Goal: Task Accomplishment & Management: Manage account settings

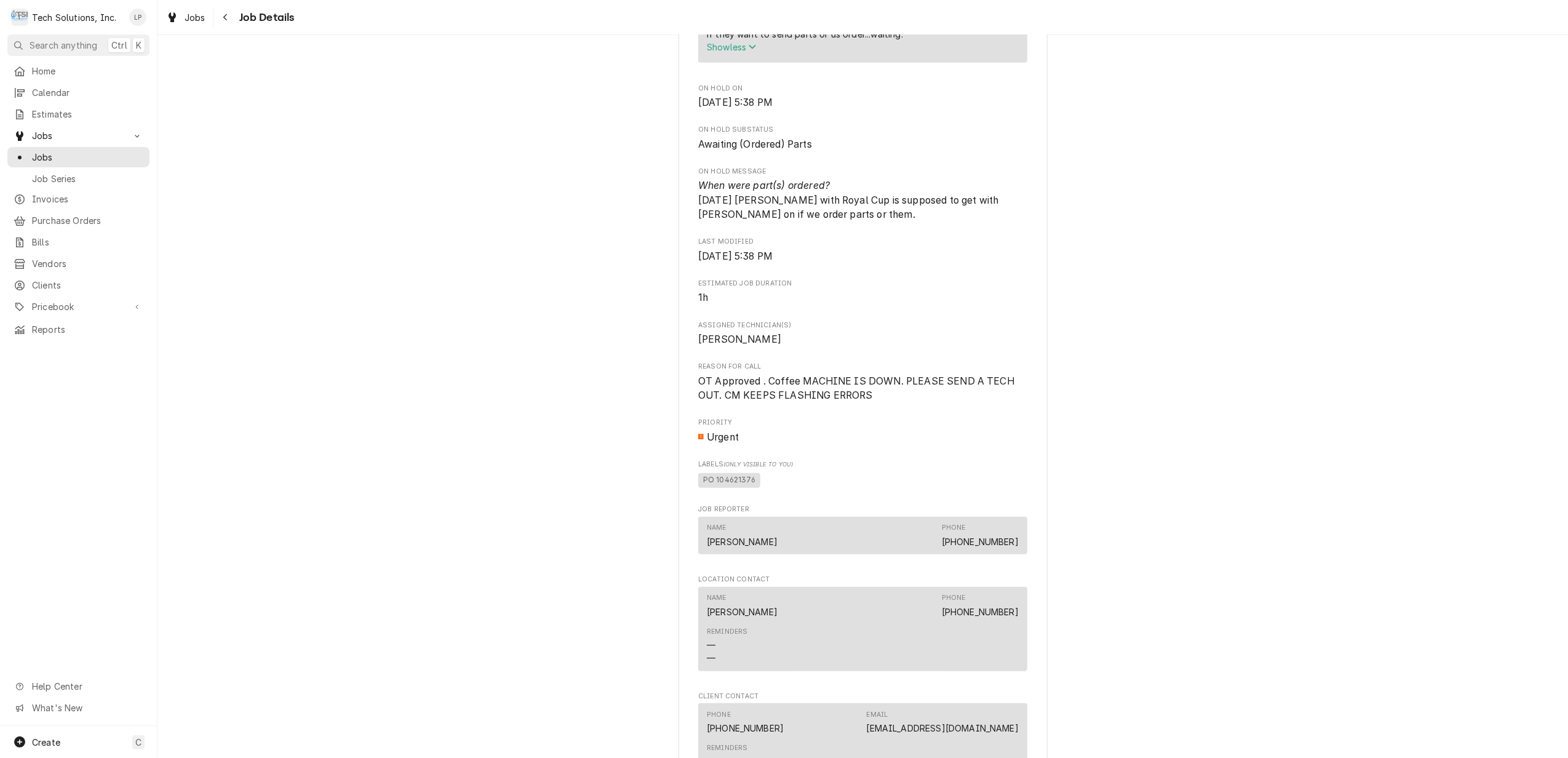
scroll to position [902, 0]
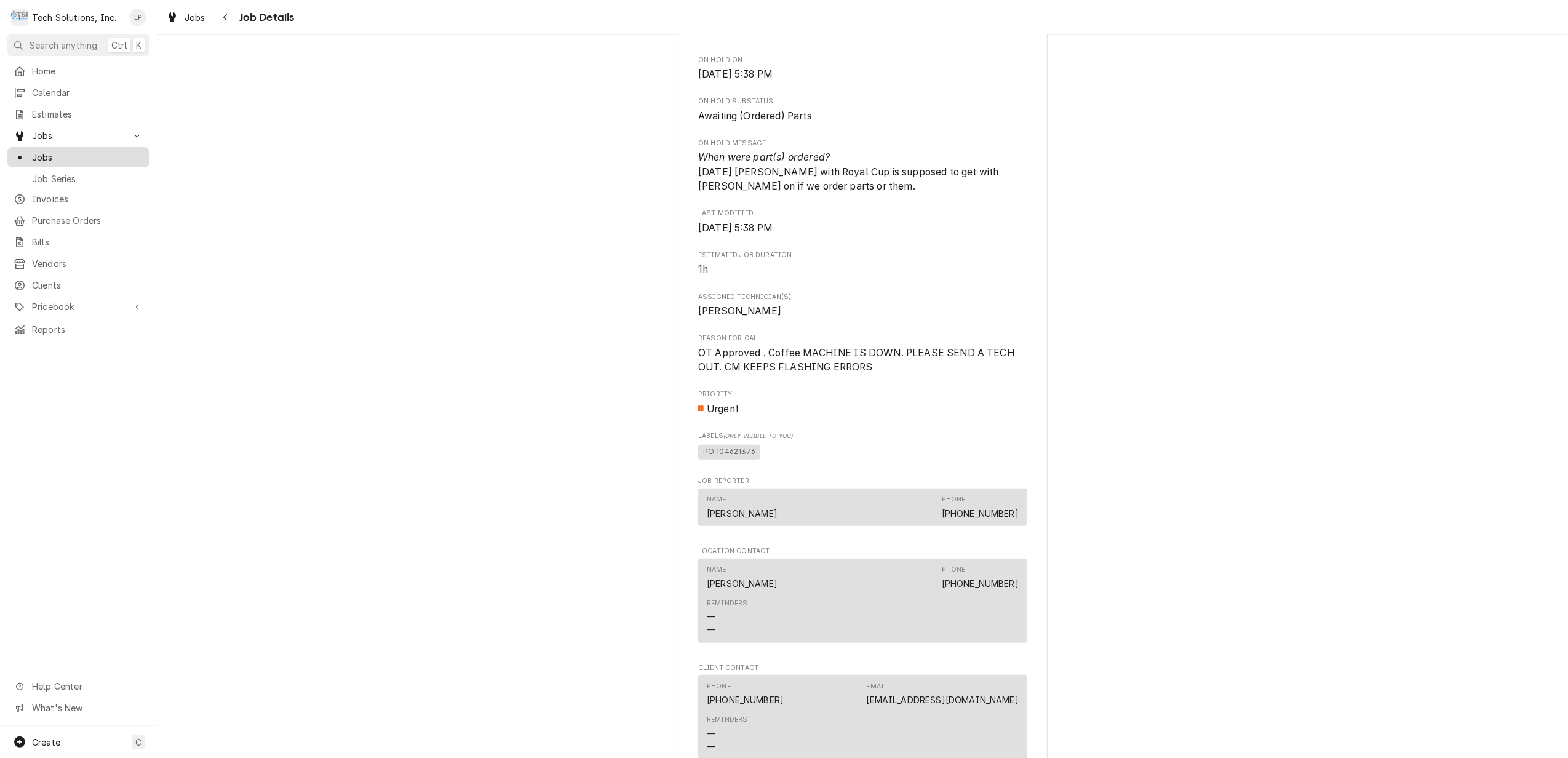
click at [47, 150] on span "Jobs" at bounding box center [87, 157] width 111 height 13
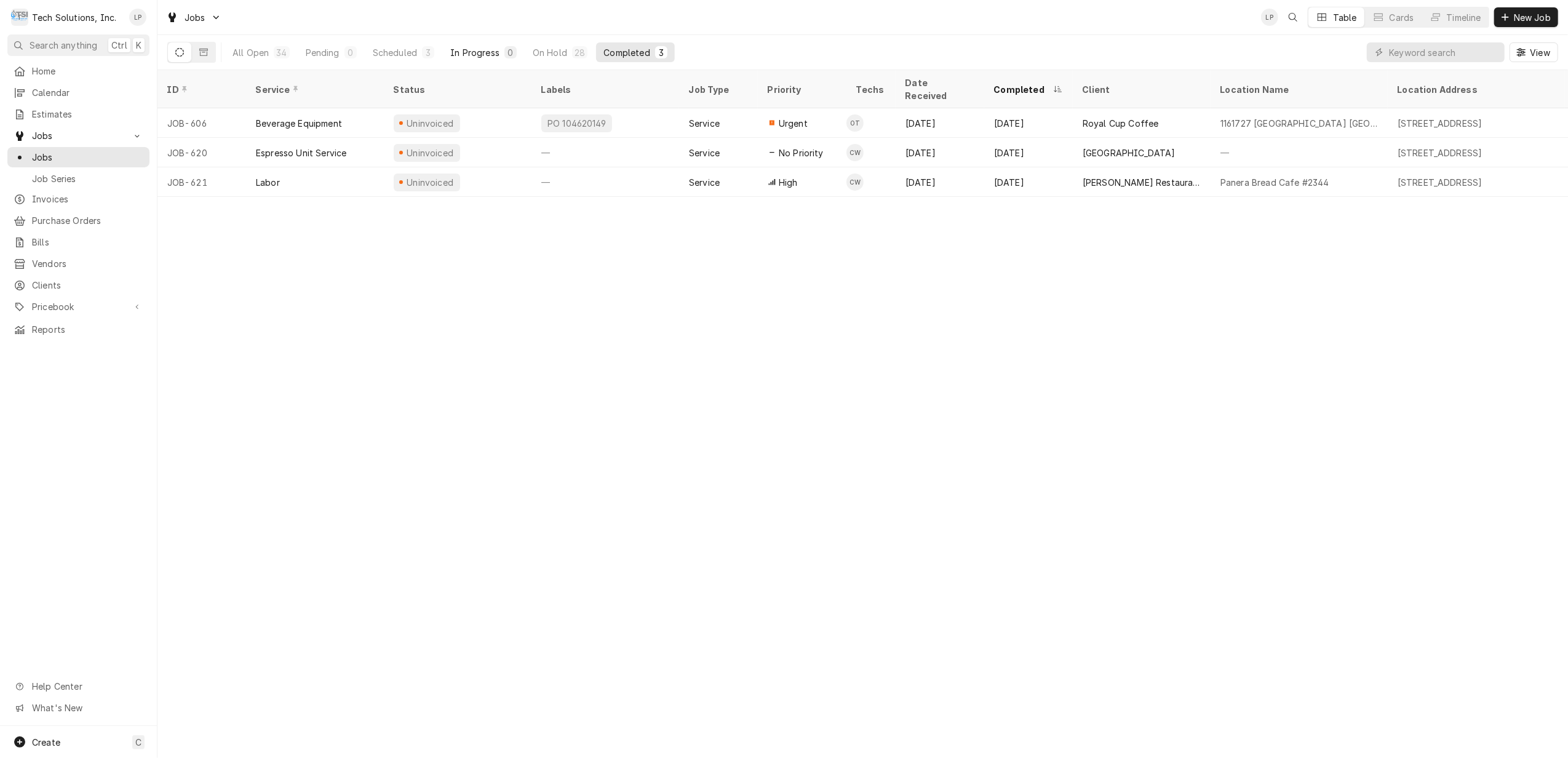
click at [477, 52] on div "In Progress" at bounding box center [475, 52] width 49 height 13
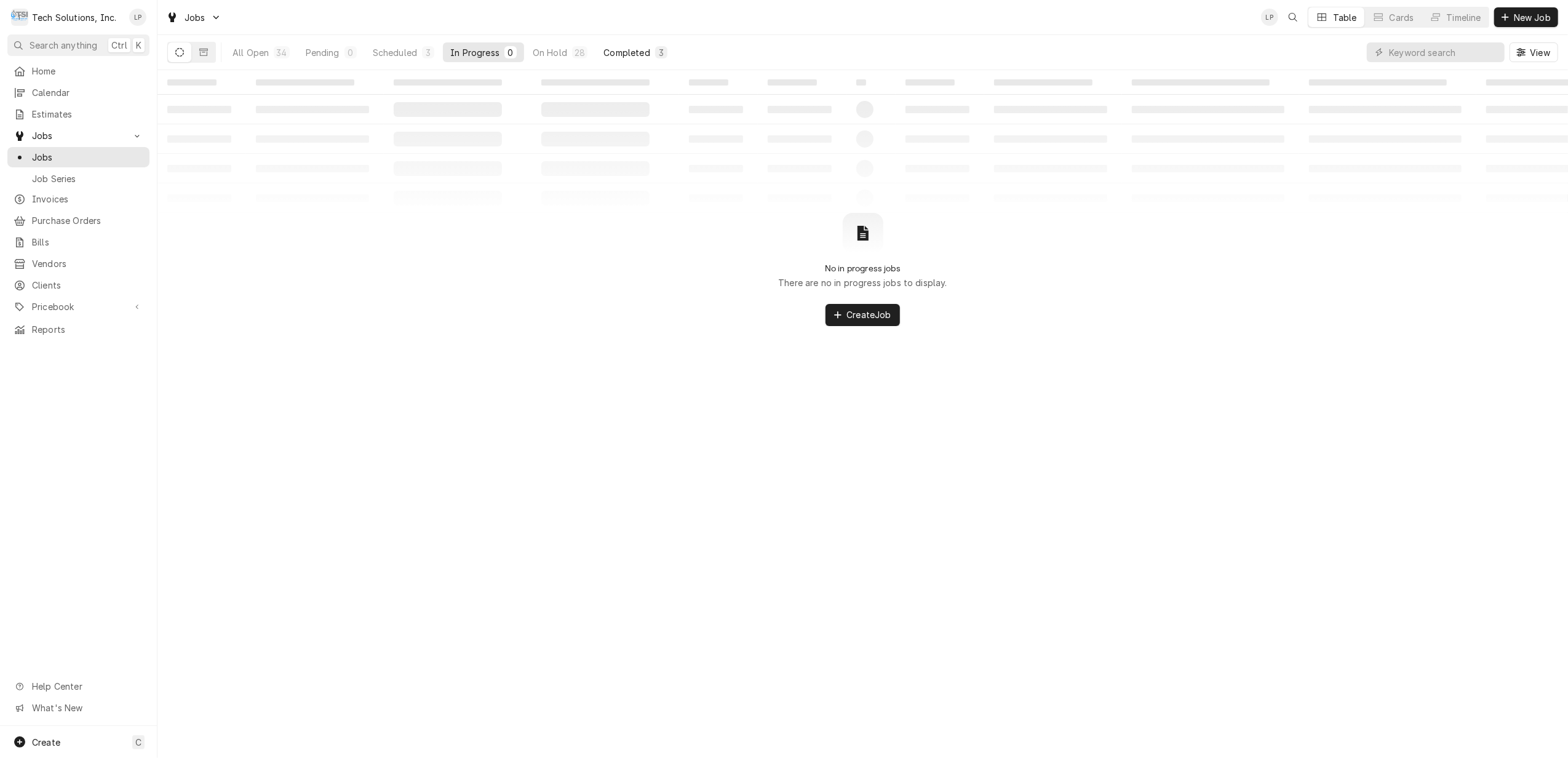
click at [619, 52] on div "Completed" at bounding box center [626, 52] width 46 height 13
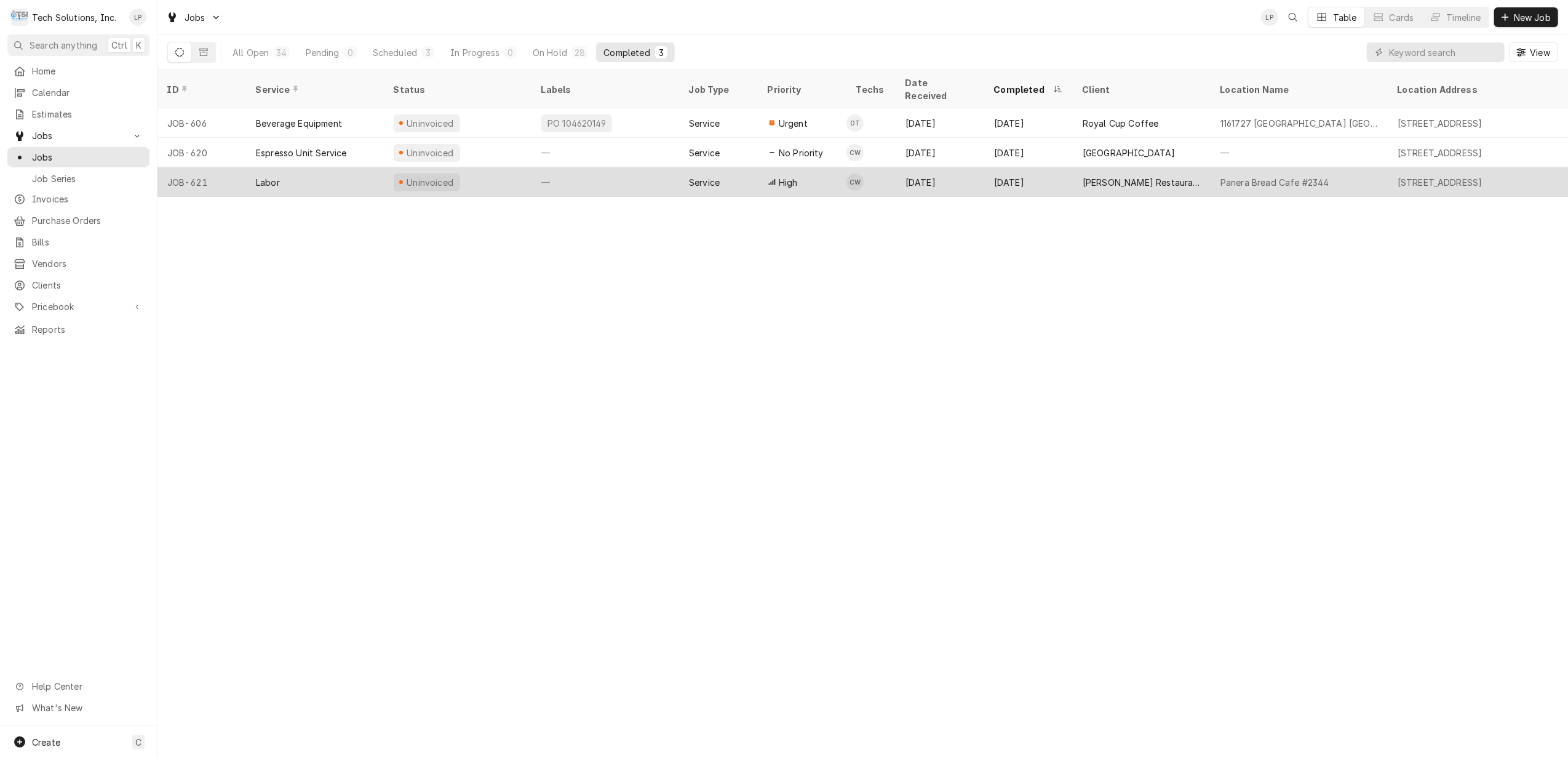
click at [737, 171] on div "Service" at bounding box center [718, 182] width 79 height 30
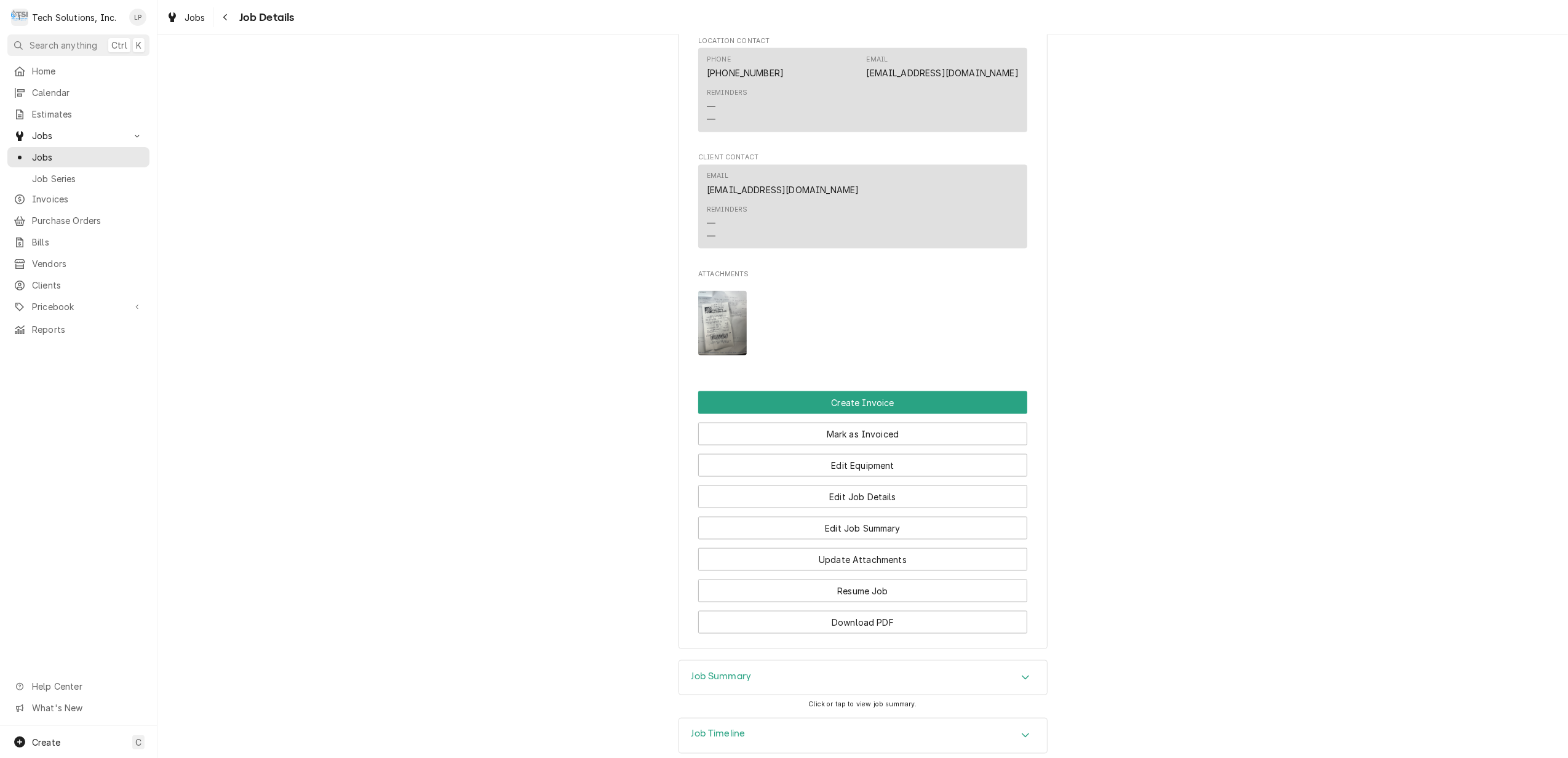
scroll to position [1722, 0]
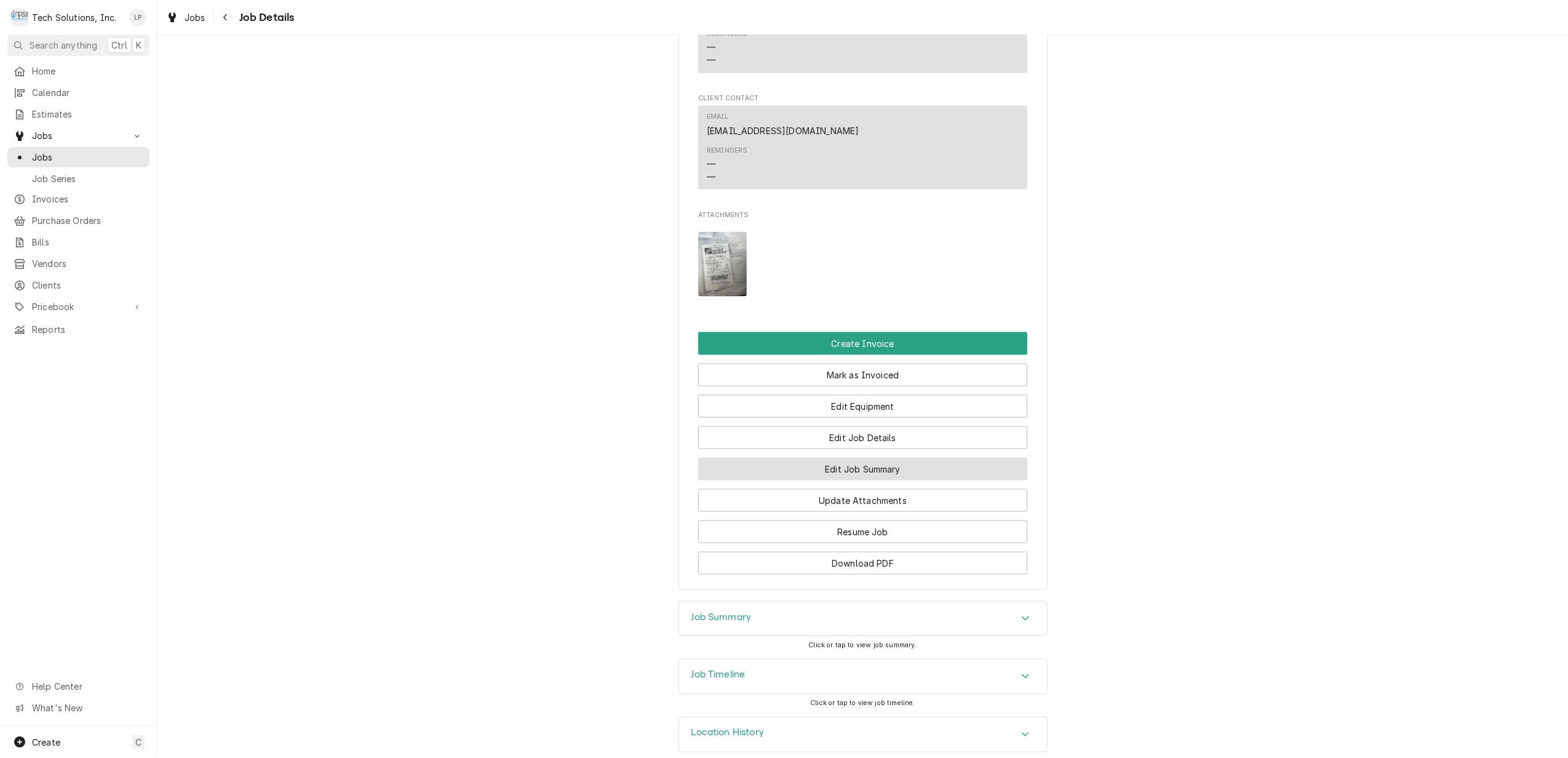
click at [881, 480] on button "Edit Job Summary" at bounding box center [862, 469] width 329 height 23
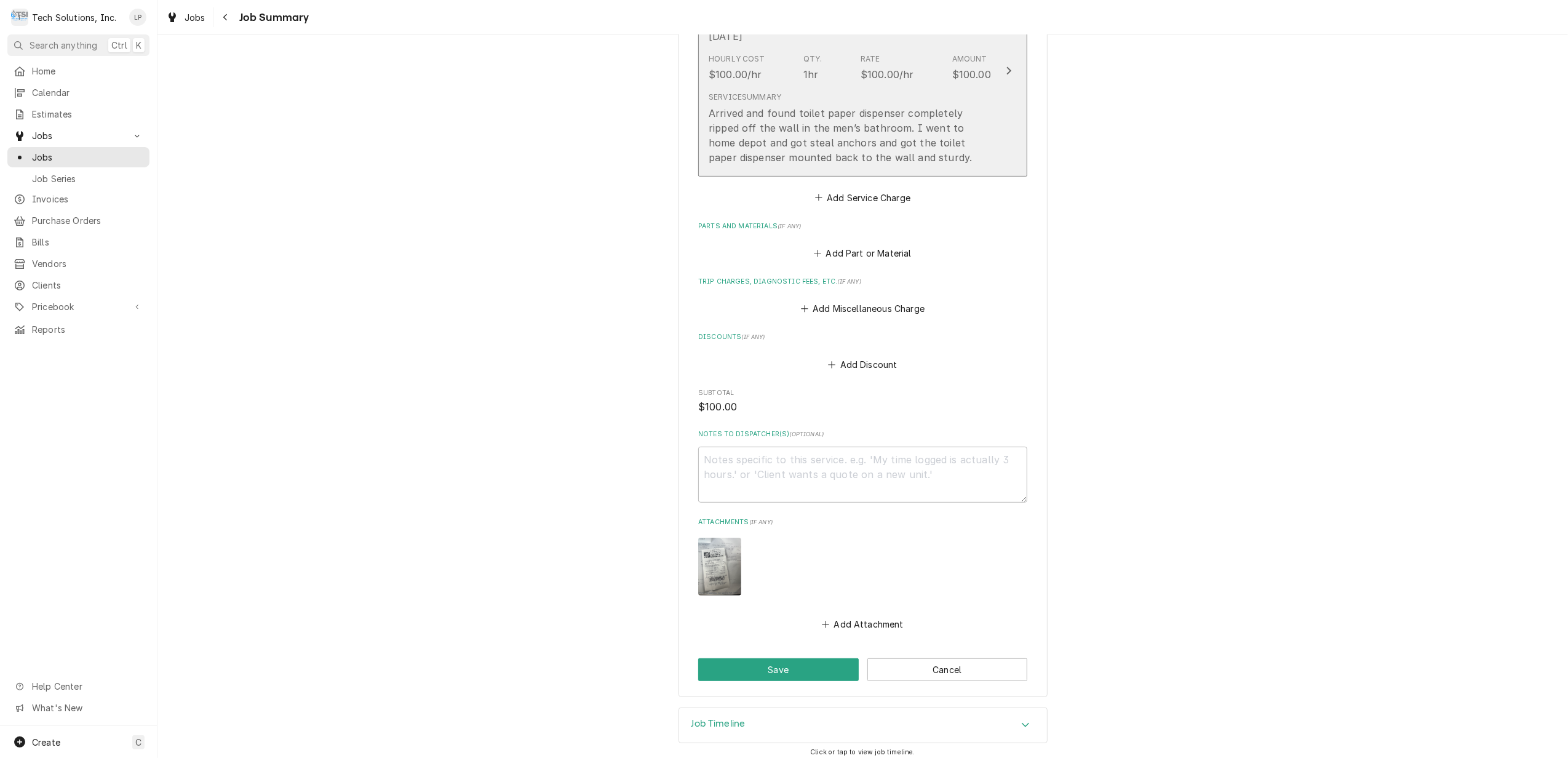
scroll to position [396, 0]
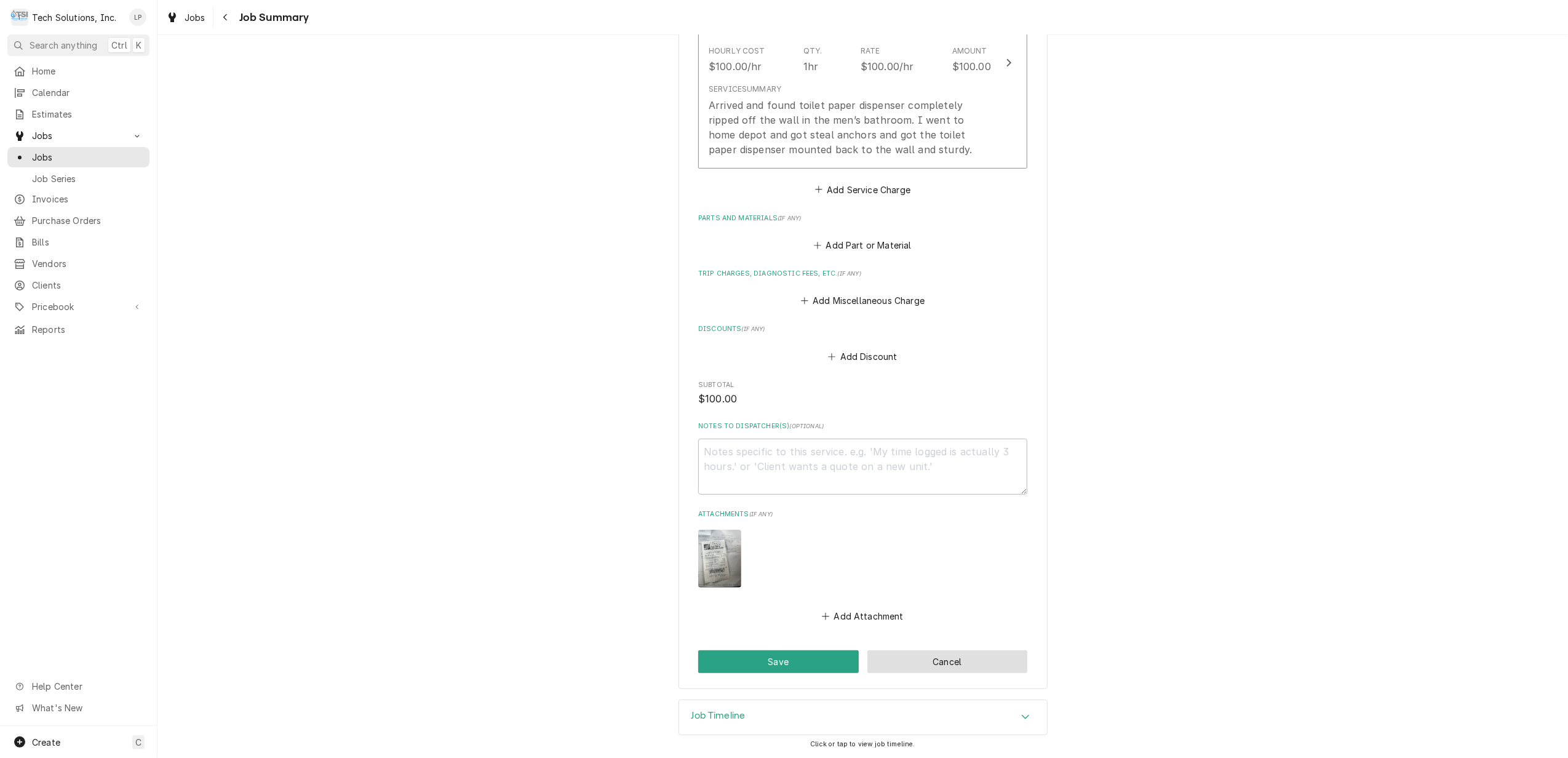
click at [943, 663] on button "Cancel" at bounding box center [947, 662] width 161 height 23
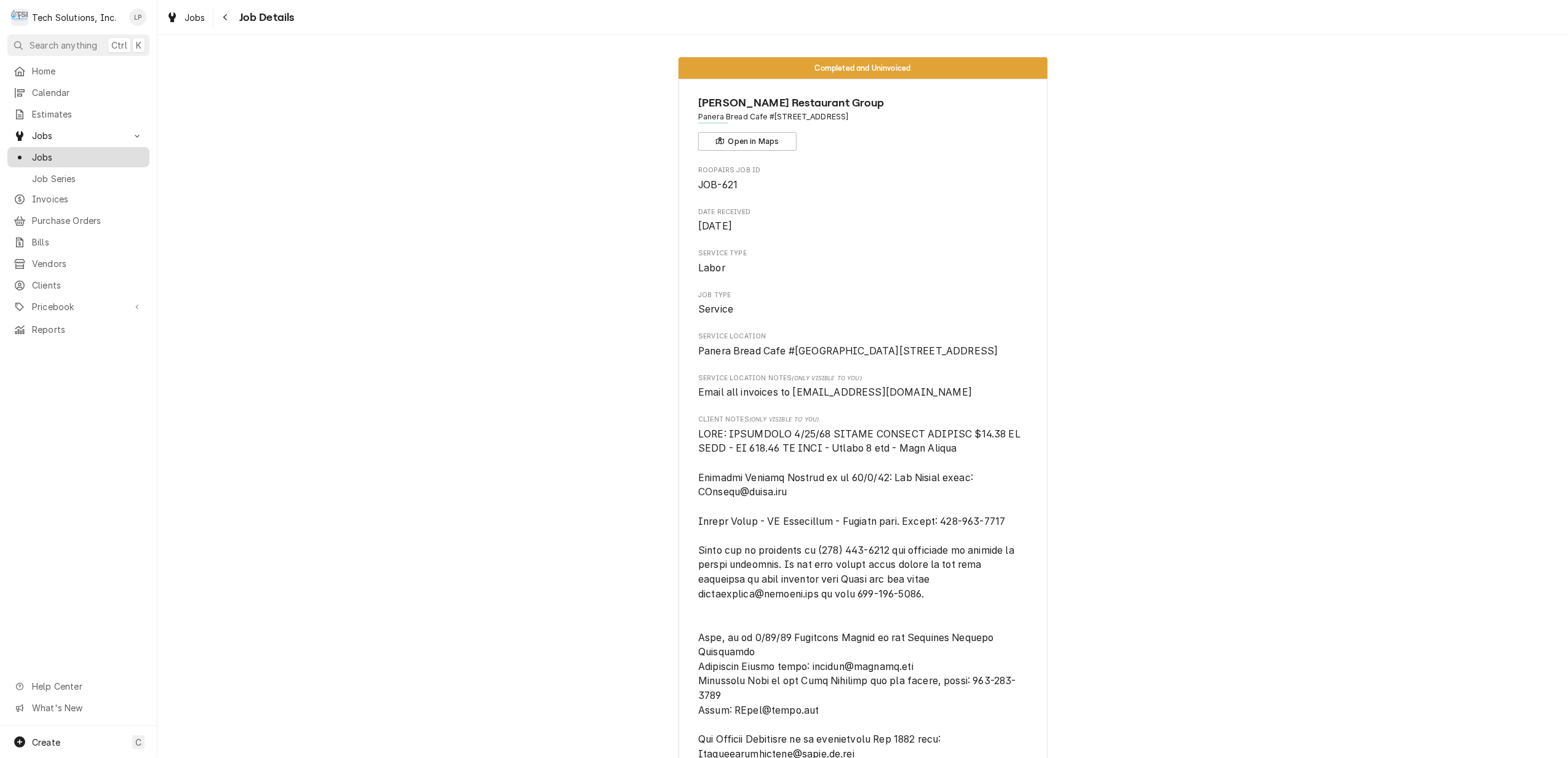
click at [42, 151] on span "Jobs" at bounding box center [87, 157] width 111 height 13
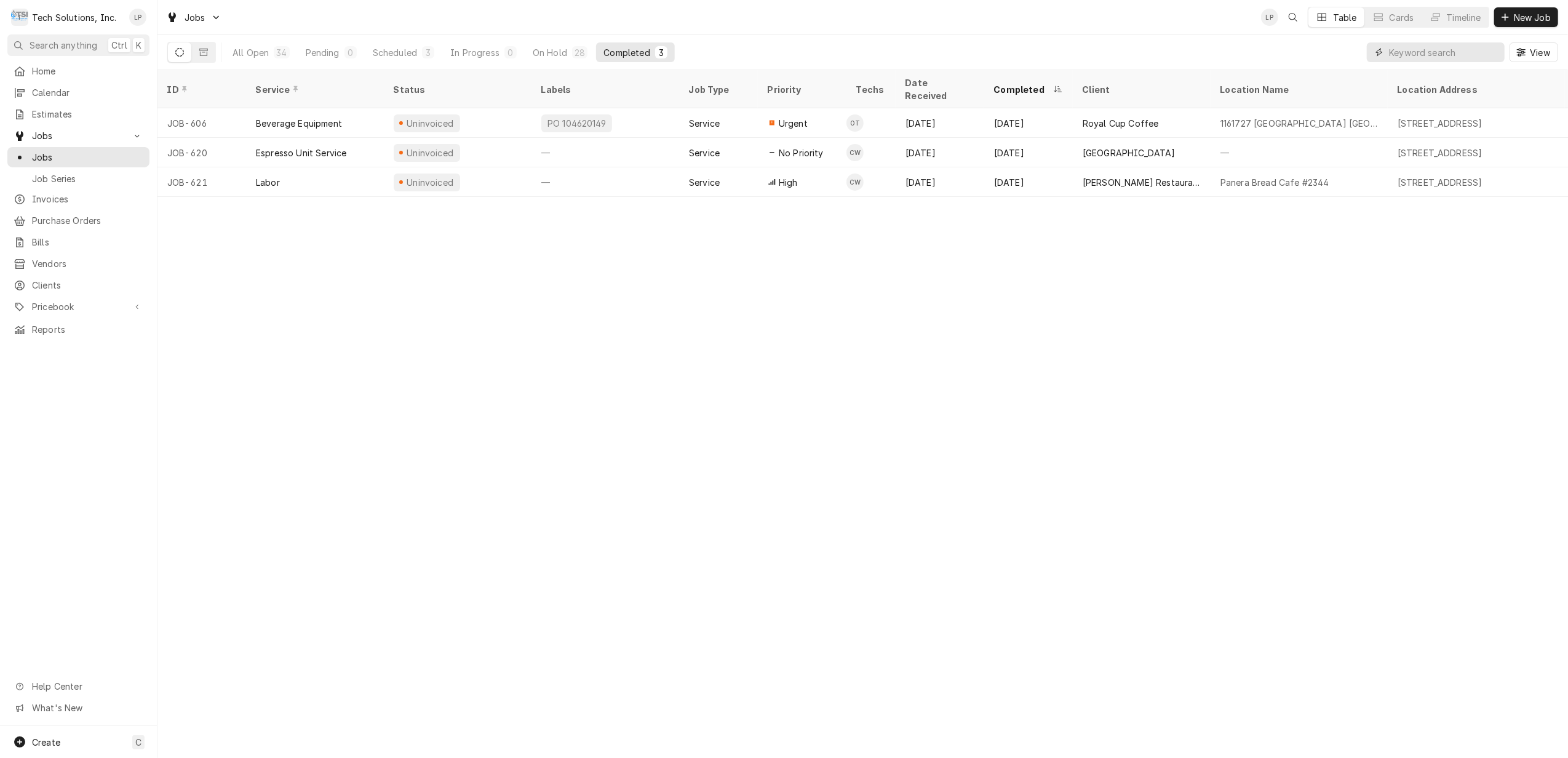
click at [1433, 53] on input "Dynamic Content Wrapper" at bounding box center [1443, 52] width 110 height 20
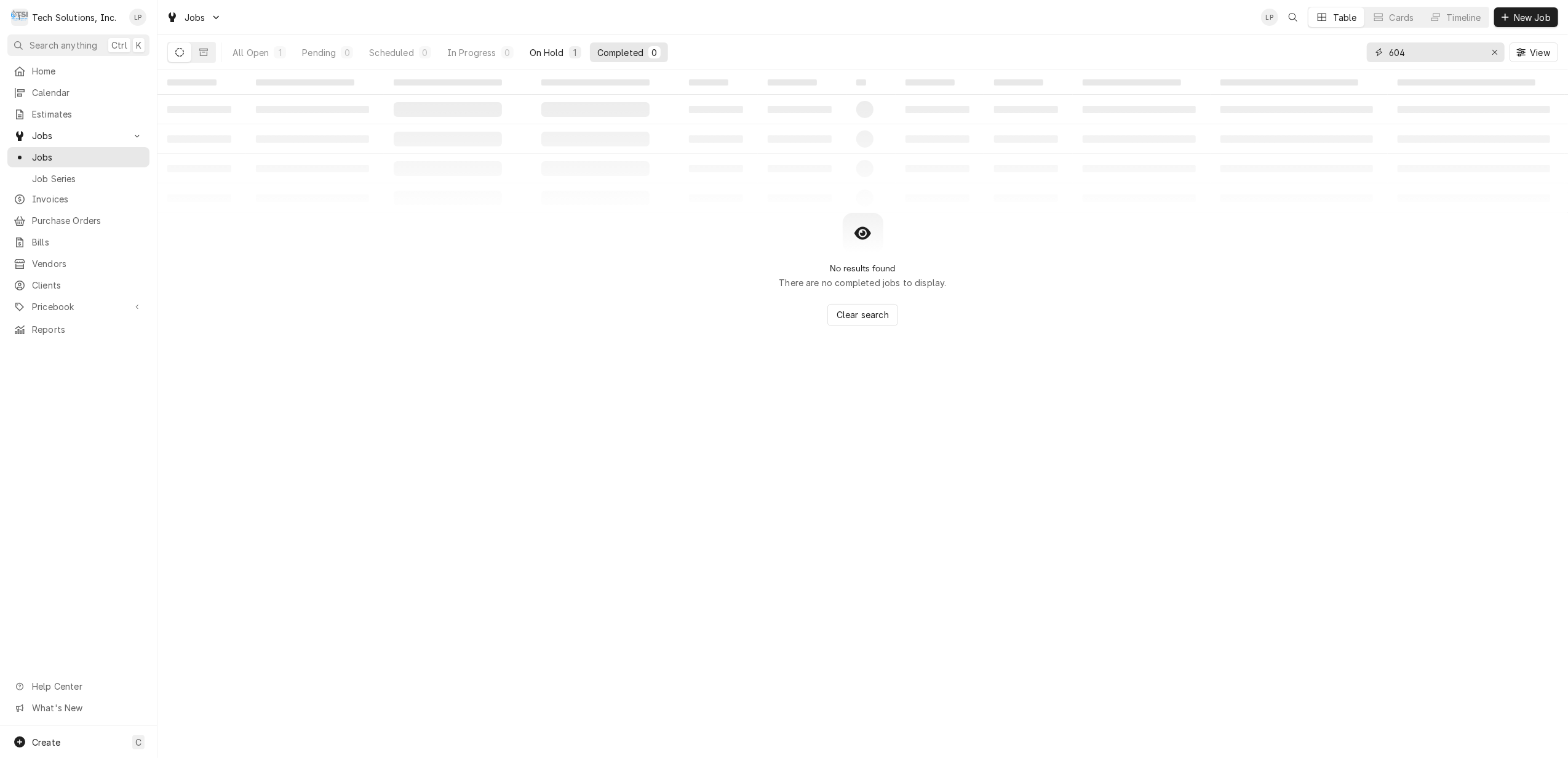
type input "604"
click at [547, 52] on div "On Hold" at bounding box center [546, 52] width 35 height 13
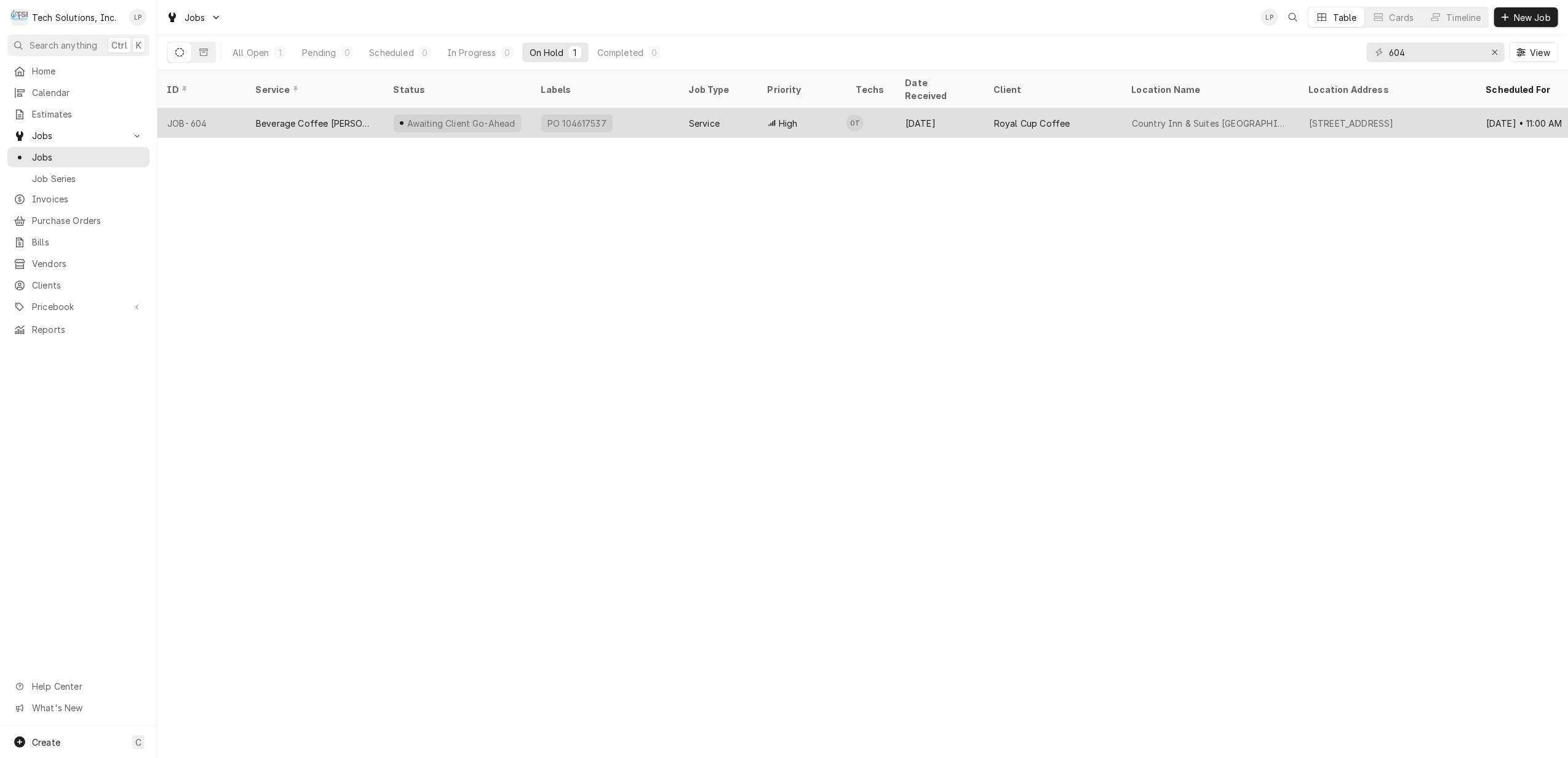
click at [621, 109] on div "PO 104617537" at bounding box center [605, 123] width 148 height 30
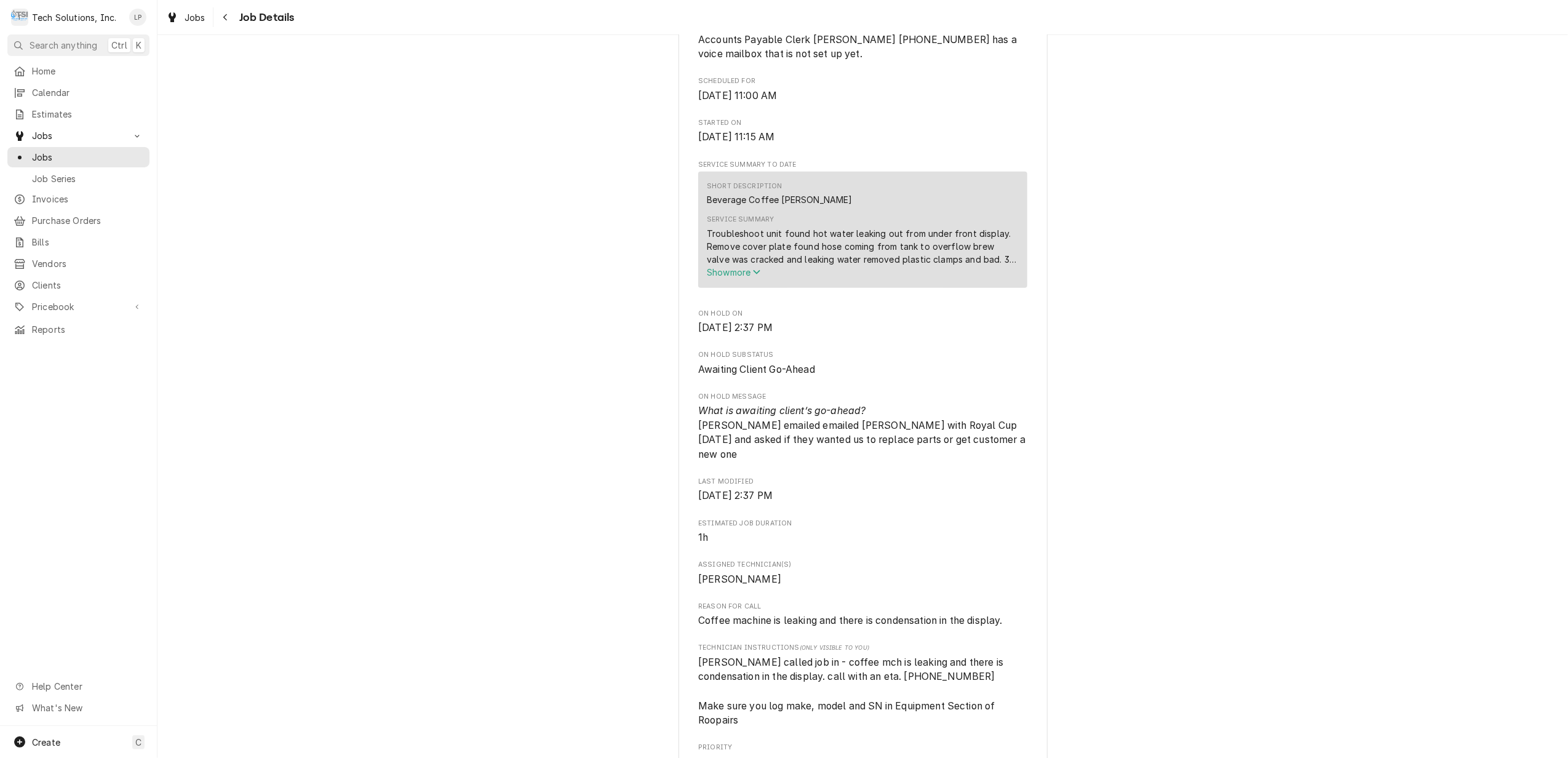
scroll to position [574, 0]
click at [736, 274] on span "Show more" at bounding box center [734, 269] width 54 height 11
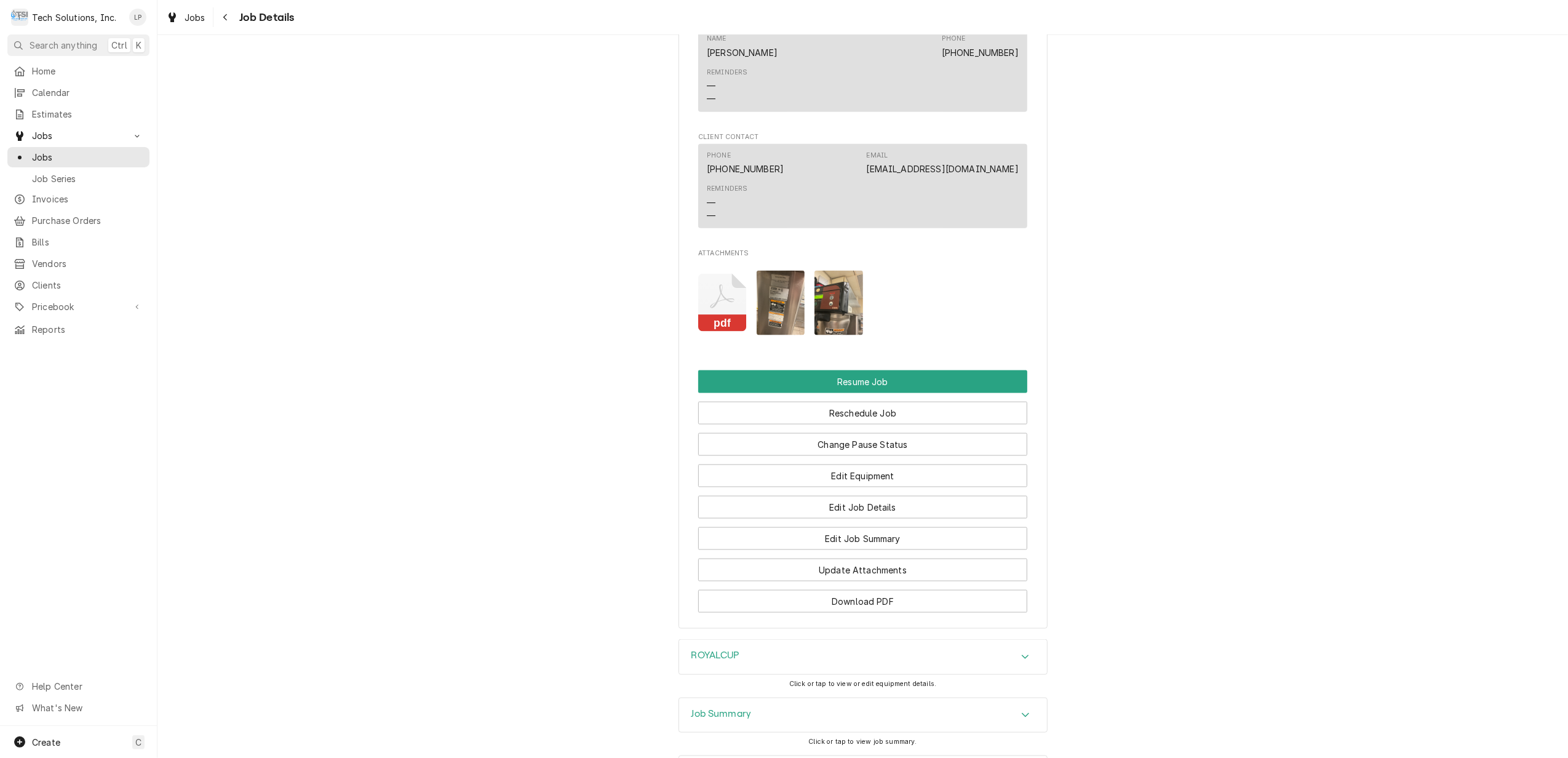
scroll to position [1640, 0]
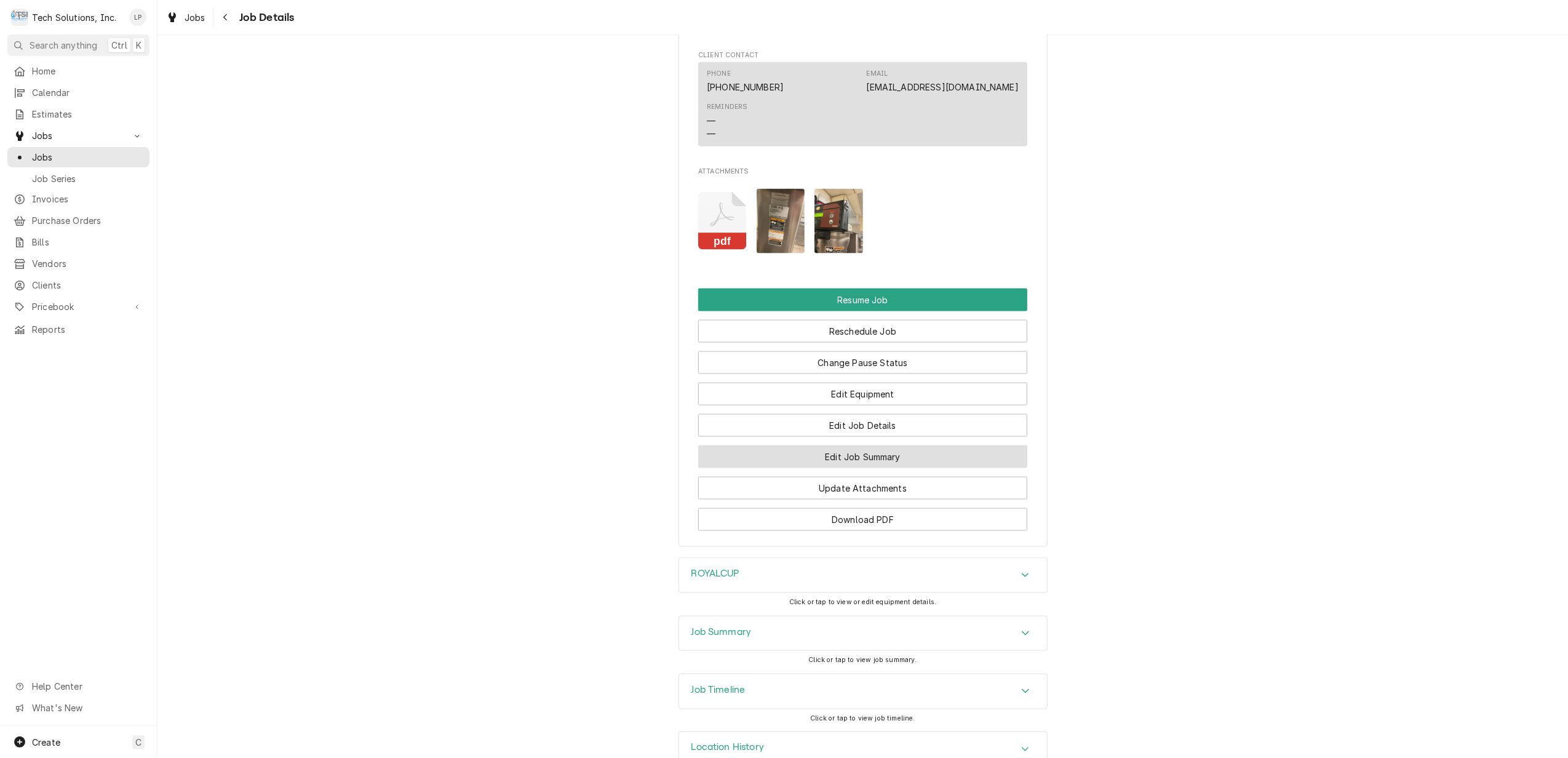
click at [879, 456] on button "Edit Job Summary" at bounding box center [862, 456] width 329 height 23
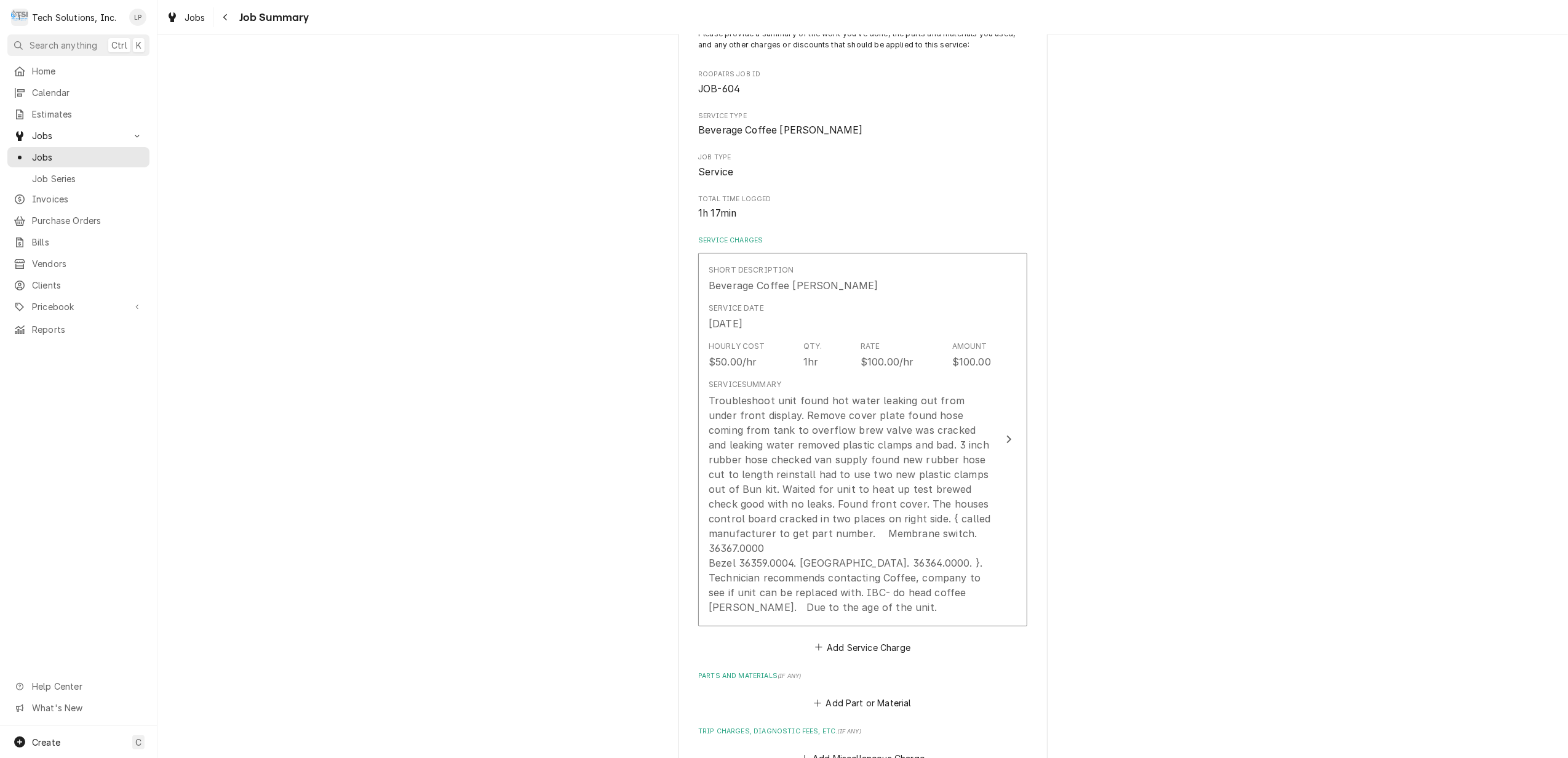
scroll to position [164, 0]
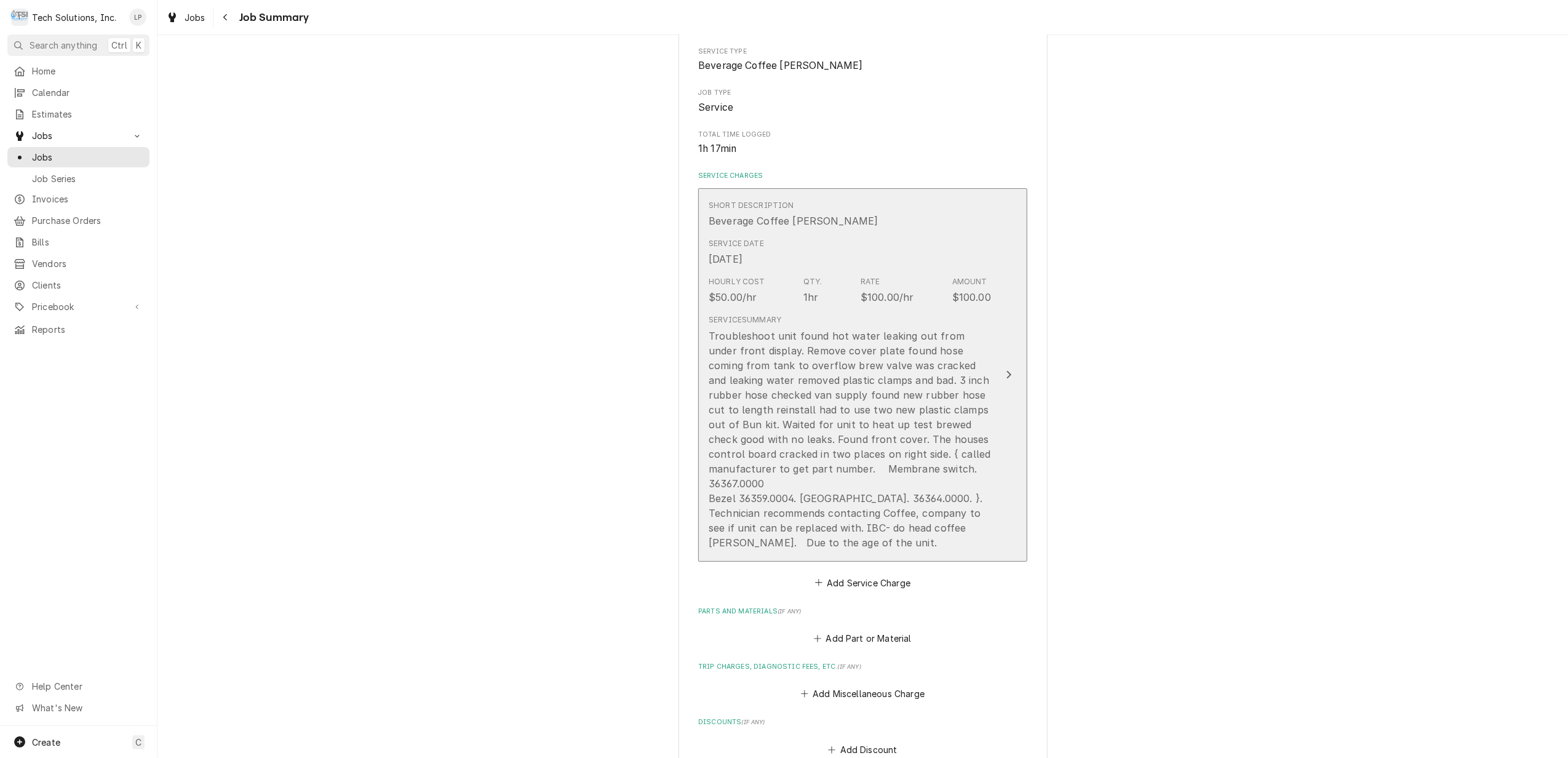
click at [1007, 379] on icon "Update Line Item" at bounding box center [1009, 375] width 5 height 8
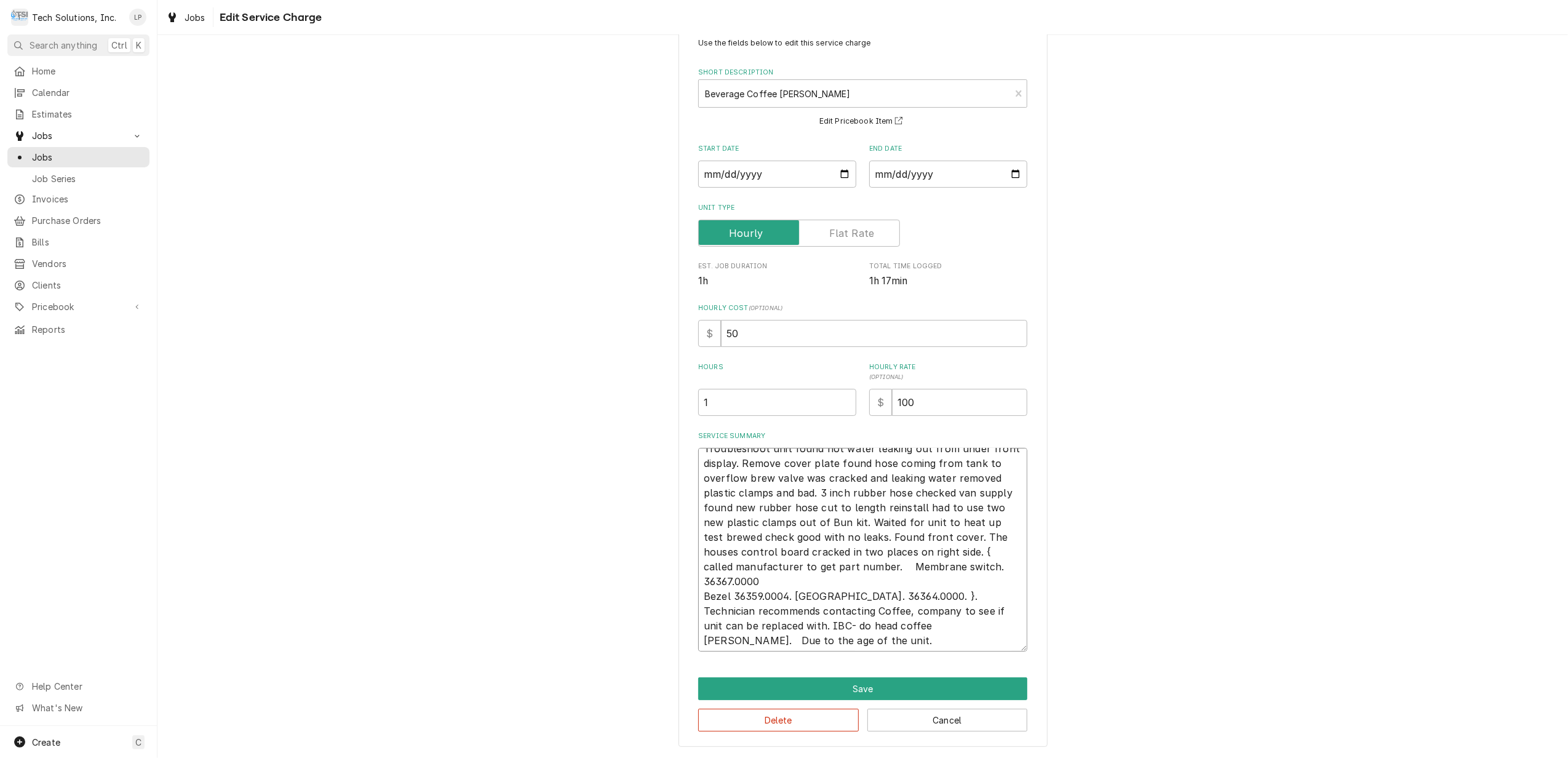
scroll to position [14, 0]
click at [744, 641] on textarea "Troubleshoot unit found hot water leaking out from under front display. Remove …" at bounding box center [862, 549] width 329 height 203
type textarea "x"
type textarea "Troubleshoot unit found hot water leaking out from under front display. Remove …"
type textarea "x"
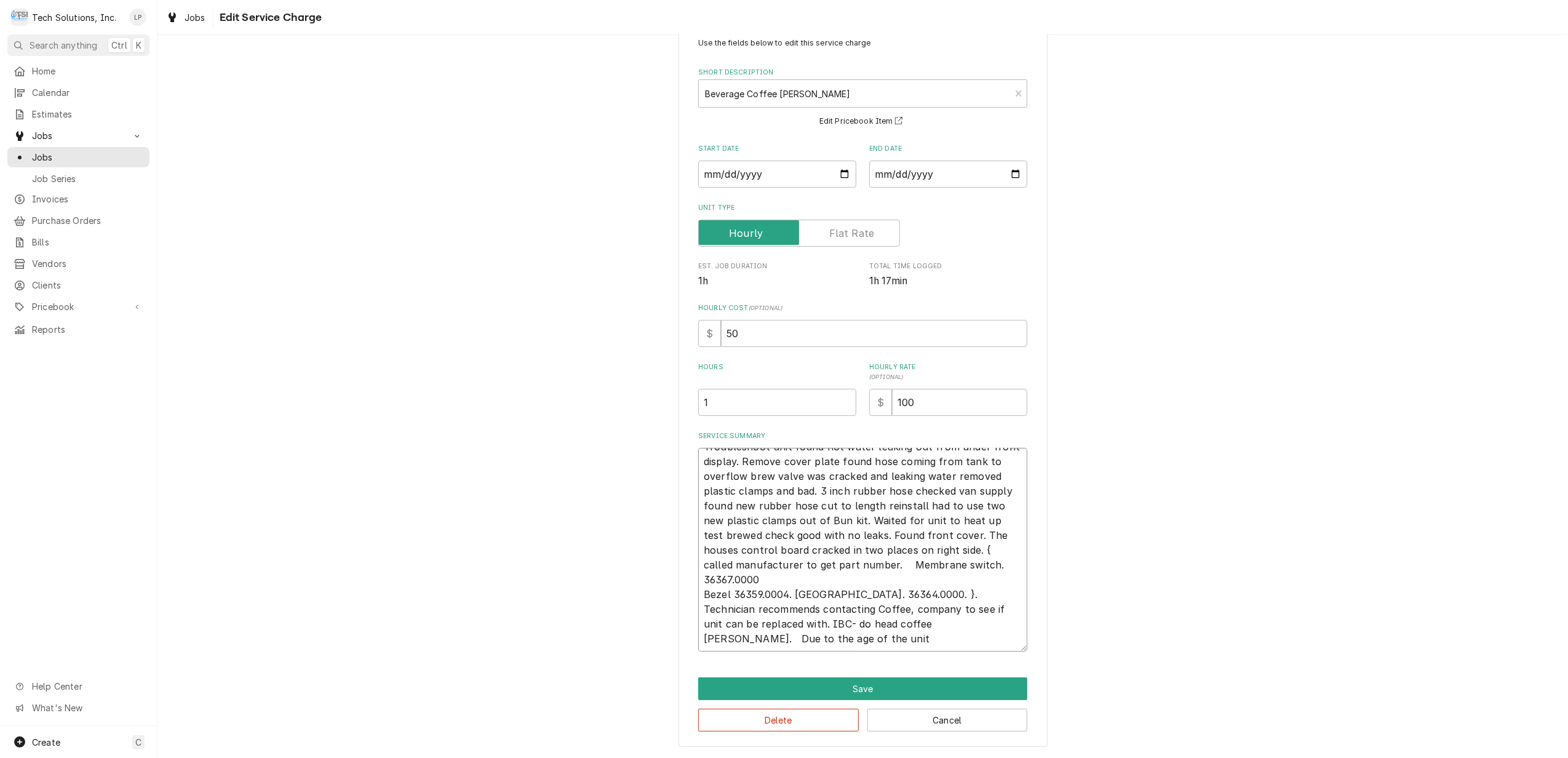
type textarea "Troubleshoot unit found hot water leaking out from under front display. Remove …"
type textarea "x"
type textarea "Troubleshoot unit found hot water leaking out from under front display. Remove …"
type textarea "x"
type textarea "Troubleshoot unit found hot water leaking out from under front display. Remove …"
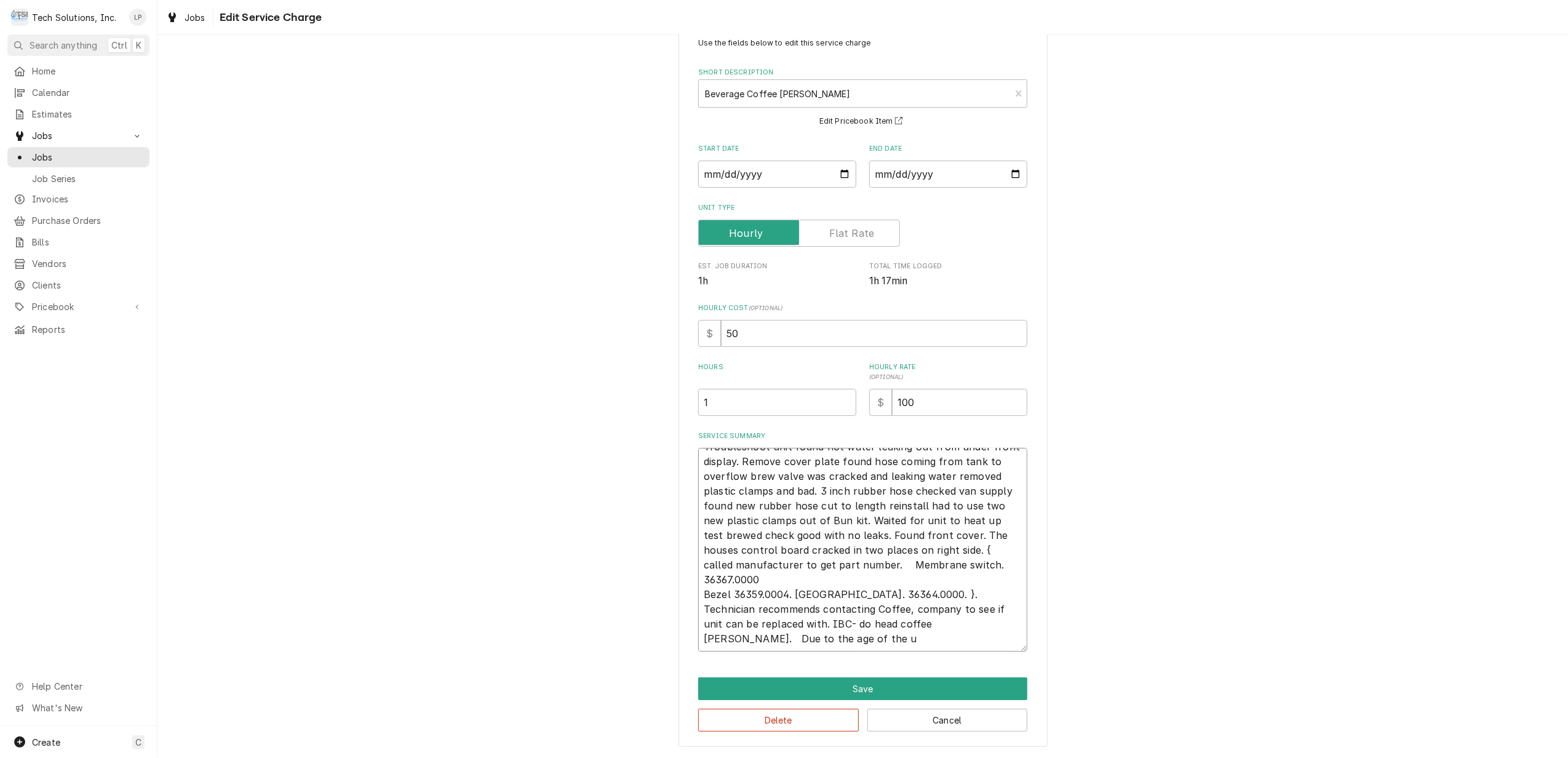
type textarea "x"
type textarea "Troubleshoot unit found hot water leaking out from under front display. Remove …"
type textarea "x"
type textarea "Troubleshoot unit found hot water leaking out from under front display. Remove …"
type textarea "x"
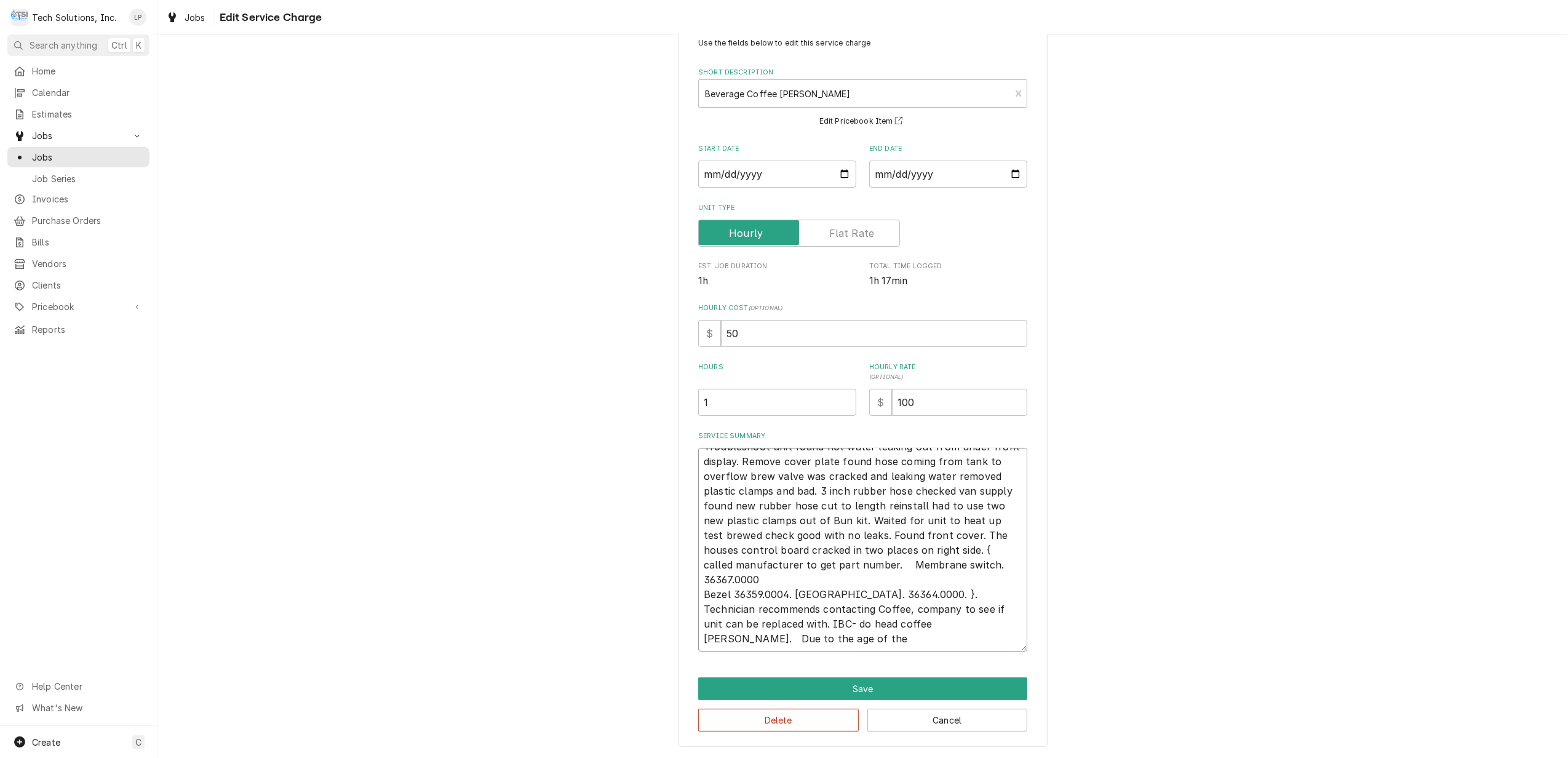
type textarea "Troubleshoot unit found hot water leaking out from under front display. Remove …"
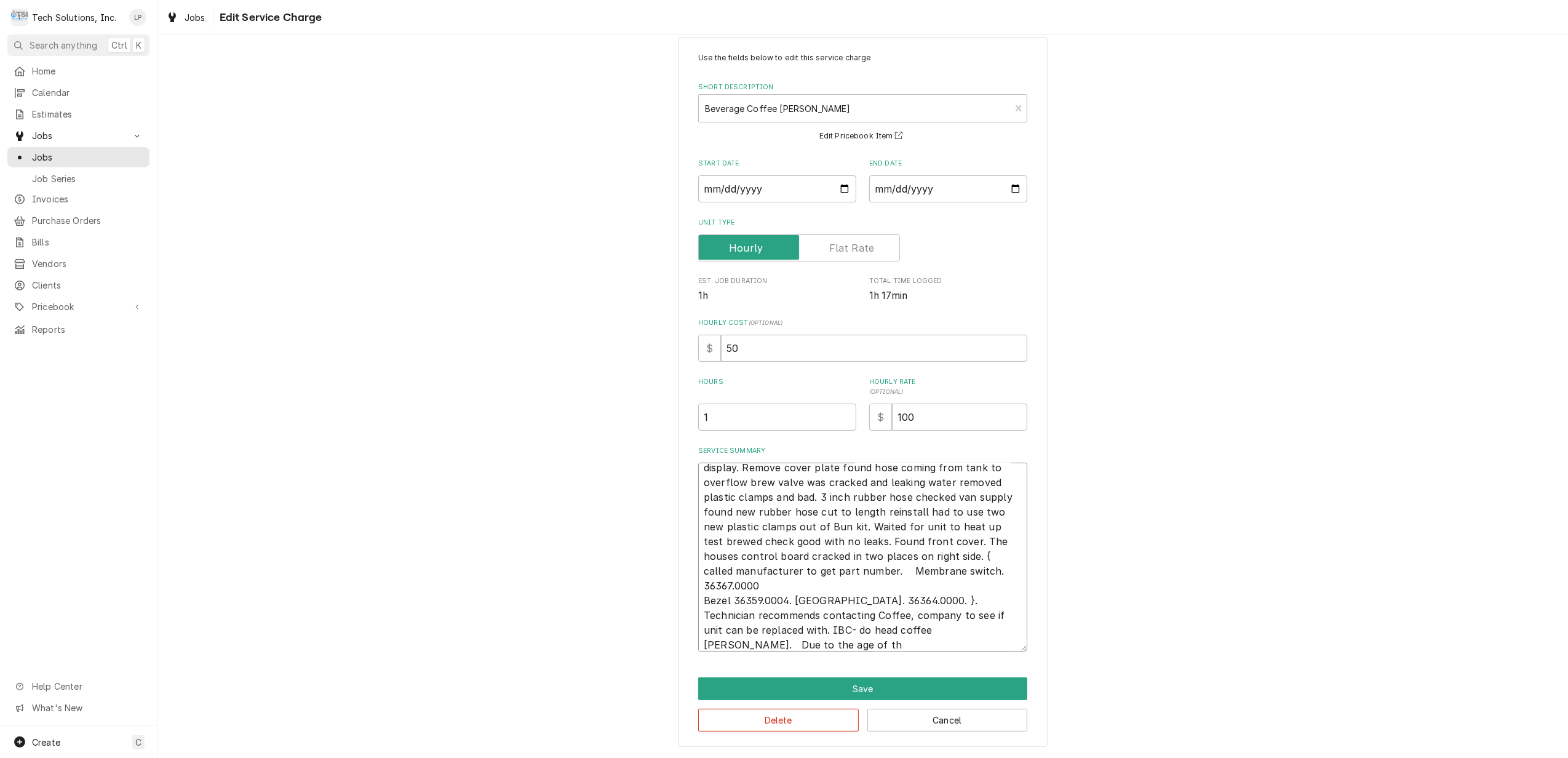
scroll to position [23, 0]
type textarea "x"
type textarea "Troubleshoot unit found hot water leaking out from under front display. Remove …"
type textarea "x"
type textarea "Troubleshoot unit found hot water leaking out from under front display. Remove …"
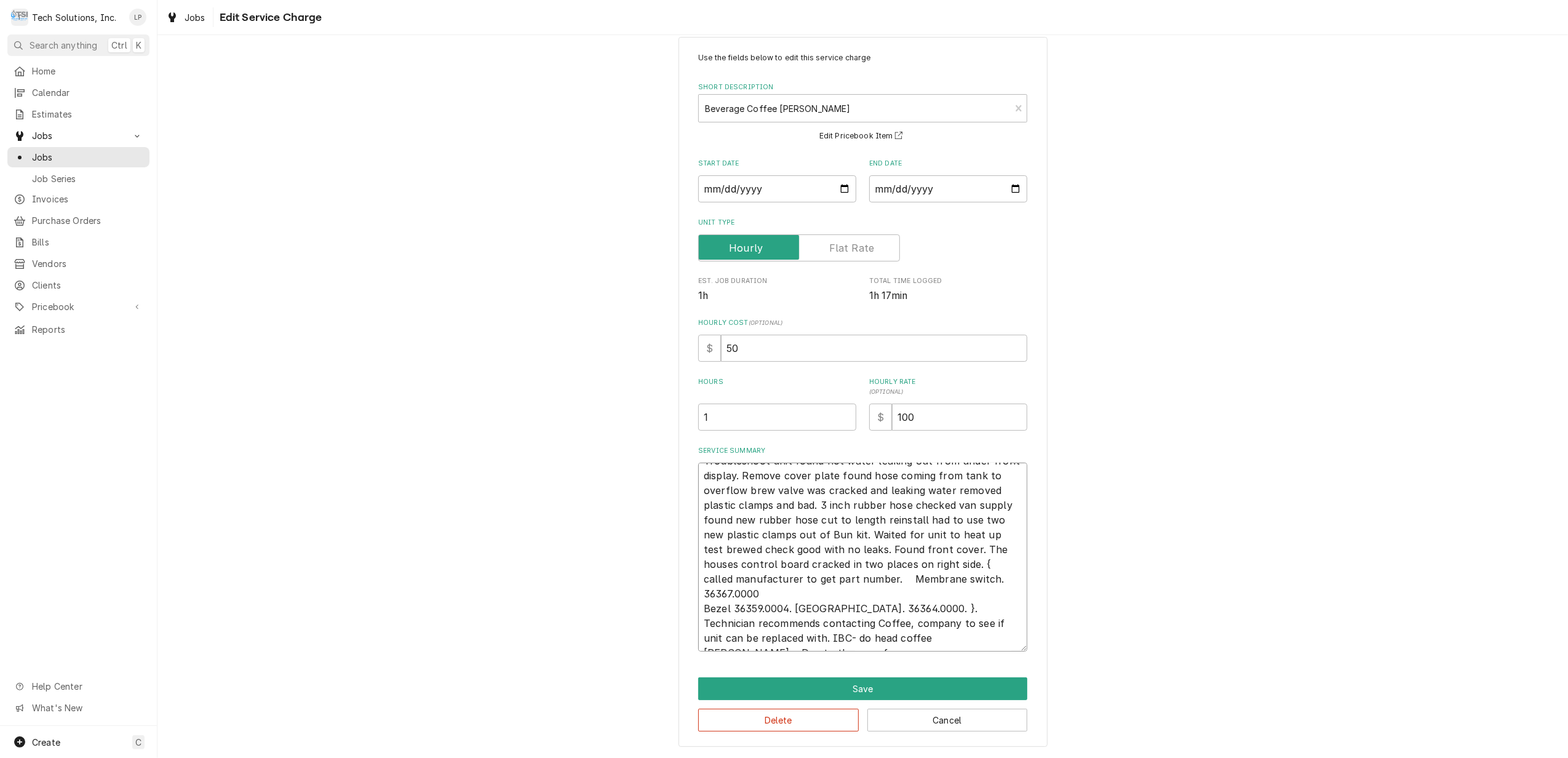
type textarea "x"
type textarea "Troubleshoot unit found hot water leaking out from under front display. Remove …"
type textarea "x"
type textarea "Troubleshoot unit found hot water leaking out from under front display. Remove …"
type textarea "x"
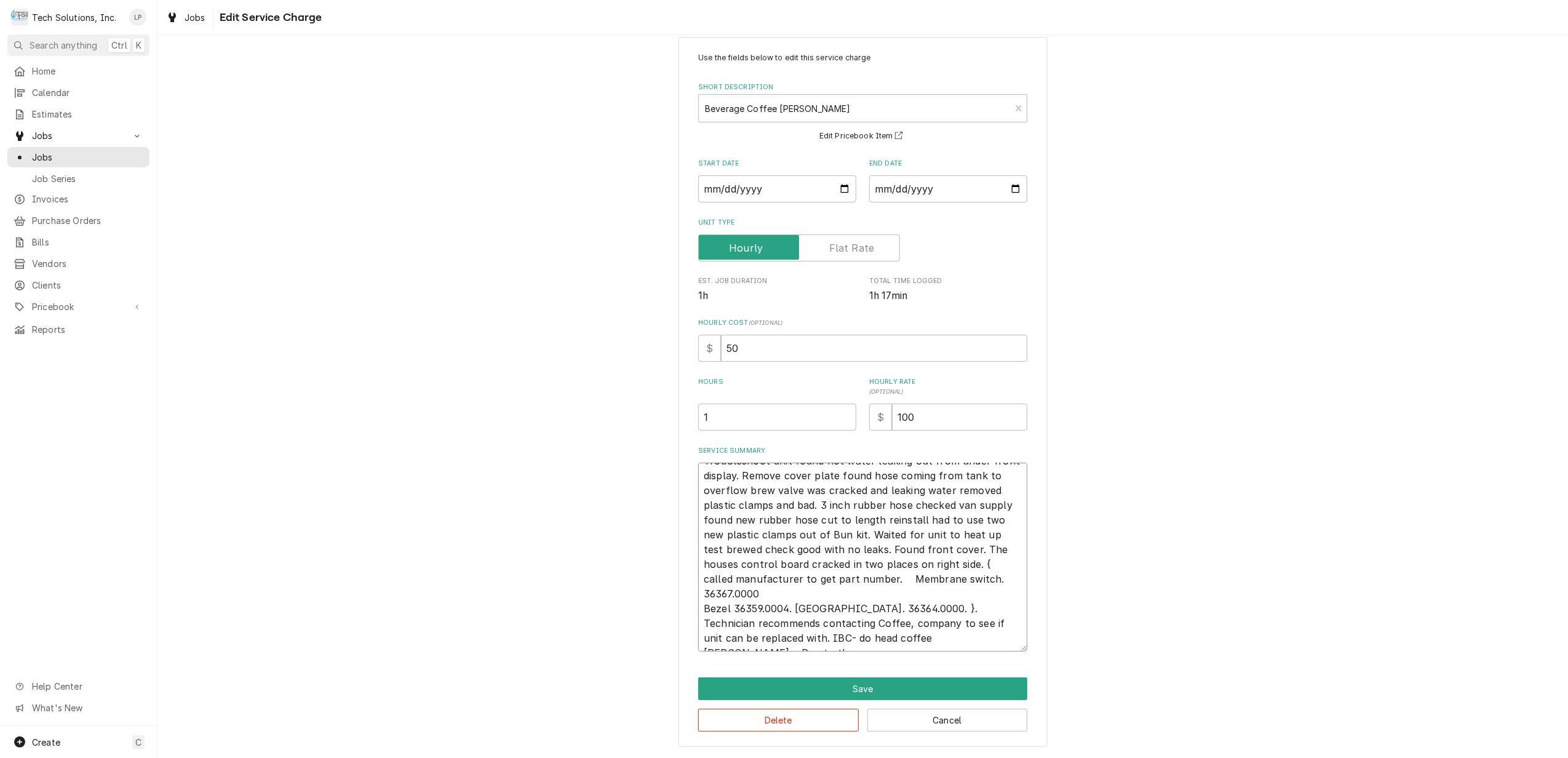
type textarea "Troubleshoot unit found hot water leaking out from under front display. Remove …"
type textarea "x"
type textarea "Troubleshoot unit found hot water leaking out from under front display. Remove …"
type textarea "x"
type textarea "Troubleshoot unit found hot water leaking out from under front display. Remove …"
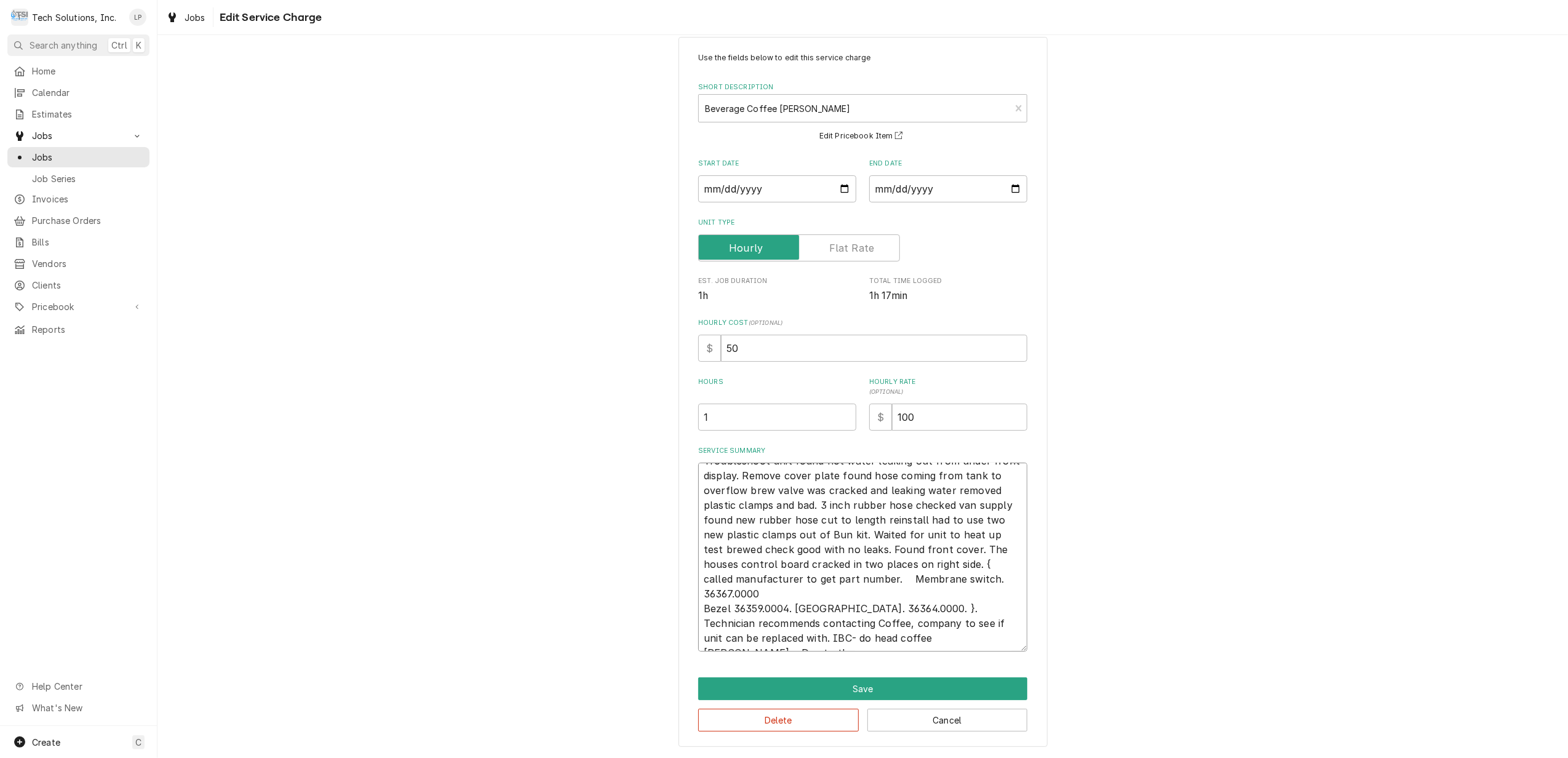
type textarea "x"
type textarea "Troubleshoot unit found hot water leaking out from under front display. Remove …"
type textarea "x"
type textarea "Troubleshoot unit found hot water leaking out from under front display. Remove …"
type textarea "x"
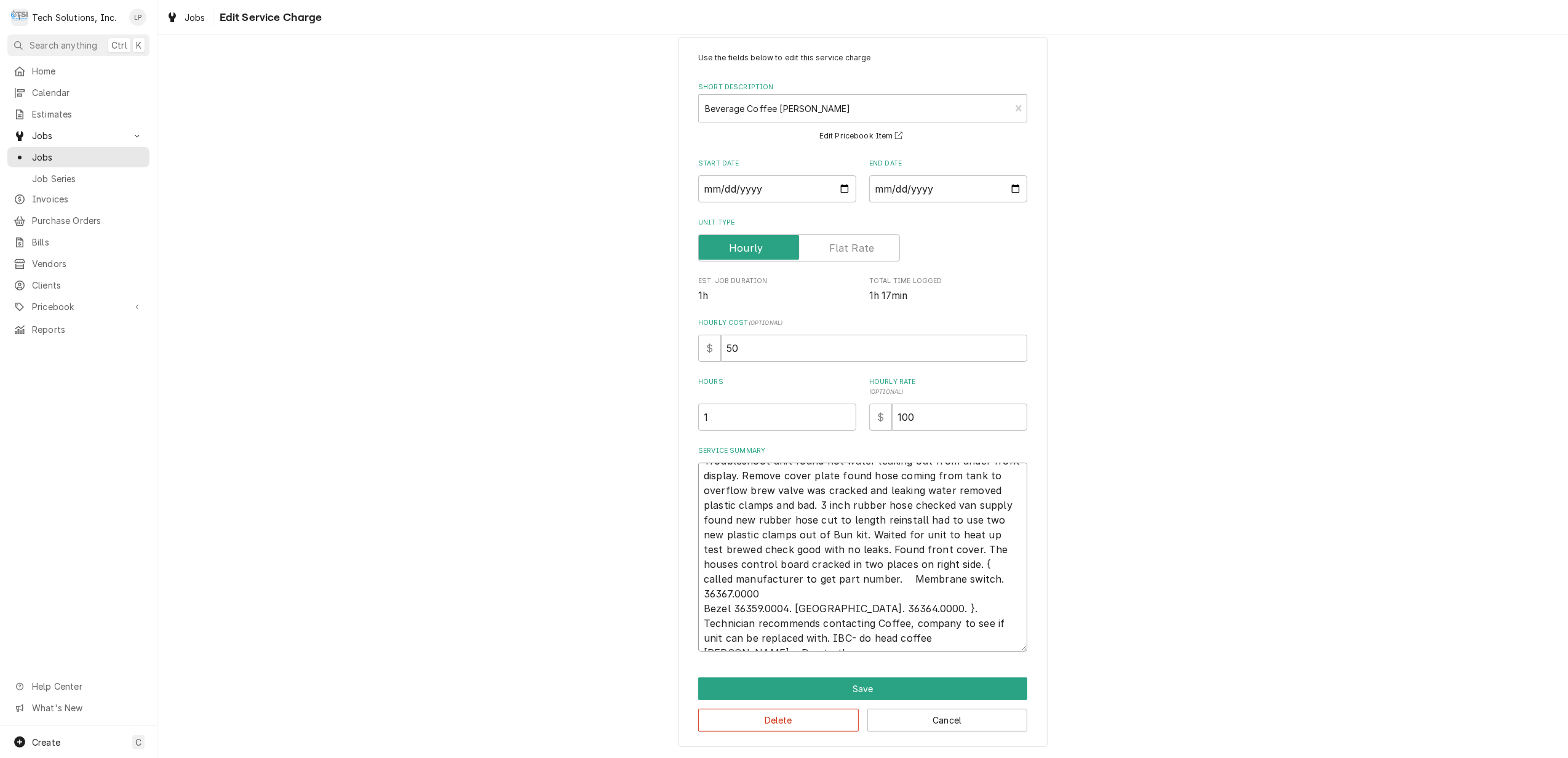
type textarea "Troubleshoot unit found hot water leaking out from under front display. Remove …"
type textarea "x"
type textarea "Troubleshoot unit found hot water leaking out from under front display. Remove …"
type textarea "x"
type textarea "Troubleshoot unit found hot water leaking out from under front display. Remove …"
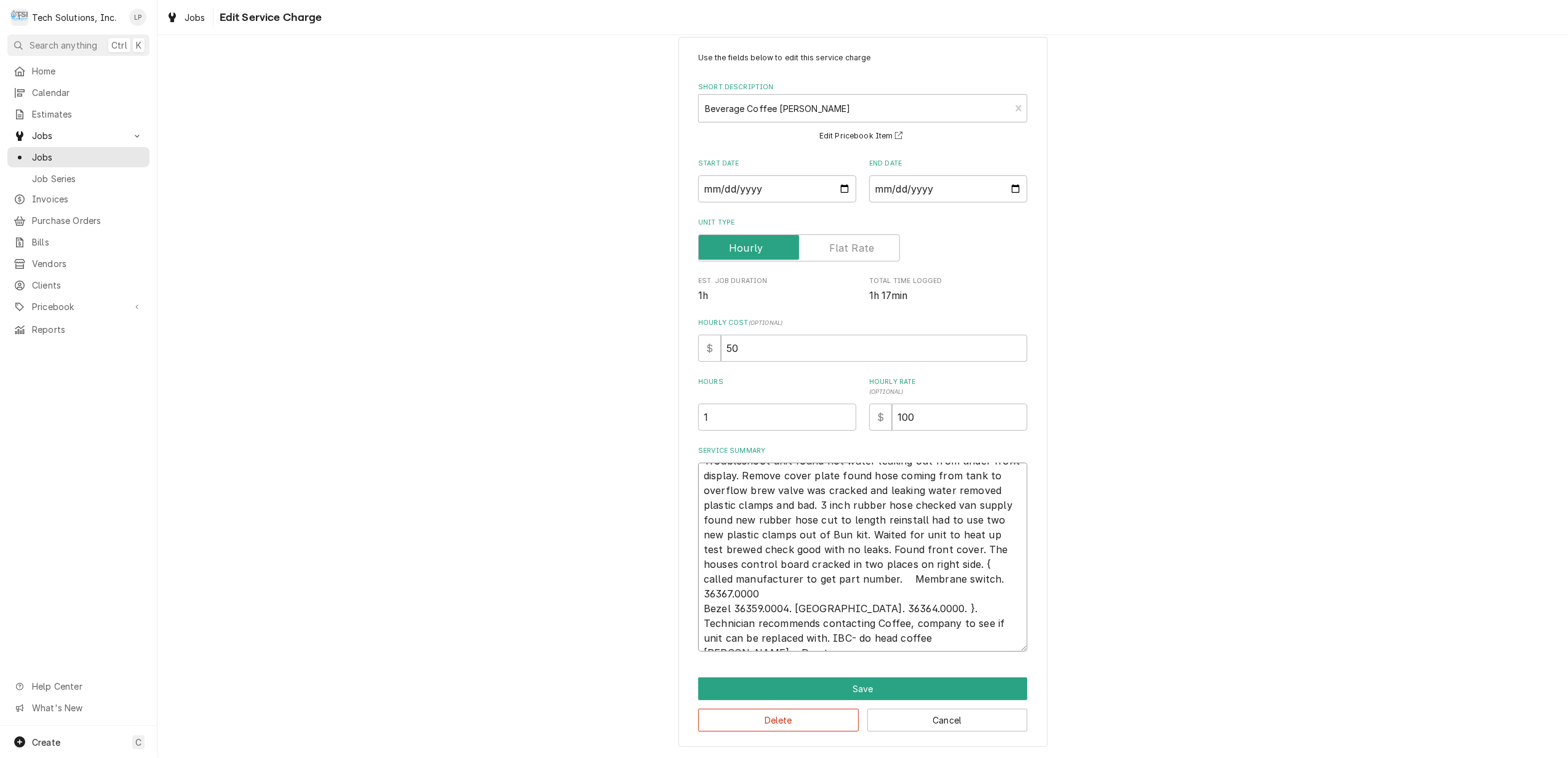
type textarea "x"
type textarea "Troubleshoot unit found hot water leaking out from under front display. Remove …"
type textarea "x"
type textarea "Troubleshoot unit found hot water leaking out from under front display. Remove …"
type textarea "x"
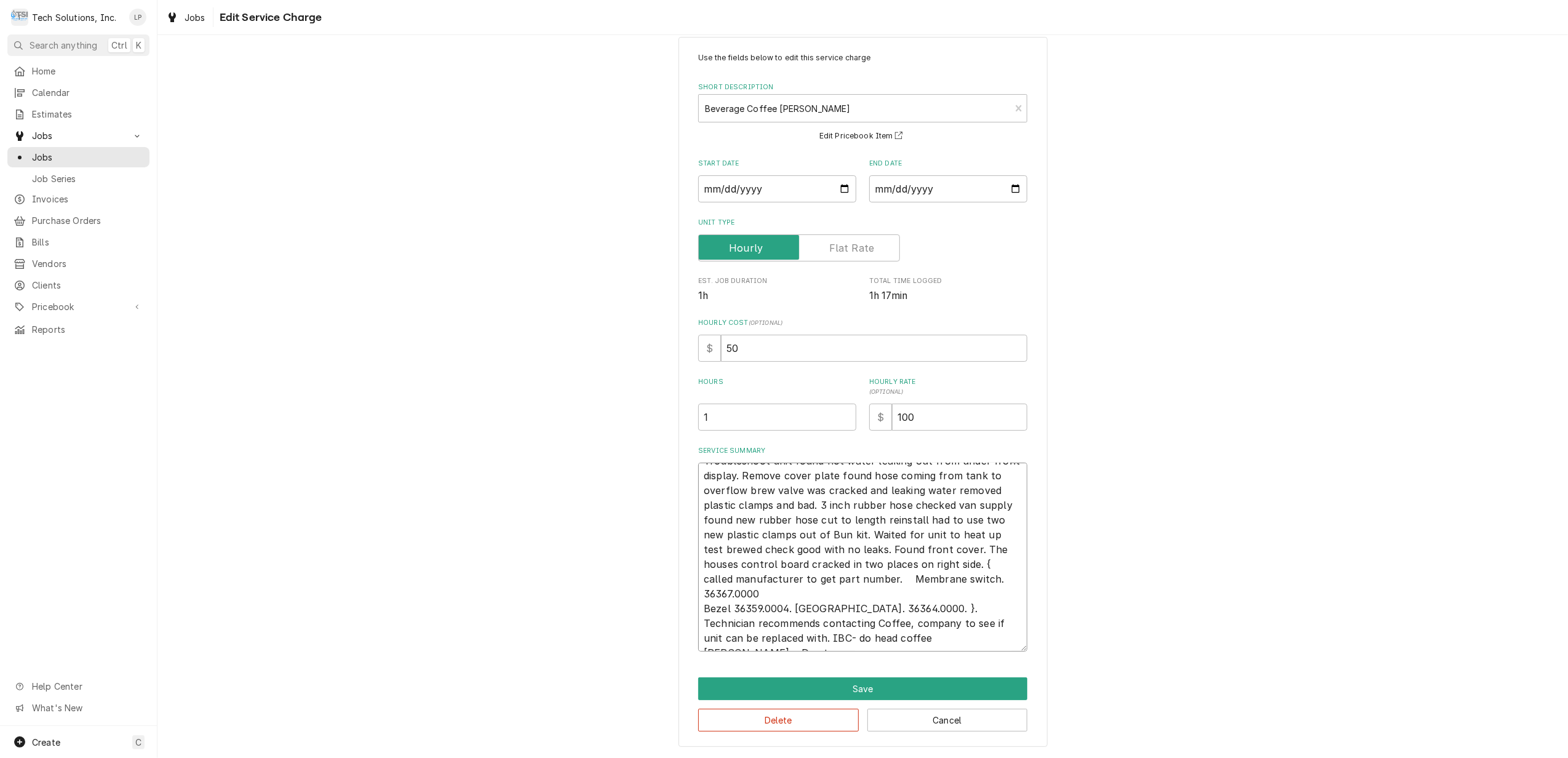
type textarea "Troubleshoot unit found hot water leaking out from under front display. Remove …"
type textarea "x"
type textarea "Troubleshoot unit found hot water leaking out from under front display. Remove …"
type textarea "x"
type textarea "Troubleshoot unit found hot water leaking out from under front display. Remove …"
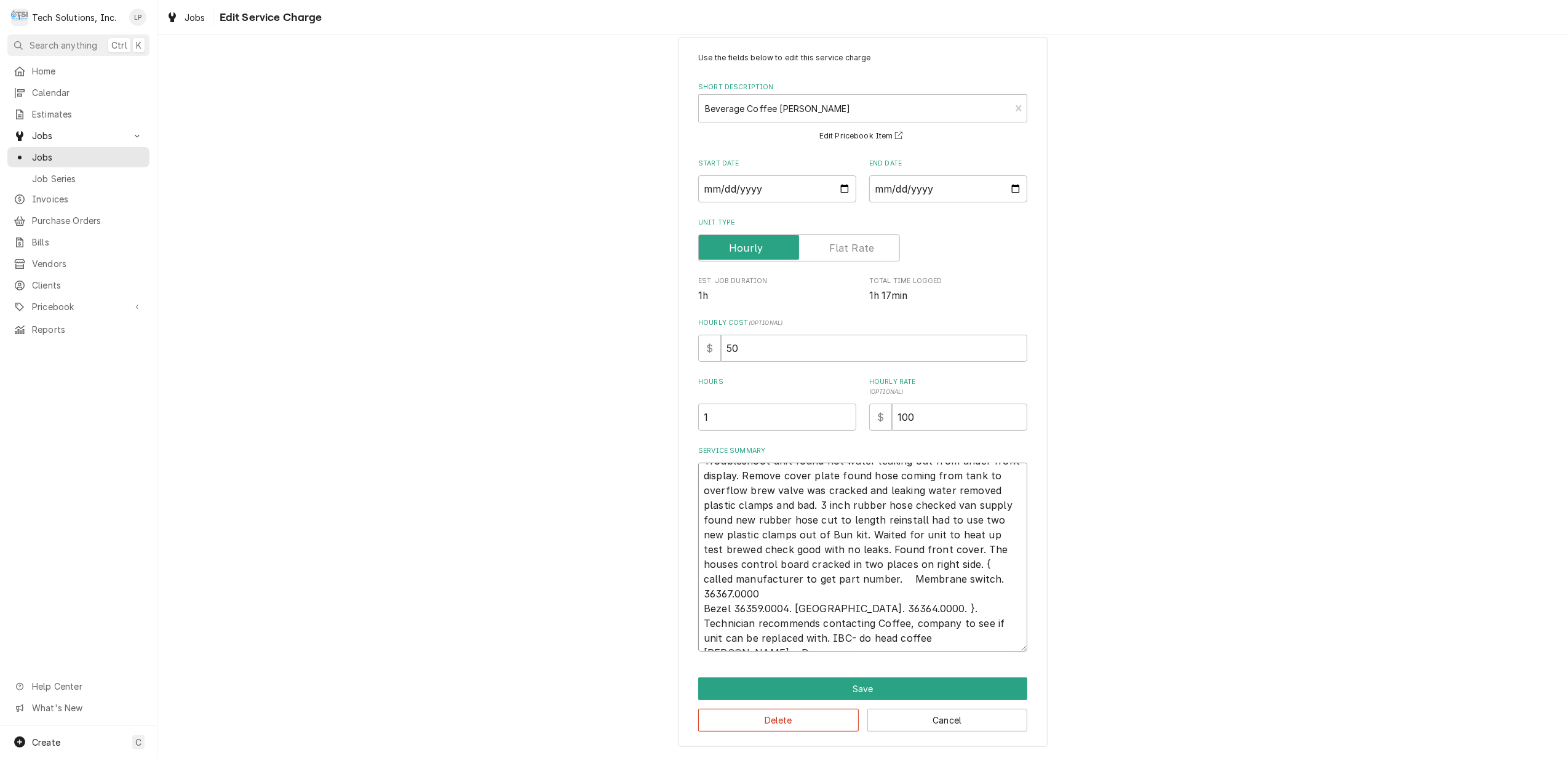
type textarea "x"
type textarea "Troubleshoot unit found hot water leaking out from under front display. Remove …"
type textarea "x"
type textarea "Troubleshoot unit found hot water leaking out from under front display. Remove …"
type textarea "x"
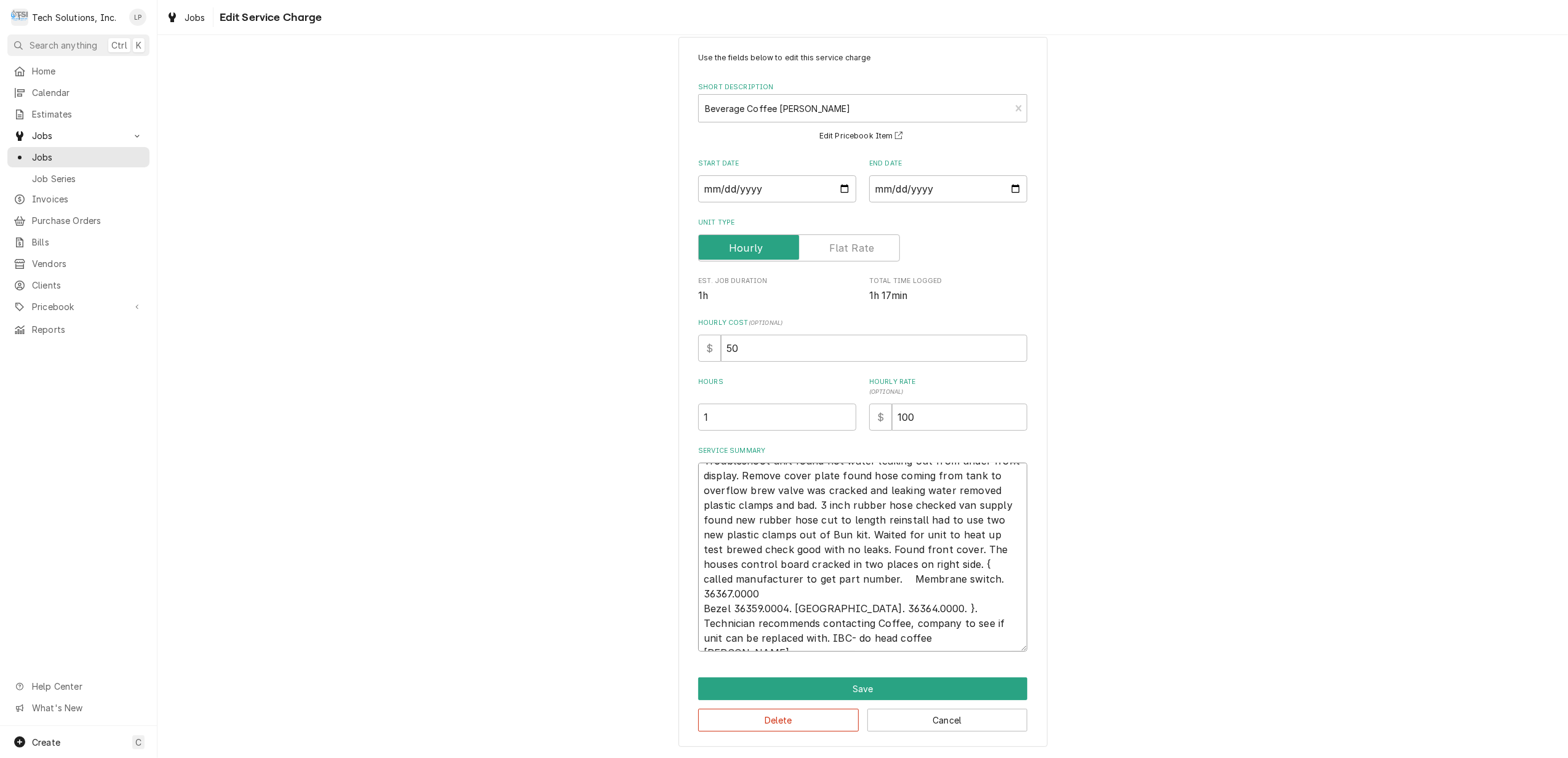
type textarea "Troubleshoot unit found hot water leaking out from under front display. Remove …"
type textarea "x"
type textarea "Troubleshoot unit found hot water leaking out from under front display. Remove …"
type textarea "x"
type textarea "Troubleshoot unit found hot water leaking out from under front display. Remove …"
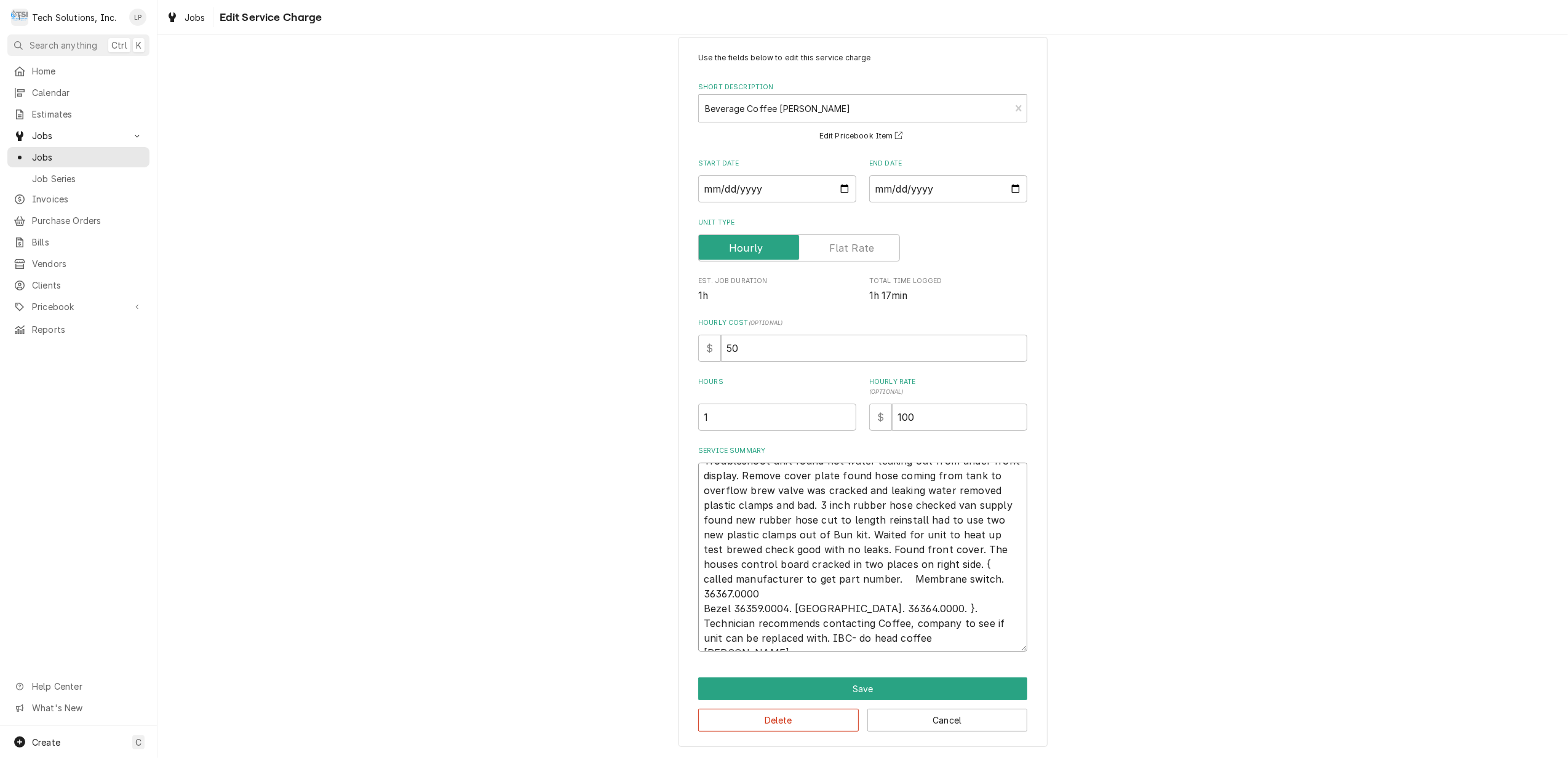
type textarea "x"
type textarea "Troubleshoot unit found hot water leaking out from under front display. Remove …"
type textarea "x"
type textarea "Troubleshoot unit found hot water leaking out from under front display. Remove …"
type textarea "x"
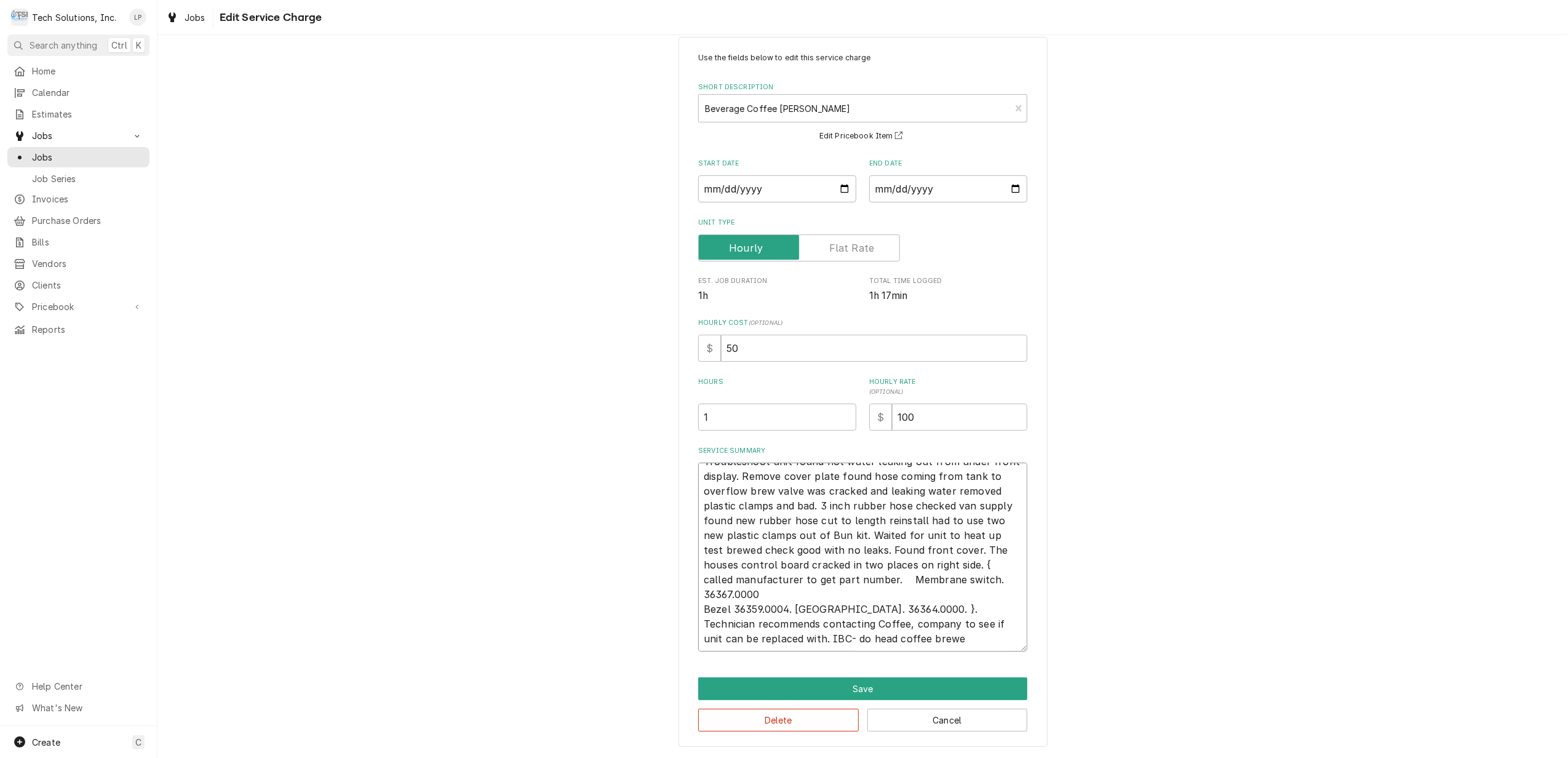
type textarea "Troubleshoot unit found hot water leaking out from under front display. Remove …"
type textarea "x"
type textarea "Troubleshoot unit found hot water leaking out from under front display. Remove …"
type textarea "x"
type textarea "Troubleshoot unit found hot water leaking out from under front display. Remove …"
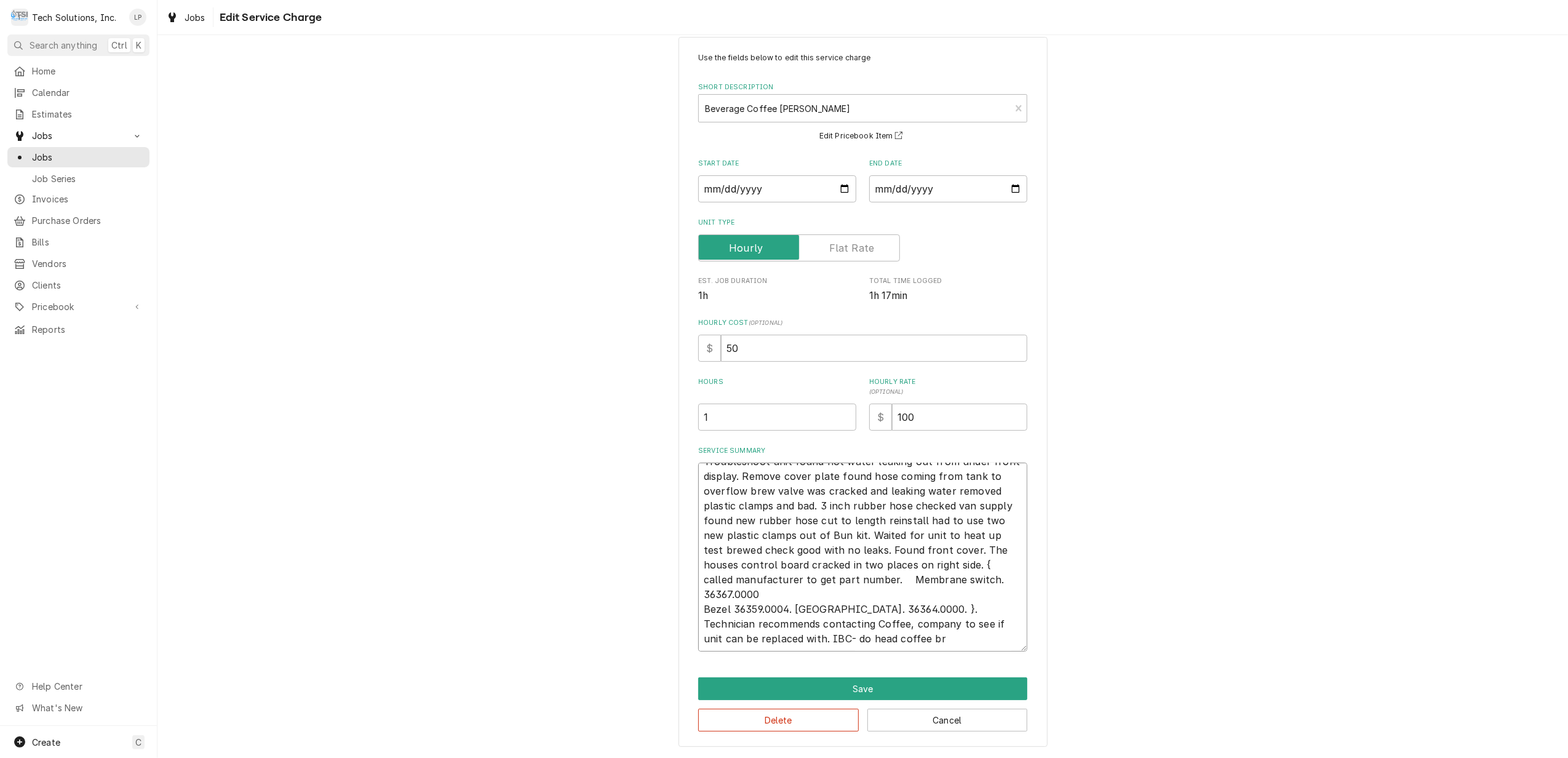
type textarea "x"
type textarea "Troubleshoot unit found hot water leaking out from under front display. Remove …"
type textarea "x"
type textarea "Troubleshoot unit found hot water leaking out from under front display. Remove …"
type textarea "x"
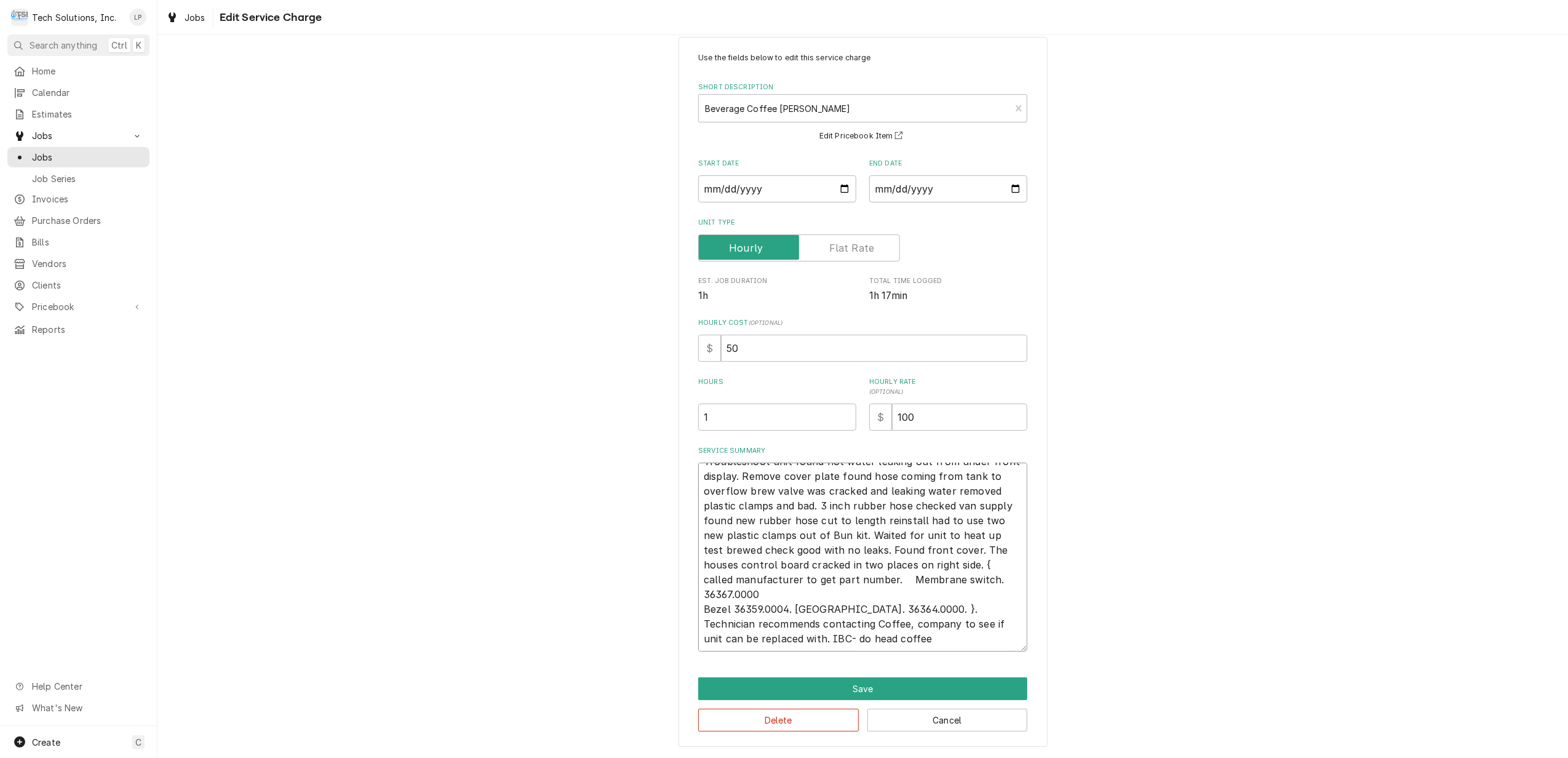
type textarea "Troubleshoot unit found hot water leaking out from under front display. Remove …"
type textarea "x"
type textarea "Troubleshoot unit found hot water leaking out from under front display. Remove …"
type textarea "x"
type textarea "Troubleshoot unit found hot water leaking out from under front display. Remove …"
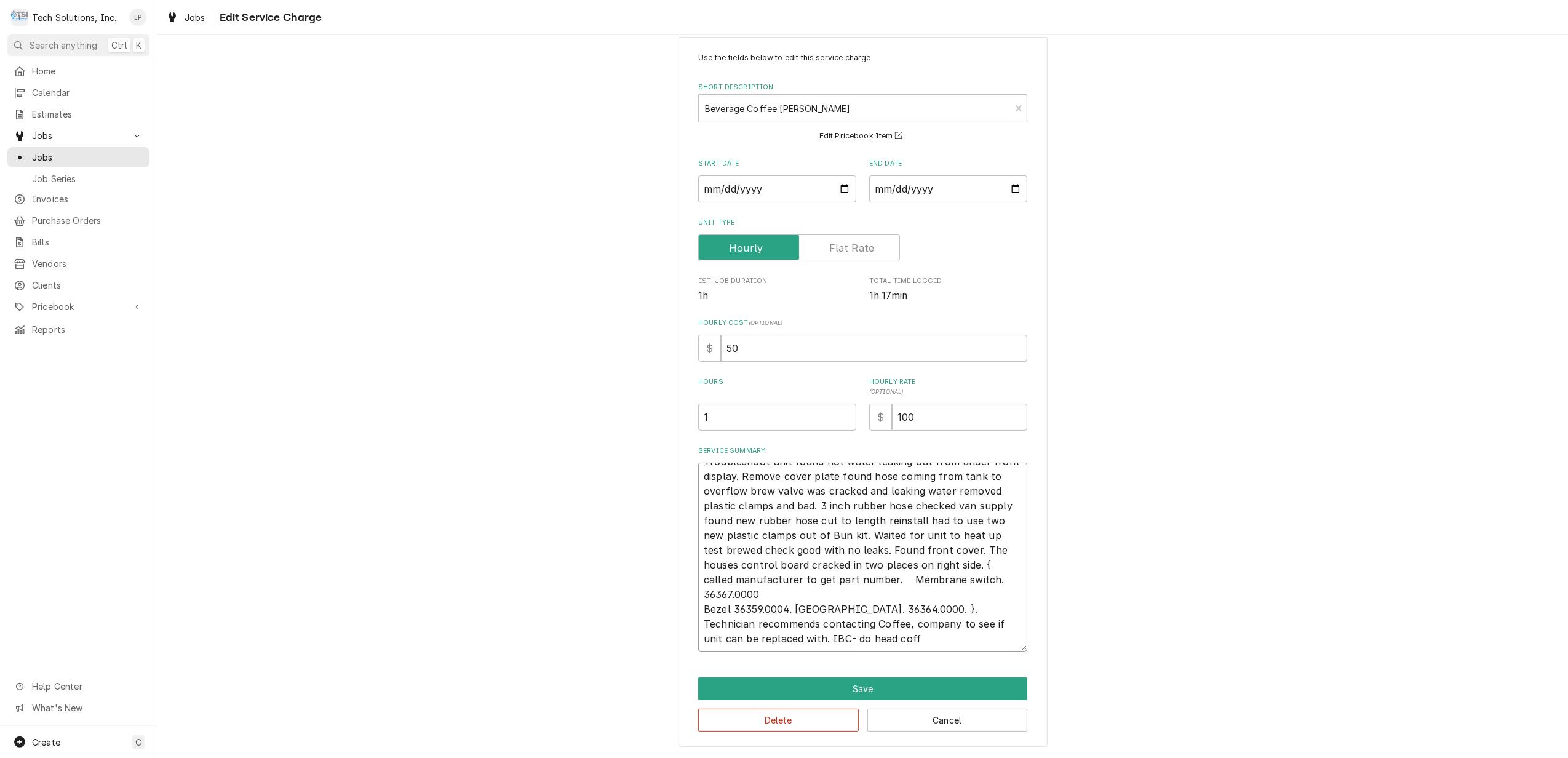
type textarea "x"
type textarea "Troubleshoot unit found hot water leaking out from under front display. Remove …"
type textarea "x"
type textarea "Troubleshoot unit found hot water leaking out from under front display. Remove …"
type textarea "x"
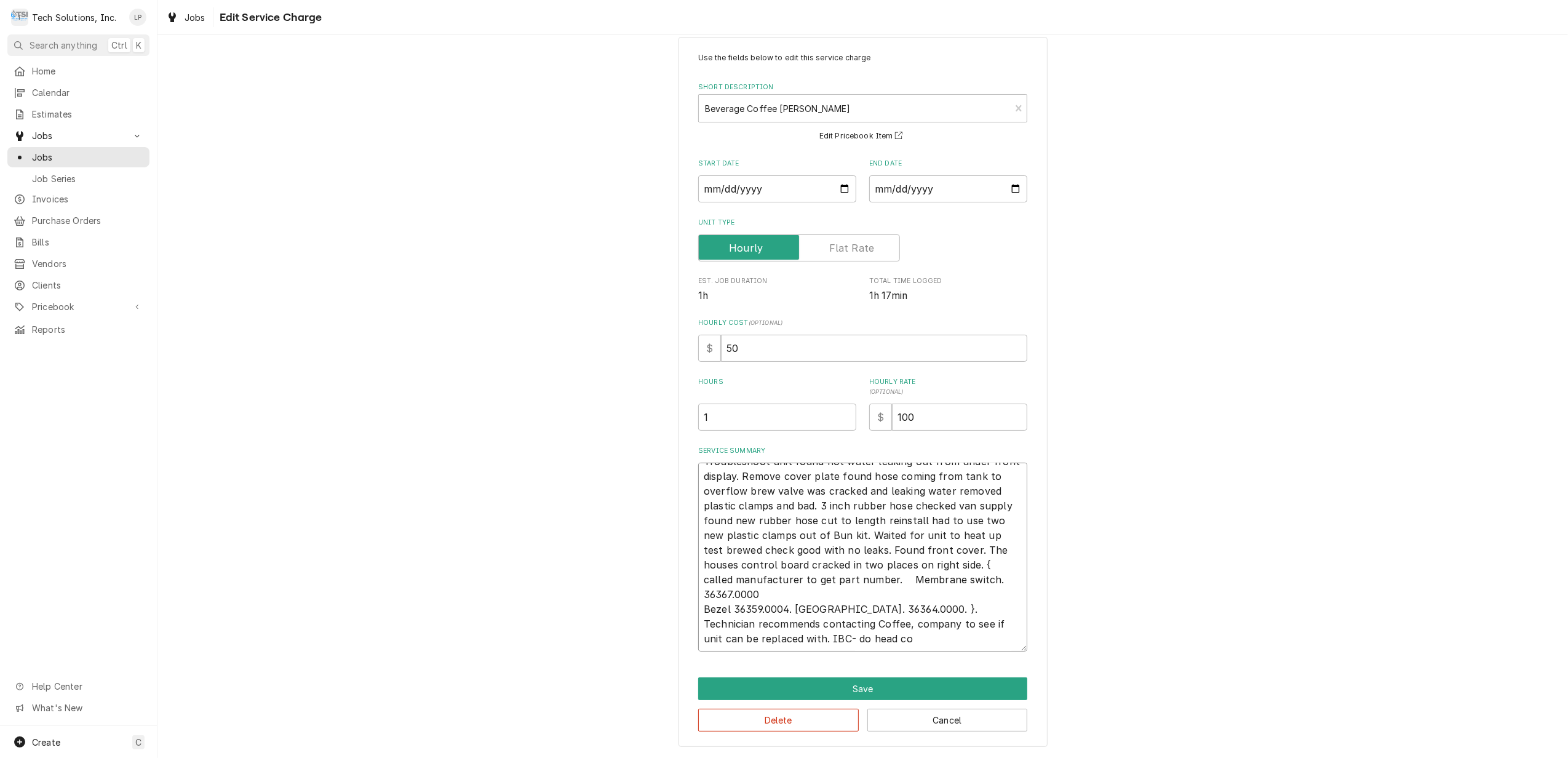
type textarea "Troubleshoot unit found hot water leaking out from under front display. Remove …"
type textarea "x"
type textarea "Troubleshoot unit found hot water leaking out from under front display. Remove …"
type textarea "x"
type textarea "Troubleshoot unit found hot water leaking out from under front display. Remove …"
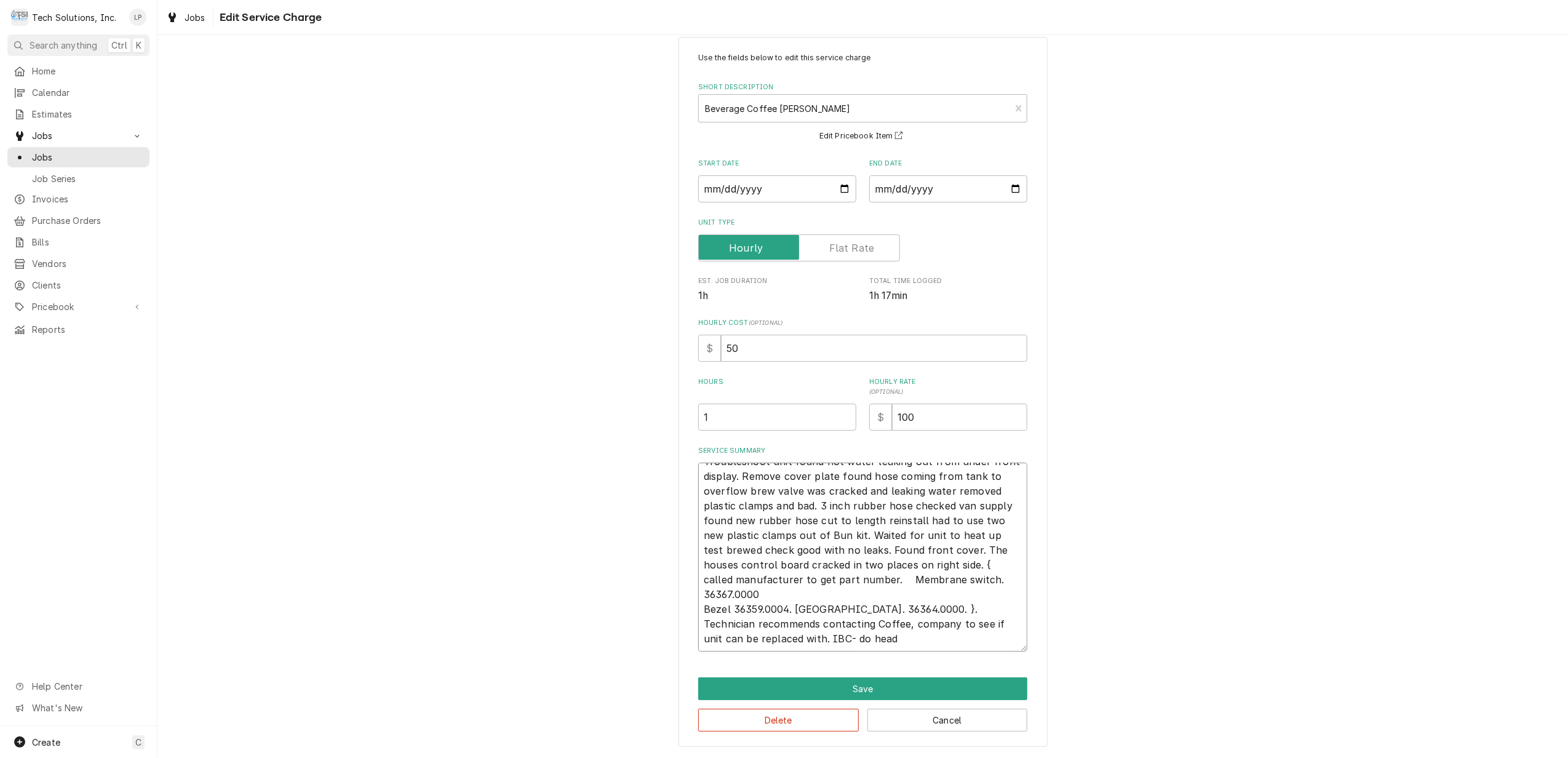
type textarea "x"
type textarea "Troubleshoot unit found hot water leaking out from under front display. Remove …"
type textarea "x"
type textarea "Troubleshoot unit found hot water leaking out from under front display. Remove …"
type textarea "x"
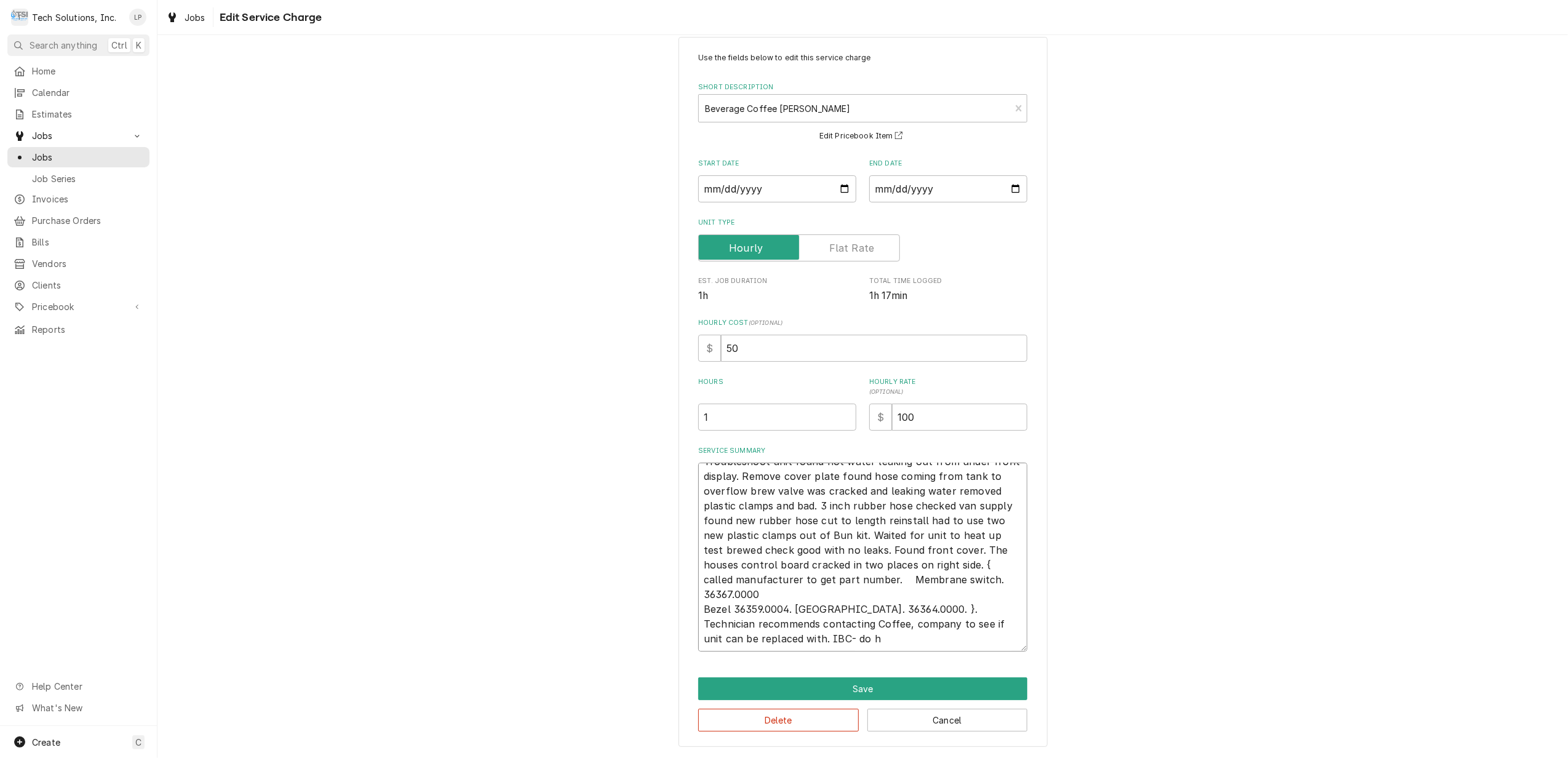
type textarea "Troubleshoot unit found hot water leaking out from under front display. Remove …"
type textarea "x"
type textarea "Troubleshoot unit found hot water leaking out from under front display. Remove …"
type textarea "x"
type textarea "Troubleshoot unit found hot water leaking out from under front display. Remove …"
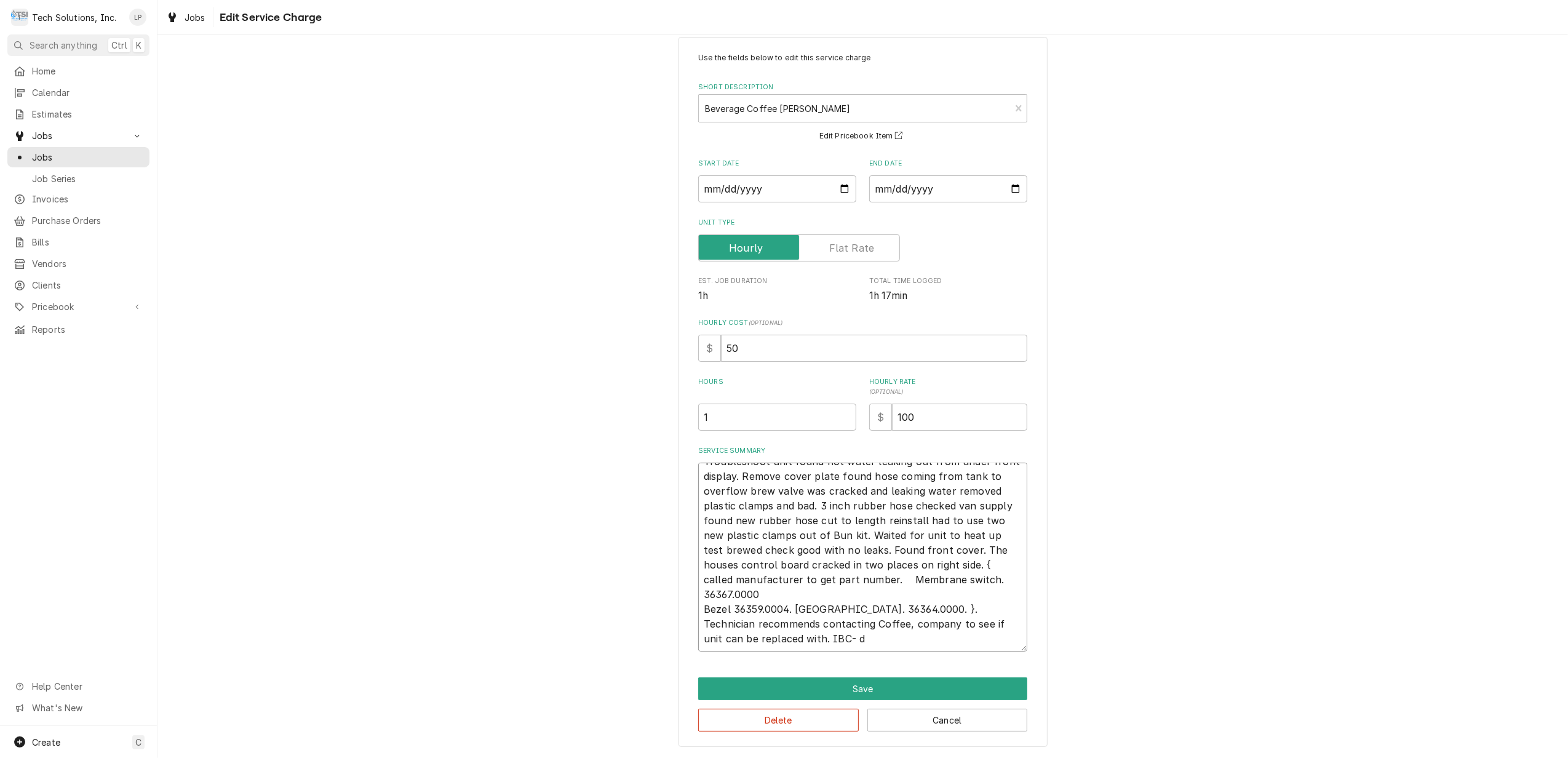
type textarea "x"
type textarea "Troubleshoot unit found hot water leaking out from under front display. Remove …"
type textarea "x"
type textarea "Troubleshoot unit found hot water leaking out from under front display. Remove …"
type textarea "x"
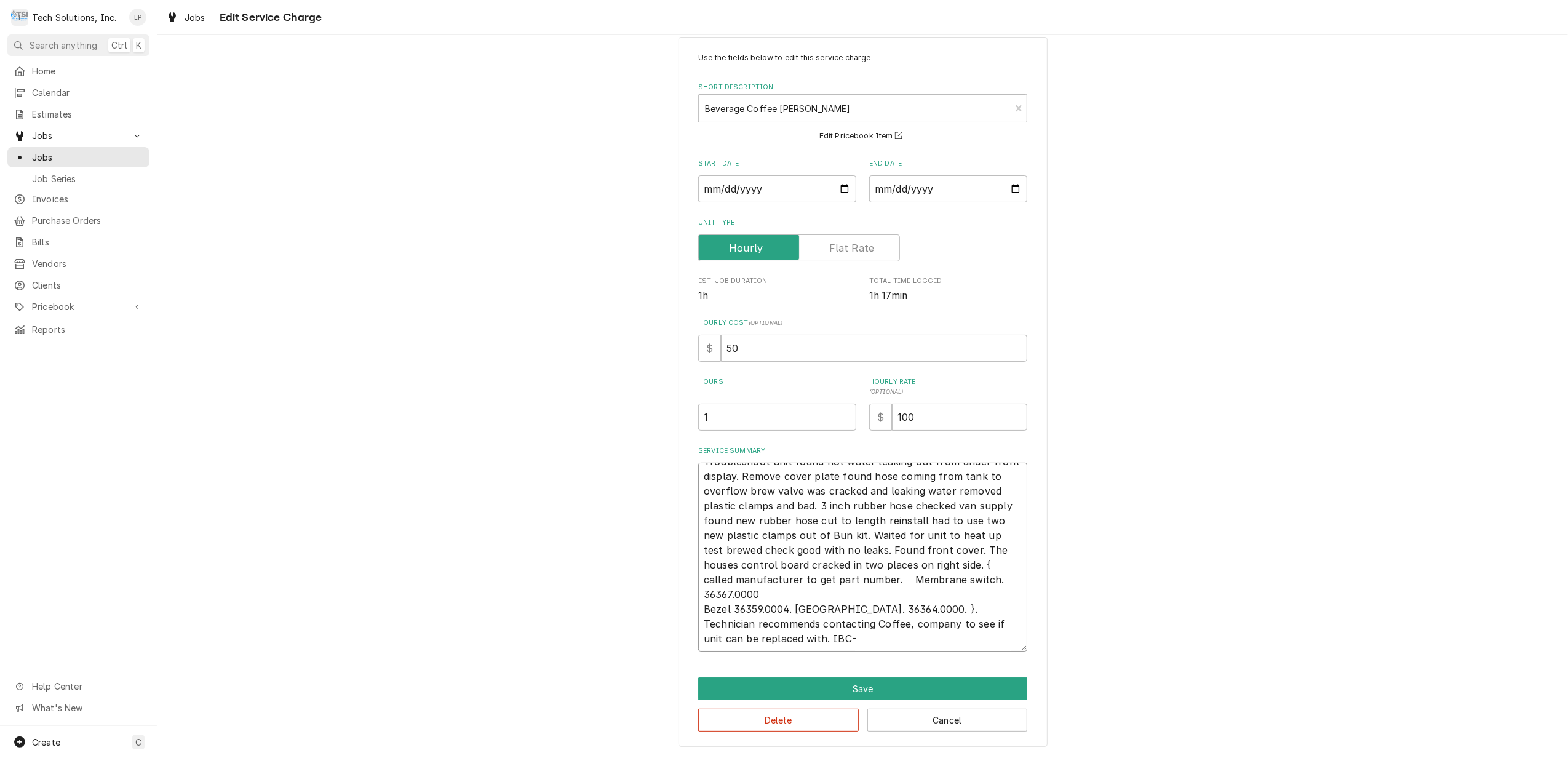
type textarea "Troubleshoot unit found hot water leaking out from under front display. Remove …"
type textarea "x"
type textarea "Troubleshoot unit found hot water leaking out from under front display. Remove …"
type textarea "x"
type textarea "Troubleshoot unit found hot water leaking out from under front display. Remove …"
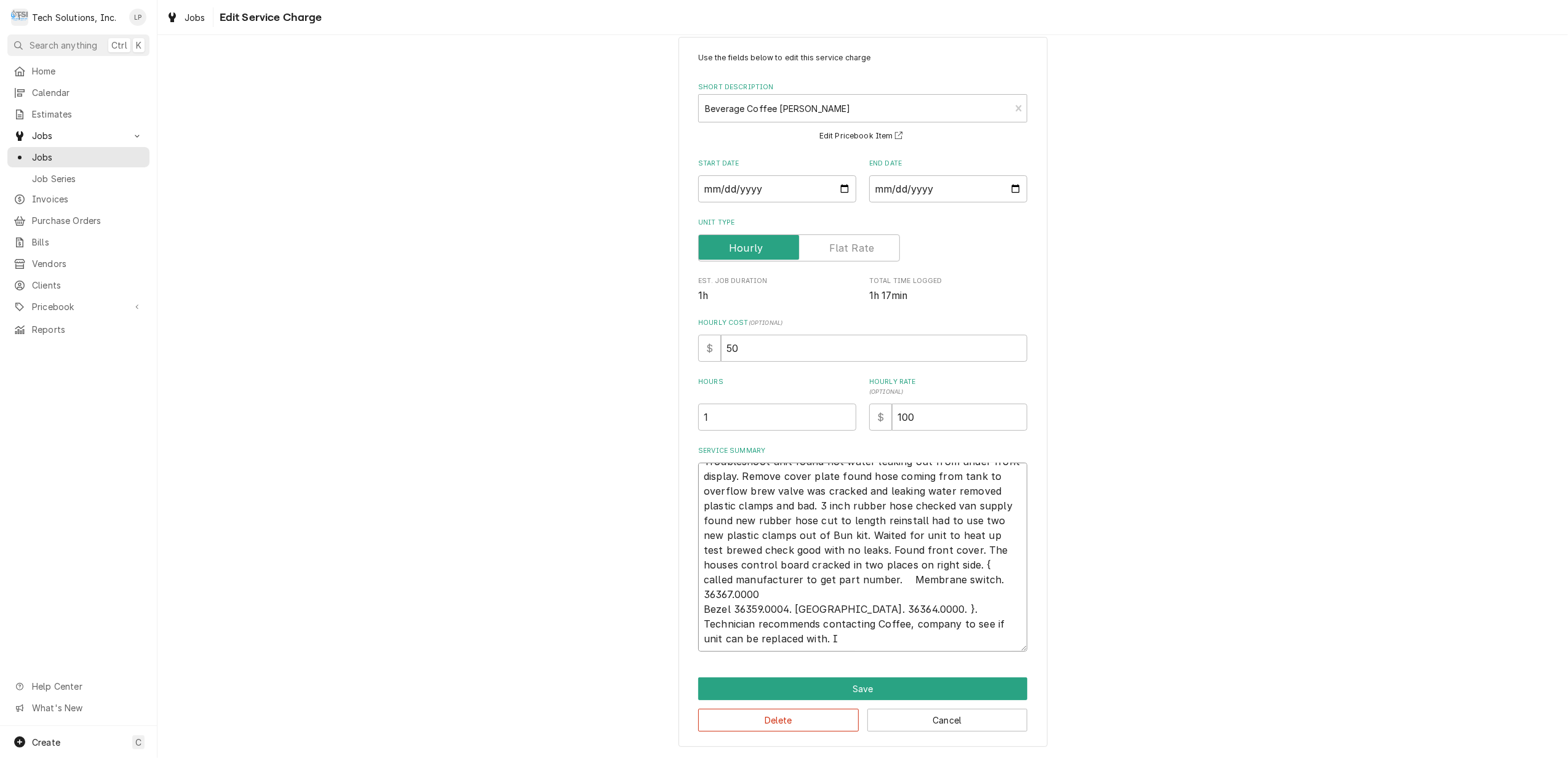
type textarea "x"
type textarea "Troubleshoot unit found hot water leaking out from under front display. Remove …"
type textarea "x"
type textarea "Troubleshoot unit found hot water leaking out from under front display. Remove …"
type textarea "x"
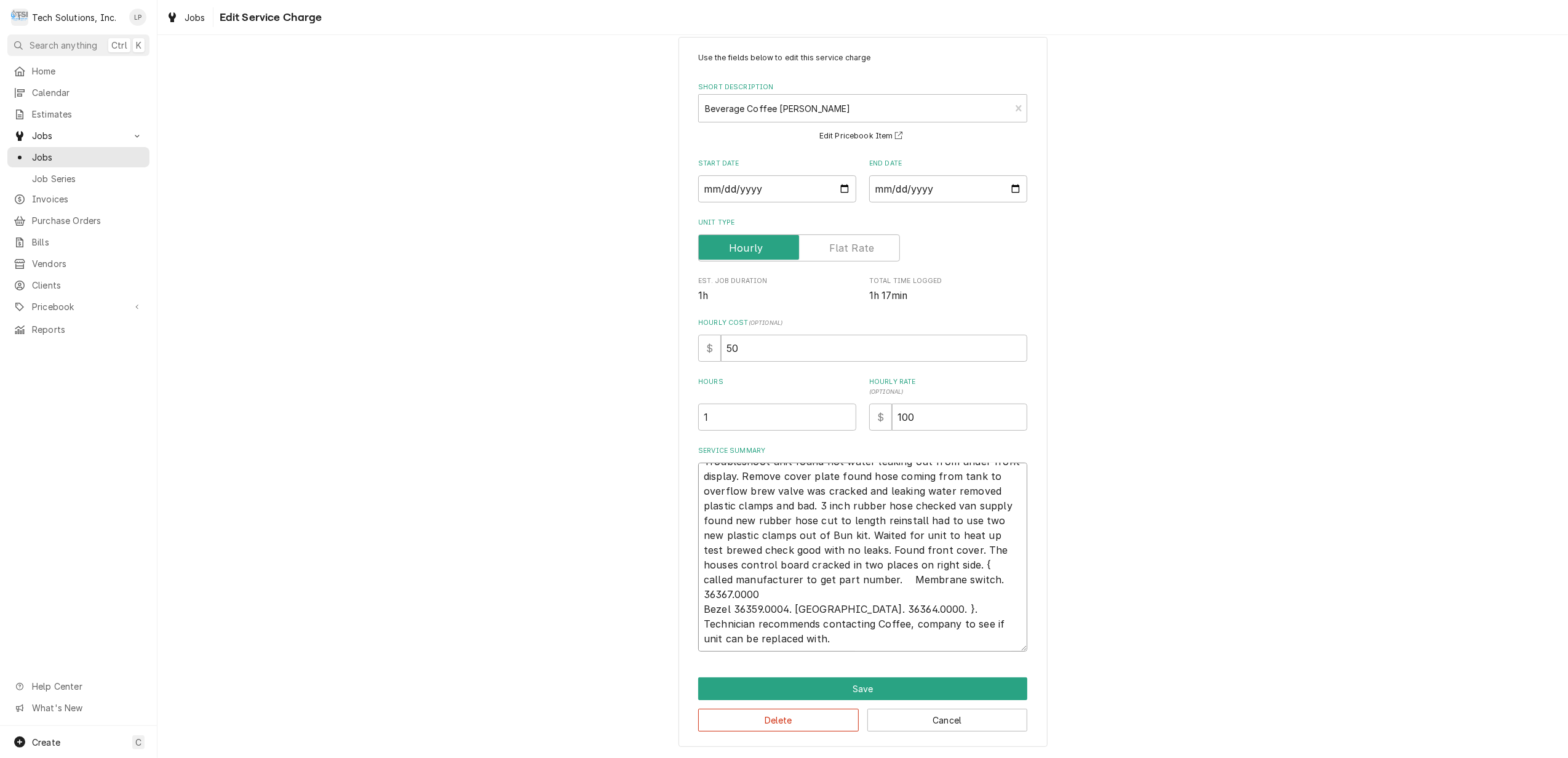
type textarea "Troubleshoot unit found hot water leaking out from under front display. Remove …"
type textarea "x"
type textarea "Troubleshoot unit found hot water leaking out from under front display. Remove …"
type textarea "x"
type textarea "Troubleshoot unit found hot water leaking out from under front display. Remove …"
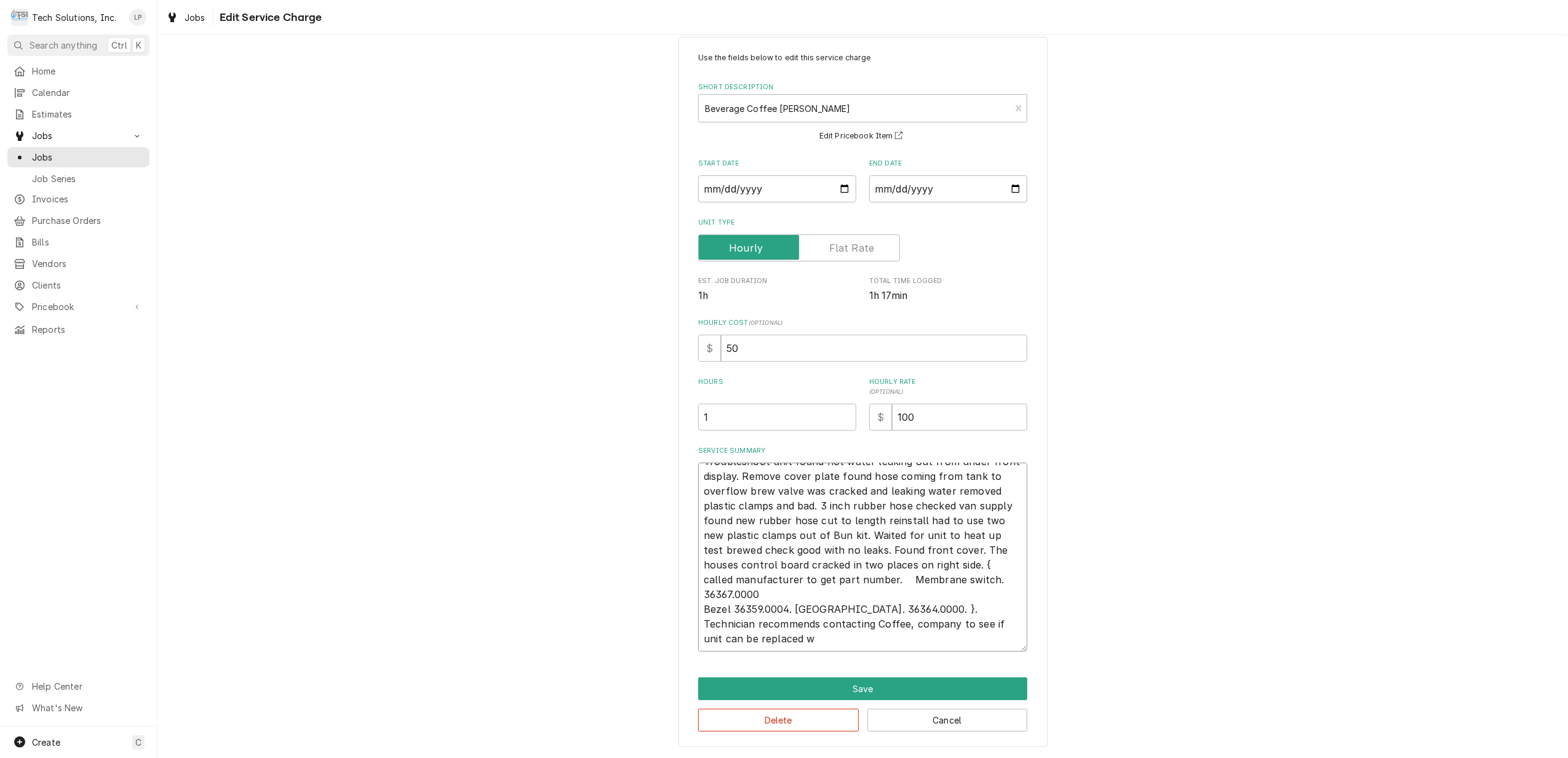
type textarea "x"
type textarea "Troubleshoot unit found hot water leaking out from under front display. Remove …"
type textarea "x"
type textarea "Troubleshoot unit found hot water leaking out from under front display. Remove …"
type textarea "x"
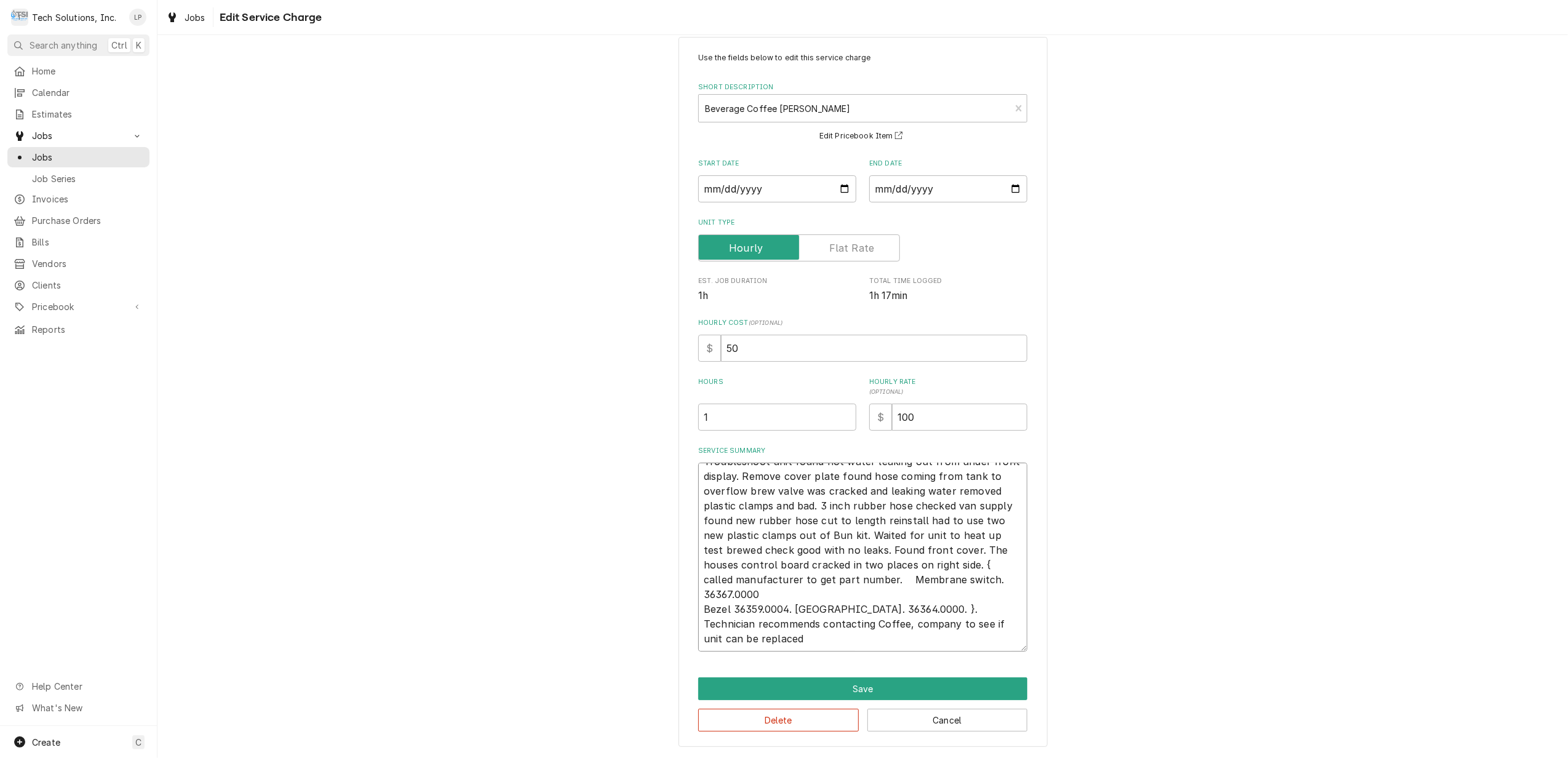
type textarea "Troubleshoot unit found hot water leaking out from under front display. Remove …"
type textarea "x"
type textarea "Troubleshoot unit found hot water leaking out from under front display. Remove …"
type textarea "x"
type textarea "Troubleshoot unit found hot water leaking out from under front display. Remove …"
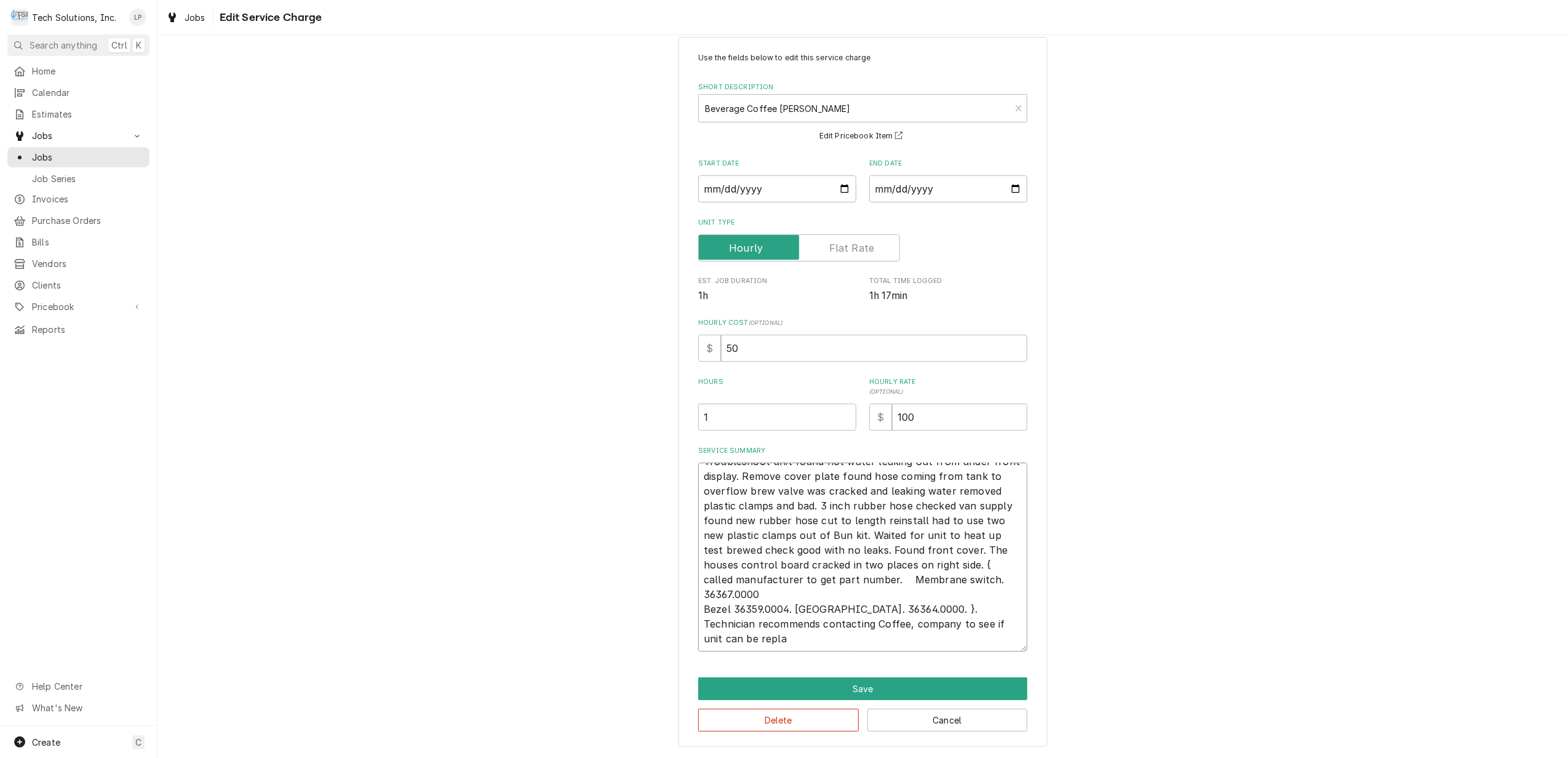
type textarea "x"
type textarea "Troubleshoot unit found hot water leaking out from under front display. Remove …"
type textarea "x"
type textarea "Troubleshoot unit found hot water leaking out from under front display. Remove …"
type textarea "x"
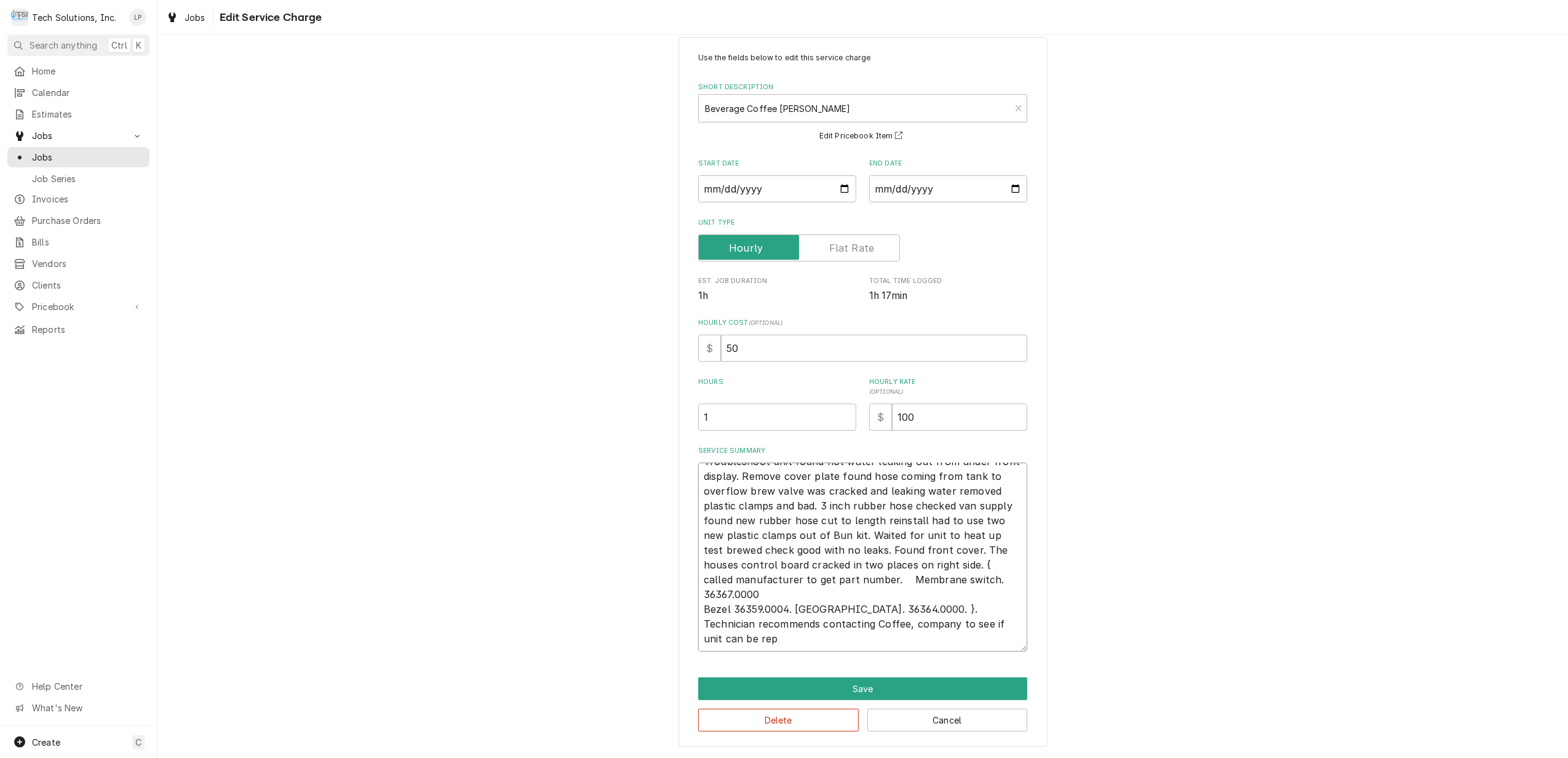
type textarea "Troubleshoot unit found hot water leaking out from under front display. Remove …"
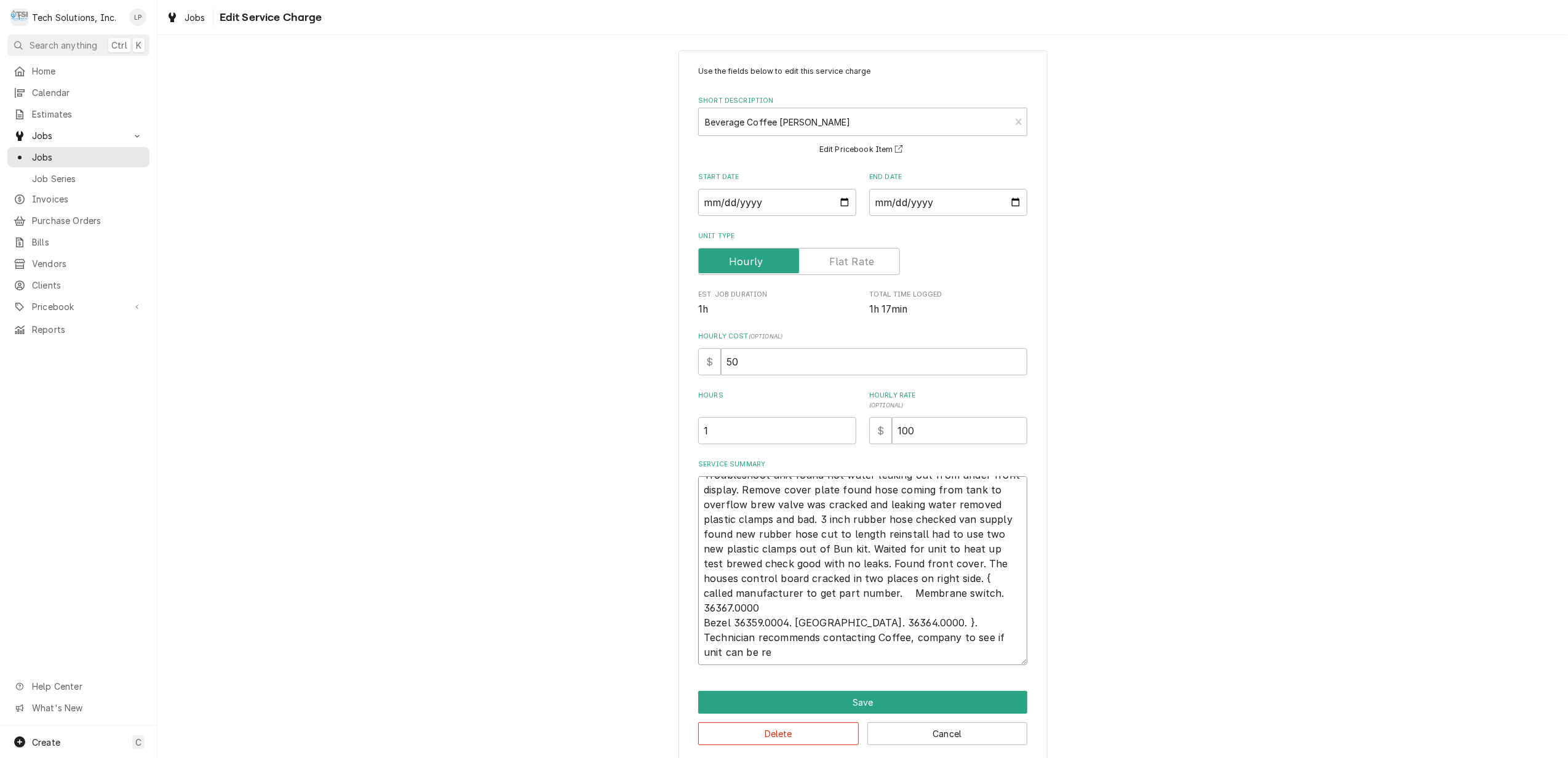
type textarea "x"
type textarea "Troubleshoot unit found hot water leaking out from under front display. Remove …"
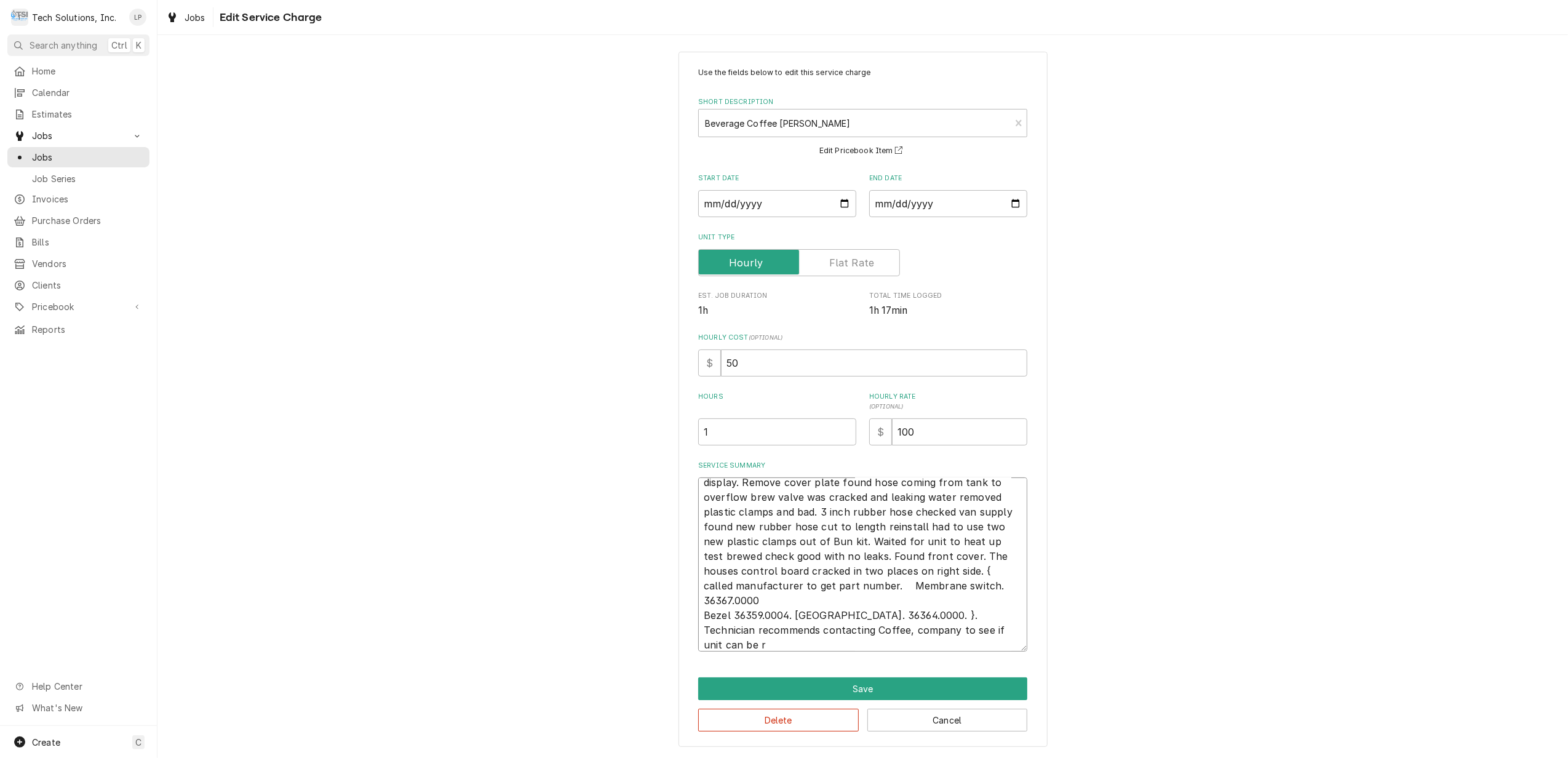
type textarea "x"
type textarea "Troubleshoot unit found hot water leaking out from under front display. Remove …"
type textarea "x"
type textarea "Troubleshoot unit found hot water leaking out from under front display. Remove …"
type textarea "x"
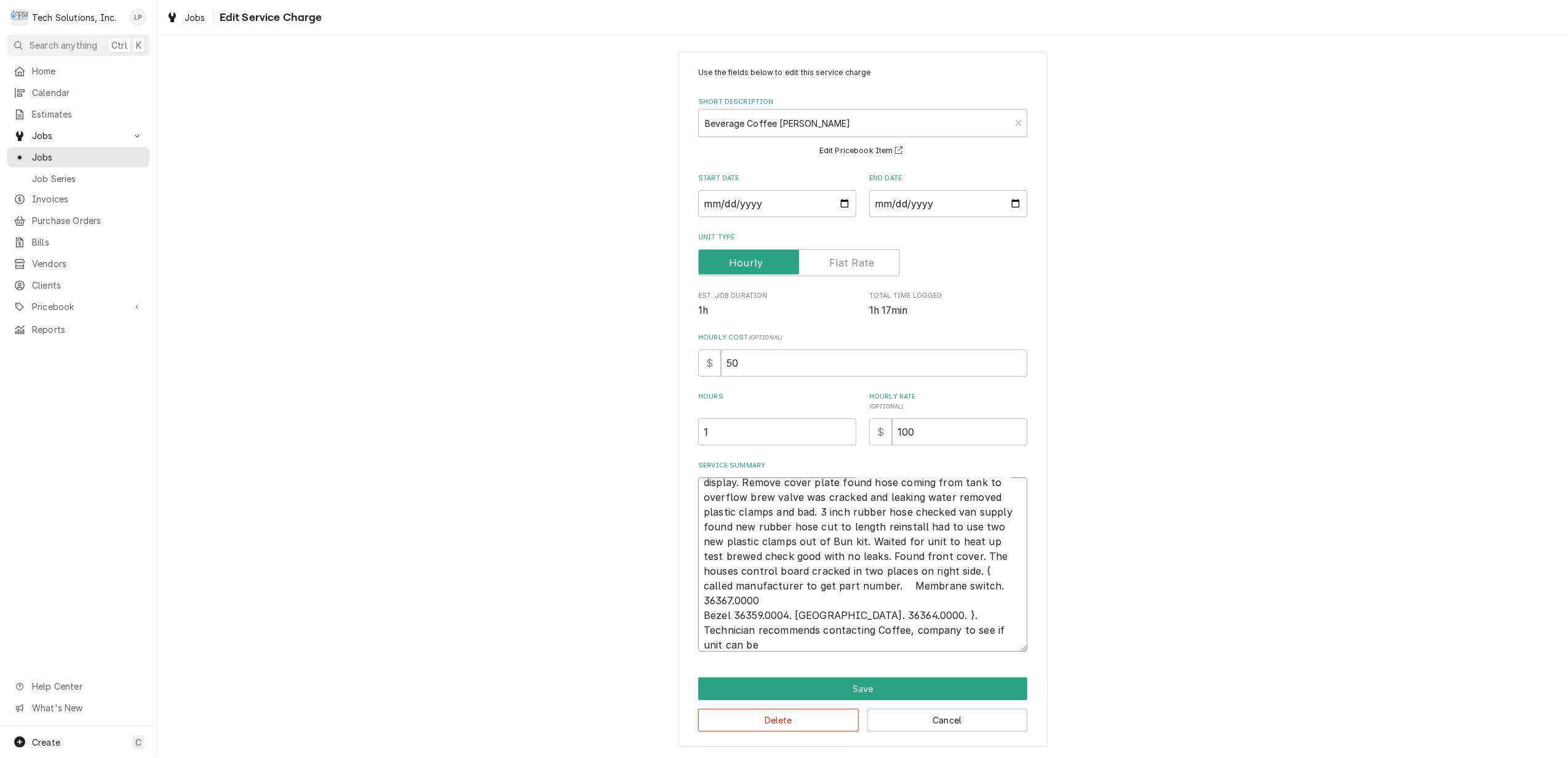
type textarea "Troubleshoot unit found hot water leaking out from under front display. Remove …"
type textarea "x"
type textarea "Troubleshoot unit found hot water leaking out from under front display. Remove …"
type textarea "x"
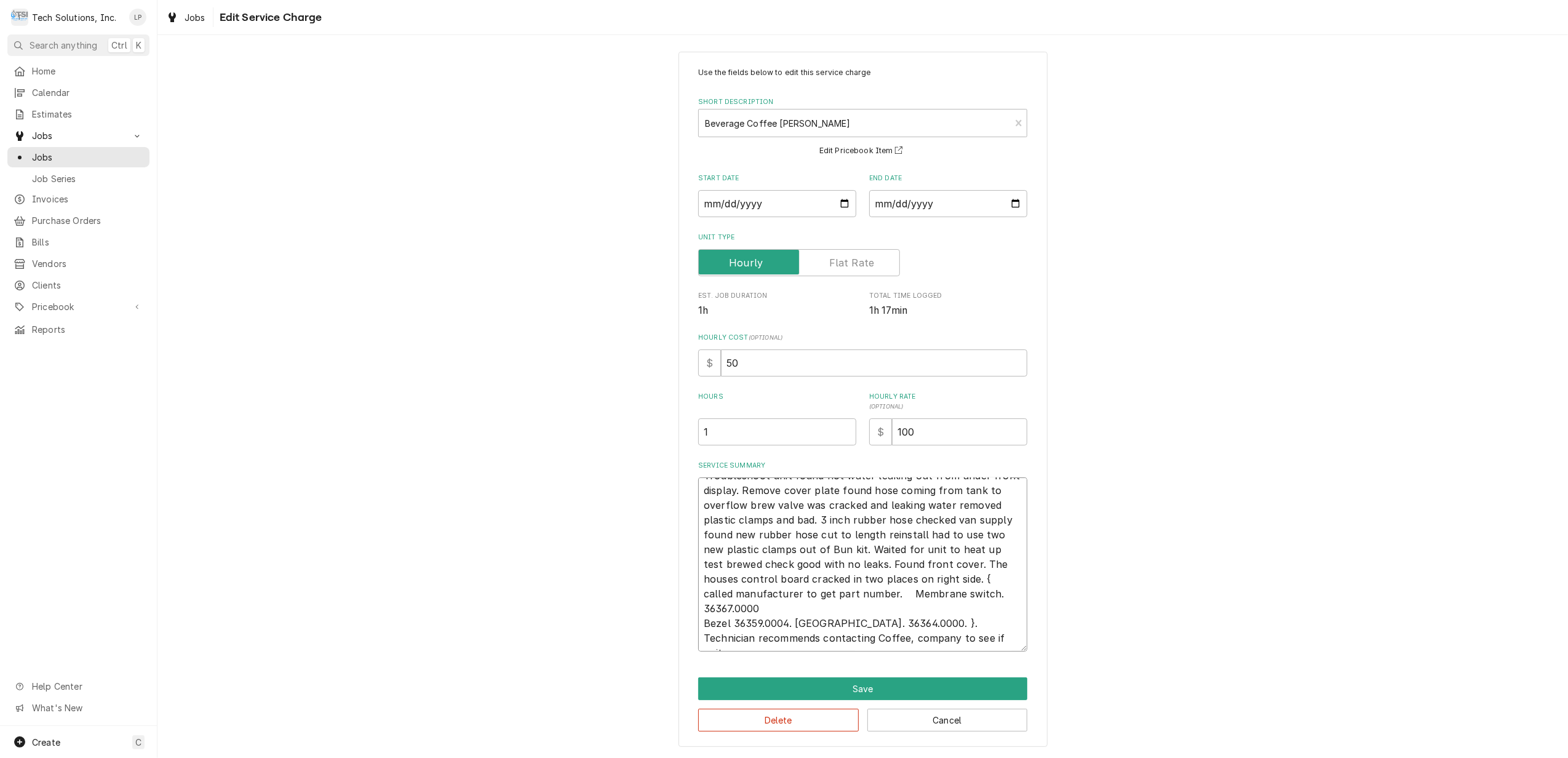
type textarea "Troubleshoot unit found hot water leaking out from under front display. Remove …"
type textarea "x"
type textarea "Troubleshoot unit found hot water leaking out from under front display. Remove …"
type textarea "x"
type textarea "Troubleshoot unit found hot water leaking out from under front display. Remove …"
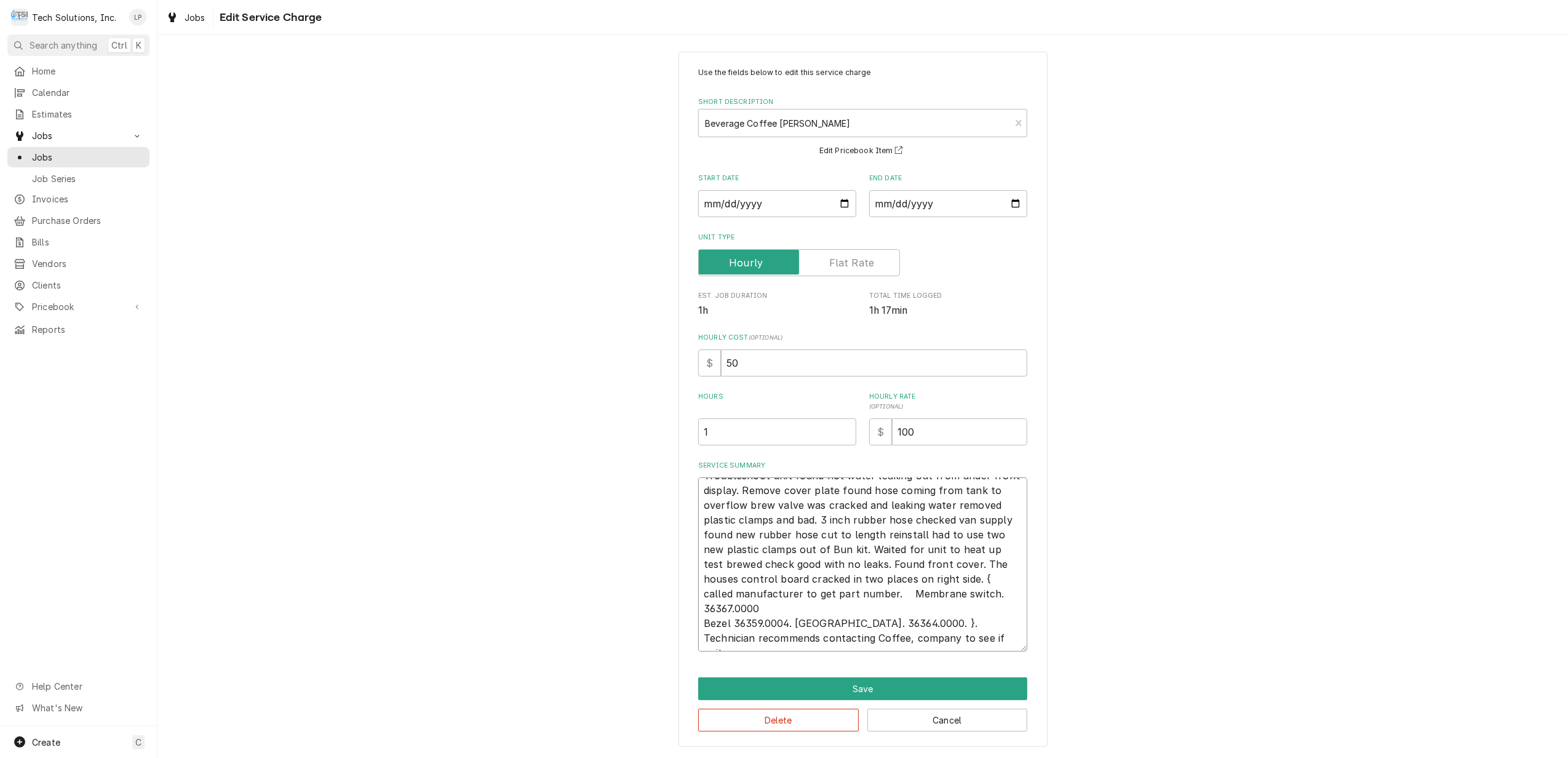
type textarea "x"
type textarea "Troubleshoot unit found hot water leaking out from under front display. Remove …"
type textarea "x"
type textarea "Troubleshoot unit found hot water leaking out from under front display. Remove …"
type textarea "x"
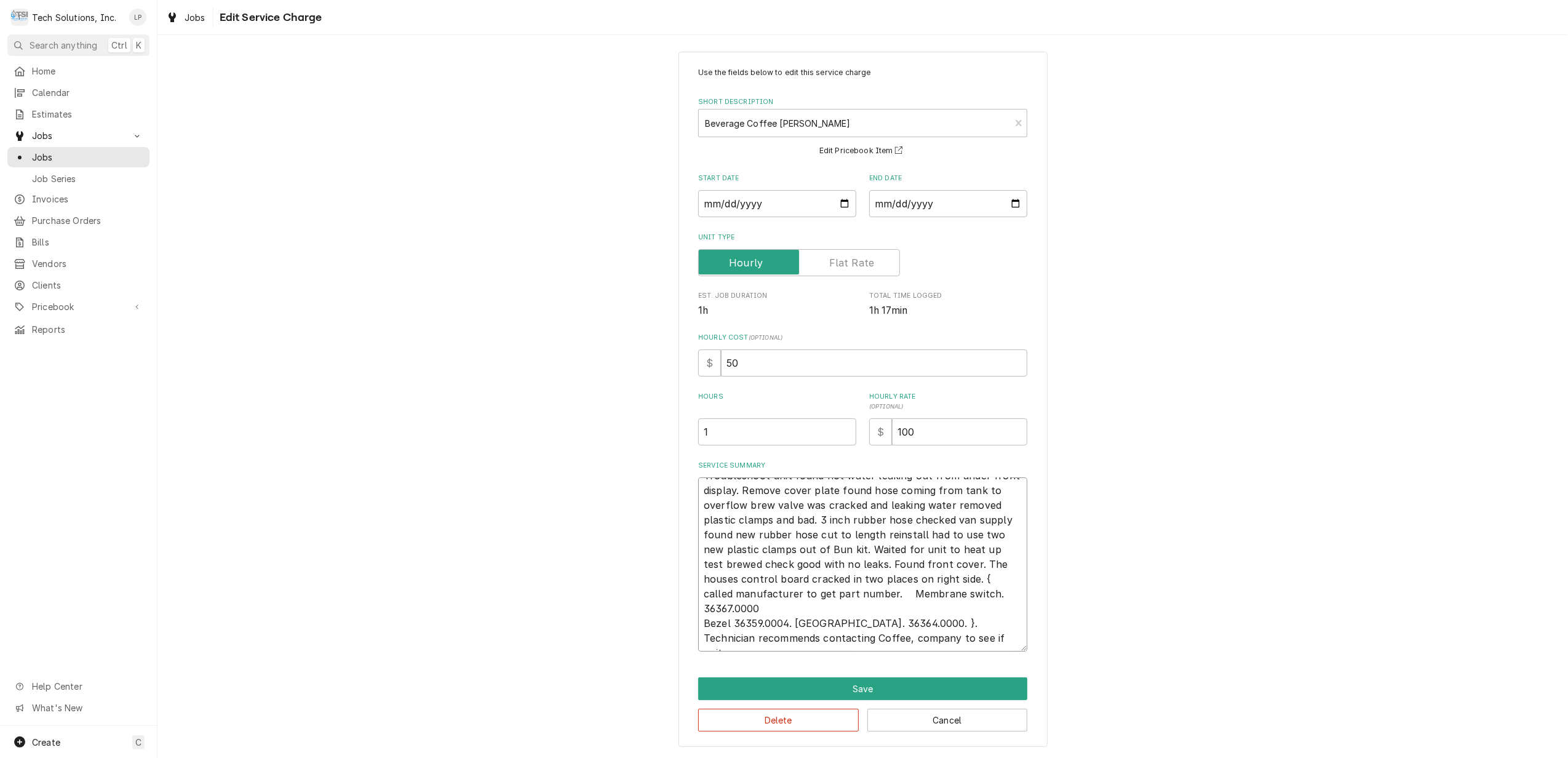
type textarea "Troubleshoot unit found hot water leaking out from under front display. Remove …"
type textarea "x"
type textarea "Troubleshoot unit found hot water leaking out from under front display. Remove …"
type textarea "x"
type textarea "Troubleshoot unit found hot water leaking out from under front display. Remove …"
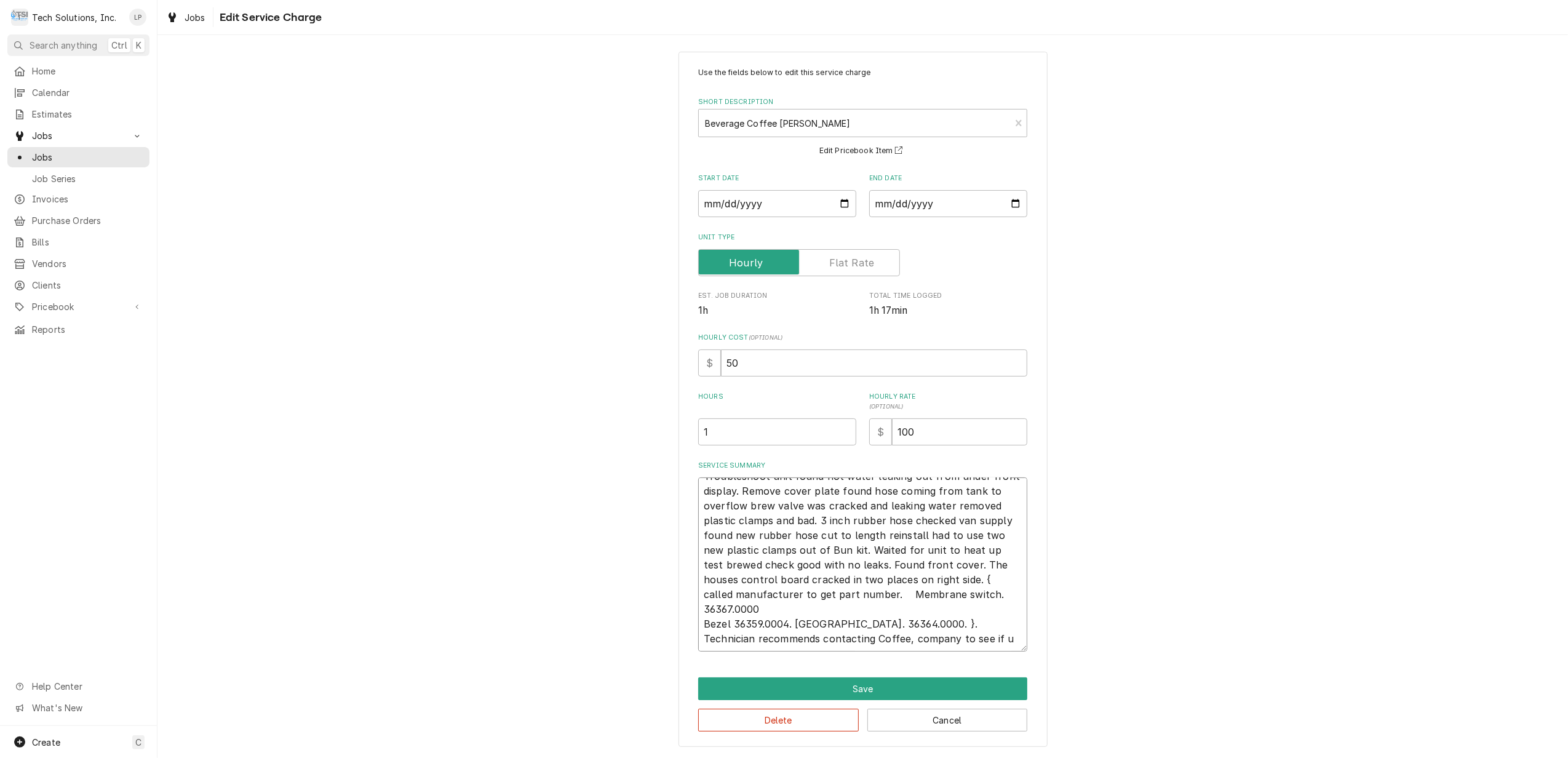
type textarea "x"
type textarea "Troubleshoot unit found hot water leaking out from under front display. Remove …"
type textarea "x"
type textarea "Troubleshoot unit found hot water leaking out from under front display. Remove …"
type textarea "x"
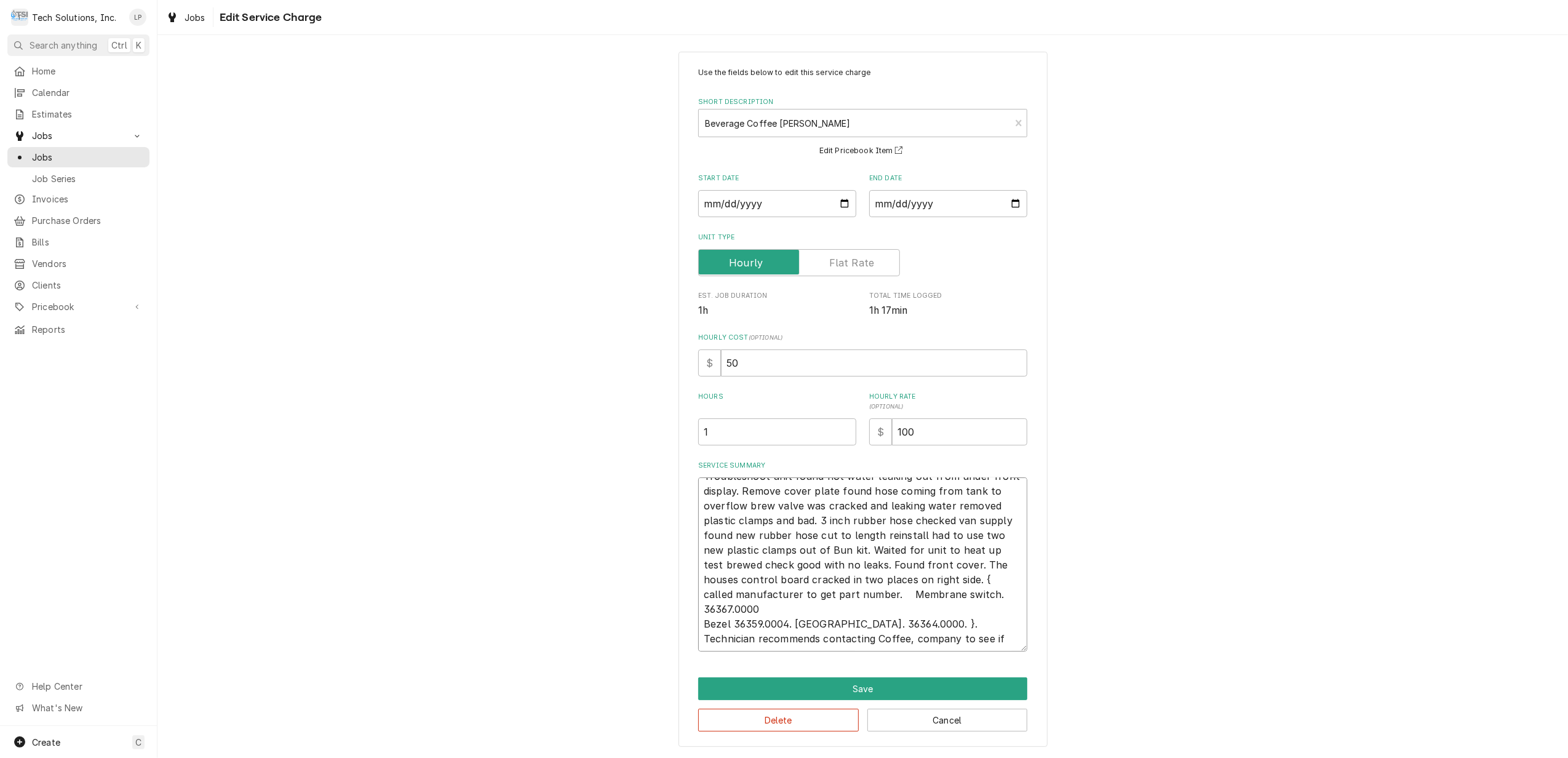
type textarea "Troubleshoot unit found hot water leaking out from under front display. Remove …"
type textarea "x"
type textarea "Troubleshoot unit found hot water leaking out from under front display. Remove …"
type textarea "x"
type textarea "Troubleshoot unit found hot water leaking out from under front display. Remove …"
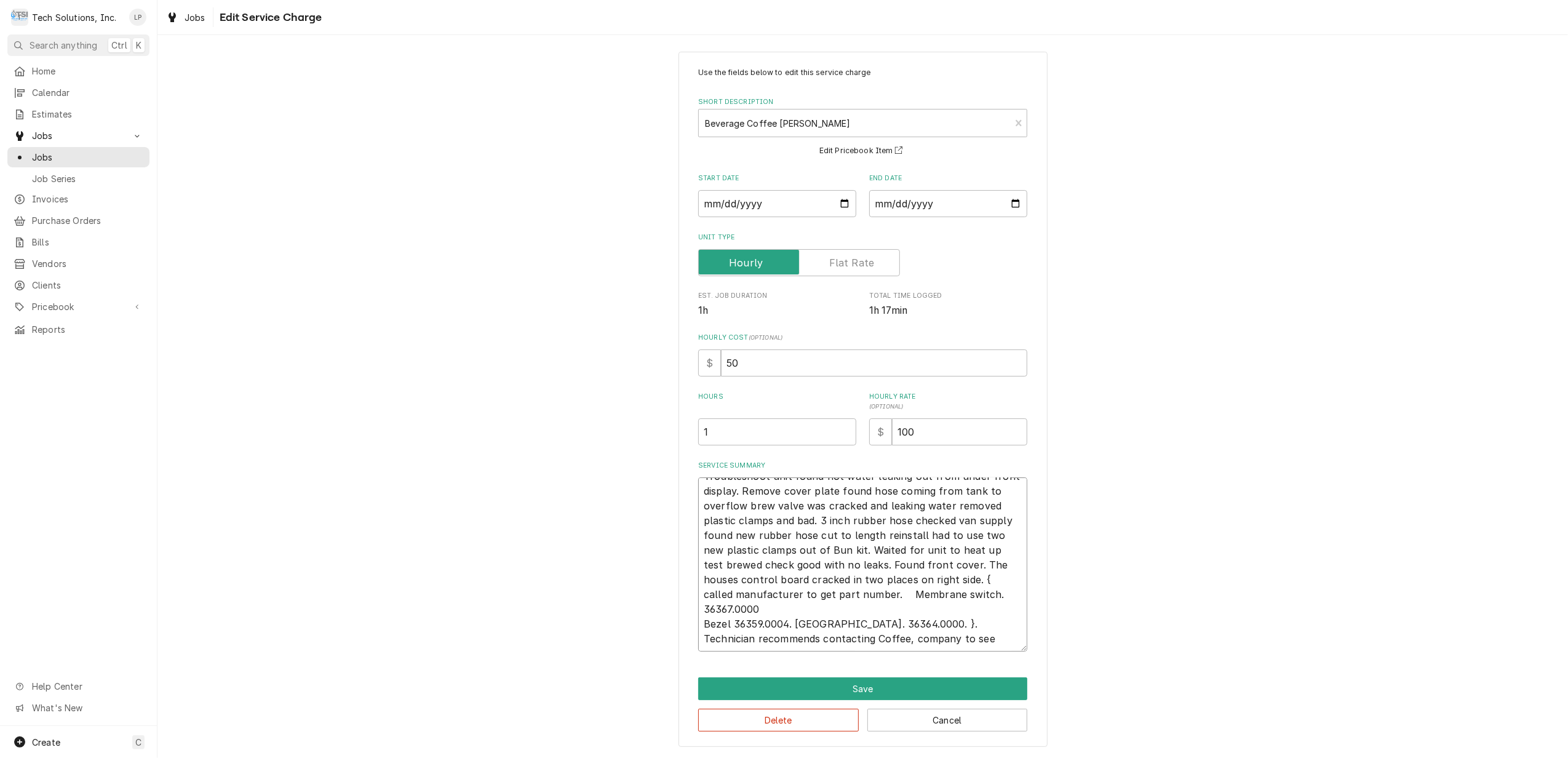
type textarea "x"
type textarea "Troubleshoot unit found hot water leaking out from under front display. Remove …"
type textarea "x"
type textarea "Troubleshoot unit found hot water leaking out from under front display. Remove …"
type textarea "x"
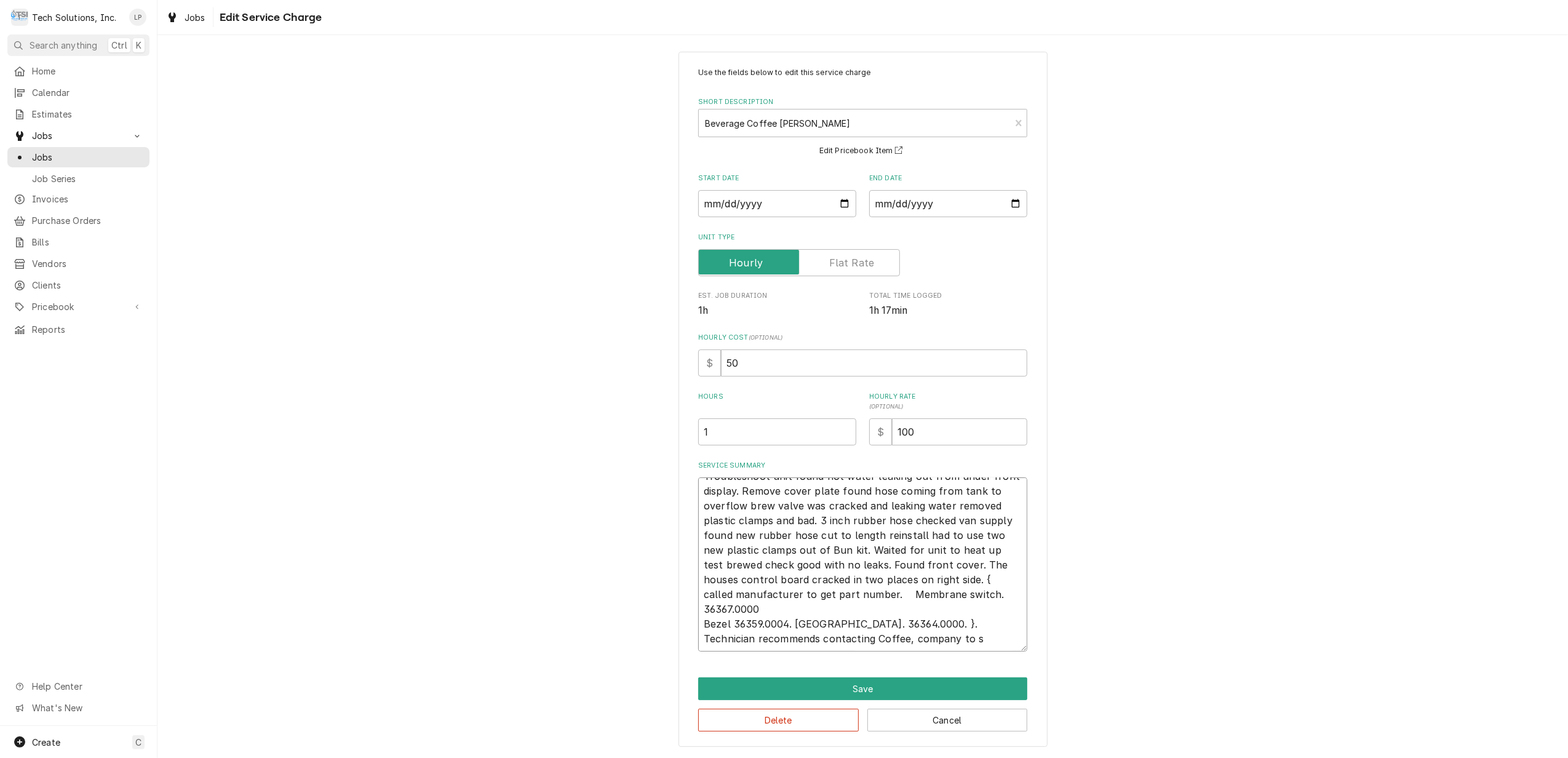
type textarea "Troubleshoot unit found hot water leaking out from under front display. Remove …"
type textarea "x"
type textarea "Troubleshoot unit found hot water leaking out from under front display. Remove …"
type textarea "x"
type textarea "Troubleshoot unit found hot water leaking out from under front display. Remove …"
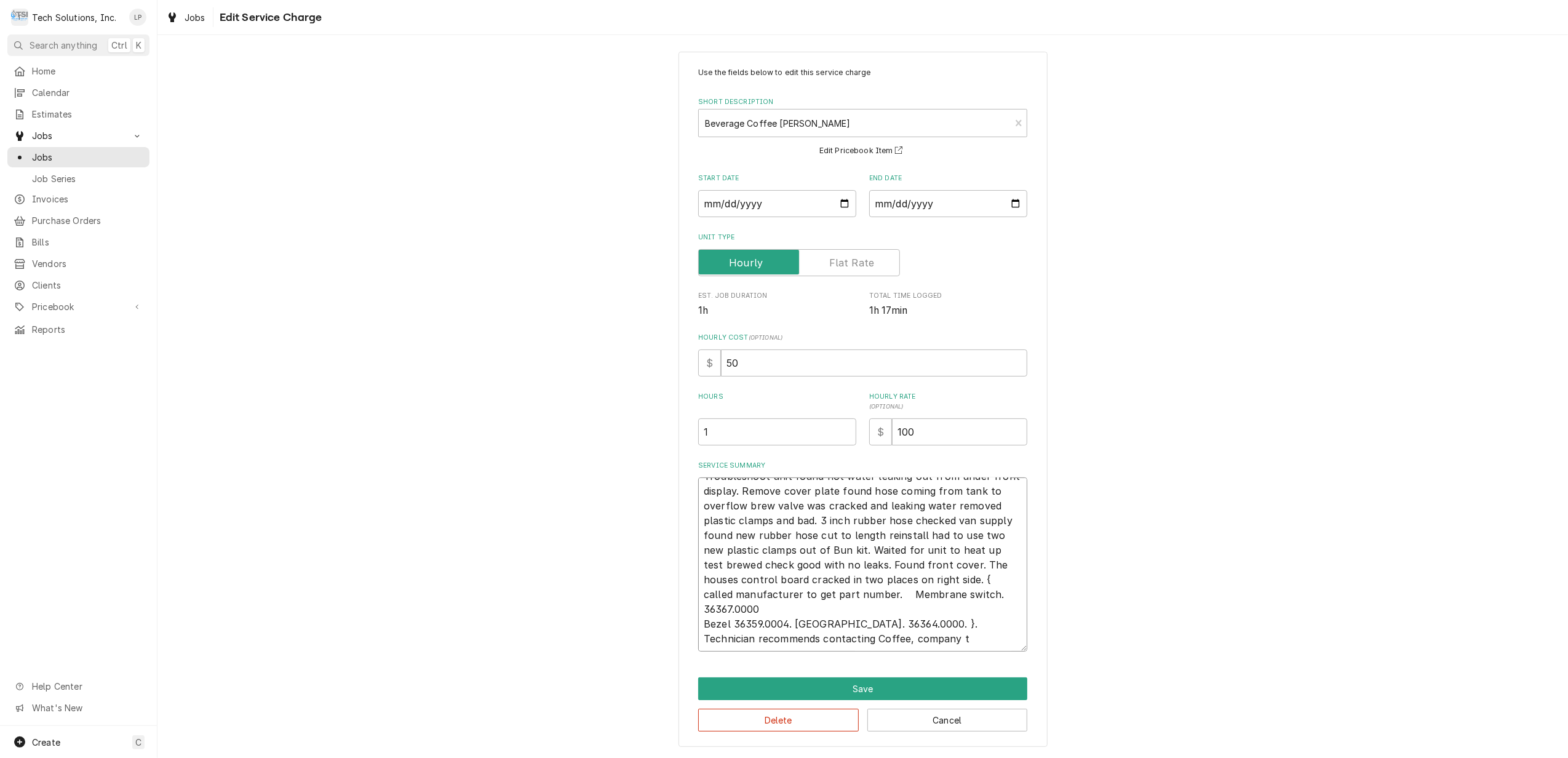
type textarea "x"
type textarea "Troubleshoot unit found hot water leaking out from under front display. Remove …"
type textarea "x"
type textarea "Troubleshoot unit found hot water leaking out from under front display. Remove …"
type textarea "x"
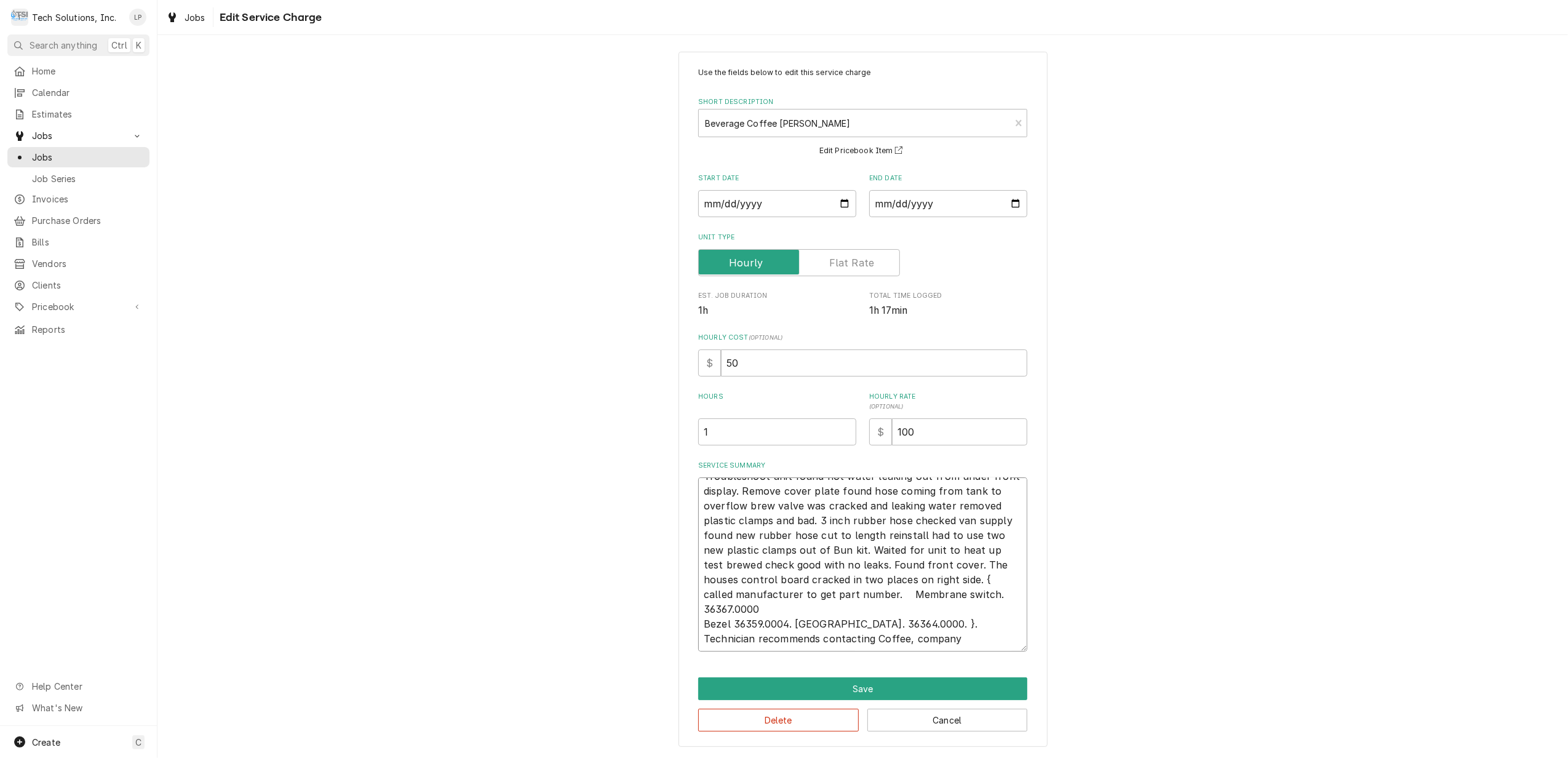
type textarea "Troubleshoot unit found hot water leaking out from under front display. Remove …"
type textarea "x"
type textarea "Troubleshoot unit found hot water leaking out from under front display. Remove …"
type textarea "x"
type textarea "Troubleshoot unit found hot water leaking out from under front display. Remove …"
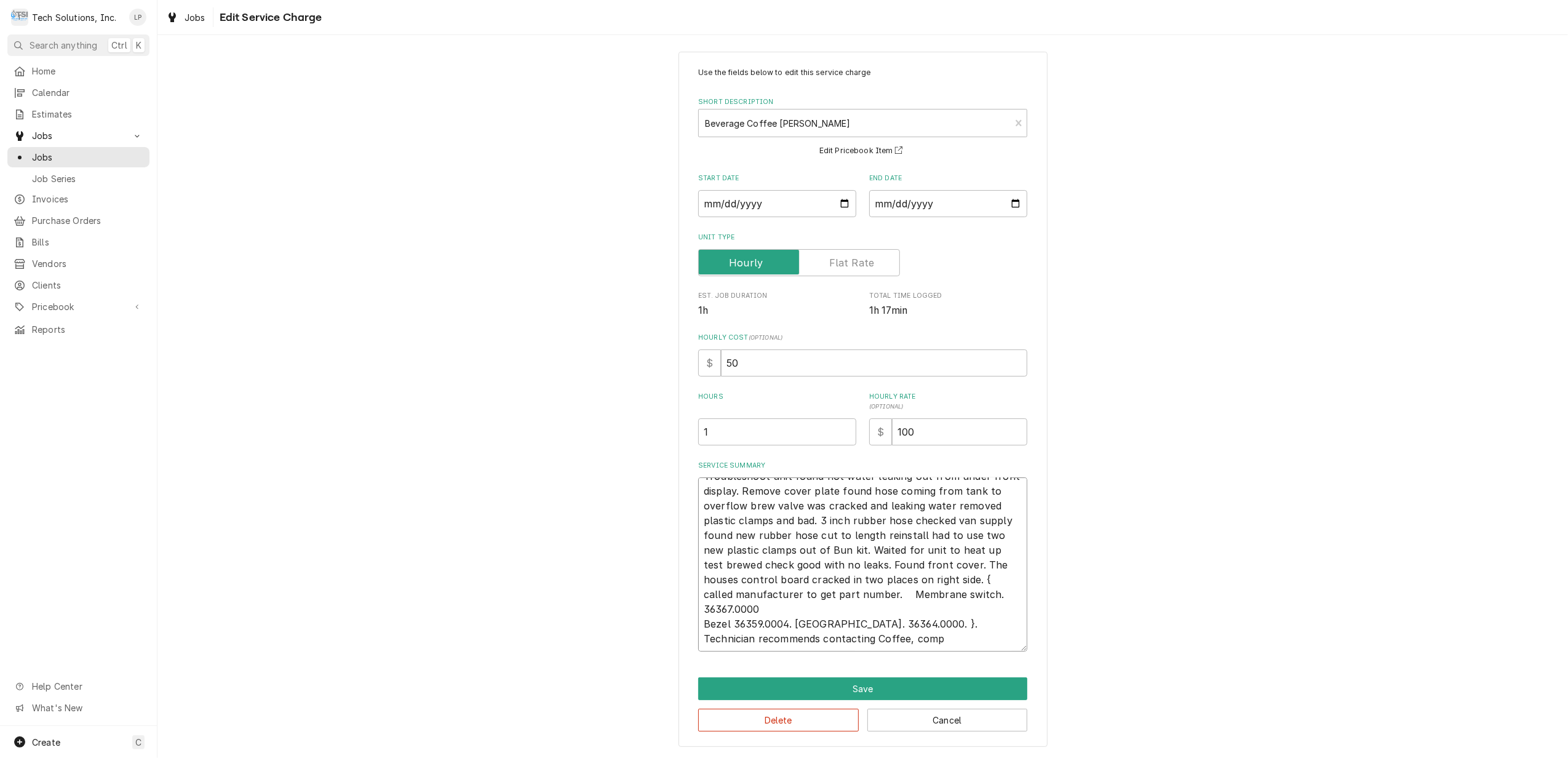
type textarea "x"
type textarea "Troubleshoot unit found hot water leaking out from under front display. Remove …"
type textarea "x"
type textarea "Troubleshoot unit found hot water leaking out from under front display. Remove …"
type textarea "x"
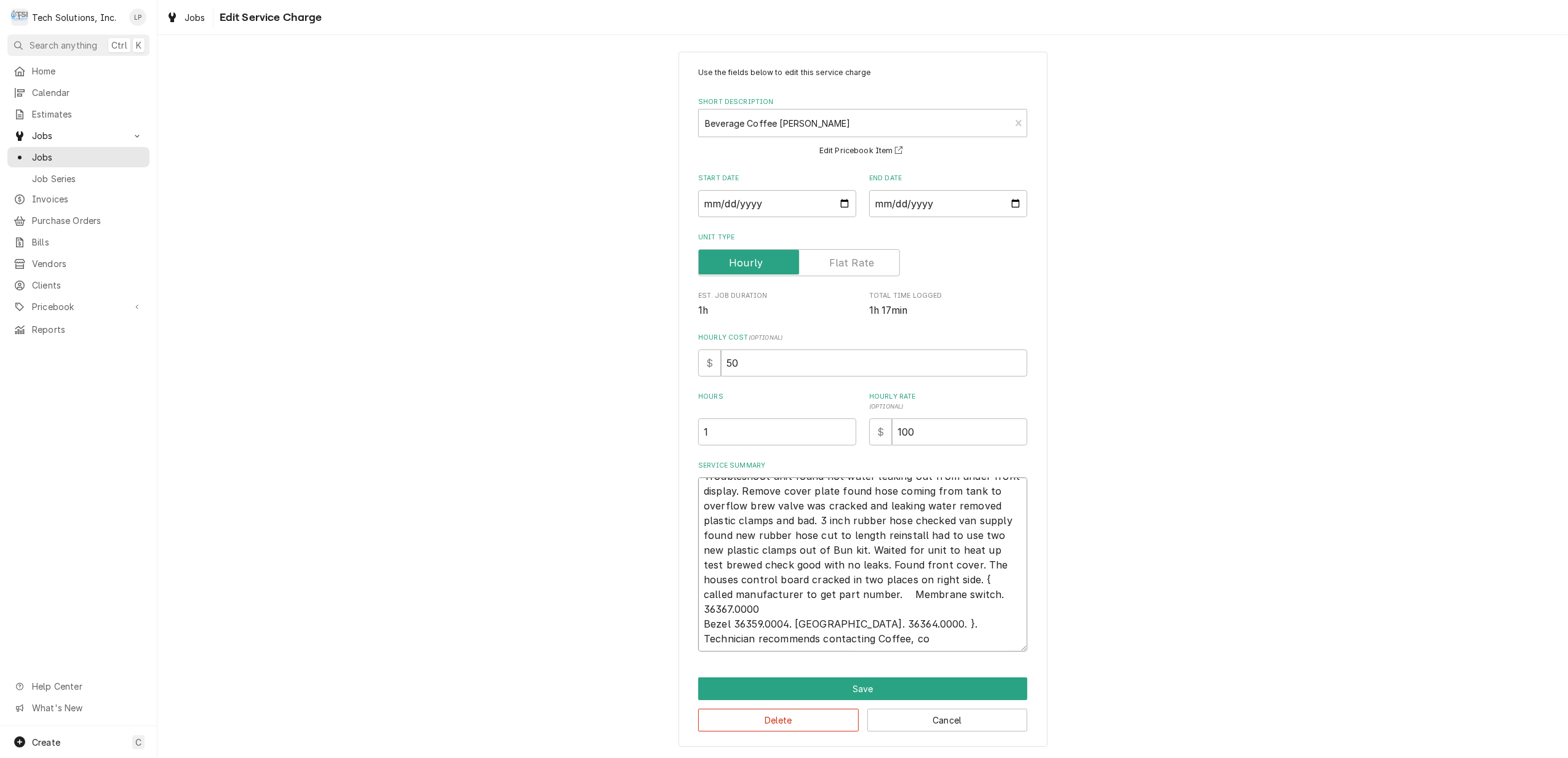
type textarea "Troubleshoot unit found hot water leaking out from under front display. Remove …"
type textarea "x"
type textarea "Troubleshoot unit found hot water leaking out from under front display. Remove …"
type textarea "x"
type textarea "Troubleshoot unit found hot water leaking out from under front display. Remove …"
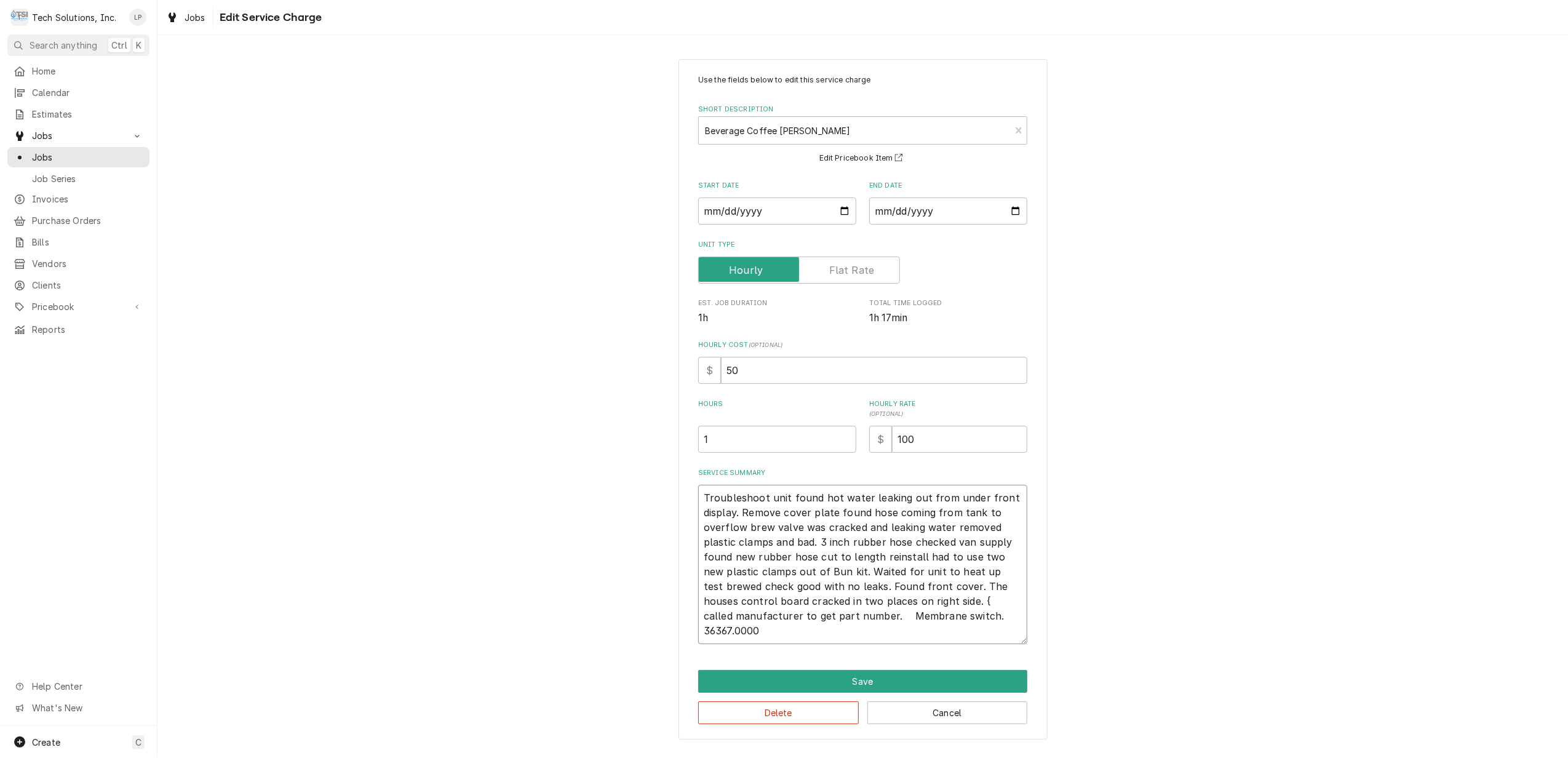
scroll to position [0, 0]
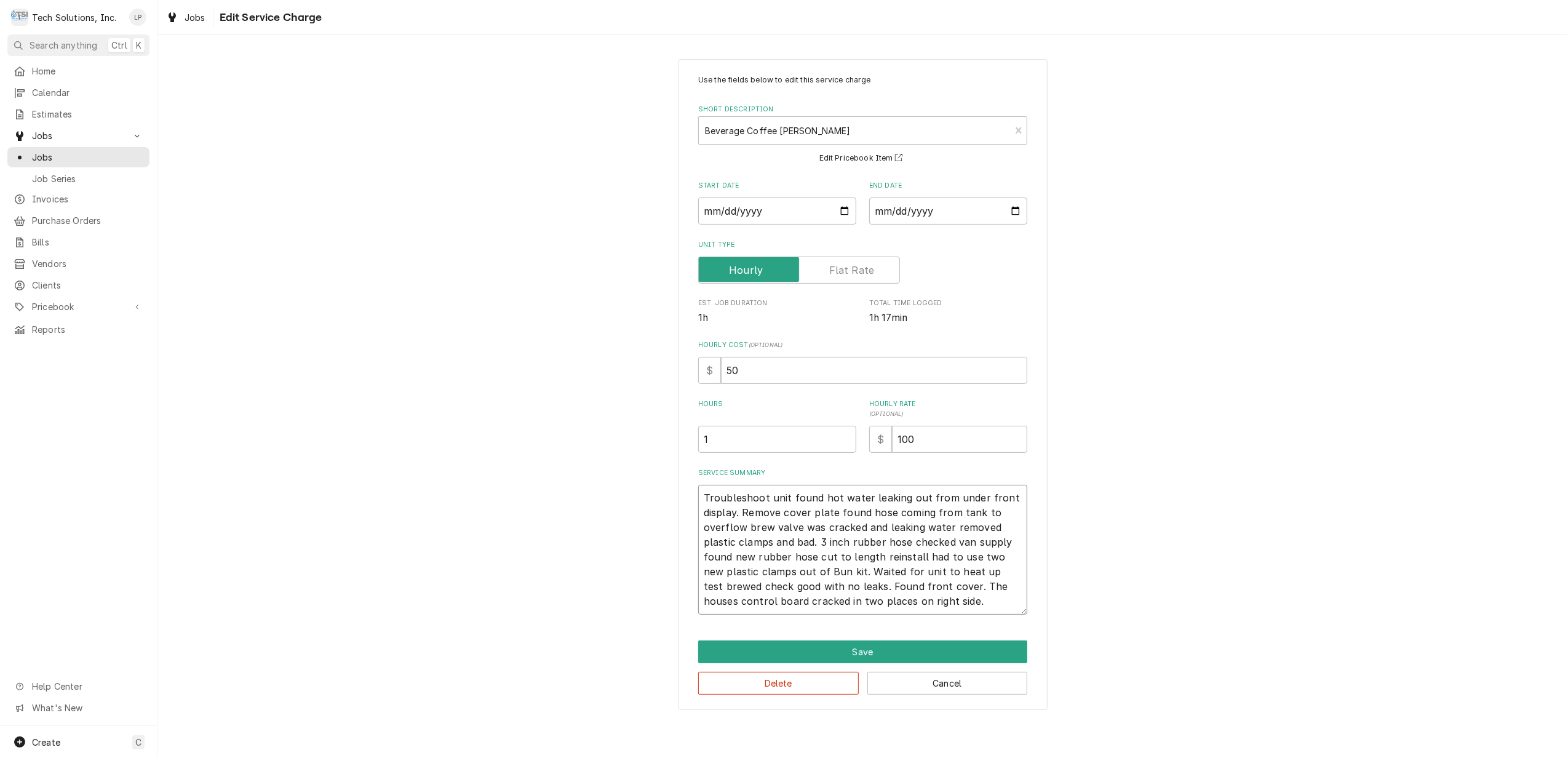
click at [1011, 587] on textarea "Troubleshoot unit found hot water leaking out from under front display. Remove …" at bounding box center [862, 550] width 329 height 130
click at [1013, 584] on textarea "Troubleshoot unit found hot water leaking out from under front display. Remove …" at bounding box center [862, 550] width 329 height 130
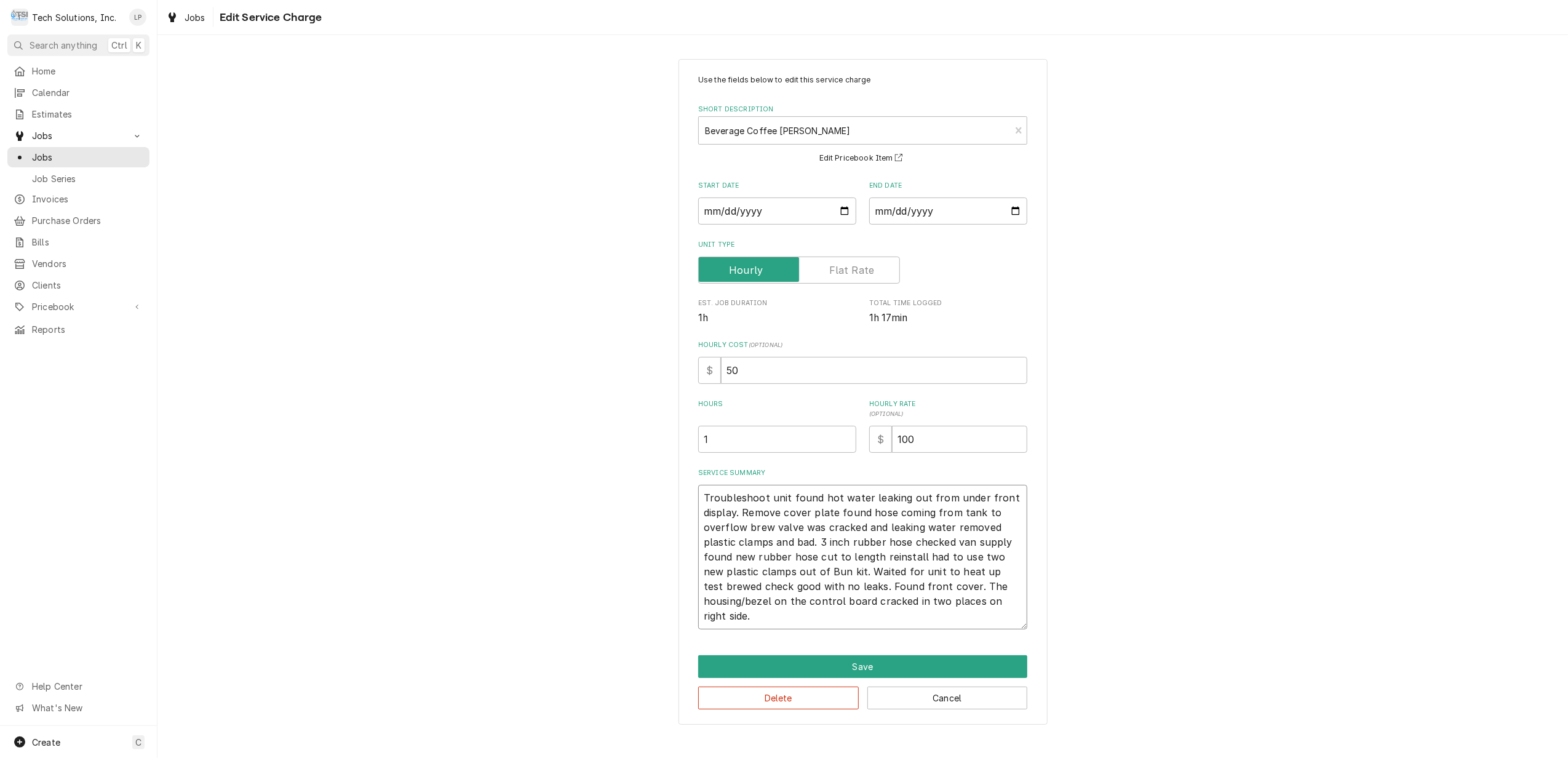
click at [872, 602] on textarea "Troubleshoot unit found hot water leaking out from under front display. Remove …" at bounding box center [862, 557] width 329 height 145
click at [759, 621] on textarea "Troubleshoot unit found hot water leaking out from under front display. Remove …" at bounding box center [862, 557] width 329 height 145
click at [763, 499] on textarea "Troubleshoot unit found hot water leaking out from under front display. Remove …" at bounding box center [862, 557] width 329 height 145
click at [702, 500] on textarea "Troubleshot unit found hot water leaking out from under front display. Remove c…" at bounding box center [862, 557] width 329 height 145
click at [808, 517] on textarea "8/14/25 Troubleshot unit found hot water leaking out from under front display. …" at bounding box center [862, 557] width 329 height 145
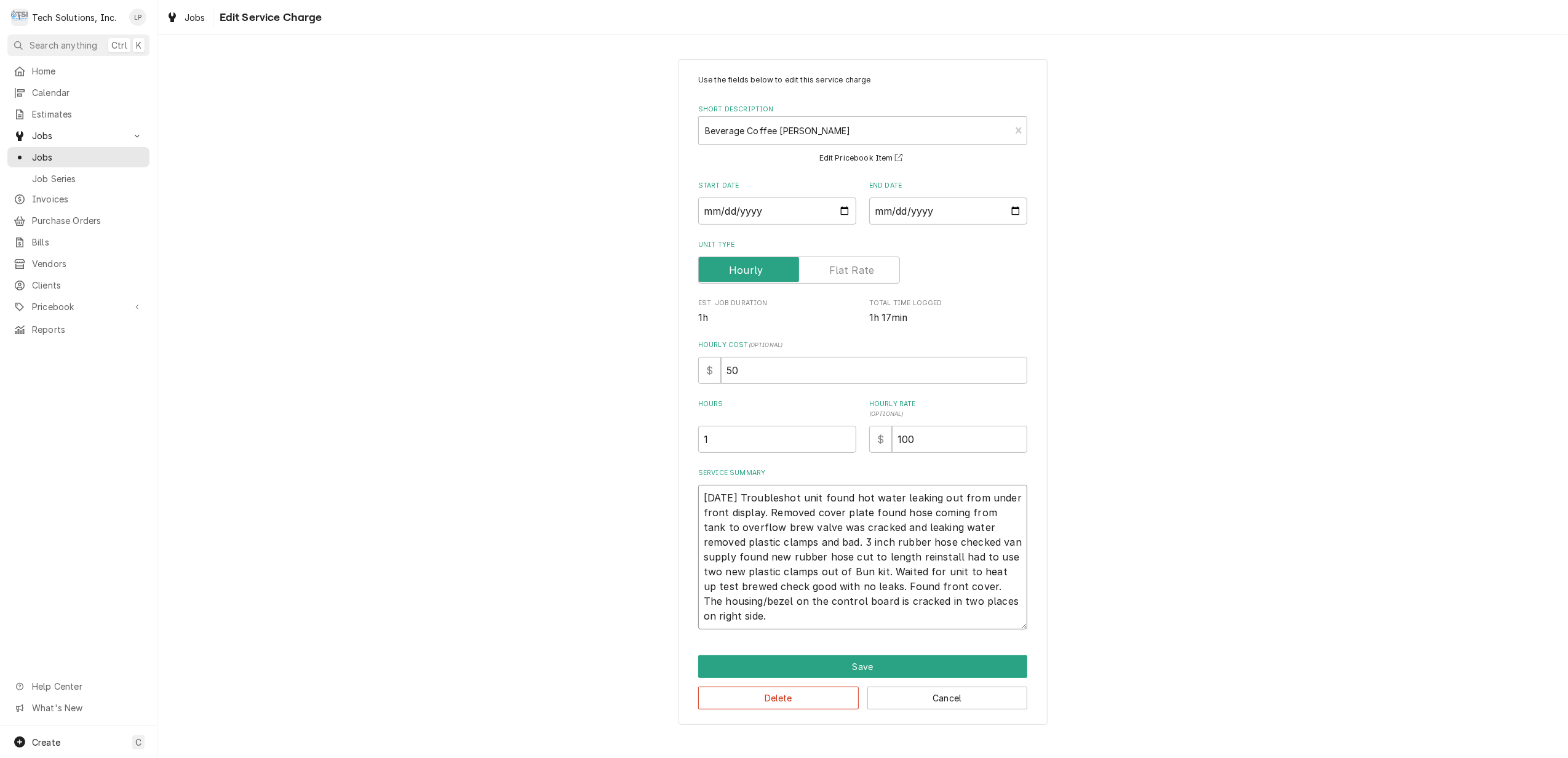
click at [870, 515] on textarea "8/14/25 Troubleshot unit found hot water leaking out from under front display. …" at bounding box center [862, 557] width 329 height 145
click at [984, 529] on textarea "8/14/25 Troubleshot unit found hot water leaking out from under front display. …" at bounding box center [862, 557] width 329 height 145
click at [861, 543] on textarea "8/14/25 Troubleshot unit found hot water leaking out from under front display. …" at bounding box center [862, 557] width 329 height 145
click at [953, 540] on textarea "8/14/25 Troubleshot unit found hot water leaking out from under front display. …" at bounding box center [862, 557] width 329 height 145
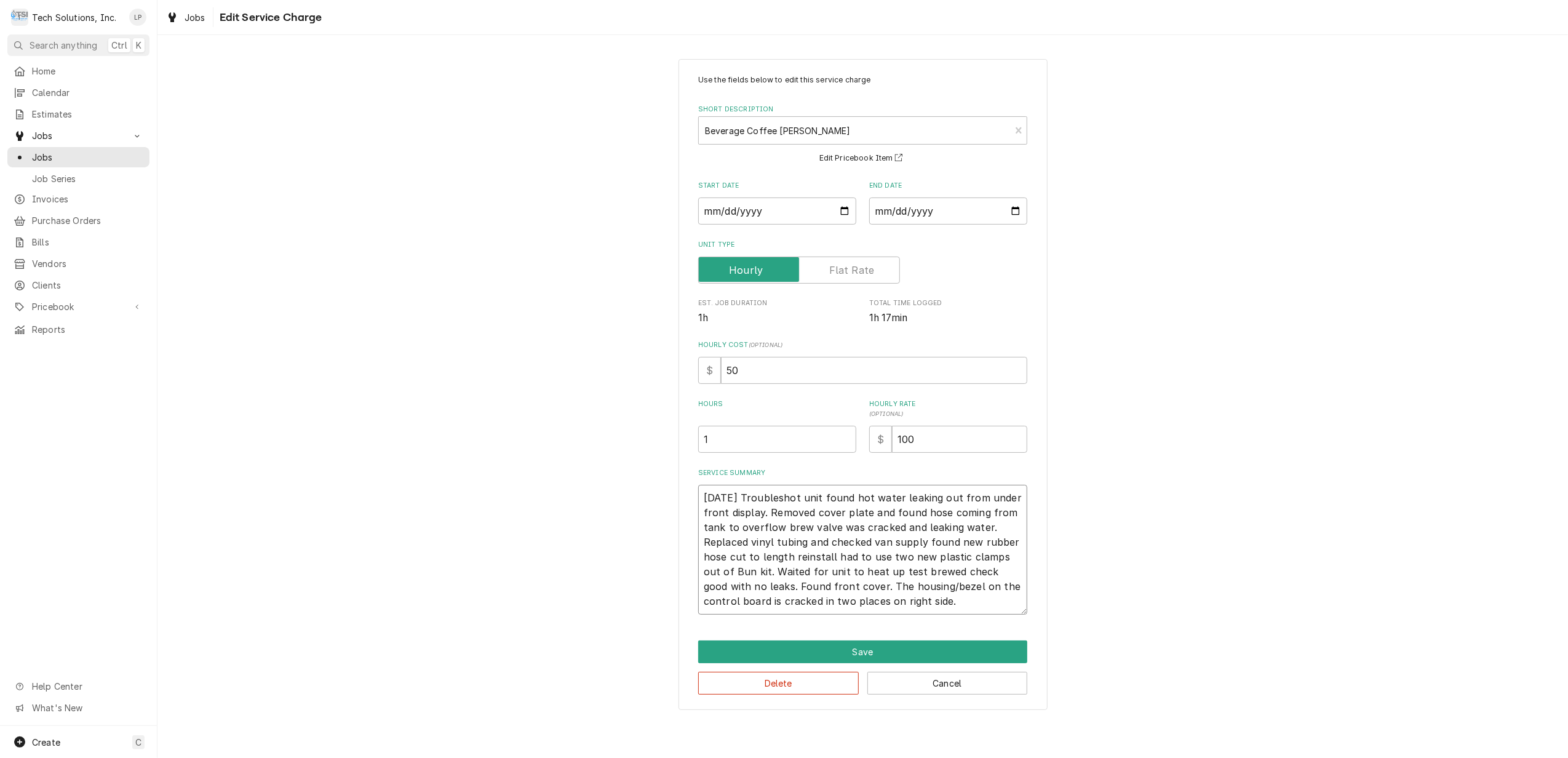
click at [773, 544] on textarea "8/14/25 Troubleshot unit found hot water leaking out from under front display. …" at bounding box center [862, 550] width 329 height 130
click at [784, 540] on textarea "8/14/25 Troubleshot unit found hot water leaking out from under front display. …" at bounding box center [862, 550] width 329 height 130
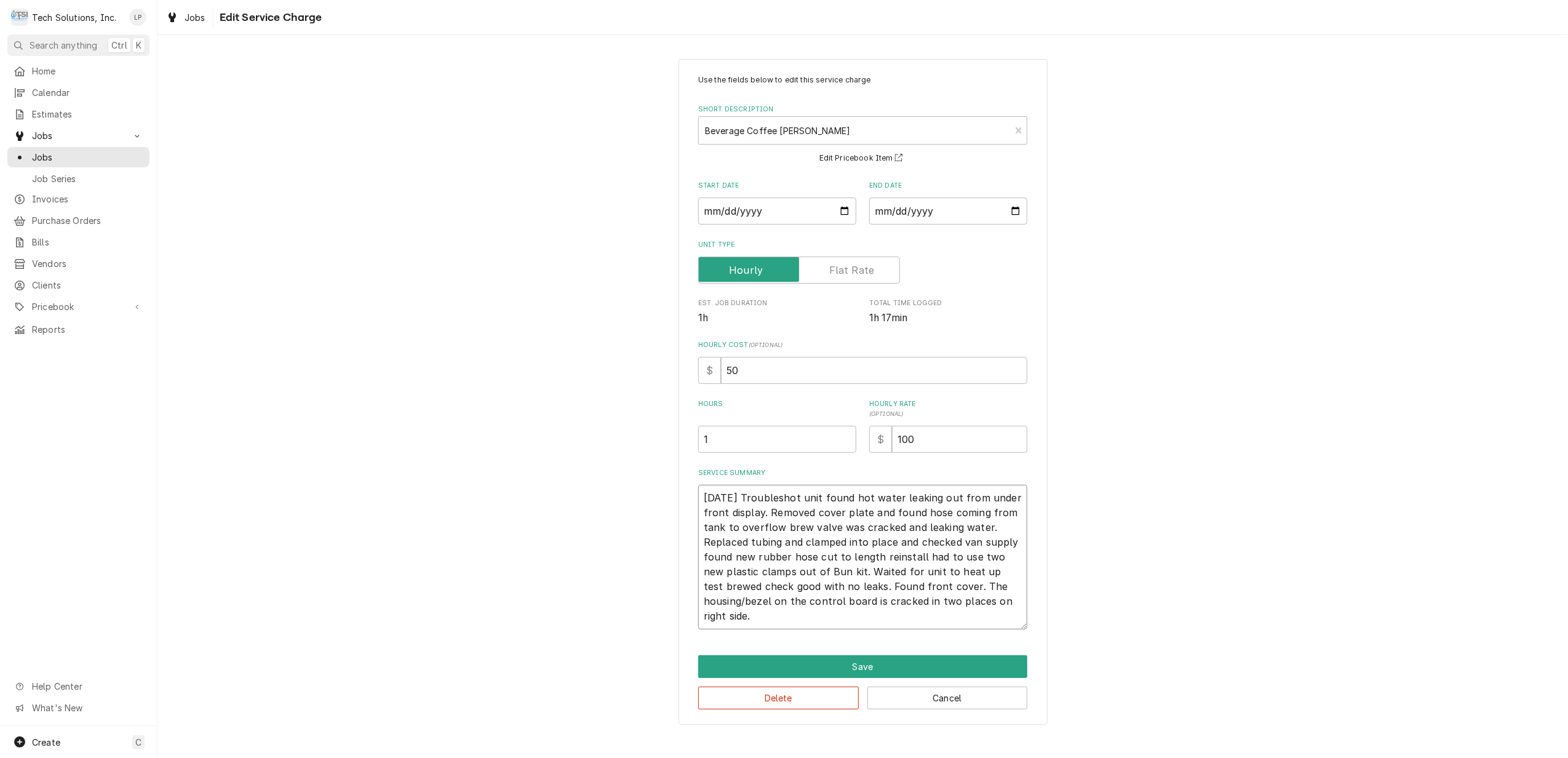
click at [842, 572] on textarea "8/14/25 Troubleshot unit found hot water leaking out from under front display. …" at bounding box center [862, 557] width 329 height 145
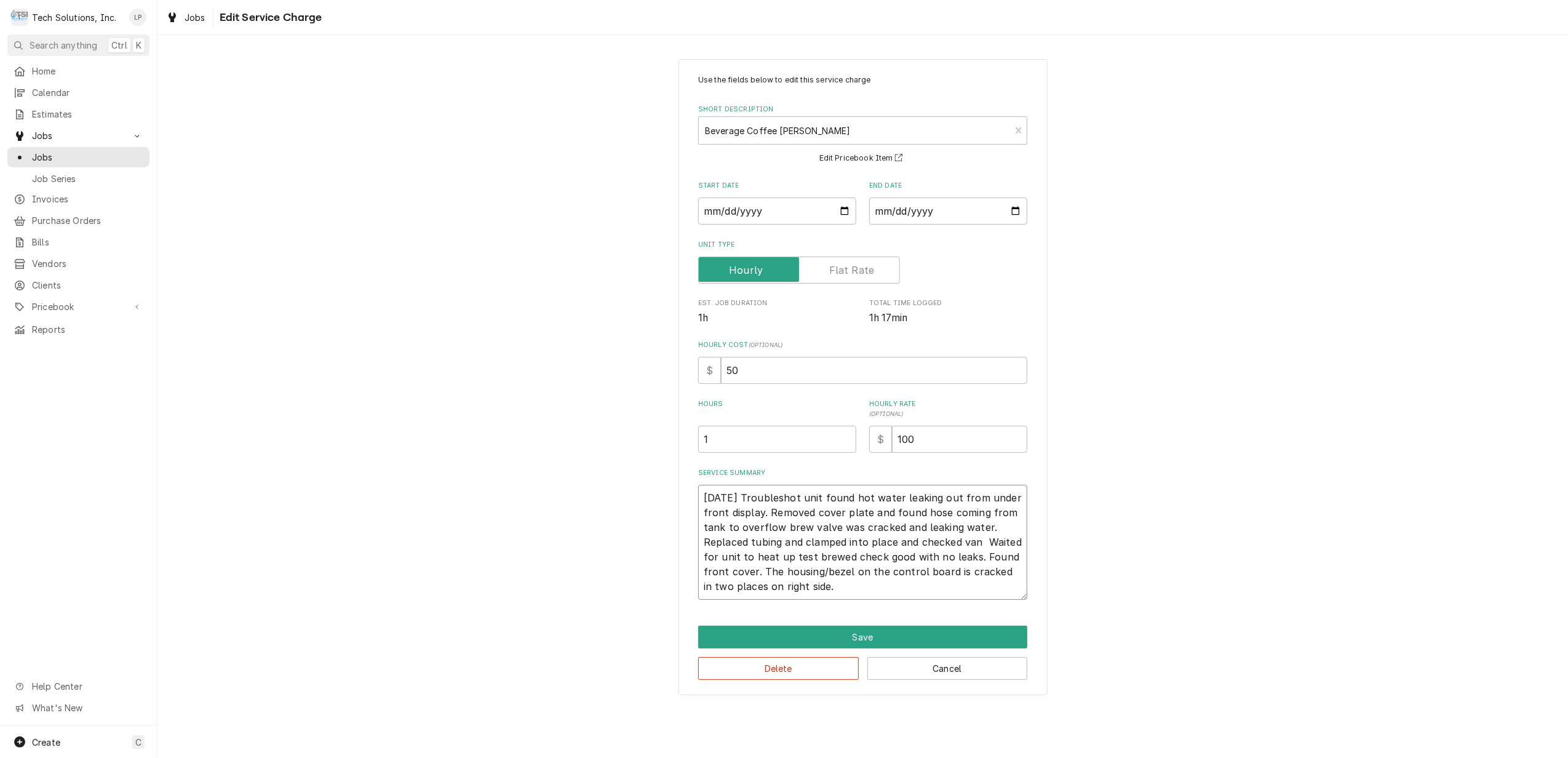
click at [784, 541] on textarea "8/14/25 Troubleshot unit found hot water leaking out from under front display. …" at bounding box center [862, 542] width 329 height 115
click at [748, 540] on textarea "8/14/25 Troubleshot unit found hot water leaking out from under front display. …" at bounding box center [862, 542] width 329 height 115
click at [852, 545] on textarea "8/14/25 Troubleshot unit found hot water leaking out from under front display. …" at bounding box center [862, 542] width 329 height 115
click at [923, 547] on textarea "8/14/25 Troubleshot unit found hot water leaking out from under front display. …" at bounding box center [862, 542] width 329 height 115
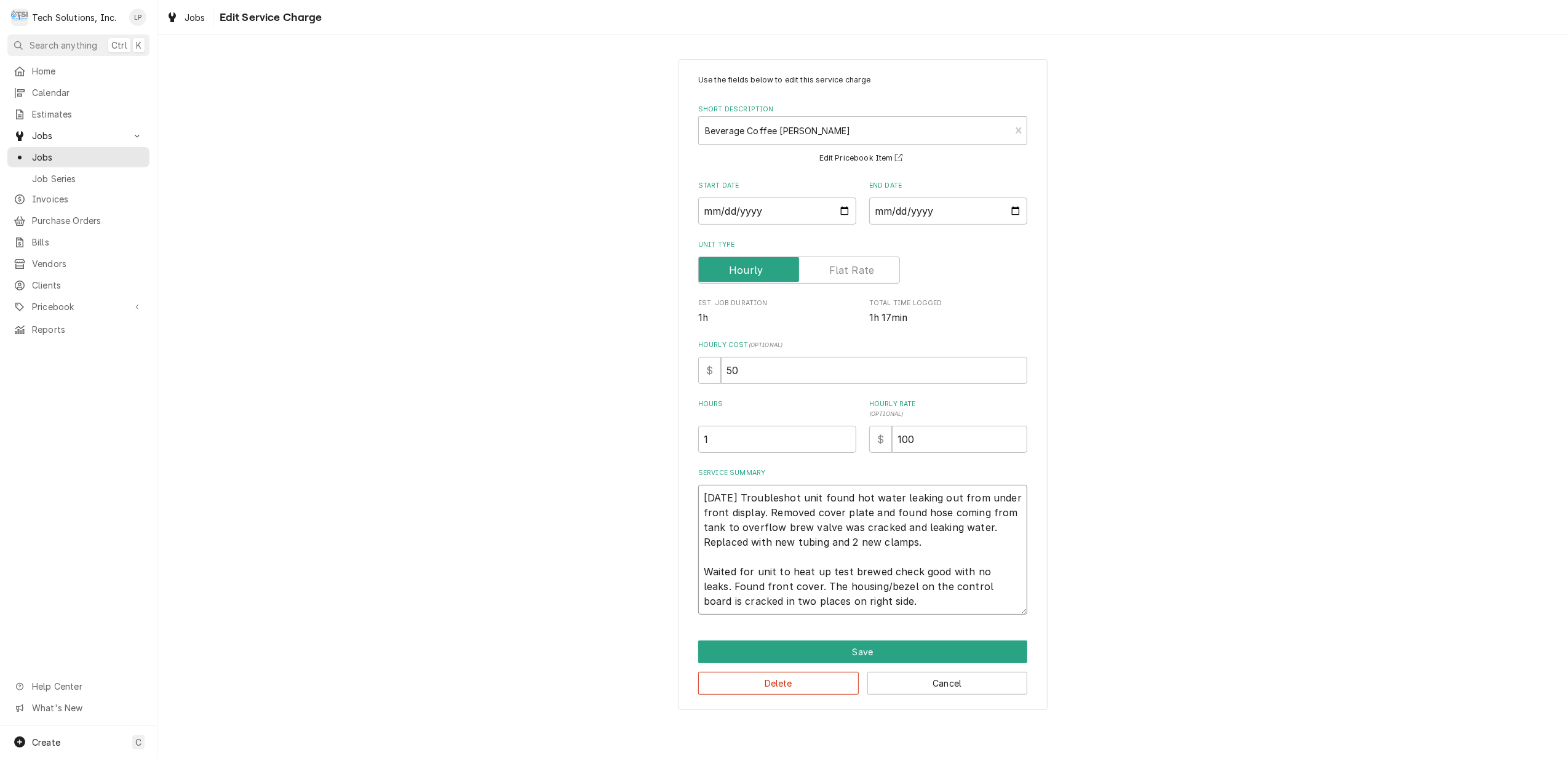
click at [823, 572] on textarea "8/14/25 Troubleshot unit found hot water leaking out from under front display. …" at bounding box center [862, 550] width 329 height 130
click at [840, 585] on textarea "8/14/25 Troubleshot unit found hot water leaking out from under front display. …" at bounding box center [862, 550] width 329 height 130
click at [744, 606] on textarea "8/14/25 Troubleshot unit found hot water leaking out from under front display. …" at bounding box center [862, 550] width 329 height 130
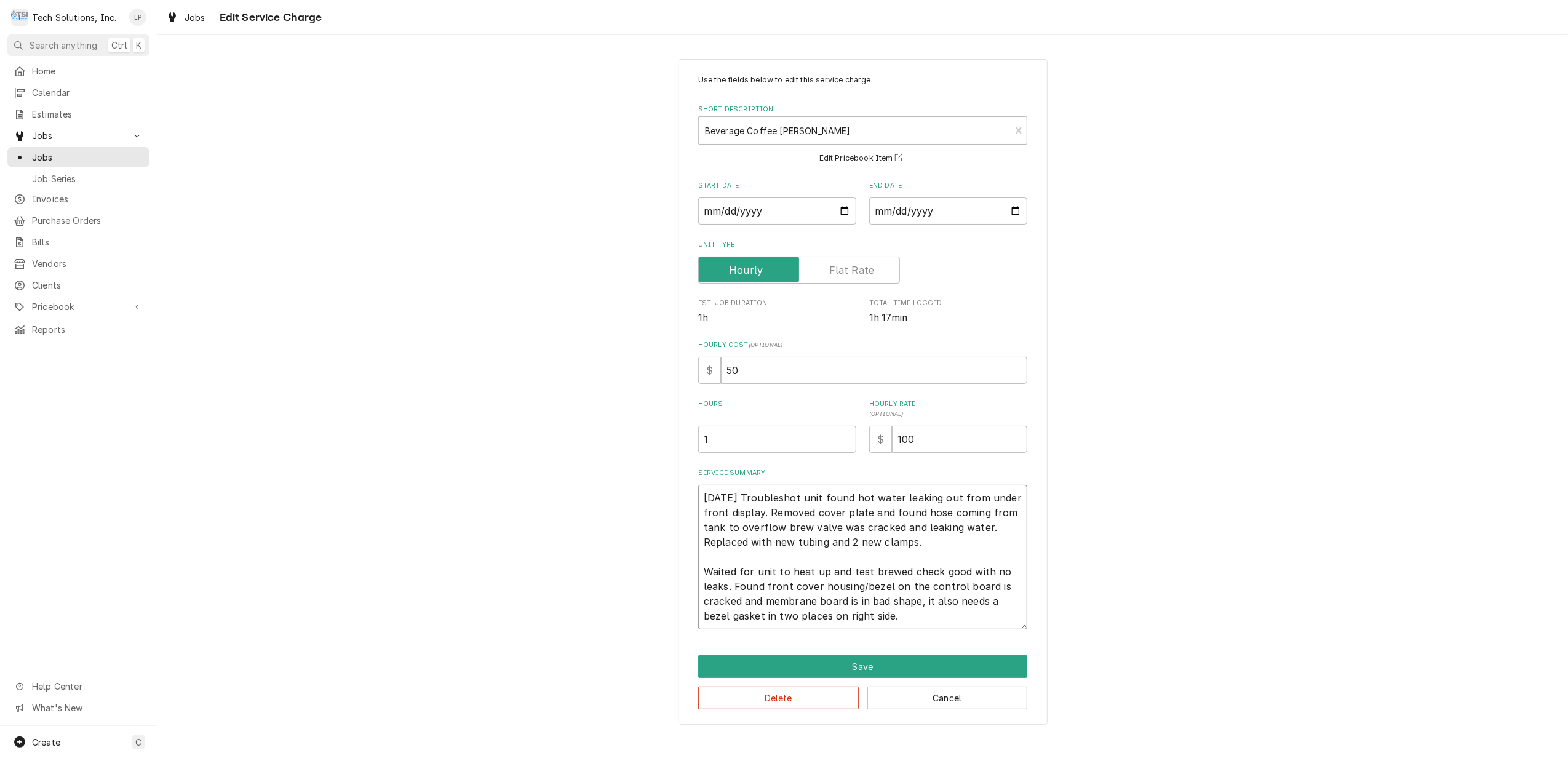
click at [957, 582] on textarea "8/14/25 Troubleshot unit found hot water leaking out from under front display. …" at bounding box center [862, 557] width 329 height 145
click at [935, 616] on textarea "8/14/25 Troubleshot unit found hot water leaking out from under front display. …" at bounding box center [862, 557] width 329 height 145
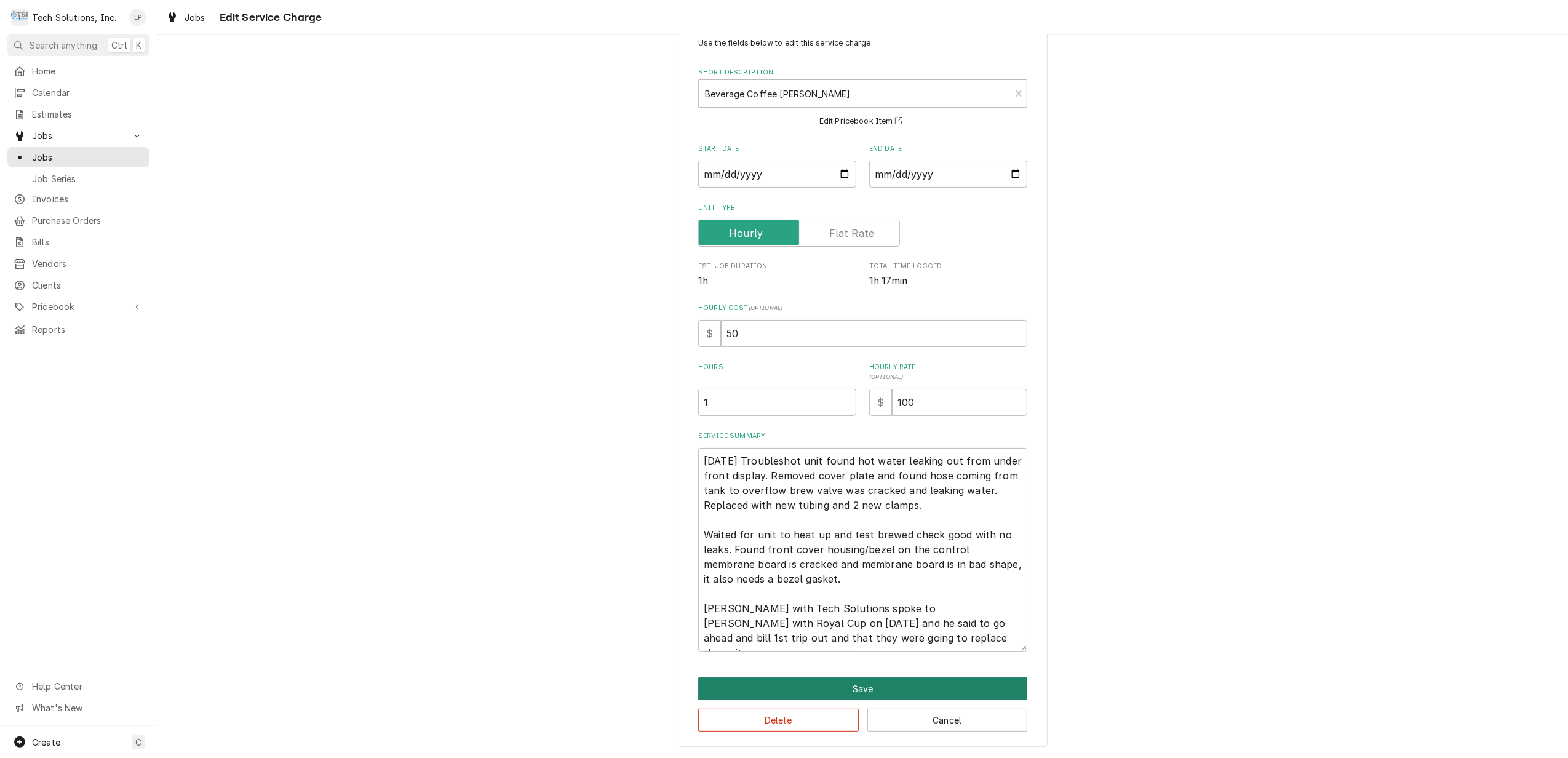
click at [862, 694] on button "Save" at bounding box center [862, 689] width 329 height 23
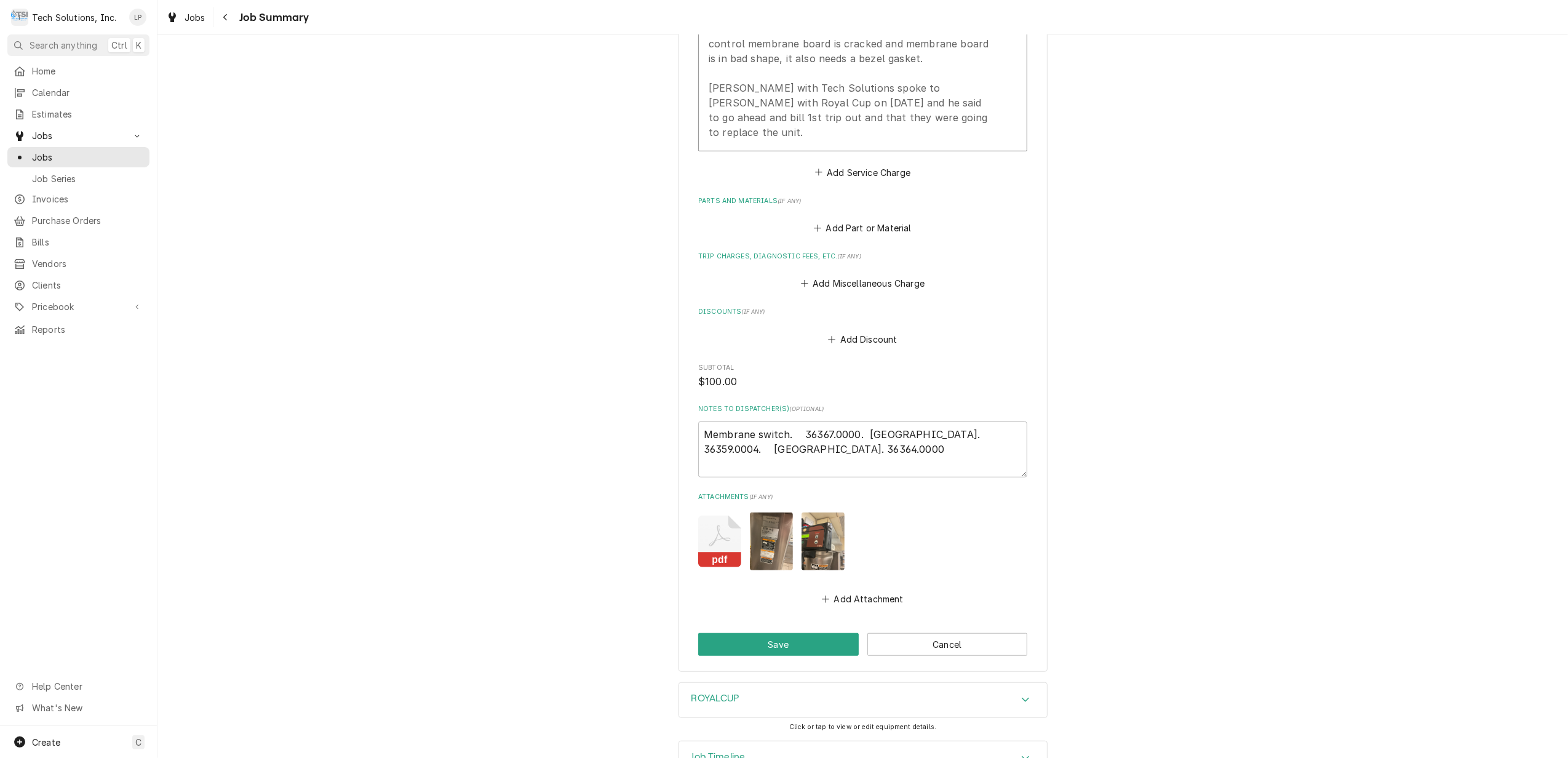
scroll to position [613, 0]
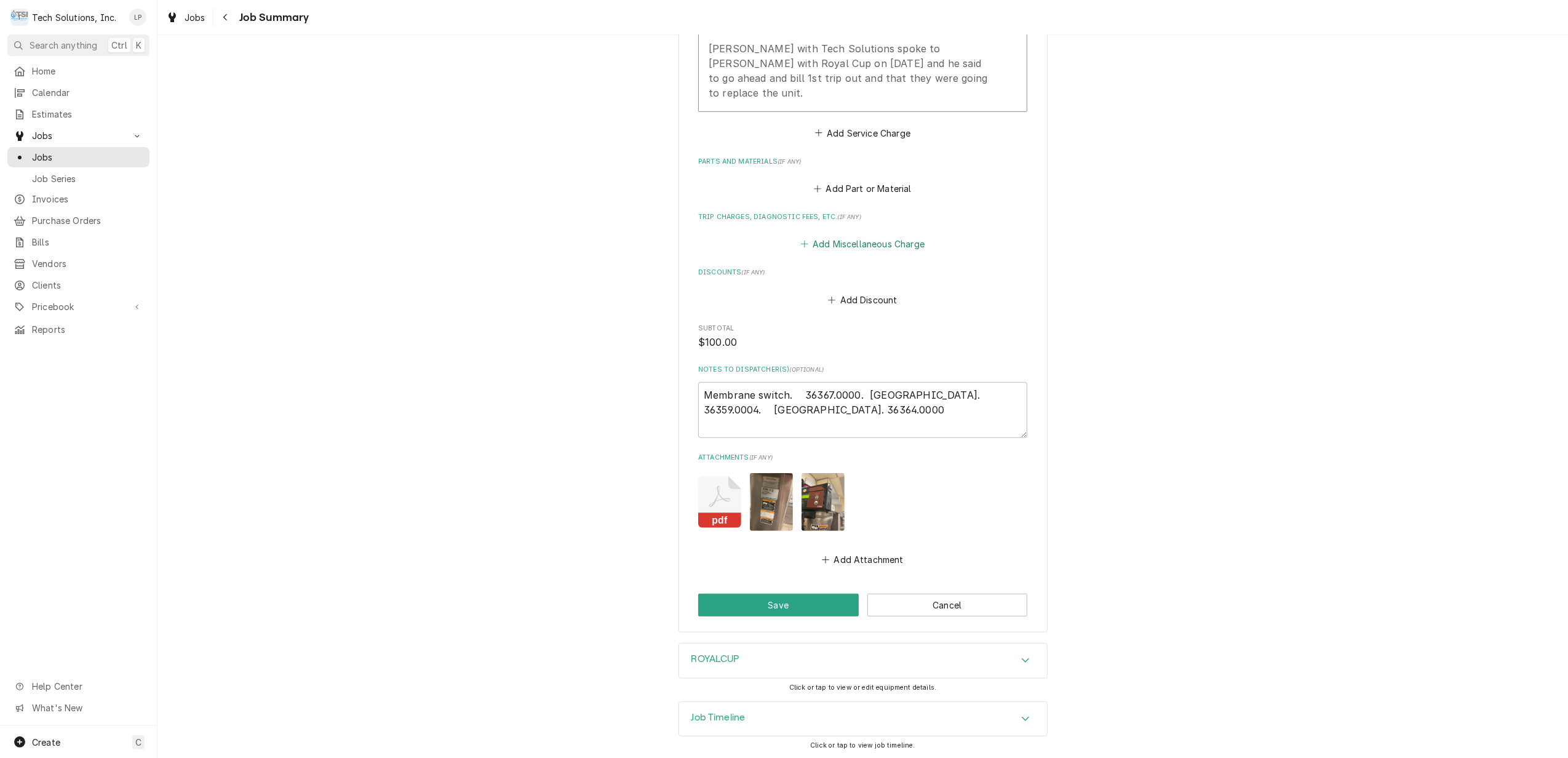
click at [854, 237] on button "Add Miscellaneous Charge" at bounding box center [862, 244] width 128 height 17
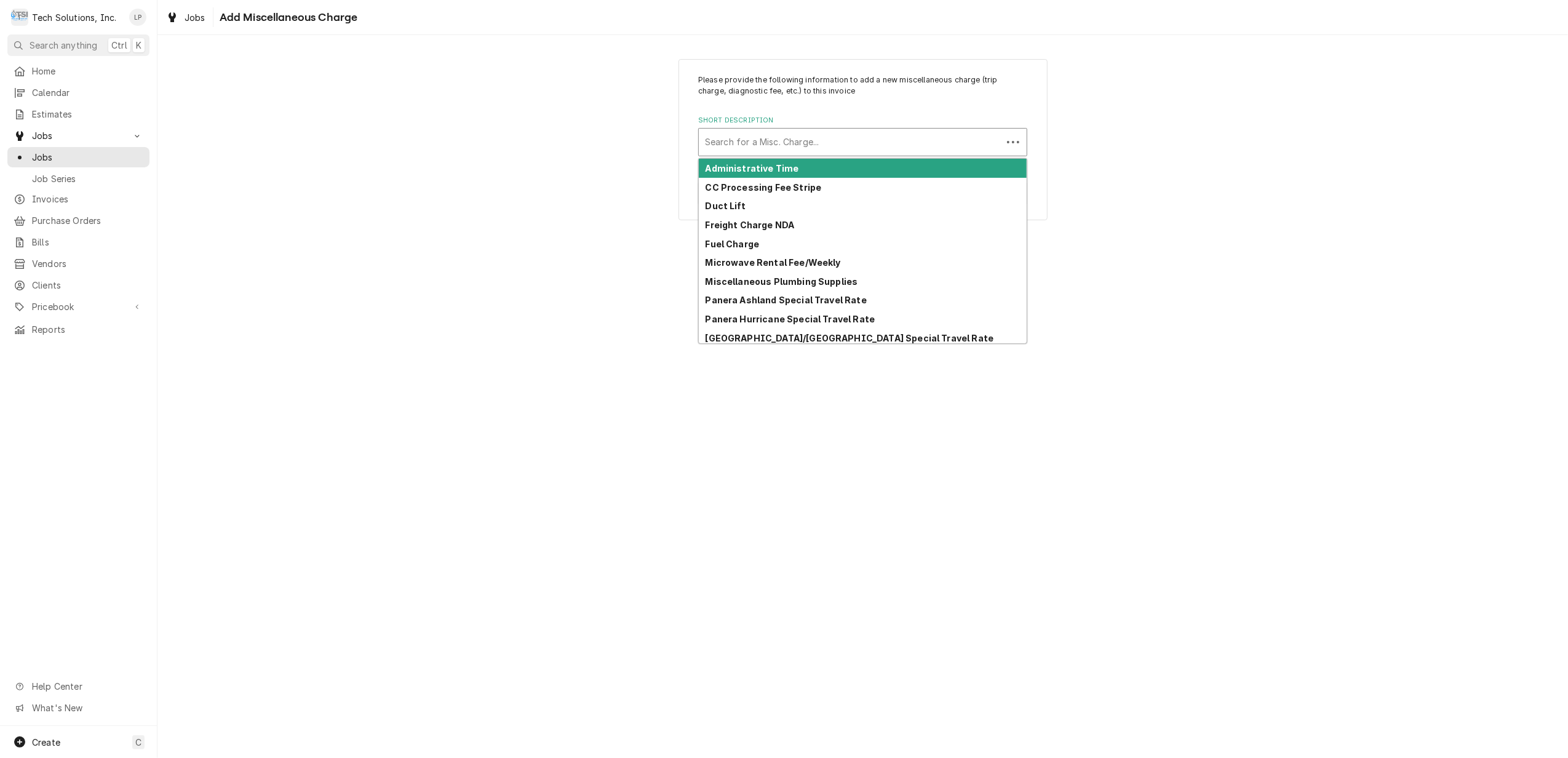
click at [772, 135] on div "Short Description" at bounding box center [850, 142] width 291 height 22
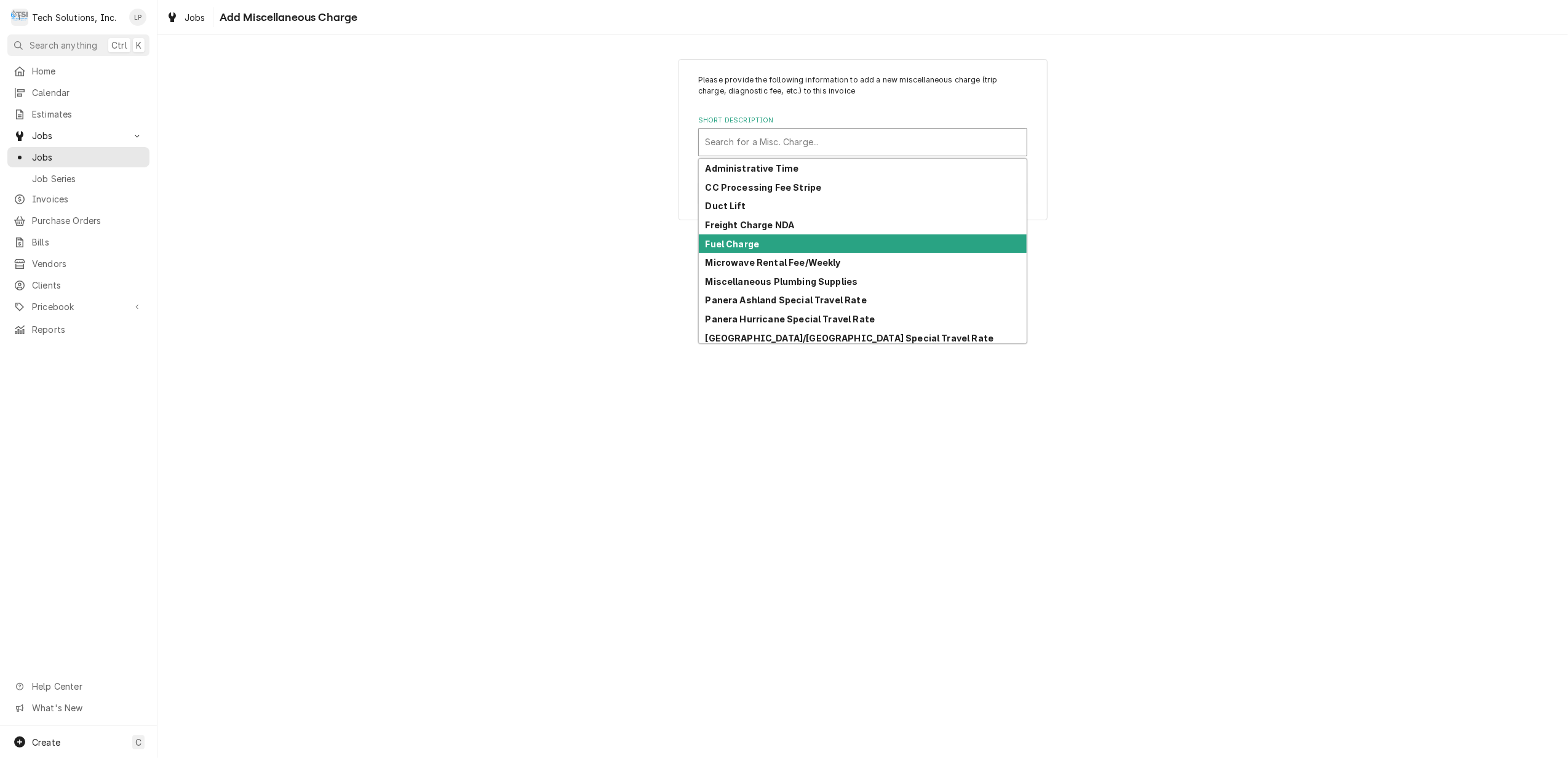
click at [756, 244] on strong "Fuel Charge" at bounding box center [733, 244] width 54 height 11
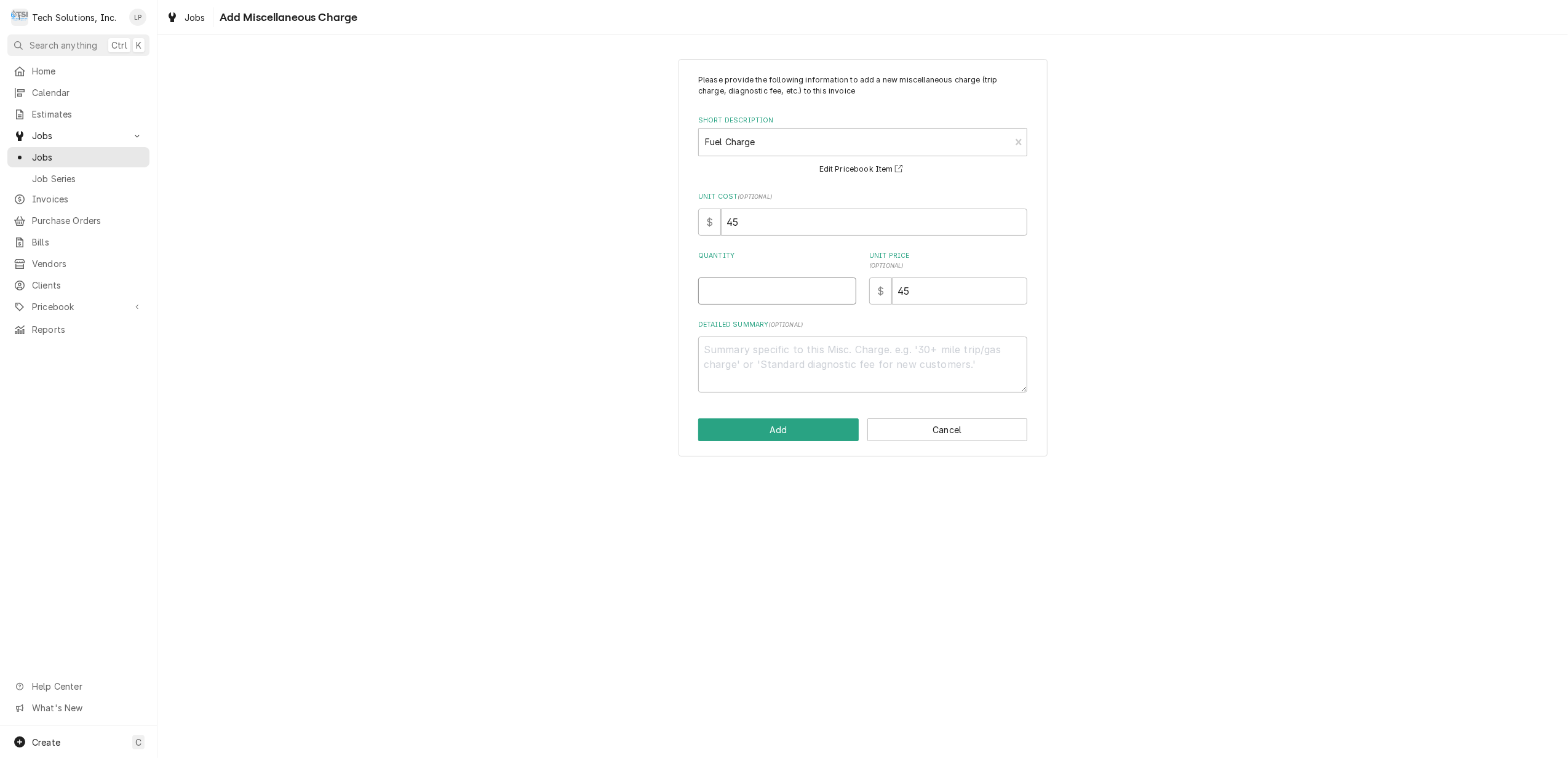
click at [796, 294] on input "Quantity" at bounding box center [777, 291] width 158 height 27
click at [818, 436] on button "Add" at bounding box center [778, 429] width 161 height 23
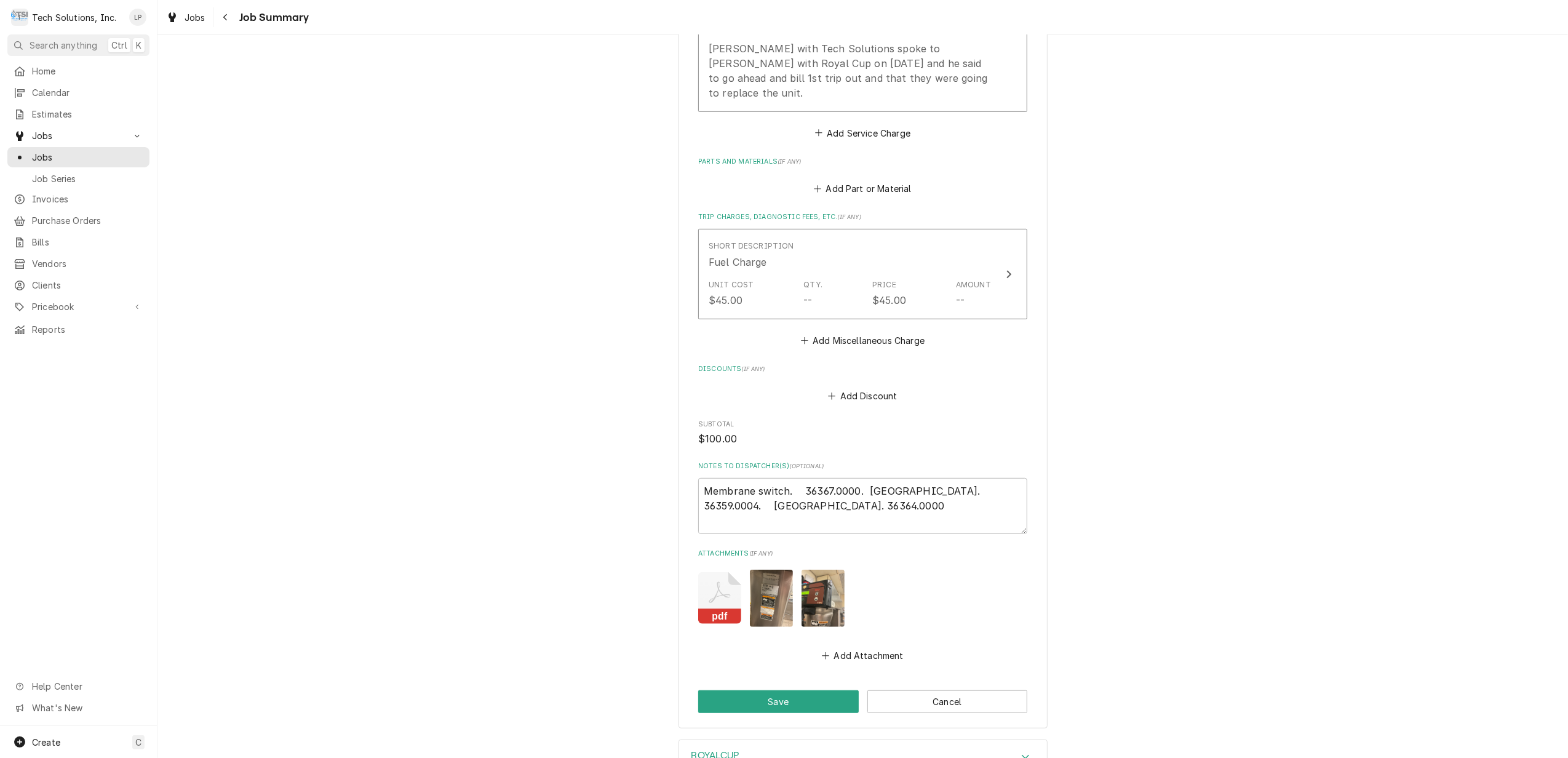
scroll to position [710, 0]
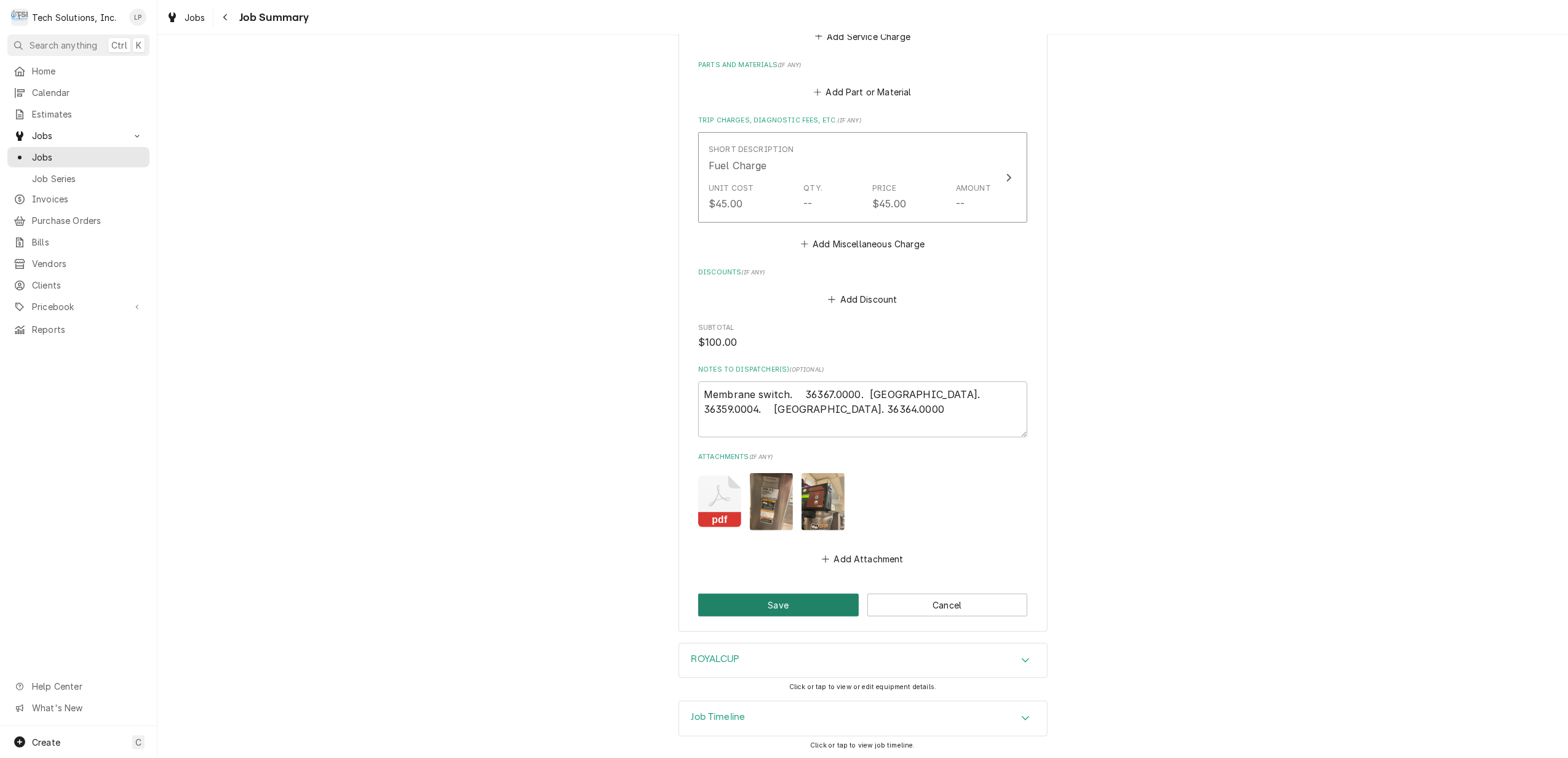
click at [780, 598] on button "Save" at bounding box center [778, 605] width 161 height 23
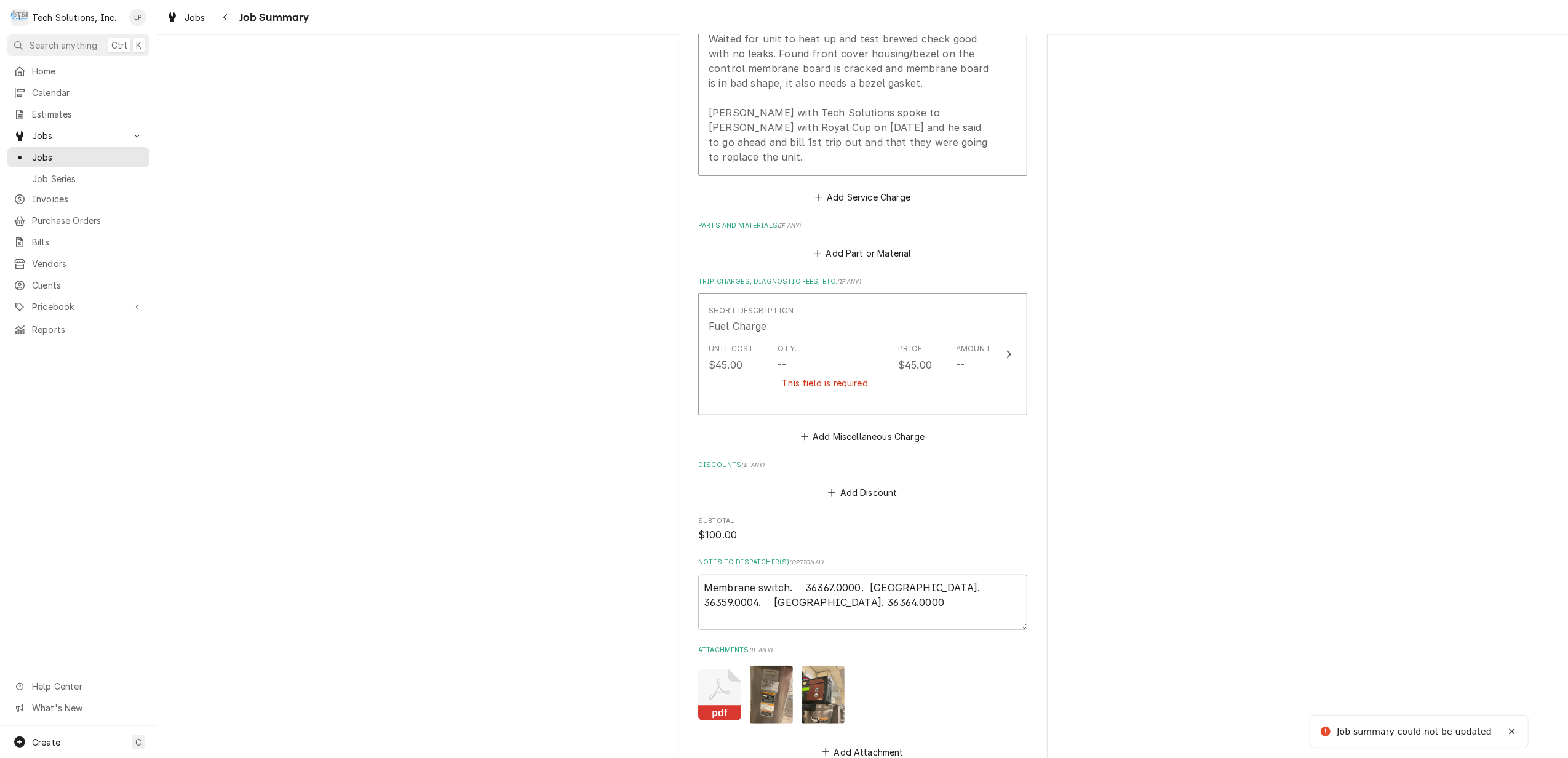
scroll to position [589, 0]
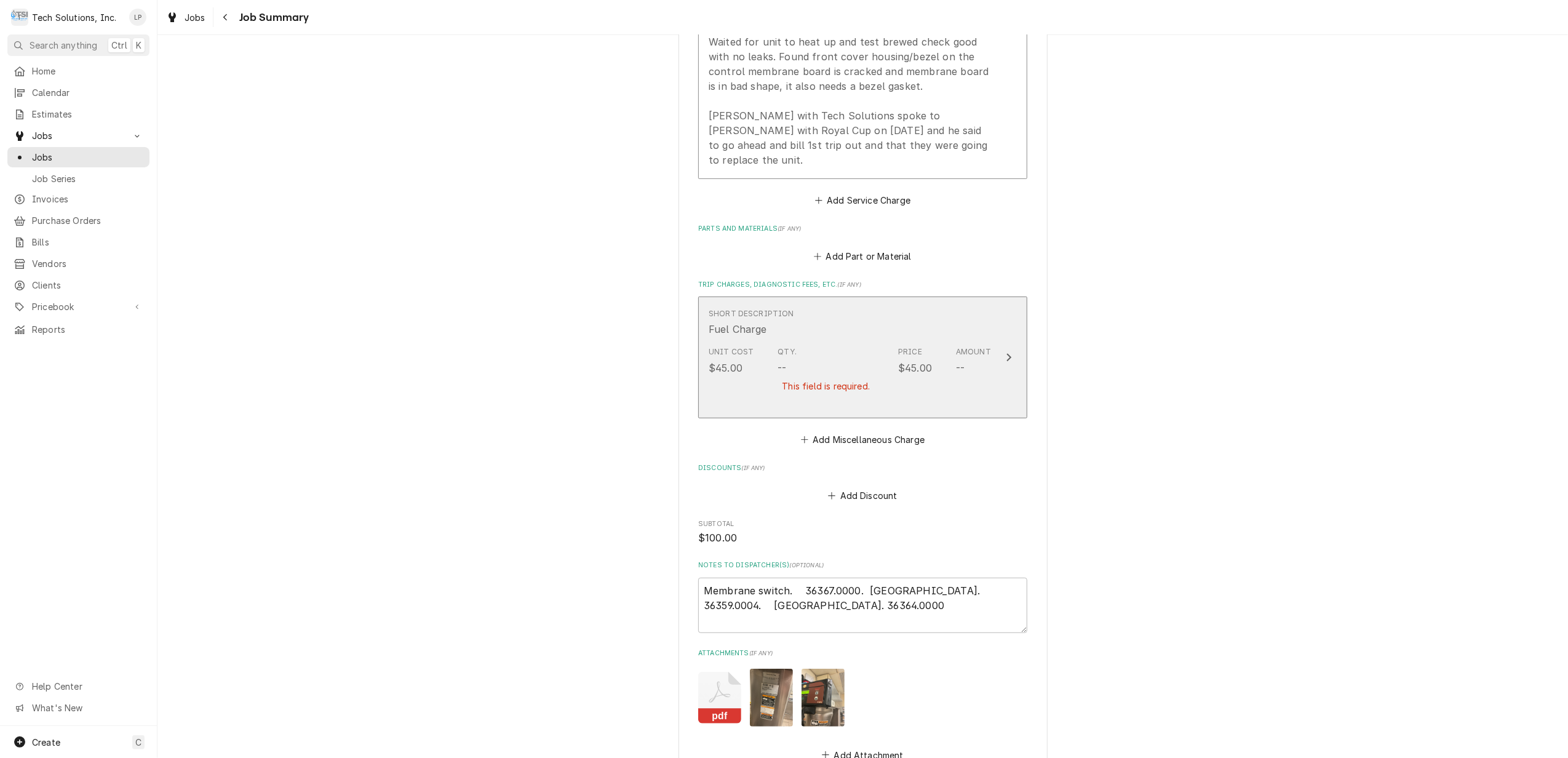
click at [1003, 360] on div "Update Line Item" at bounding box center [1008, 357] width 16 height 14
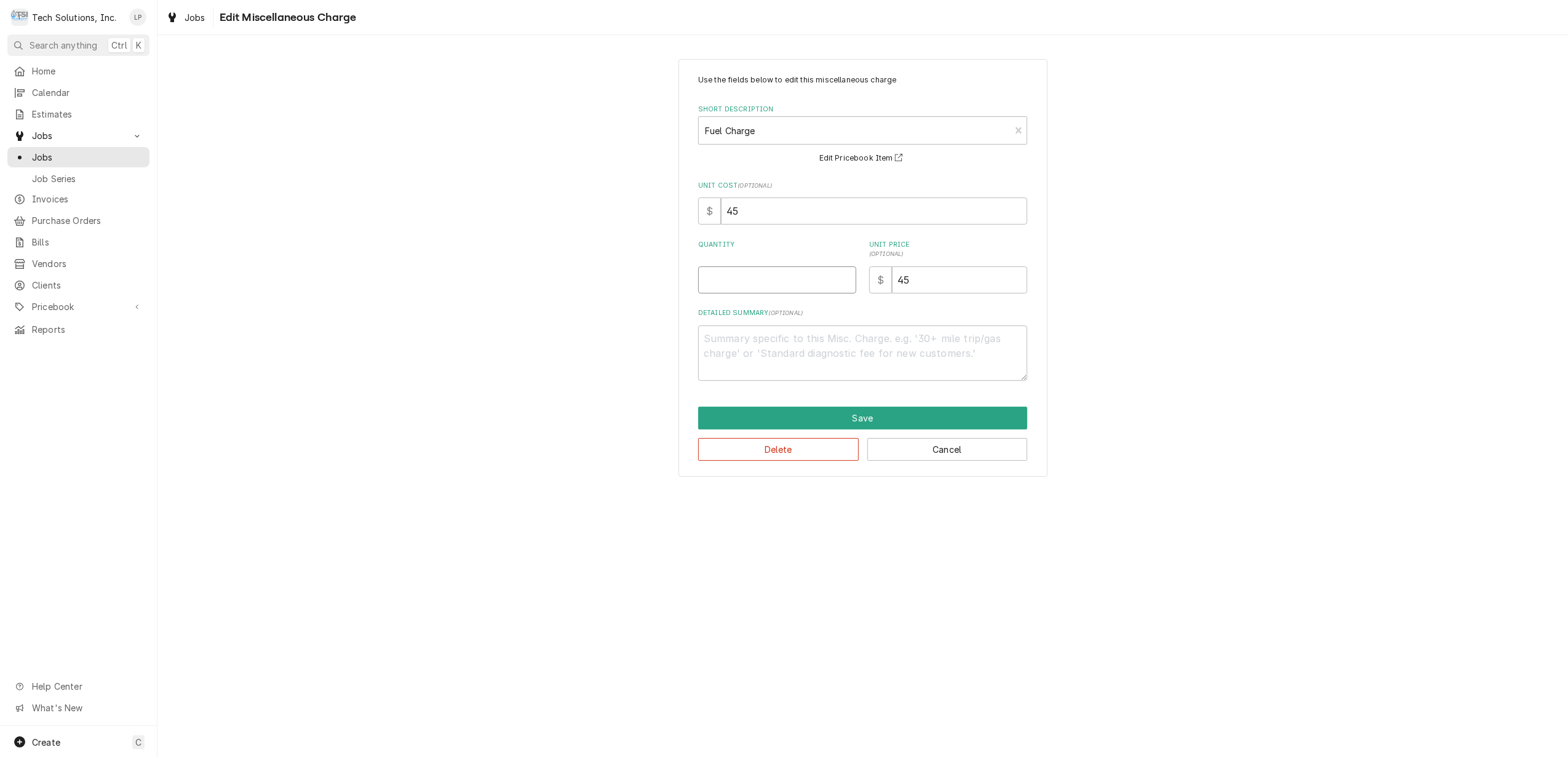
click at [786, 280] on input "Quantity" at bounding box center [777, 280] width 158 height 27
click at [820, 417] on button "Save" at bounding box center [862, 418] width 329 height 23
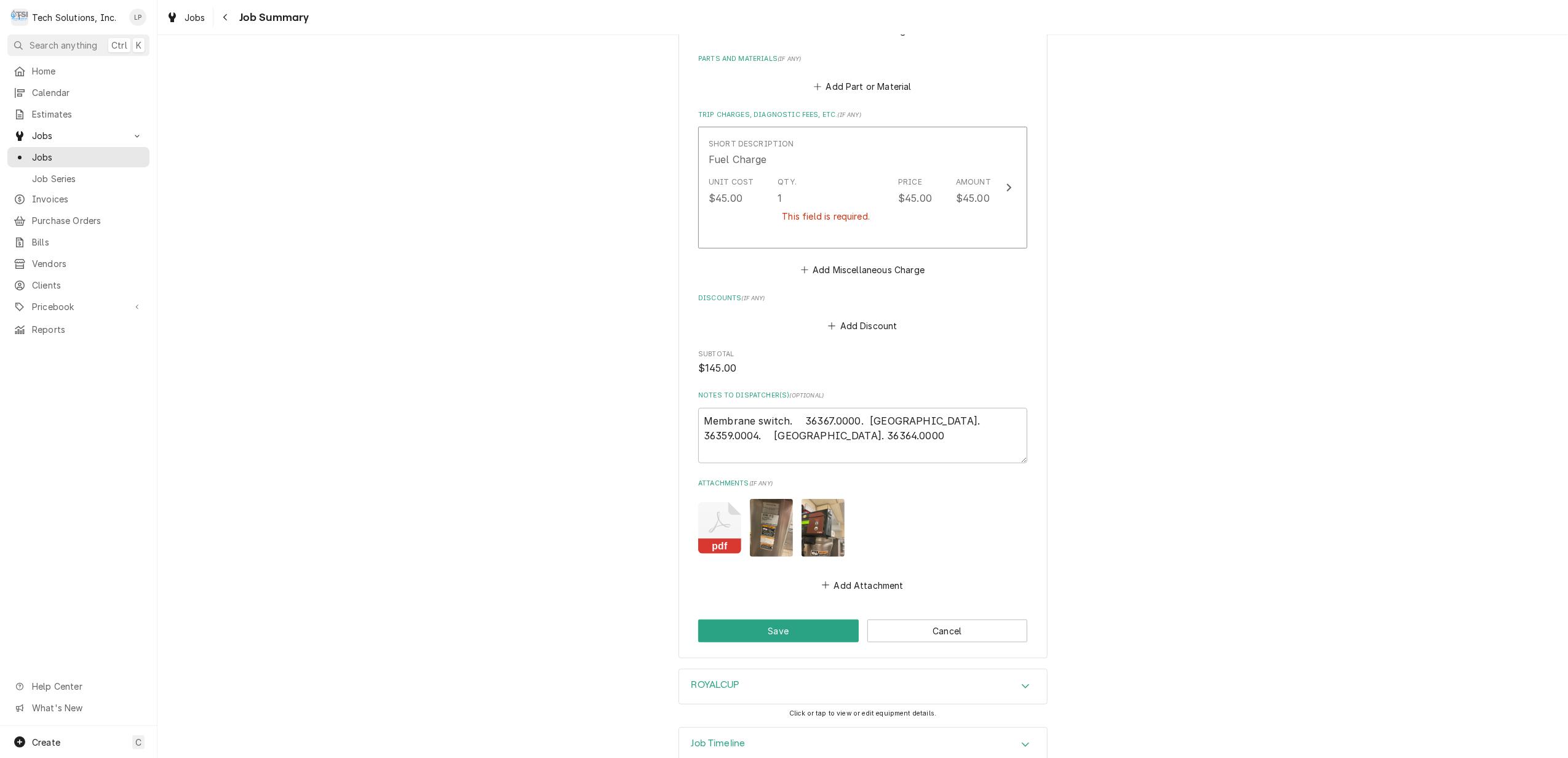
scroll to position [785, 0]
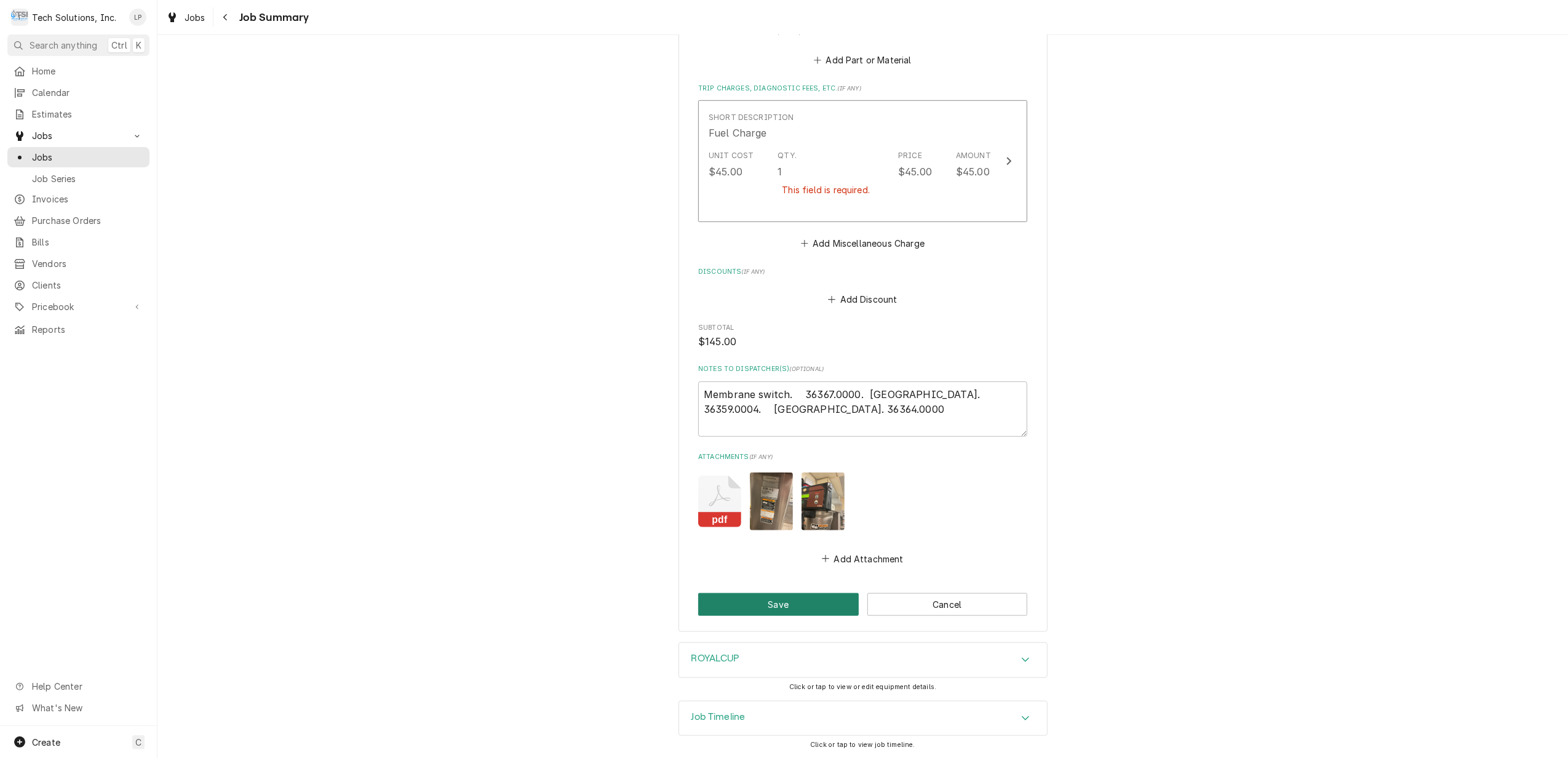
click at [781, 598] on button "Save" at bounding box center [778, 604] width 161 height 23
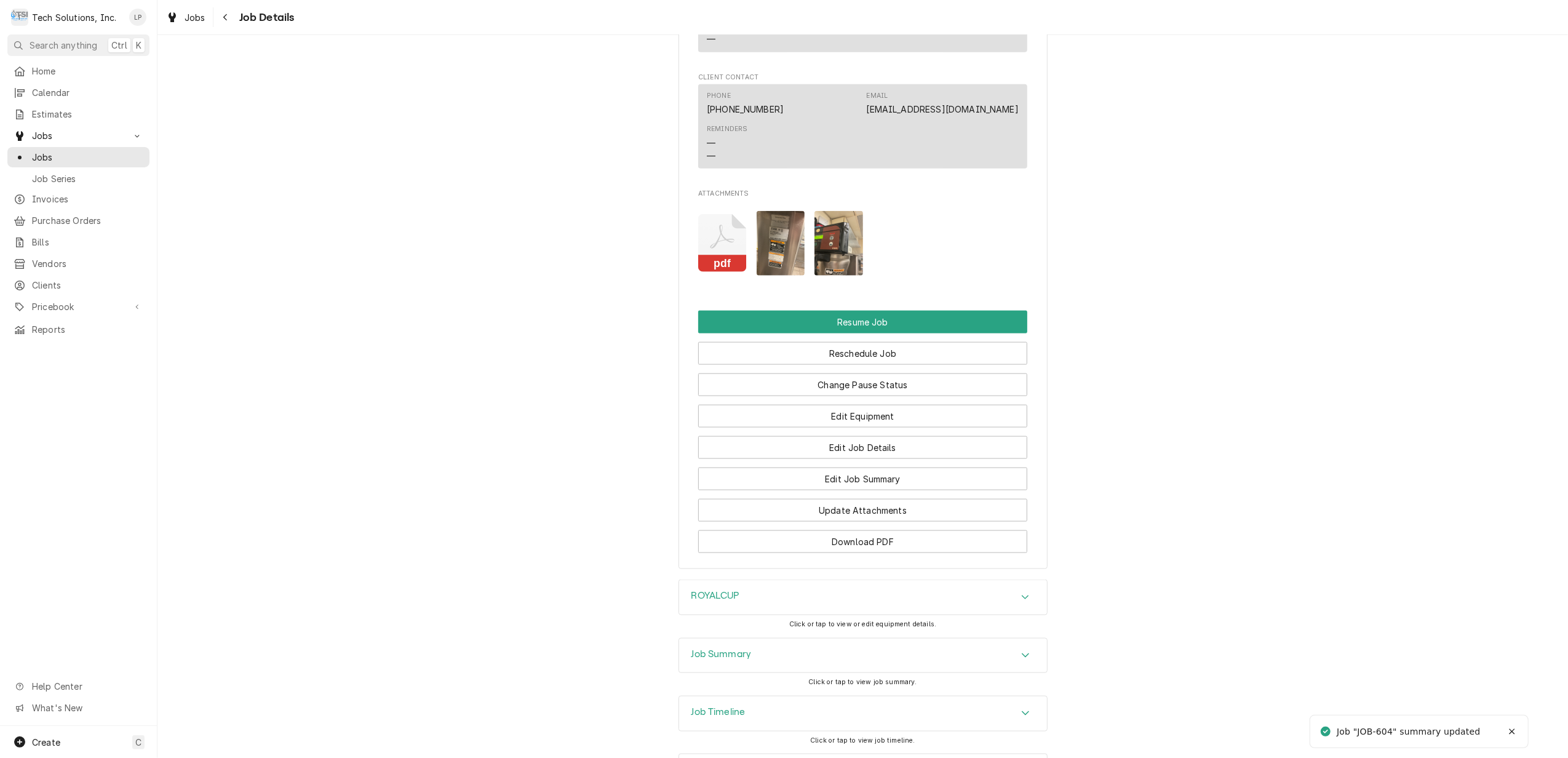
scroll to position [1558, 0]
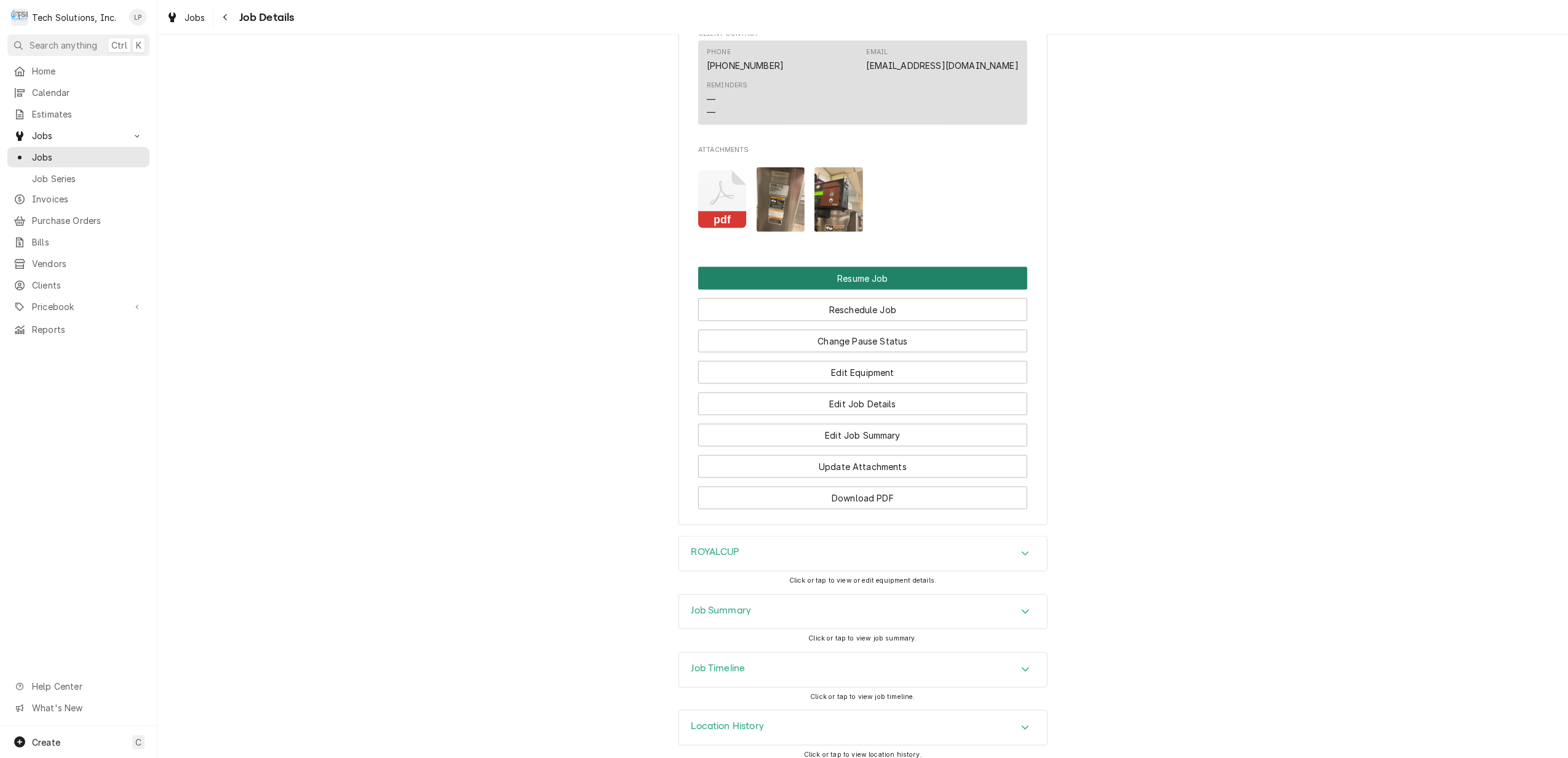
click at [849, 276] on button "Resume Job" at bounding box center [862, 278] width 329 height 23
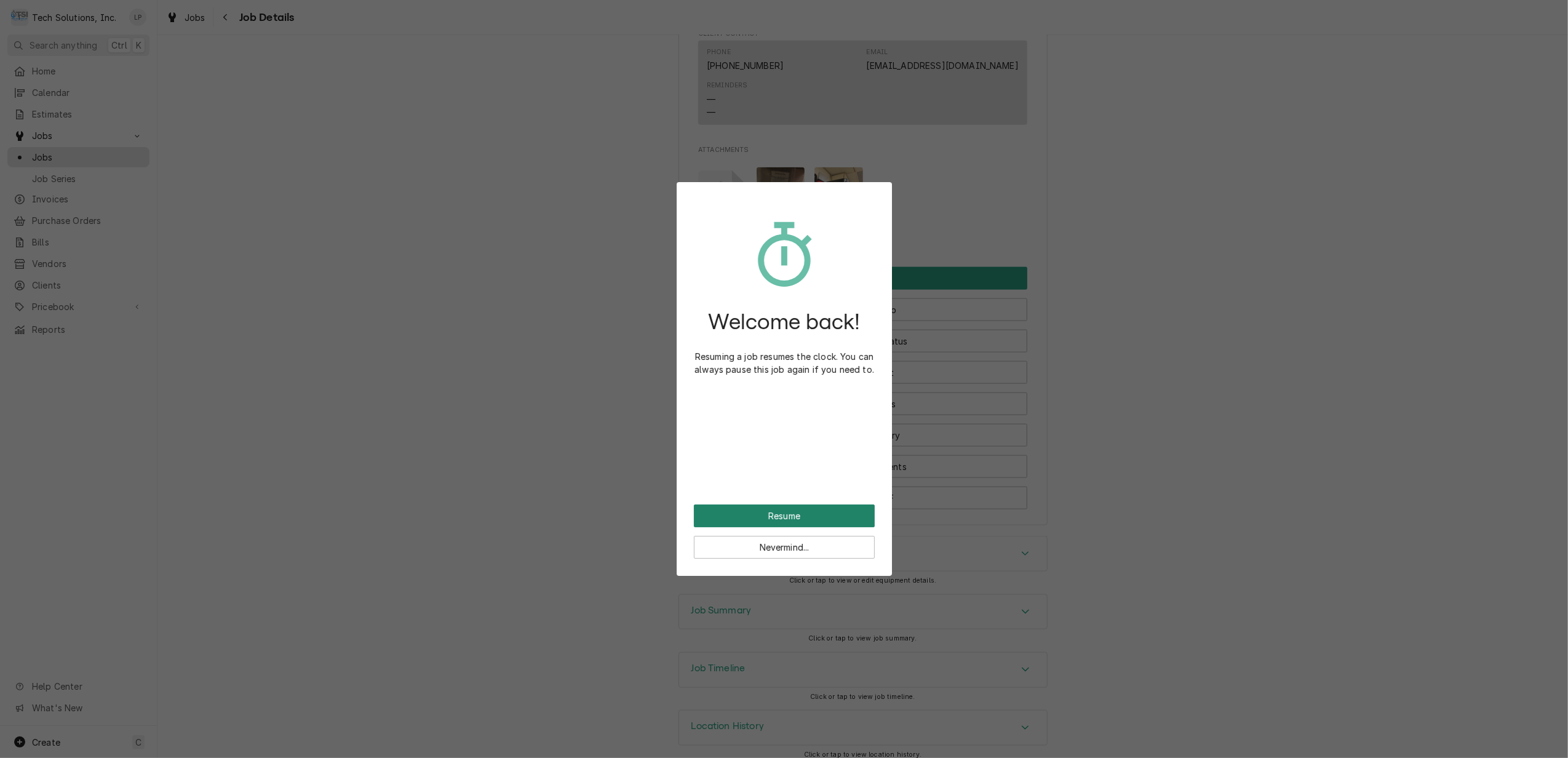
click at [799, 517] on button "Resume" at bounding box center [784, 516] width 181 height 23
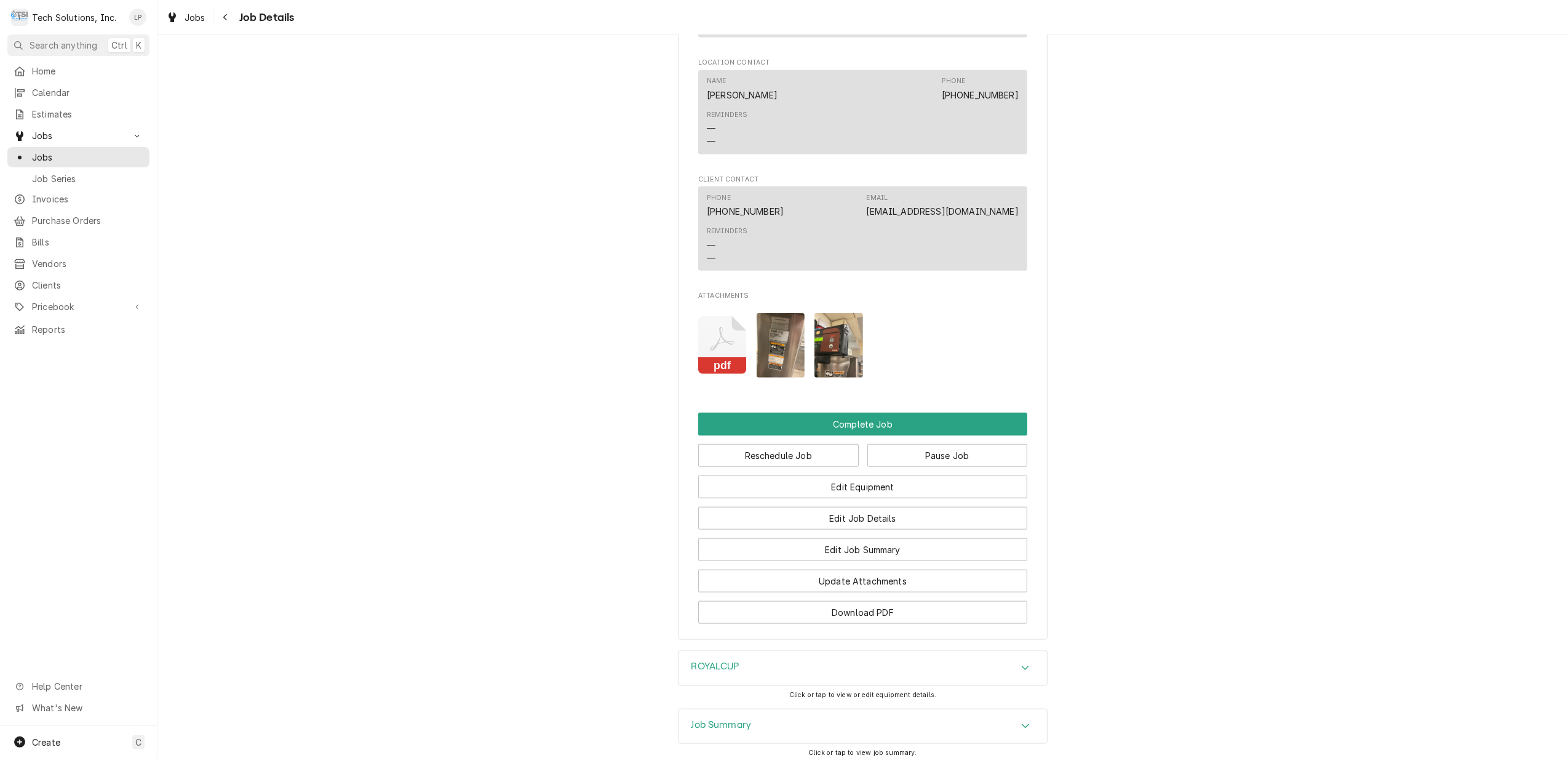
scroll to position [1312, 0]
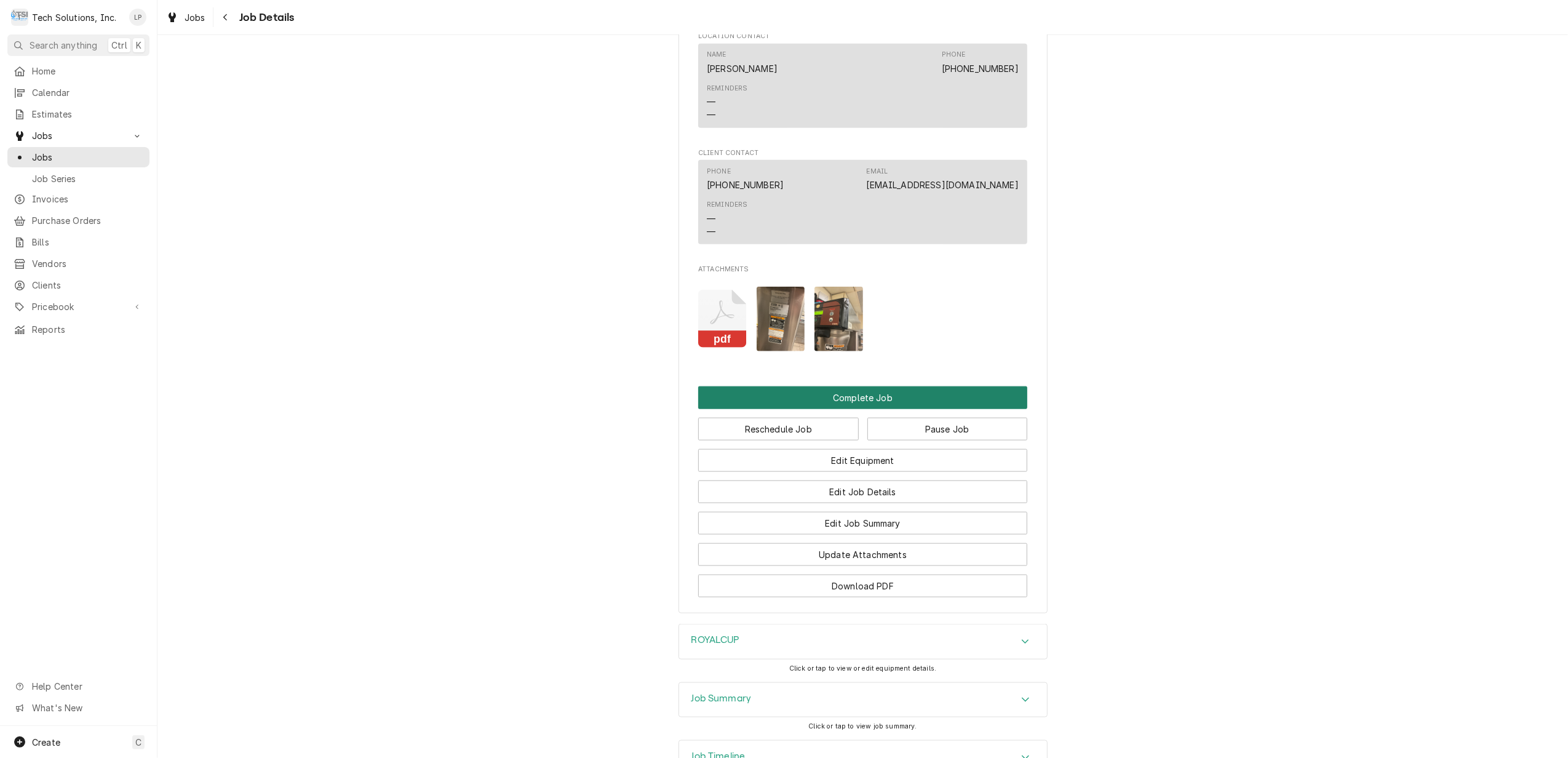
click at [857, 409] on button "Complete Job" at bounding box center [862, 398] width 329 height 23
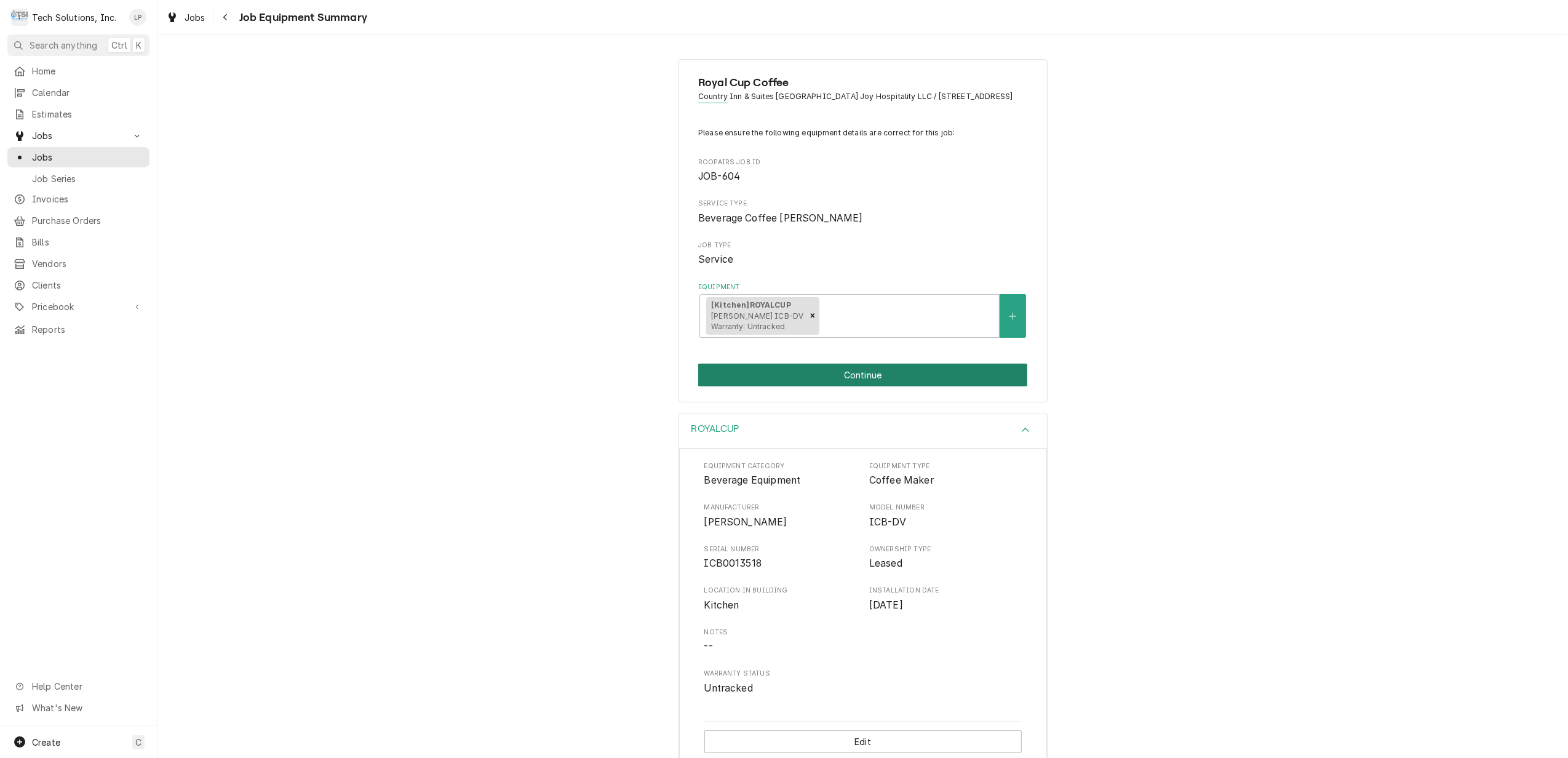
click at [839, 385] on button "Continue" at bounding box center [862, 375] width 329 height 23
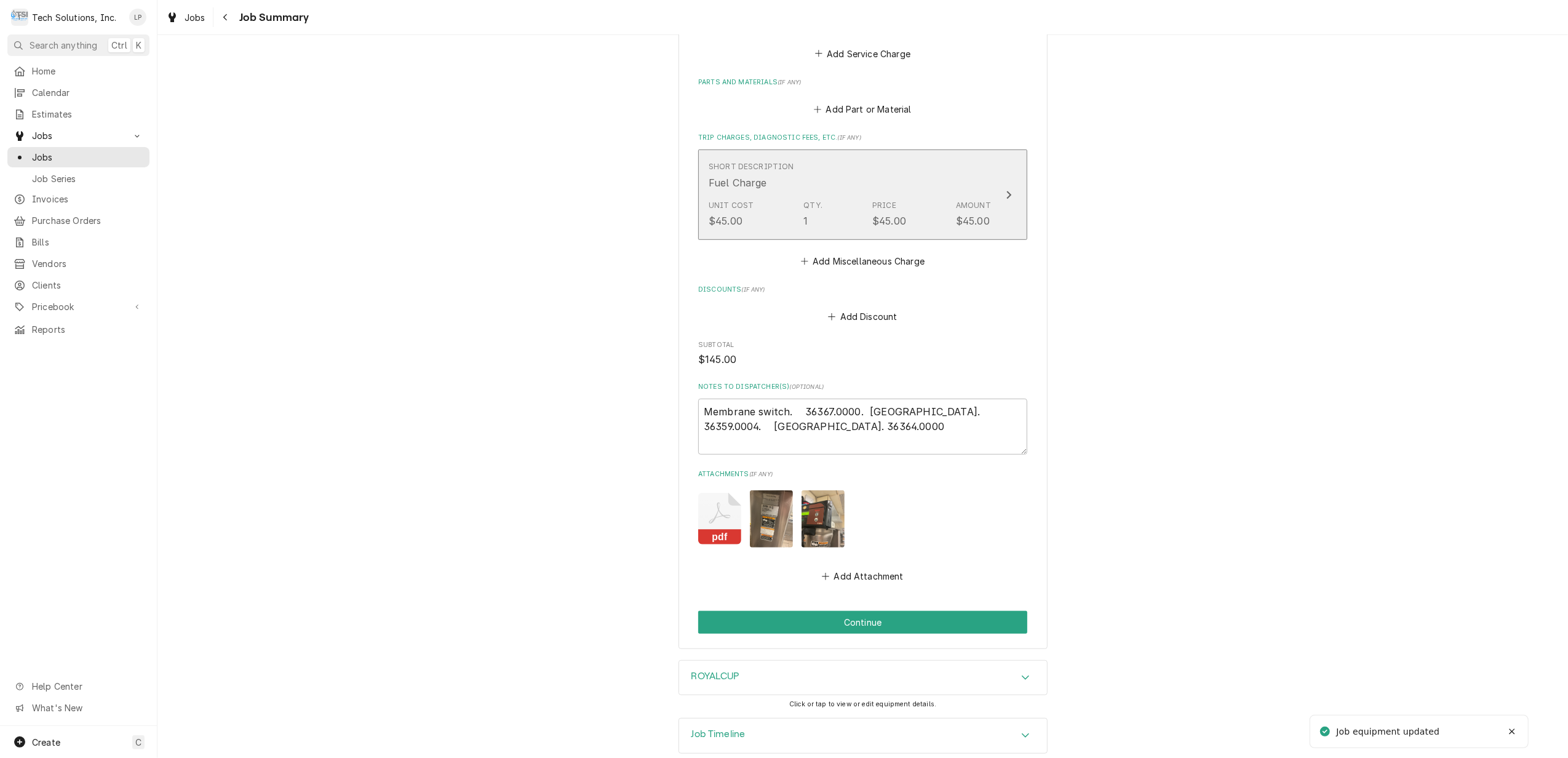
scroll to position [710, 0]
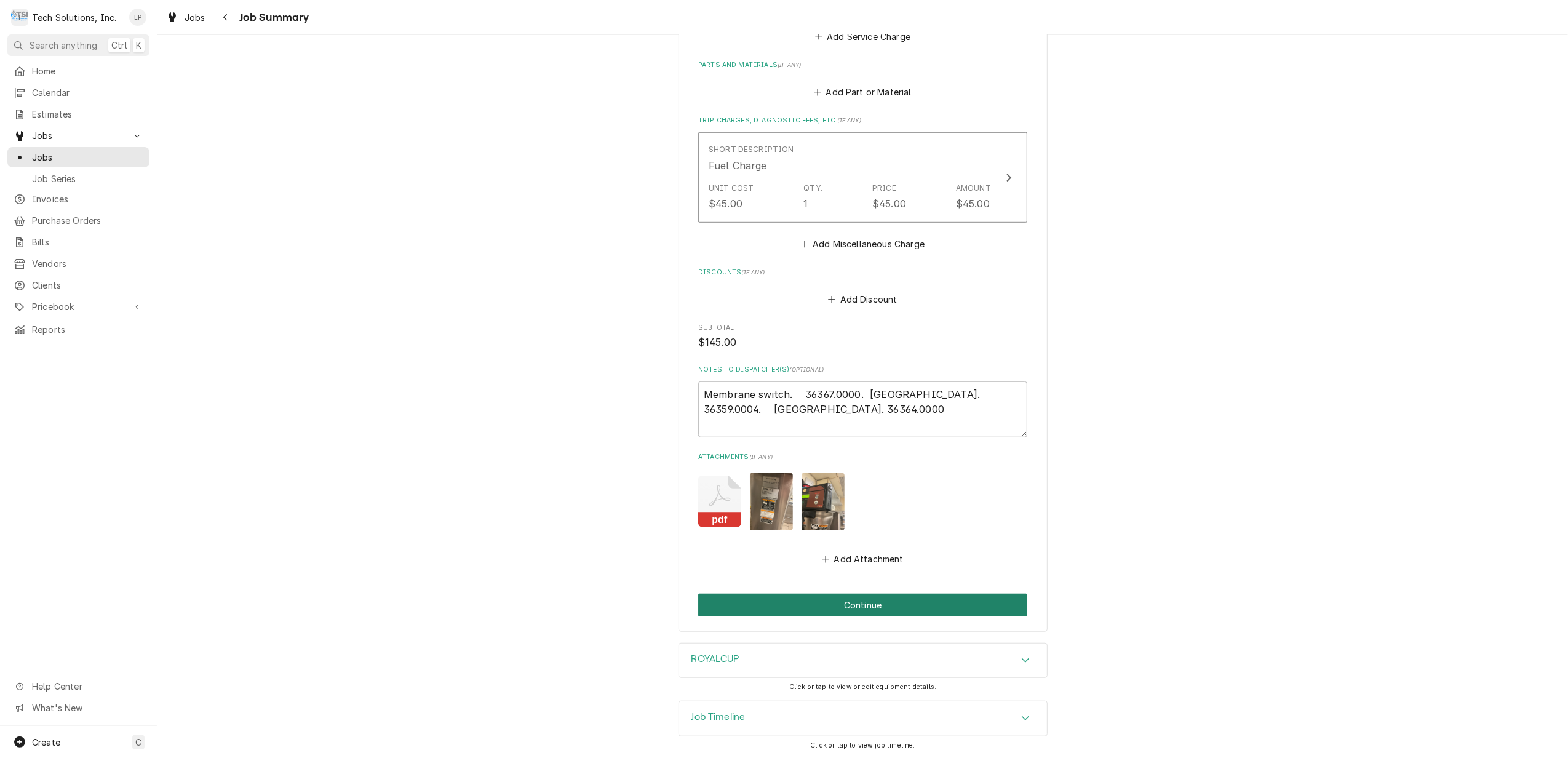
click at [870, 603] on button "Continue" at bounding box center [862, 605] width 329 height 23
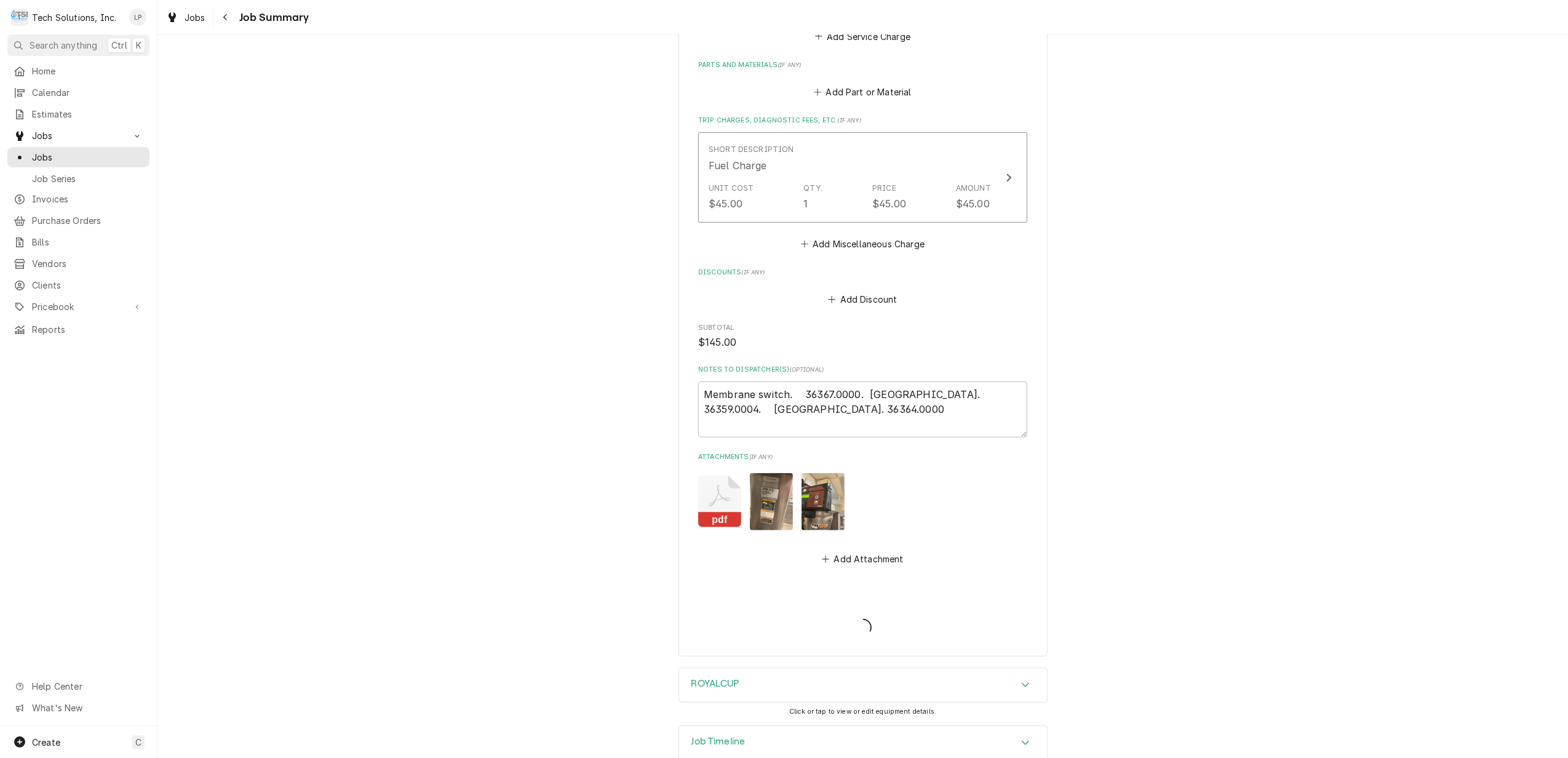
type textarea "x"
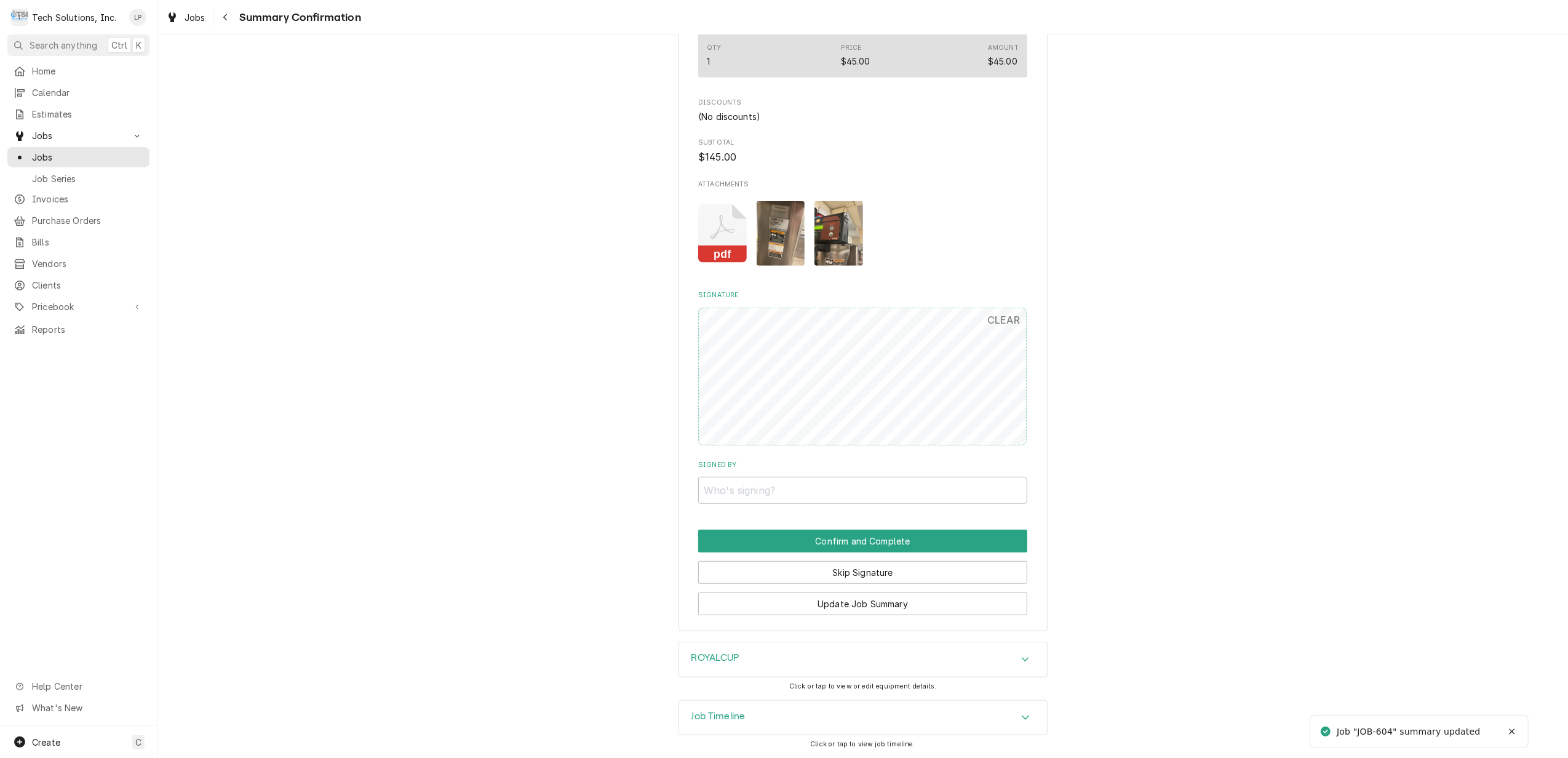
scroll to position [733, 0]
click at [740, 485] on input "Signed By" at bounding box center [862, 490] width 329 height 27
type input "D"
type input "[PERSON_NAME]"
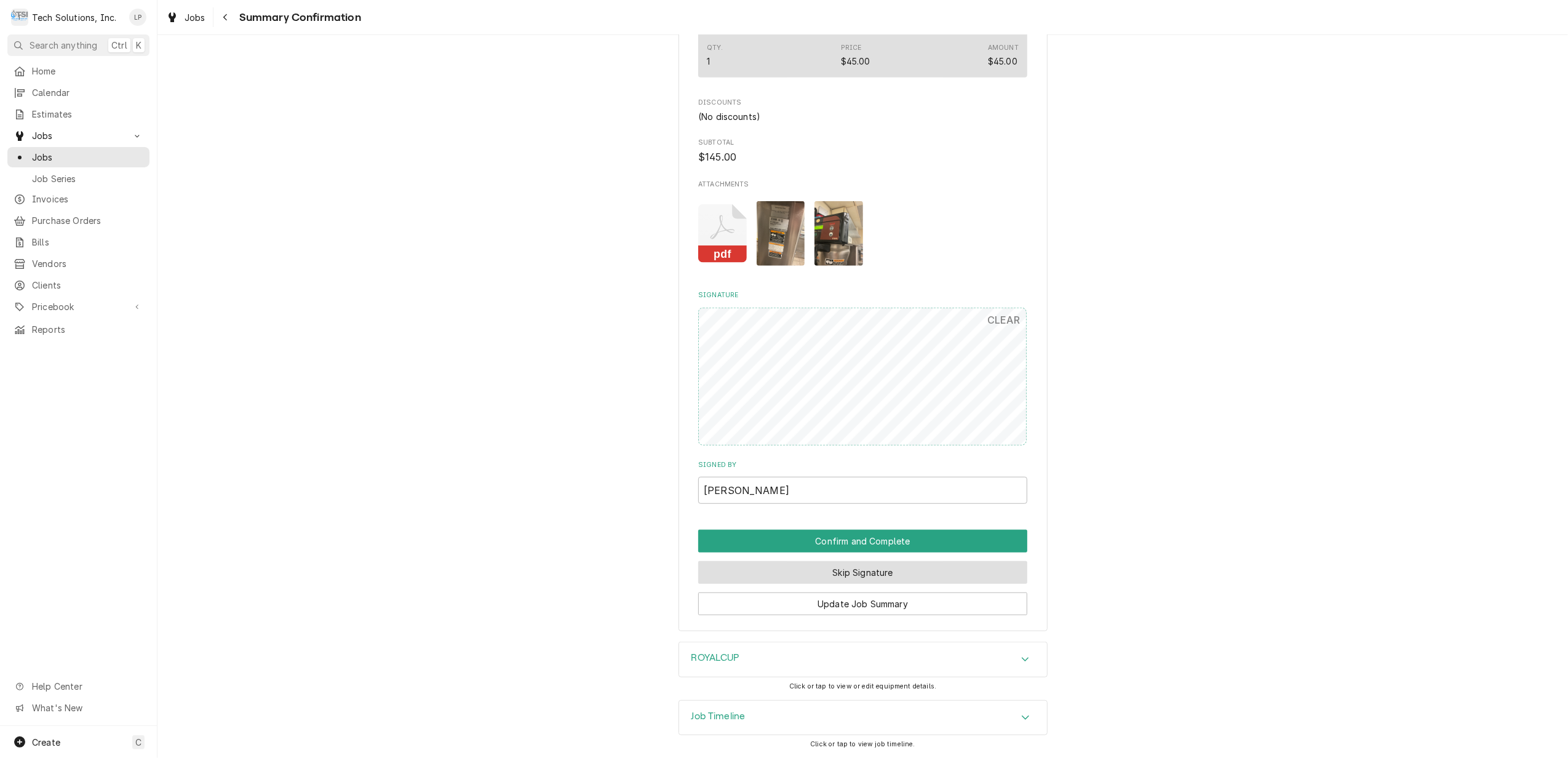
click at [860, 569] on button "Skip Signature" at bounding box center [862, 572] width 329 height 23
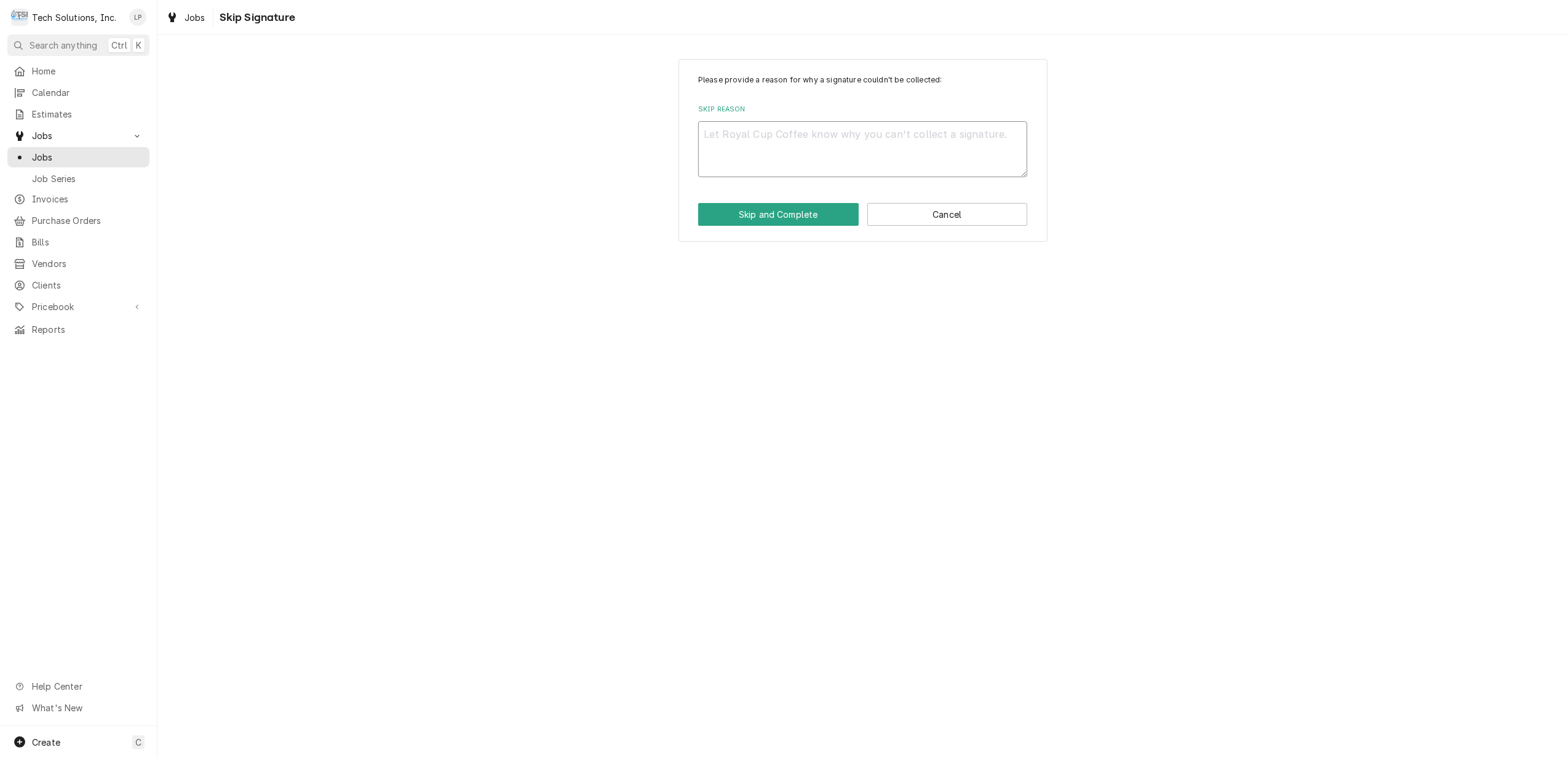
click at [758, 138] on textarea "Skip Reason" at bounding box center [862, 149] width 329 height 56
click at [931, 217] on button "Cancel" at bounding box center [947, 214] width 161 height 23
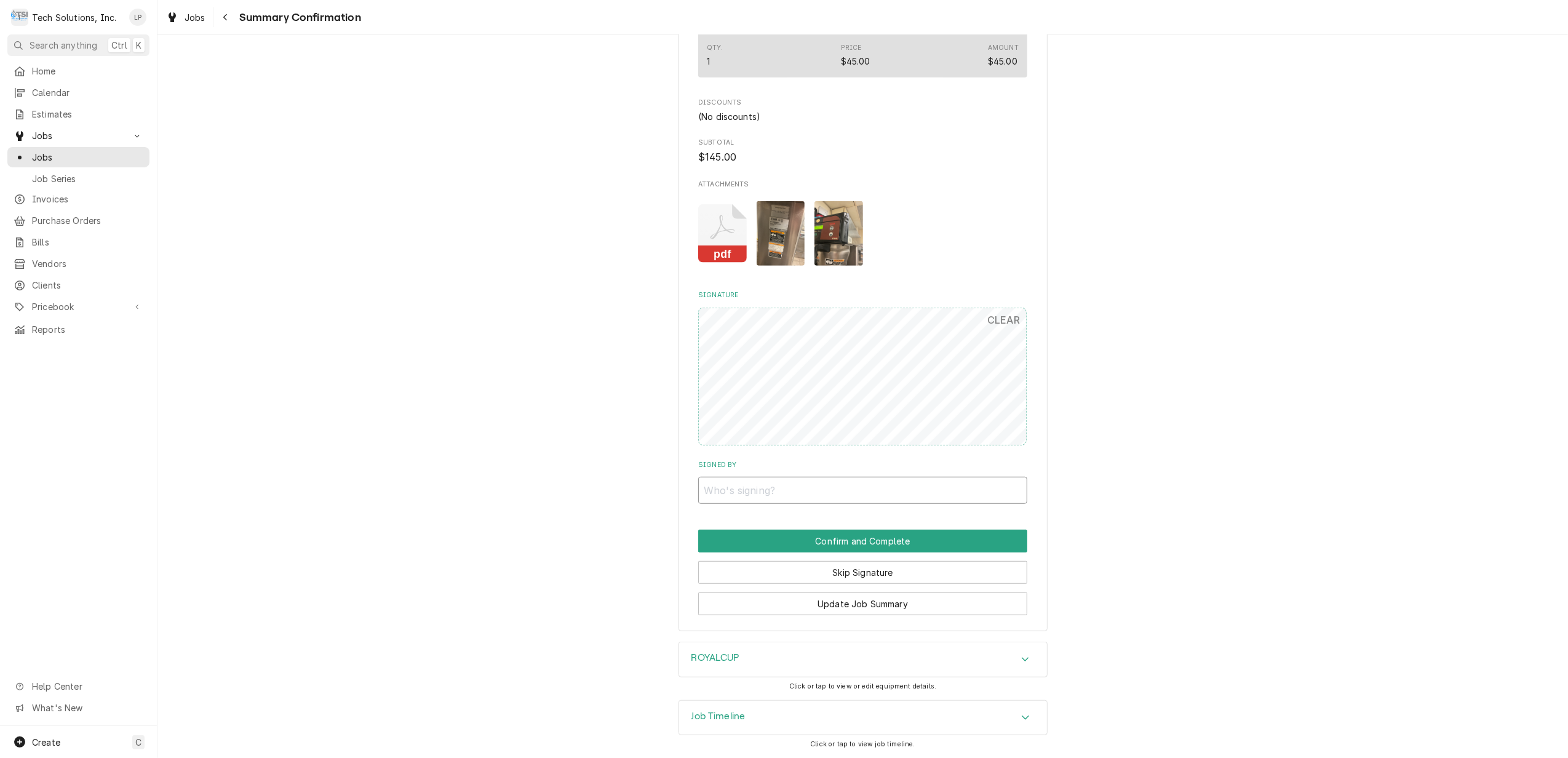
click at [778, 496] on input "Signed By" at bounding box center [862, 490] width 329 height 27
type input "Derek Pearman"
click at [866, 545] on button "Confirm and Complete" at bounding box center [862, 541] width 329 height 23
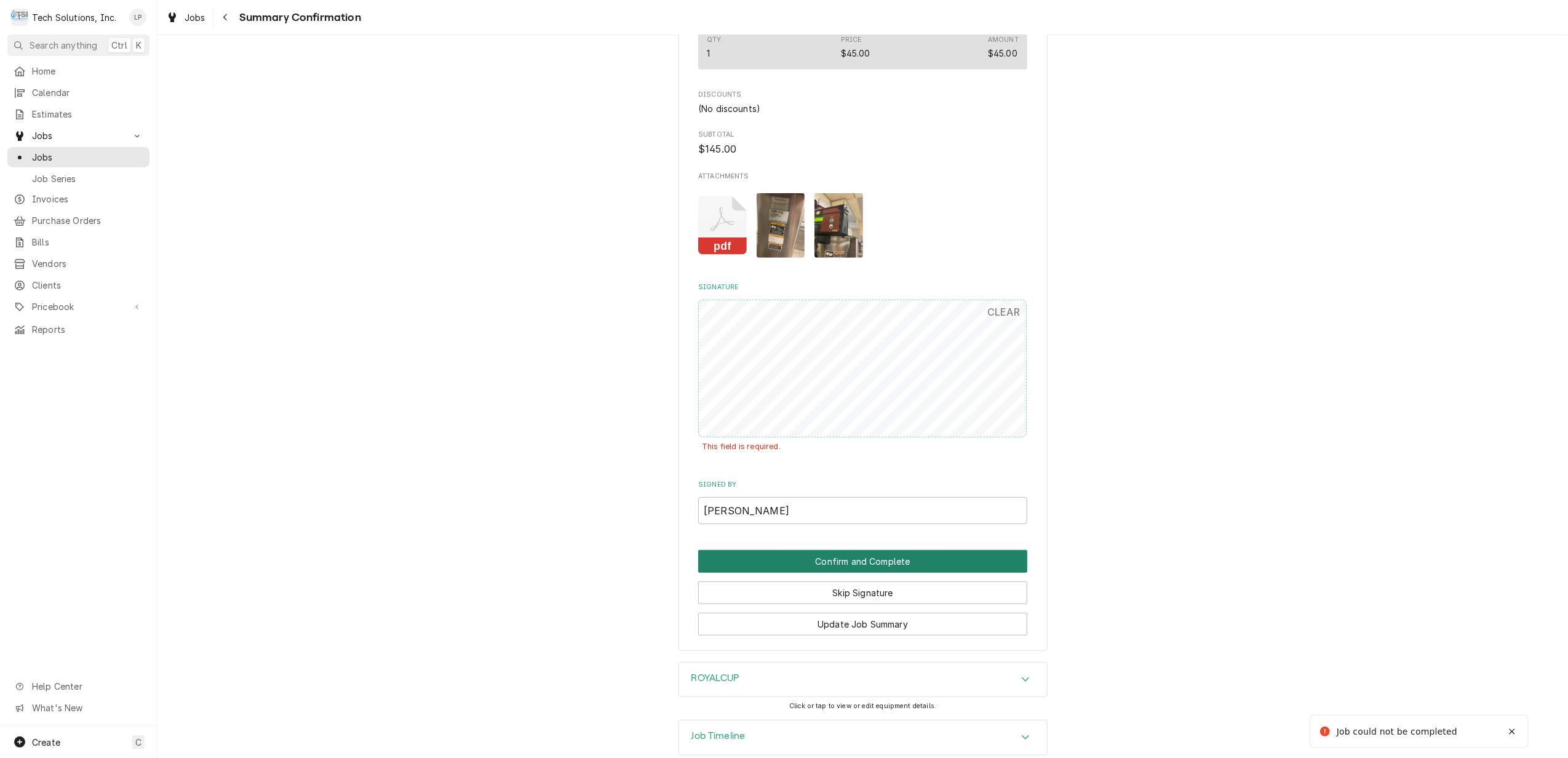
scroll to position [733, 0]
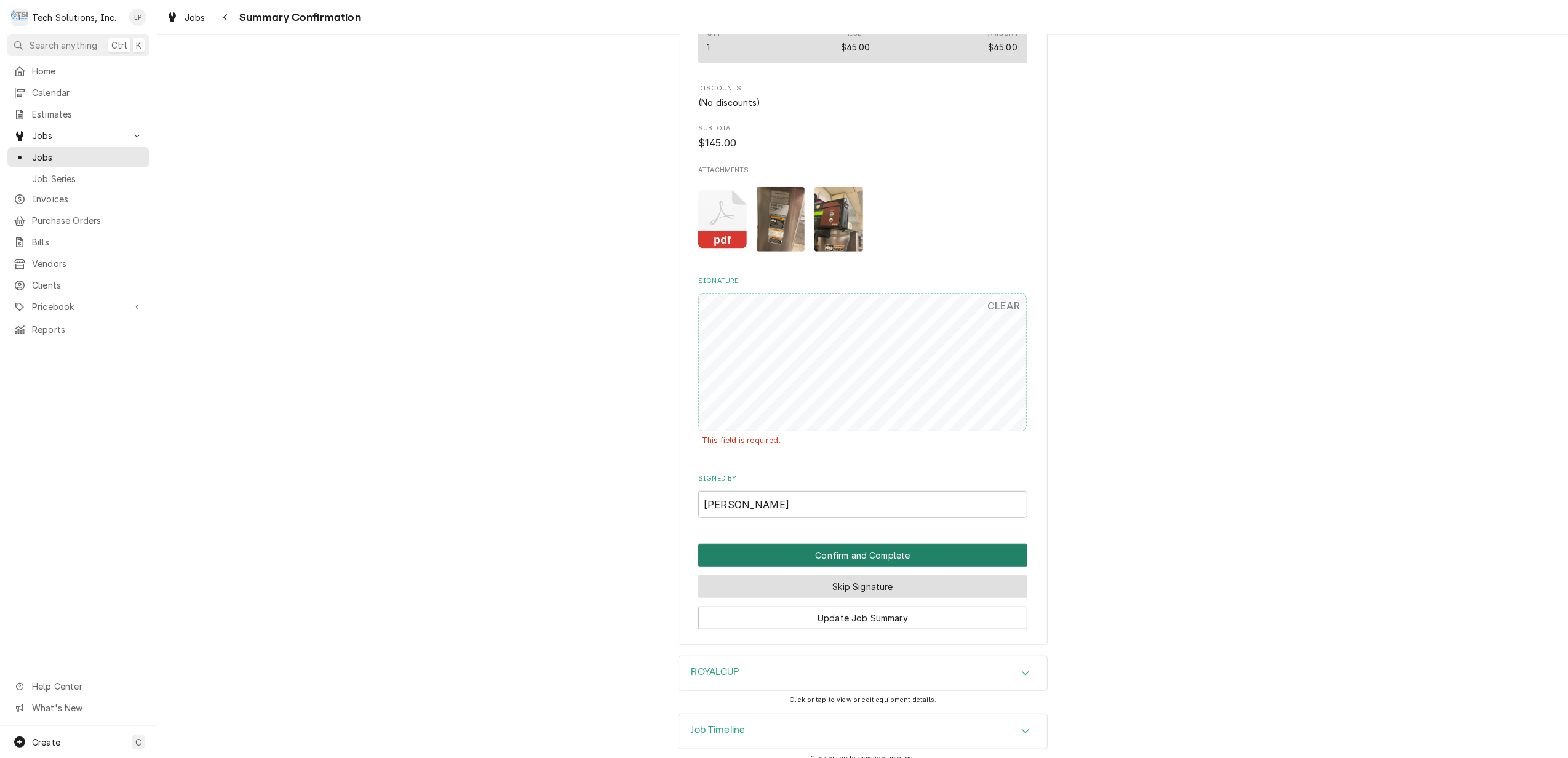
click at [852, 565] on button "Confirm and Complete" at bounding box center [862, 555] width 329 height 23
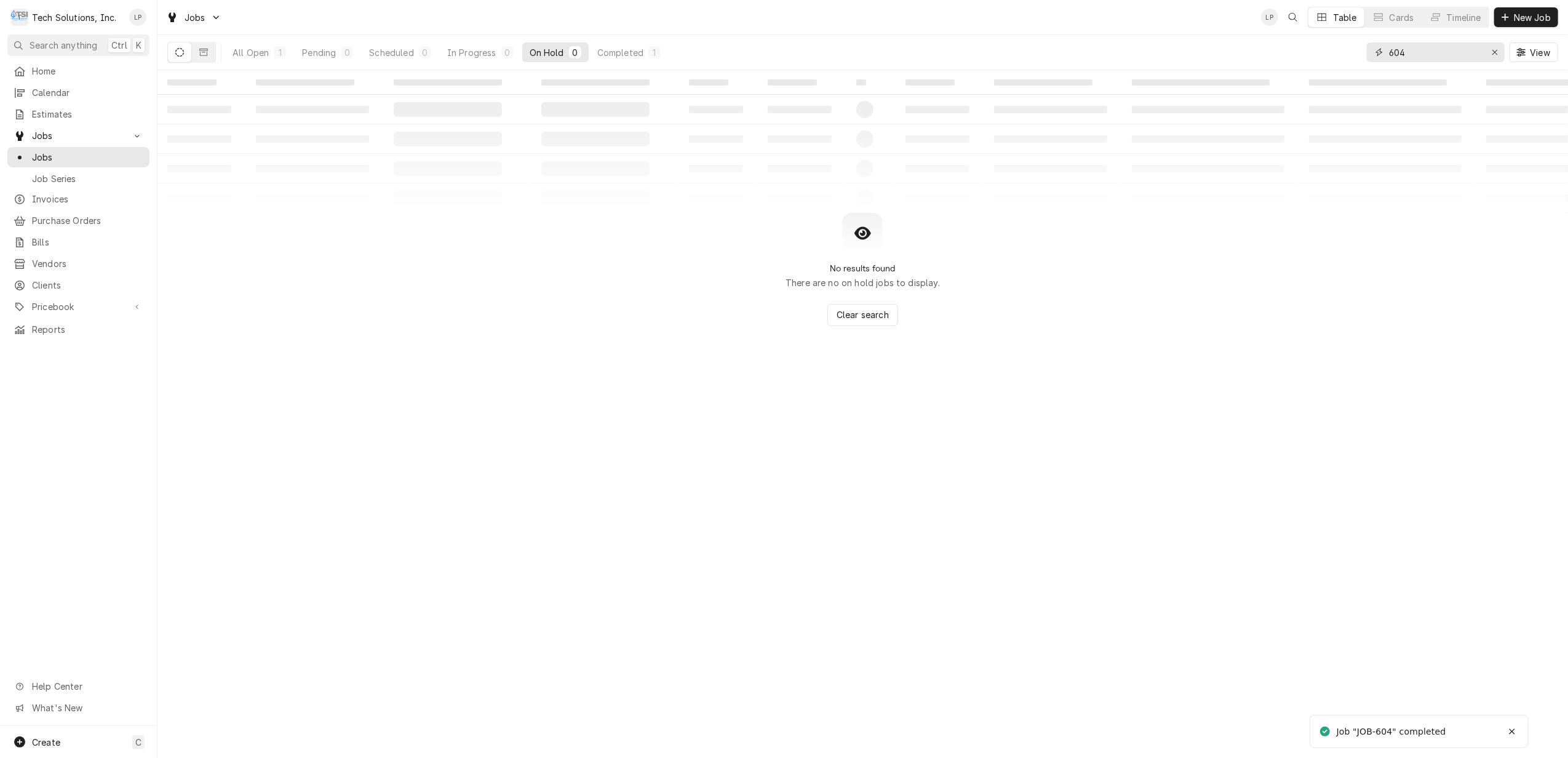
click at [1496, 57] on div "Erase input" at bounding box center [1495, 52] width 13 height 13
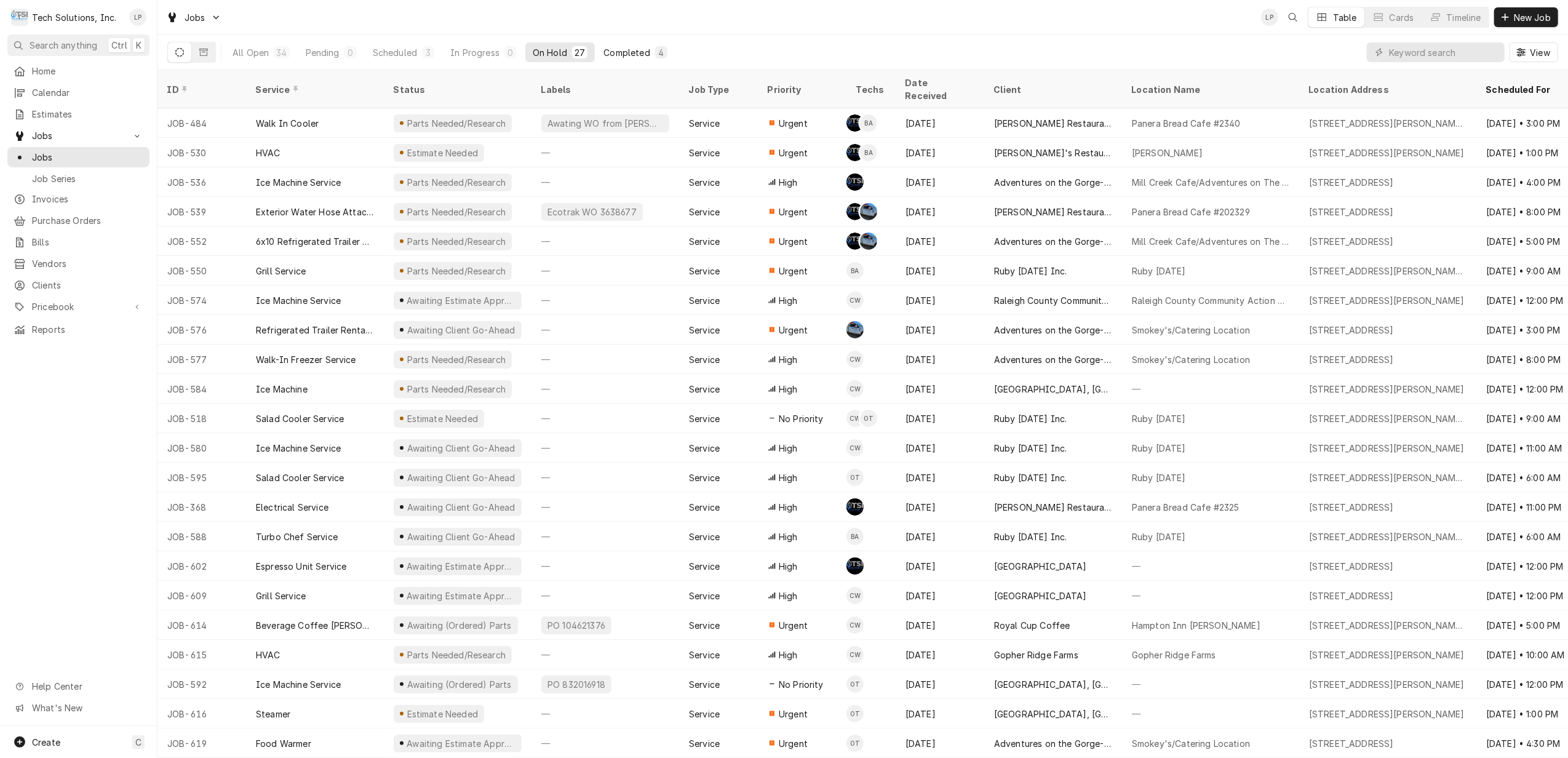
click at [625, 60] on button "Completed 4" at bounding box center [635, 52] width 78 height 20
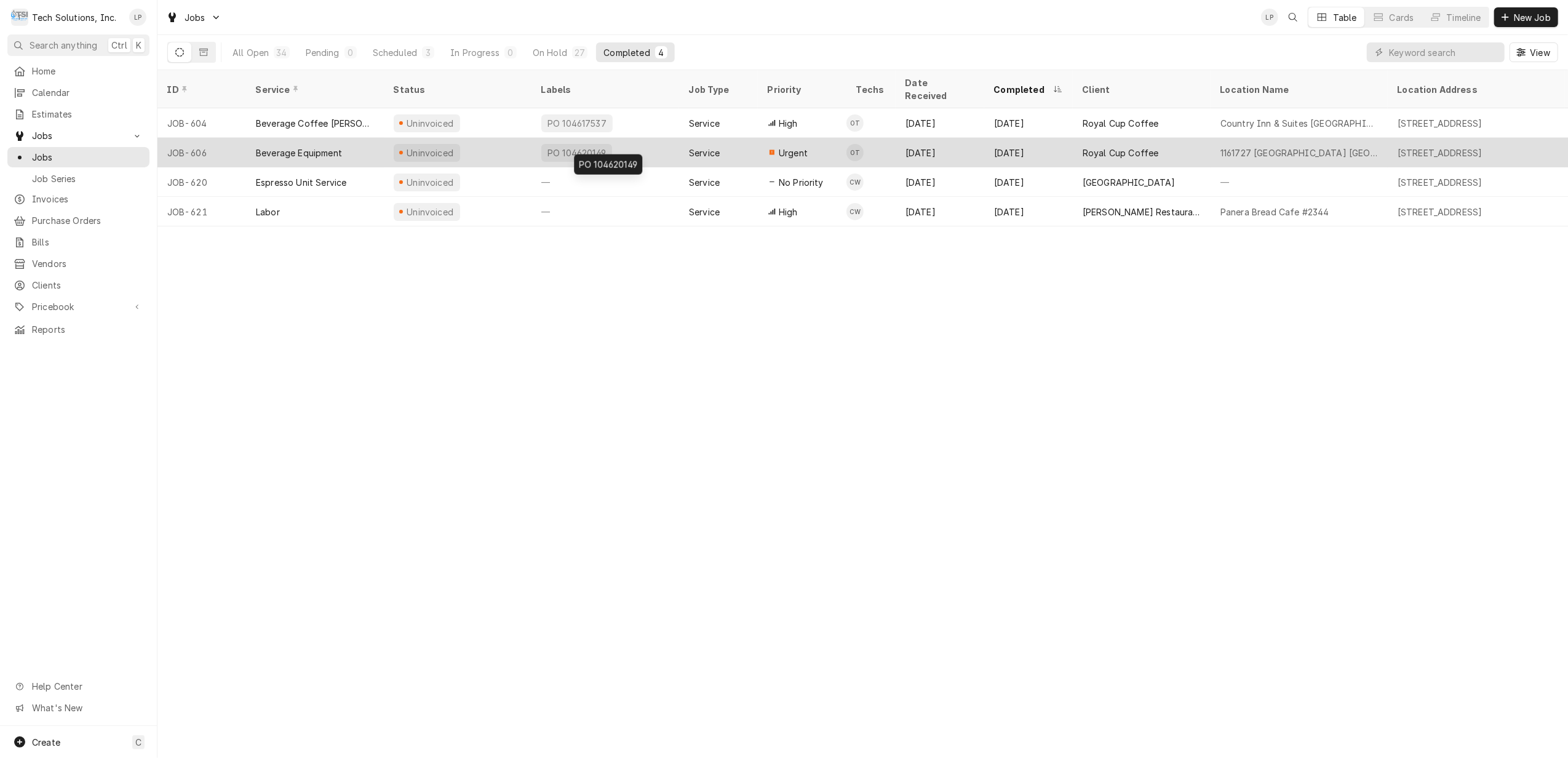
click at [662, 144] on div "PO 104620149" at bounding box center [605, 152] width 148 height 30
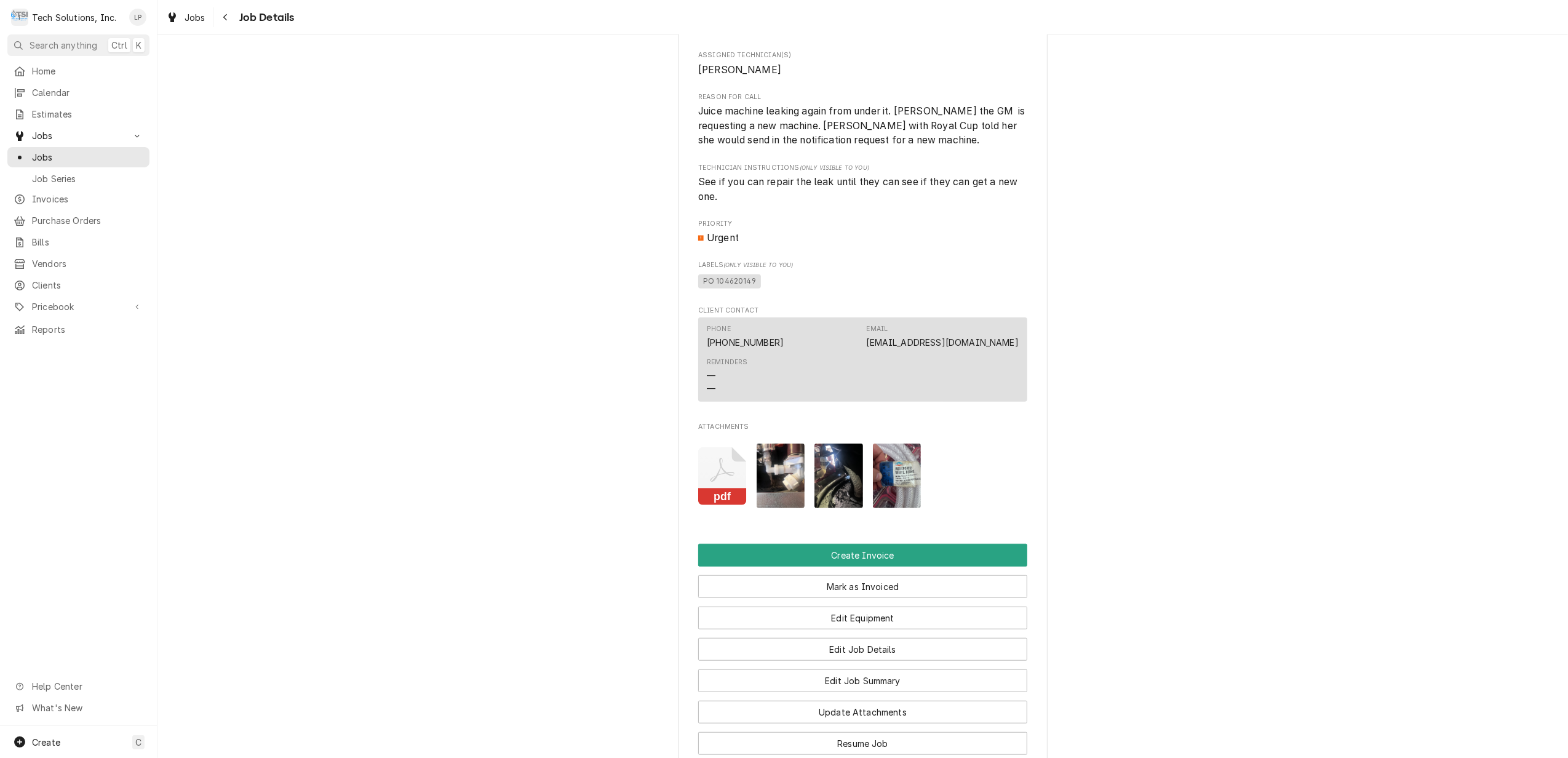
scroll to position [820, 0]
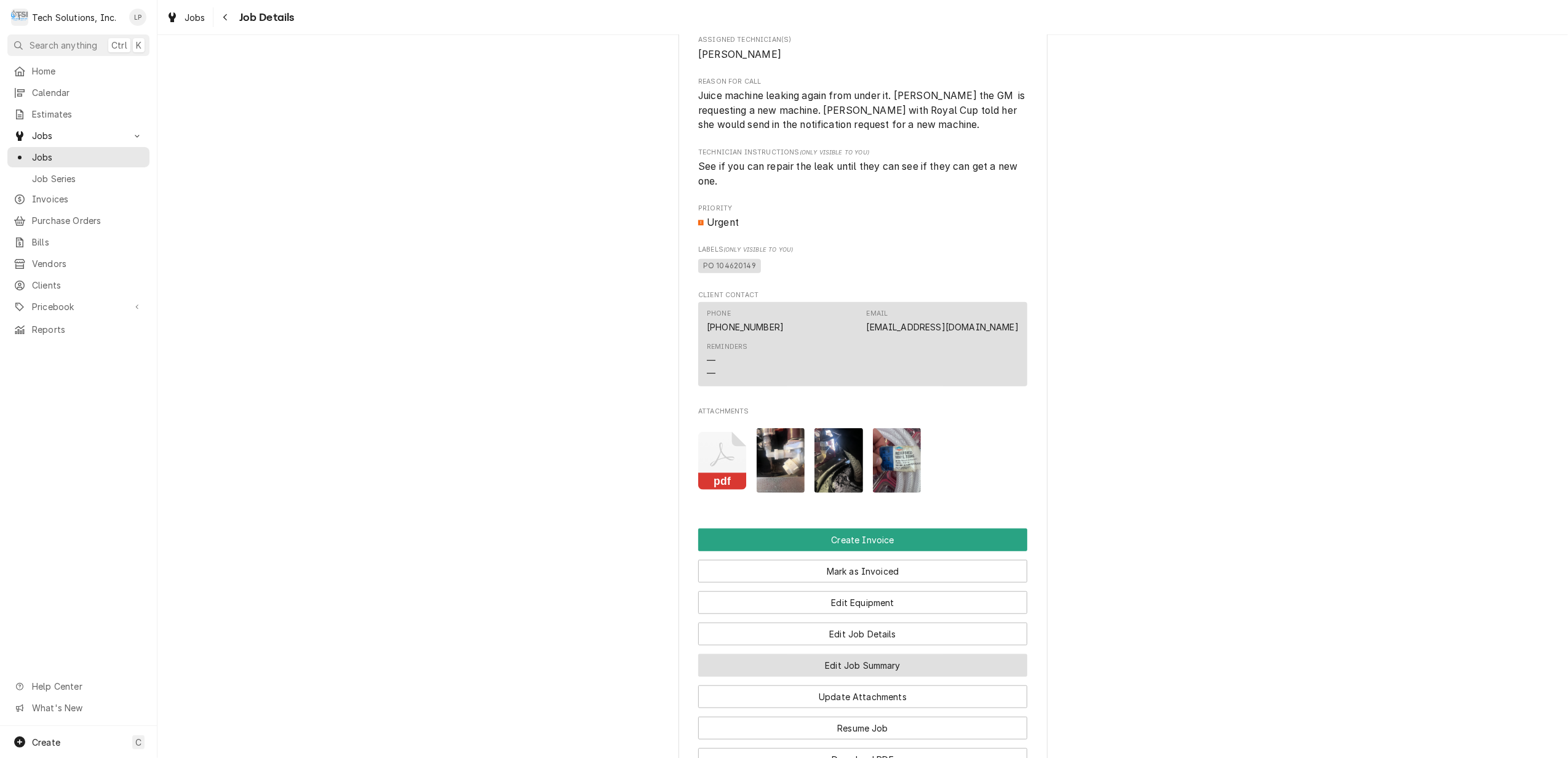
click at [942, 665] on button "Edit Job Summary" at bounding box center [862, 665] width 329 height 23
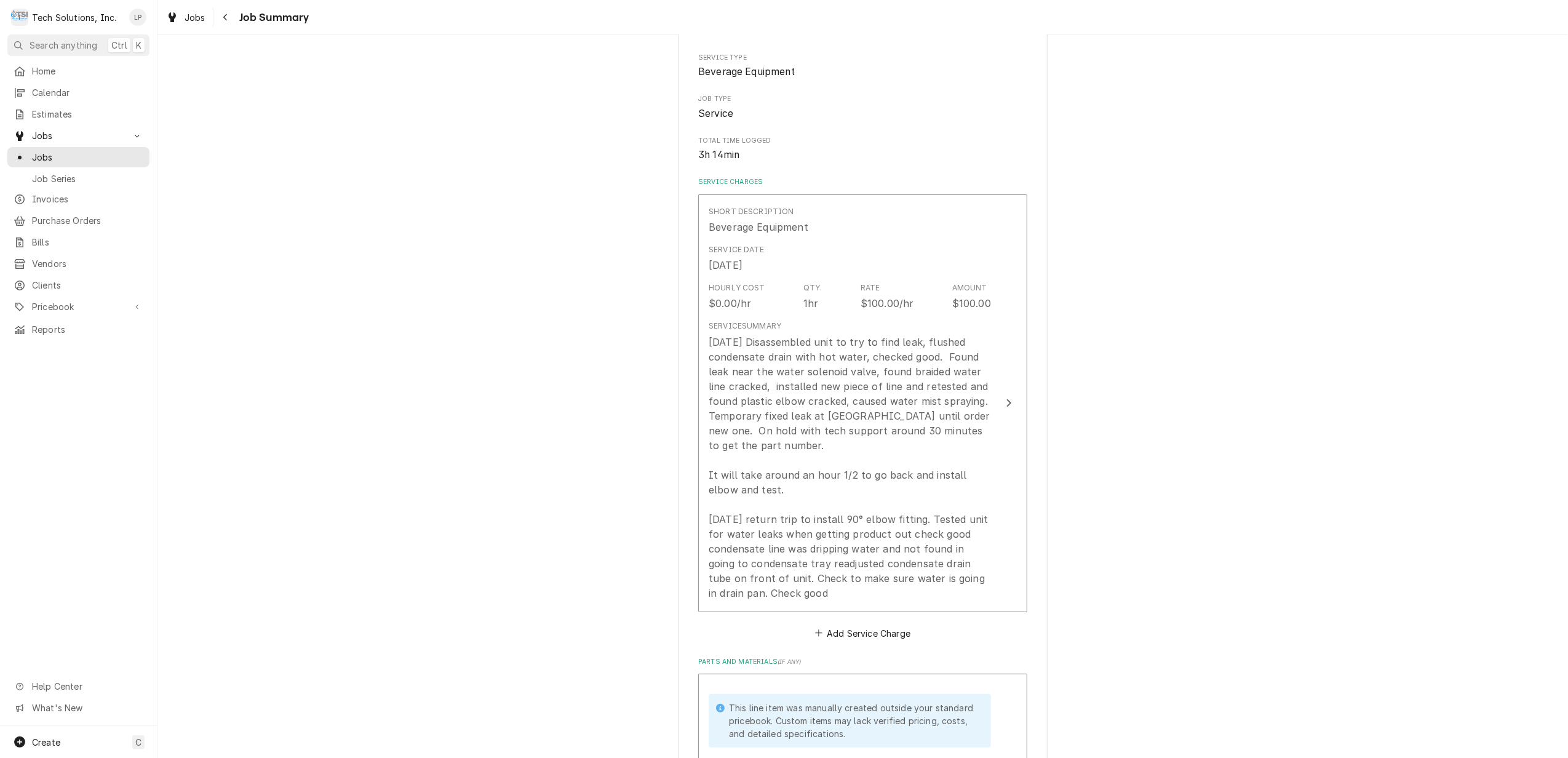
scroll to position [164, 0]
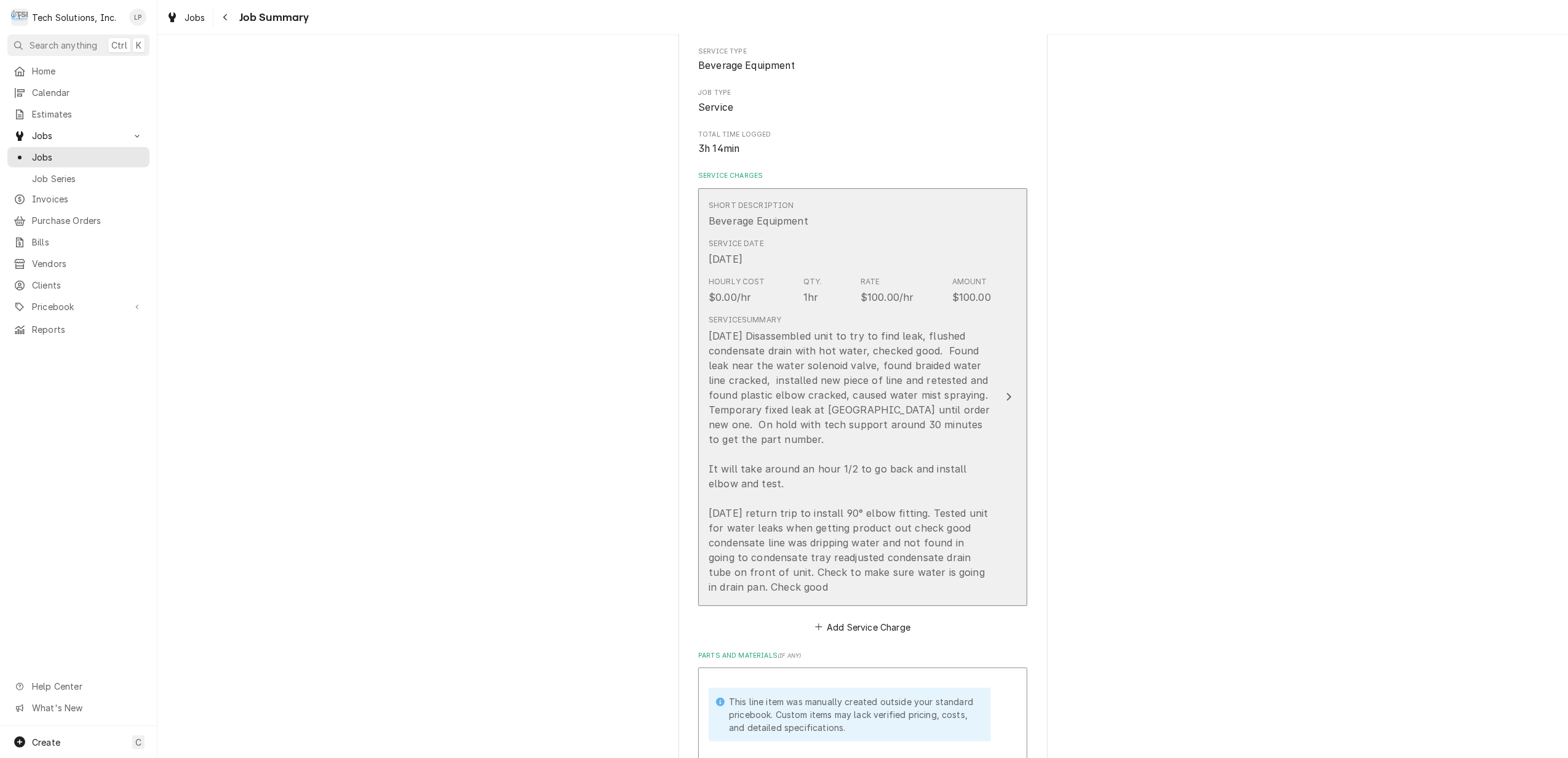
click at [1006, 397] on icon "Update Line Item" at bounding box center [1009, 397] width 6 height 10
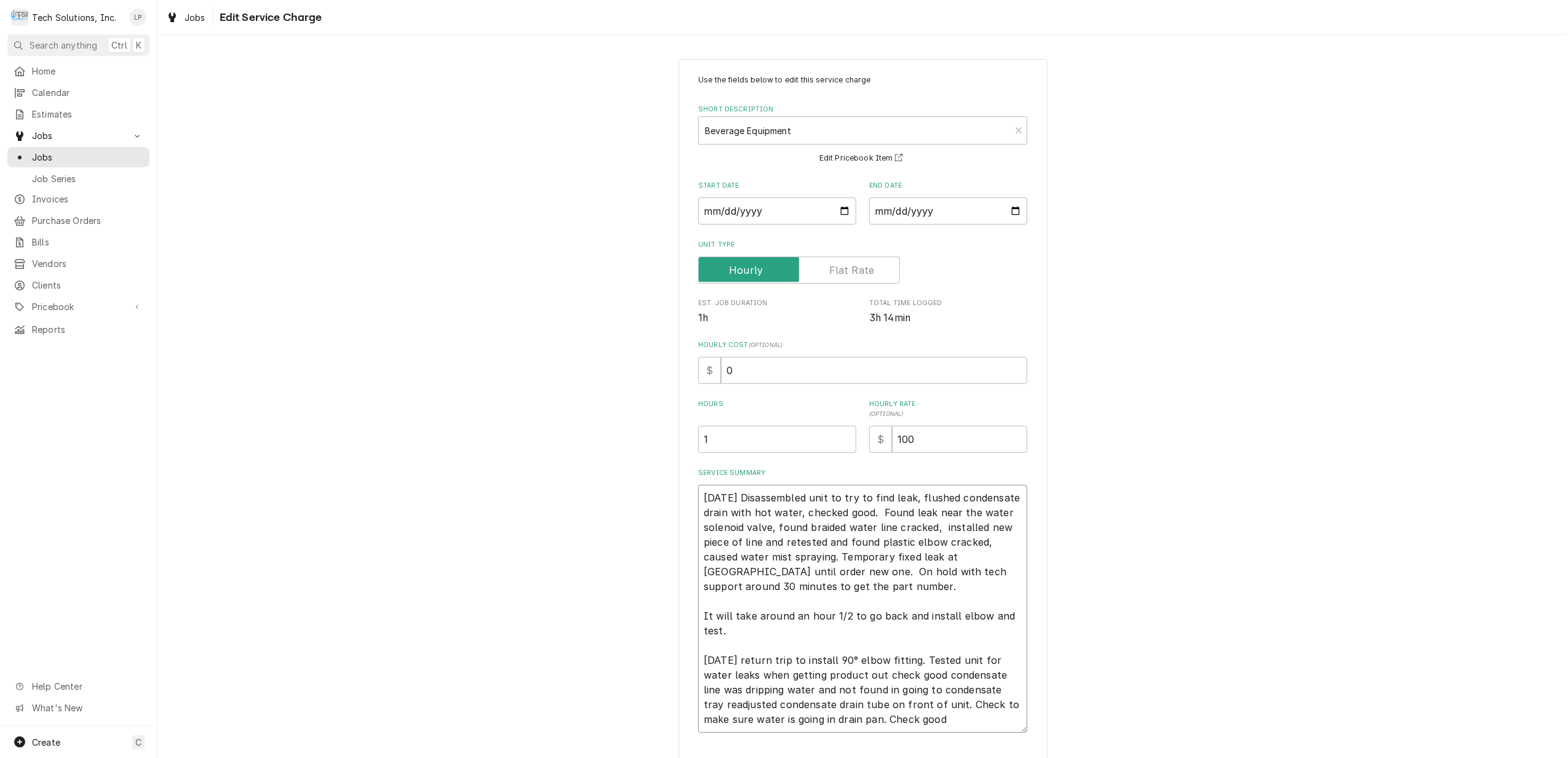
click at [734, 633] on textarea "8/13/25 Disassembled unit to try to find leak, flushed condensate drain with ho…" at bounding box center [862, 609] width 329 height 248
type textarea "x"
type textarea "8/13/25 Disassembled unit to try to find leak, flushed condensate drain with ho…"
type textarea "x"
type textarea "8/13/25 Disassembled unit to try to find leak, flushed condensate drain with ho…"
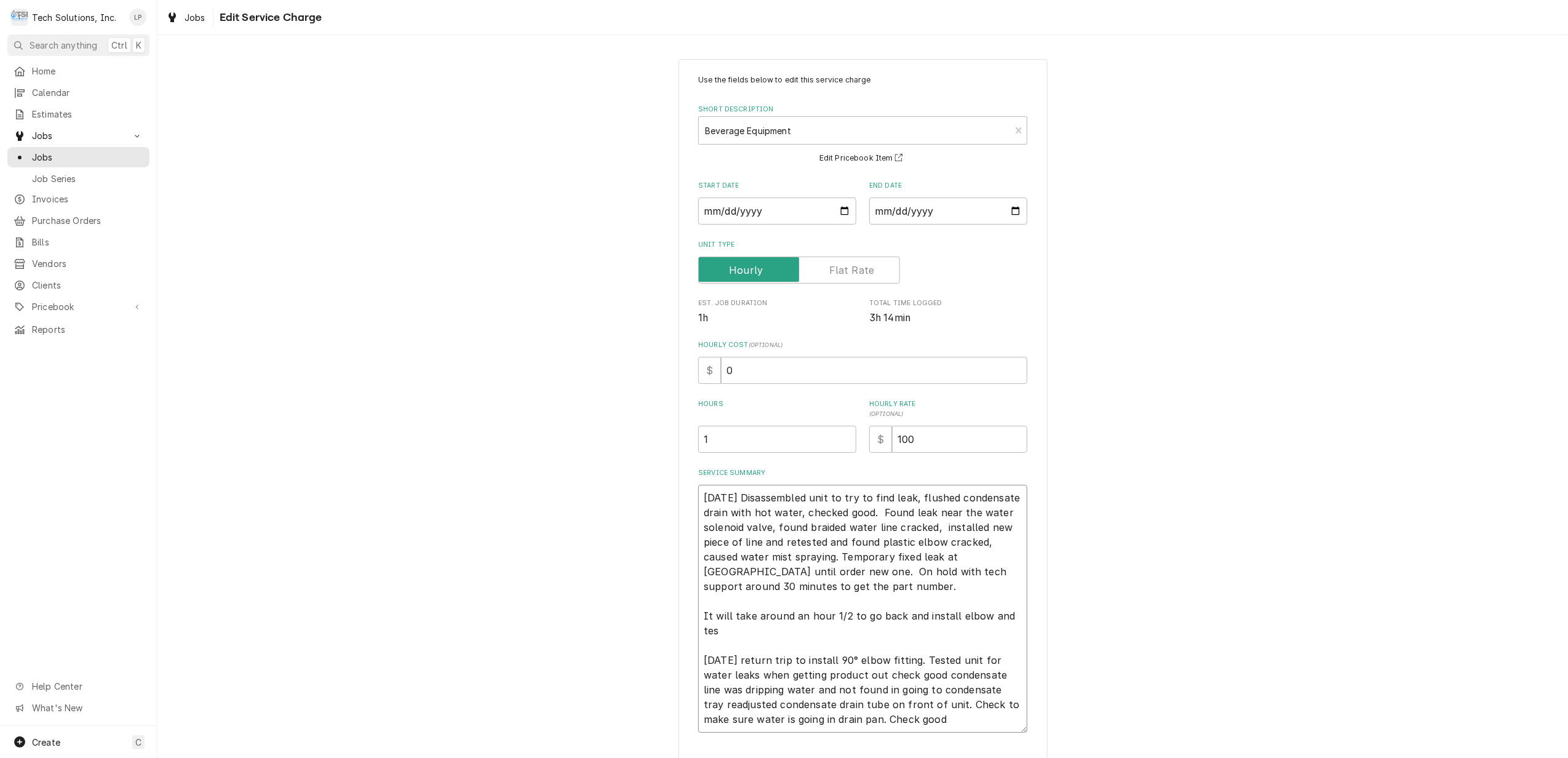
type textarea "x"
type textarea "8/13/25 Disassembled unit to try to find leak, flushed condensate drain with ho…"
type textarea "x"
type textarea "8/13/25 Disassembled unit to try to find leak, flushed condensate drain with ho…"
type textarea "x"
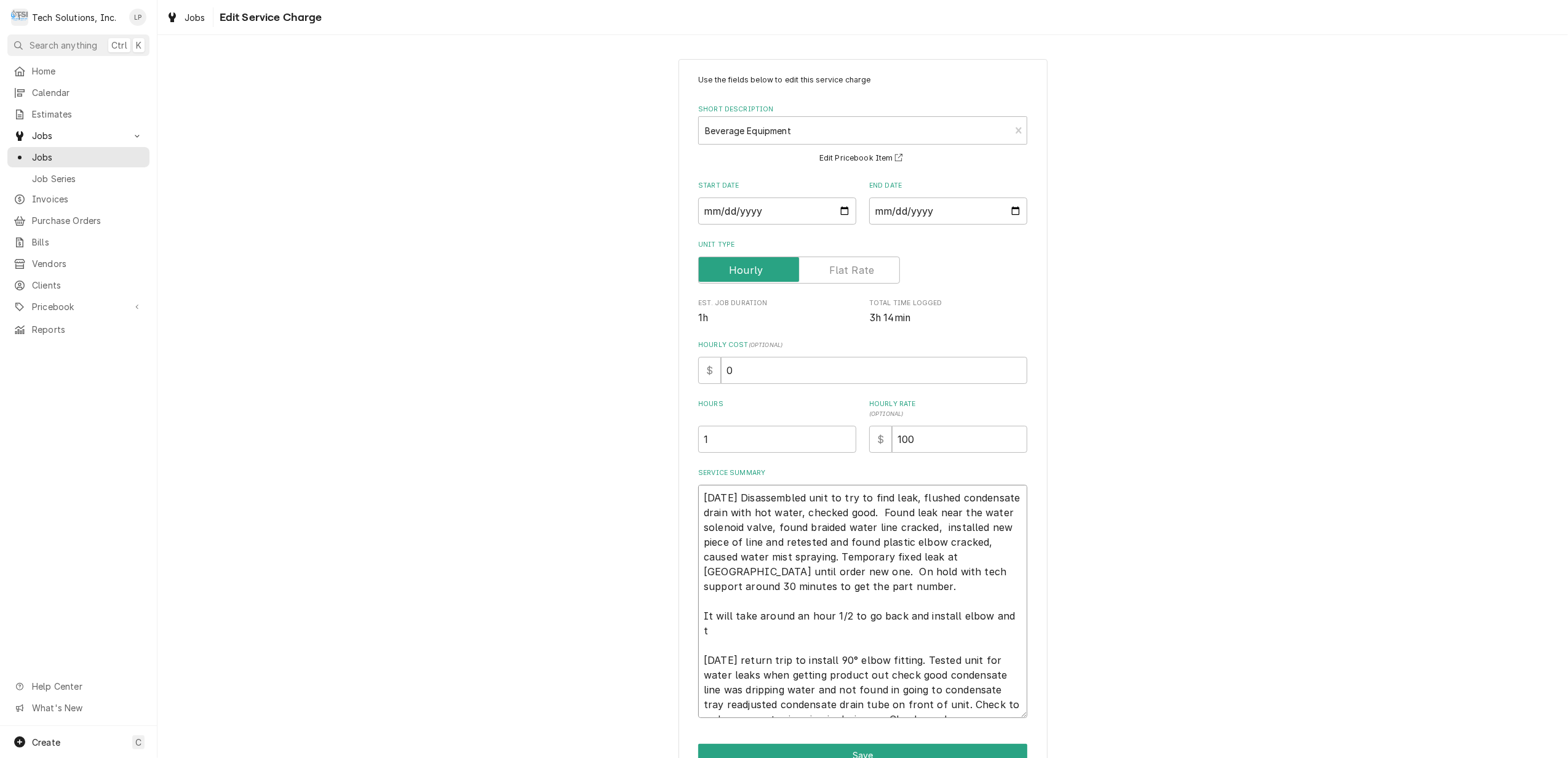
type textarea "8/13/25 Disassembled unit to try to find leak, flushed condensate drain with ho…"
type textarea "x"
type textarea "8/13/25 Disassembled unit to try to find leak, flushed condensate drain with ho…"
type textarea "x"
type textarea "8/13/25 Disassembled unit to try to find leak, flushed condensate drain with ho…"
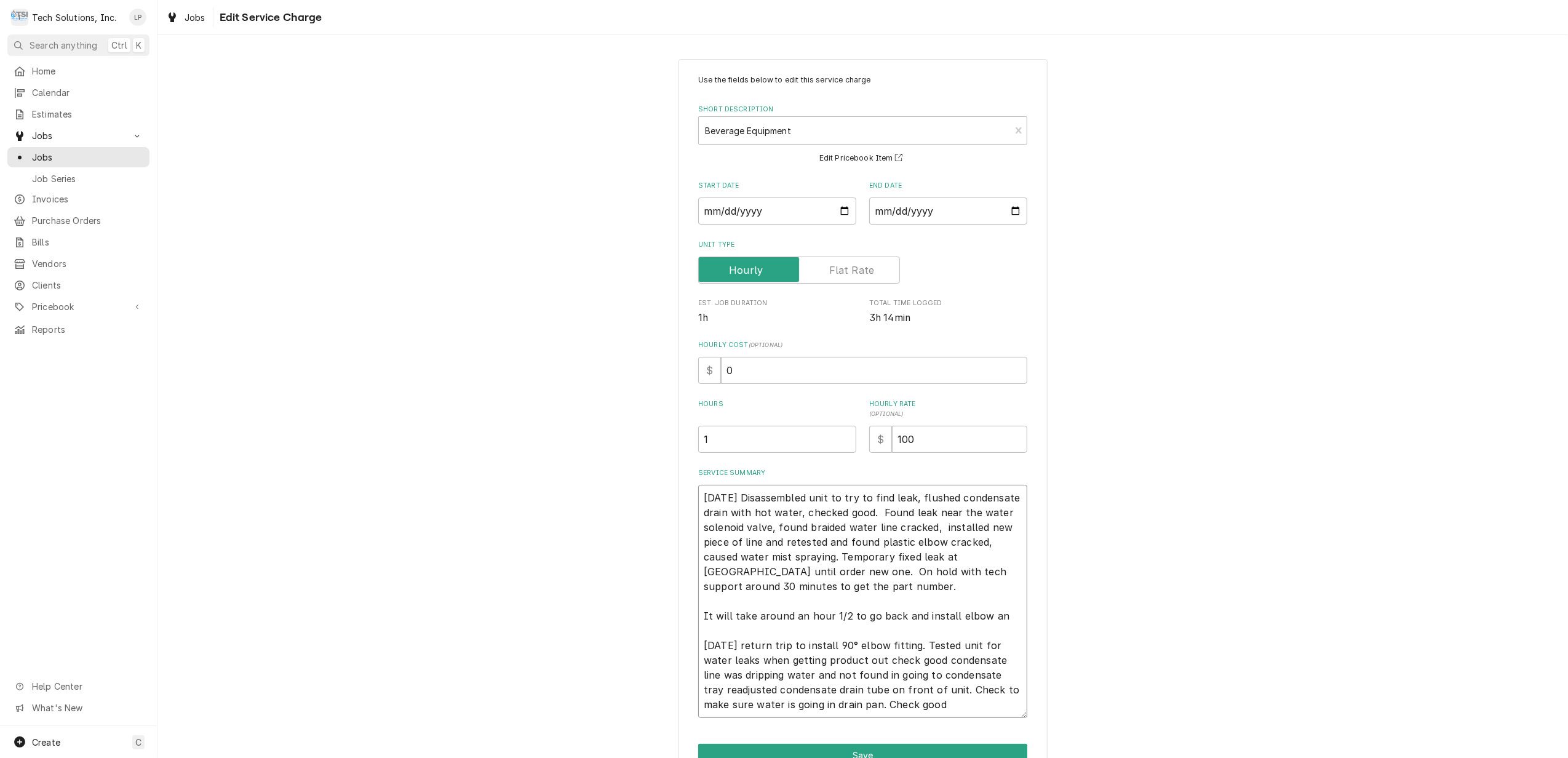
type textarea "x"
type textarea "8/13/25 Disassembled unit to try to find leak, flushed condensate drain with ho…"
type textarea "x"
type textarea "8/13/25 Disassembled unit to try to find leak, flushed condensate drain with ho…"
type textarea "x"
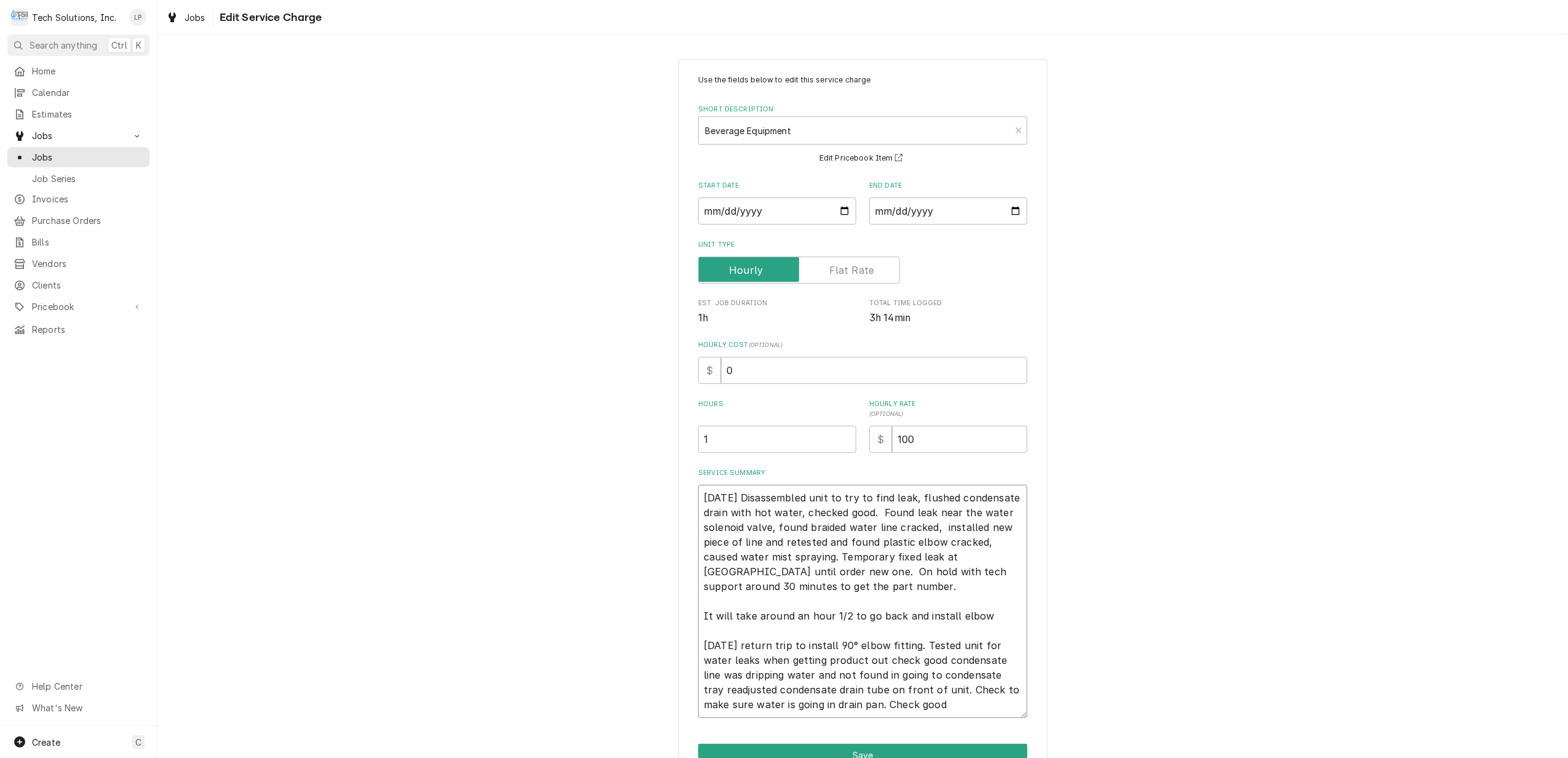
type textarea "8/13/25 Disassembled unit to try to find leak, flushed condensate drain with ho…"
type textarea "x"
type textarea "8/13/25 Disassembled unit to try to find leak, flushed condensate drain with ho…"
type textarea "x"
type textarea "8/13/25 Disassembled unit to try to find leak, flushed condensate drain with ho…"
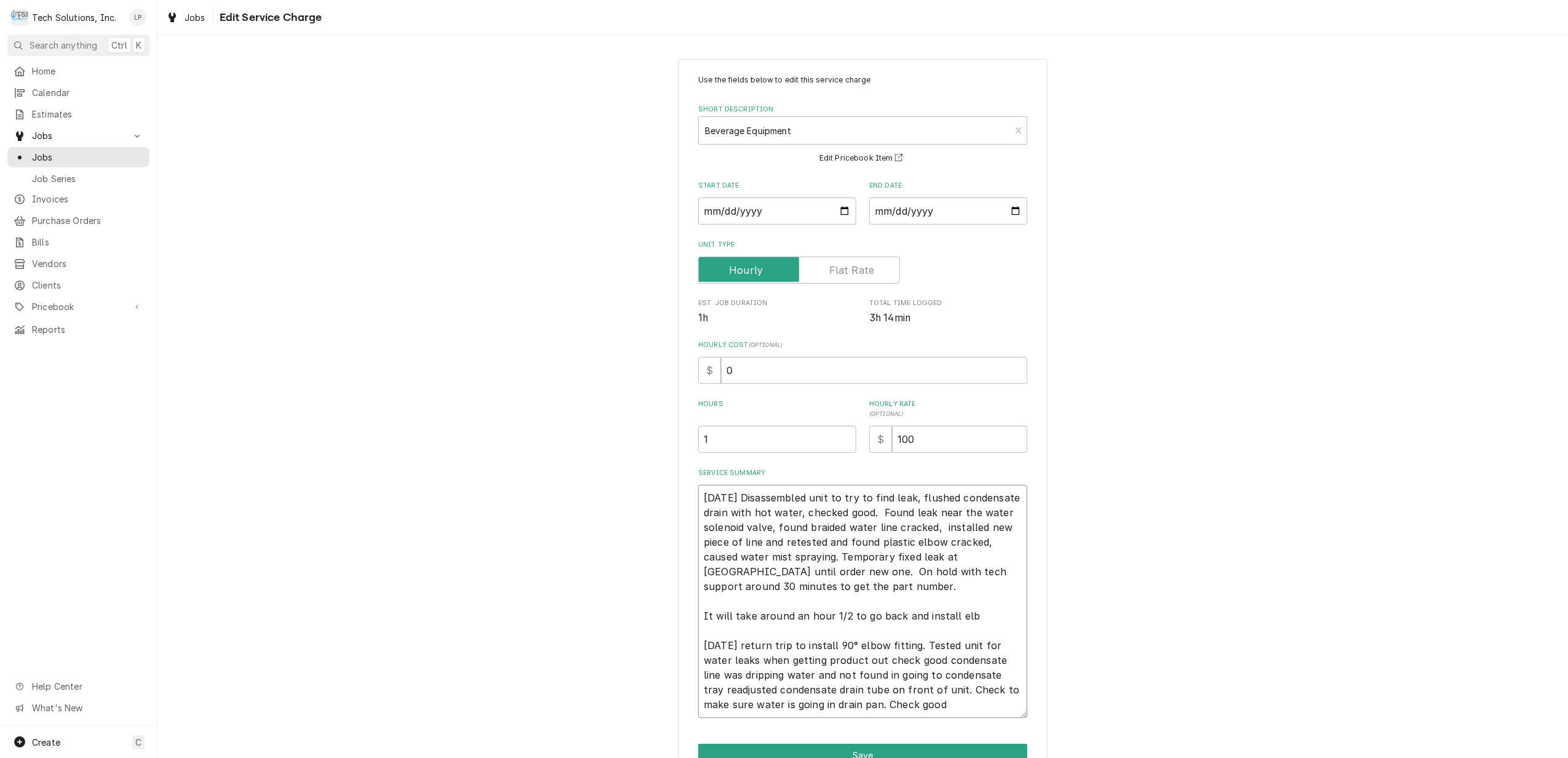
type textarea "x"
type textarea "8/13/25 Disassembled unit to try to find leak, flushed condensate drain with ho…"
type textarea "x"
type textarea "8/13/25 Disassembled unit to try to find leak, flushed condensate drain with ho…"
type textarea "x"
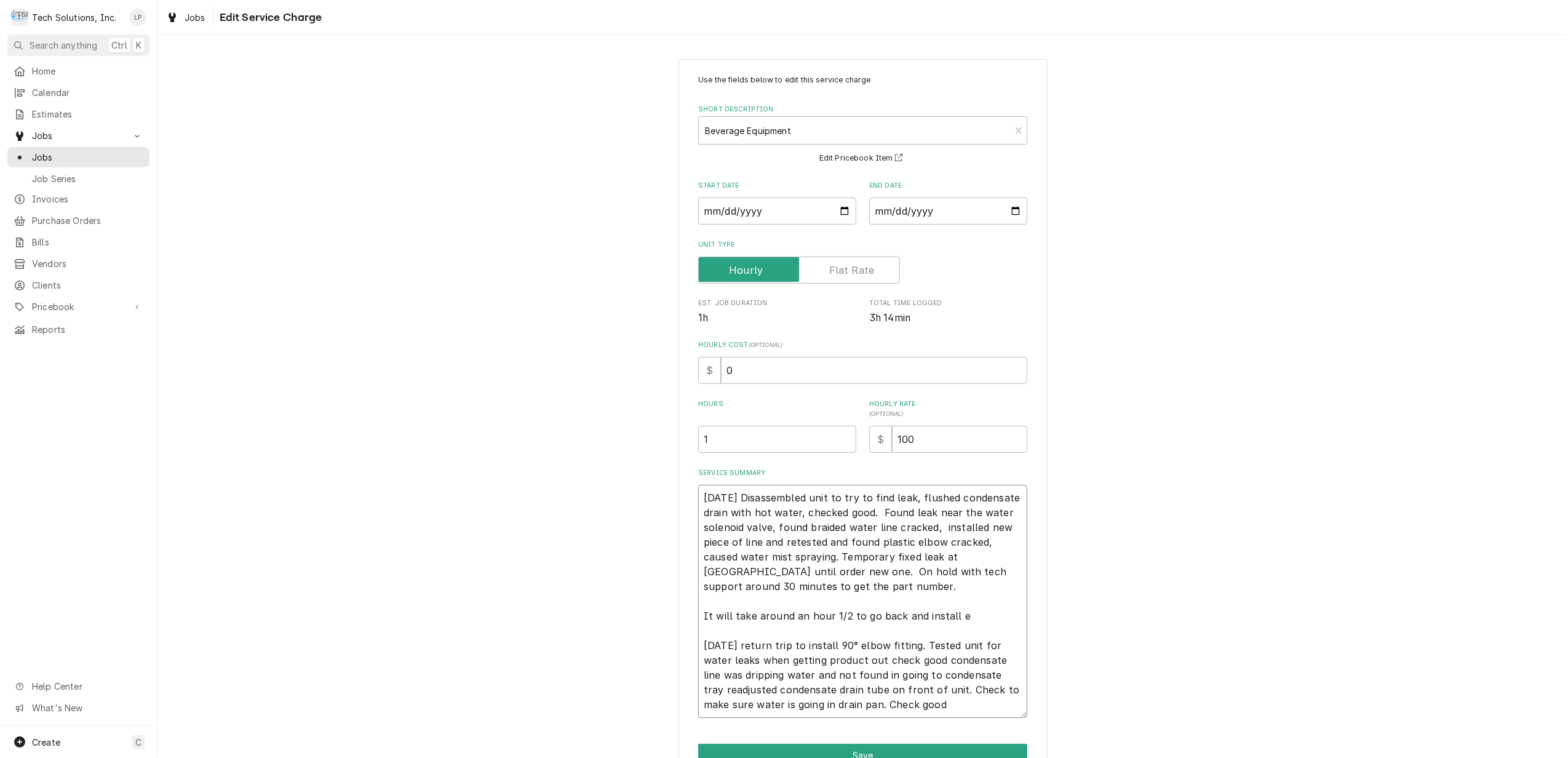
type textarea "8/13/25 Disassembled unit to try to find leak, flushed condensate drain with ho…"
type textarea "x"
type textarea "8/13/25 Disassembled unit to try to find leak, flushed condensate drain with ho…"
type textarea "x"
type textarea "8/13/25 Disassembled unit to try to find leak, flushed condensate drain with ho…"
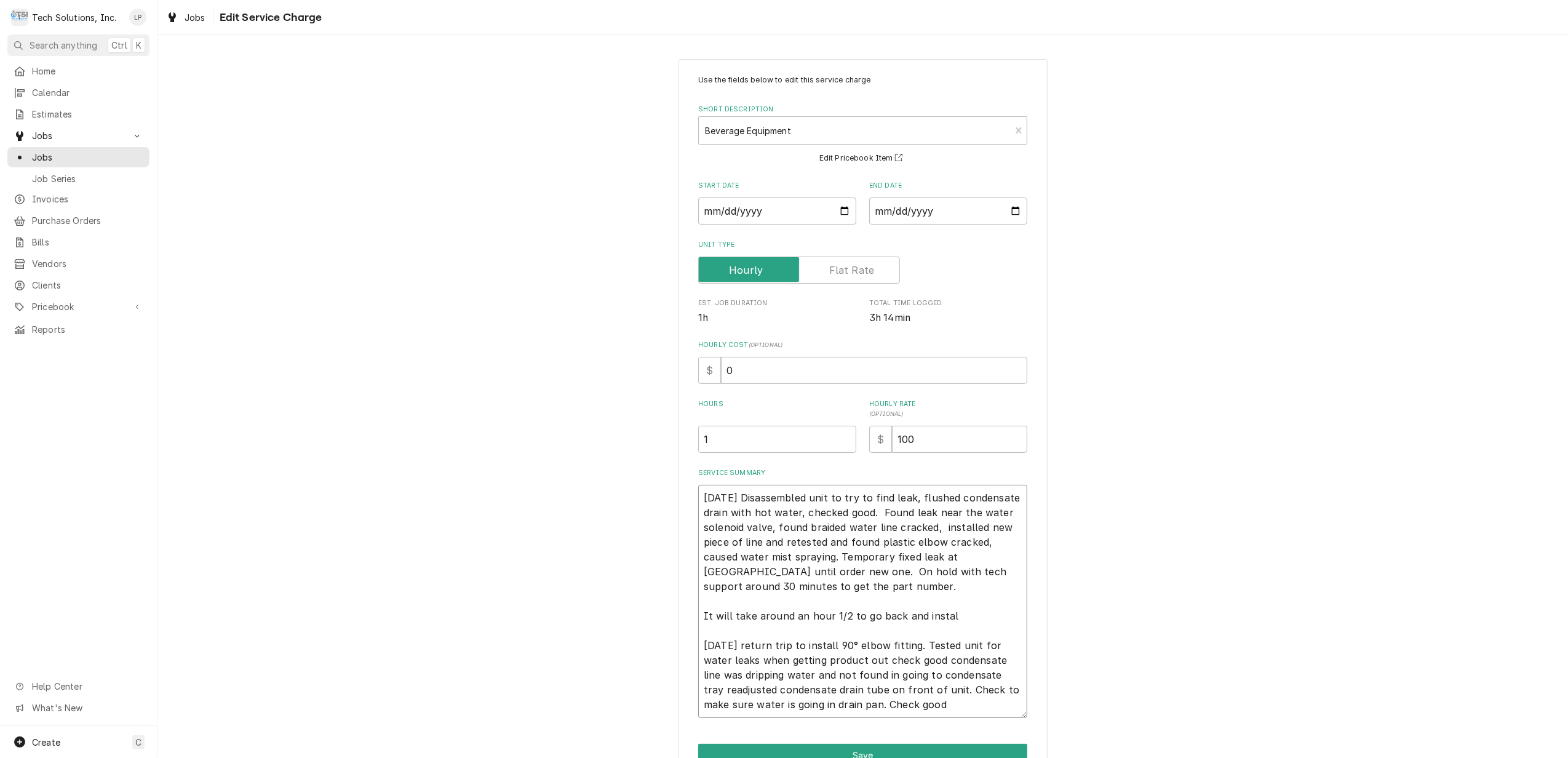
type textarea "x"
type textarea "8/13/25 Disassembled unit to try to find leak, flushed condensate drain with ho…"
type textarea "x"
type textarea "8/13/25 Disassembled unit to try to find leak, flushed condensate drain with ho…"
type textarea "x"
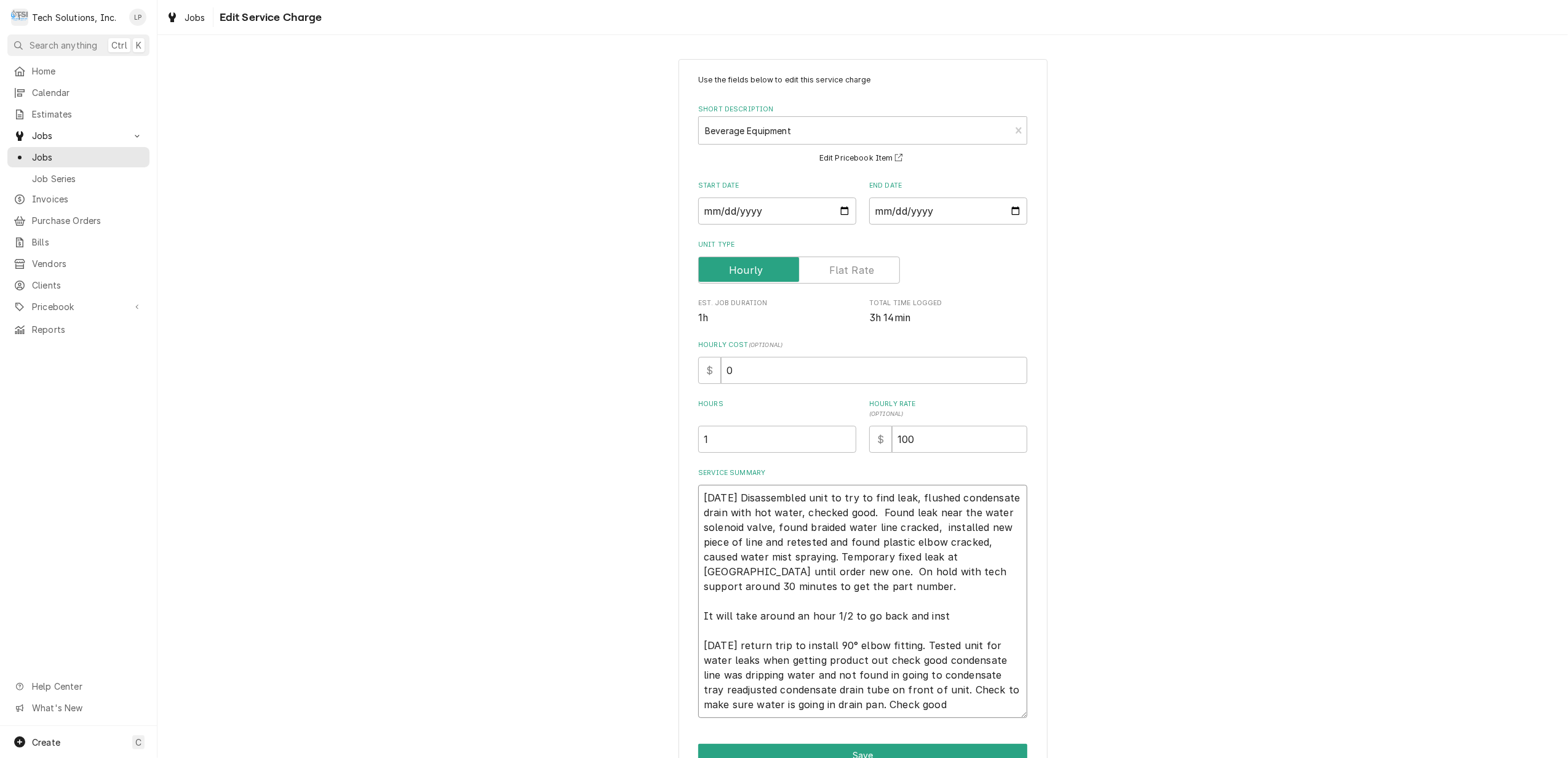
type textarea "8/13/25 Disassembled unit to try to find leak, flushed condensate drain with ho…"
type textarea "x"
type textarea "8/13/25 Disassembled unit to try to find leak, flushed condensate drain with ho…"
type textarea "x"
type textarea "8/13/25 Disassembled unit to try to find leak, flushed condensate drain with ho…"
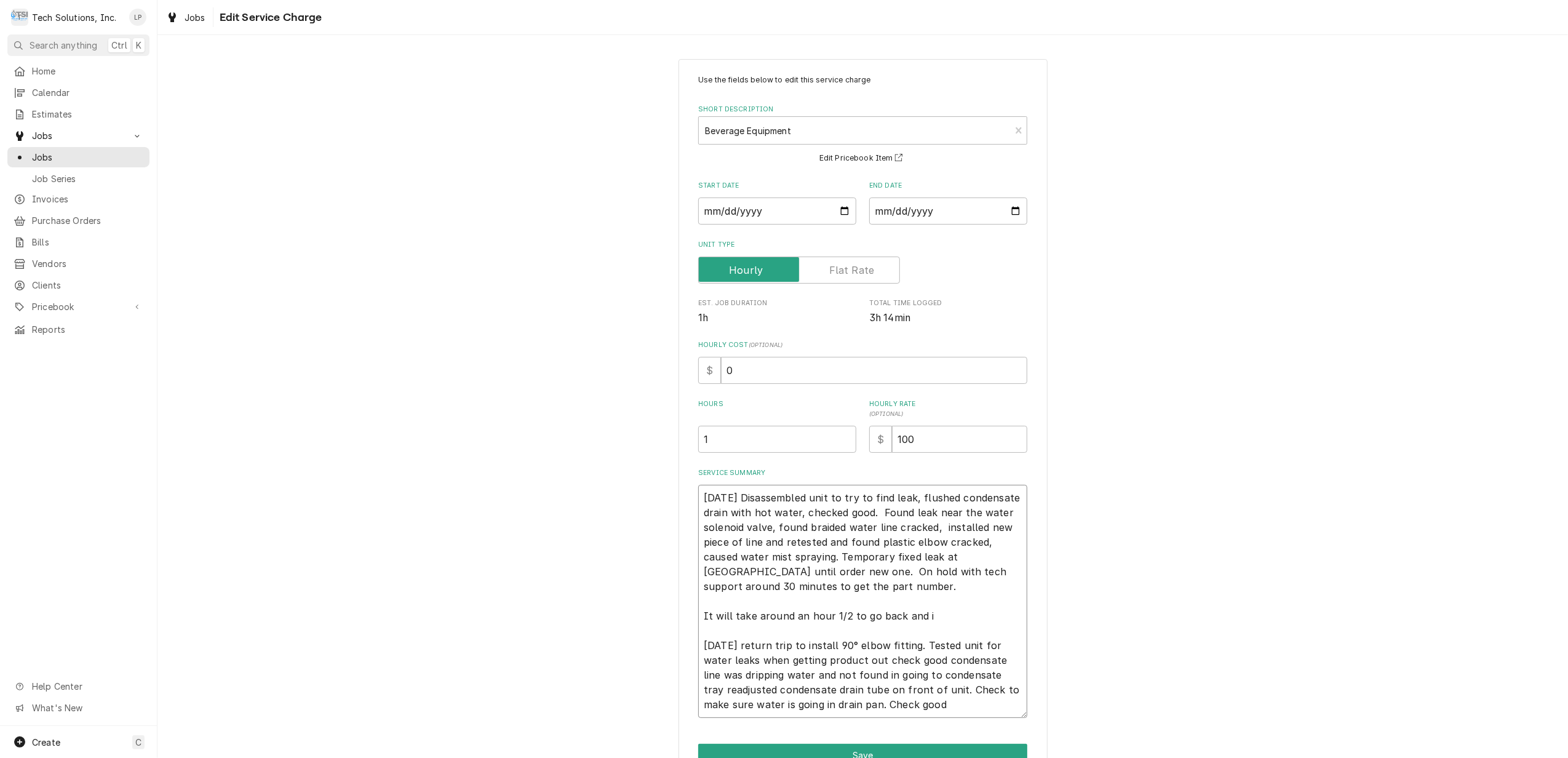
type textarea "x"
type textarea "8/13/25 Disassembled unit to try to find leak, flushed condensate drain with ho…"
type textarea "x"
type textarea "8/13/25 Disassembled unit to try to find leak, flushed condensate drain with ho…"
type textarea "x"
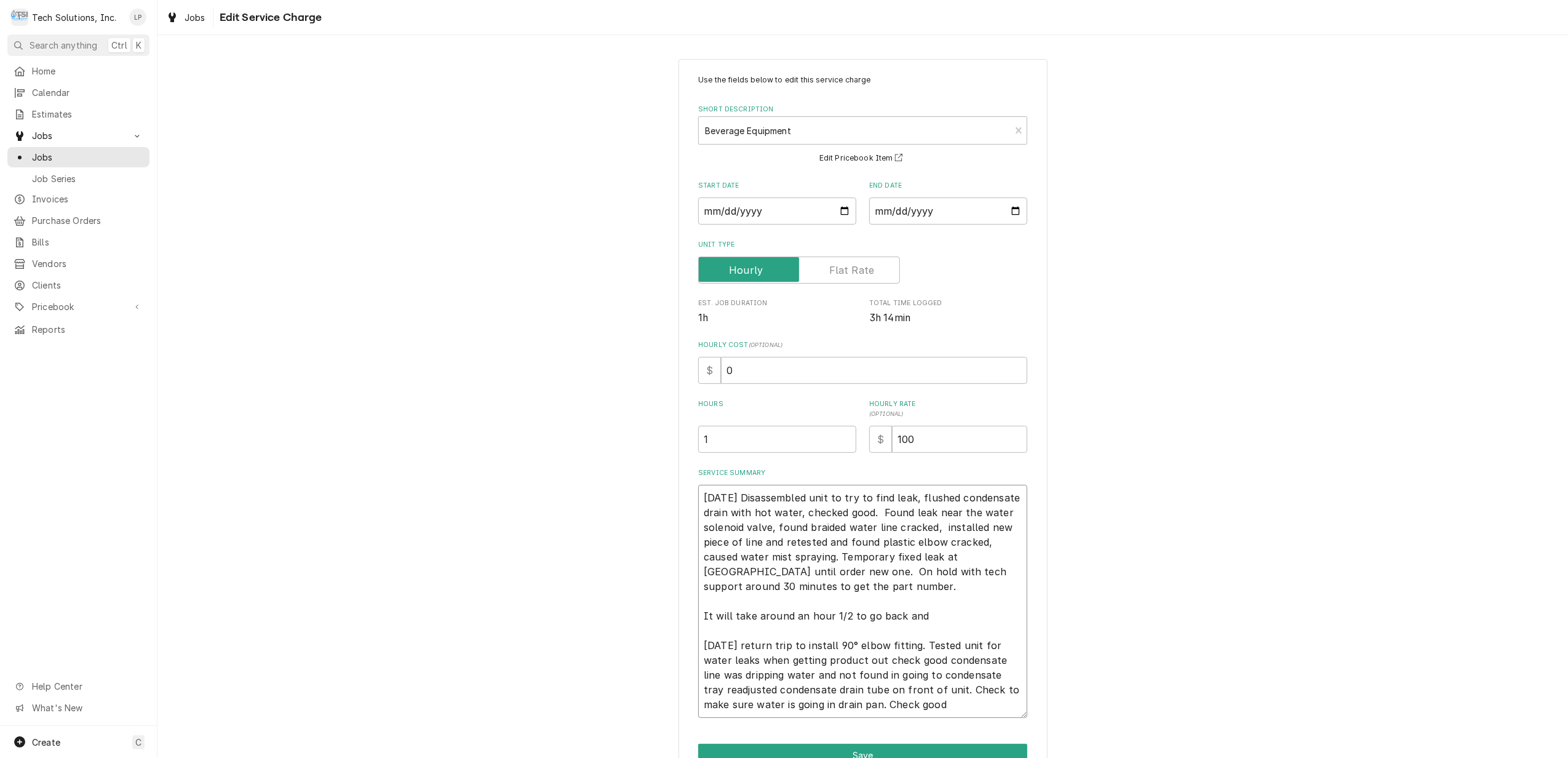
type textarea "8/13/25 Disassembled unit to try to find leak, flushed condensate drain with ho…"
type textarea "x"
type textarea "8/13/25 Disassembled unit to try to find leak, flushed condensate drain with ho…"
type textarea "x"
type textarea "8/13/25 Disassembled unit to try to find leak, flushed condensate drain with ho…"
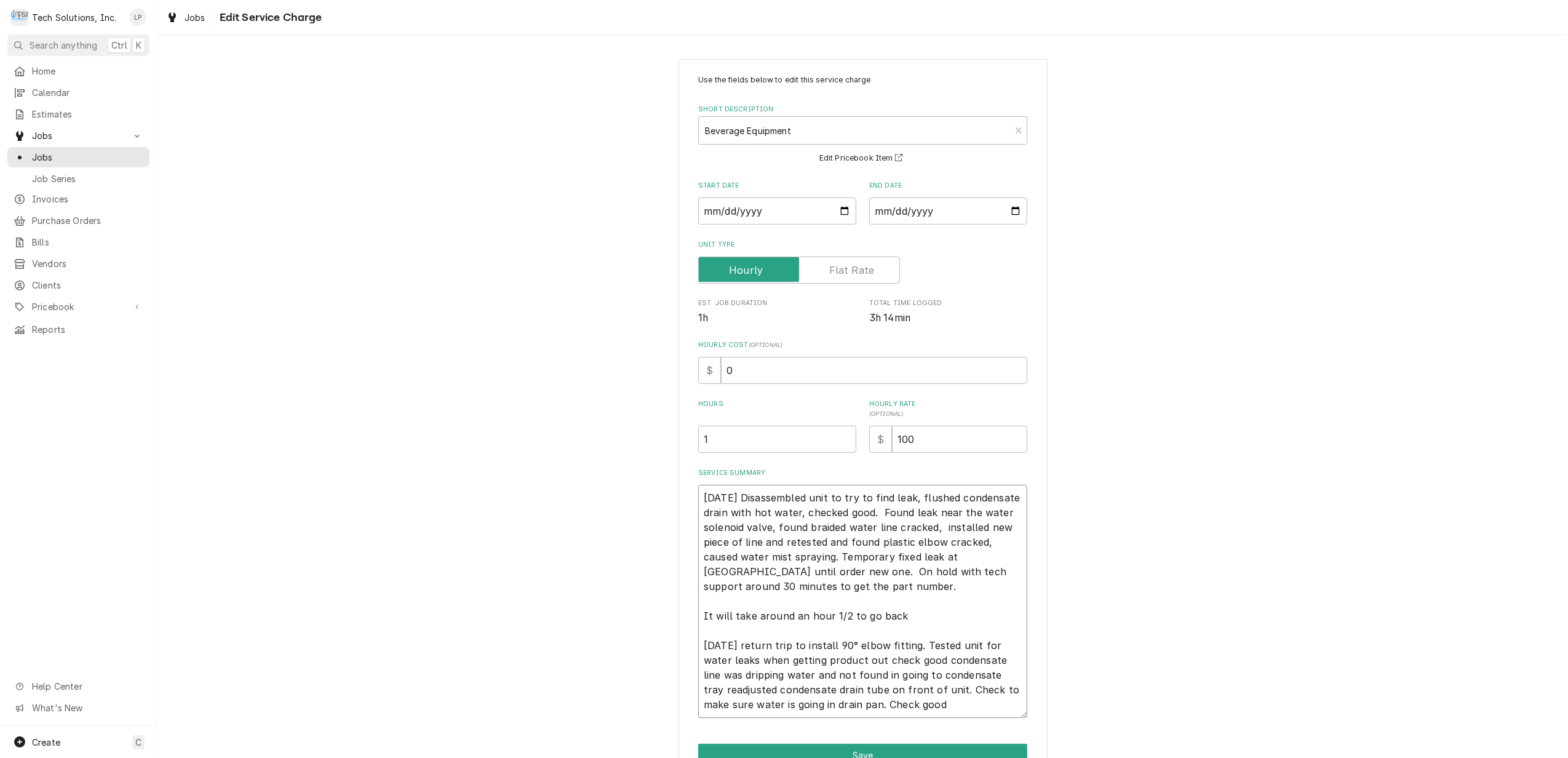
type textarea "x"
type textarea "8/13/25 Disassembled unit to try to find leak, flushed condensate drain with ho…"
type textarea "x"
type textarea "8/13/25 Disassembled unit to try to find leak, flushed condensate drain with ho…"
type textarea "x"
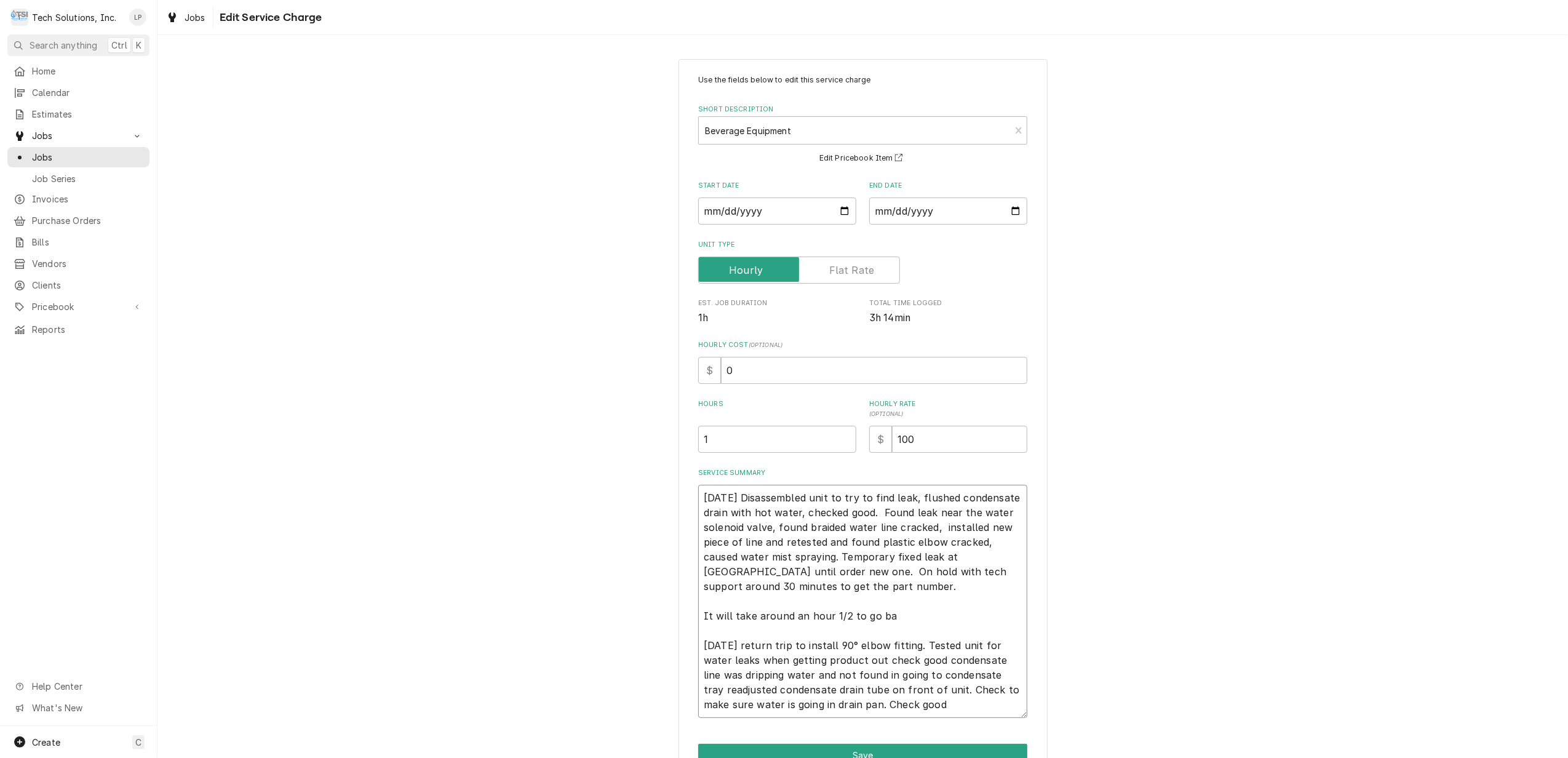
type textarea "8/13/25 Disassembled unit to try to find leak, flushed condensate drain with ho…"
type textarea "x"
type textarea "8/13/25 Disassembled unit to try to find leak, flushed condensate drain with ho…"
type textarea "x"
type textarea "8/13/25 Disassembled unit to try to find leak, flushed condensate drain with ho…"
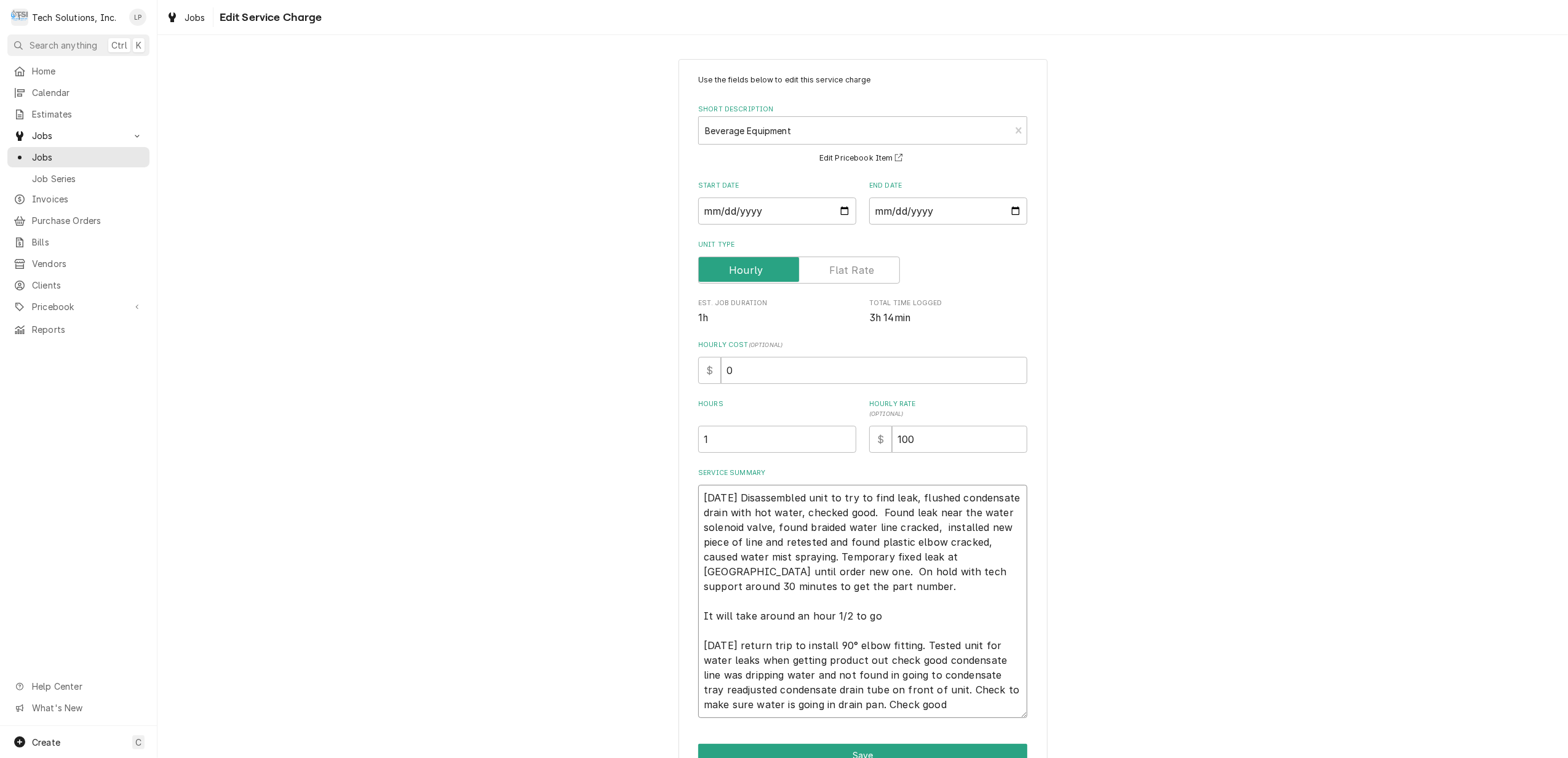
type textarea "x"
type textarea "8/13/25 Disassembled unit to try to find leak, flushed condensate drain with ho…"
type textarea "x"
type textarea "8/13/25 Disassembled unit to try to find leak, flushed condensate drain with ho…"
type textarea "x"
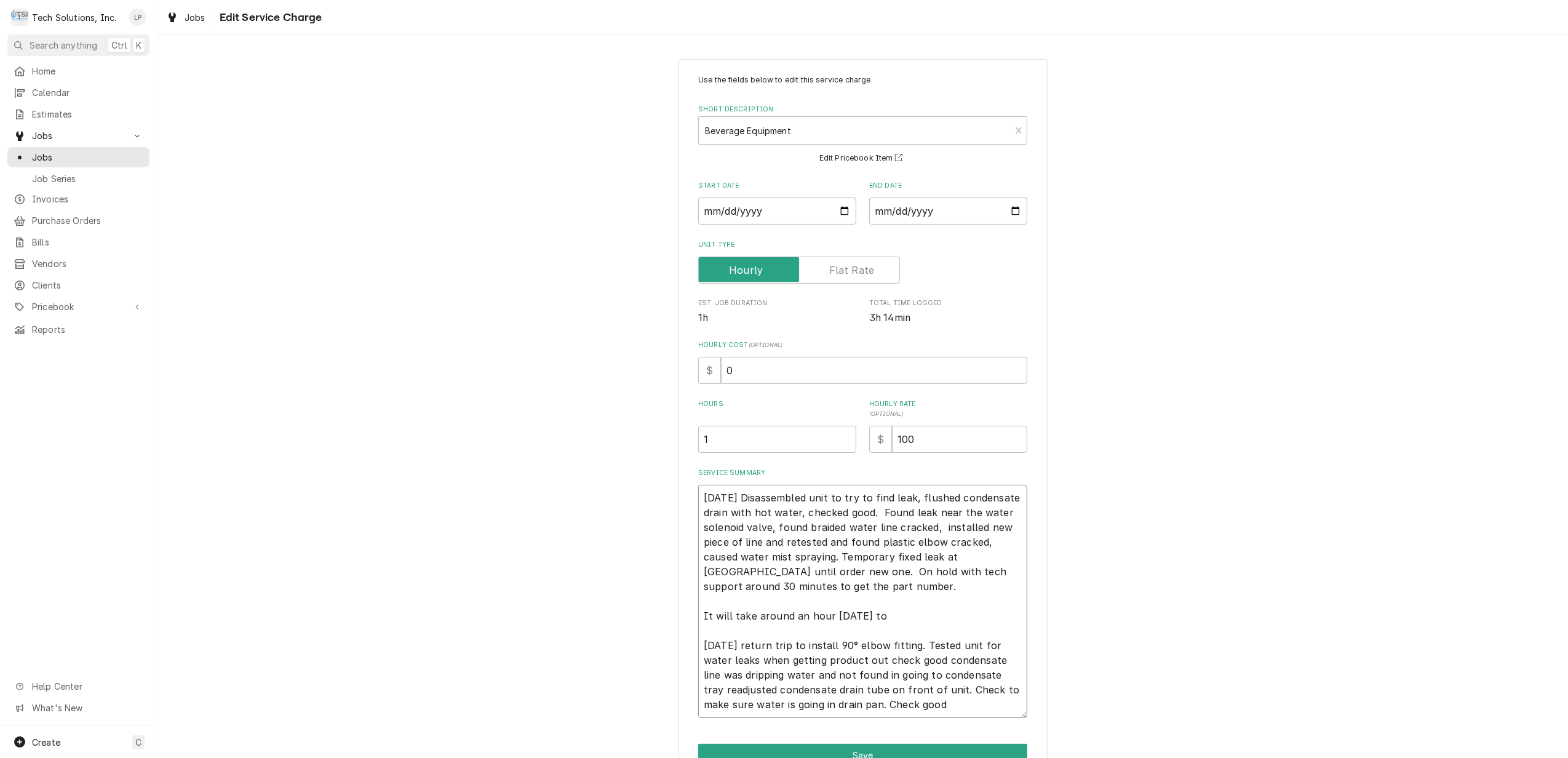
type textarea "8/13/25 Disassembled unit to try to find leak, flushed condensate drain with ho…"
type textarea "x"
type textarea "8/13/25 Disassembled unit to try to find leak, flushed condensate drain with ho…"
type textarea "x"
type textarea "8/13/25 Disassembled unit to try to find leak, flushed condensate drain with ho…"
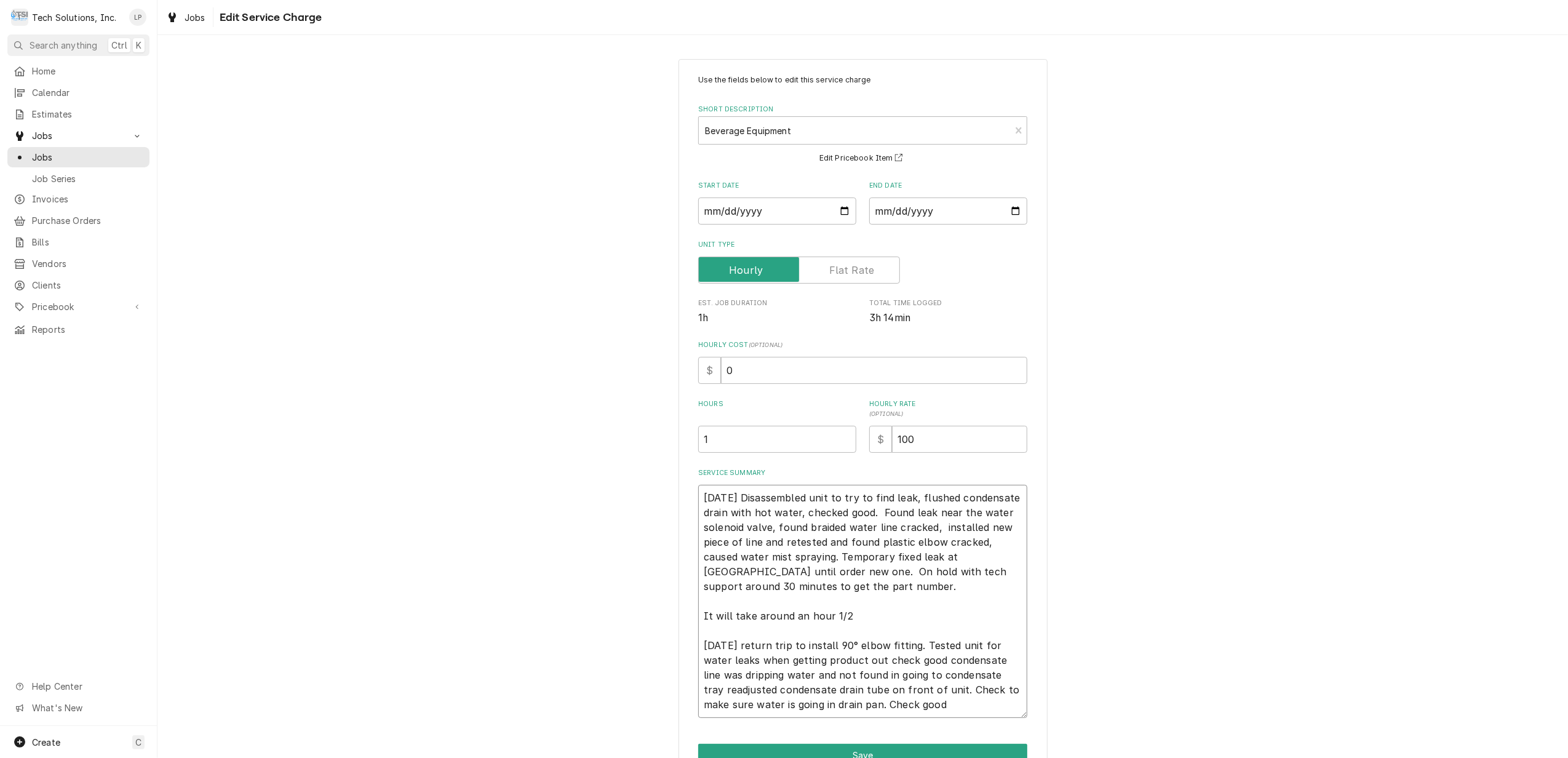
type textarea "x"
type textarea "8/13/25 Disassembled unit to try to find leak, flushed condensate drain with ho…"
type textarea "x"
type textarea "8/13/25 Disassembled unit to try to find leak, flushed condensate drain with ho…"
type textarea "x"
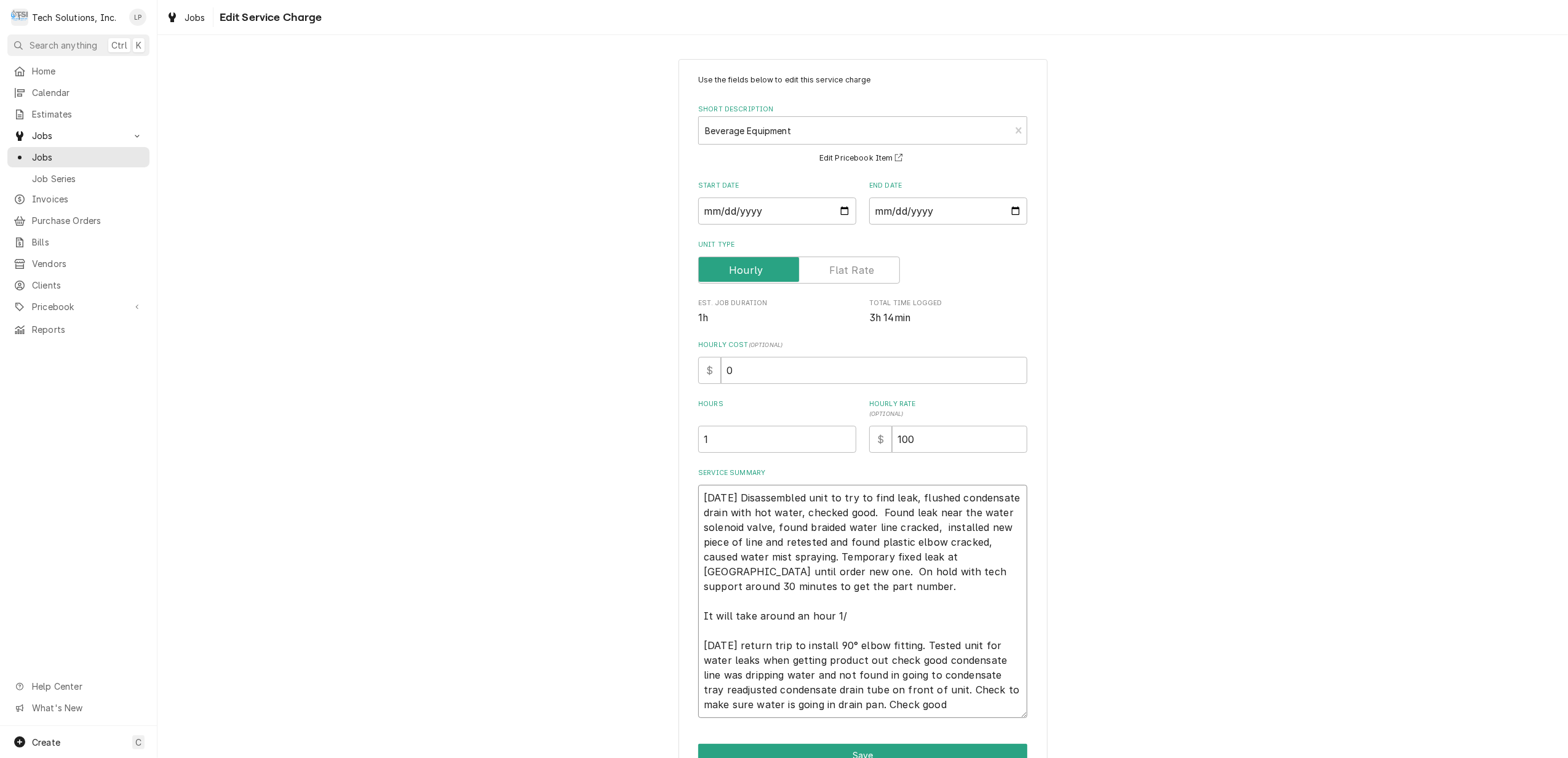
type textarea "8/13/25 Disassembled unit to try to find leak, flushed condensate drain with ho…"
type textarea "x"
type textarea "8/13/25 Disassembled unit to try to find leak, flushed condensate drain with ho…"
type textarea "x"
type textarea "8/13/25 Disassembled unit to try to find leak, flushed condensate drain with ho…"
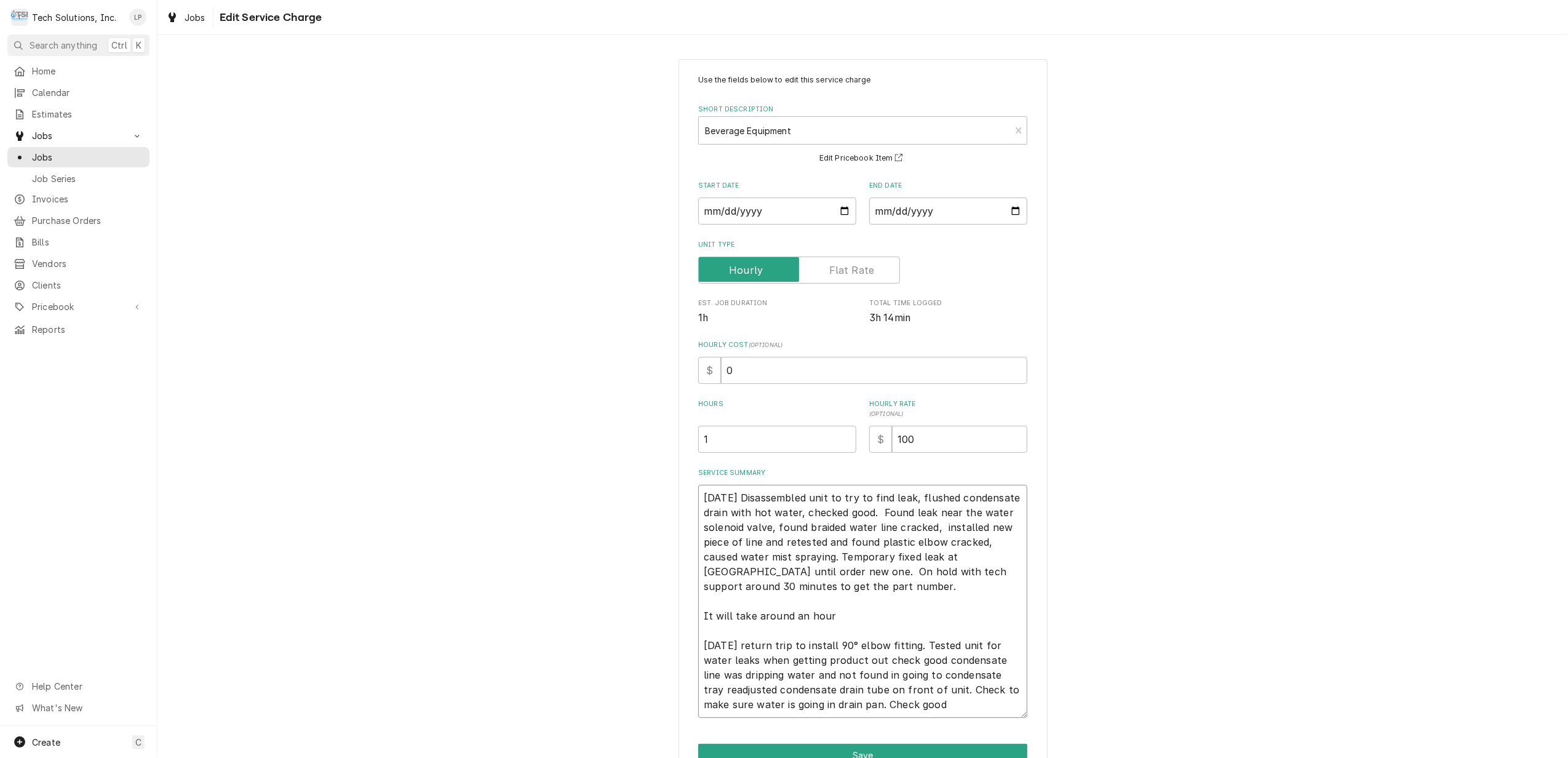
type textarea "x"
type textarea "8/13/25 Disassembled unit to try to find leak, flushed condensate drain with ho…"
type textarea "x"
type textarea "8/13/25 Disassembled unit to try to find leak, flushed condensate drain with ho…"
type textarea "x"
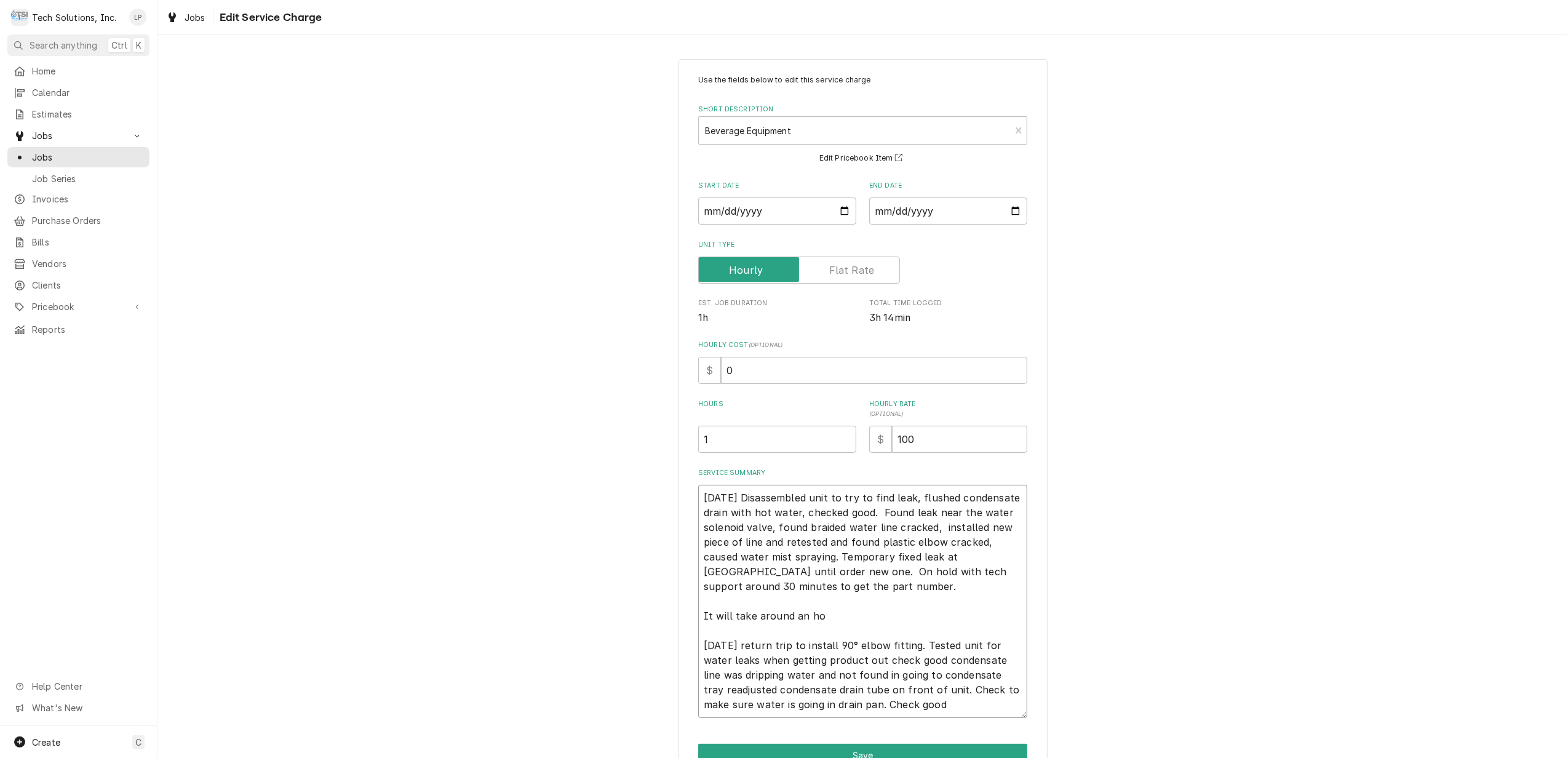
type textarea "8/13/25 Disassembled unit to try to find leak, flushed condensate drain with ho…"
type textarea "x"
type textarea "8/13/25 Disassembled unit to try to find leak, flushed condensate drain with ho…"
type textarea "x"
type textarea "8/13/25 Disassembled unit to try to find leak, flushed condensate drain with ho…"
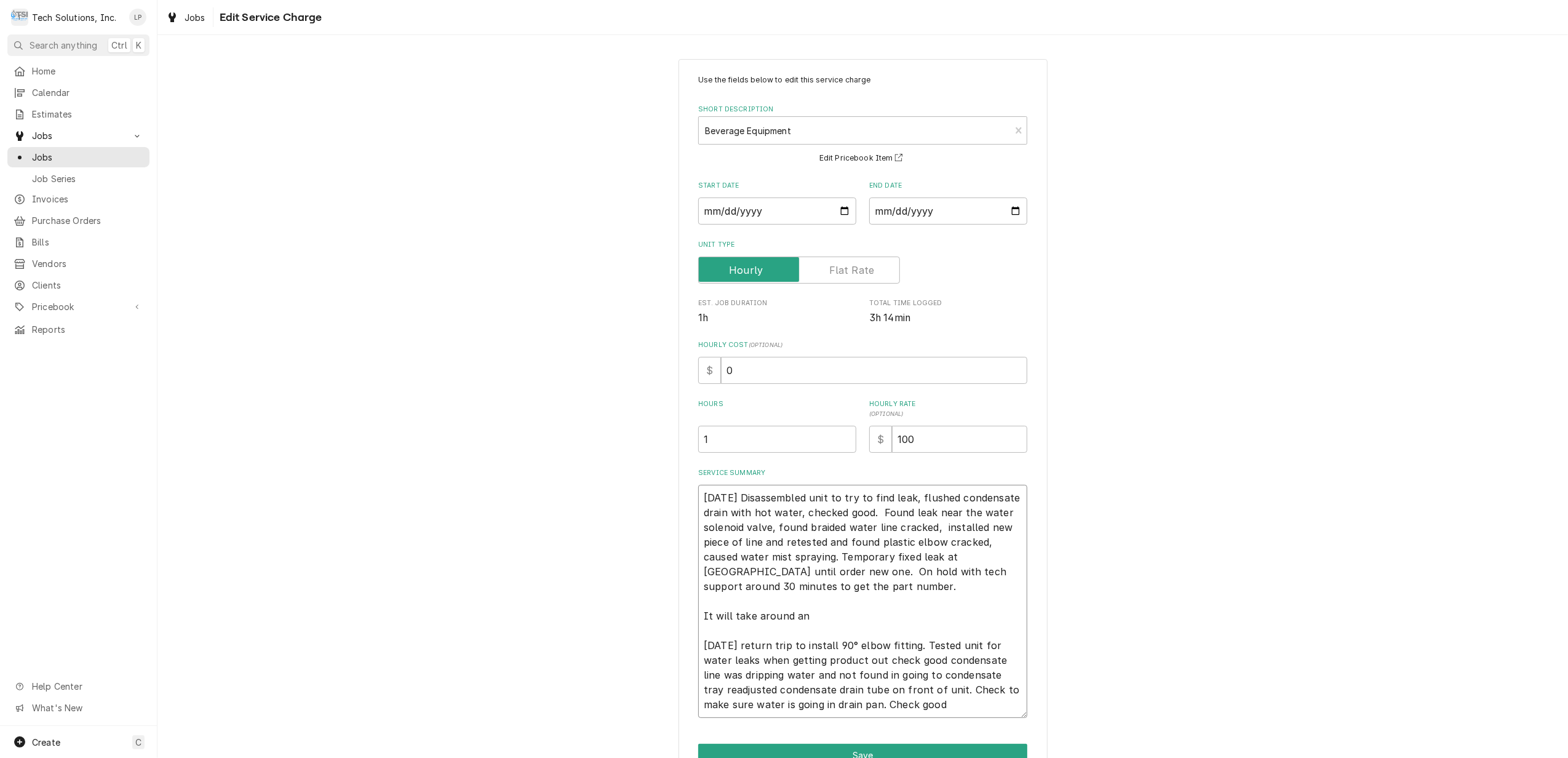
type textarea "x"
type textarea "8/13/25 Disassembled unit to try to find leak, flushed condensate drain with ho…"
type textarea "x"
type textarea "8/13/25 Disassembled unit to try to find leak, flushed condensate drain with ho…"
type textarea "x"
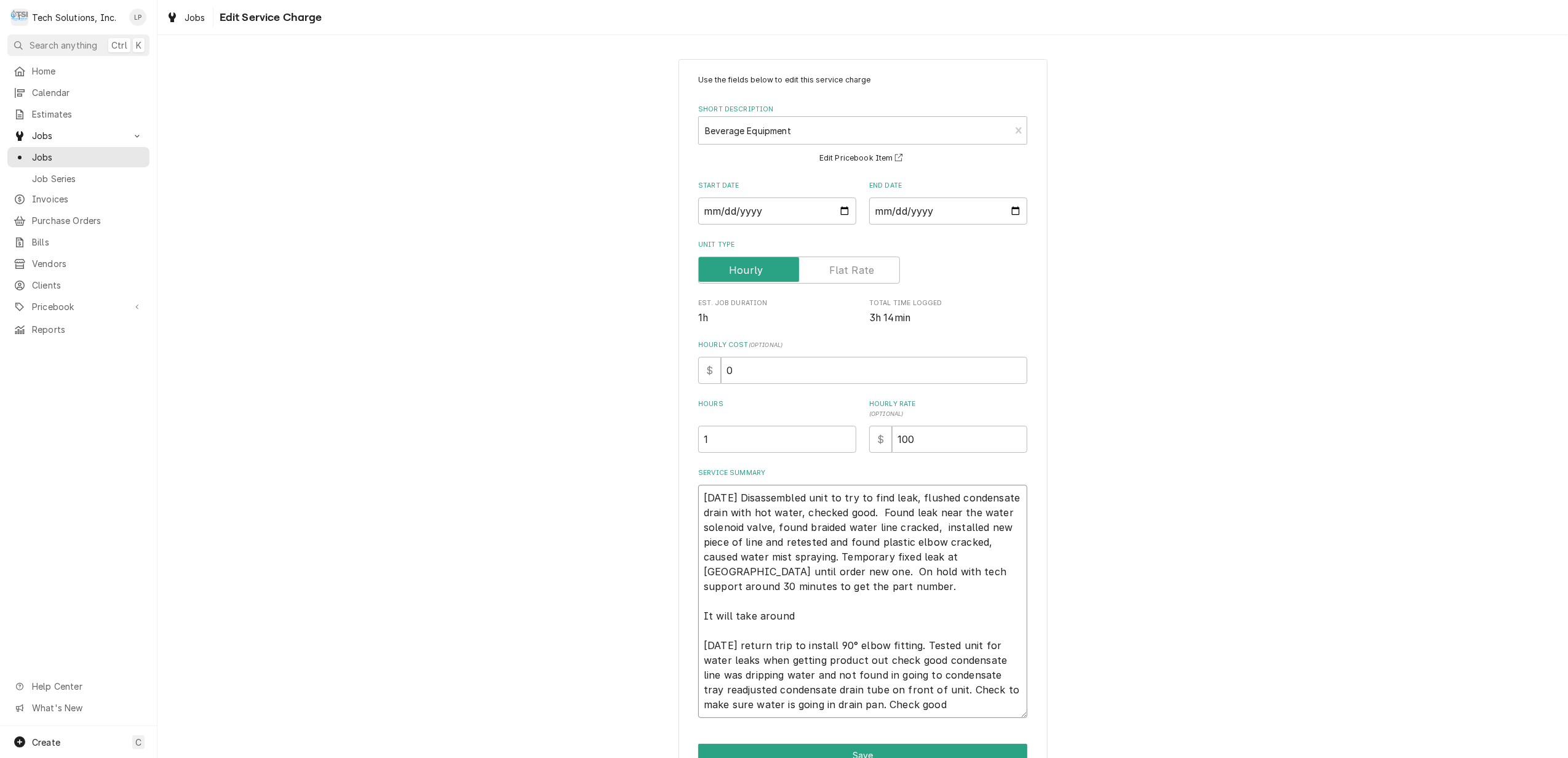
type textarea "8/13/25 Disassembled unit to try to find leak, flushed condensate drain with ho…"
type textarea "x"
type textarea "8/13/25 Disassembled unit to try to find leak, flushed condensate drain with ho…"
type textarea "x"
type textarea "8/13/25 Disassembled unit to try to find leak, flushed condensate drain with ho…"
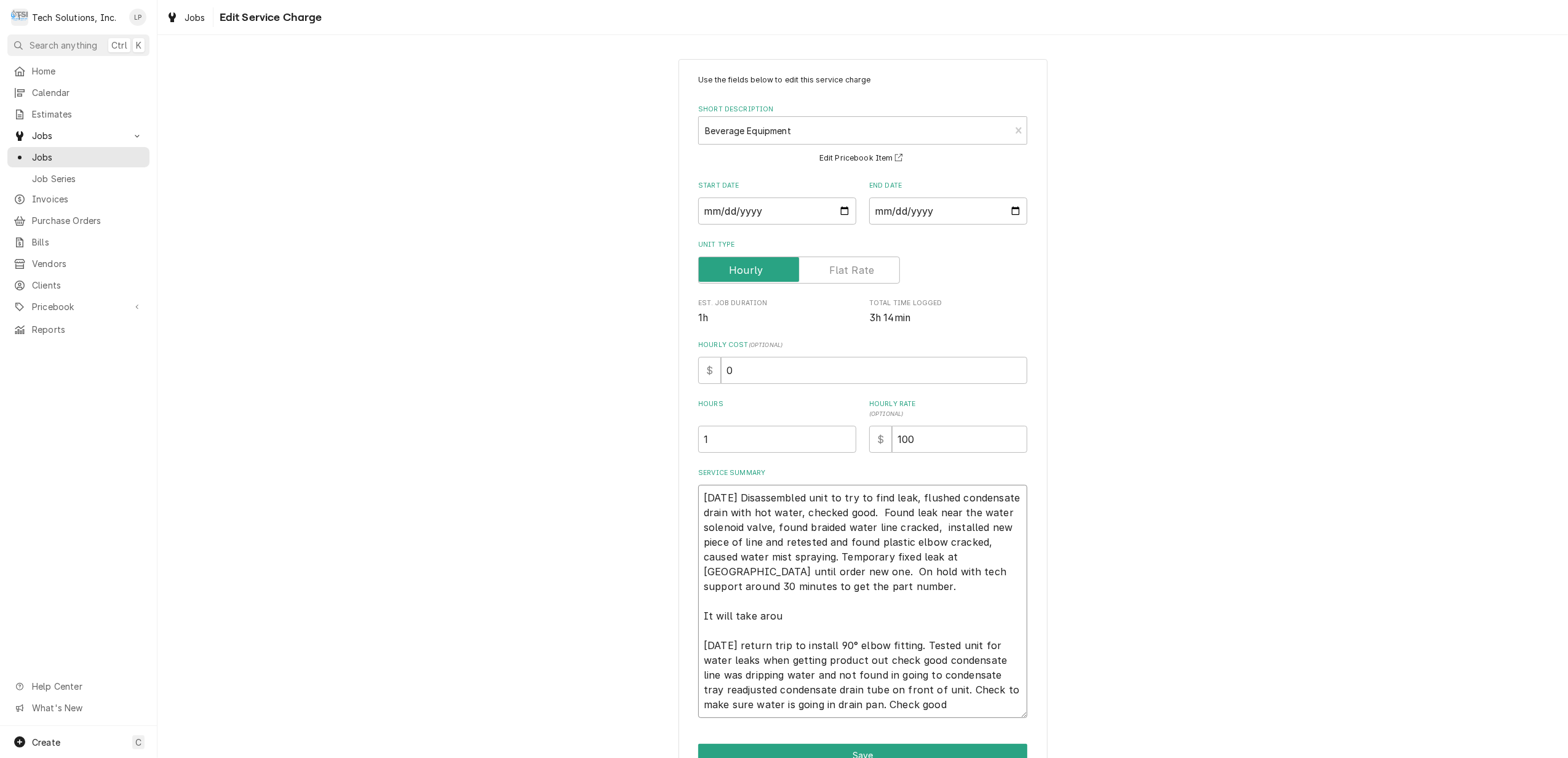
type textarea "x"
type textarea "8/13/25 Disassembled unit to try to find leak, flushed condensate drain with ho…"
type textarea "x"
type textarea "8/13/25 Disassembled unit to try to find leak, flushed condensate drain with ho…"
type textarea "x"
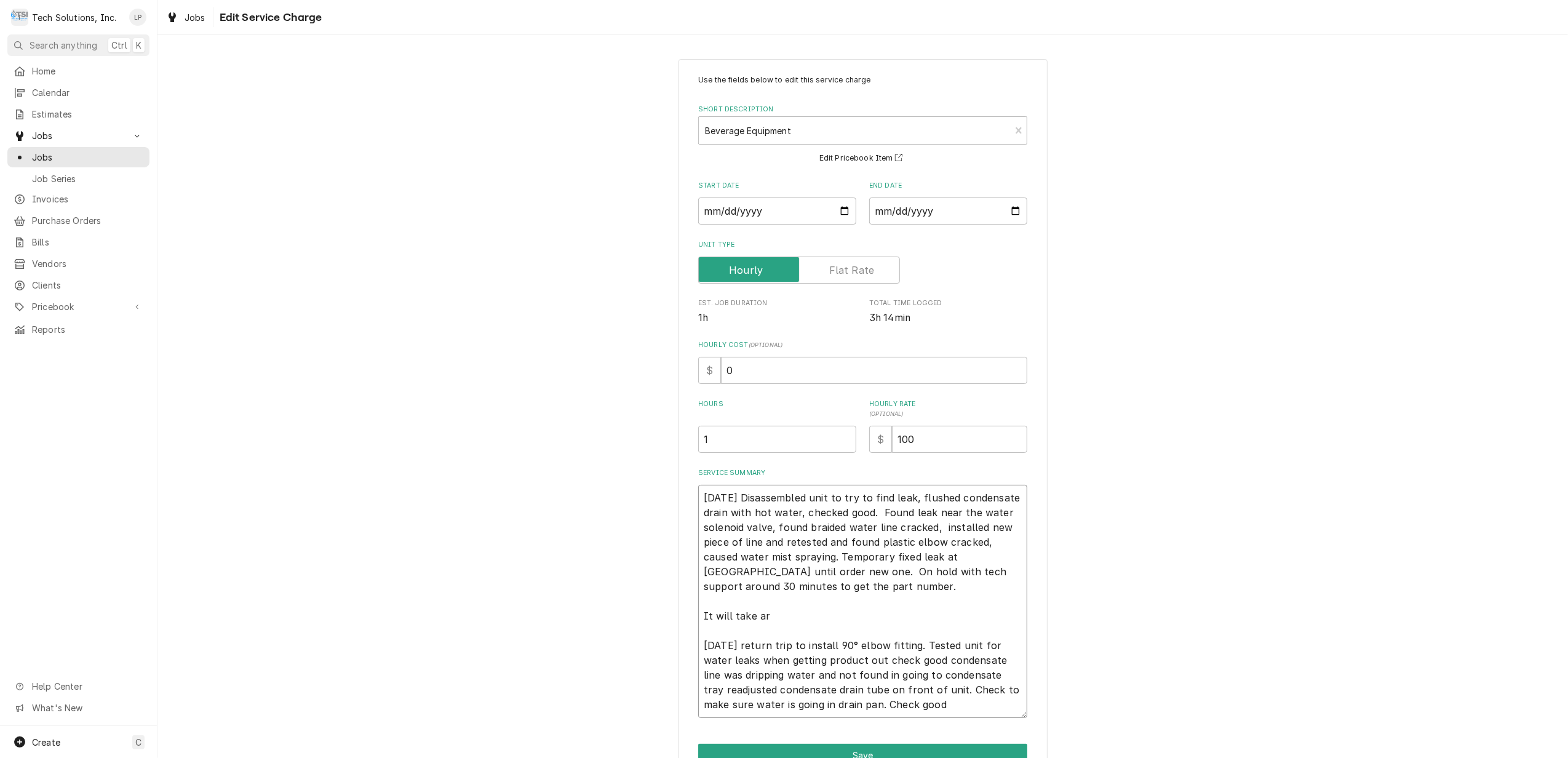
type textarea "8/13/25 Disassembled unit to try to find leak, flushed condensate drain with ho…"
type textarea "x"
type textarea "8/13/25 Disassembled unit to try to find leak, flushed condensate drain with ho…"
type textarea "x"
type textarea "8/13/25 Disassembled unit to try to find leak, flushed condensate drain with ho…"
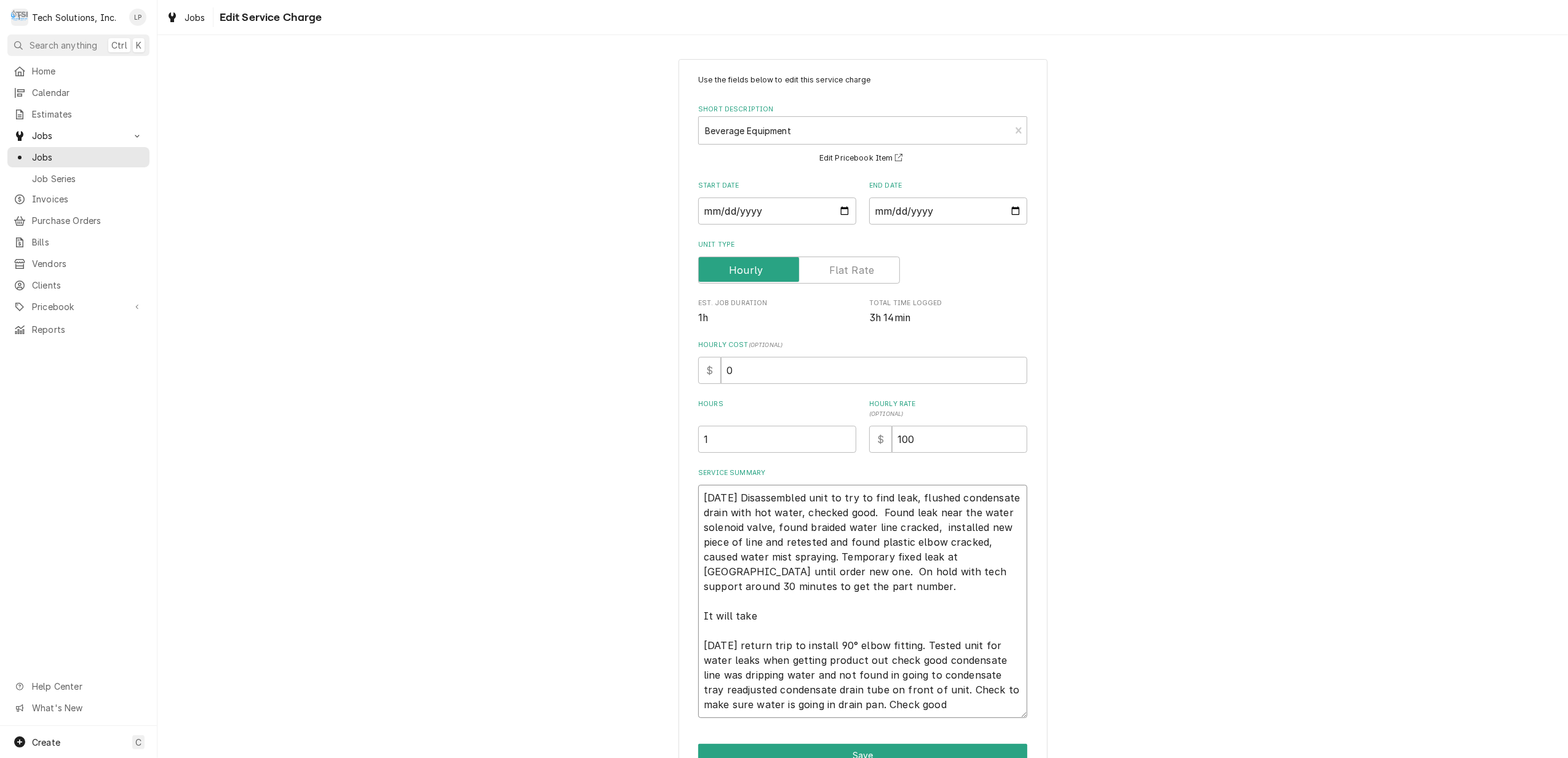
type textarea "x"
type textarea "8/13/25 Disassembled unit to try to find leak, flushed condensate drain with ho…"
type textarea "x"
type textarea "8/13/25 Disassembled unit to try to find leak, flushed condensate drain with ho…"
type textarea "x"
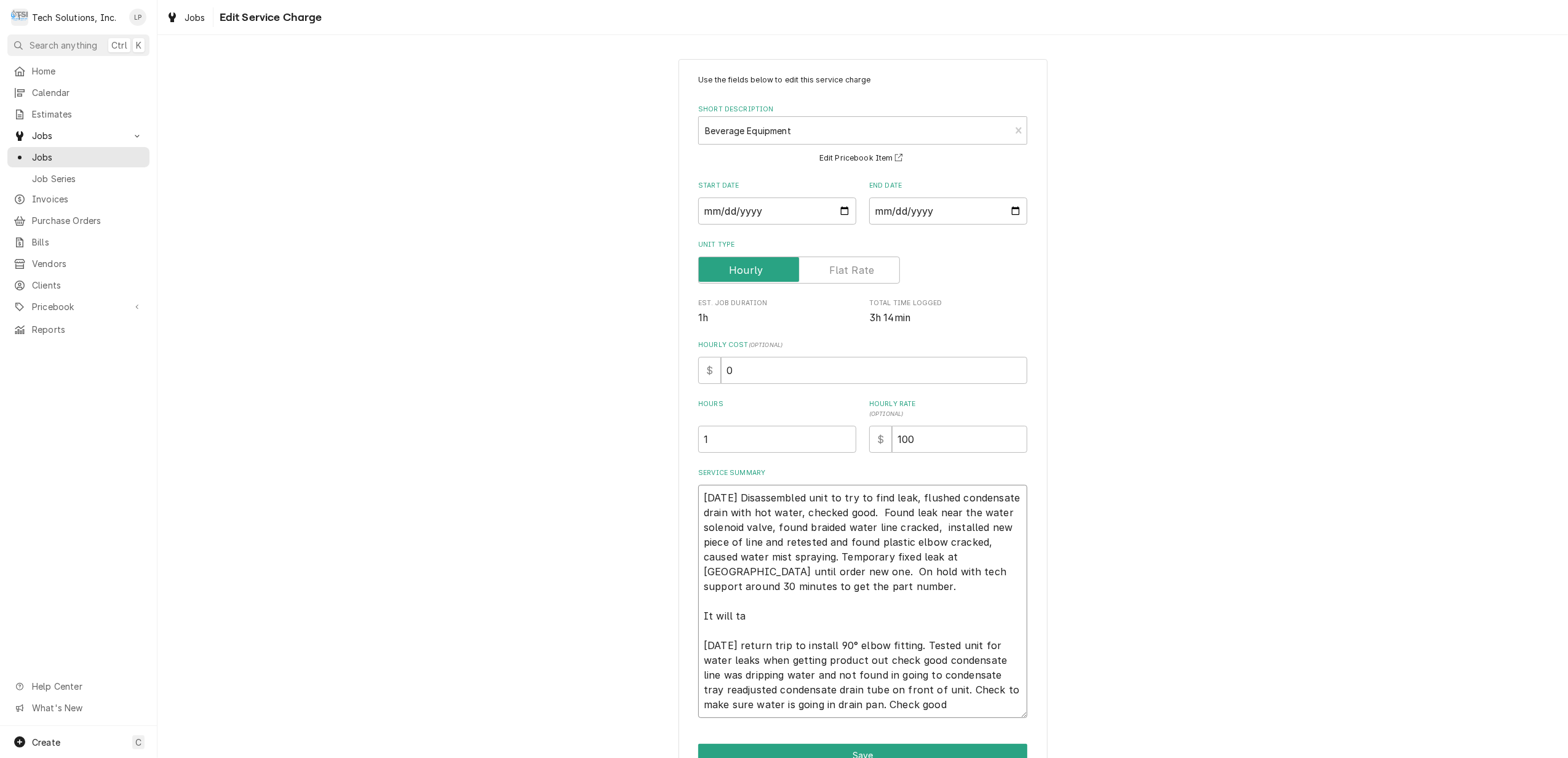
type textarea "8/13/25 Disassembled unit to try to find leak, flushed condensate drain with ho…"
type textarea "x"
type textarea "8/13/25 Disassembled unit to try to find leak, flushed condensate drain with ho…"
type textarea "x"
type textarea "8/13/25 Disassembled unit to try to find leak, flushed condensate drain with ho…"
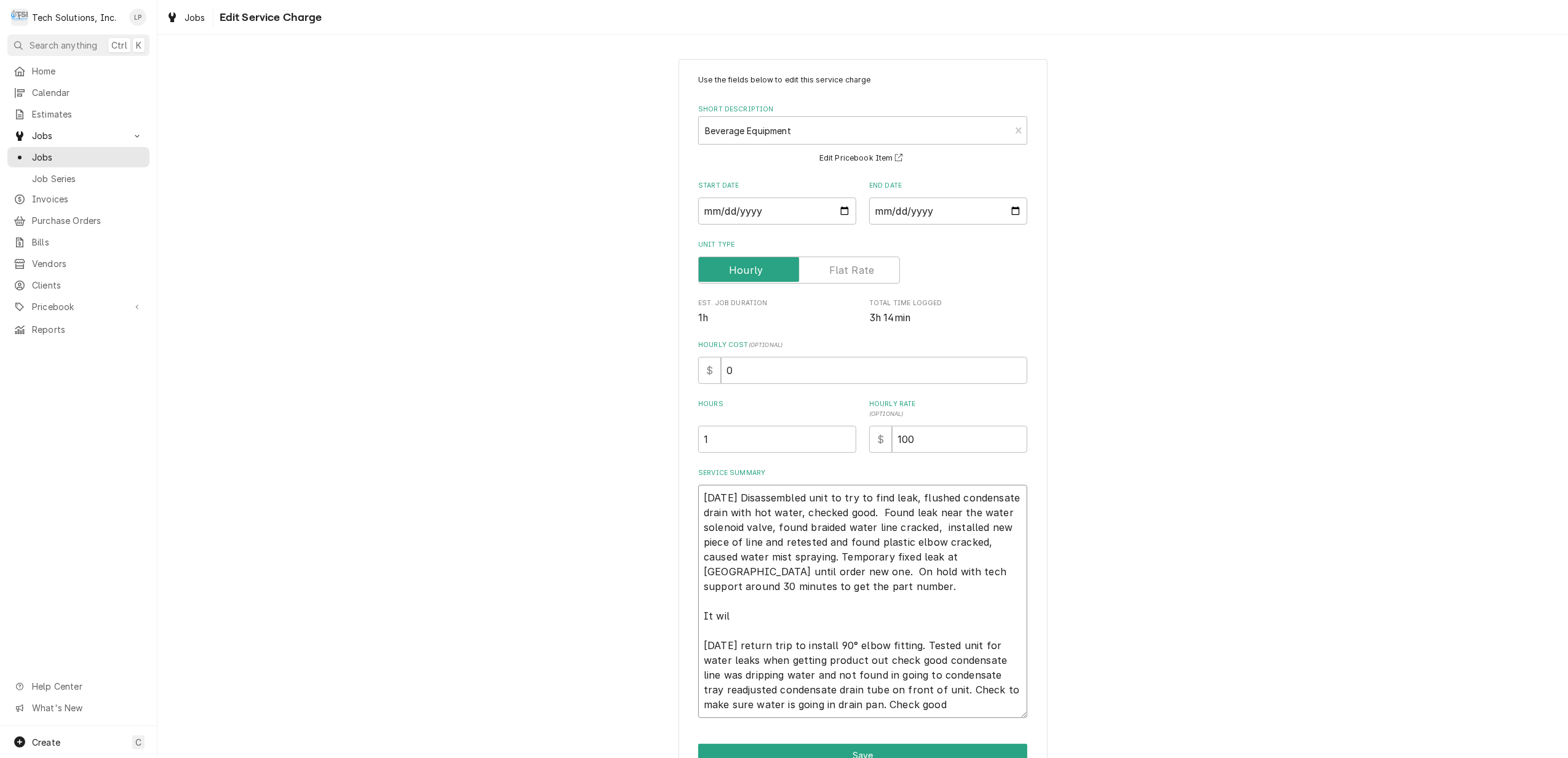
type textarea "x"
type textarea "8/13/25 Disassembled unit to try to find leak, flushed condensate drain with ho…"
type textarea "x"
type textarea "8/13/25 Disassembled unit to try to find leak, flushed condensate drain with ho…"
type textarea "x"
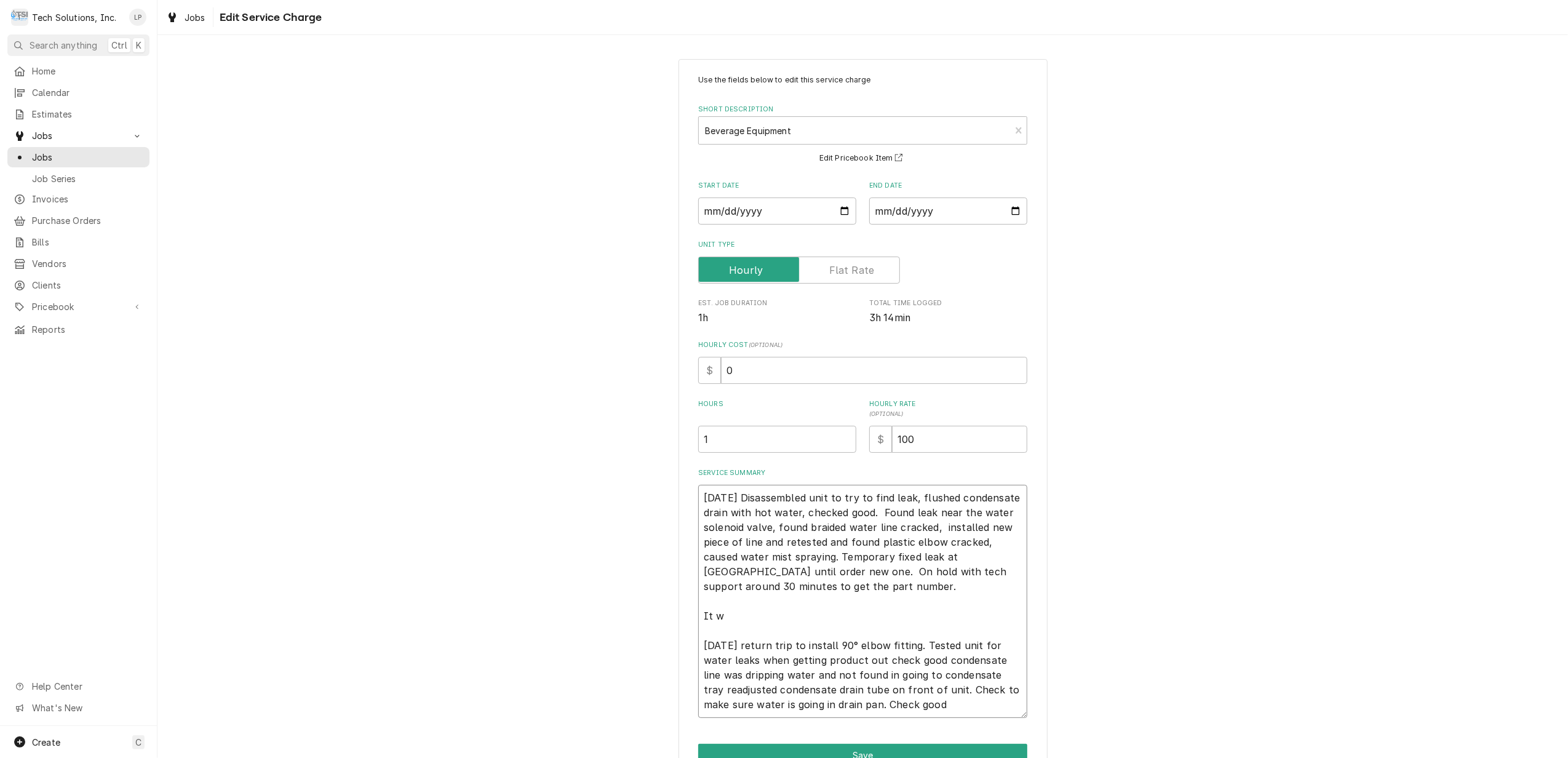
type textarea "8/13/25 Disassembled unit to try to find leak, flushed condensate drain with ho…"
type textarea "x"
type textarea "8/13/25 Disassembled unit to try to find leak, flushed condensate drain with ho…"
type textarea "x"
type textarea "8/13/25 Disassembled unit to try to find leak, flushed condensate drain with ho…"
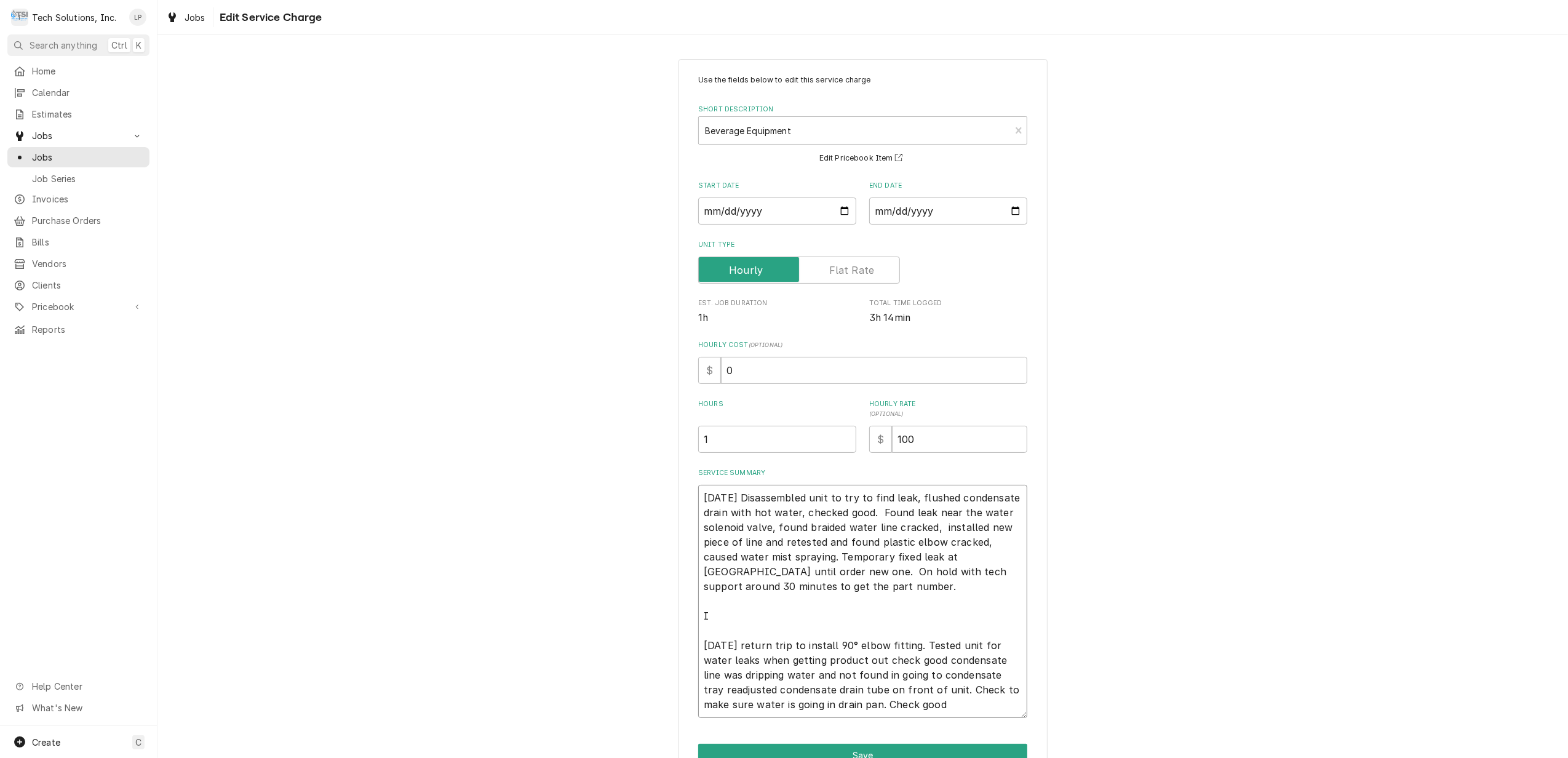
type textarea "x"
type textarea "8/13/25 Disassembled unit to try to find leak, flushed condensate drain with ho…"
type textarea "x"
type textarea "8/13/25 Disassembled unit to try to find leak, flushed condensate drain with ho…"
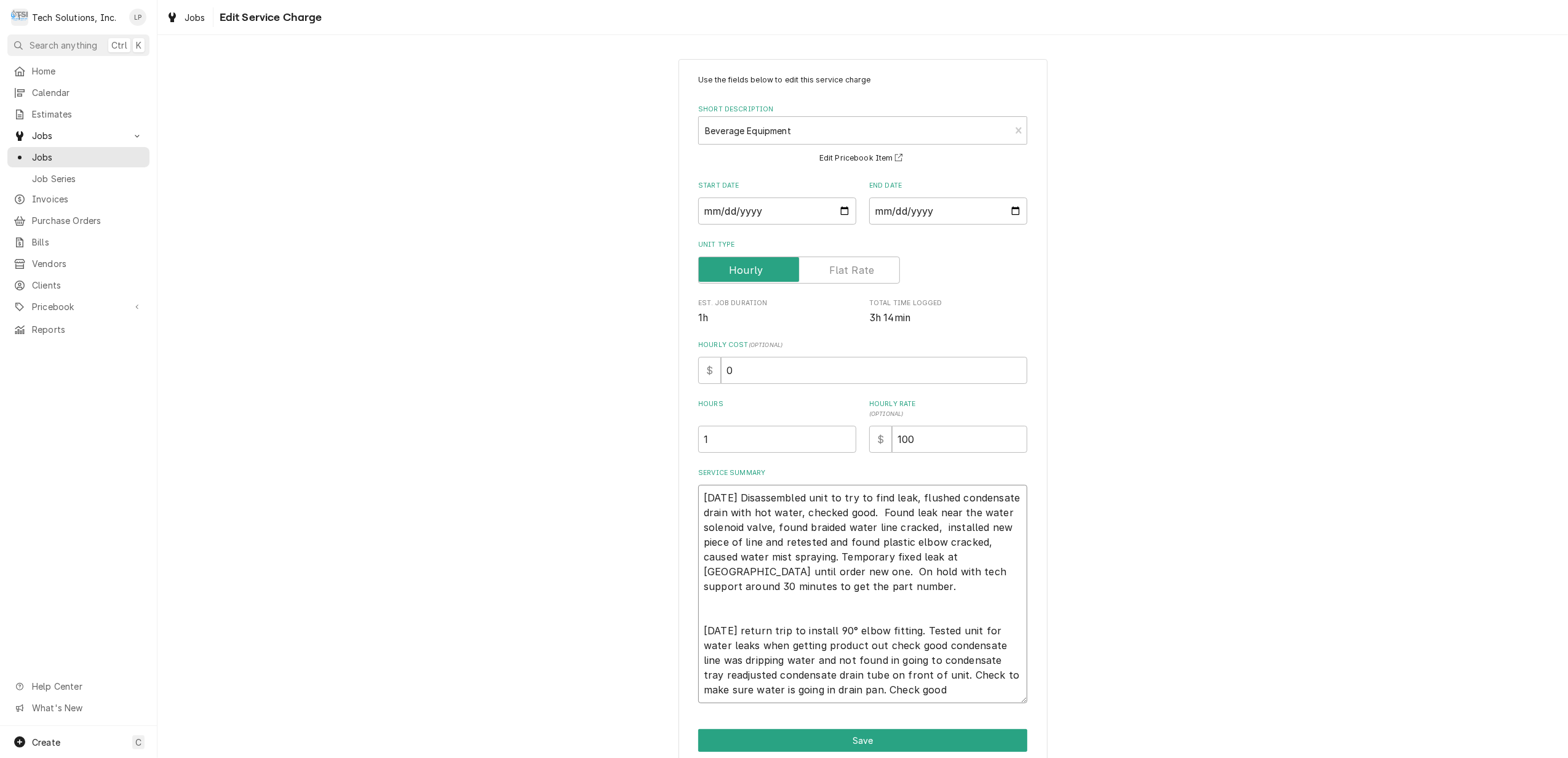
type textarea "x"
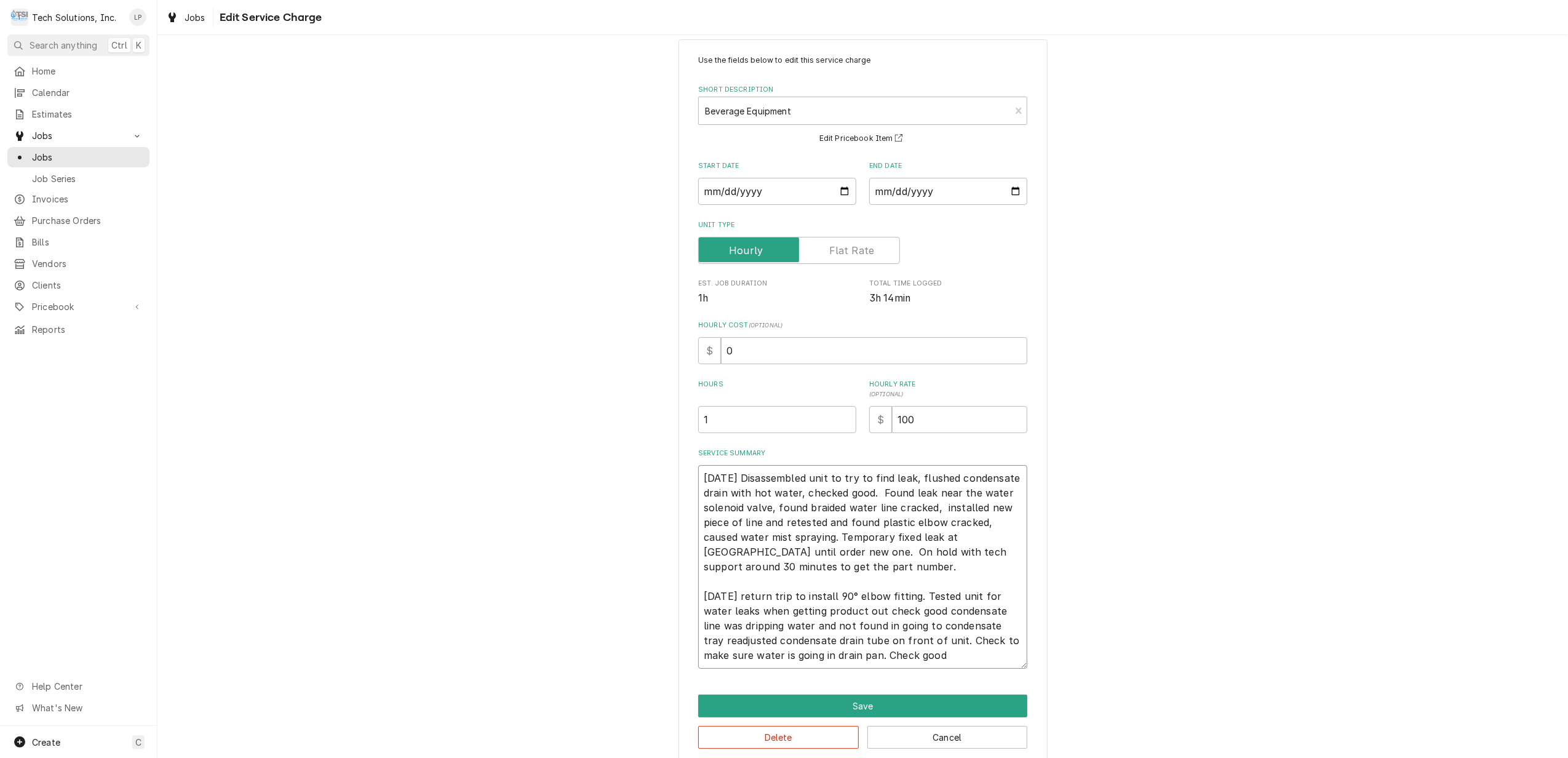
scroll to position [38, 0]
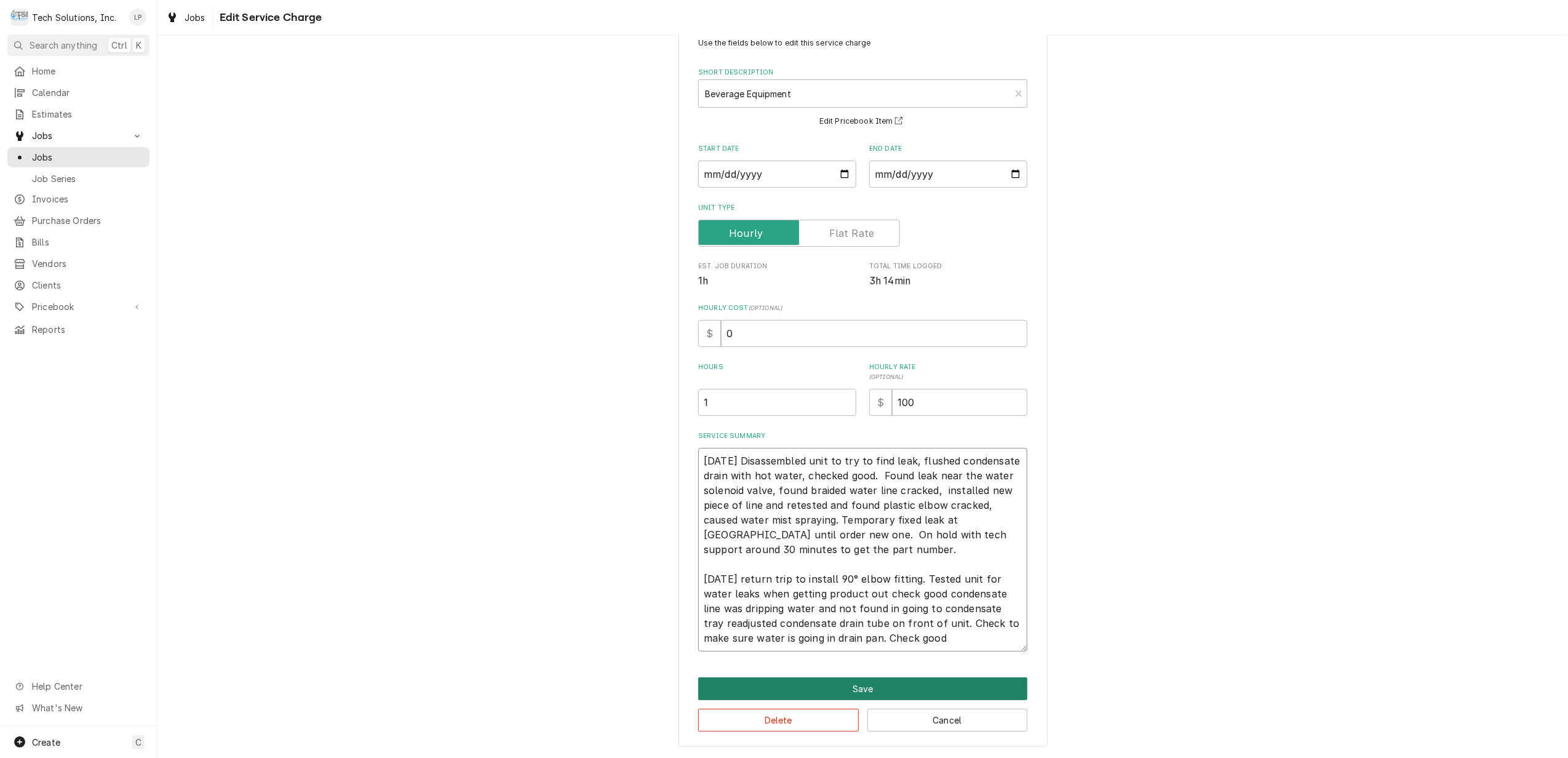
type textarea "8/13/25 Disassembled unit to try to find leak, flushed condensate drain with ho…"
click at [883, 687] on button "Save" at bounding box center [862, 689] width 329 height 23
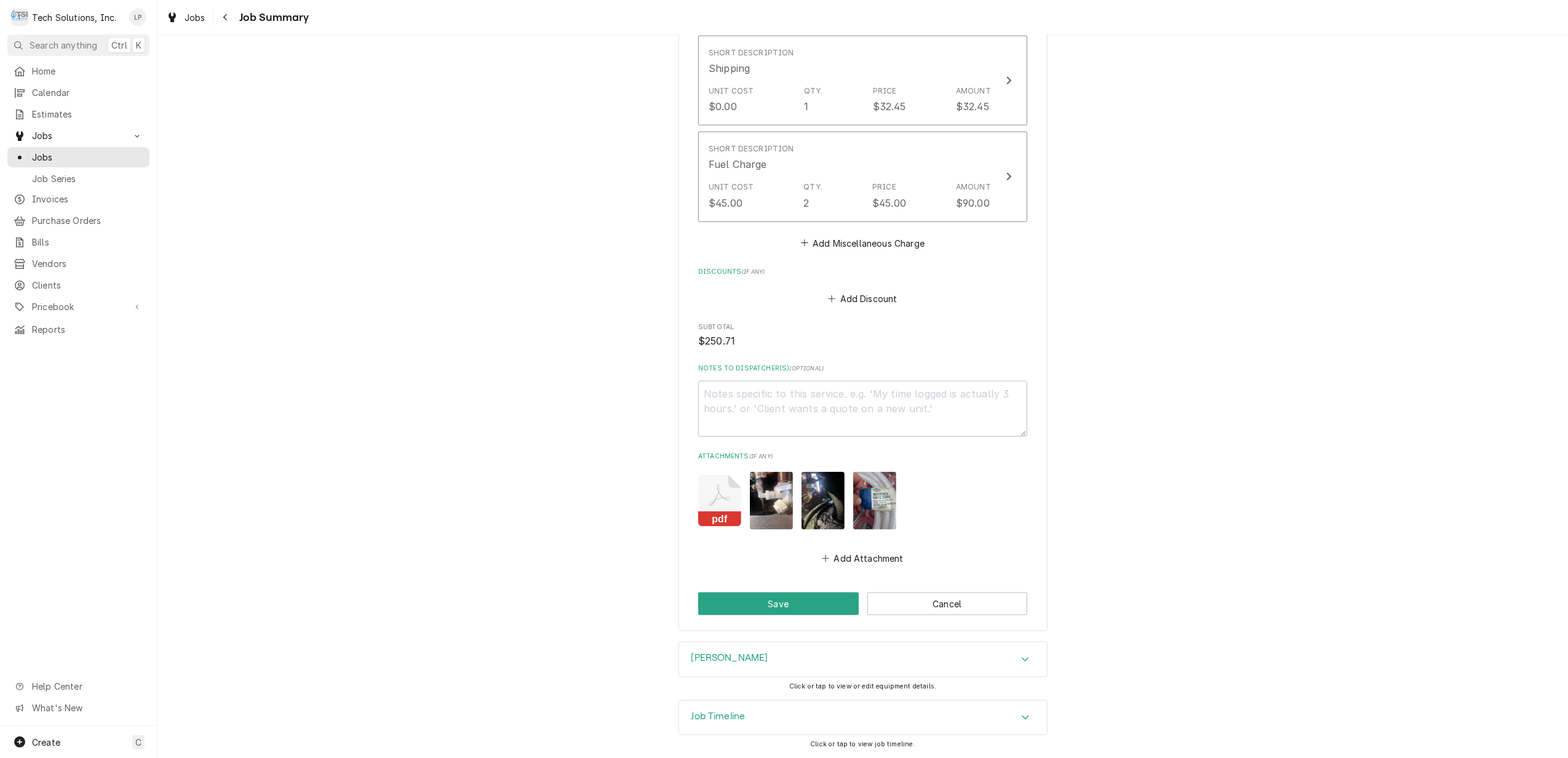
scroll to position [1279, 0]
click at [759, 598] on button "Save" at bounding box center [778, 604] width 161 height 23
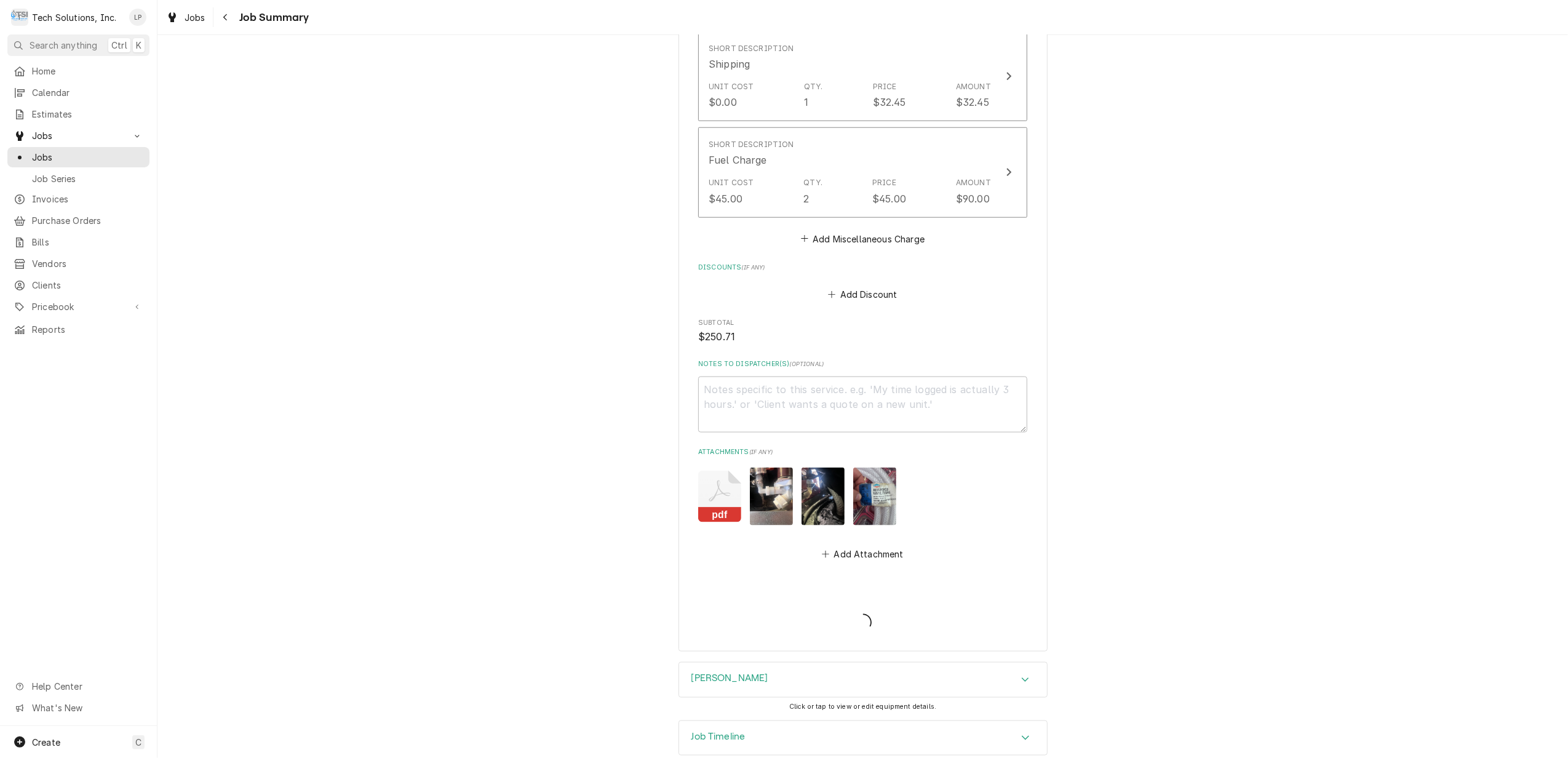
type textarea "x"
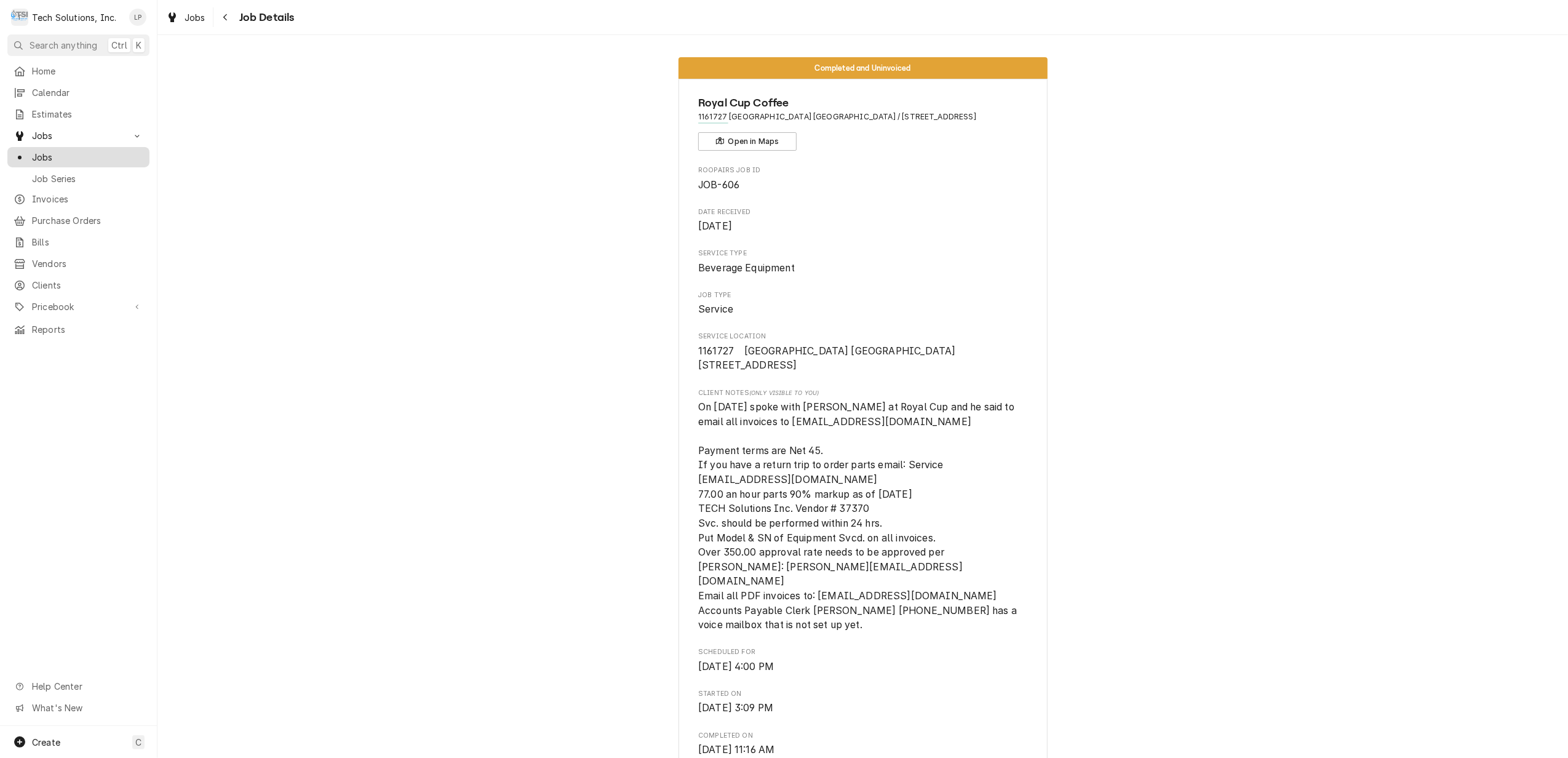
click at [53, 150] on span "Jobs" at bounding box center [87, 157] width 111 height 13
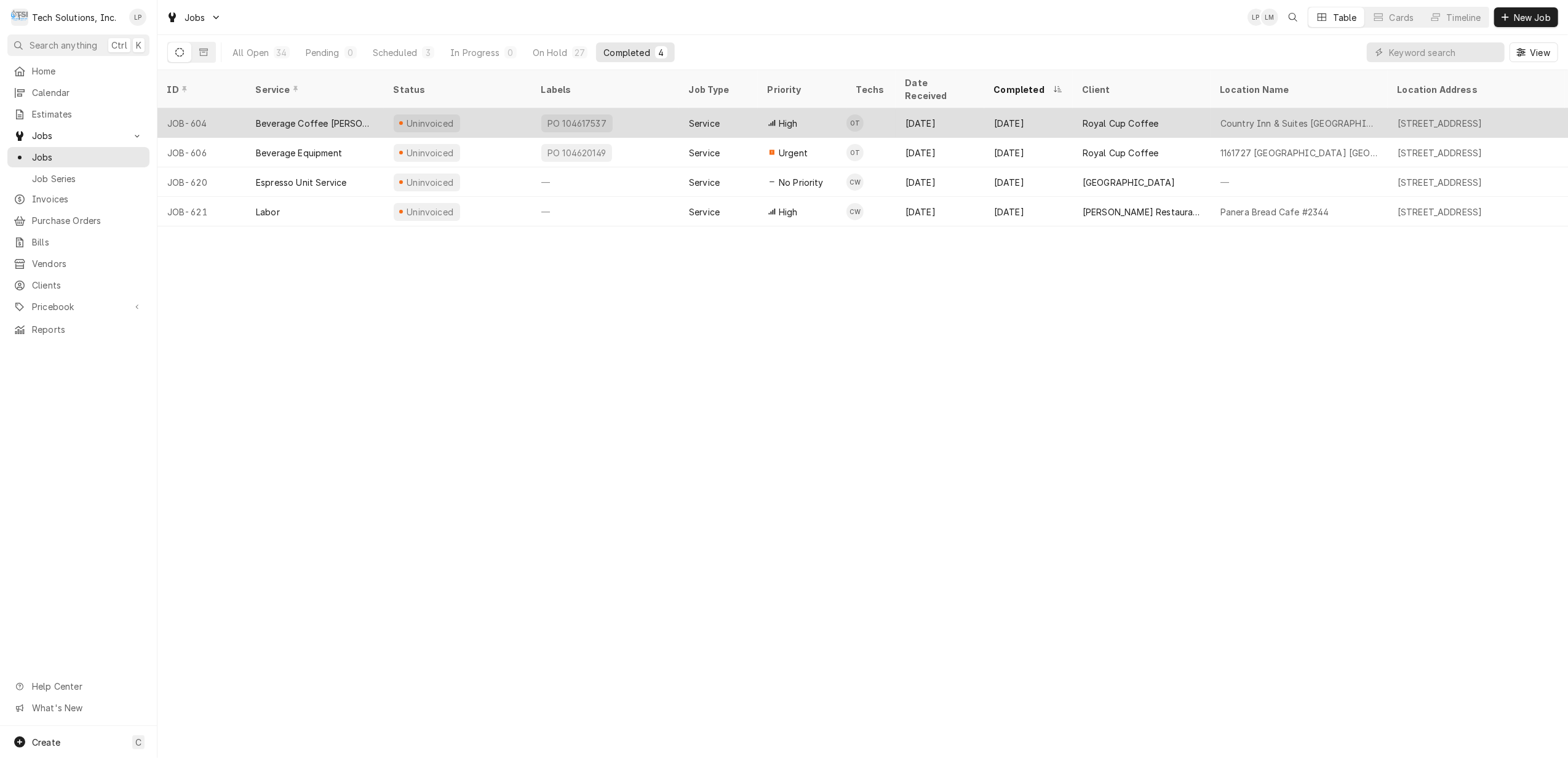
click at [1043, 109] on div "[DATE]" at bounding box center [1028, 123] width 89 height 30
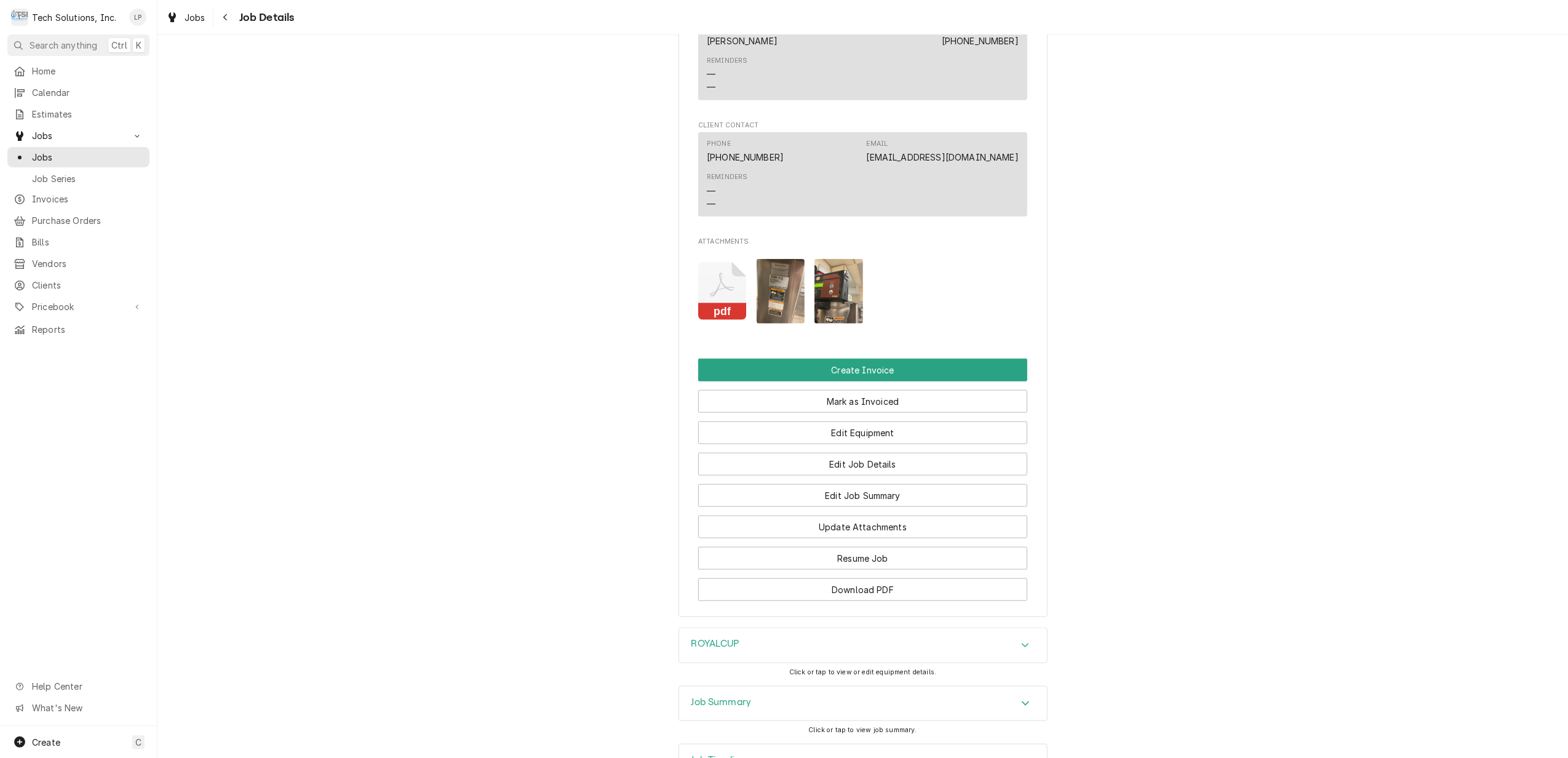
scroll to position [1230, 0]
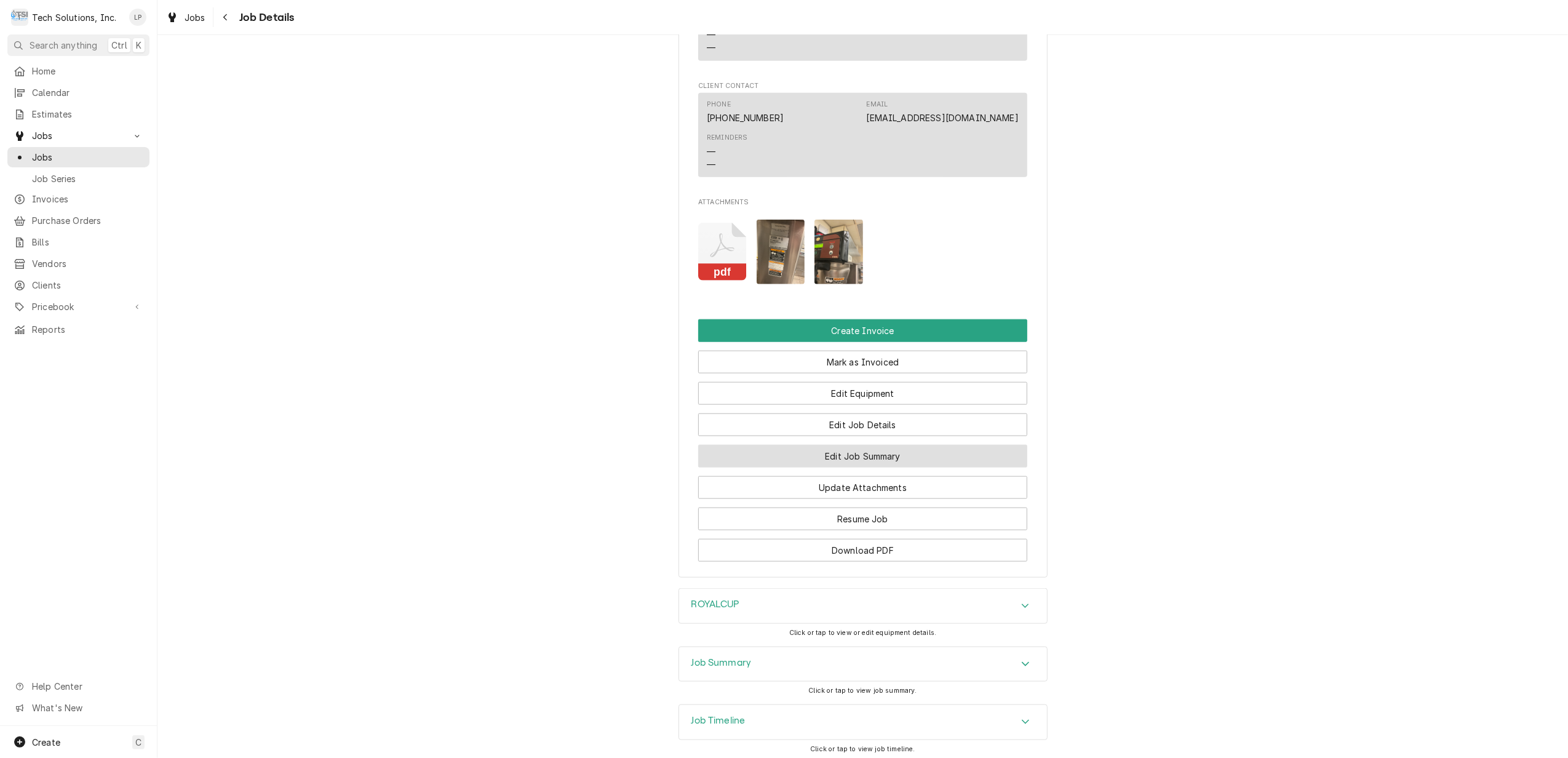
click at [856, 468] on button "Edit Job Summary" at bounding box center [862, 456] width 329 height 23
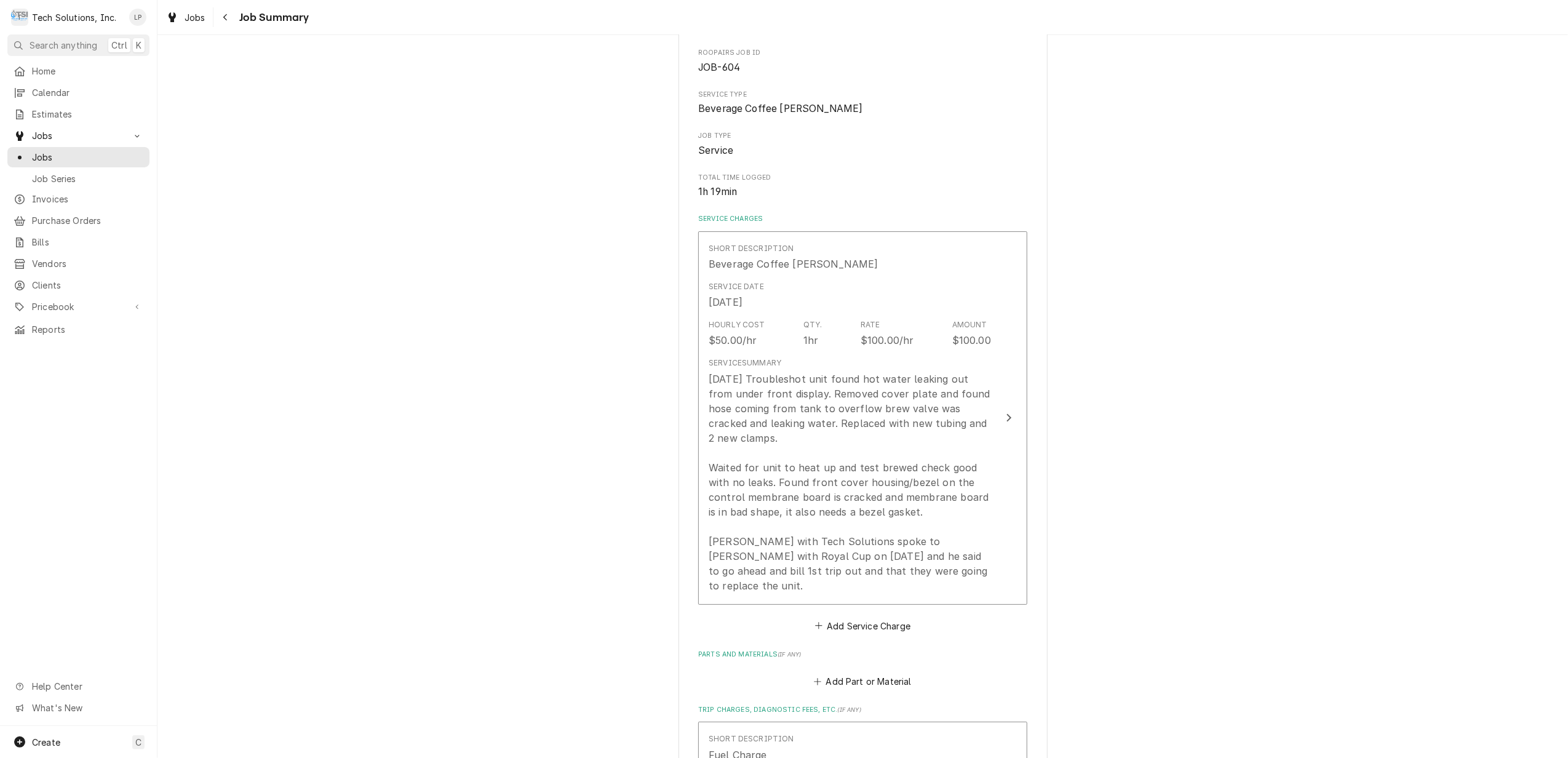
scroll to position [164, 0]
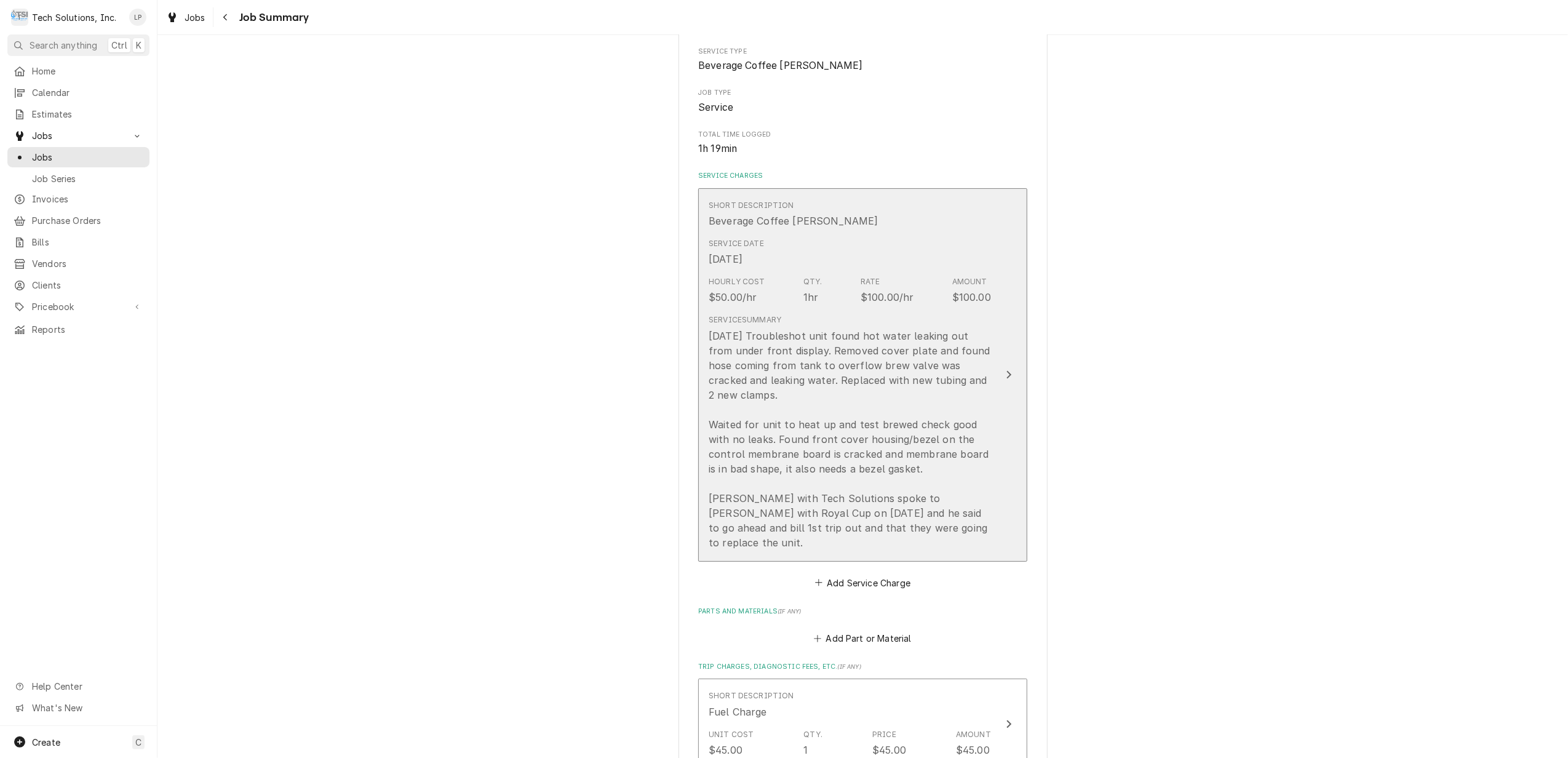
click at [1001, 375] on div "Update Line Item" at bounding box center [1008, 374] width 16 height 14
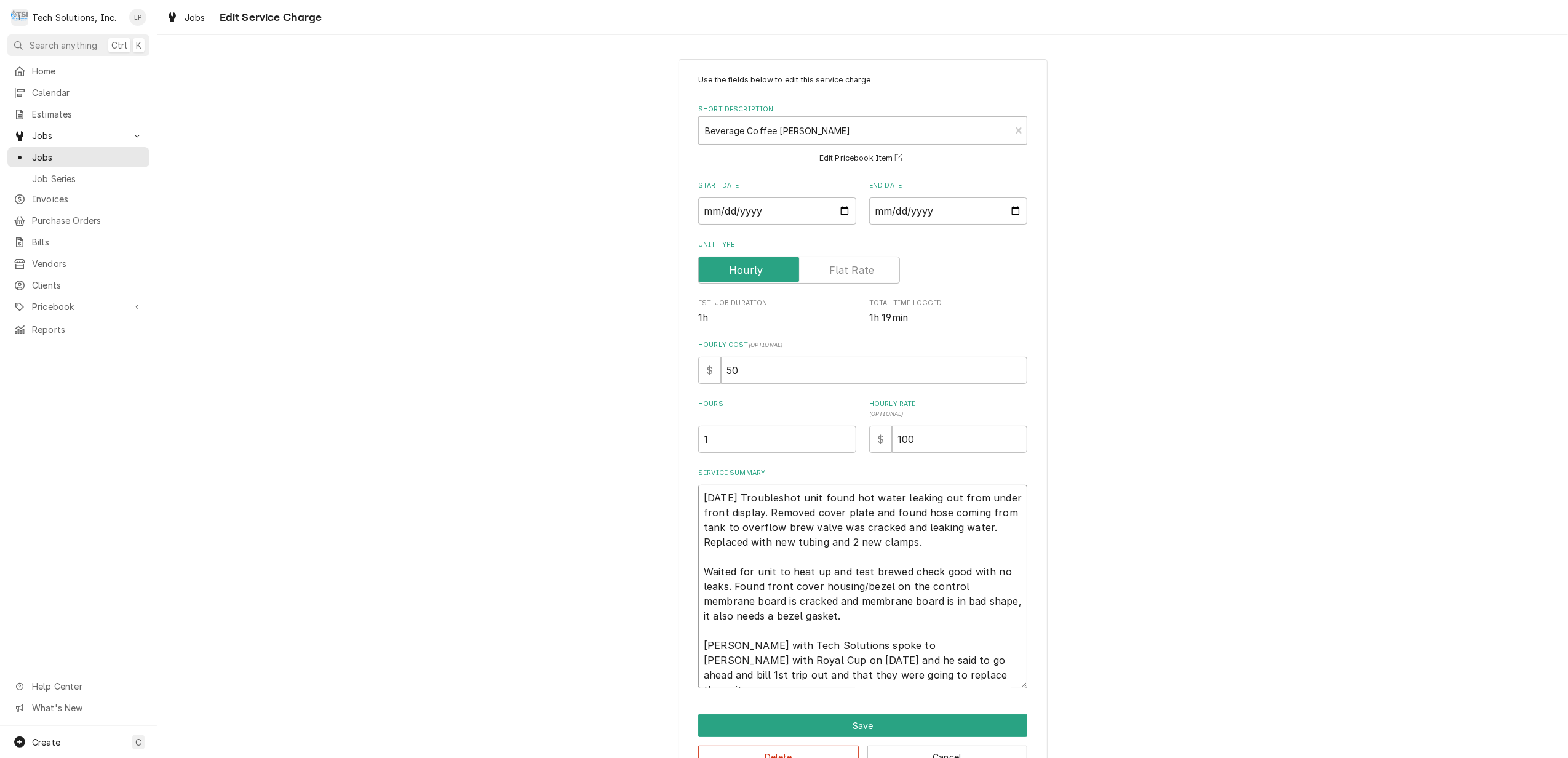
click at [790, 540] on textarea "8/14/25 Troubleshot unit found hot water leaking out from under front display. …" at bounding box center [862, 586] width 329 height 203
type textarea "x"
type textarea "8/14/25 Troubleshot unit found hot water leaking out from under front display. …"
type textarea "x"
type textarea "8/14/25 Troubleshot unit found hot water leaking out from under front display. …"
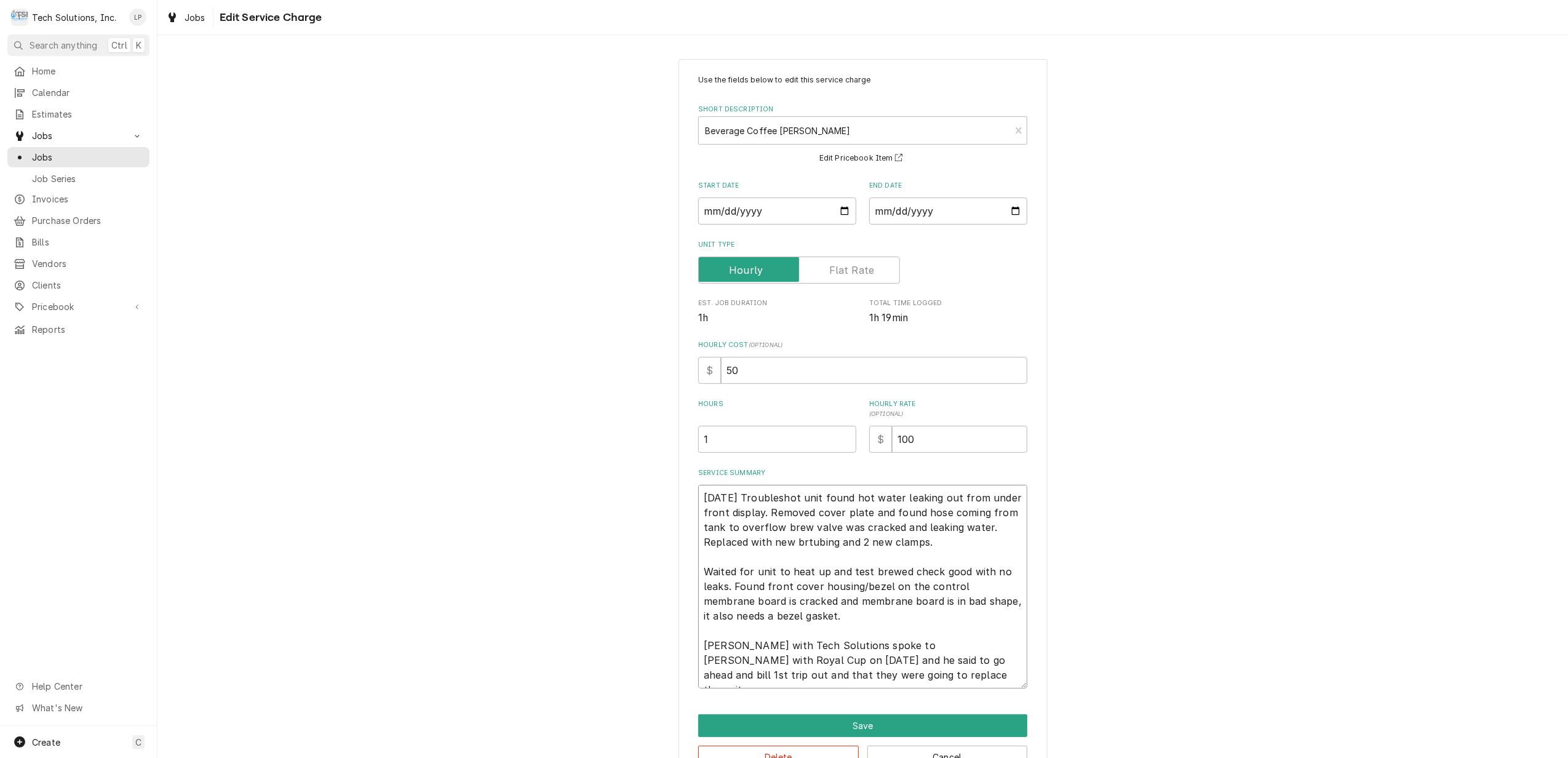
type textarea "x"
type textarea "8/14/25 Troubleshot unit found hot water leaking out from under front display. …"
type textarea "x"
type textarea "8/14/25 Troubleshot unit found hot water leaking out from under front display. …"
type textarea "x"
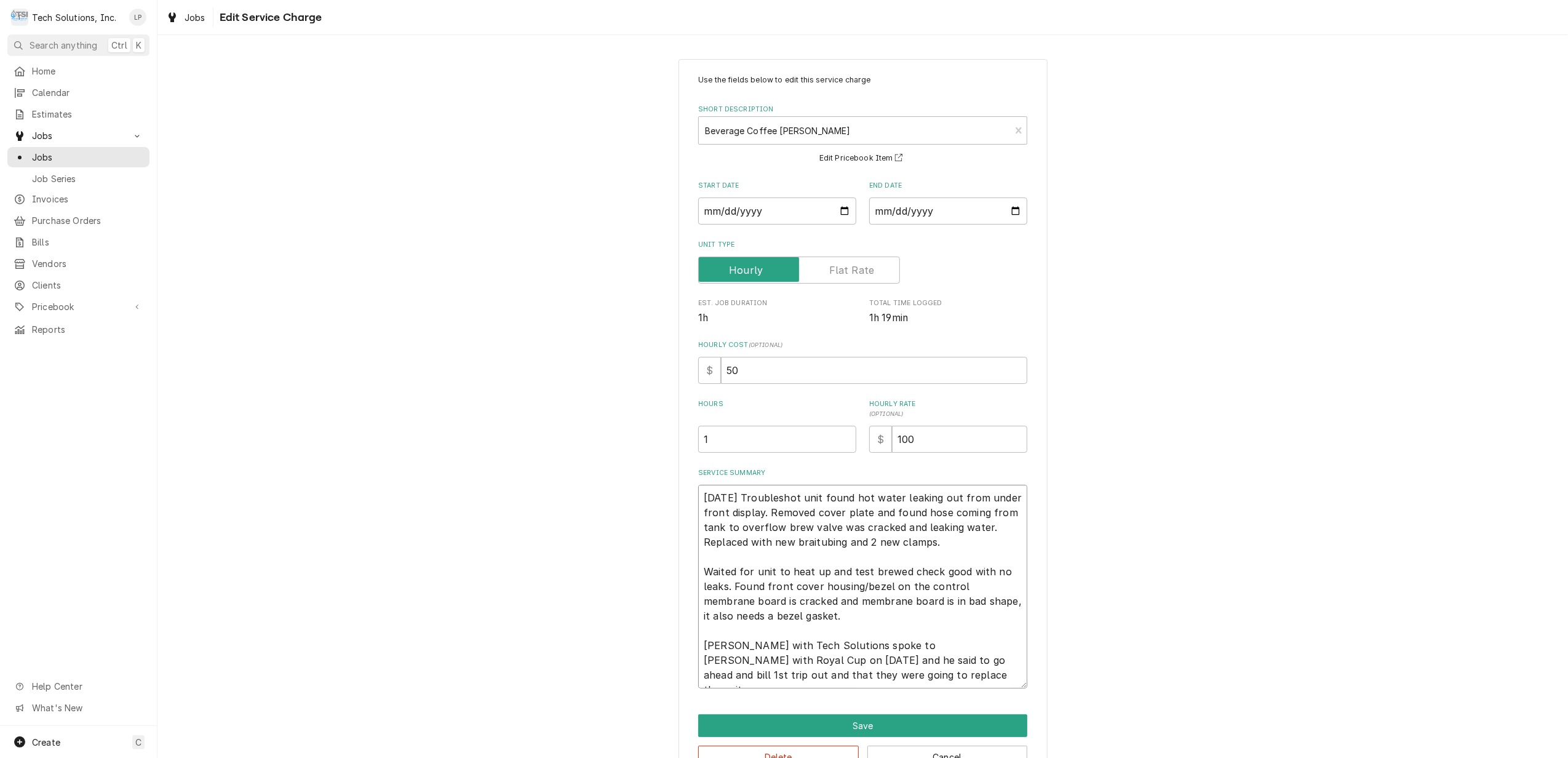
type textarea "8/14/25 Troubleshot unit found hot water leaking out from under front display. …"
type textarea "x"
type textarea "8/14/25 Troubleshot unit found hot water leaking out from under front display. …"
type textarea "x"
type textarea "8/14/25 Troubleshot unit found hot water leaking out from under front display. …"
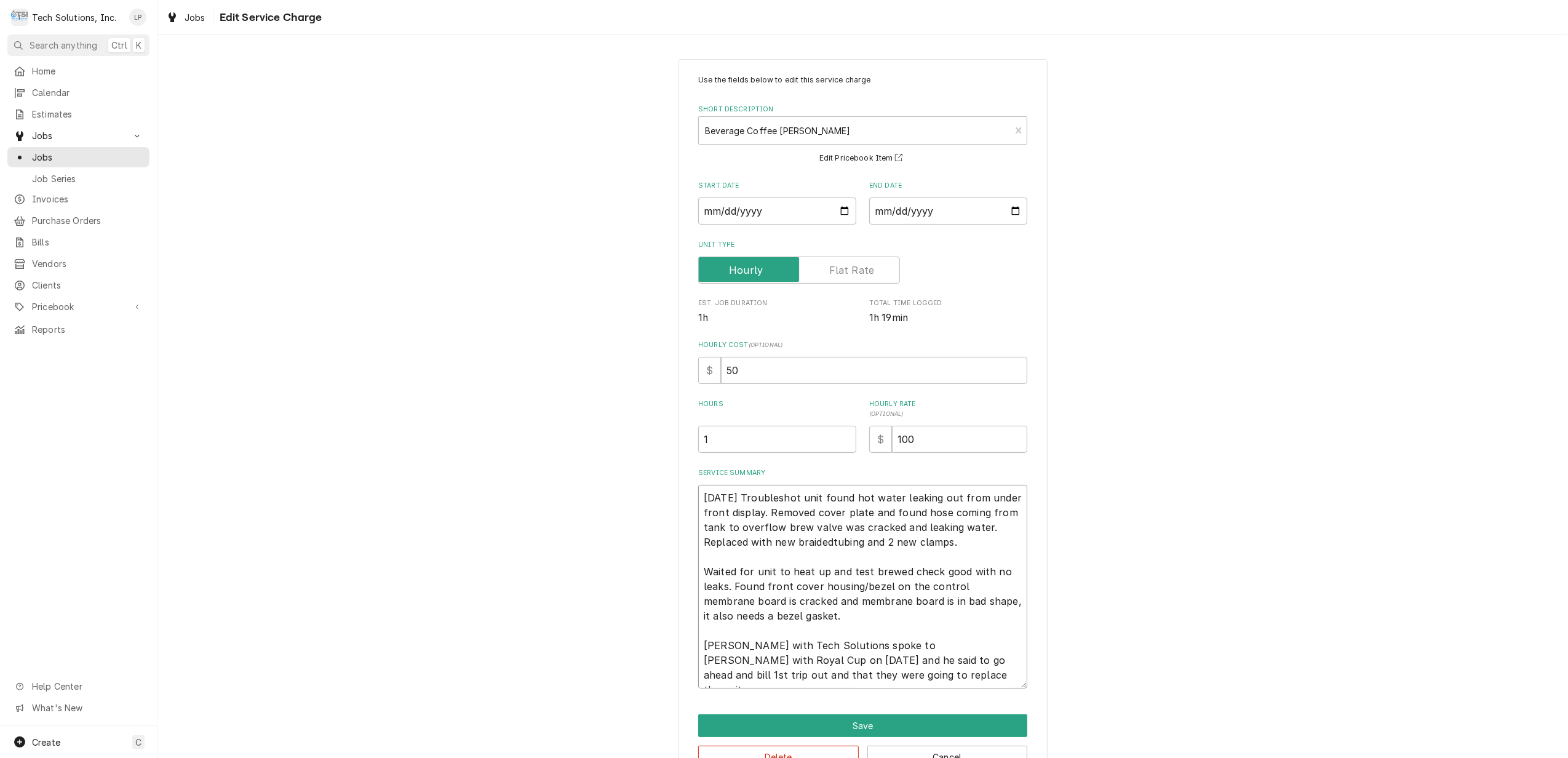
type textarea "x"
type textarea "8/14/25 Troubleshot unit found hot water leaking out from under front display. …"
type textarea "x"
type textarea "8/14/25 Troubleshot unit found hot water leaking out from under front display. …"
type textarea "x"
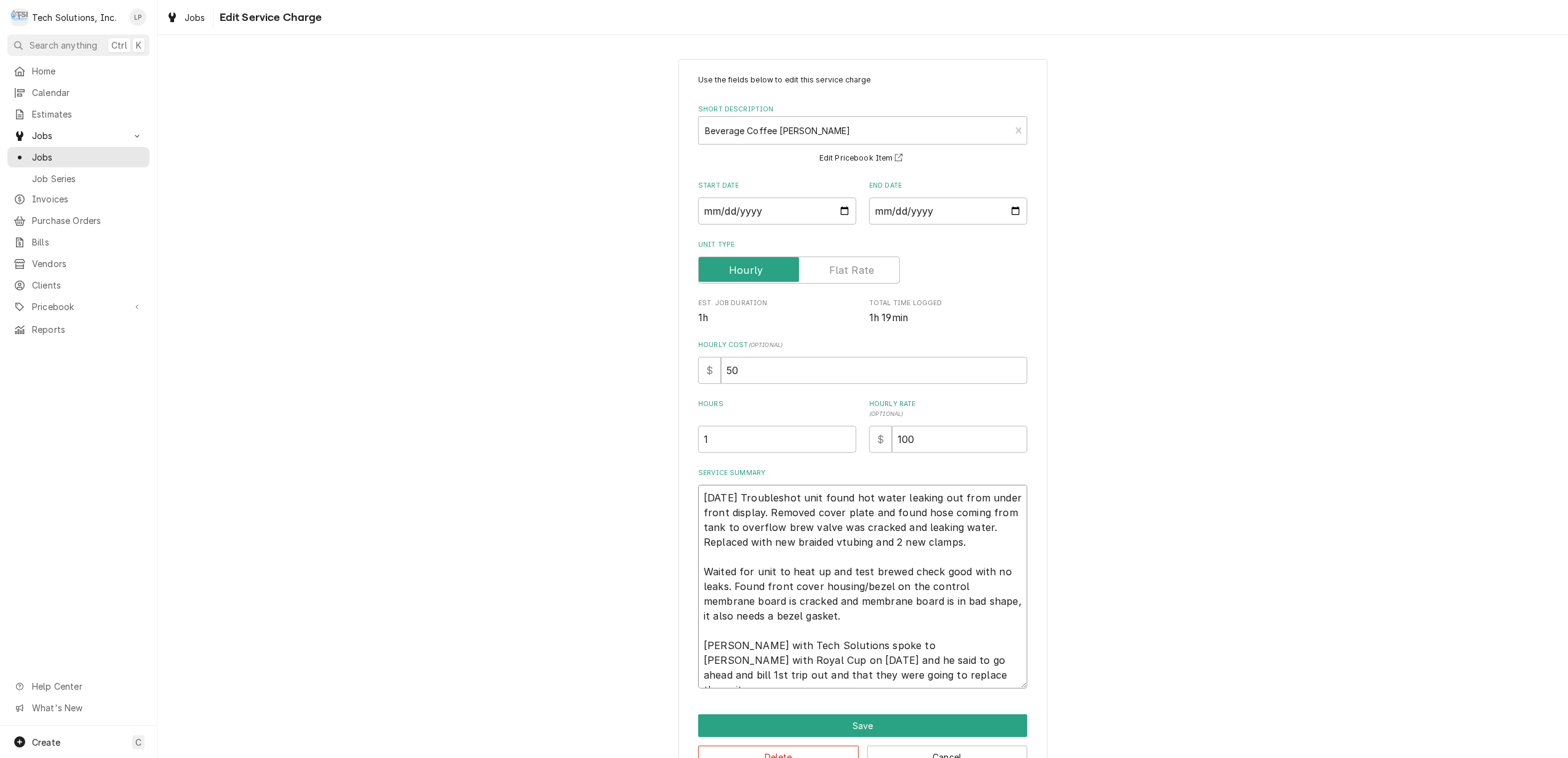
type textarea "8/14/25 Troubleshot unit found hot water leaking out from under front display. …"
type textarea "x"
type textarea "8/14/25 Troubleshot unit found hot water leaking out from under front display. …"
type textarea "x"
type textarea "8/14/25 Troubleshot unit found hot water leaking out from under front display. …"
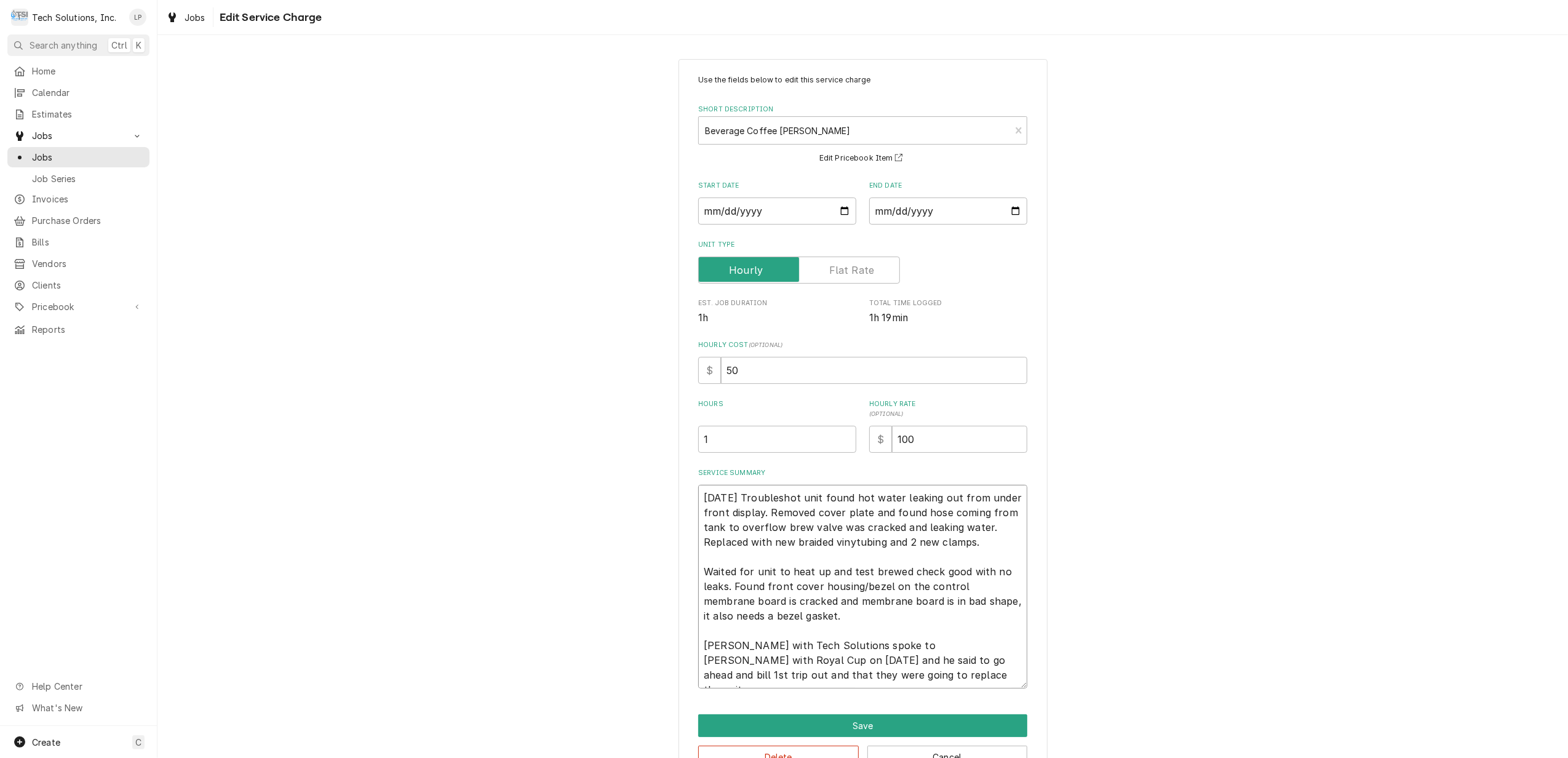
type textarea "x"
type textarea "8/14/25 Troubleshot unit found hot water leaking out from under front display. …"
type textarea "x"
type textarea "8/14/25 Troubleshot unit found hot water leaking out from under front display. …"
click at [852, 721] on button "Save" at bounding box center [862, 725] width 329 height 23
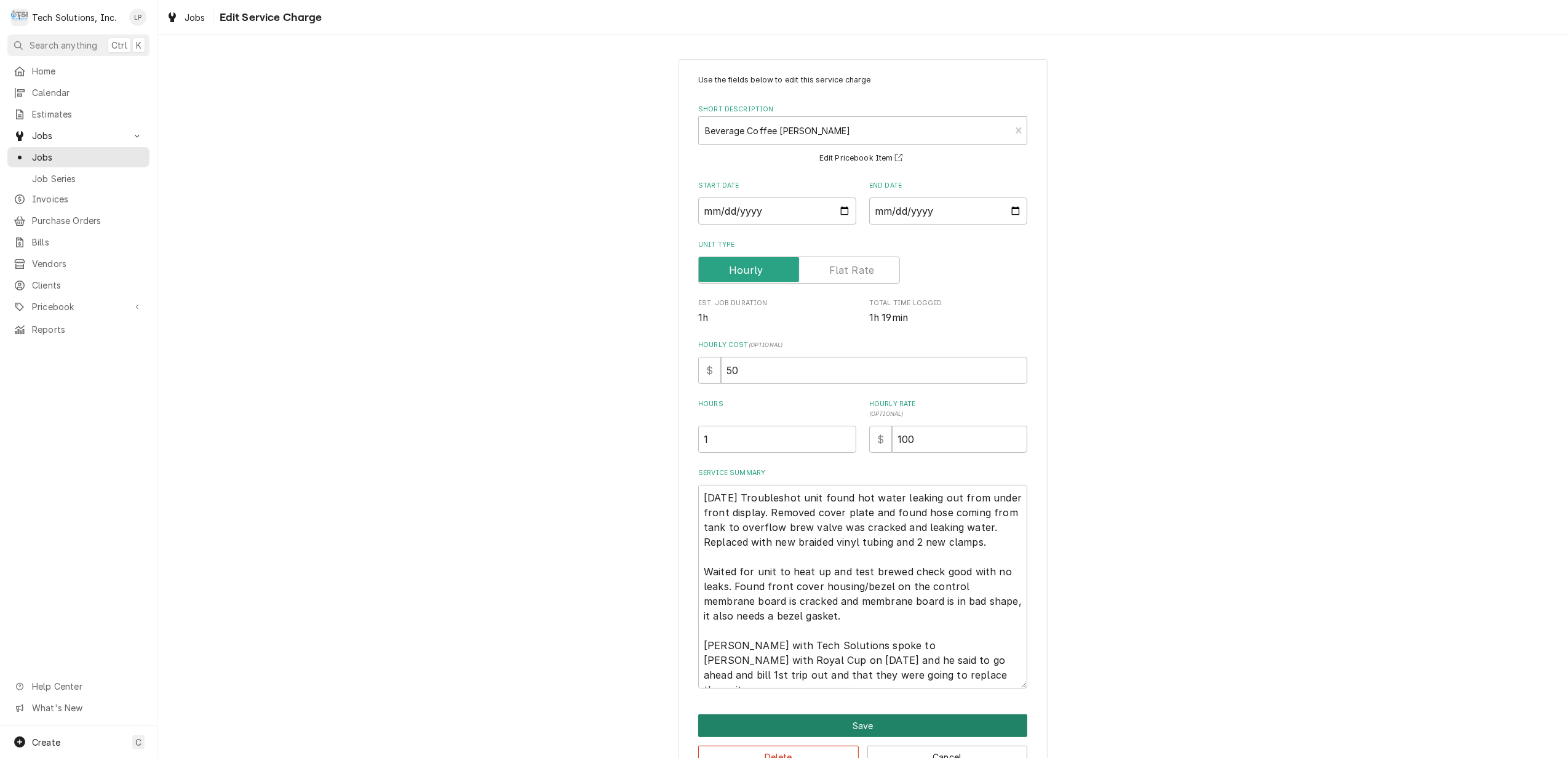
type textarea "x"
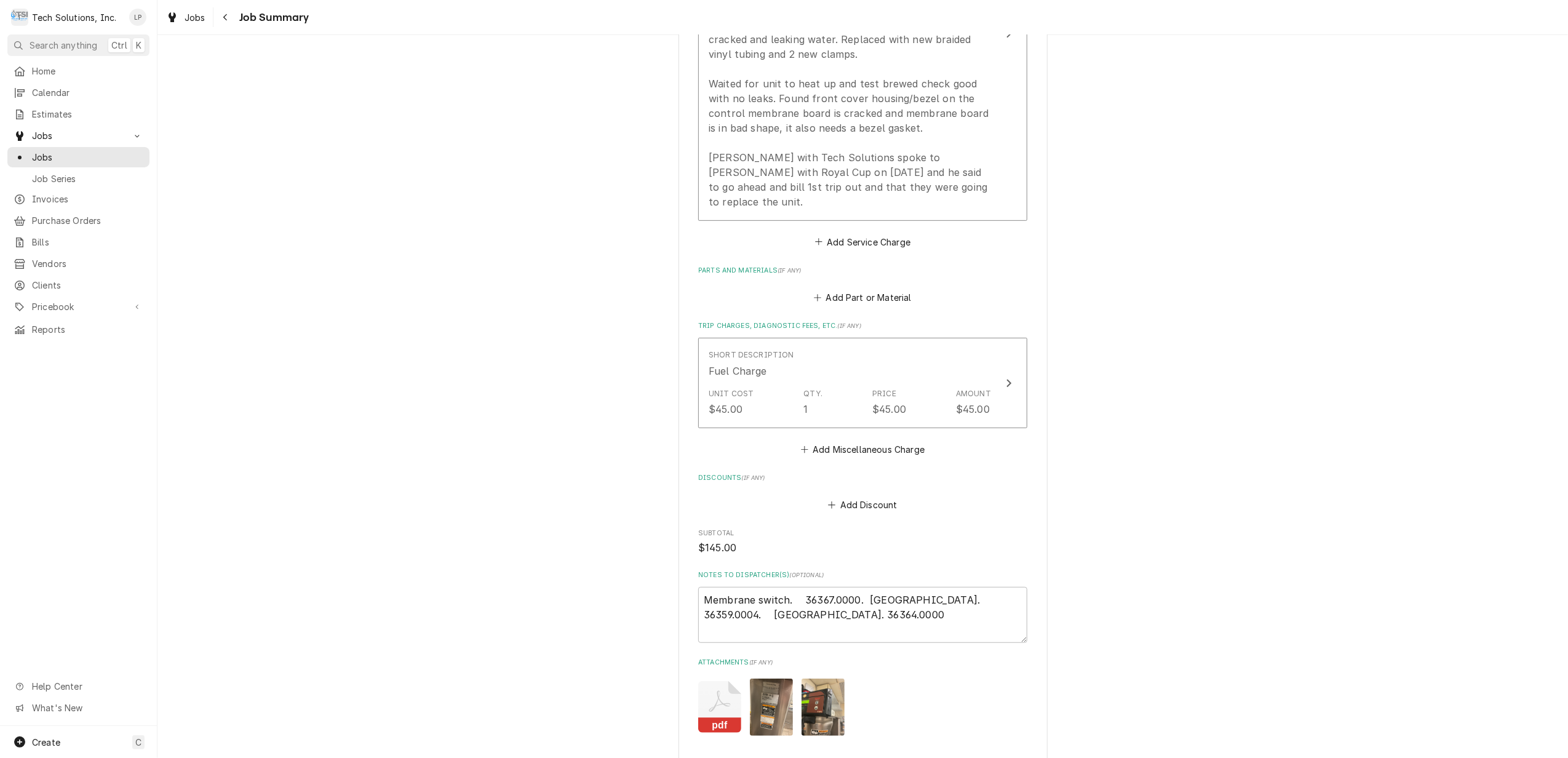
scroll to position [464, 0]
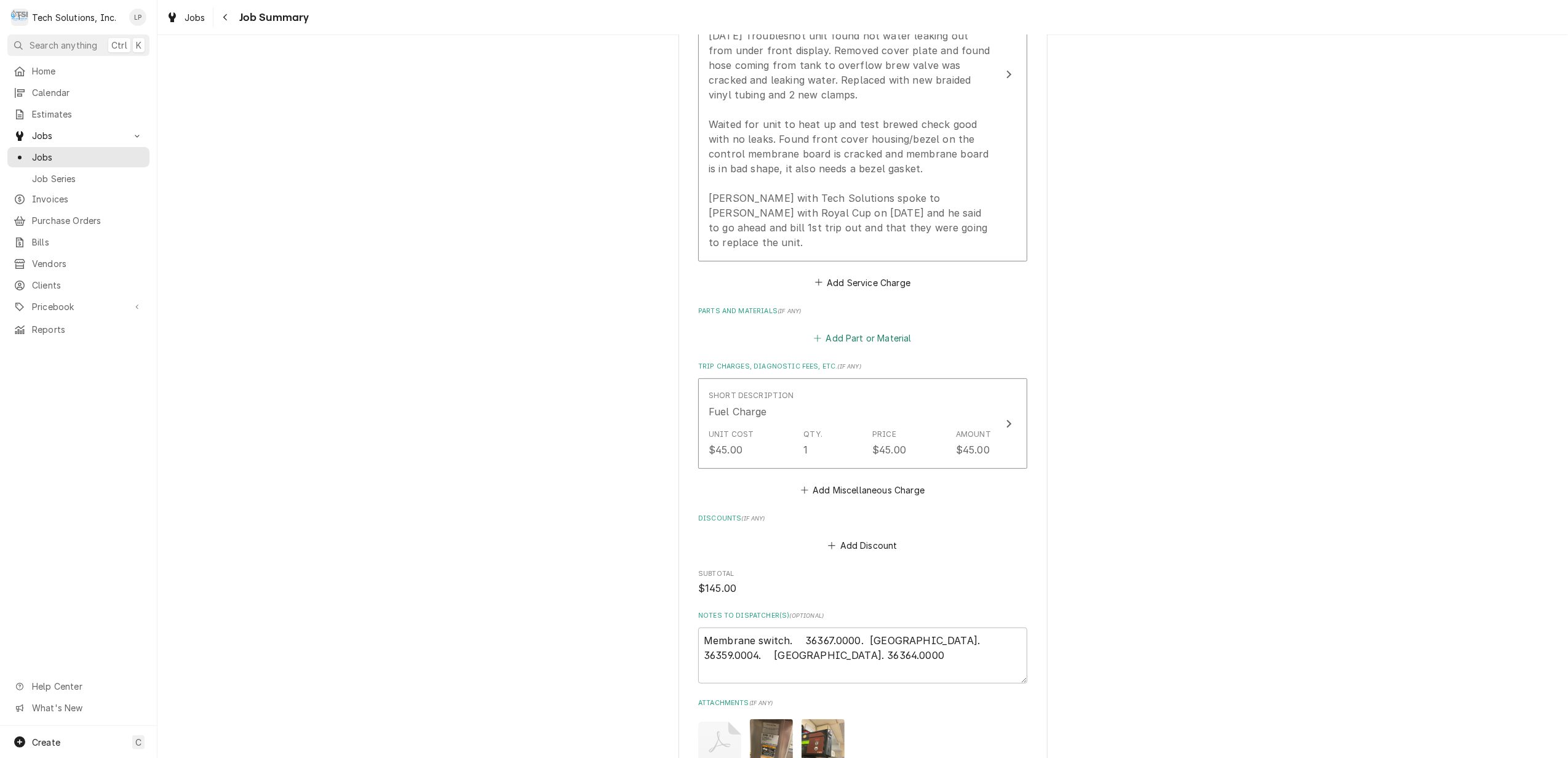
click at [854, 331] on button "Add Part or Material" at bounding box center [862, 338] width 101 height 17
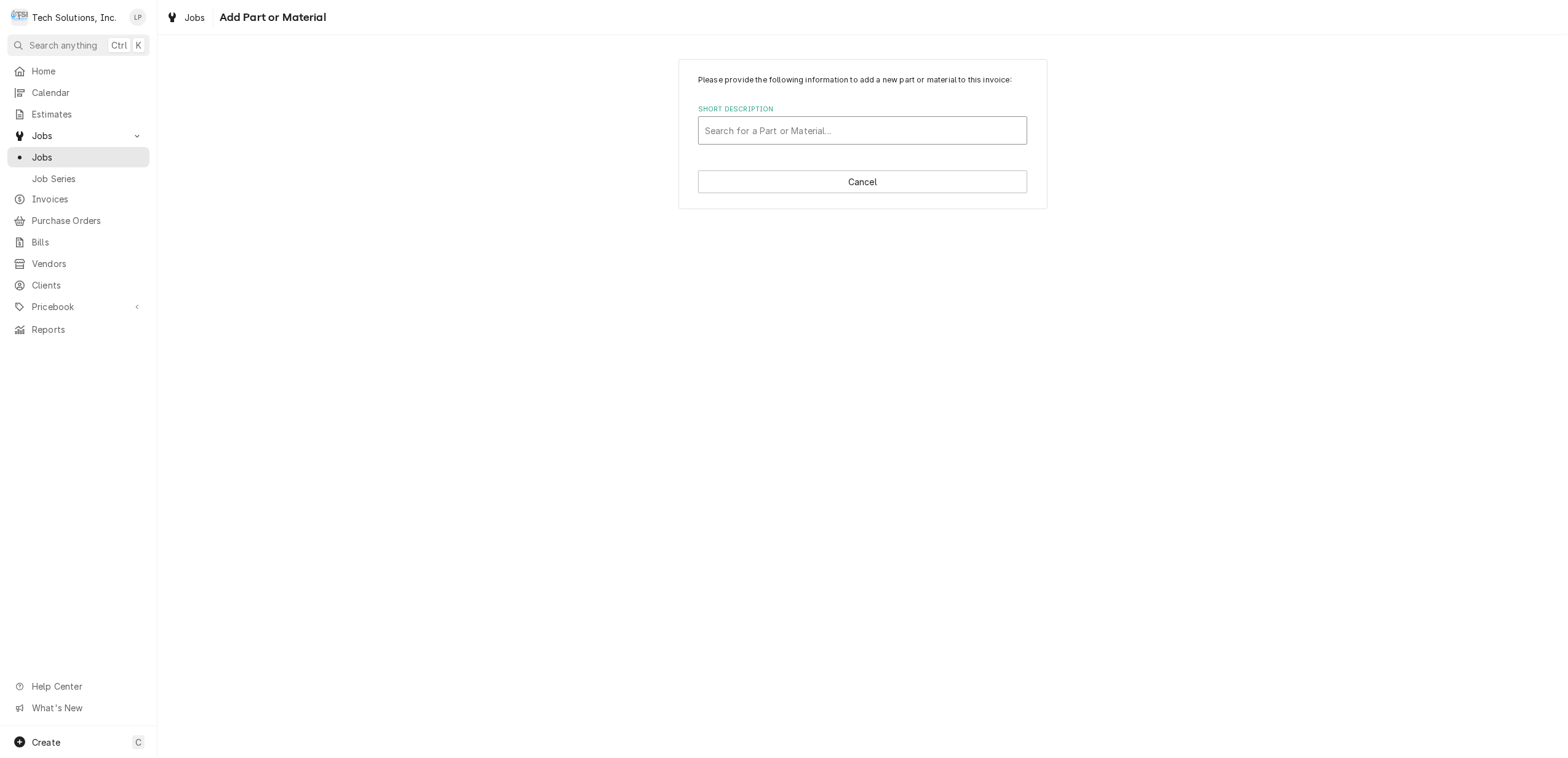
click at [764, 125] on div "Short Description" at bounding box center [862, 130] width 315 height 22
type input "b"
type input "Braided Vinyl Tubing"
click at [787, 164] on div "Add "Braided Vinyl Tubing" to PriceBook" at bounding box center [862, 157] width 328 height 19
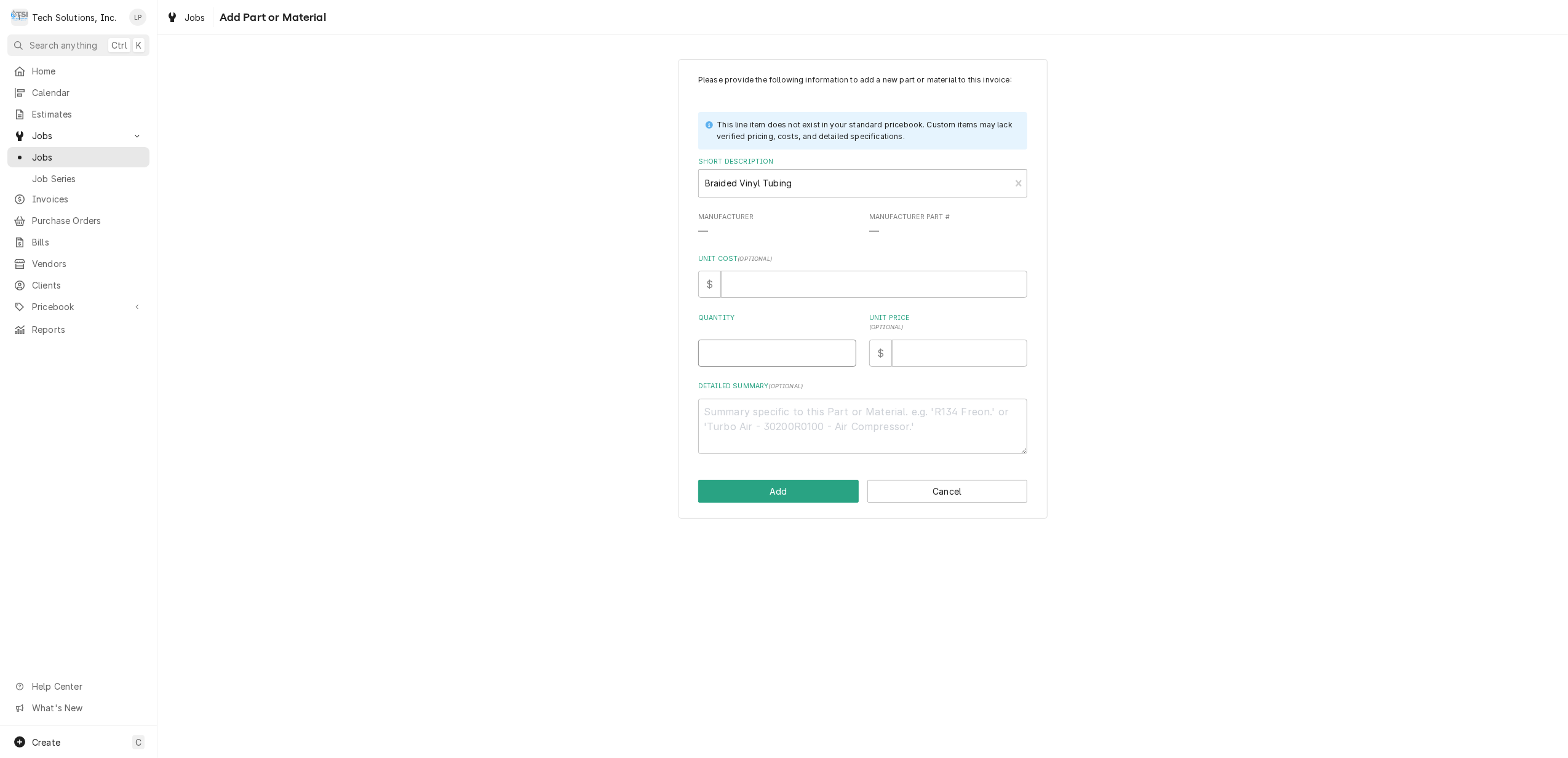
click at [765, 352] on input "Quantity" at bounding box center [777, 353] width 158 height 27
type textarea "x"
type input "1"
type textarea "x"
type input "1"
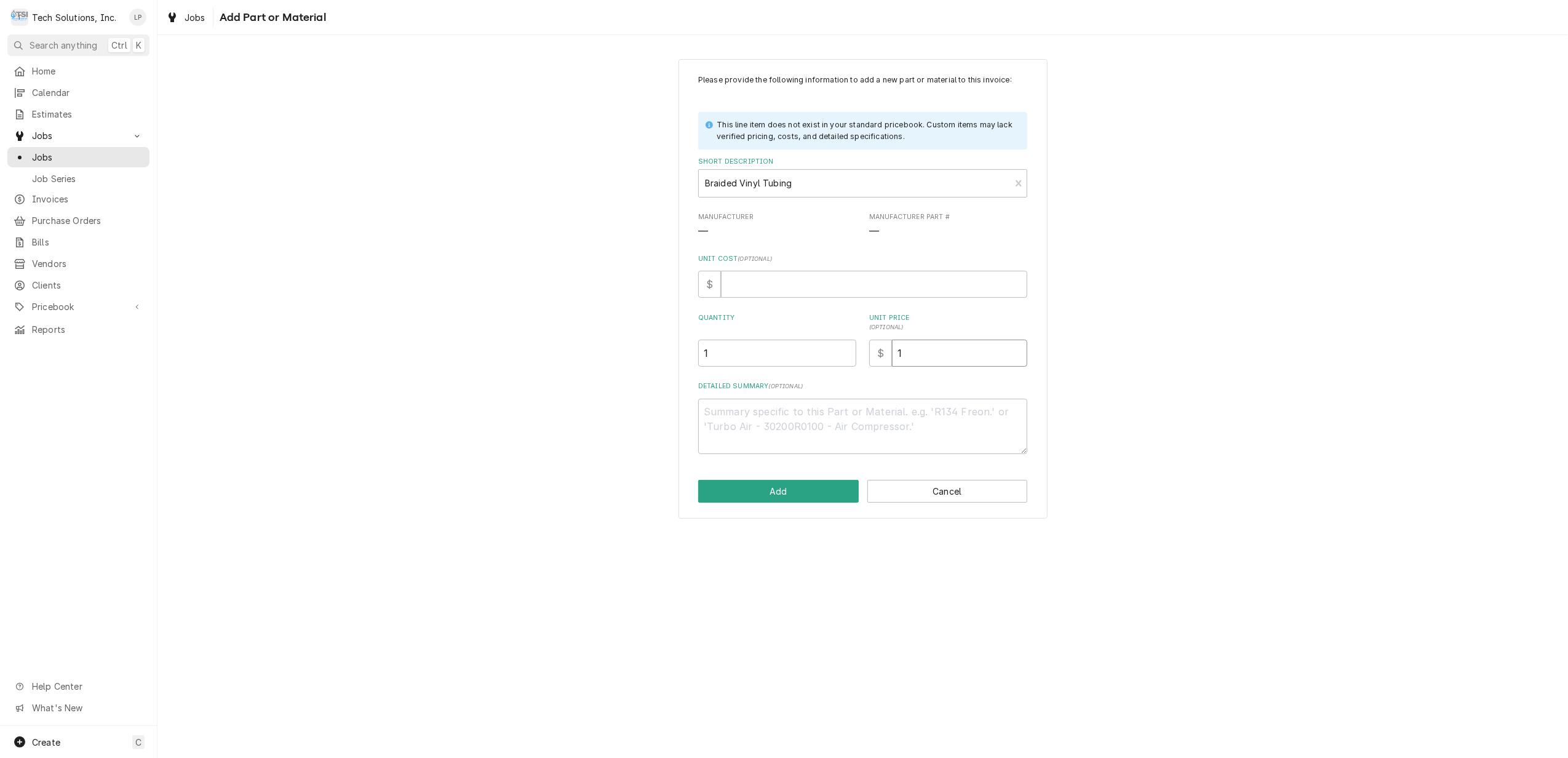
type textarea "x"
type input "12"
type textarea "x"
type input "12.9"
type textarea "x"
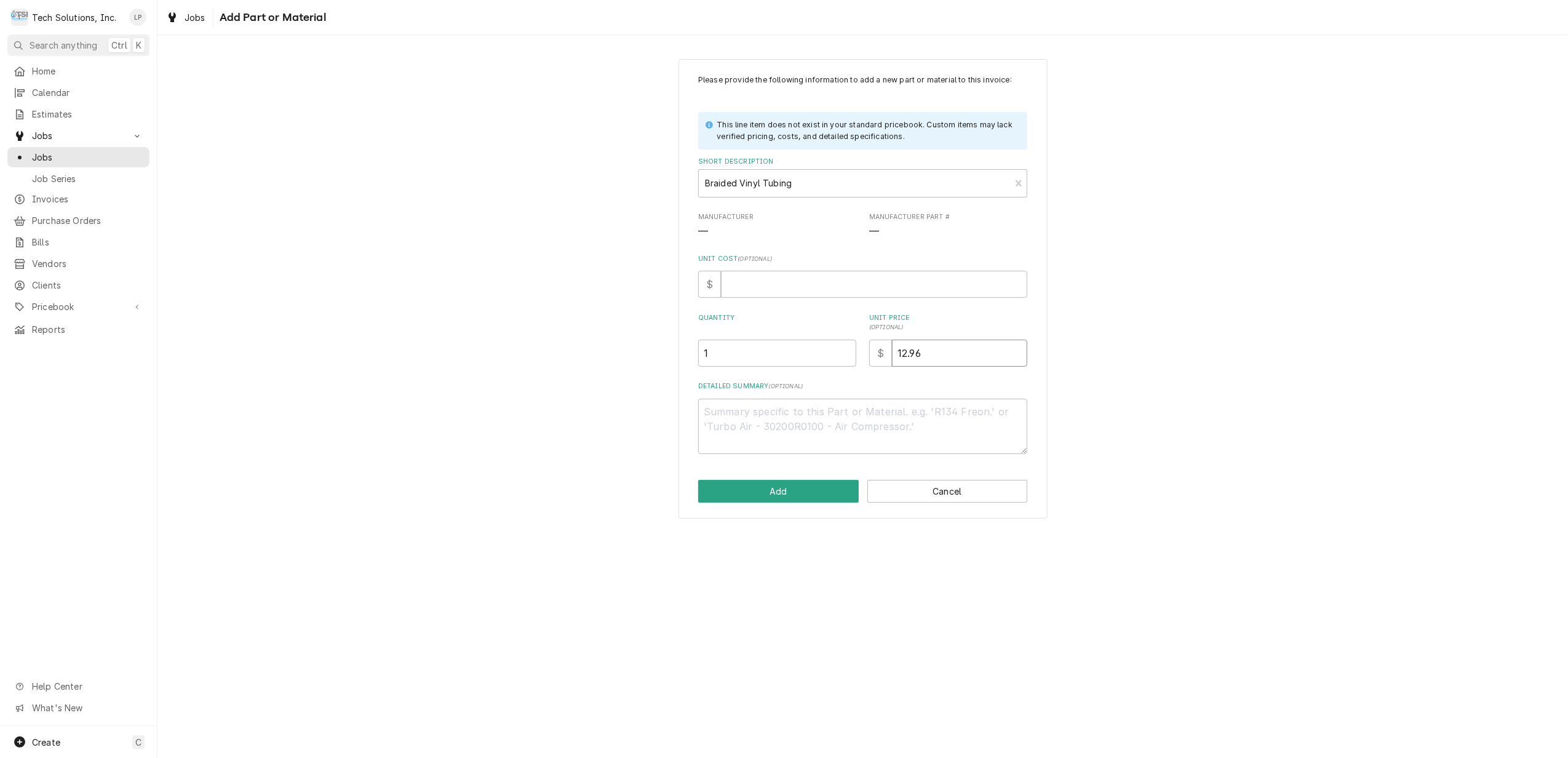
type input "12.96"
click at [842, 389] on label "Detailed Summary ( optional )" at bounding box center [862, 387] width 329 height 10
click at [842, 399] on textarea "Detailed Summary ( optional )" at bounding box center [862, 426] width 329 height 56
click at [758, 286] on input "Unit Cost ( optional )" at bounding box center [874, 284] width 307 height 27
type textarea "x"
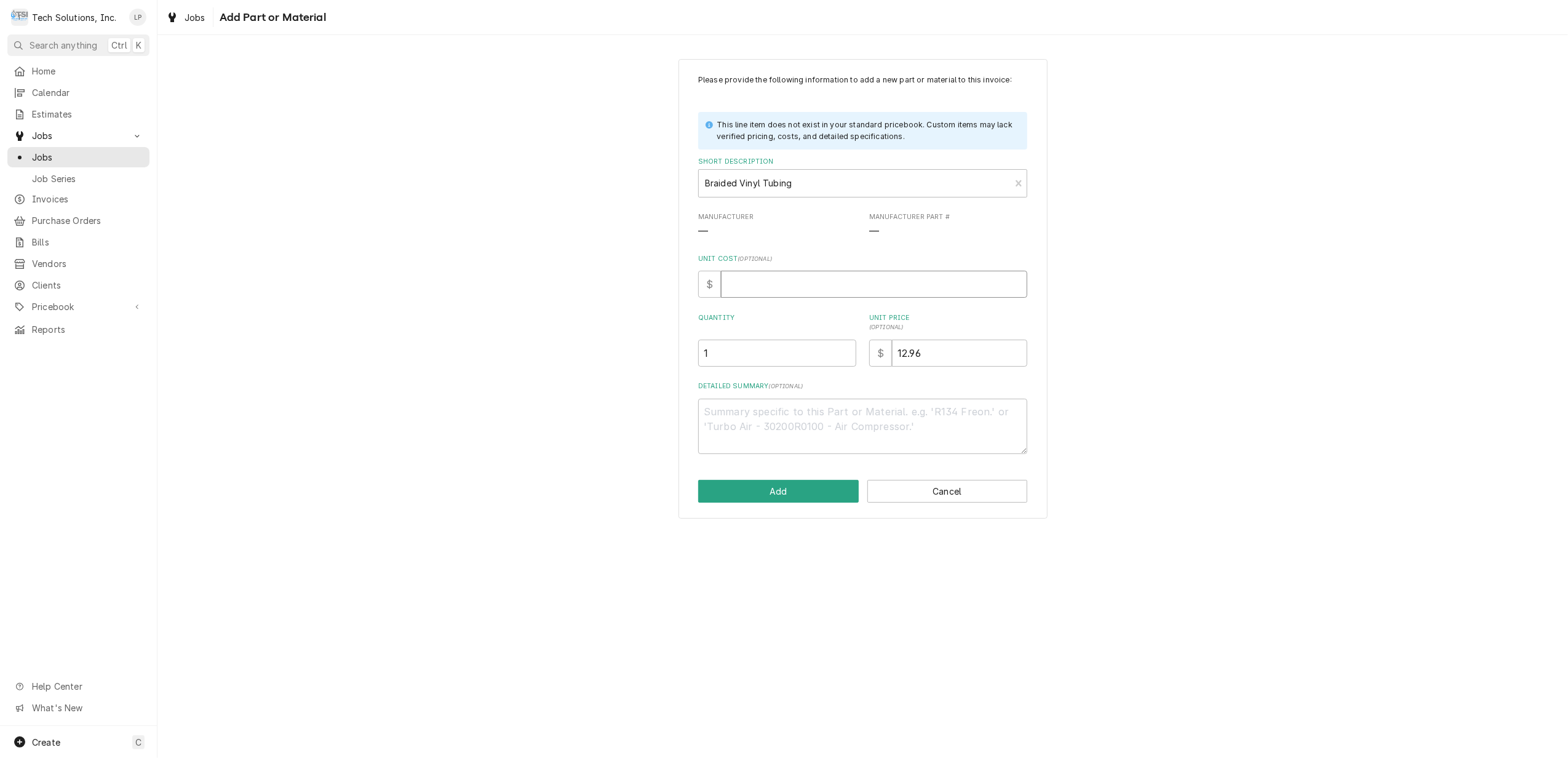
type input "6"
type textarea "x"
type input "6.0"
type textarea "x"
type input "6.00"
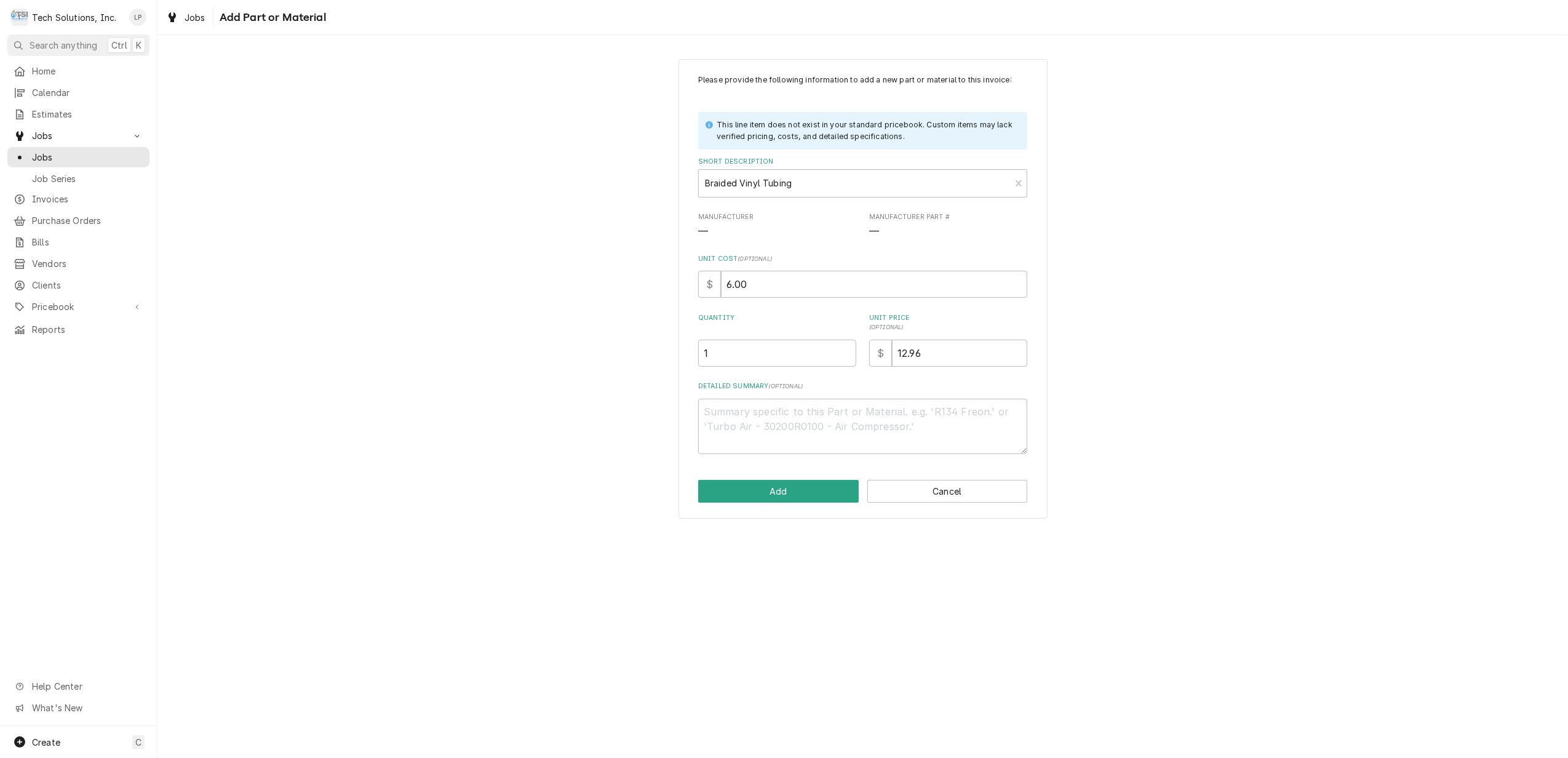
click at [781, 316] on label "Quantity" at bounding box center [777, 322] width 158 height 20
click at [781, 339] on input "1" at bounding box center [777, 353] width 158 height 27
click at [804, 495] on button "Add" at bounding box center [778, 491] width 161 height 23
type textarea "x"
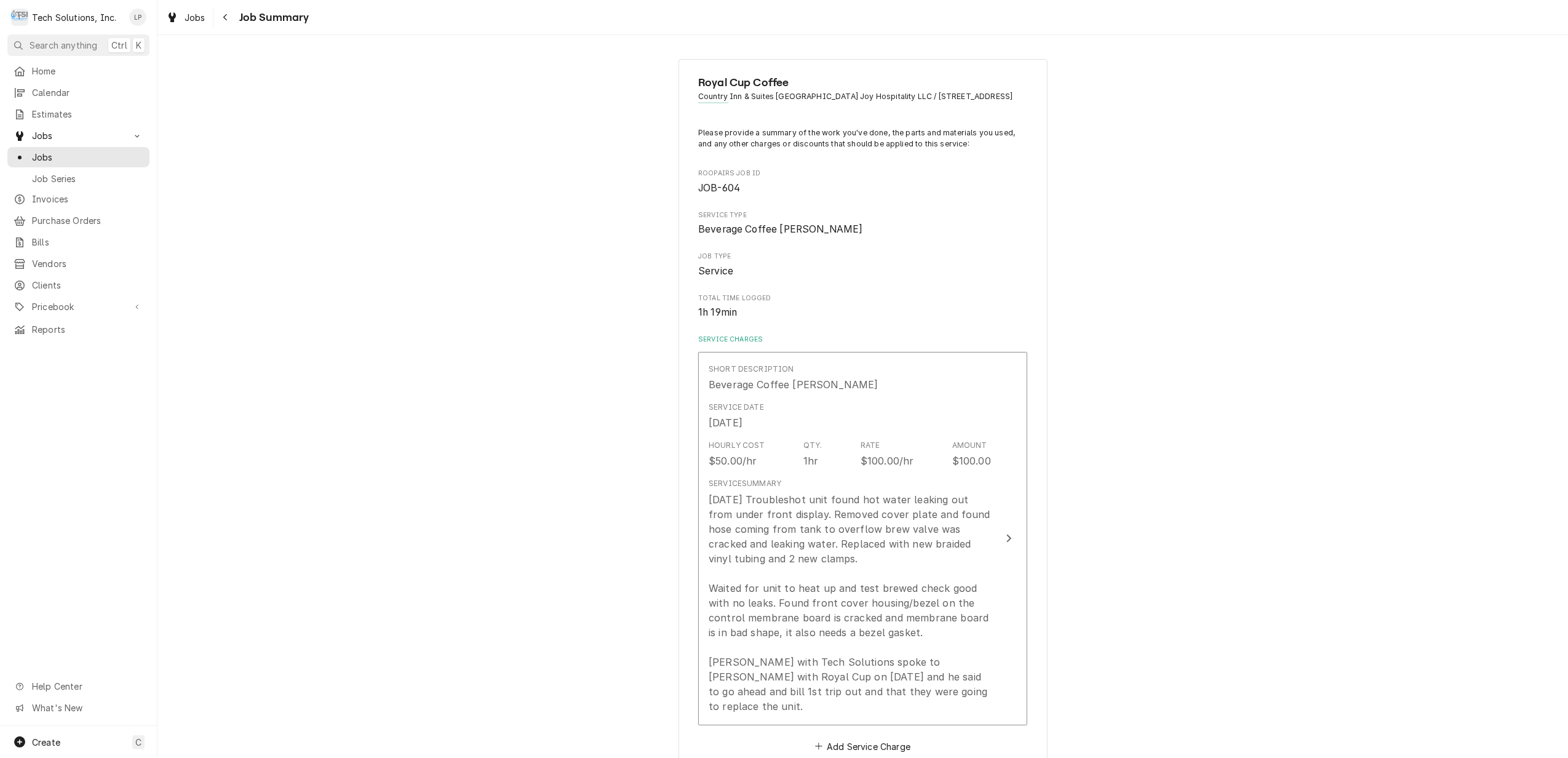
scroll to position [464, 0]
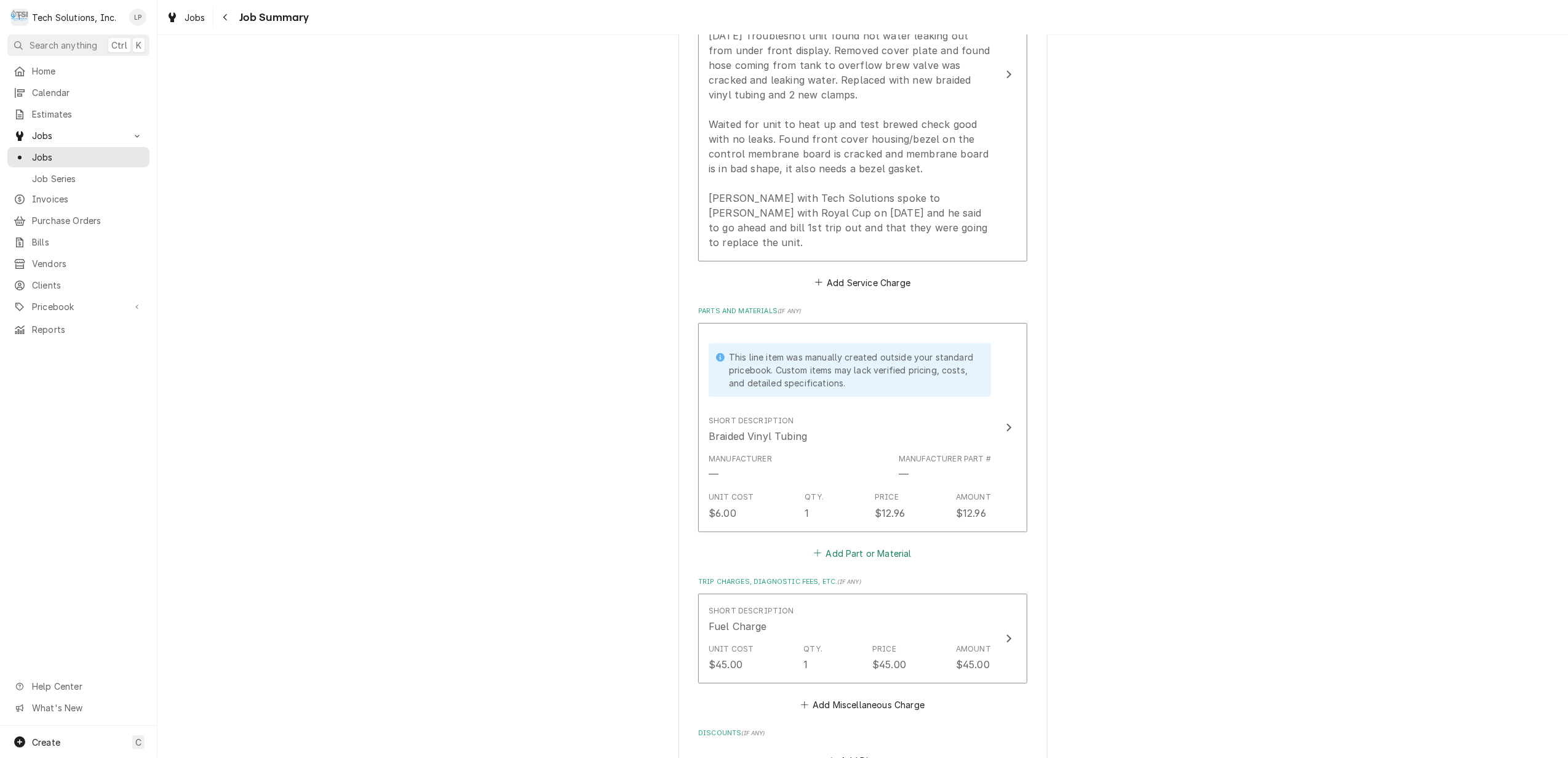
click at [838, 550] on button "Add Part or Material" at bounding box center [862, 553] width 101 height 17
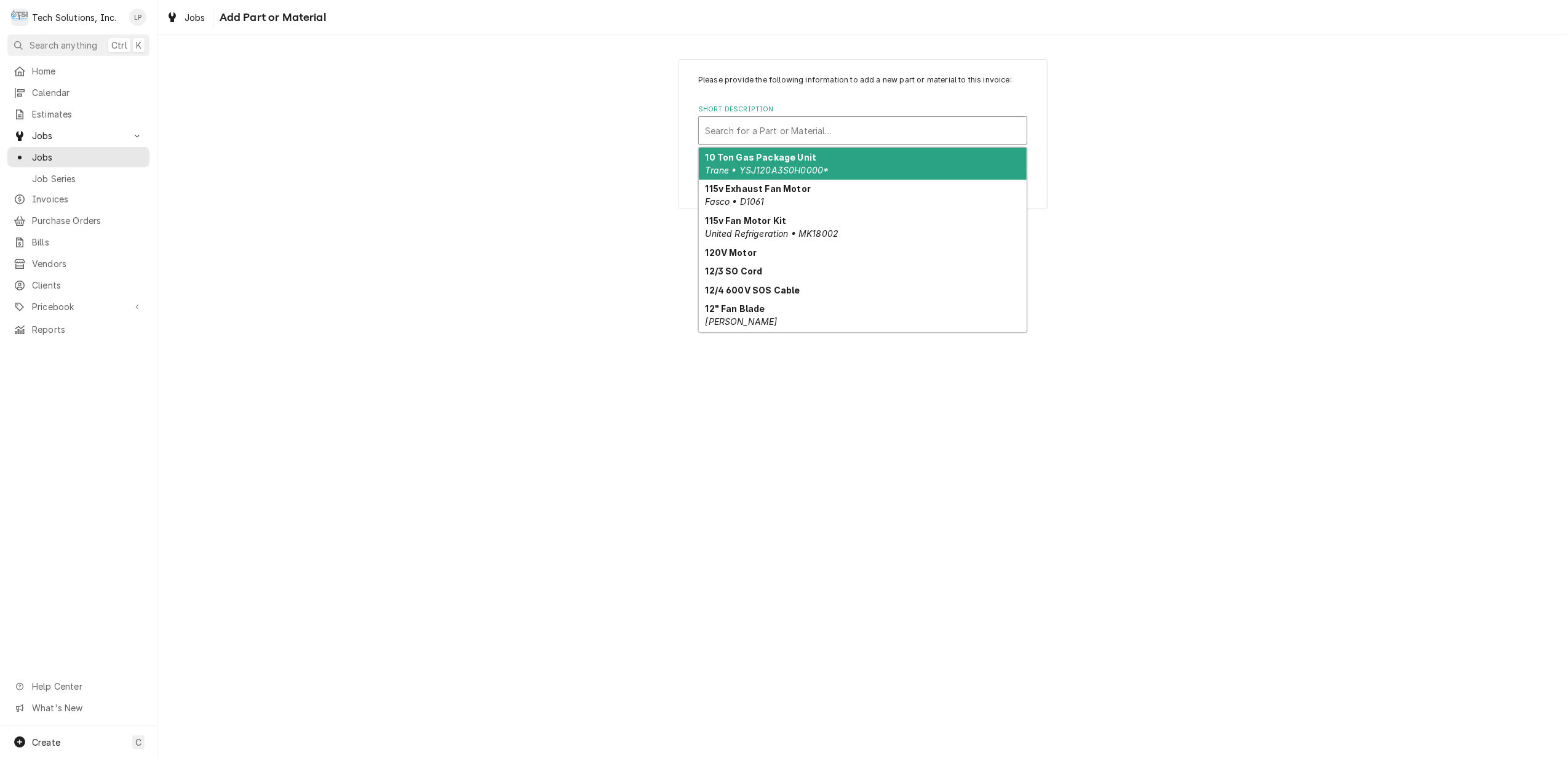
click at [852, 128] on div "Short Description" at bounding box center [862, 130] width 315 height 22
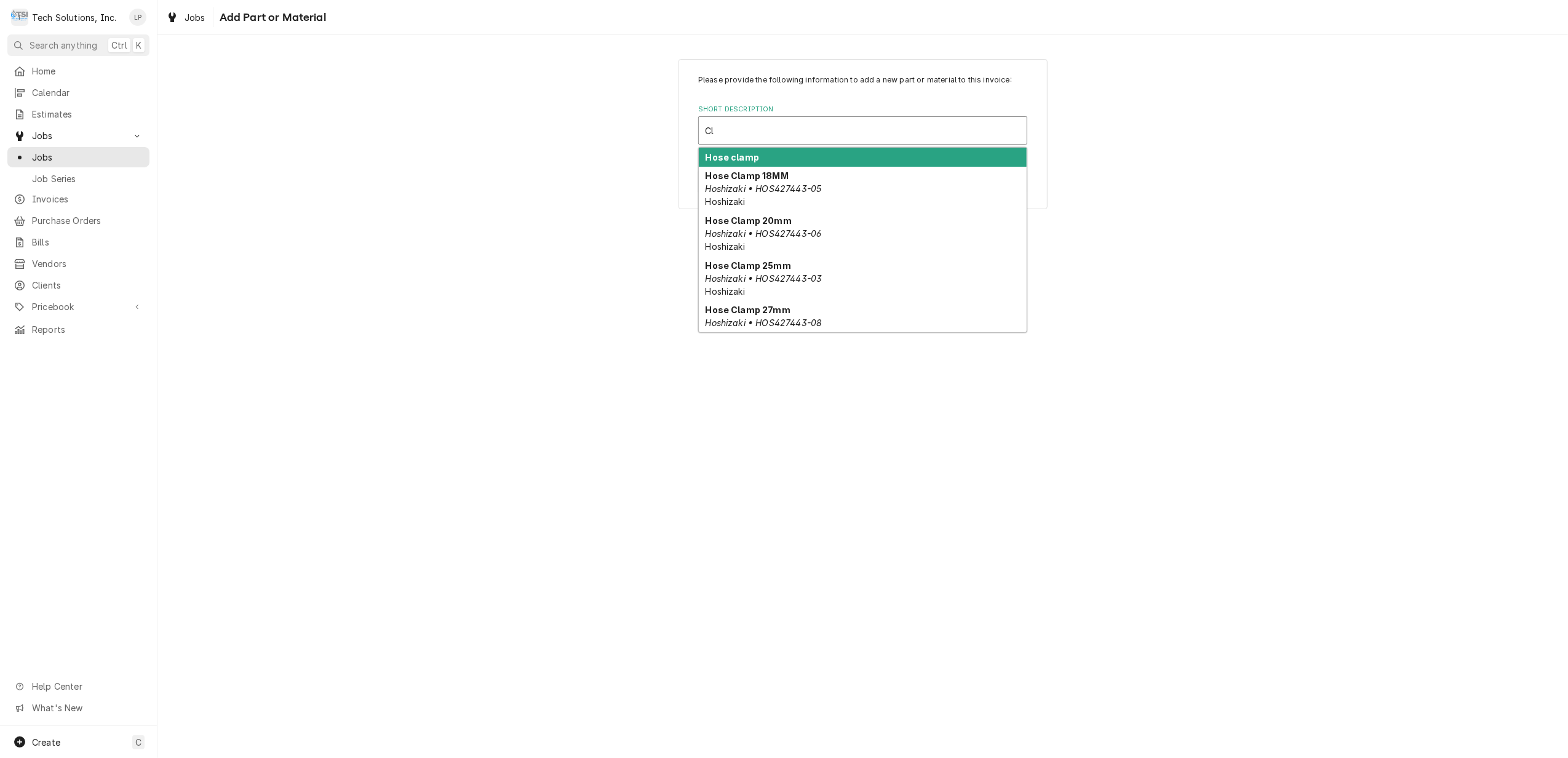
type input "C"
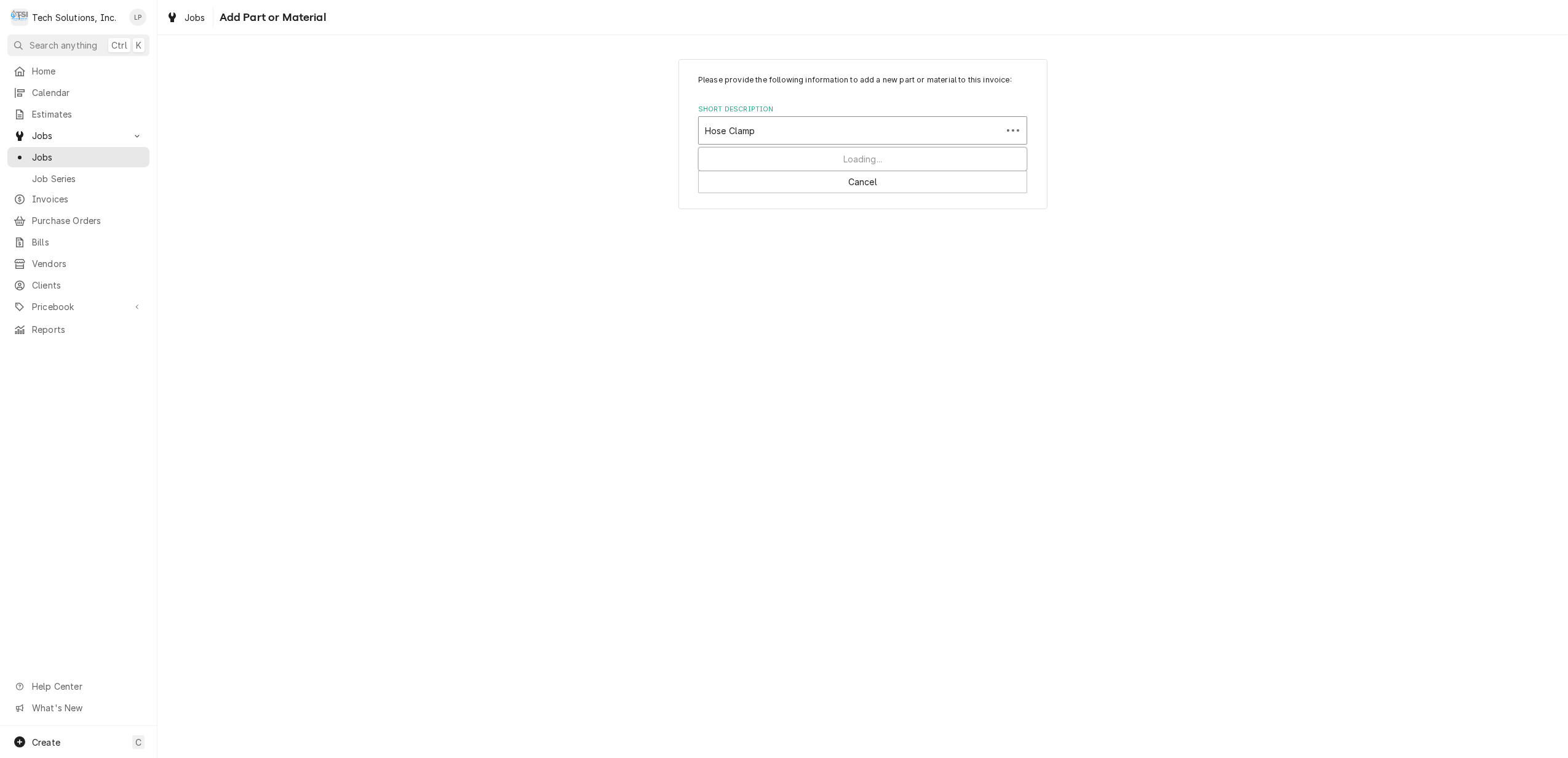
type input "Hose Clamps"
click at [807, 157] on div "Add "Hose Clamps" to PriceBook" at bounding box center [862, 157] width 328 height 19
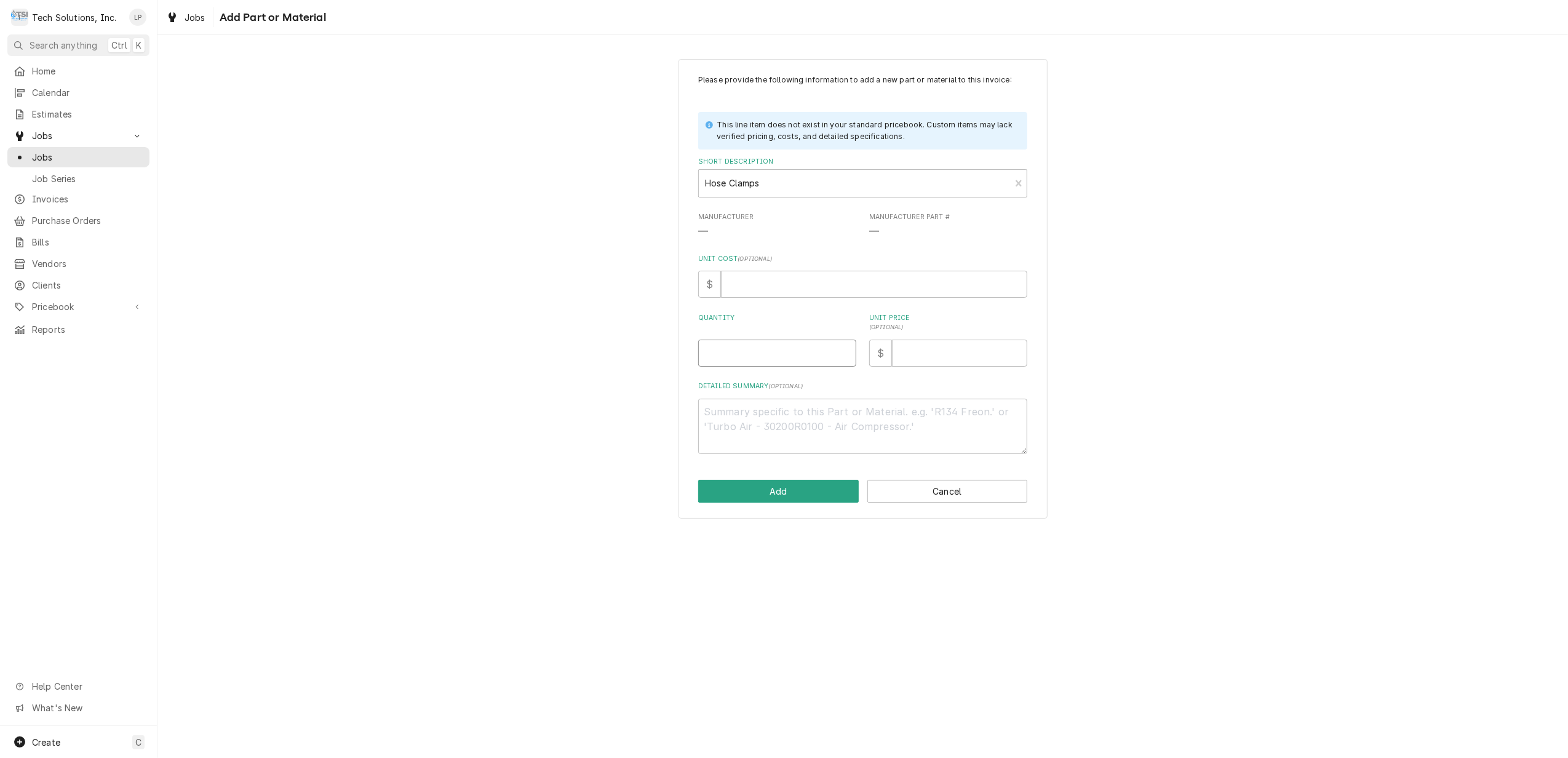
click at [815, 356] on input "Quantity" at bounding box center [777, 353] width 158 height 27
type textarea "x"
type input "2"
click at [846, 320] on label "Quantity" at bounding box center [777, 322] width 158 height 20
click at [846, 339] on input "2" at bounding box center [777, 353] width 158 height 27
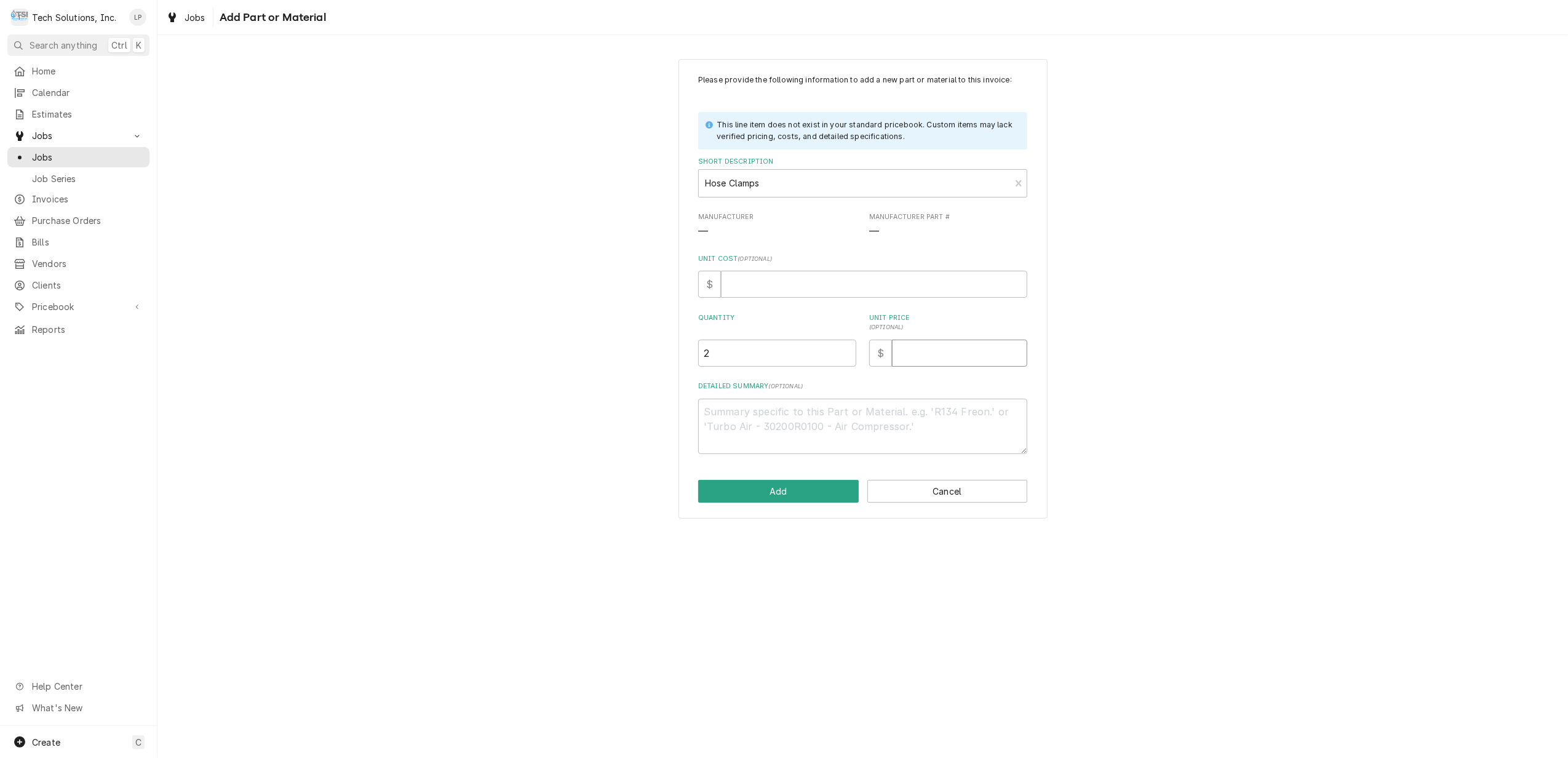
click at [998, 354] on input "Unit Price ( optional )" at bounding box center [959, 353] width 135 height 27
type textarea "x"
type input "2"
type textarea "x"
type input "2.5"
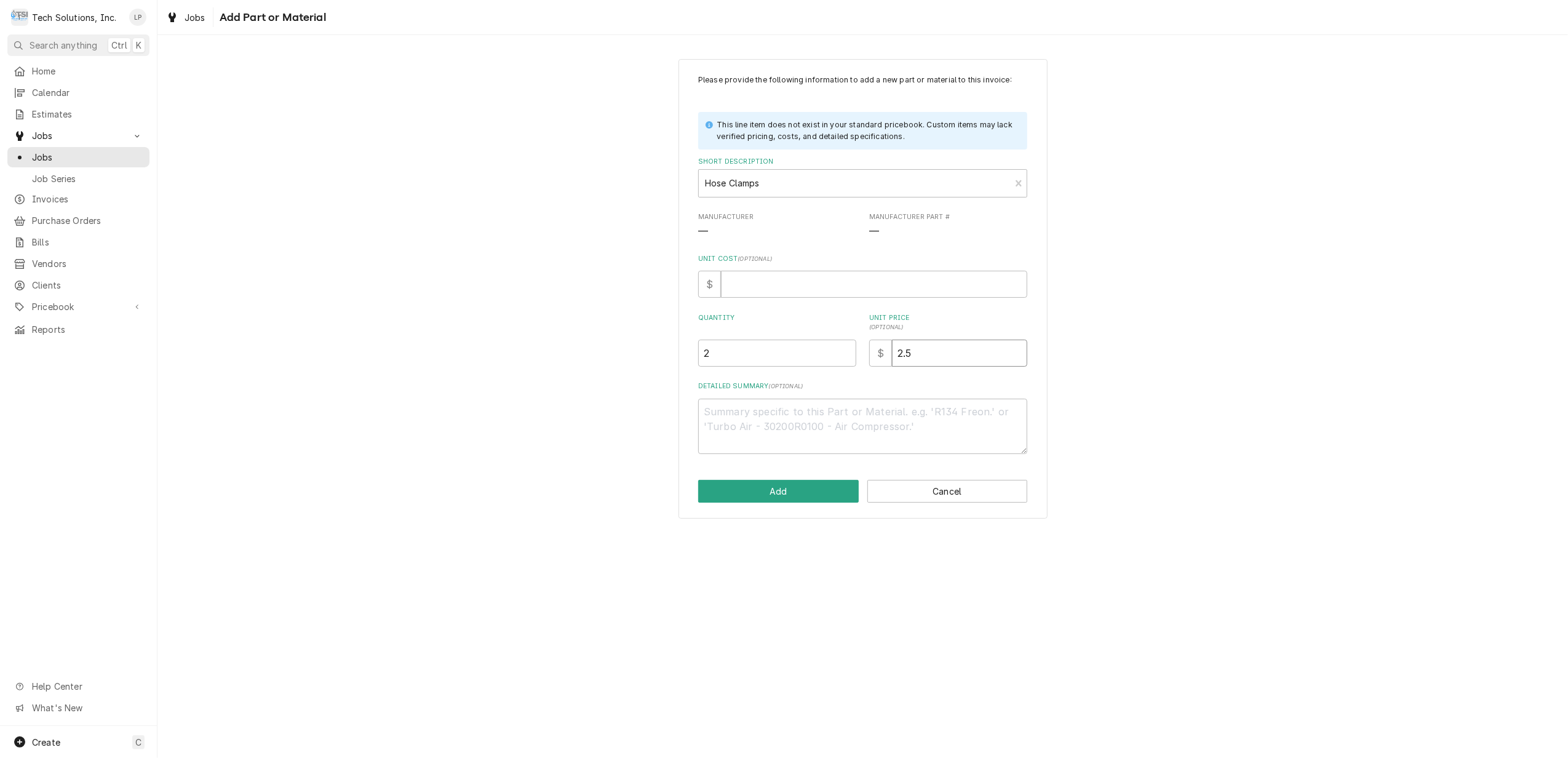
type textarea "x"
type input "2.50"
type textarea "x"
type input "2.5"
type textarea "x"
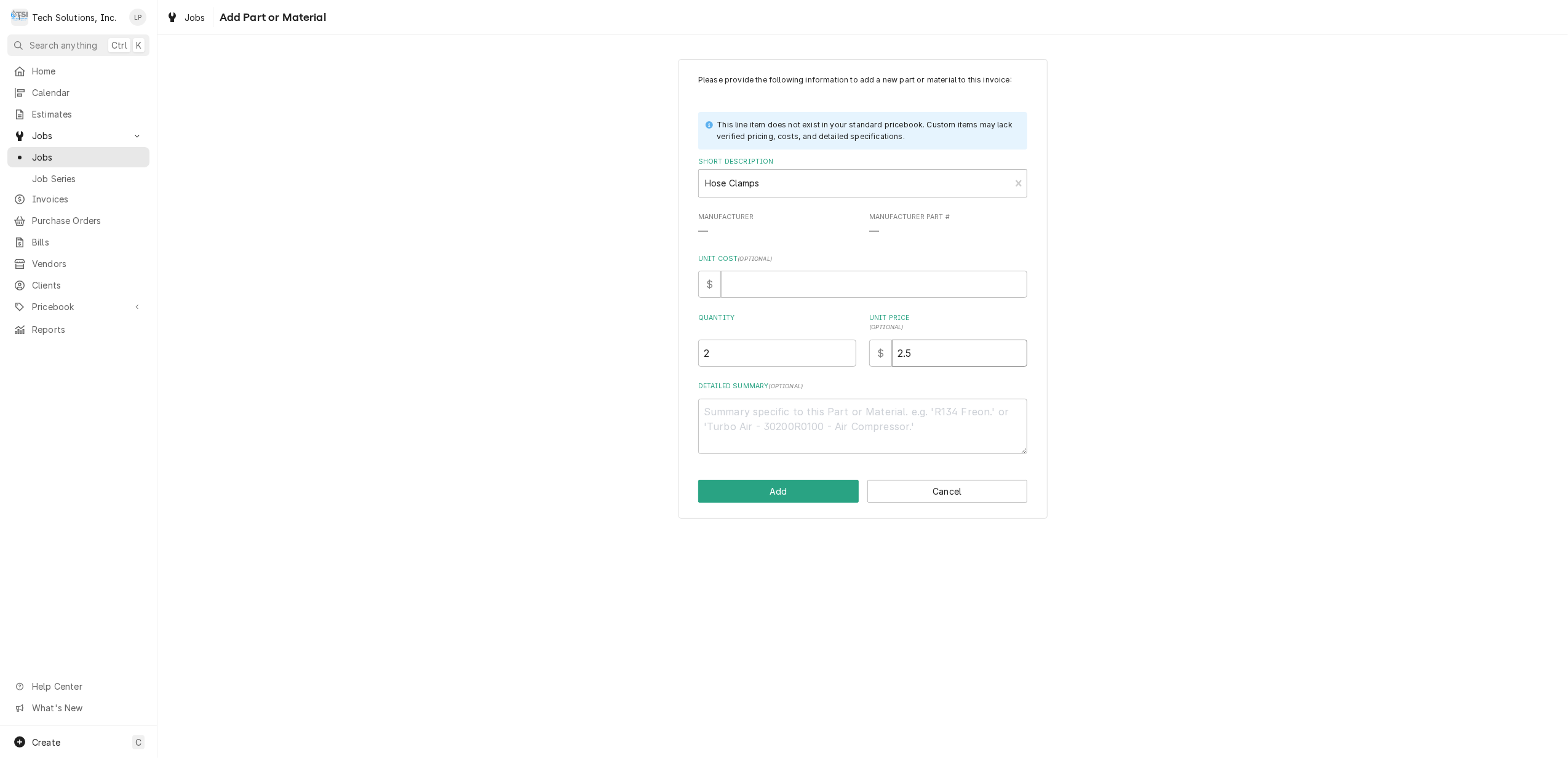
type input "2"
type textarea "x"
type input "1"
type textarea "x"
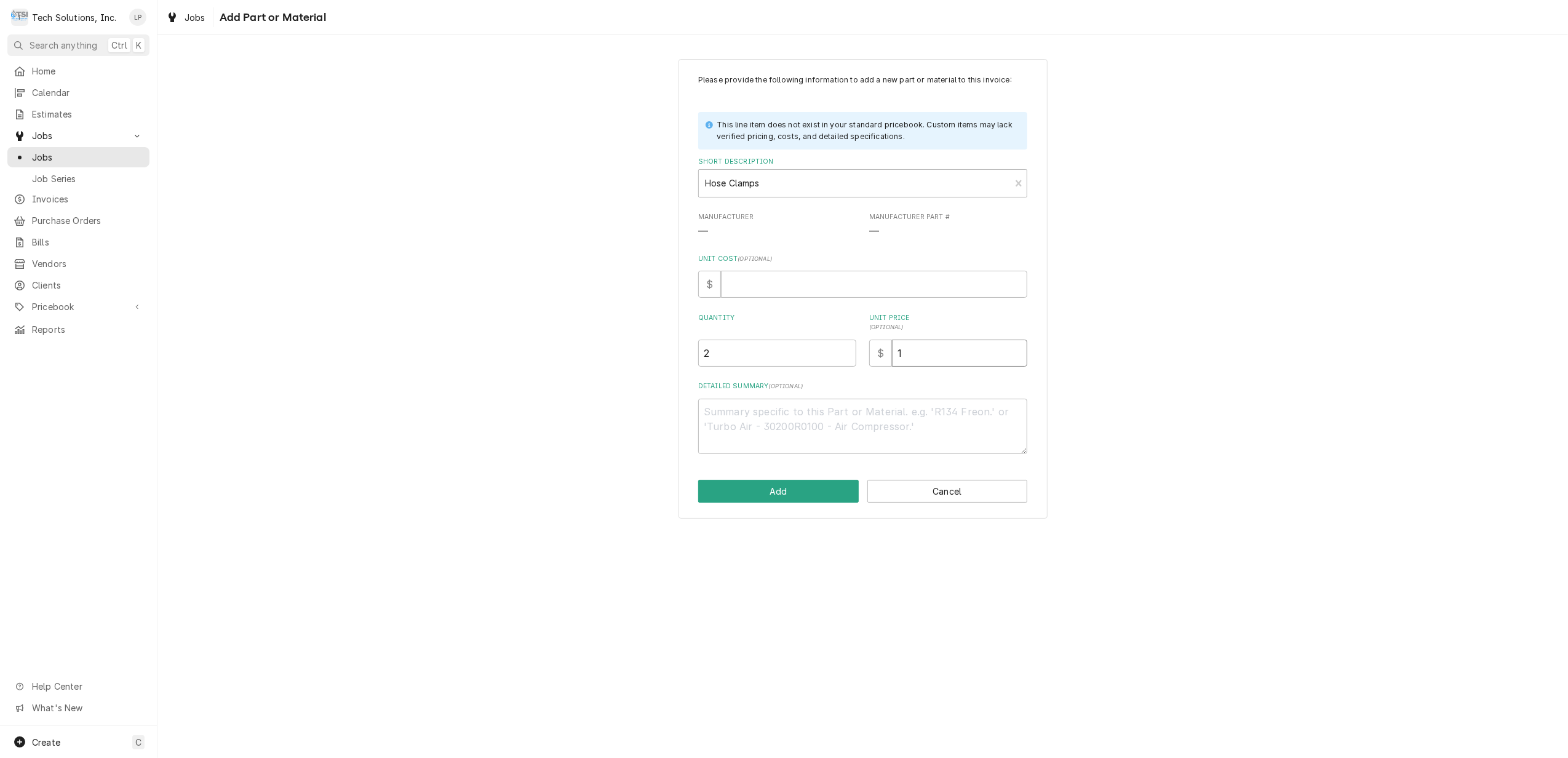
type input "1.2"
type textarea "x"
type input "1.25"
click at [835, 495] on button "Add" at bounding box center [778, 491] width 161 height 23
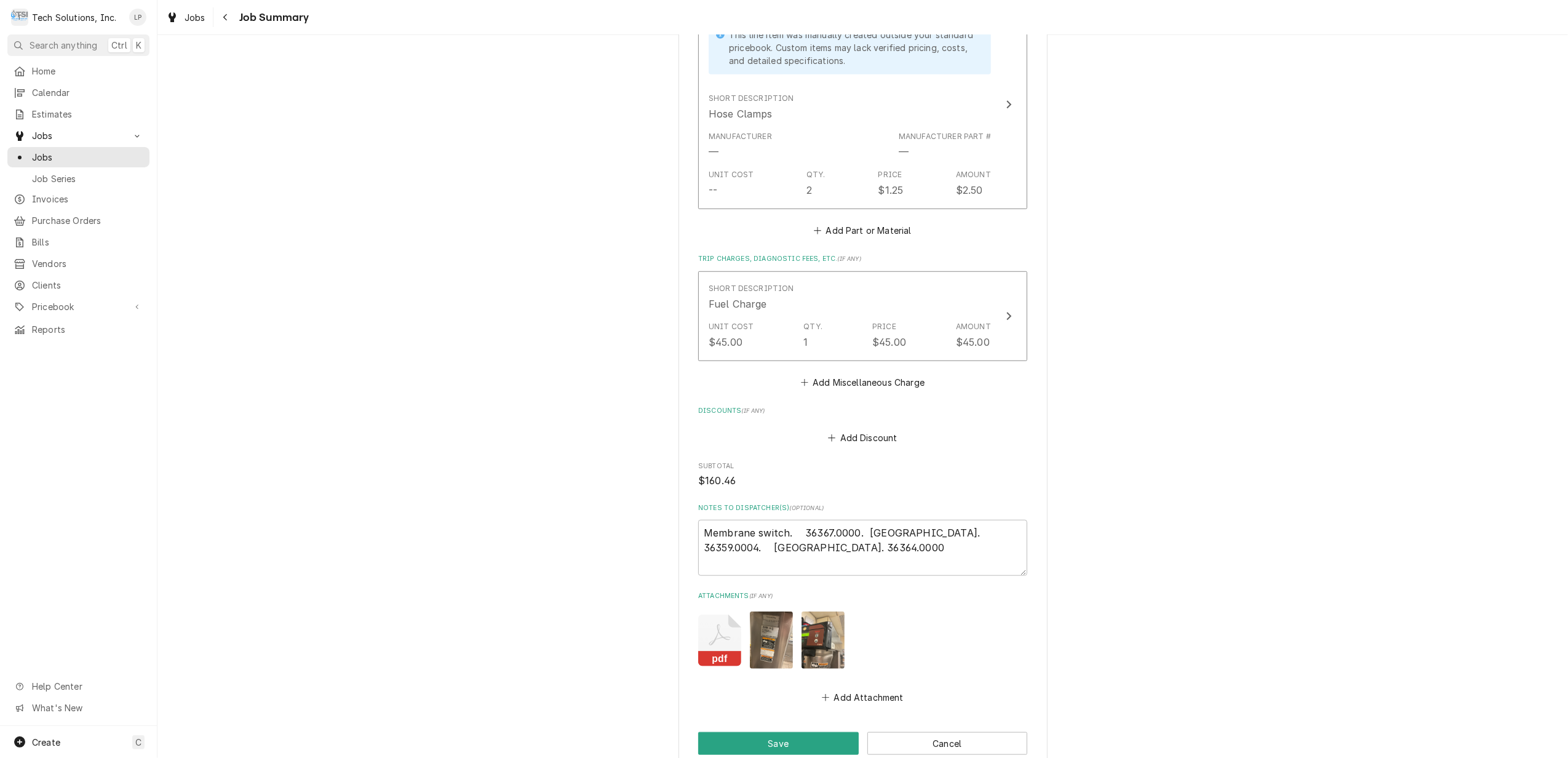
scroll to position [1038, 0]
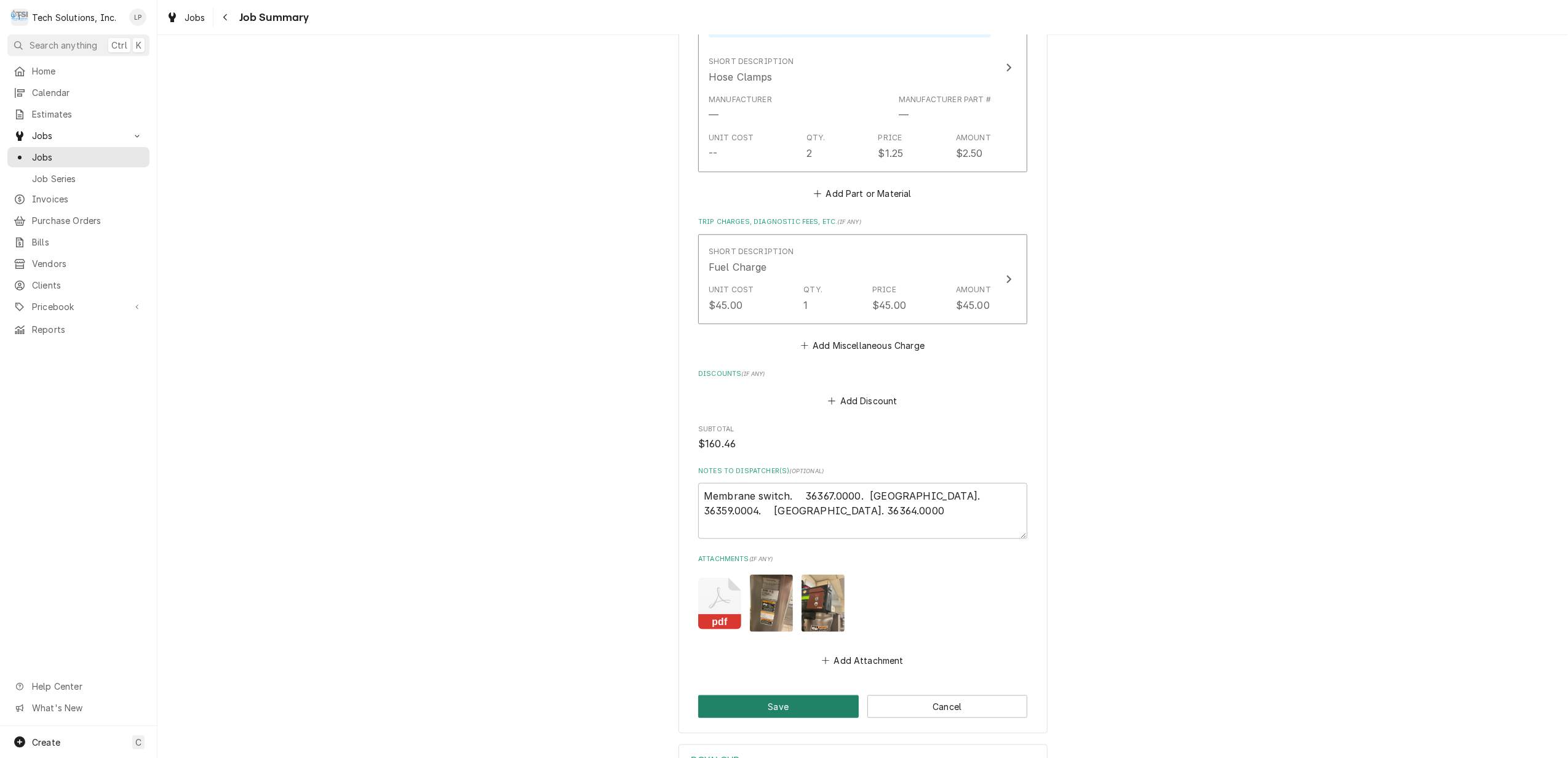
click at [778, 704] on button "Save" at bounding box center [778, 706] width 161 height 23
type textarea "x"
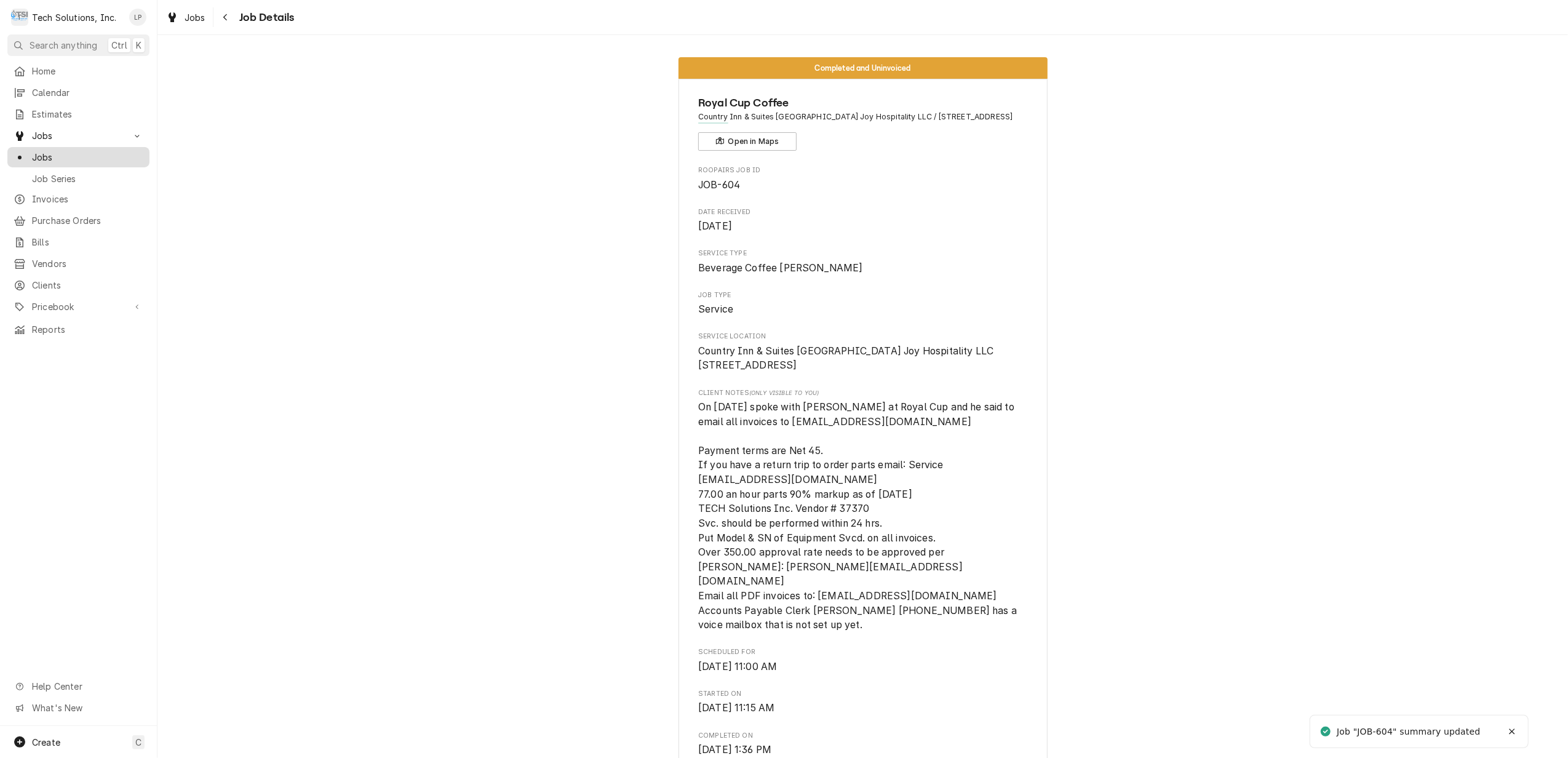
click at [40, 150] on span "Jobs" at bounding box center [87, 157] width 111 height 13
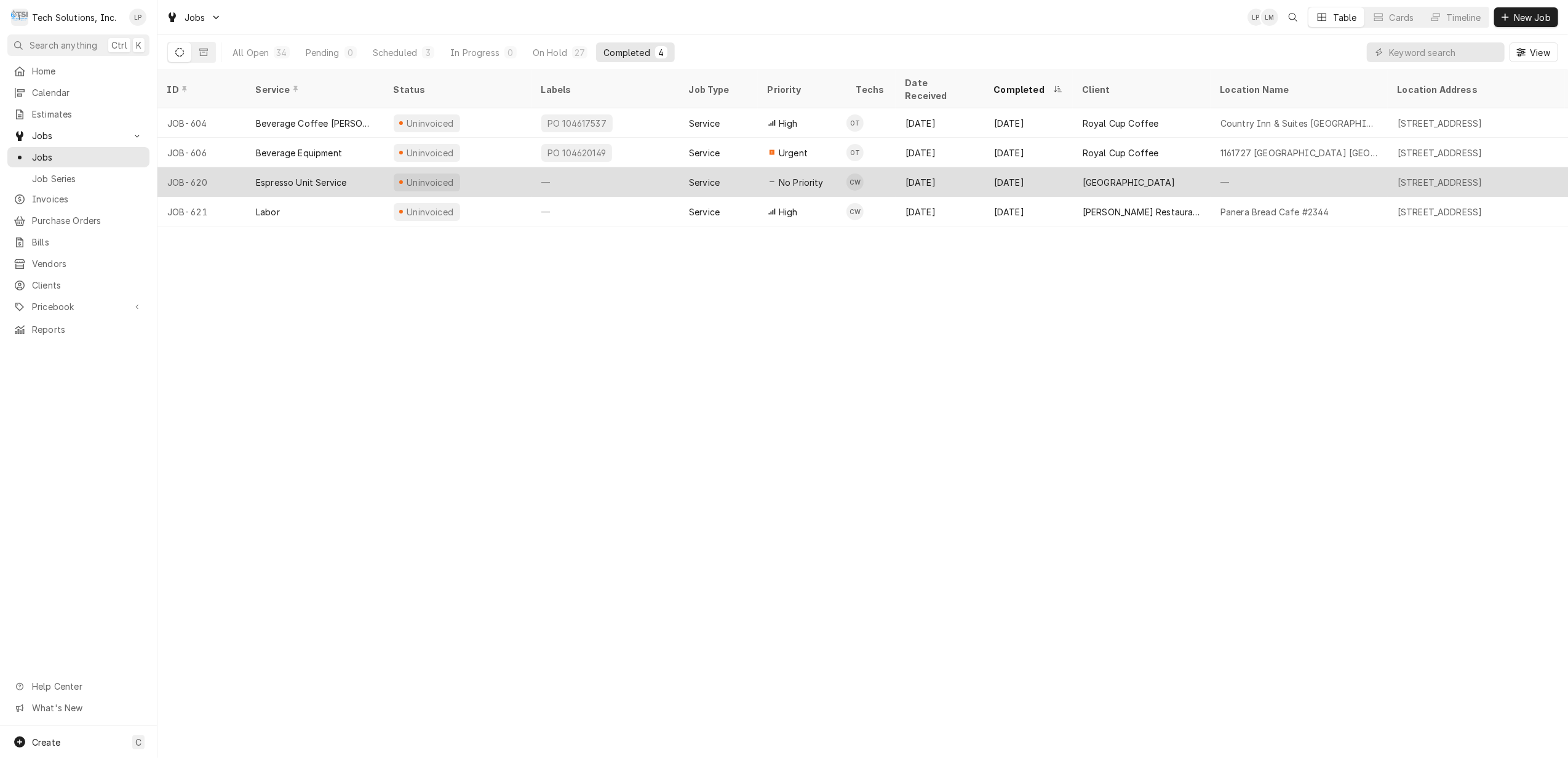
click at [645, 167] on div "—" at bounding box center [605, 182] width 148 height 30
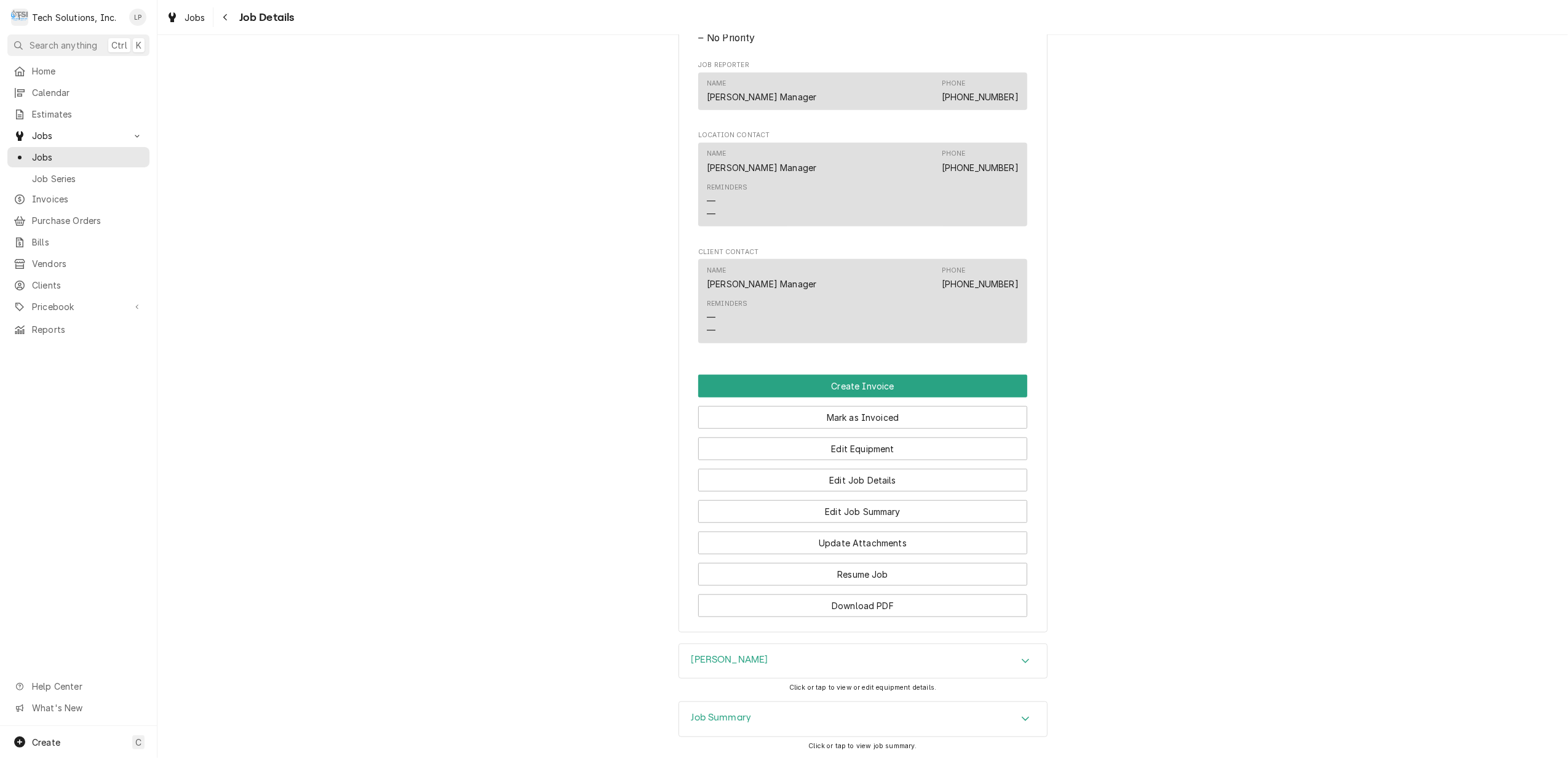
scroll to position [820, 0]
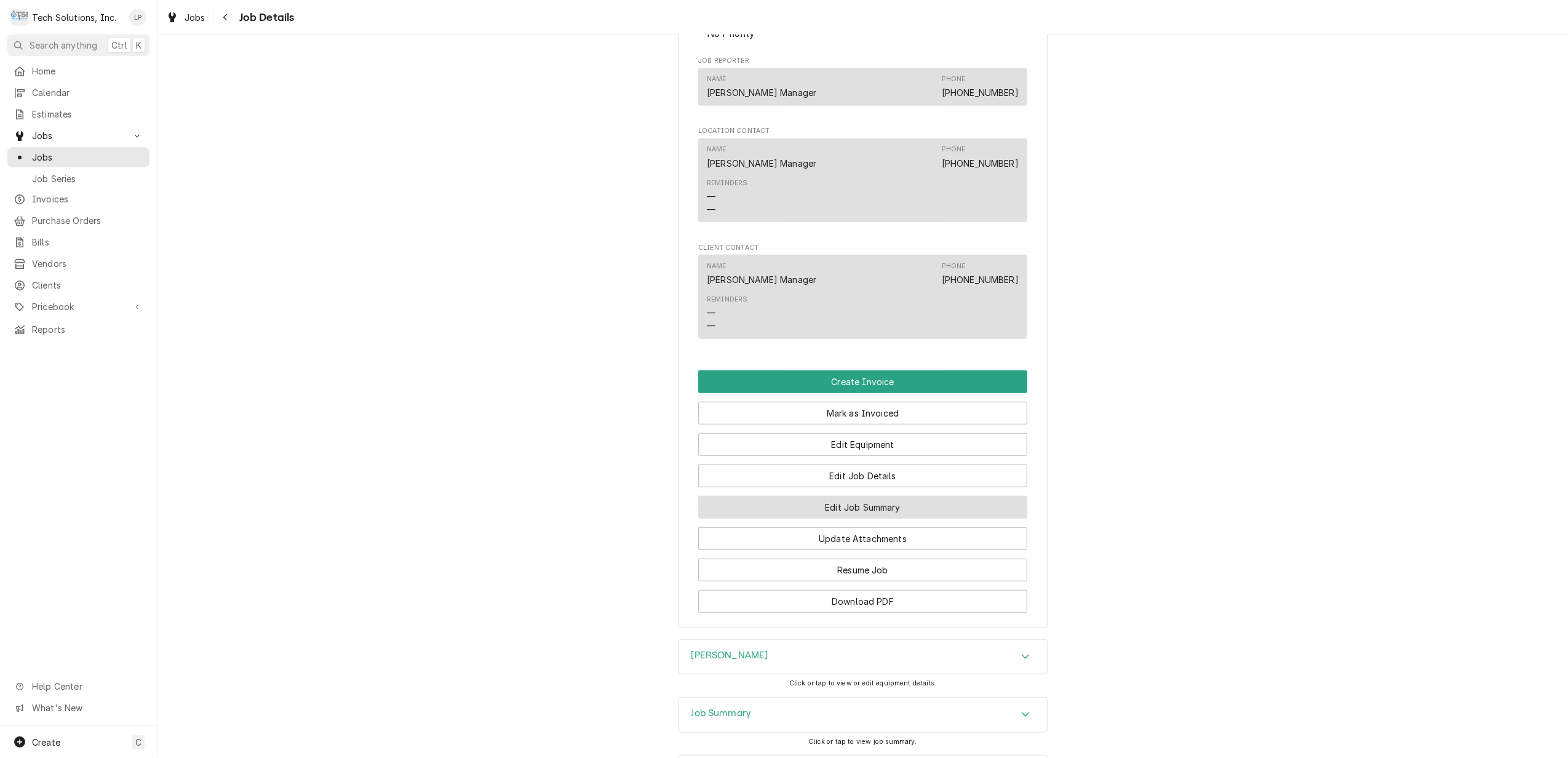
click at [874, 519] on button "Edit Job Summary" at bounding box center [862, 507] width 329 height 23
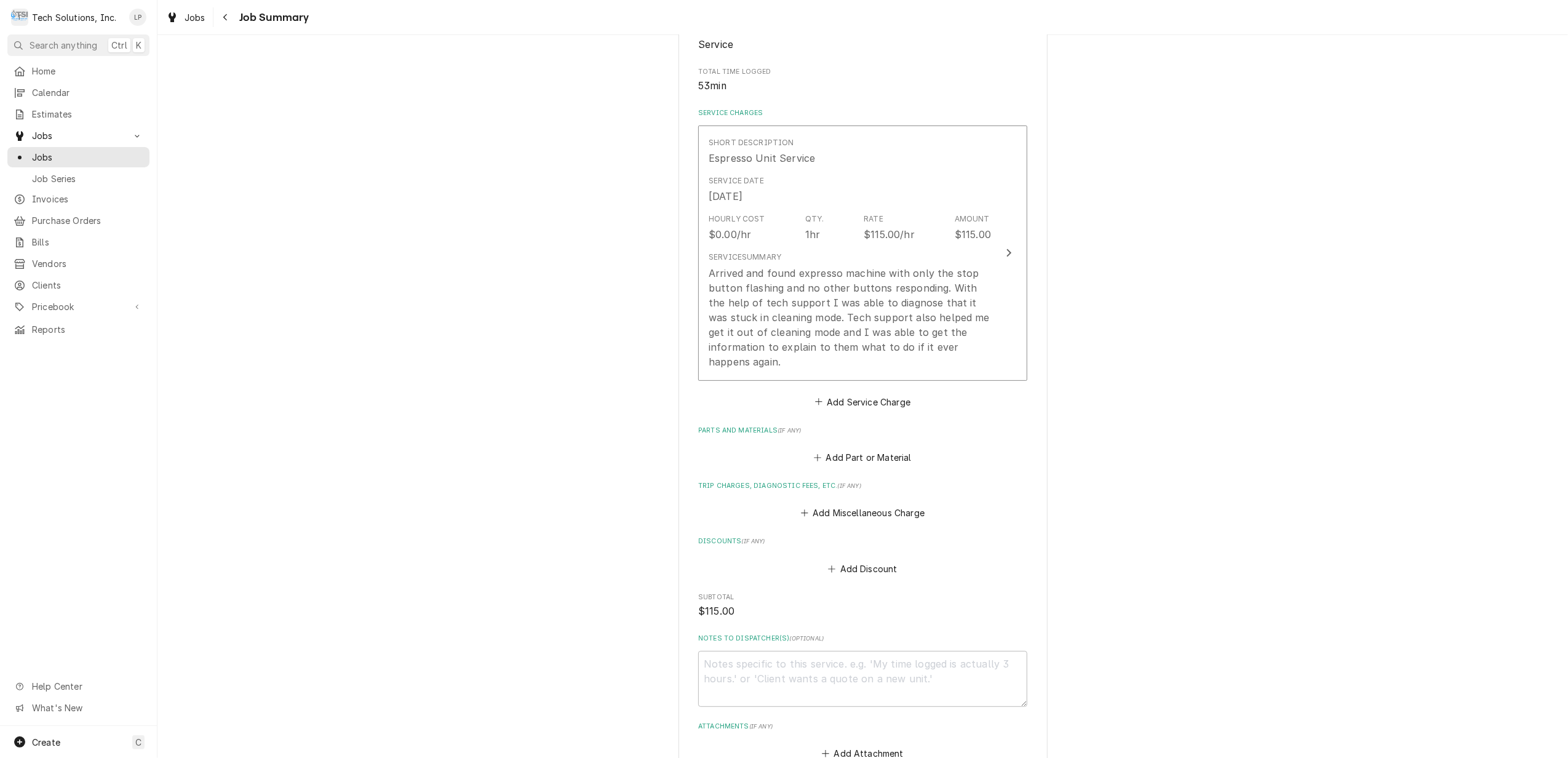
scroll to position [246, 0]
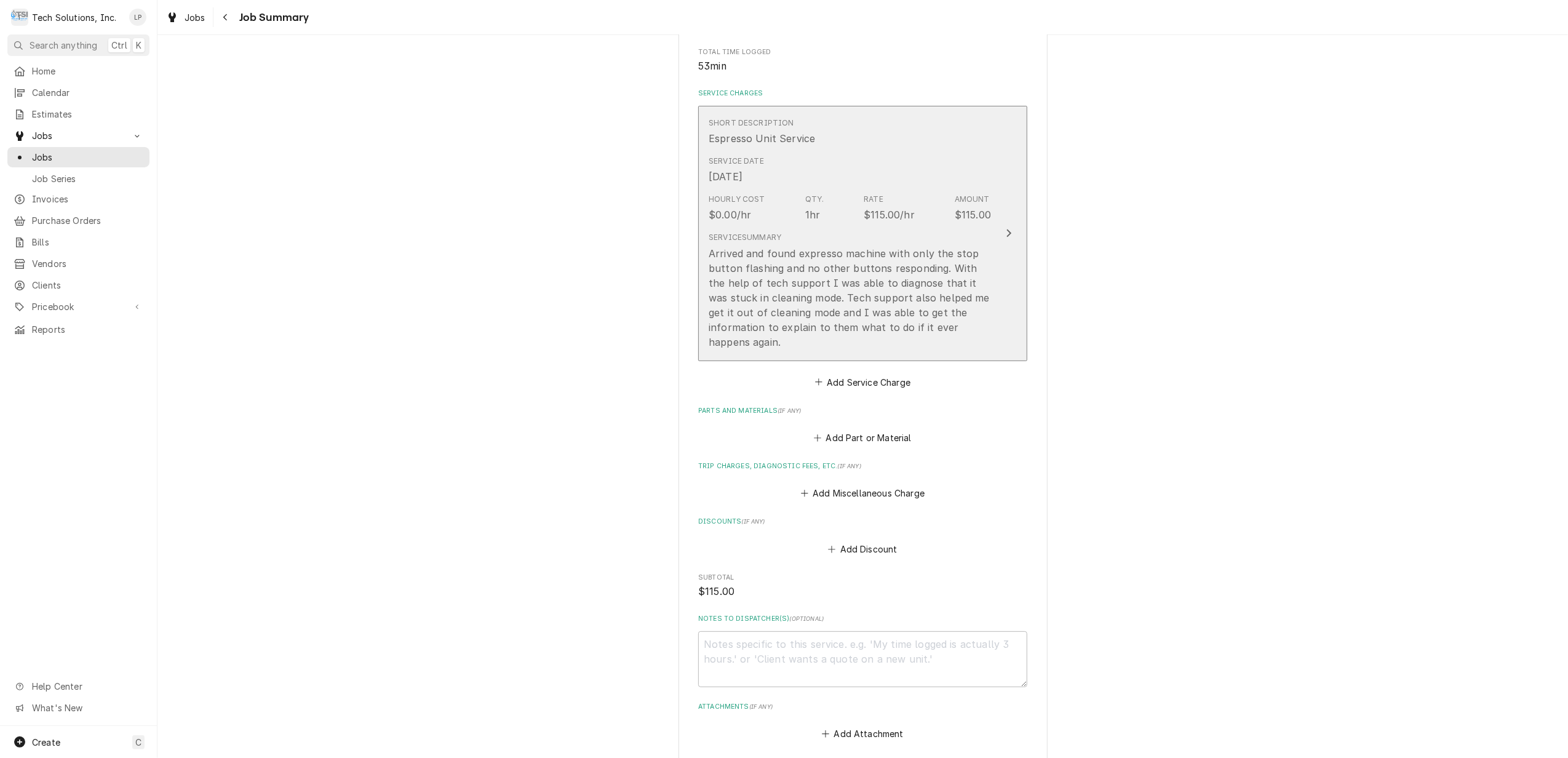
click at [995, 217] on button "Short Description Espresso Unit Service Service Date [DATE] Hourly Cost $0.00/h…" at bounding box center [862, 233] width 329 height 255
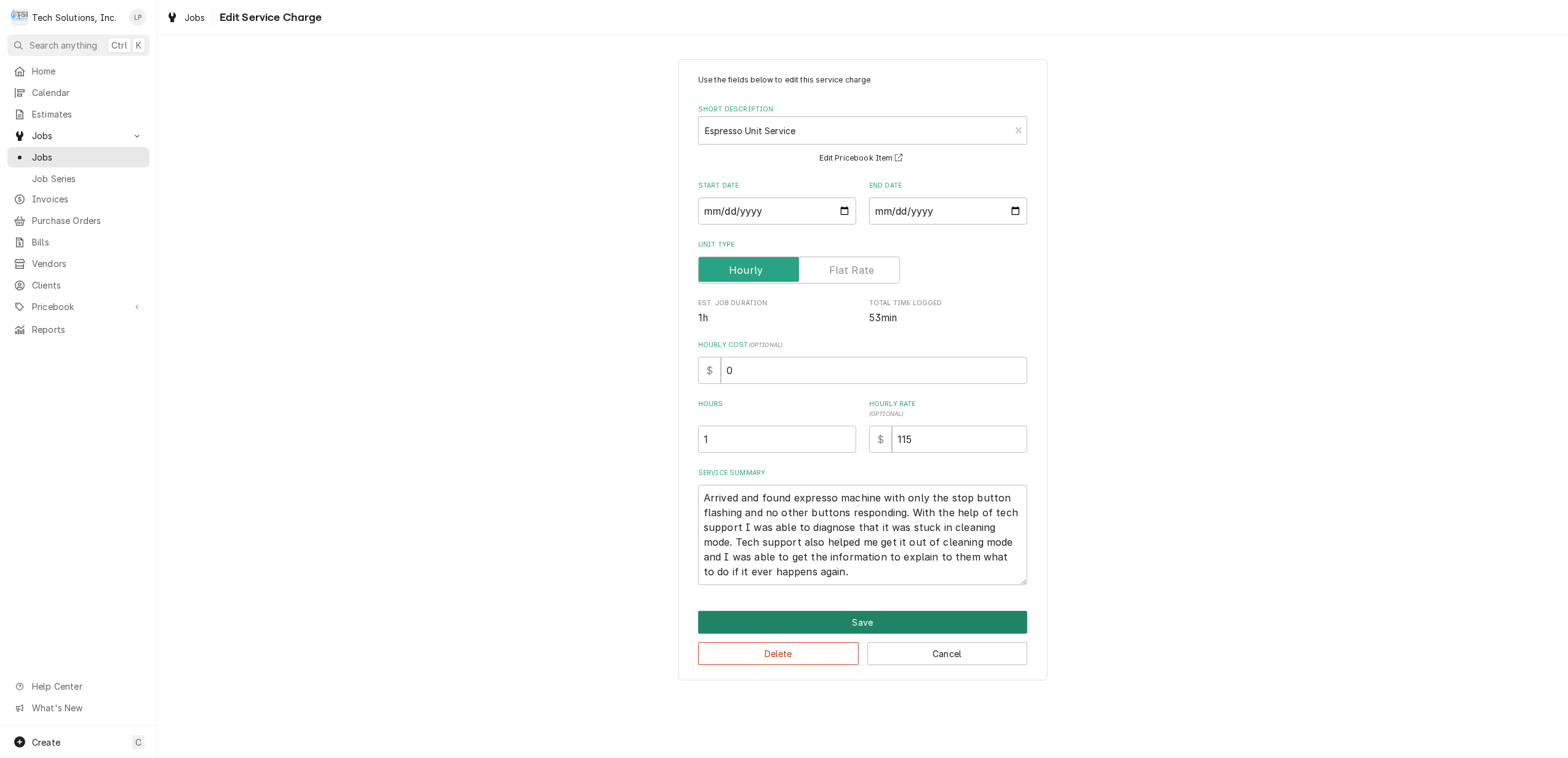
click at [897, 626] on button "Save" at bounding box center [862, 622] width 329 height 23
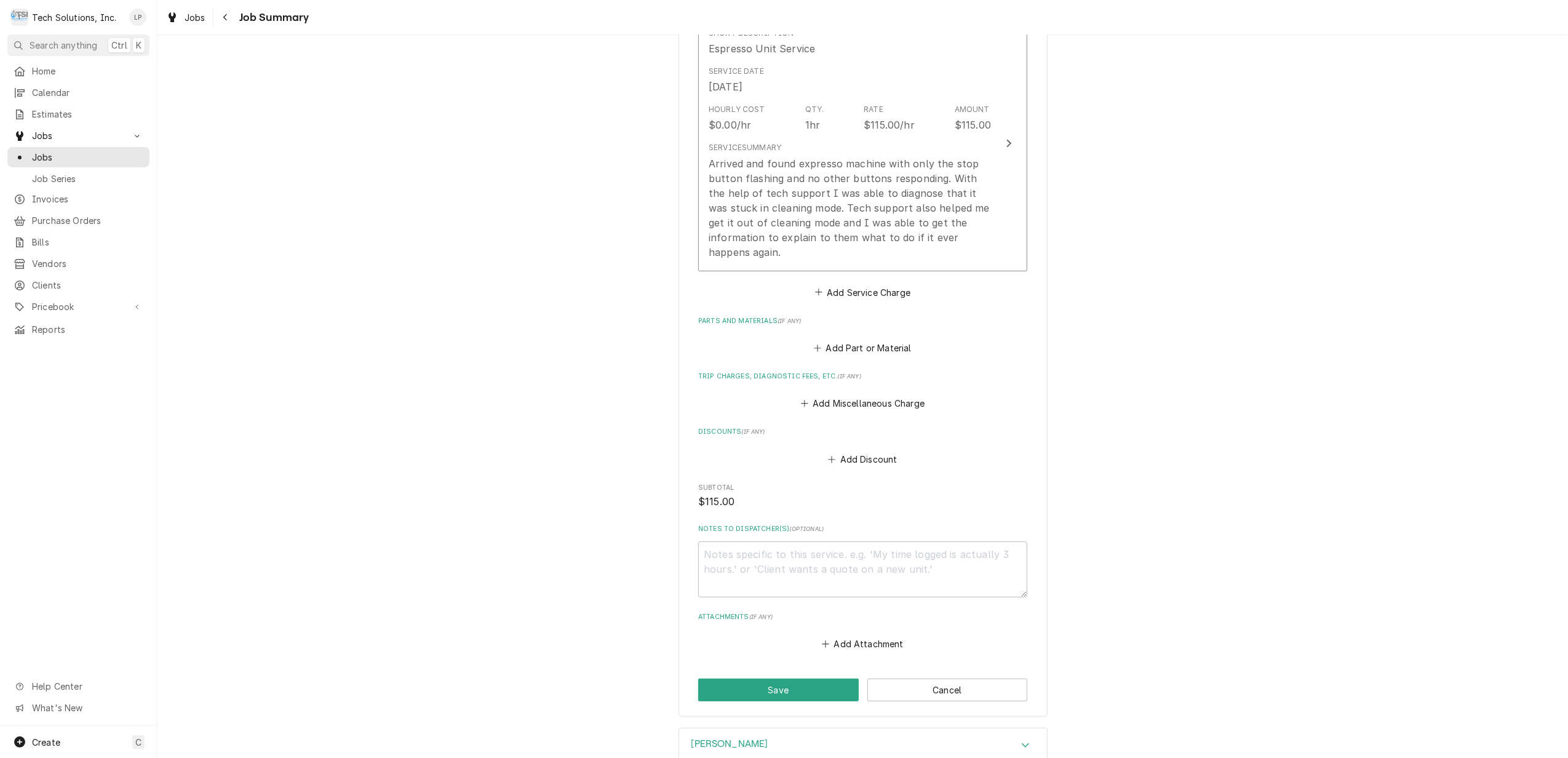
scroll to position [409, 0]
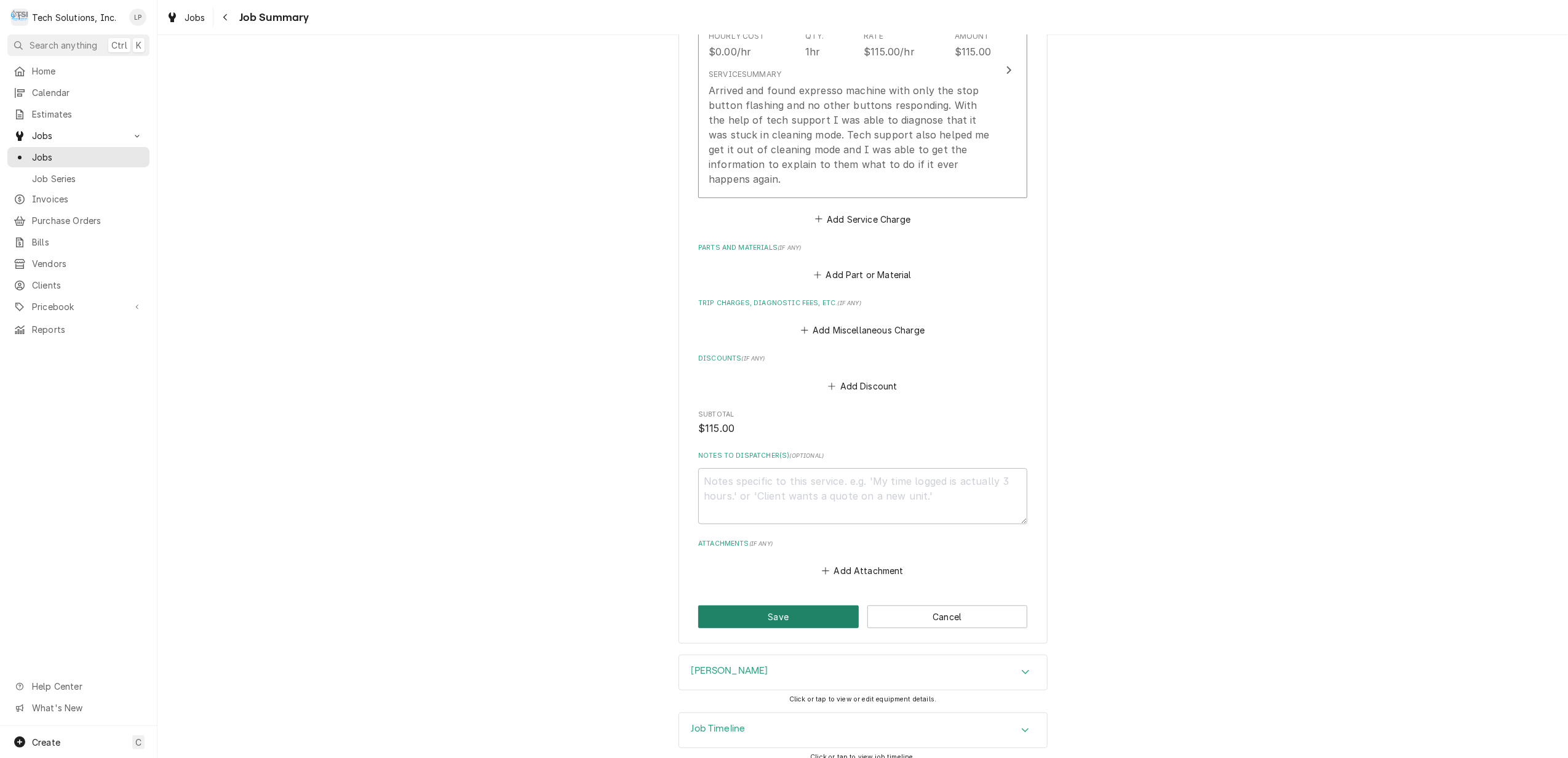
click at [820, 605] on button "Save" at bounding box center [778, 616] width 161 height 23
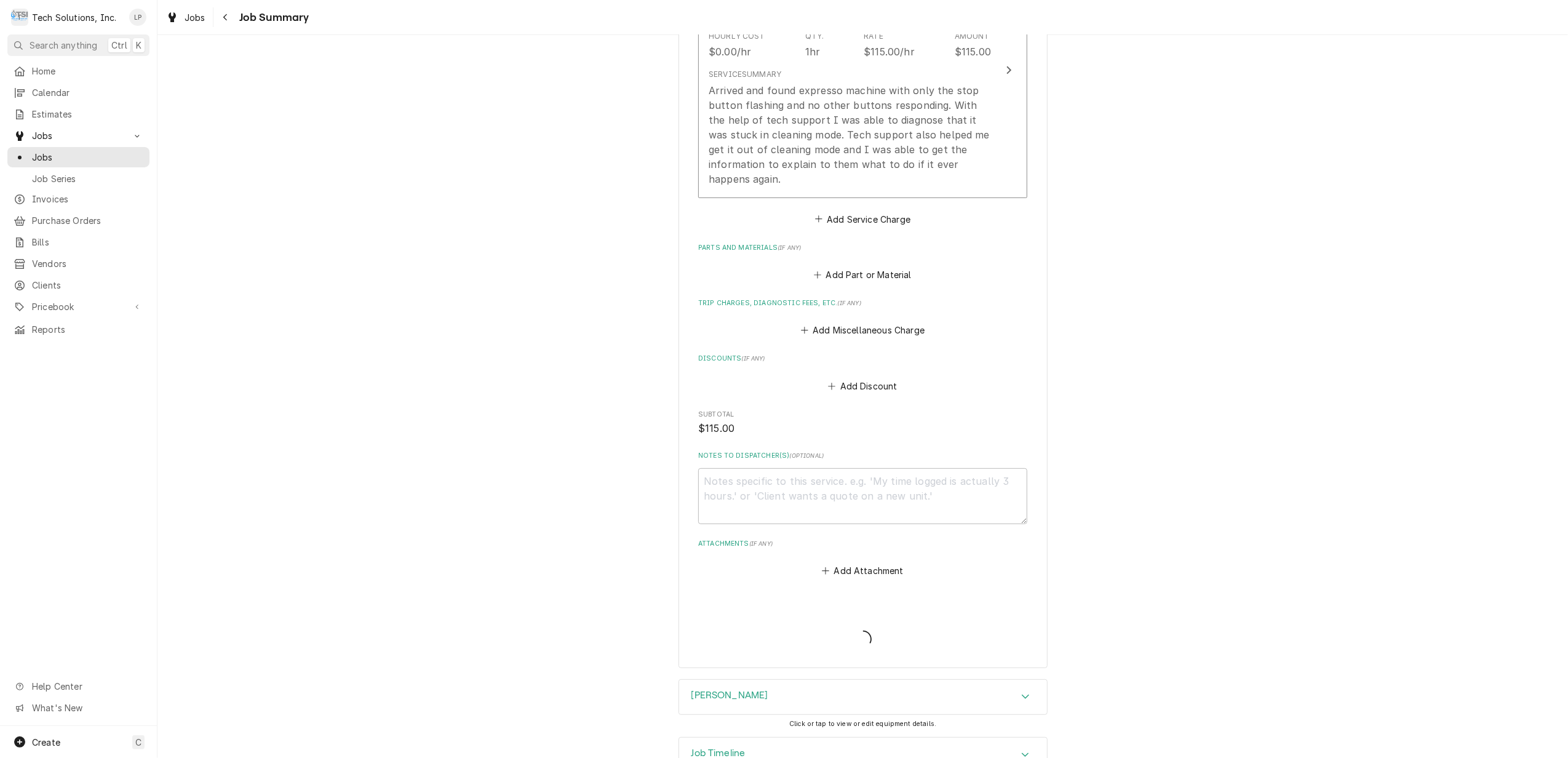
type textarea "x"
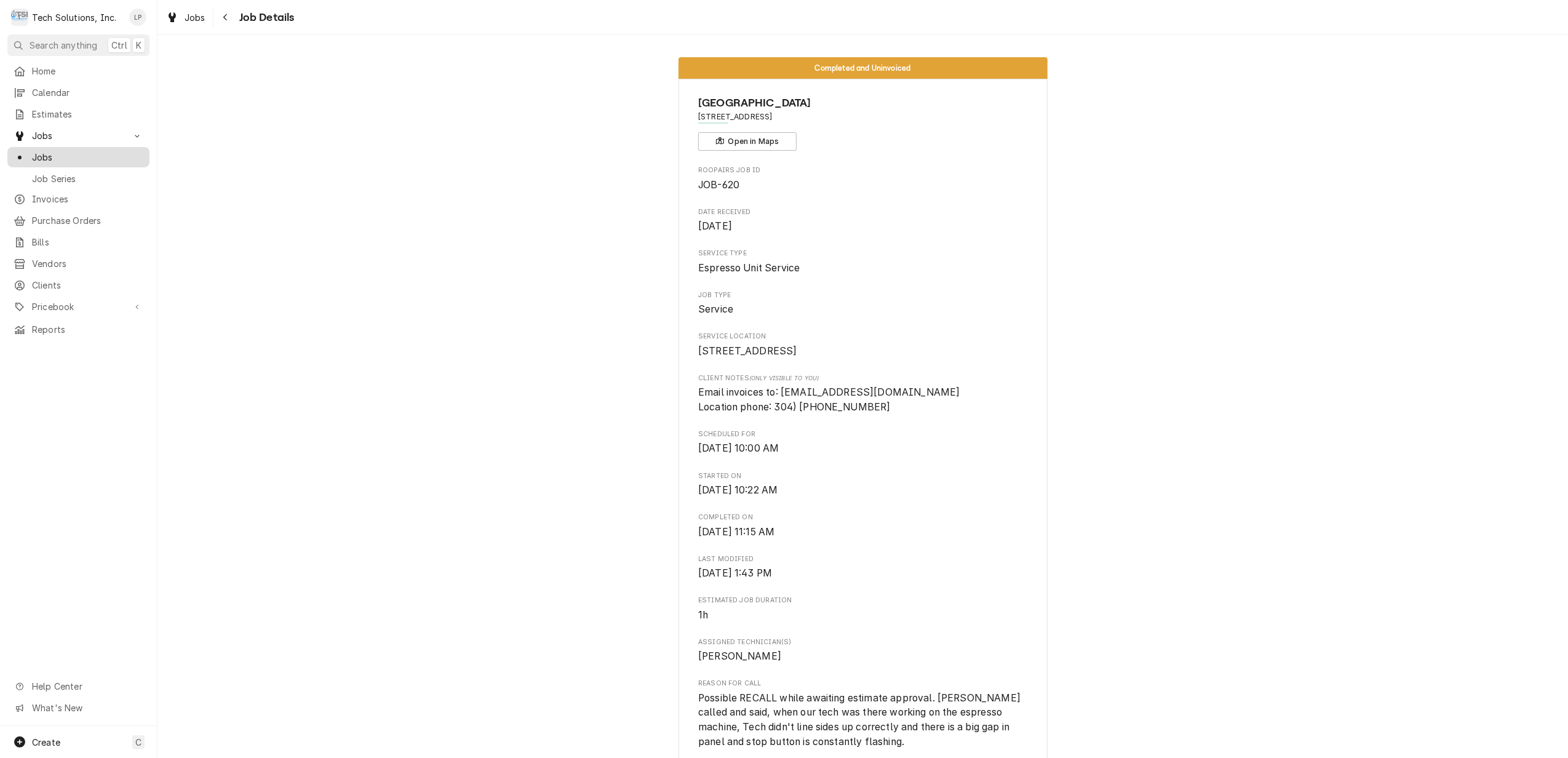
click at [42, 152] on span "Jobs" at bounding box center [87, 157] width 111 height 13
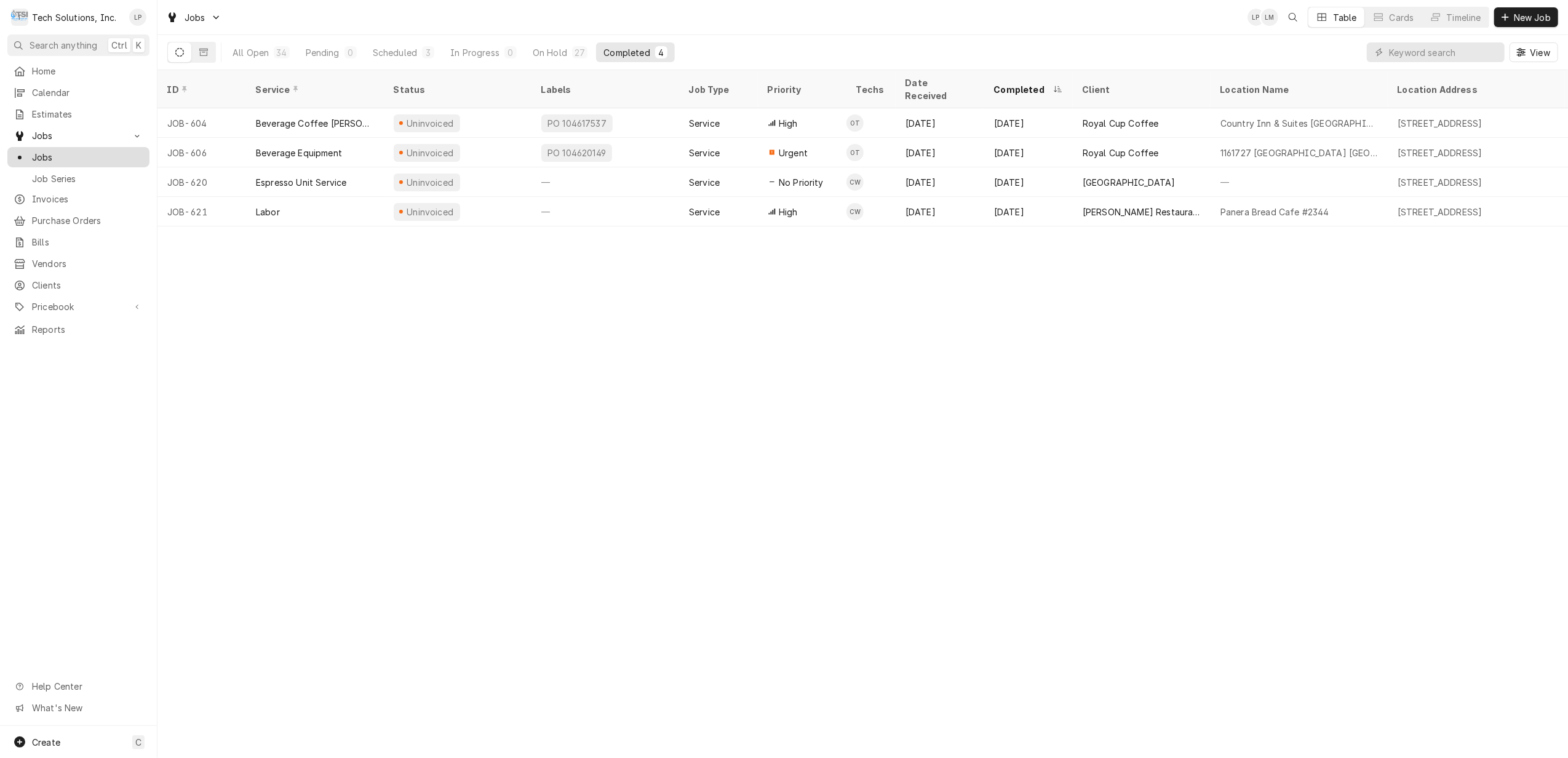
click at [52, 151] on span "Jobs" at bounding box center [87, 157] width 111 height 13
click at [1440, 52] on input "Dynamic Content Wrapper" at bounding box center [1443, 52] width 110 height 20
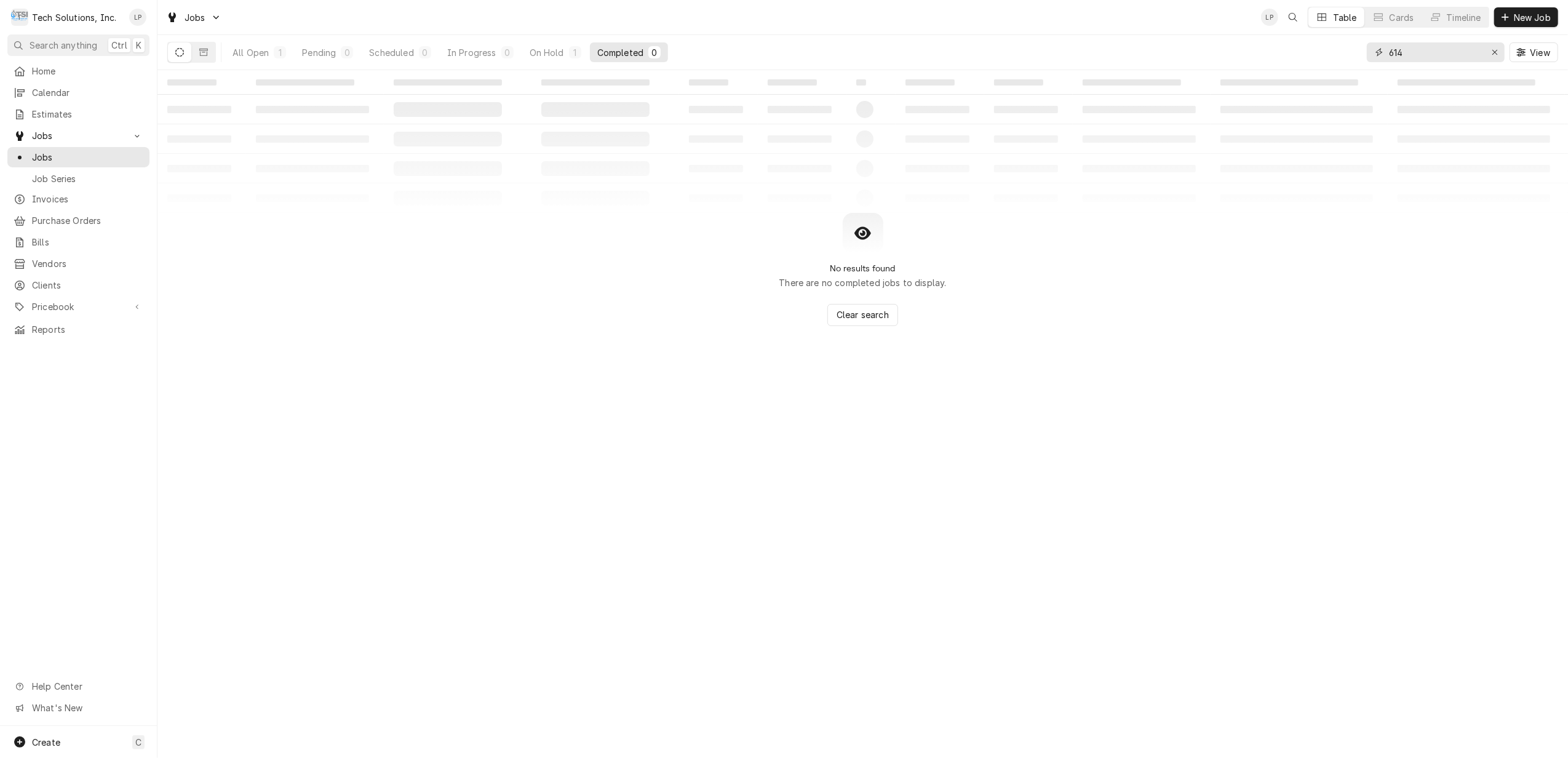
type input "614"
click at [1494, 53] on icon "Erase input" at bounding box center [1494, 52] width 7 height 9
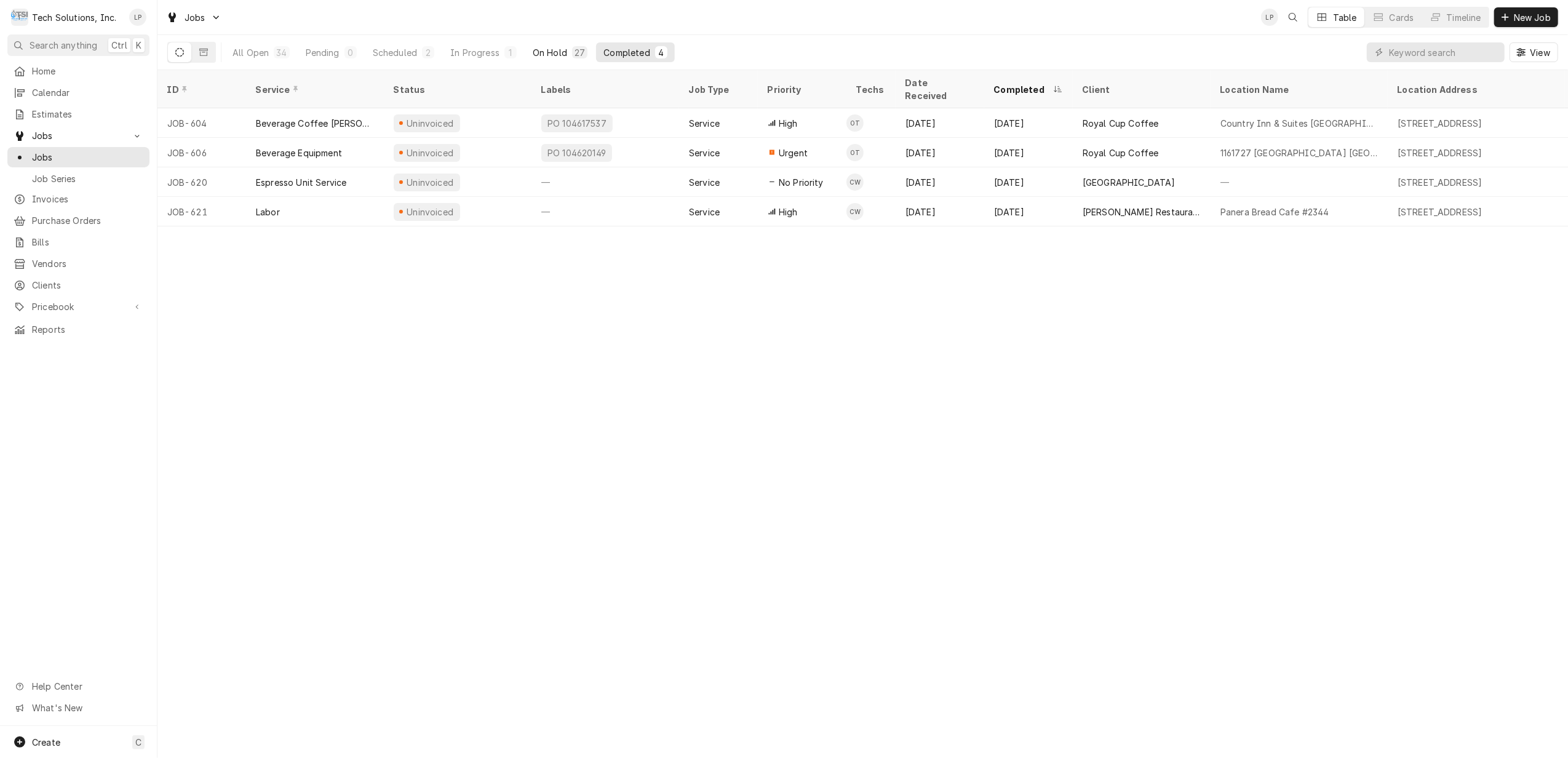
click at [549, 54] on div "On Hold" at bounding box center [550, 52] width 35 height 13
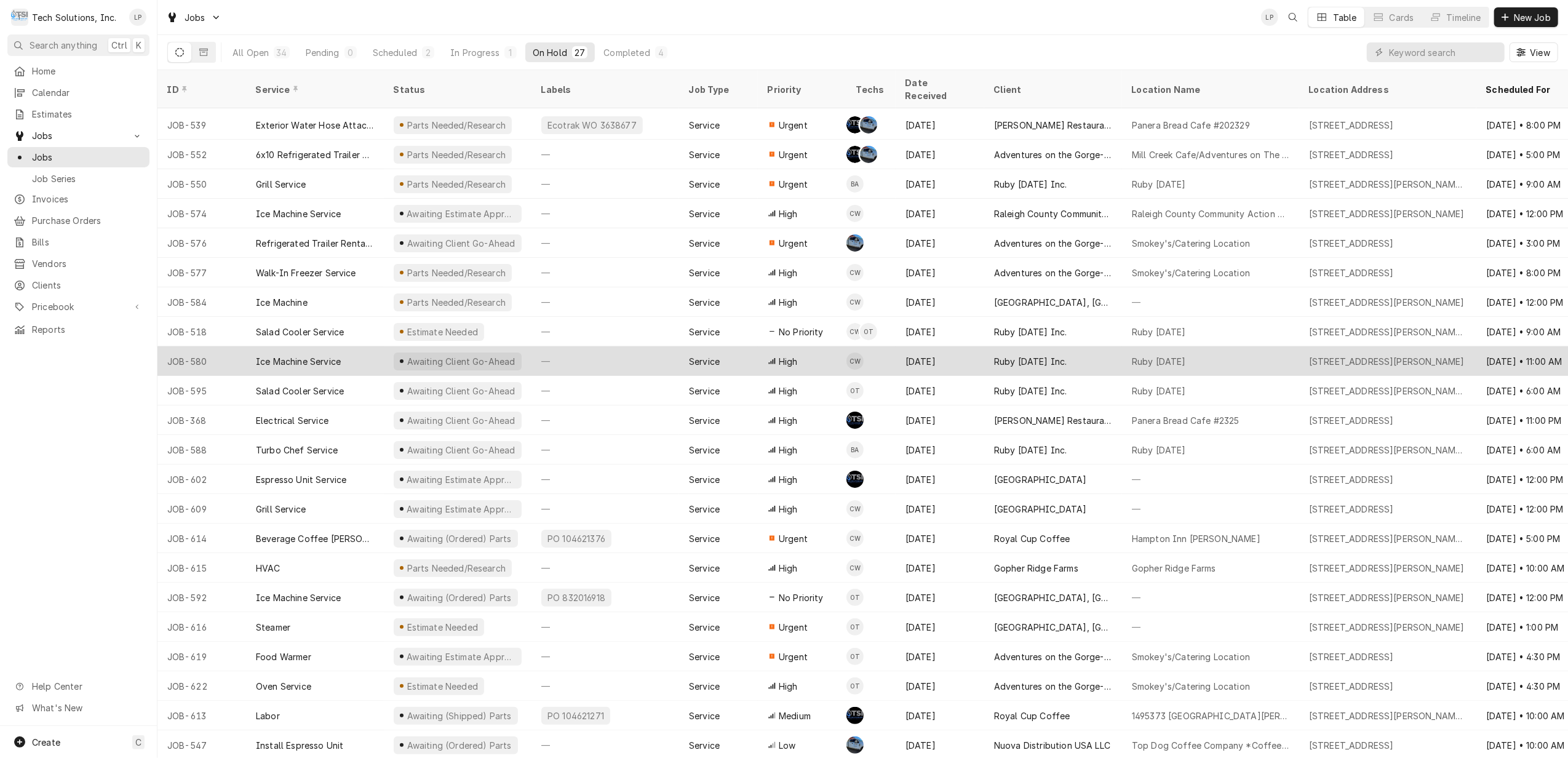
scroll to position [146, 0]
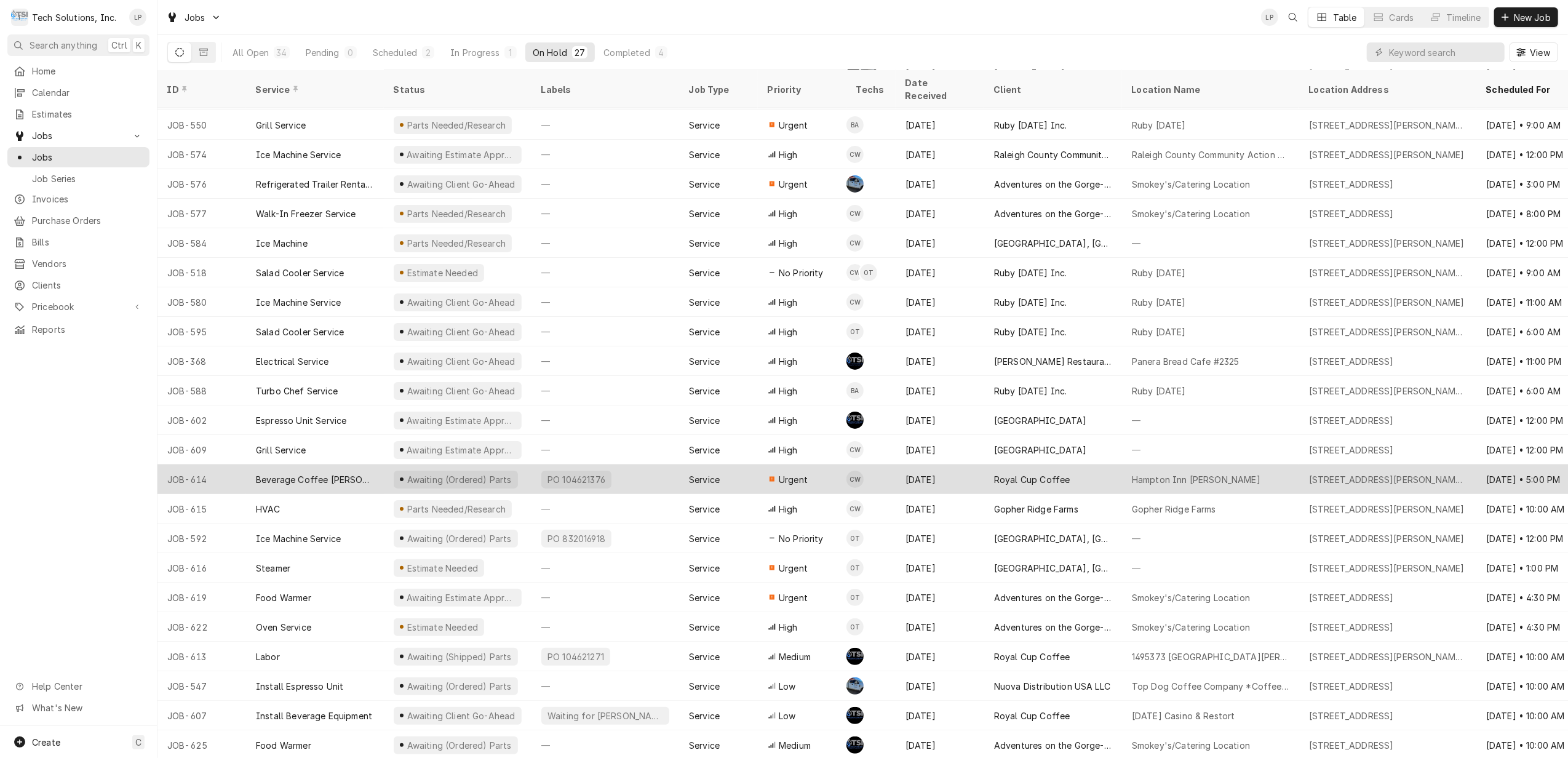
click at [1022, 473] on div "Royal Cup Coffee" at bounding box center [1032, 479] width 76 height 13
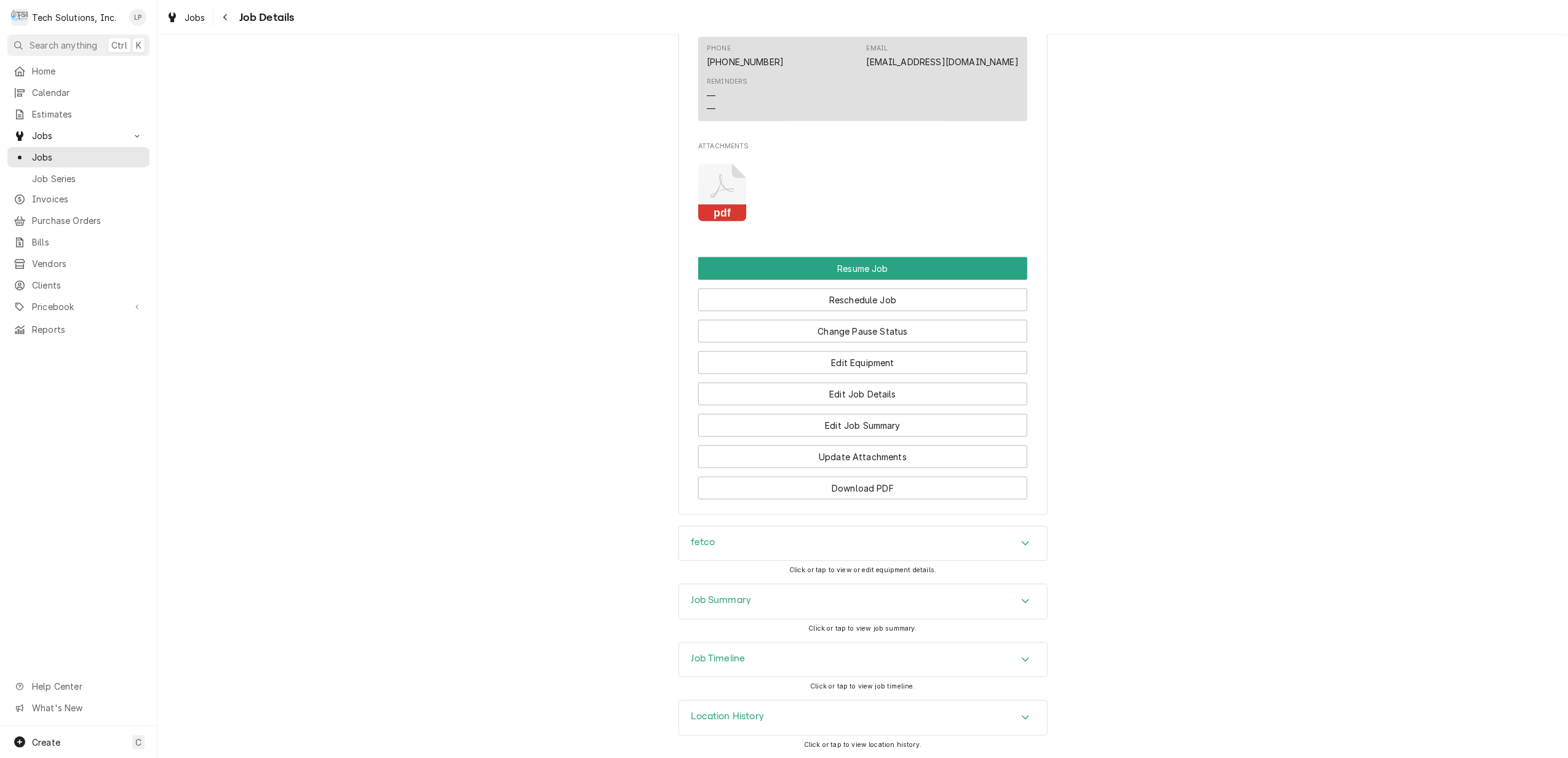
scroll to position [1468, 0]
click at [957, 485] on button "Download PDF" at bounding box center [862, 488] width 329 height 23
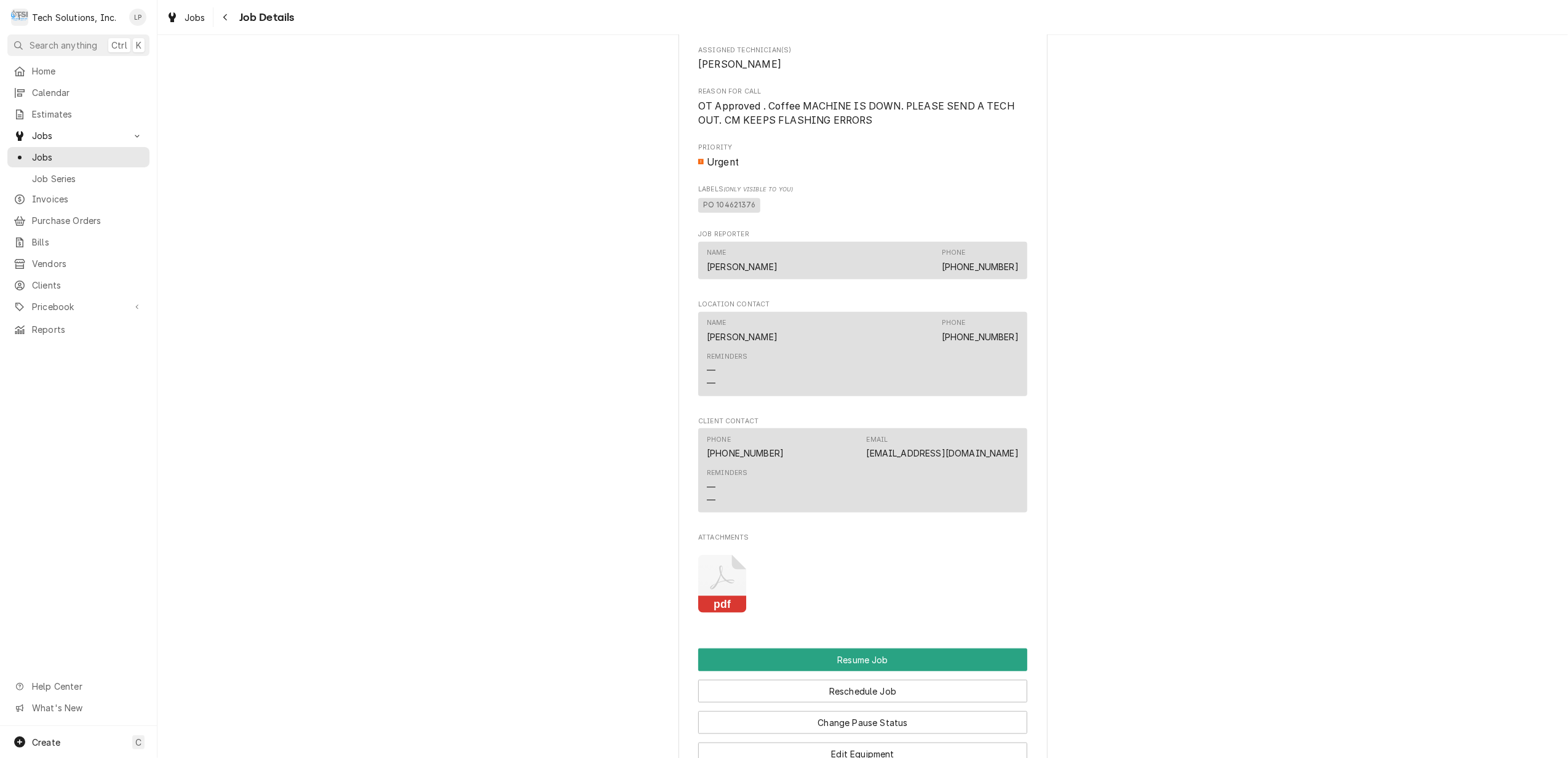
scroll to position [1058, 0]
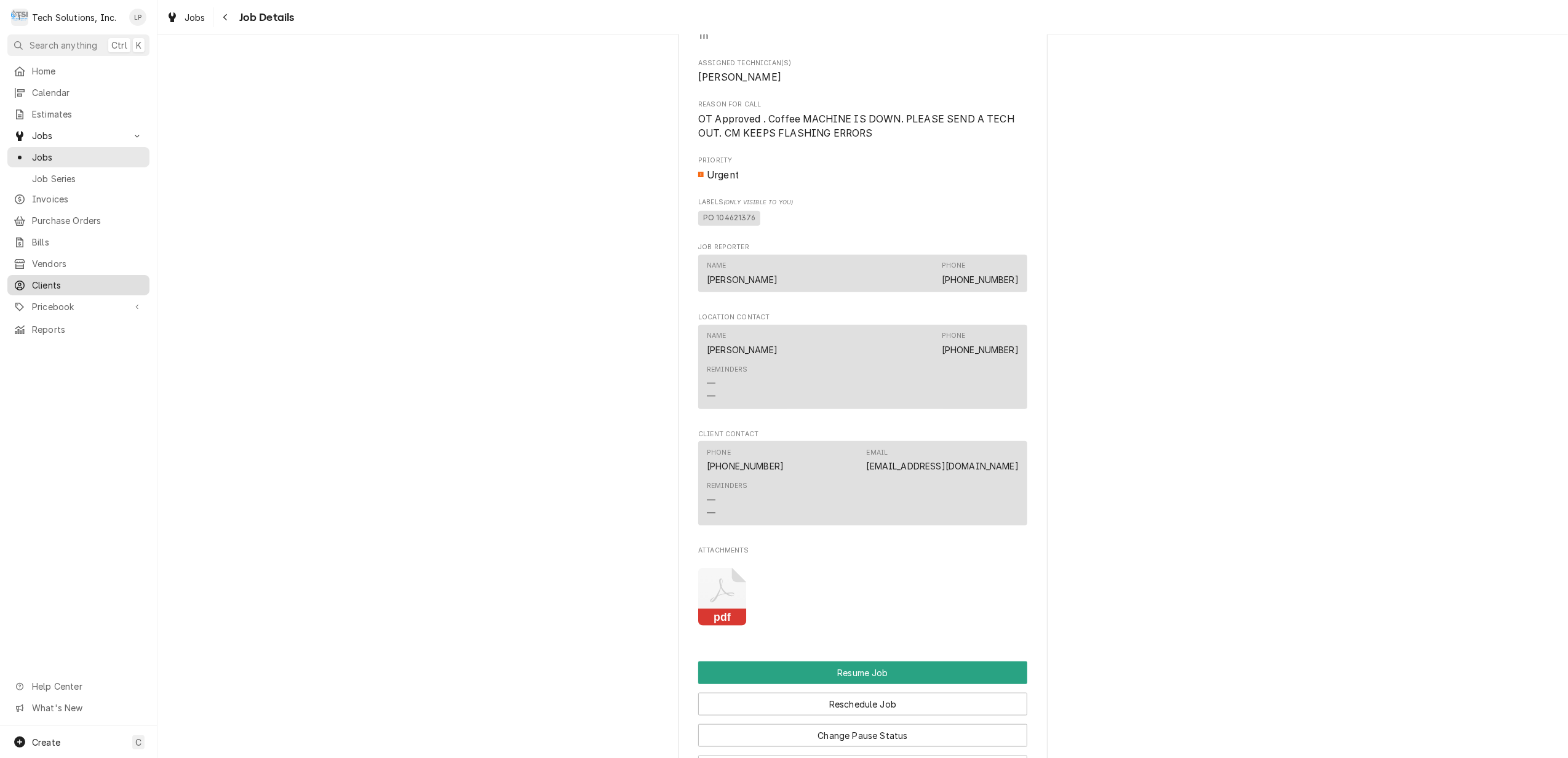
click at [52, 279] on span "Clients" at bounding box center [87, 285] width 111 height 13
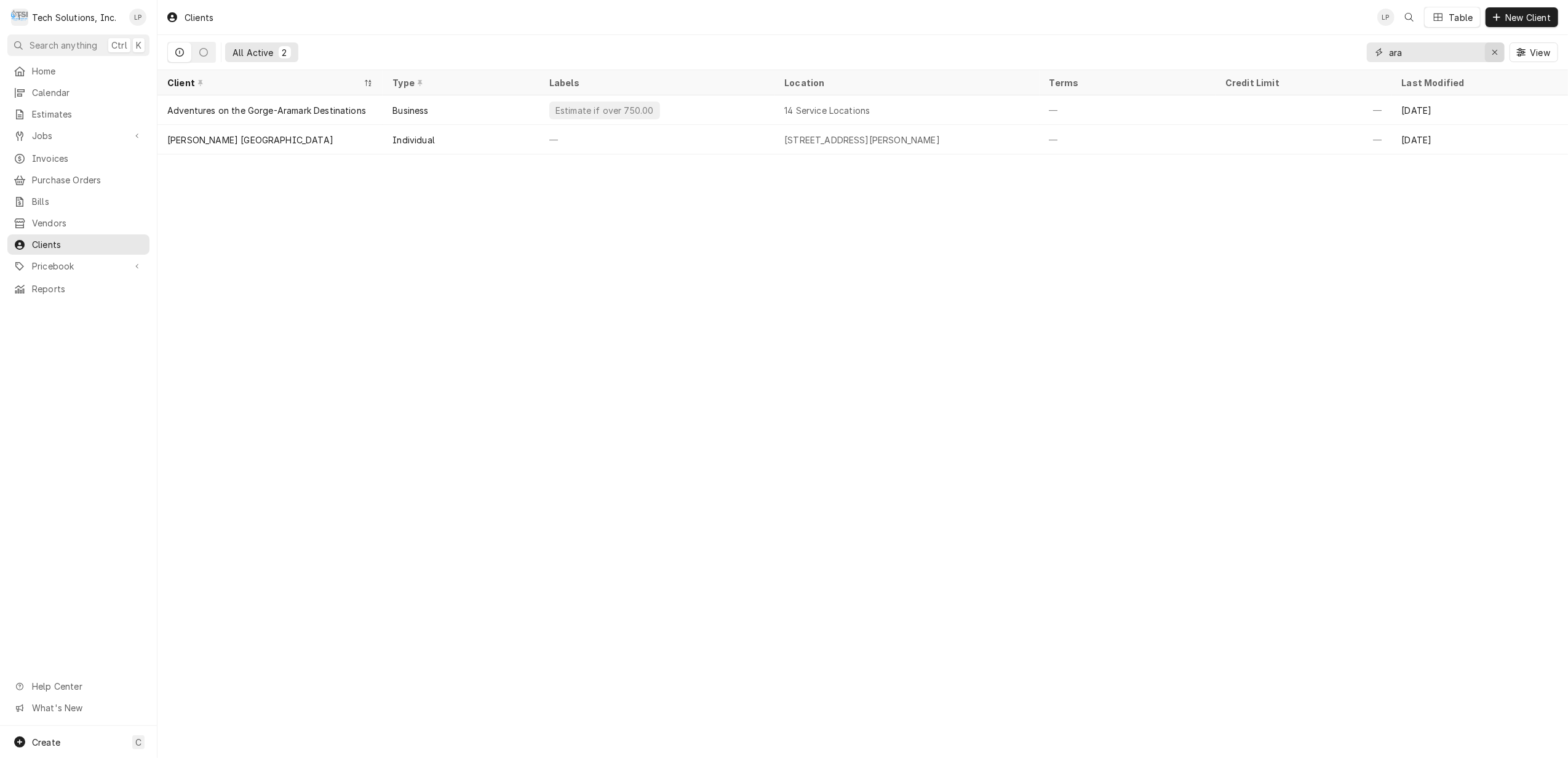
click at [1489, 50] on div "Erase input" at bounding box center [1495, 52] width 13 height 13
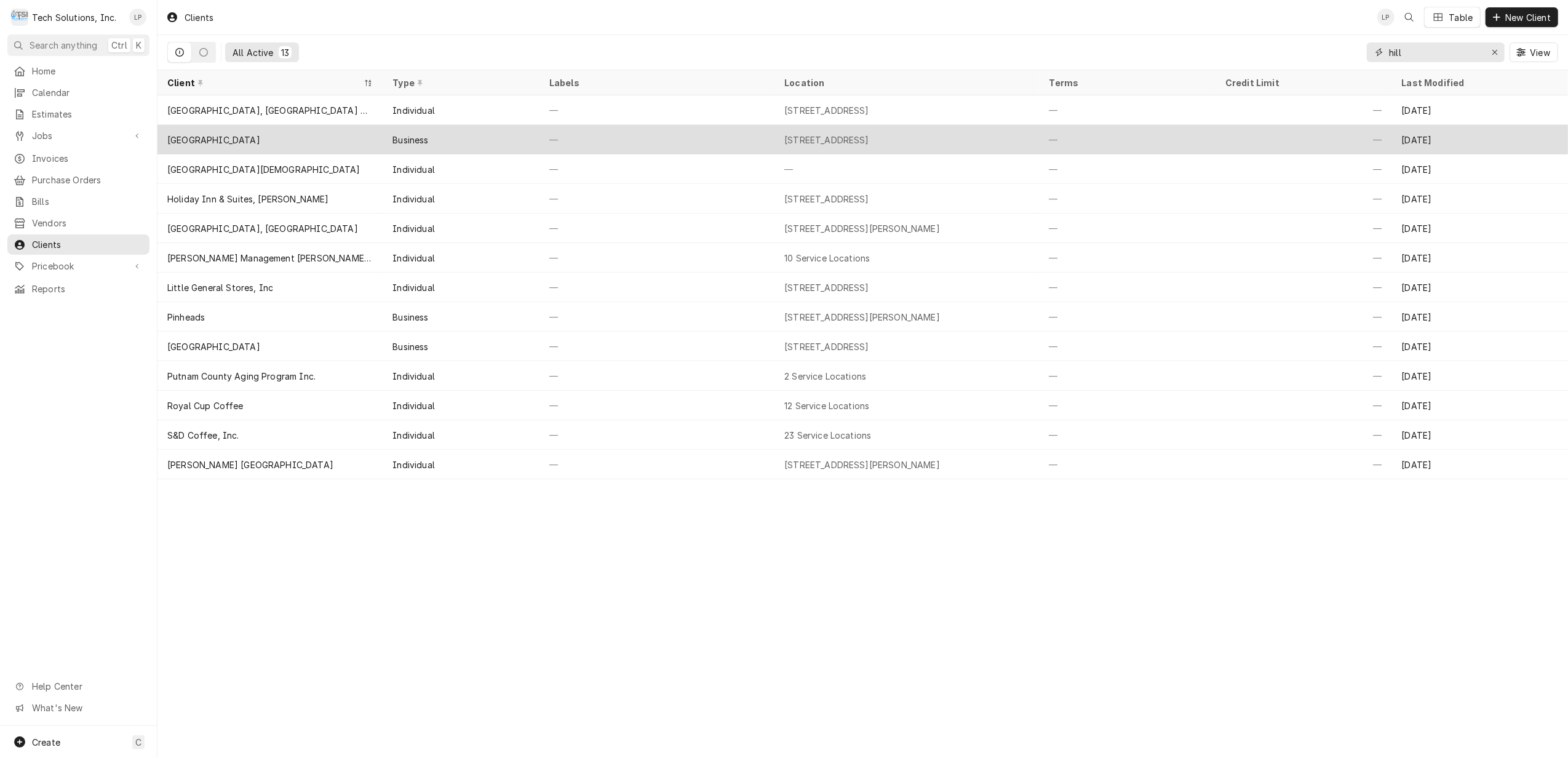
type input "hill"
click at [219, 136] on div "Hillsboro Public House" at bounding box center [214, 140] width 93 height 13
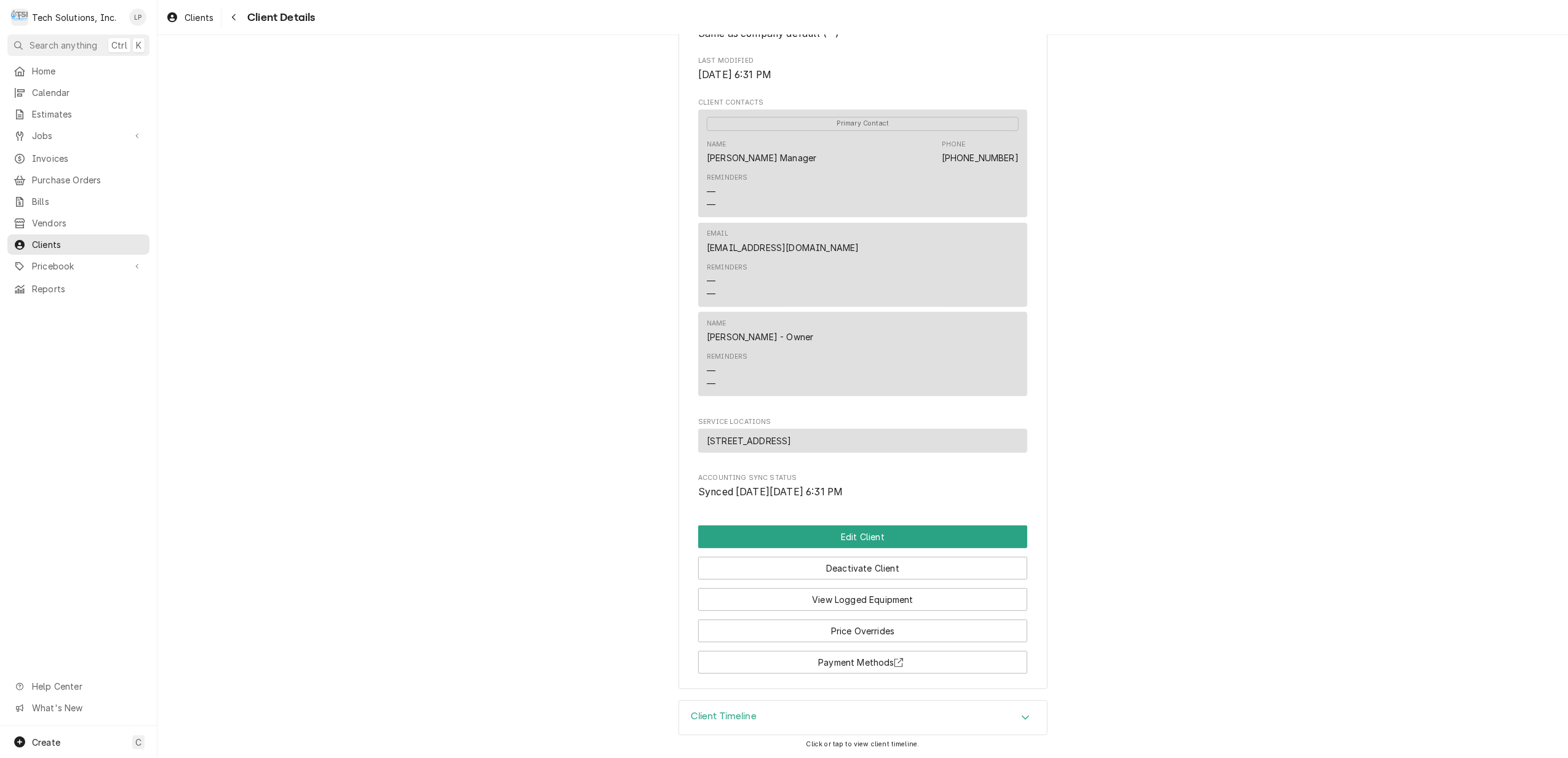
scroll to position [370, 0]
click at [860, 531] on button "Edit Client" at bounding box center [862, 536] width 329 height 23
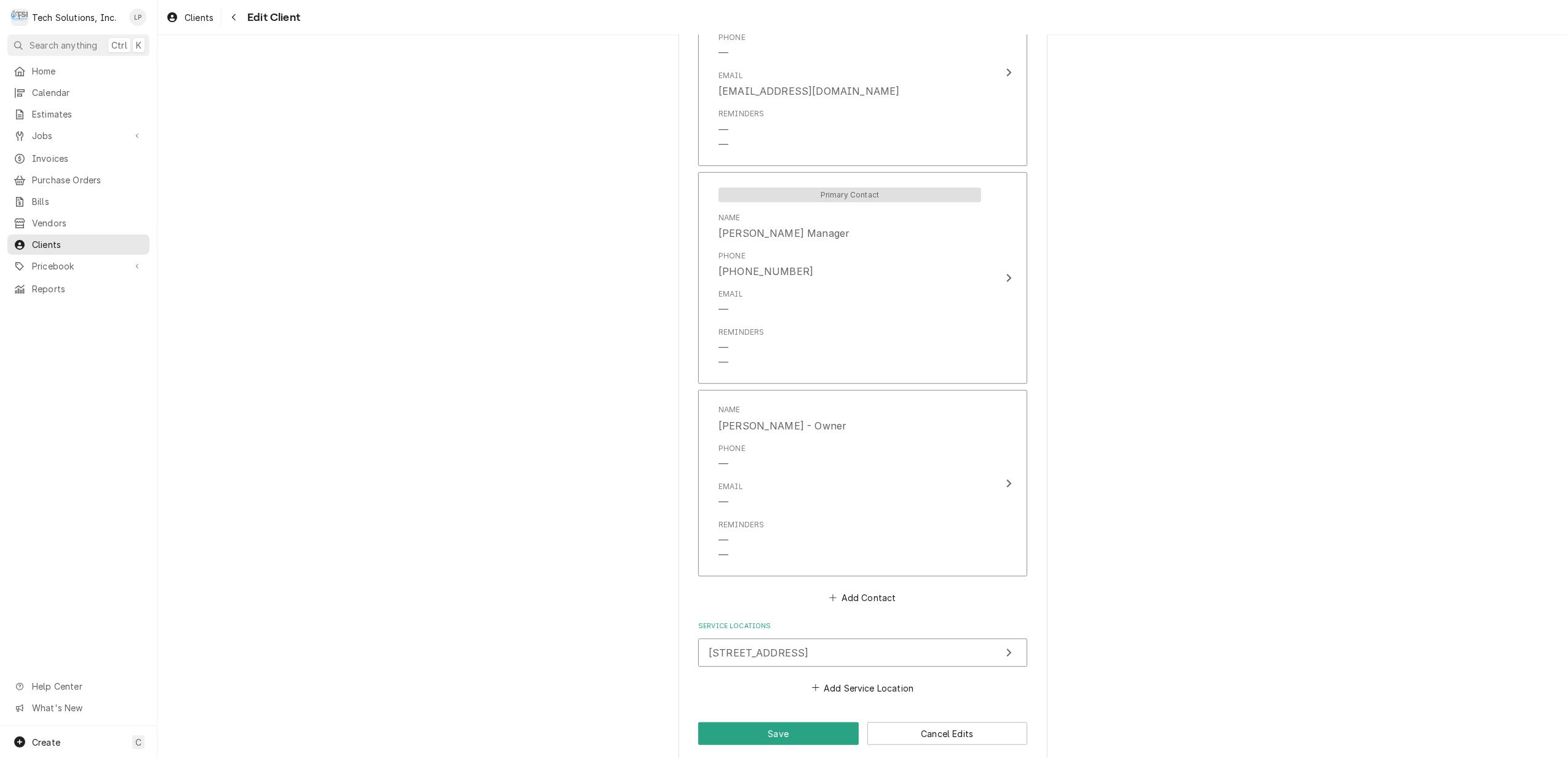
scroll to position [970, 0]
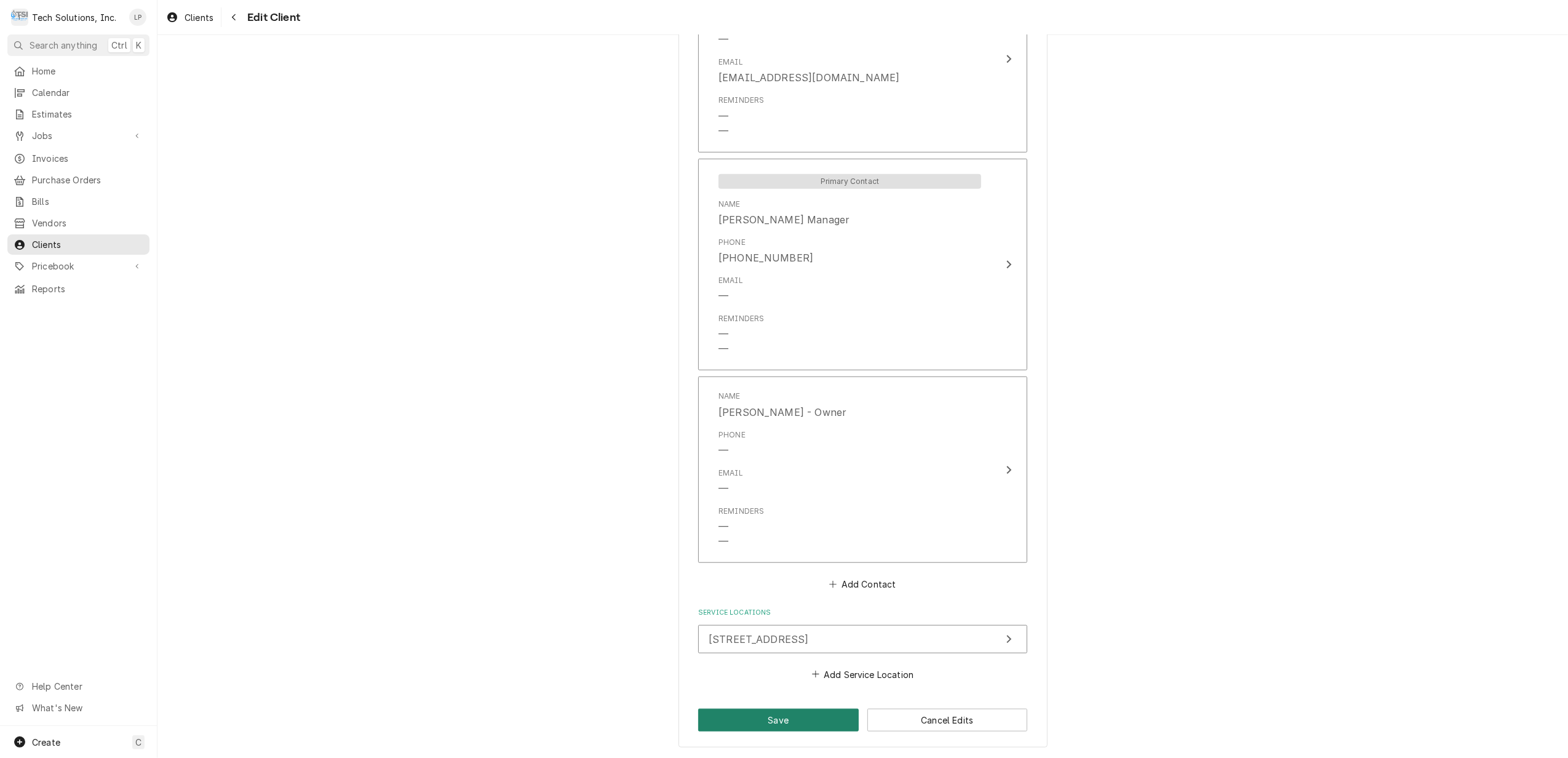
click at [776, 721] on button "Save" at bounding box center [778, 720] width 161 height 23
type textarea "x"
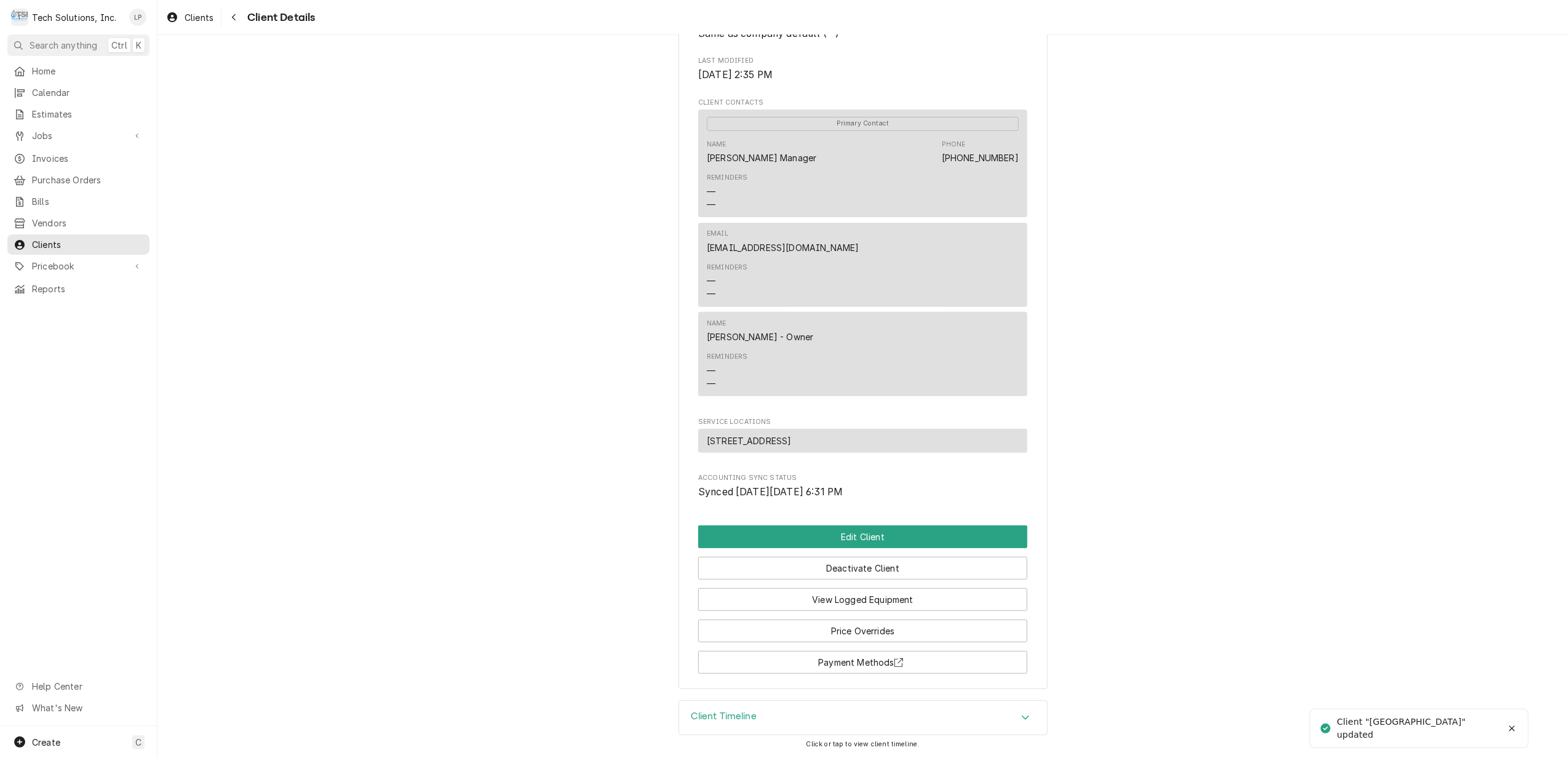
scroll to position [370, 0]
click at [830, 655] on button "Payment Methods" at bounding box center [862, 662] width 329 height 23
click at [881, 533] on button "Edit Client" at bounding box center [862, 536] width 329 height 23
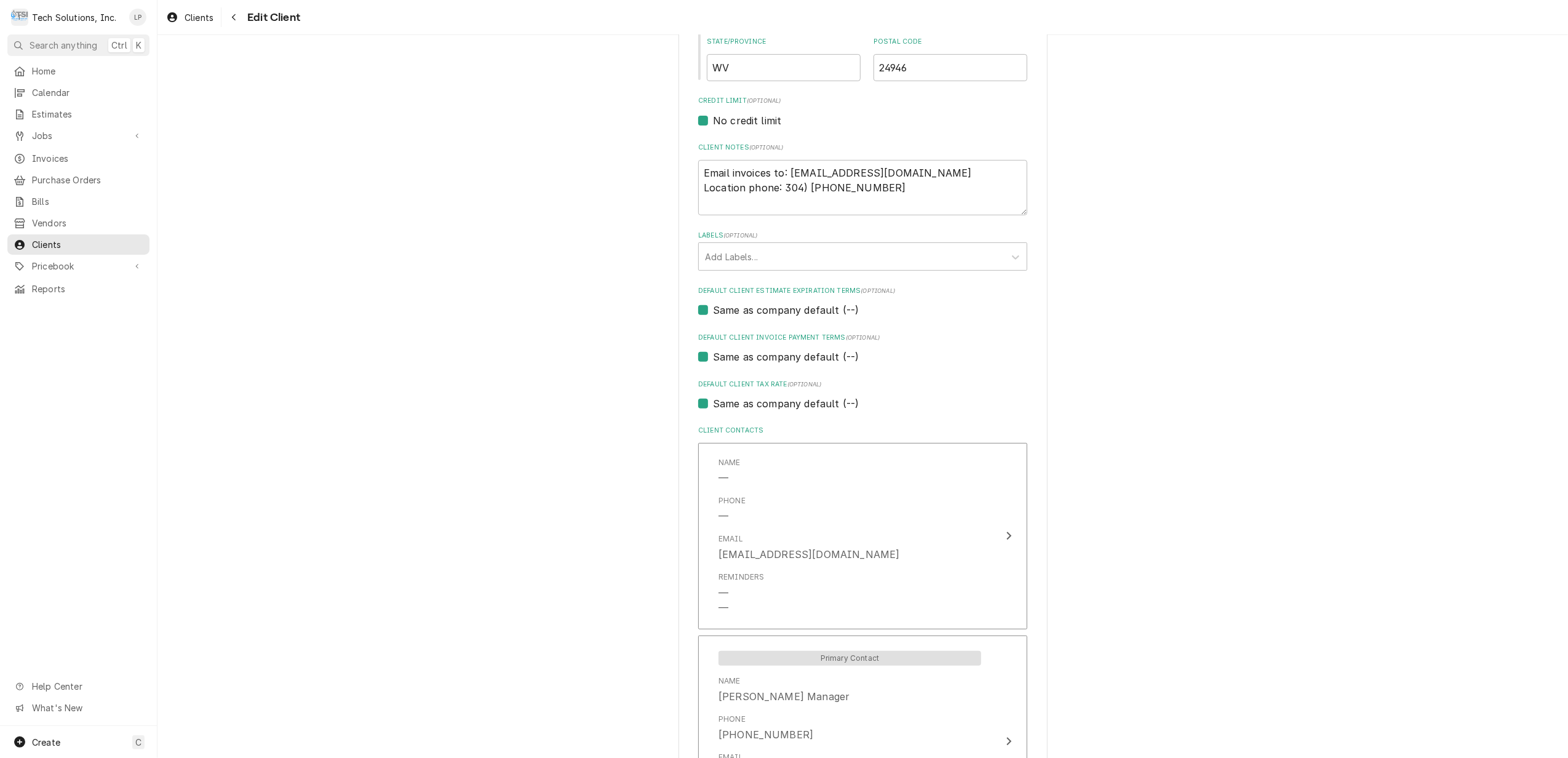
scroll to position [574, 0]
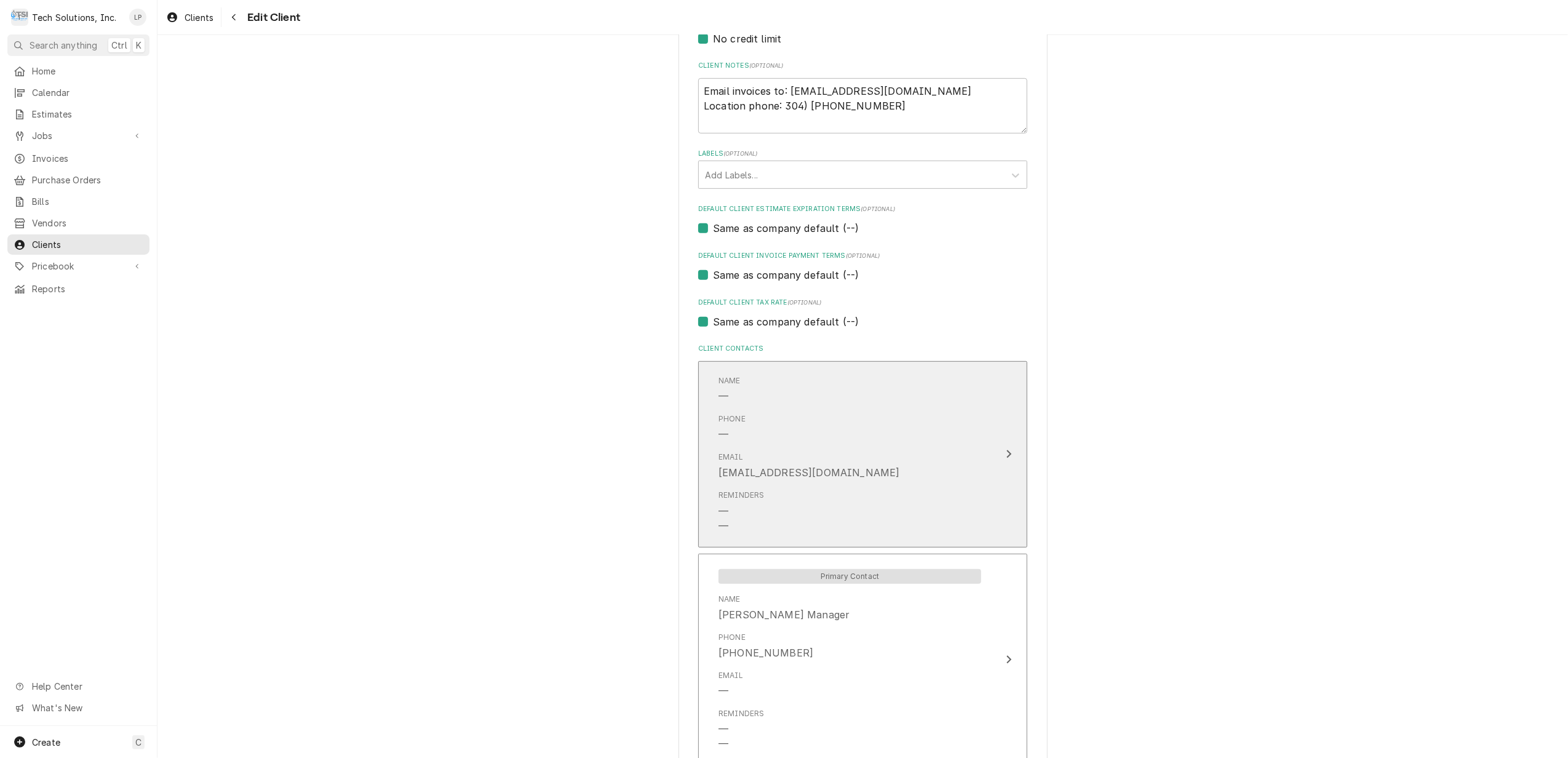
click at [1001, 450] on div "Update Contact" at bounding box center [1008, 453] width 16 height 14
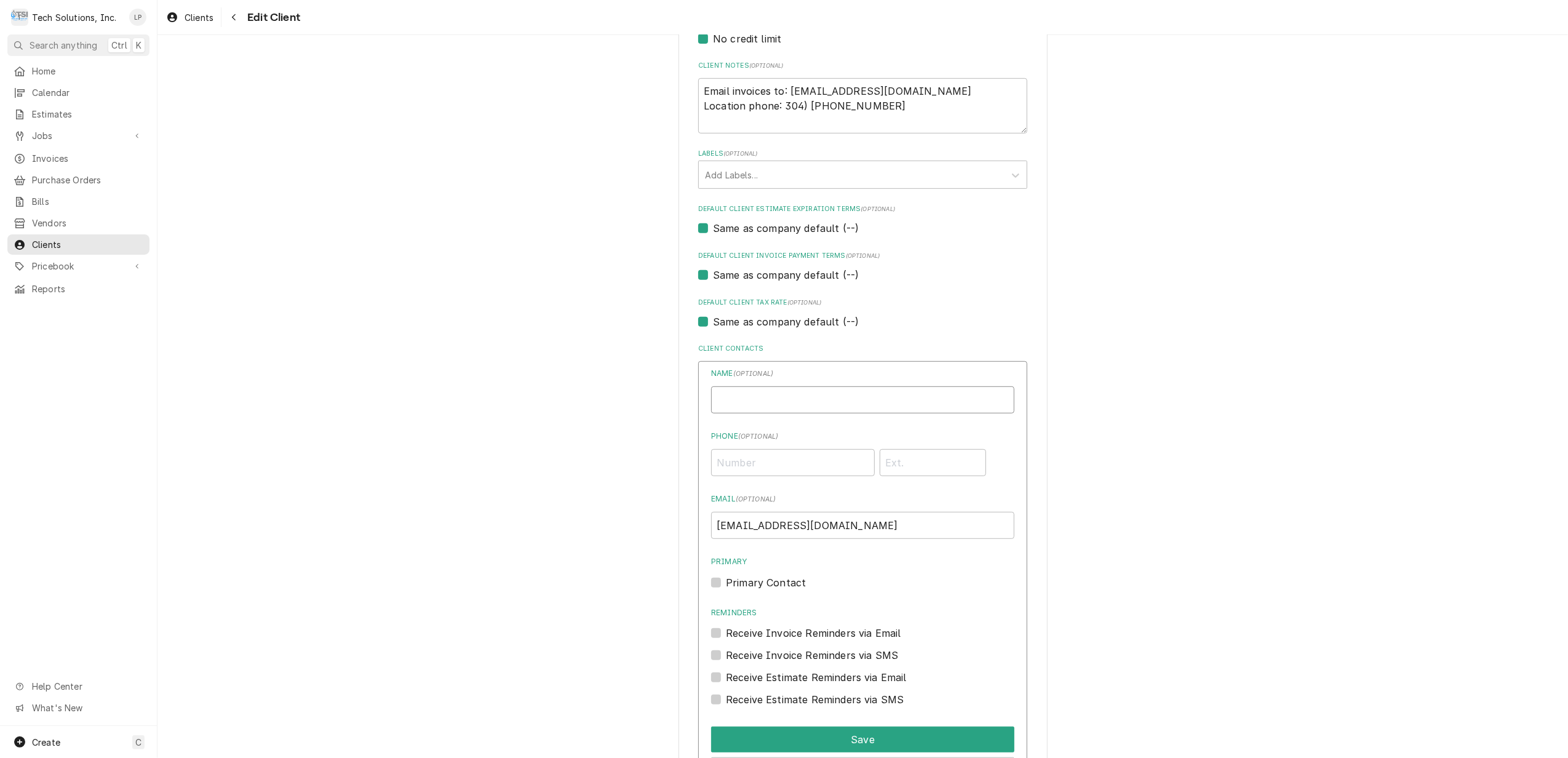
click at [783, 401] on input "Business Name" at bounding box center [863, 400] width 303 height 27
type input "[PERSON_NAME] - Owner"
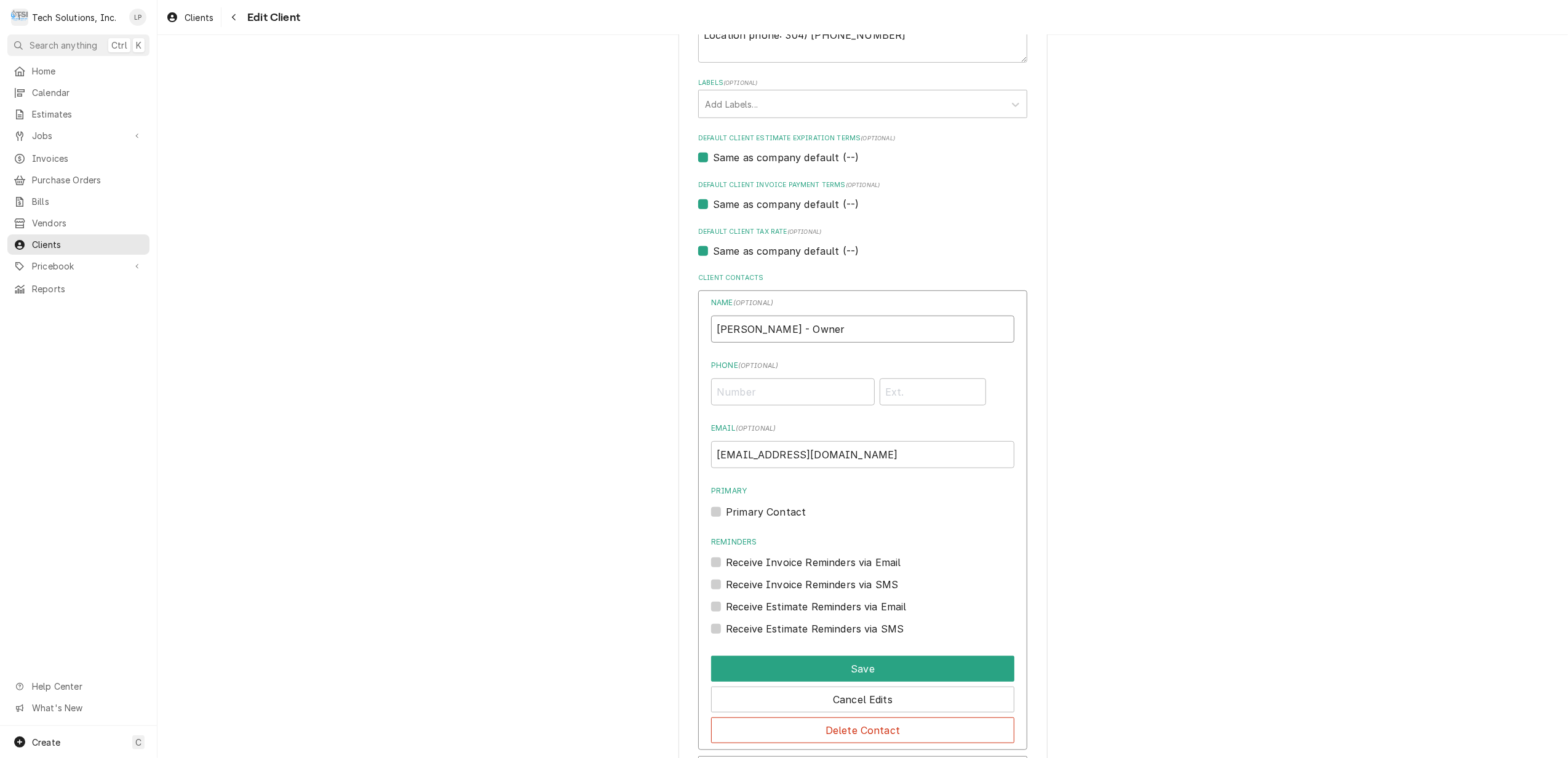
scroll to position [738, 0]
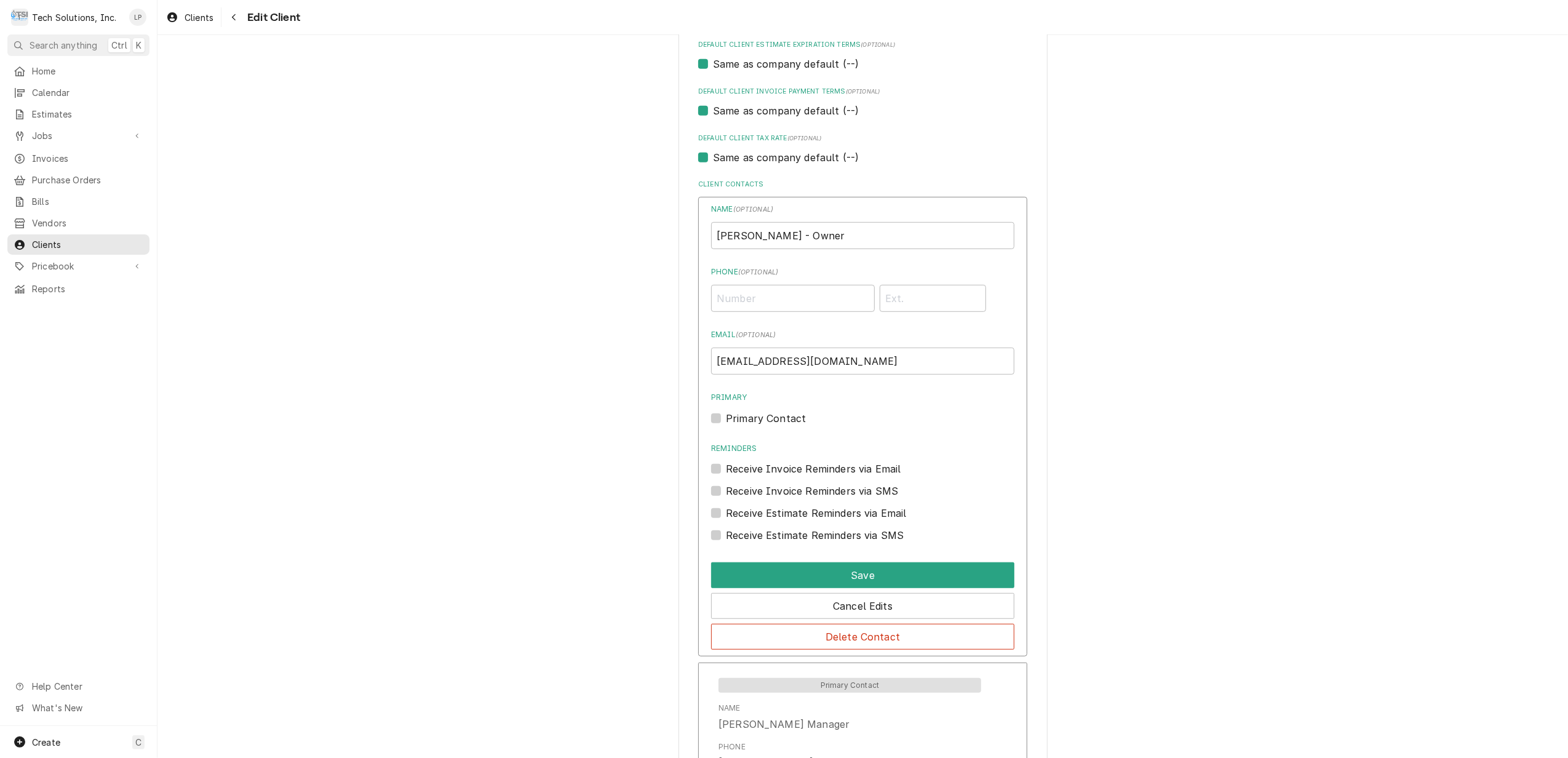
drag, startPoint x: 714, startPoint y: 421, endPoint x: 755, endPoint y: 427, distance: 41.4
click at [726, 421] on label "Primary Contact" at bounding box center [765, 418] width 80 height 14
click at [726, 421] on input "Primary" at bounding box center [877, 424] width 303 height 27
checkbox input "true"
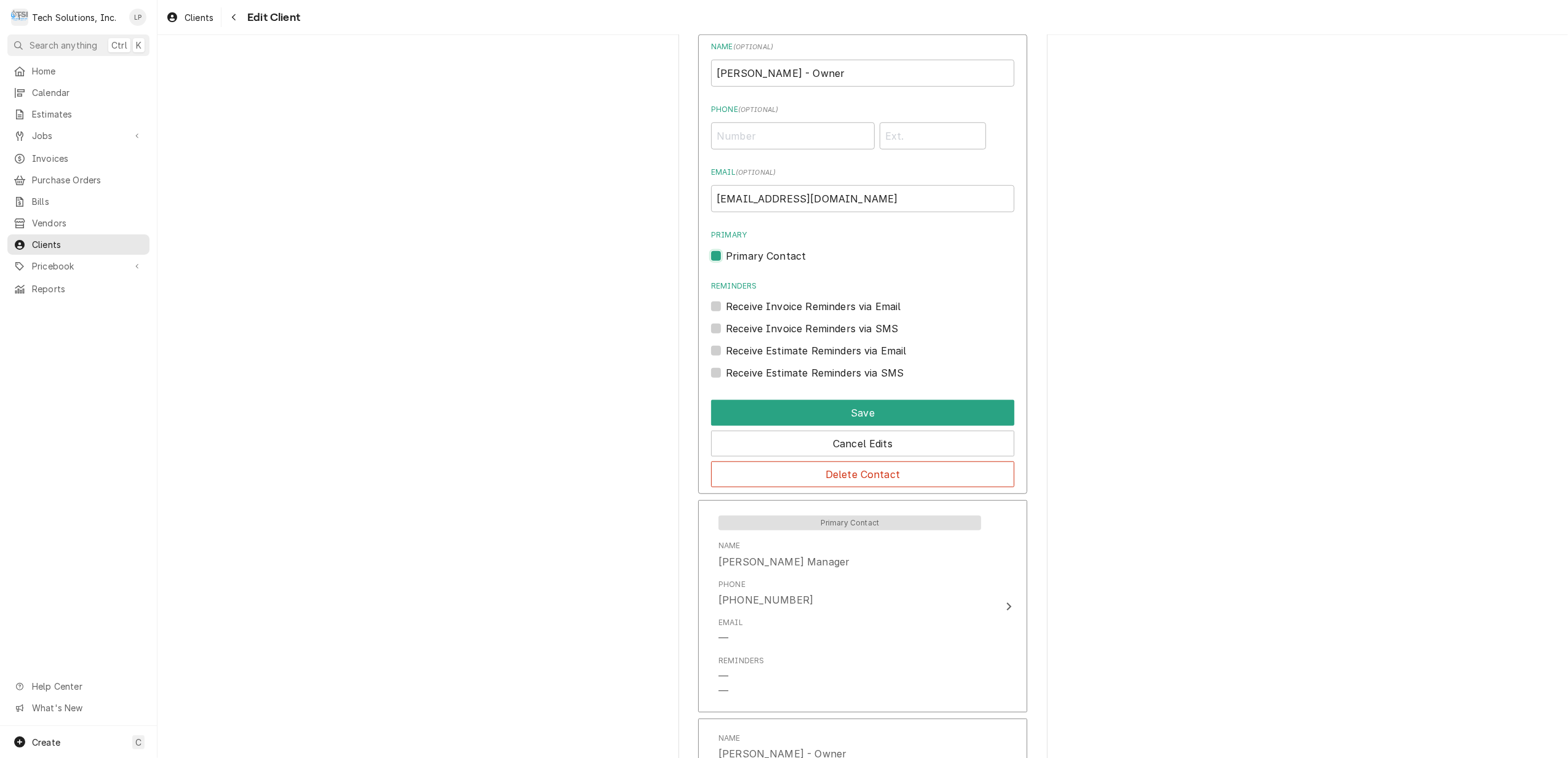
scroll to position [902, 0]
click at [847, 414] on button "Save" at bounding box center [863, 411] width 303 height 26
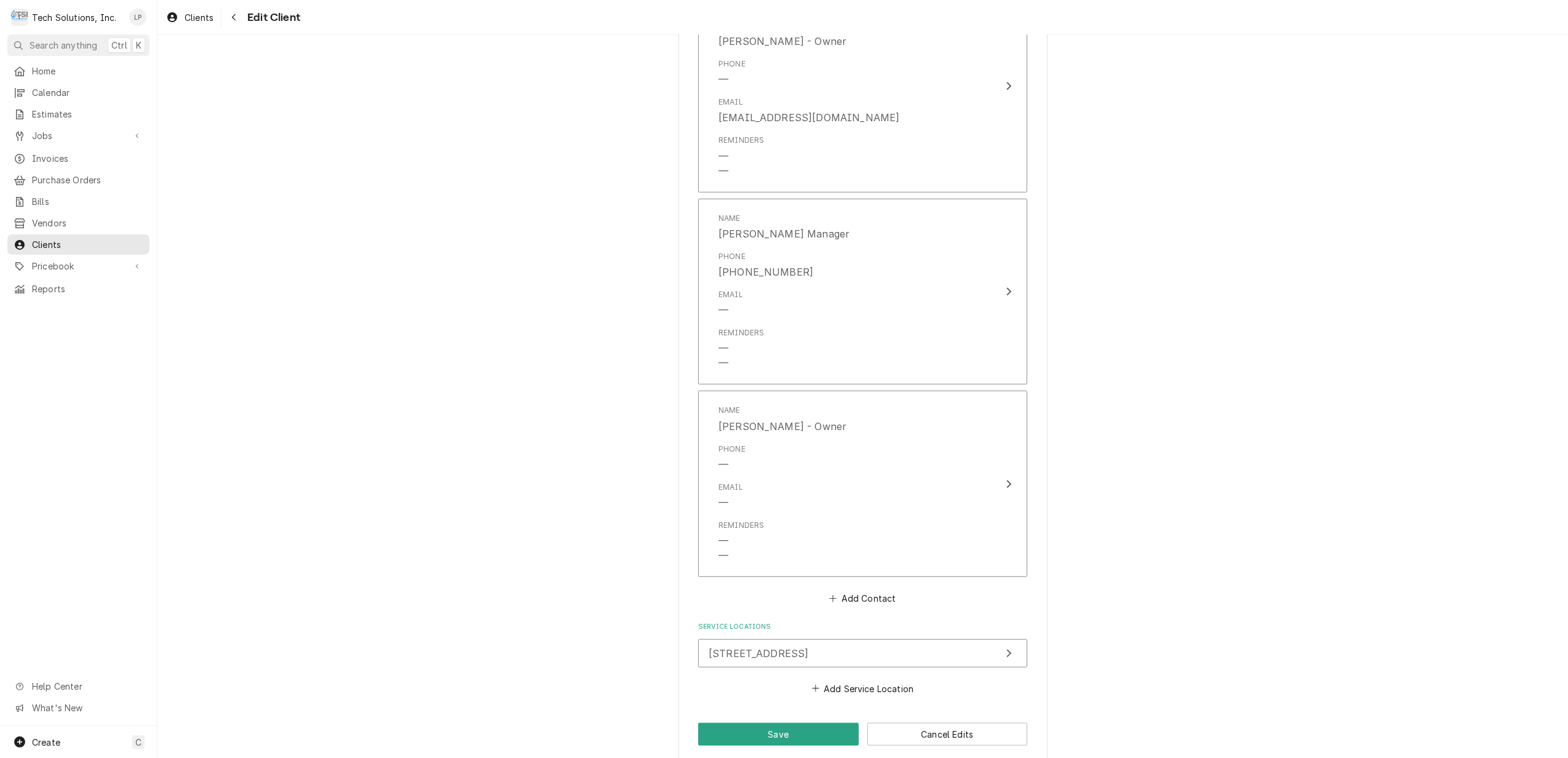
scroll to position [970, 0]
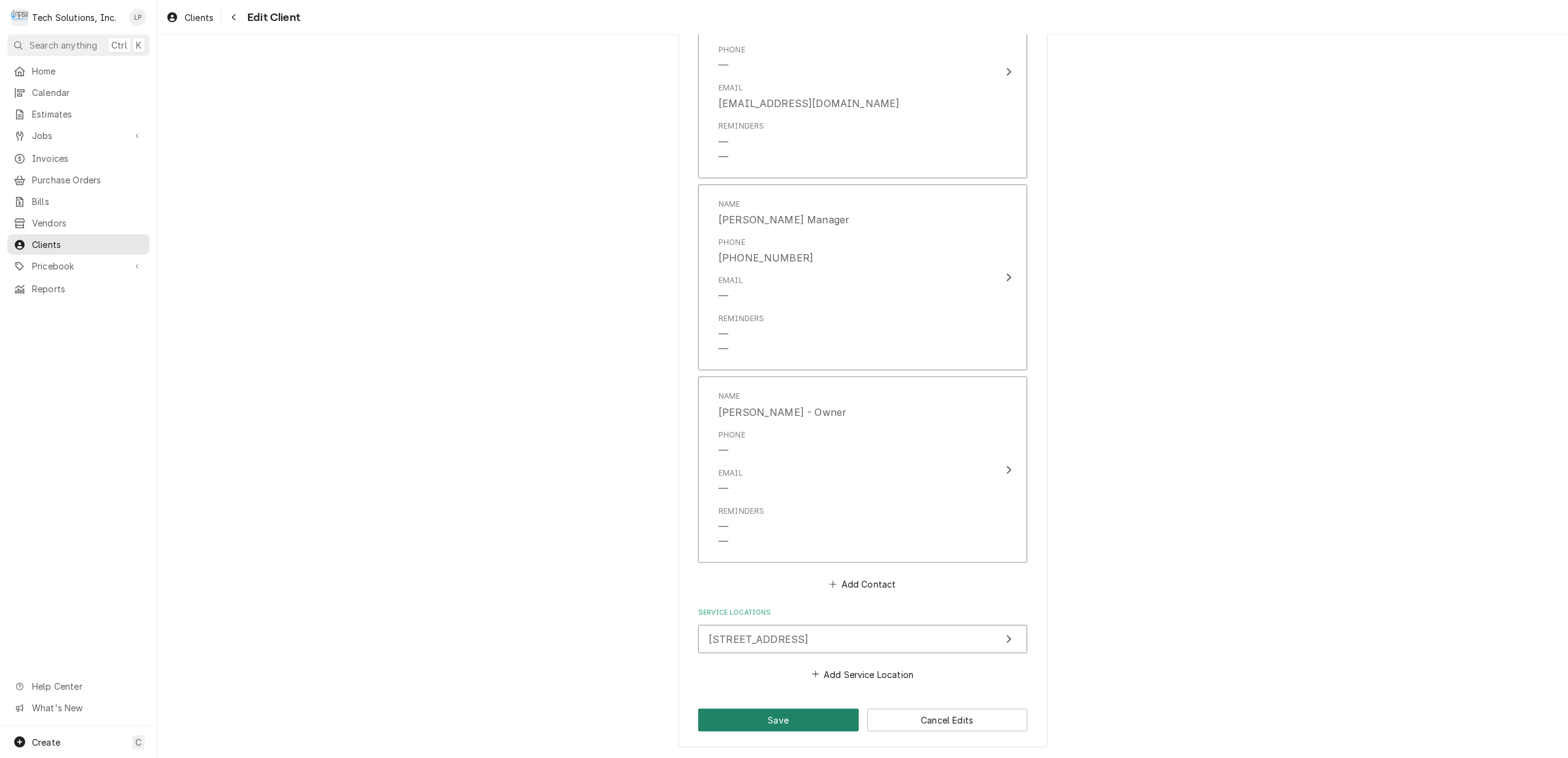
click at [815, 716] on button "Save" at bounding box center [778, 720] width 161 height 23
type textarea "x"
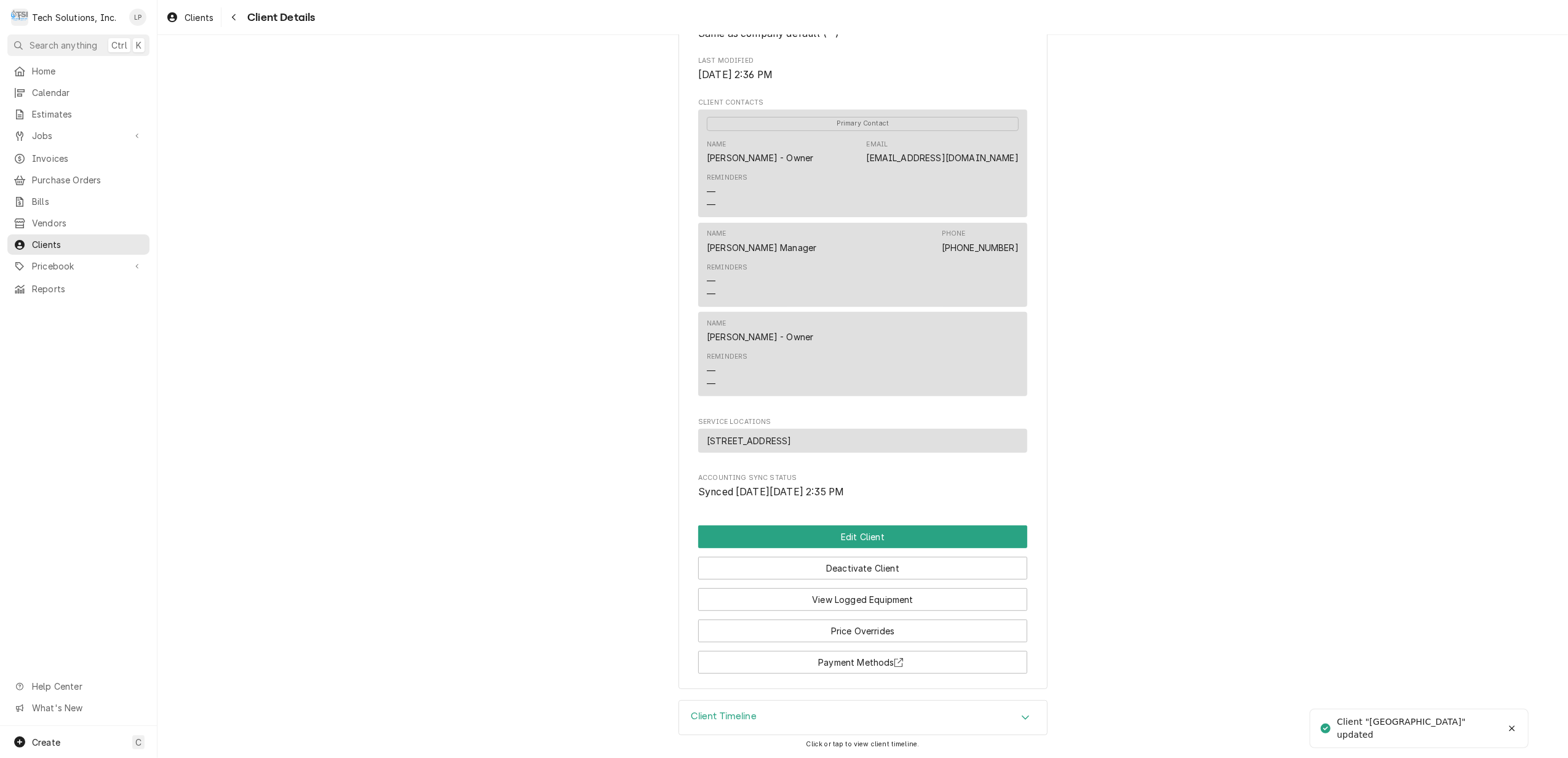
scroll to position [370, 0]
click at [854, 659] on button "Payment Methods" at bounding box center [862, 662] width 329 height 23
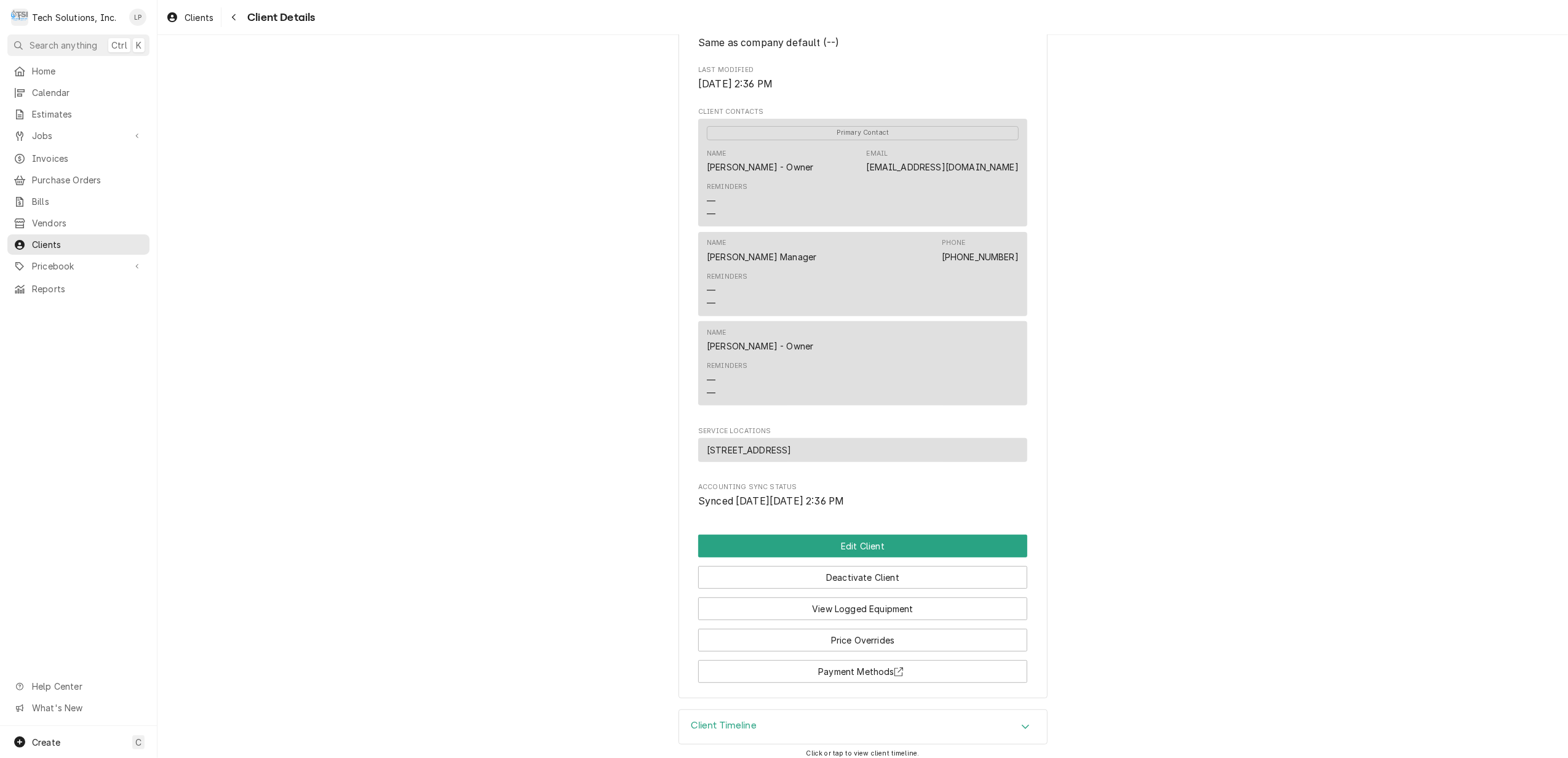
scroll to position [370, 0]
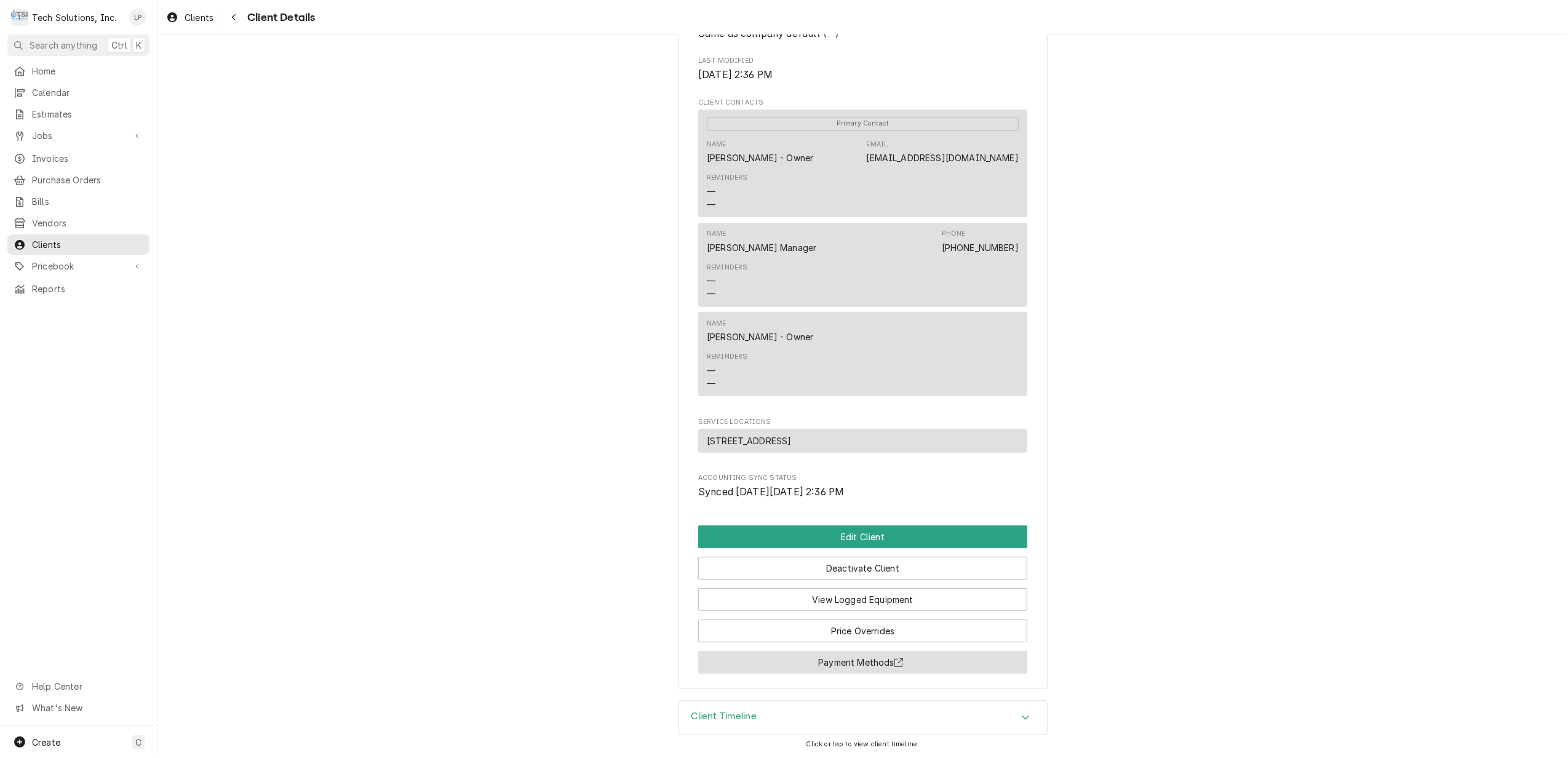
click at [850, 660] on button "Payment Methods" at bounding box center [862, 662] width 329 height 23
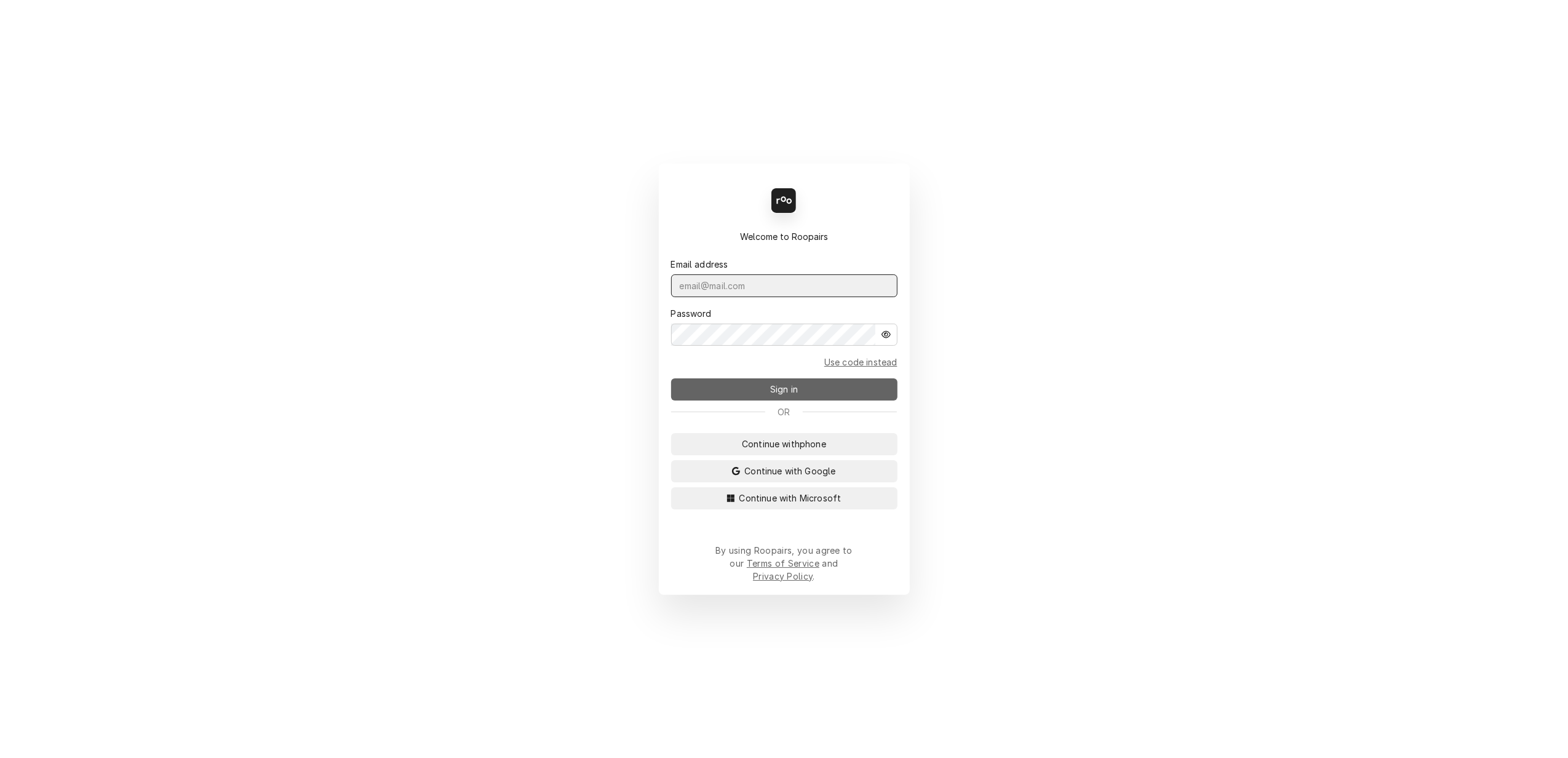
type input "[PERSON_NAME][EMAIL_ADDRESS][DOMAIN_NAME]"
click at [770, 392] on span "Sign in" at bounding box center [784, 389] width 33 height 13
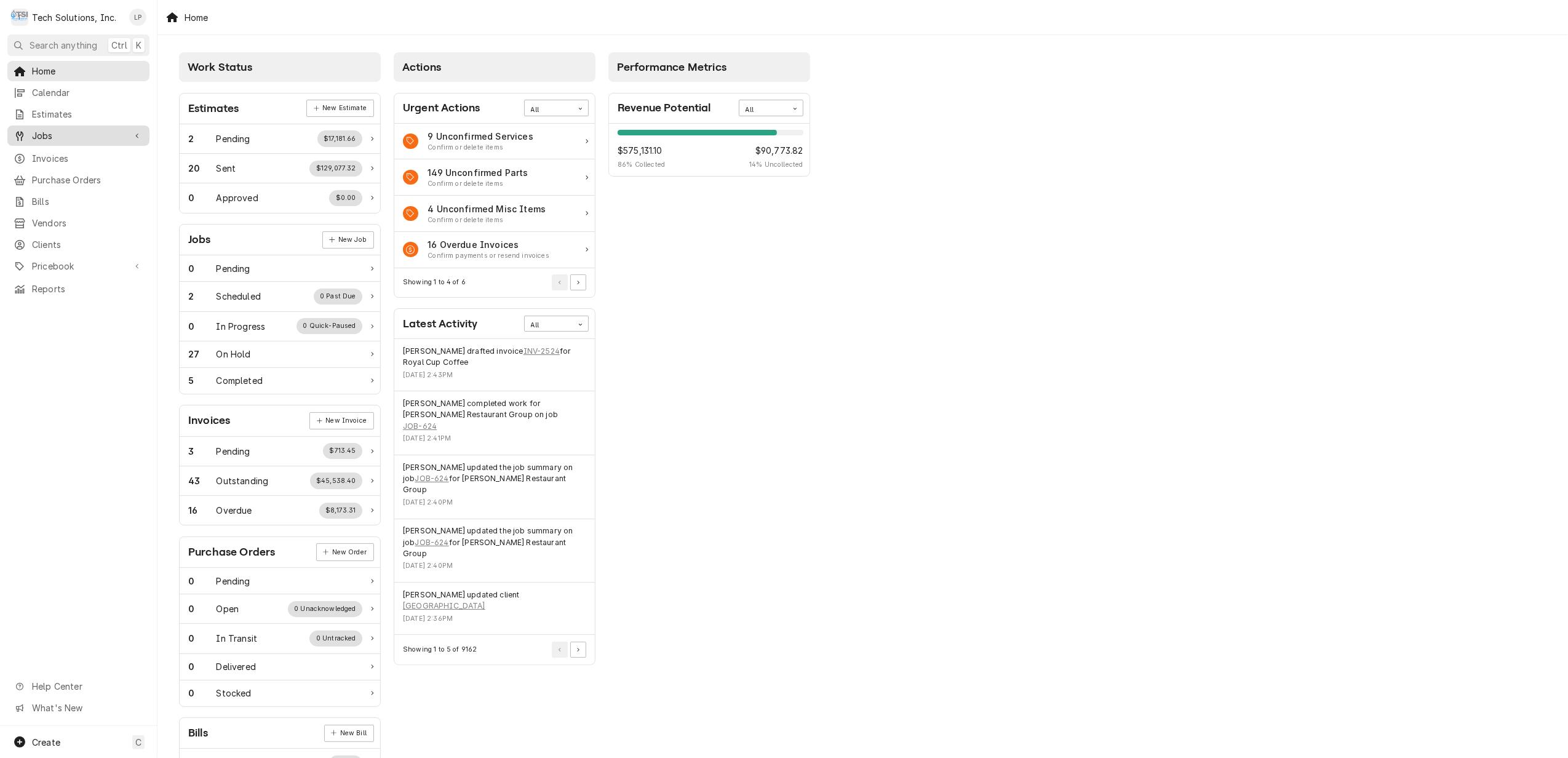
click at [42, 129] on span "Jobs" at bounding box center [79, 135] width 93 height 13
click at [49, 155] on span "Jobs" at bounding box center [87, 157] width 111 height 13
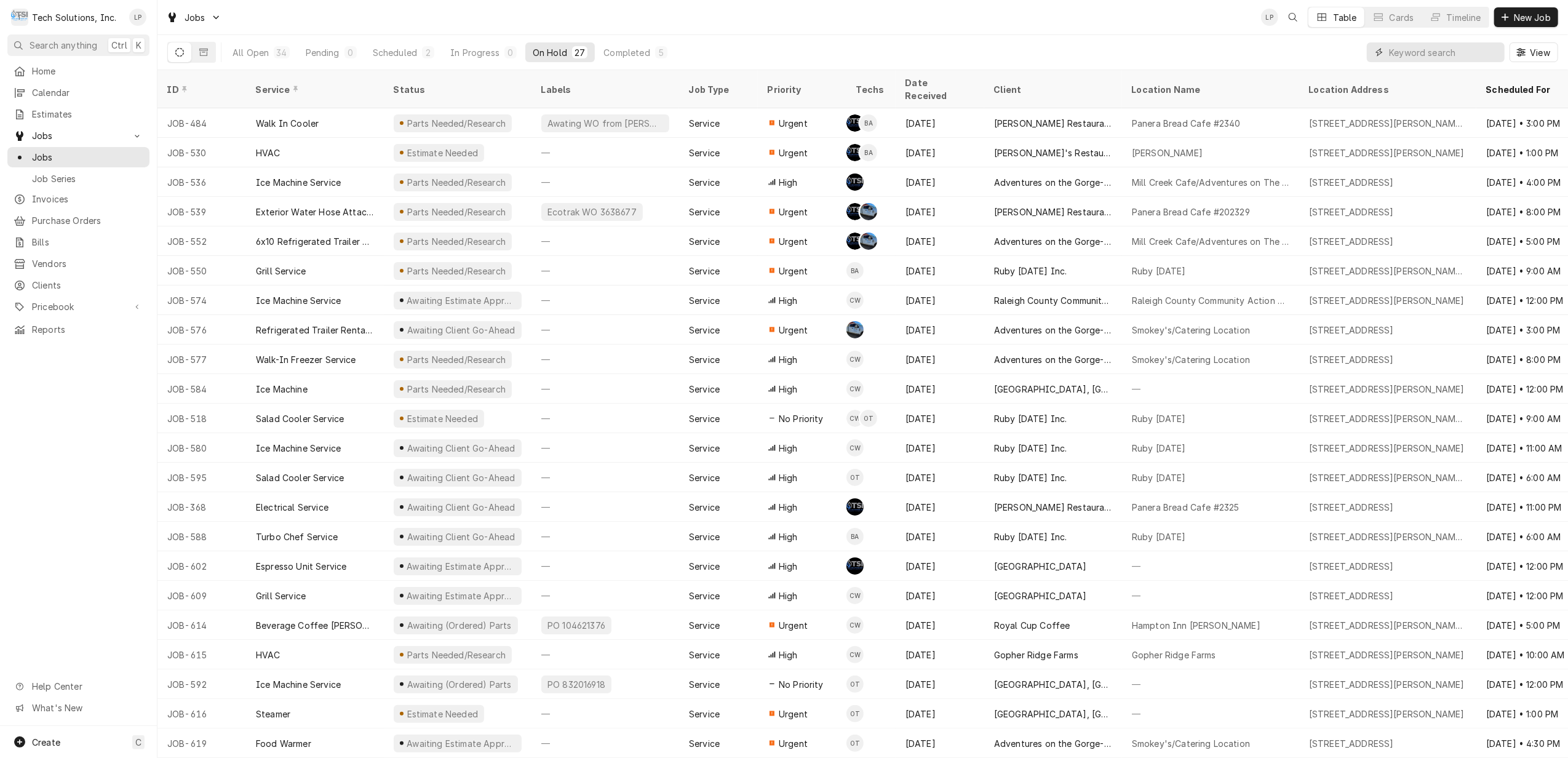
click at [1424, 45] on input "Dynamic Content Wrapper" at bounding box center [1443, 52] width 110 height 20
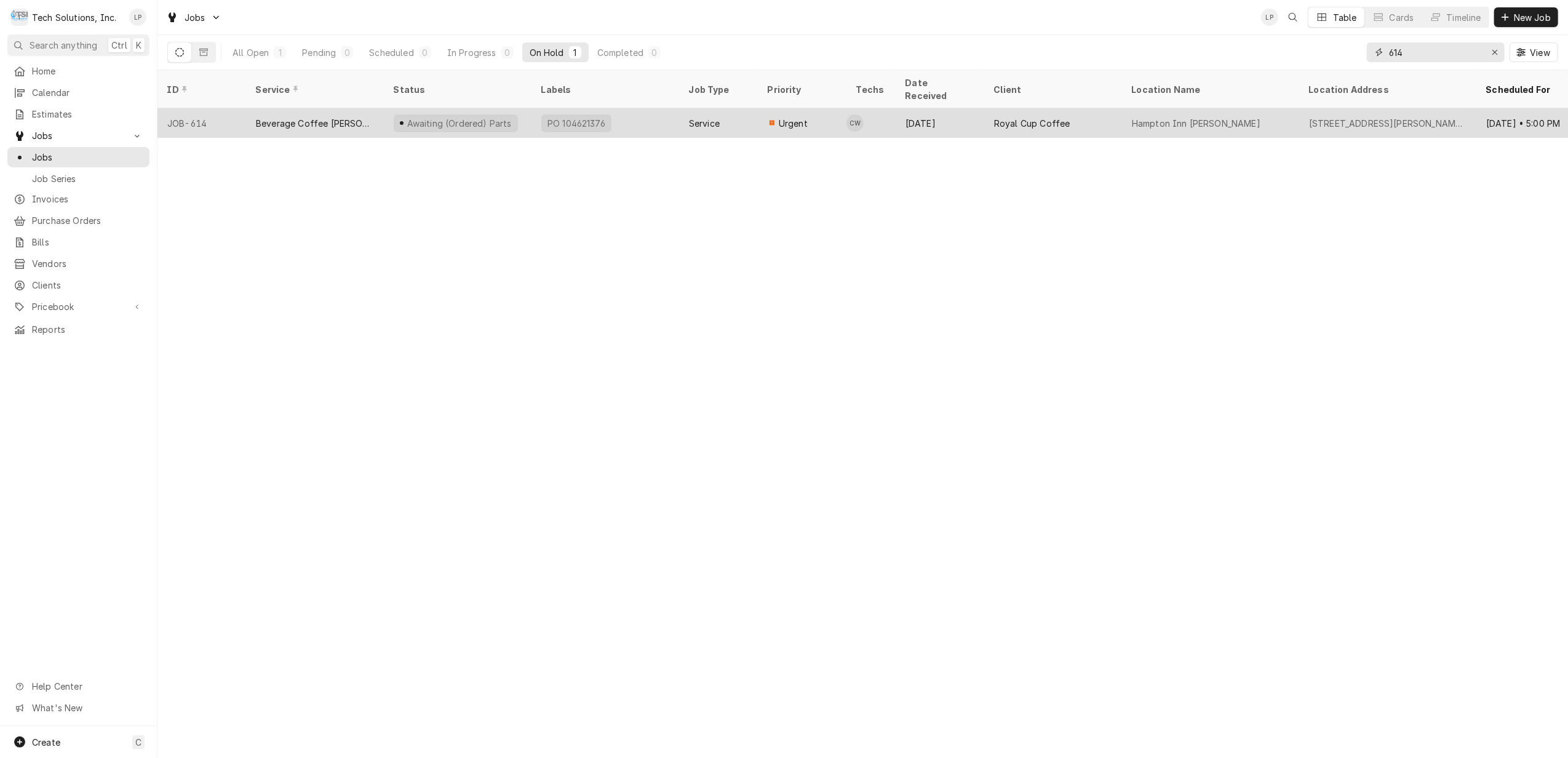
type input "614"
click at [658, 108] on div "PO 104621376" at bounding box center [605, 123] width 148 height 30
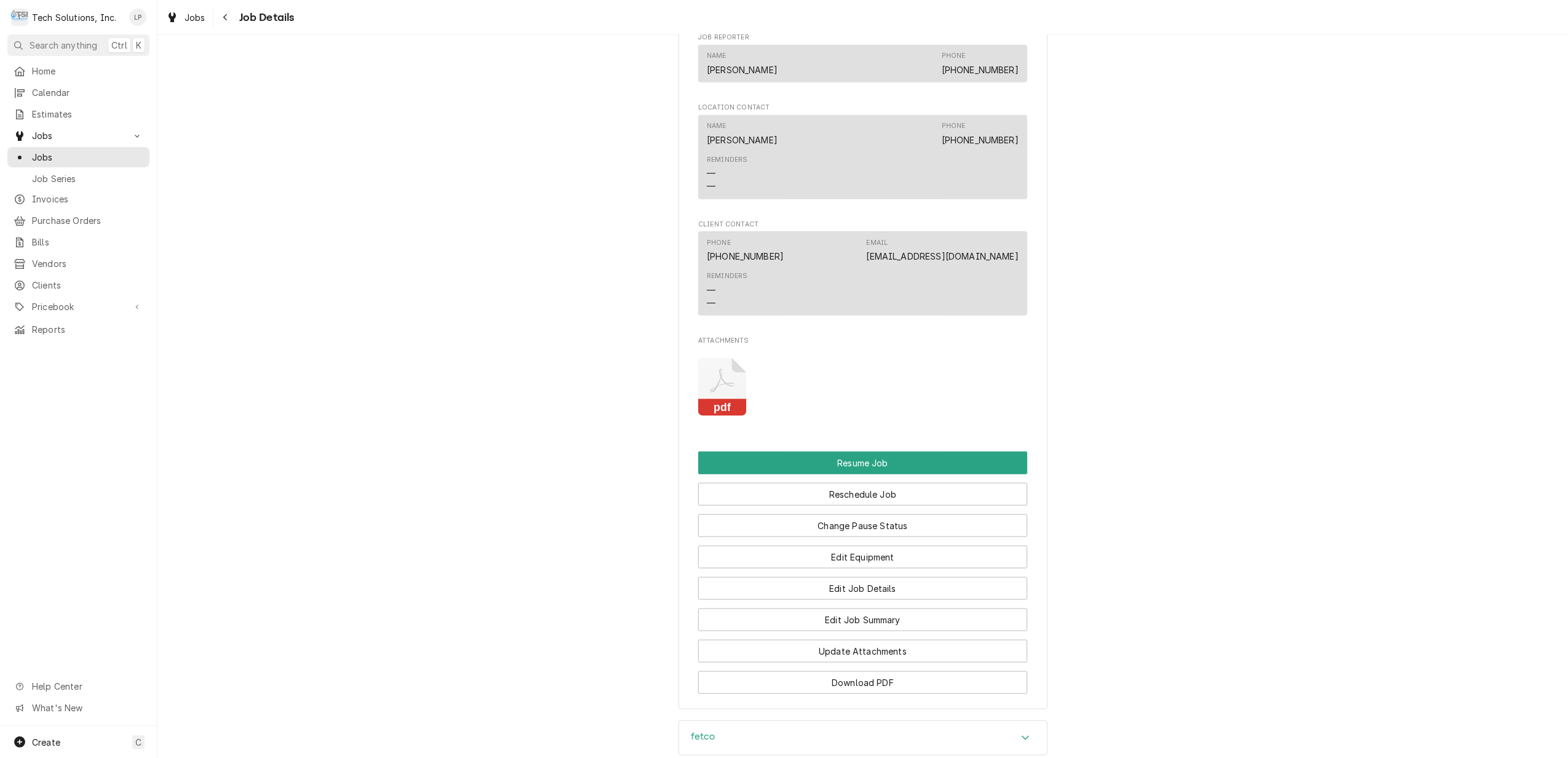
scroll to position [1312, 0]
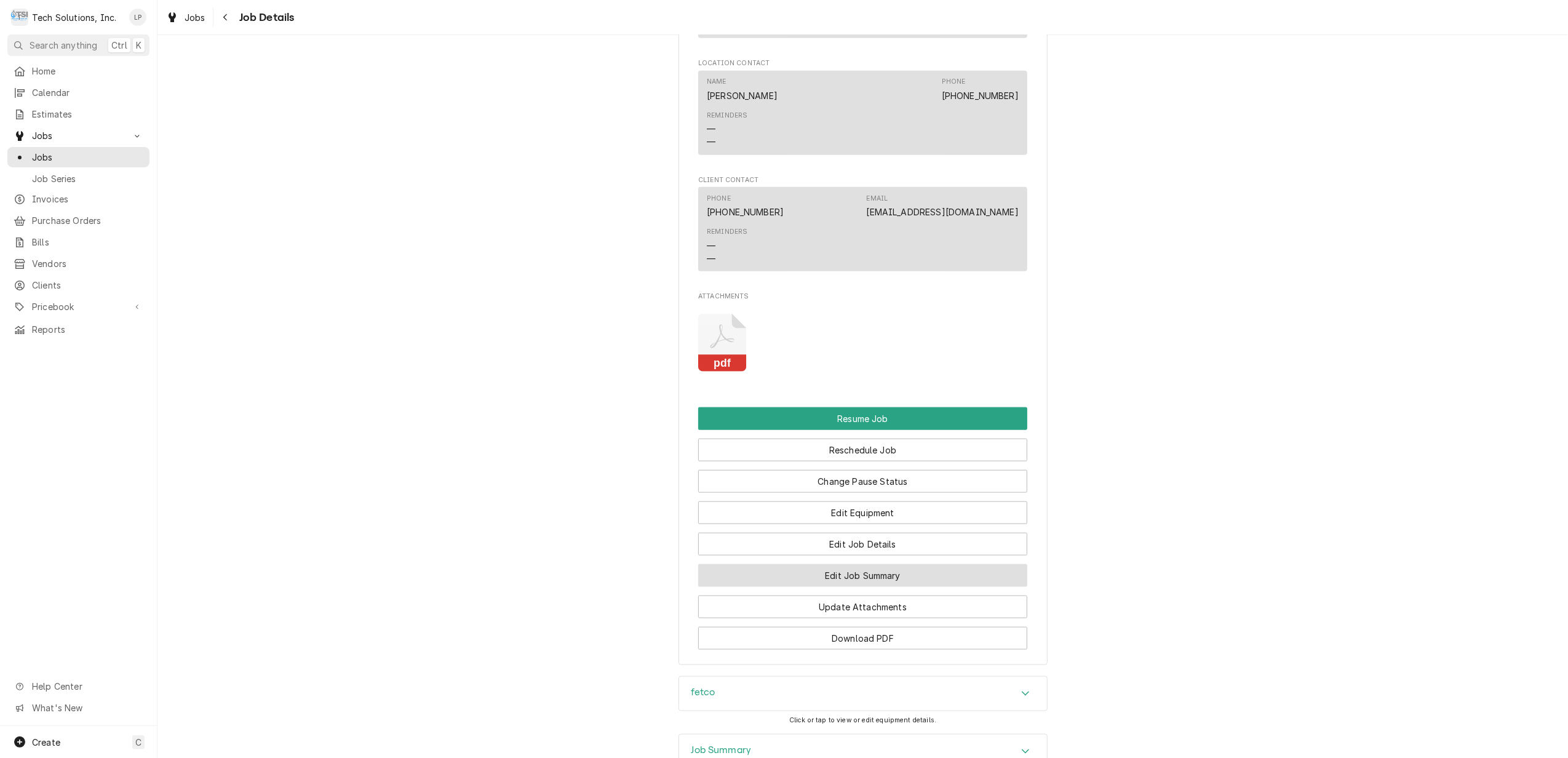
click at [977, 574] on button "Edit Job Summary" at bounding box center [862, 575] width 329 height 23
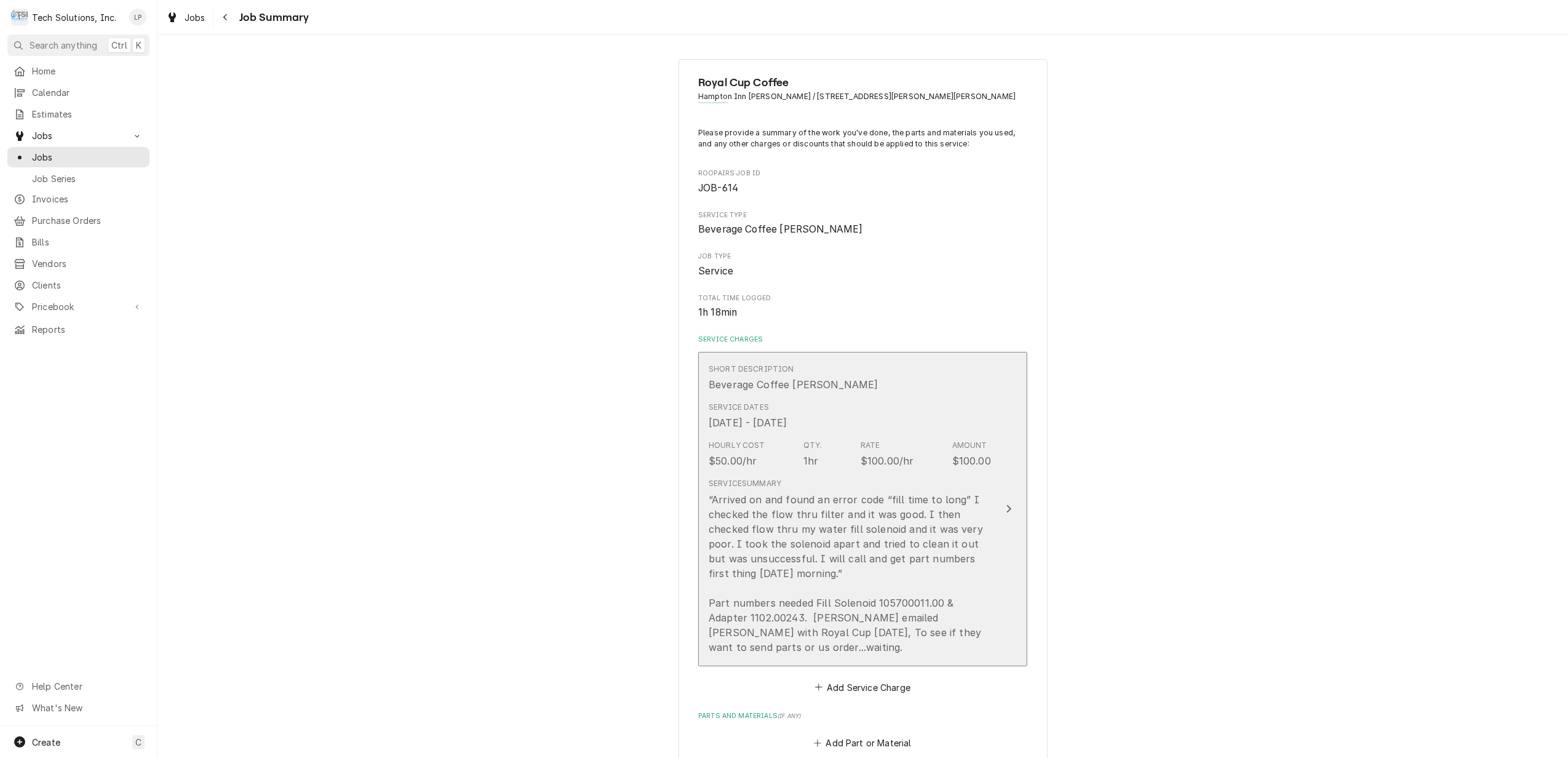
click at [1001, 501] on div "Update Line Item" at bounding box center [1008, 508] width 16 height 14
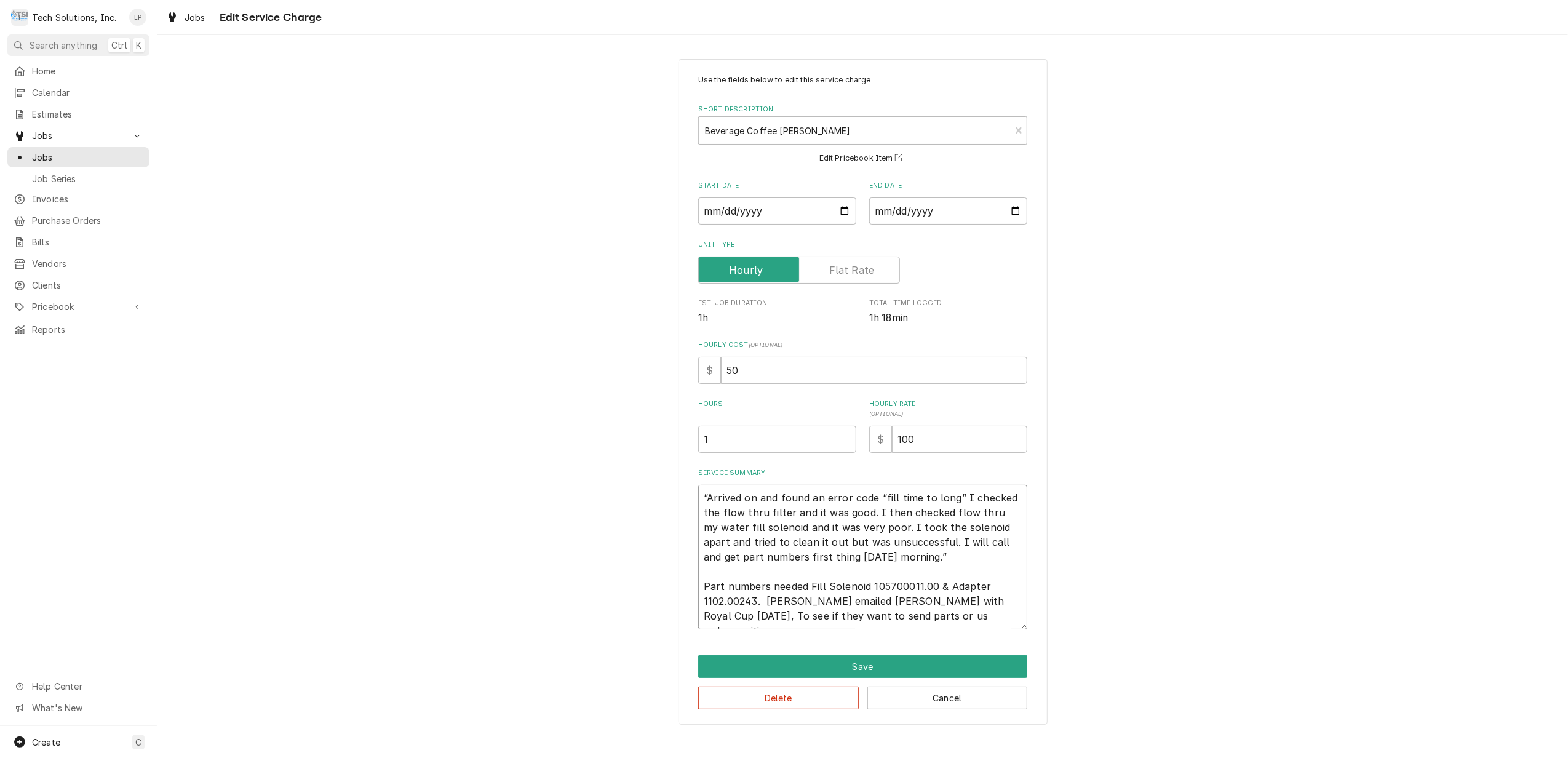
click at [807, 588] on textarea "“Arrived on and found an error code “fill time to long” I checked the flow thru…" at bounding box center [862, 557] width 329 height 145
type textarea "x"
type textarea "“Arrived on and found an error code “fill time to long” I checked the flow thru…"
type textarea "x"
type textarea "“Arrived on and found an error code “fill time to long” I checked the flow thru…"
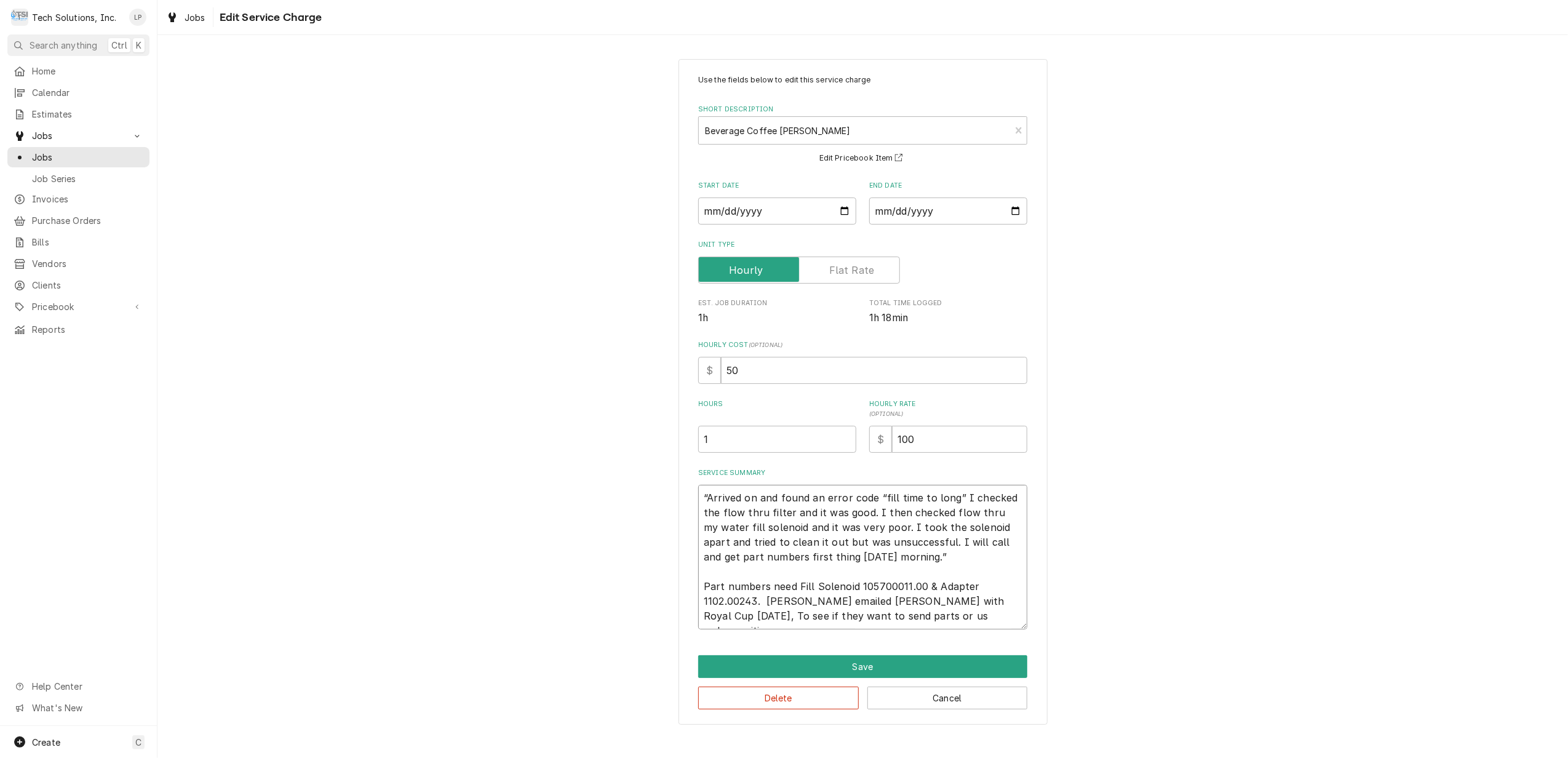
type textarea "x"
type textarea "“Arrived on and found an error code “fill time to long” I checked the flow thru…"
type textarea "x"
type textarea "“Arrived on and found an error code “fill time to long” I checked the flow thru…"
type textarea "x"
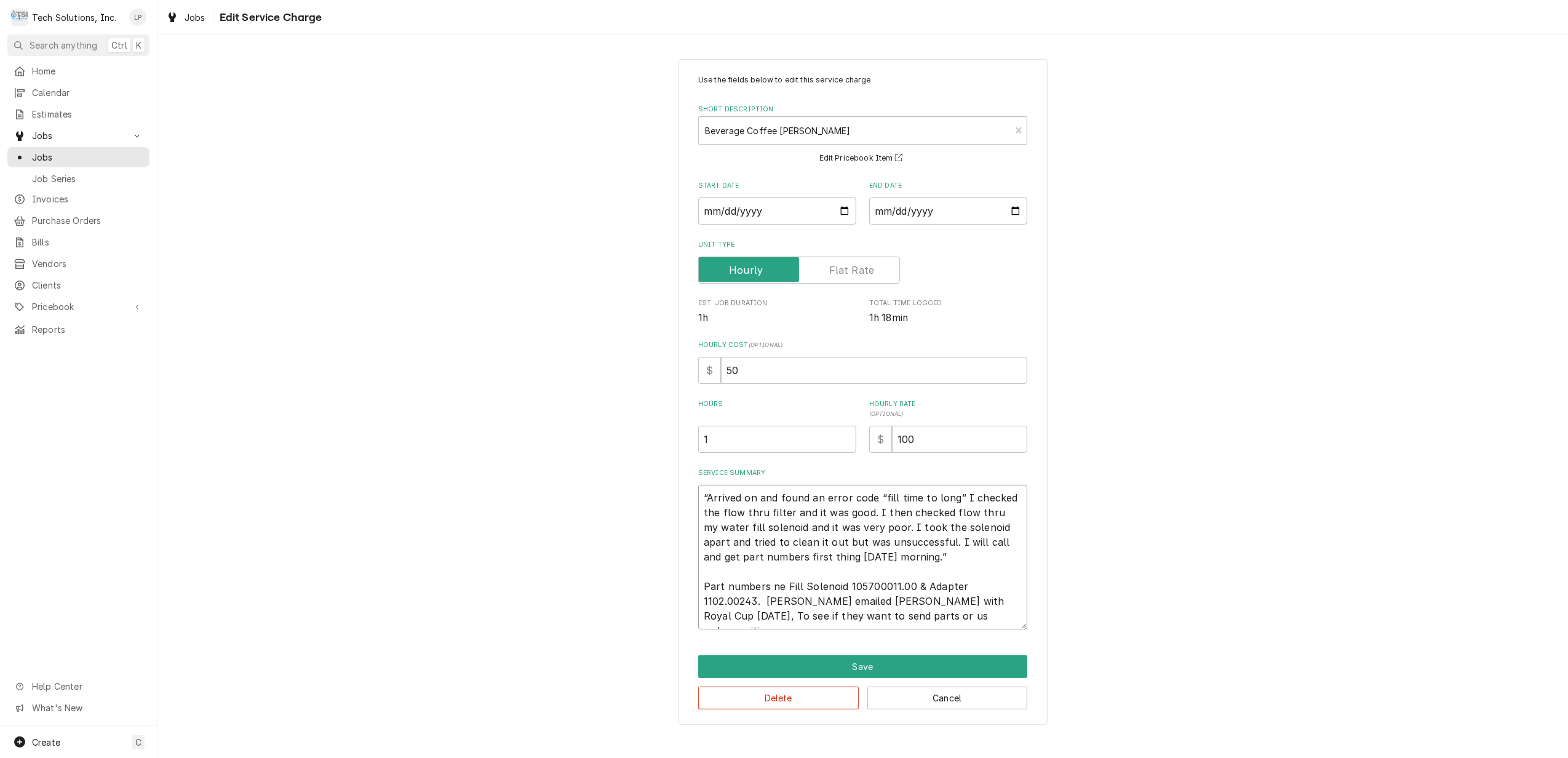
type textarea "“Arrived on and found an error code “fill time to long” I checked the flow thru…"
type textarea "x"
type textarea "“Arrived on and found an error code “fill time to long” I checked the flow thru…"
type textarea "x"
type textarea "“Arrived on and found an error code “fill time to long” I checked the flow thru…"
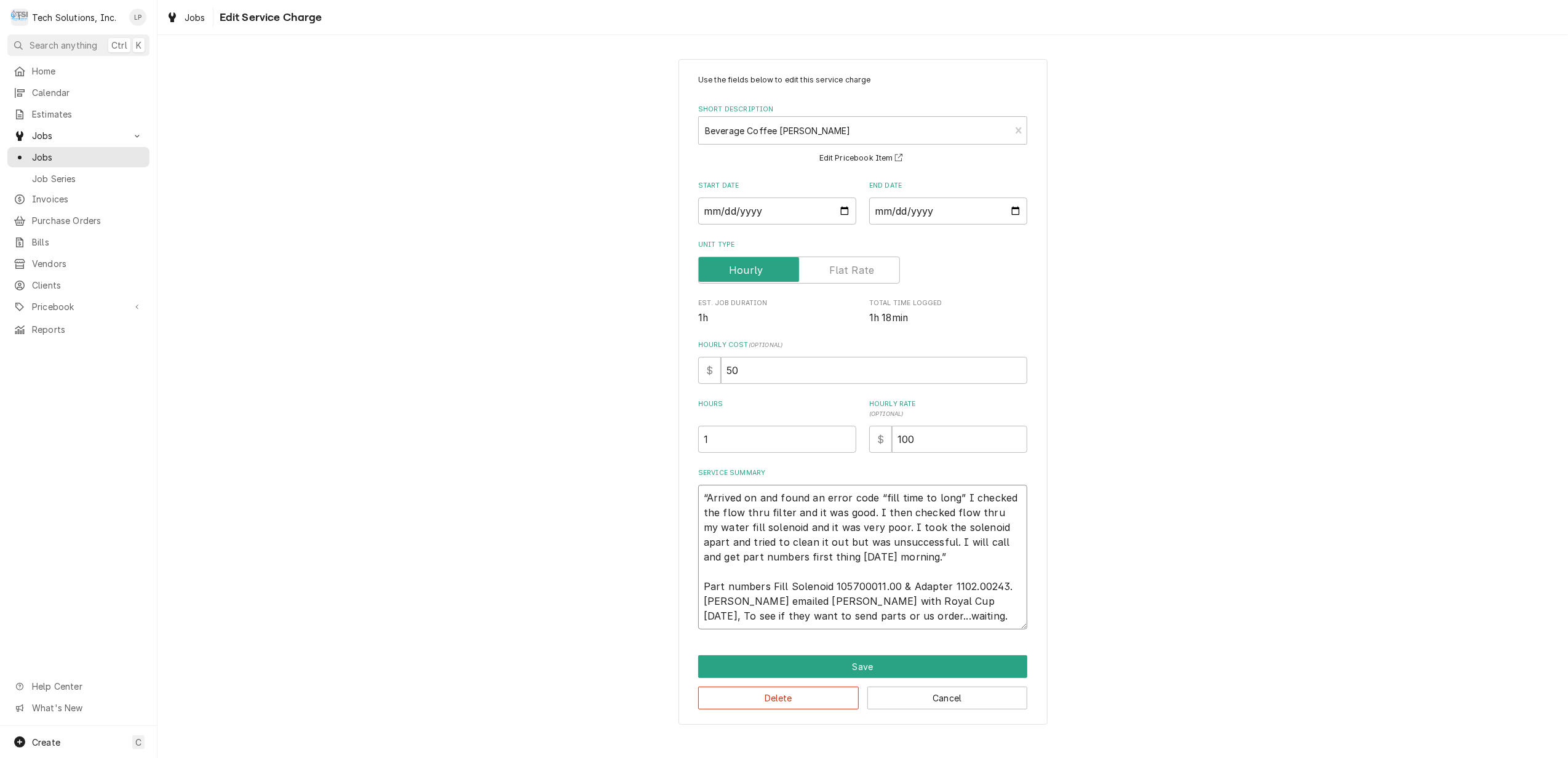
type textarea "x"
type textarea "“Arrived on and found an error code “fill time to long” I checked the flow thru…"
type textarea "x"
type textarea "“Arrived on and found an error code “fill time to long” I checked the flow thru…"
type textarea "x"
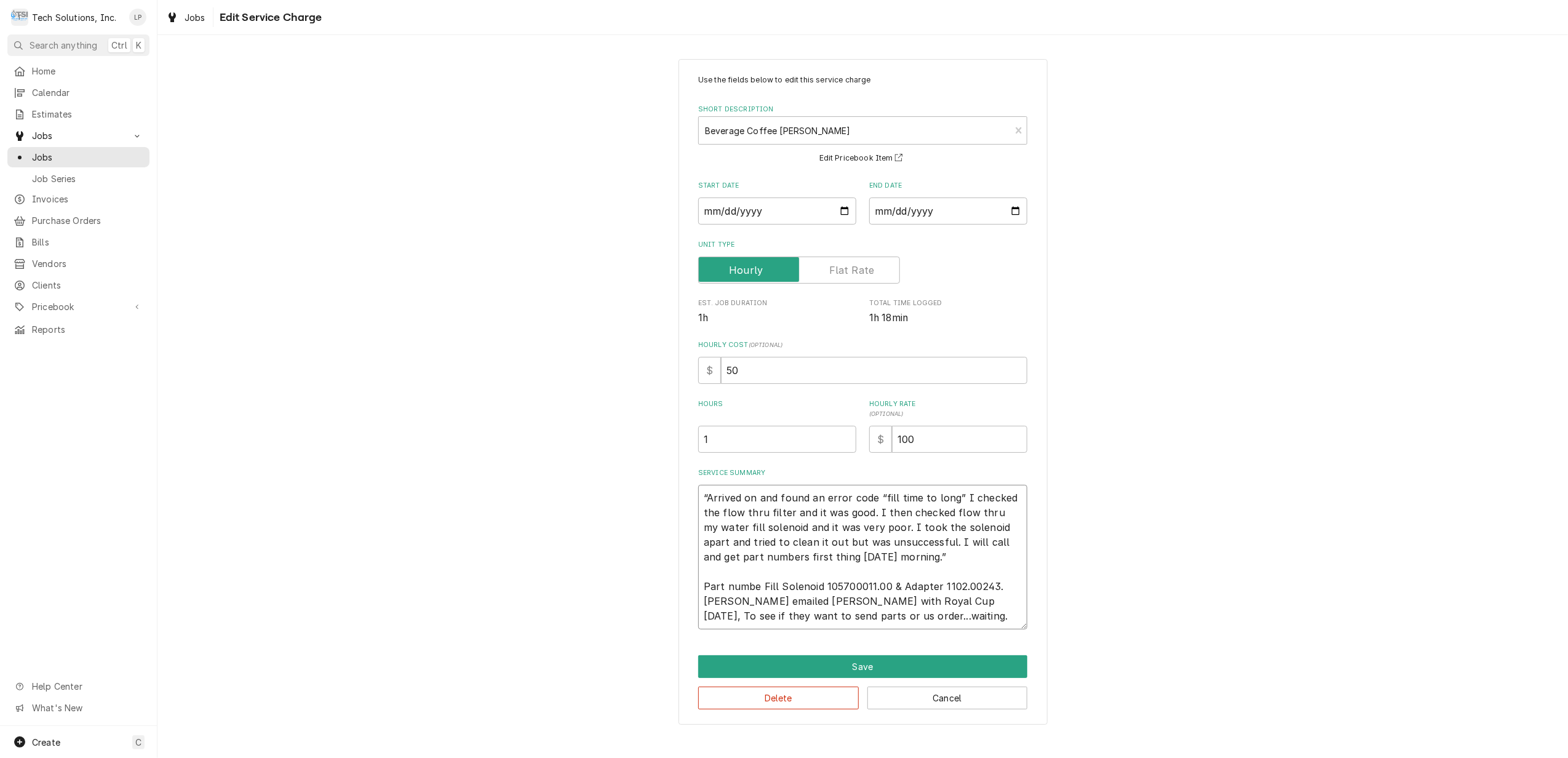
type textarea "“Arrived on and found an error code “fill time to long” I checked the flow thru…"
type textarea "x"
type textarea "“Arrived on and found an error code “fill time to long” I checked the flow thru…"
type textarea "x"
type textarea "“Arrived on and found an error code “fill time to long” I checked the flow thru…"
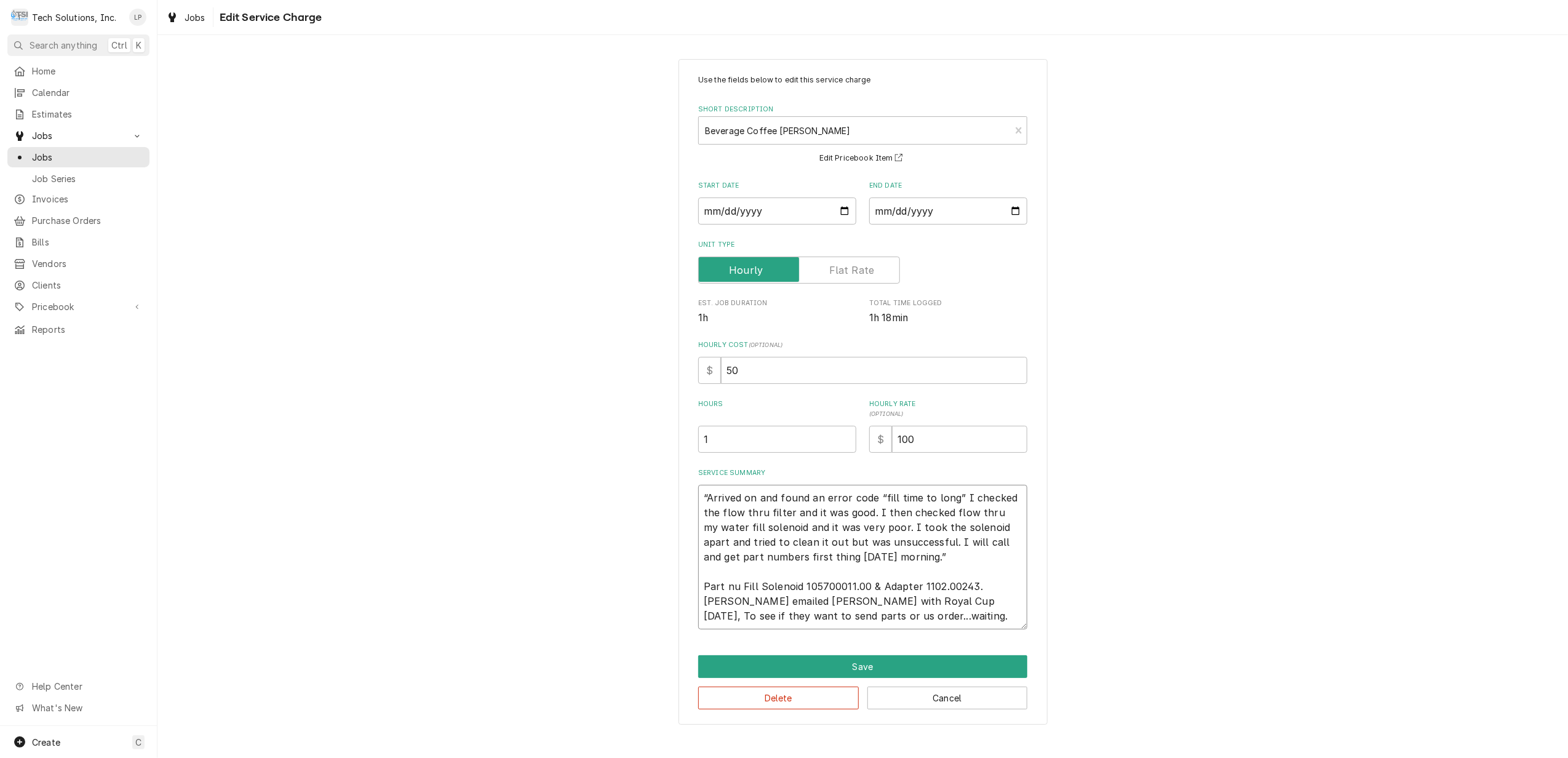
type textarea "x"
type textarea "“Arrived on and found an error code “fill time to long” I checked the flow thru…"
type textarea "x"
type textarea "“Arrived on and found an error code “fill time to long” I checked the flow thru…"
type textarea "x"
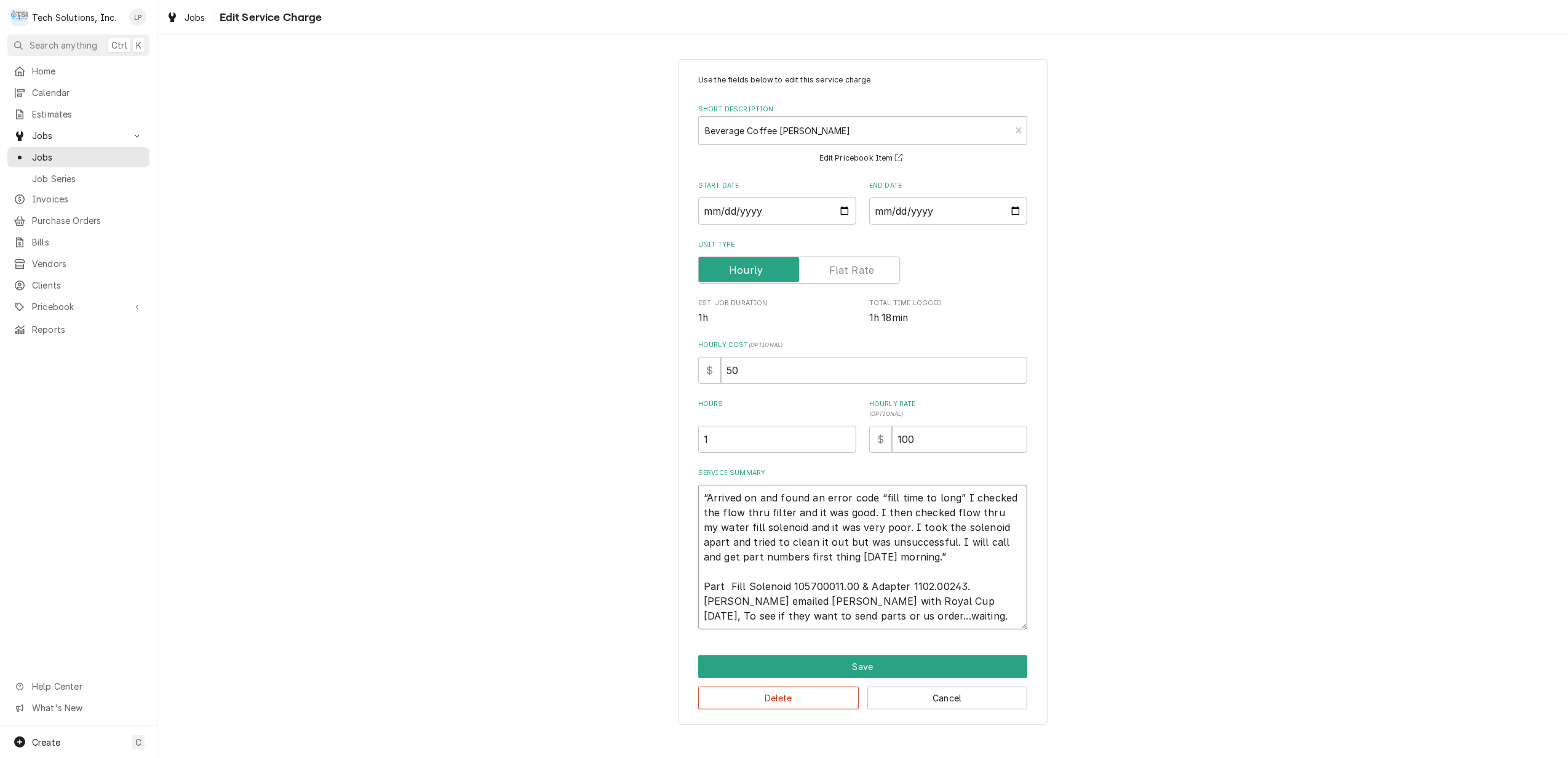
type textarea "“Arrived on and found an error code “fill time to long” I checked the flow thru…"
type textarea "x"
type textarea "“Arrived on and found an error code “fill time to long” I checked the flow thru…"
type textarea "x"
type textarea "“Arrived on and found an error code “fill time to long” I checked the flow thru…"
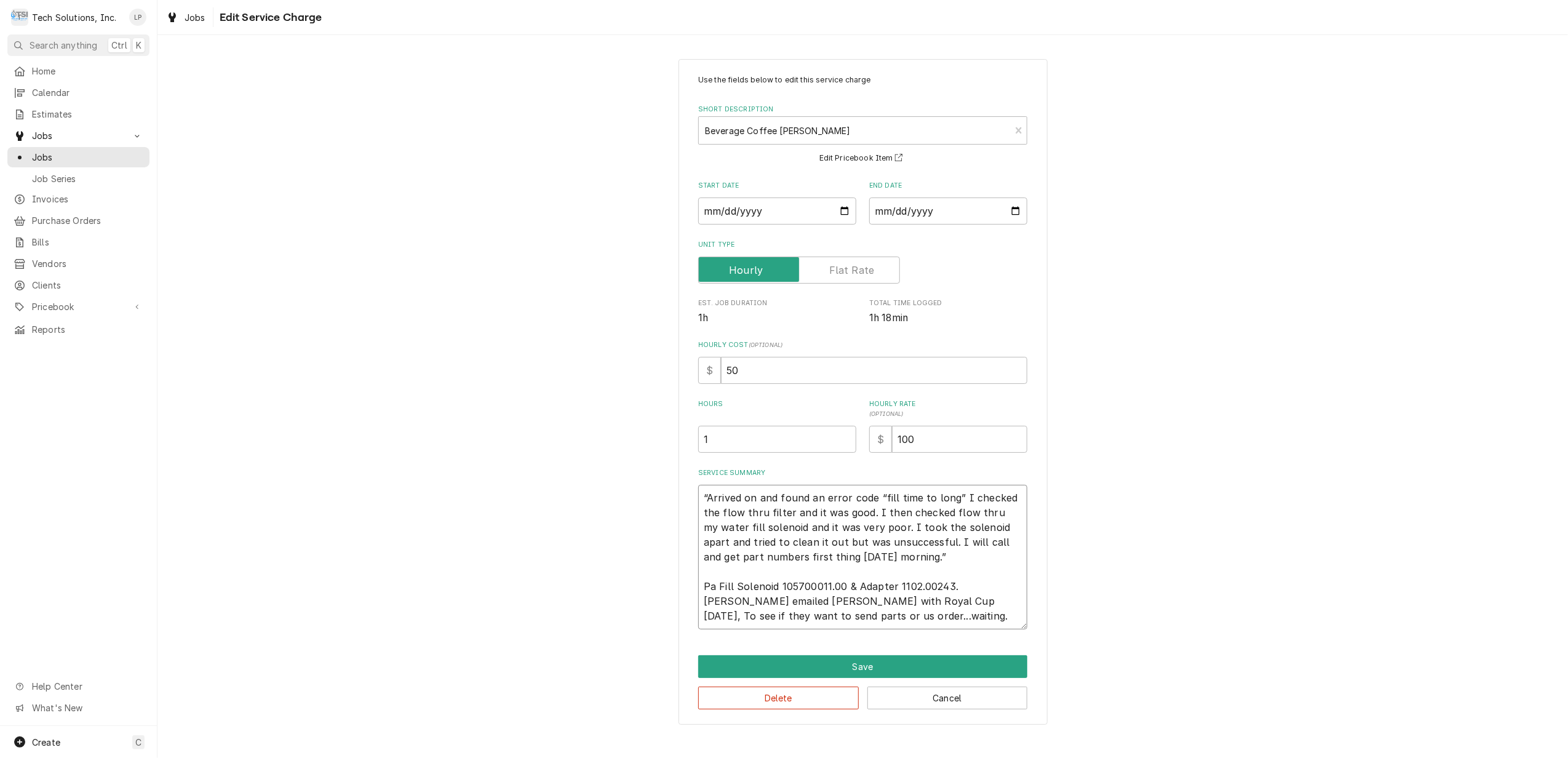
type textarea "x"
type textarea "“Arrived on and found an error code “fill time to long” I checked the flow thru…"
type textarea "x"
type textarea "“Arrived on and found an error code “fill time to long” I checked the flow thru…"
type textarea "x"
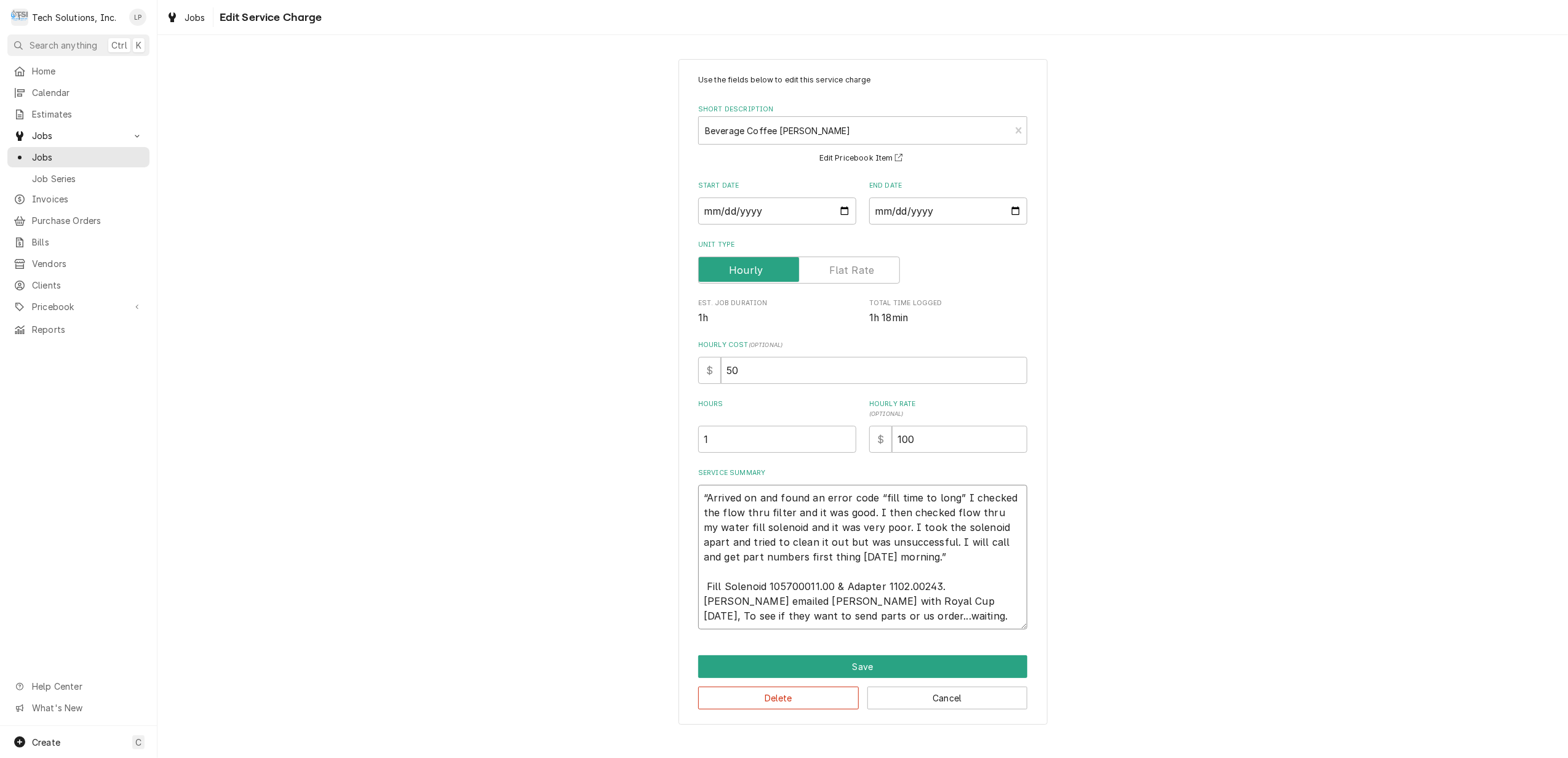
type textarea "“Arrived on and found an error code “fill time to long” I checked the flow thru…"
type textarea "x"
type textarea "“Arrived on and found an error code “fill time to long” I checked the flow thru…"
type textarea "x"
type textarea "“Arrived on and found an error code “fill time to long” I checked the flow thru…"
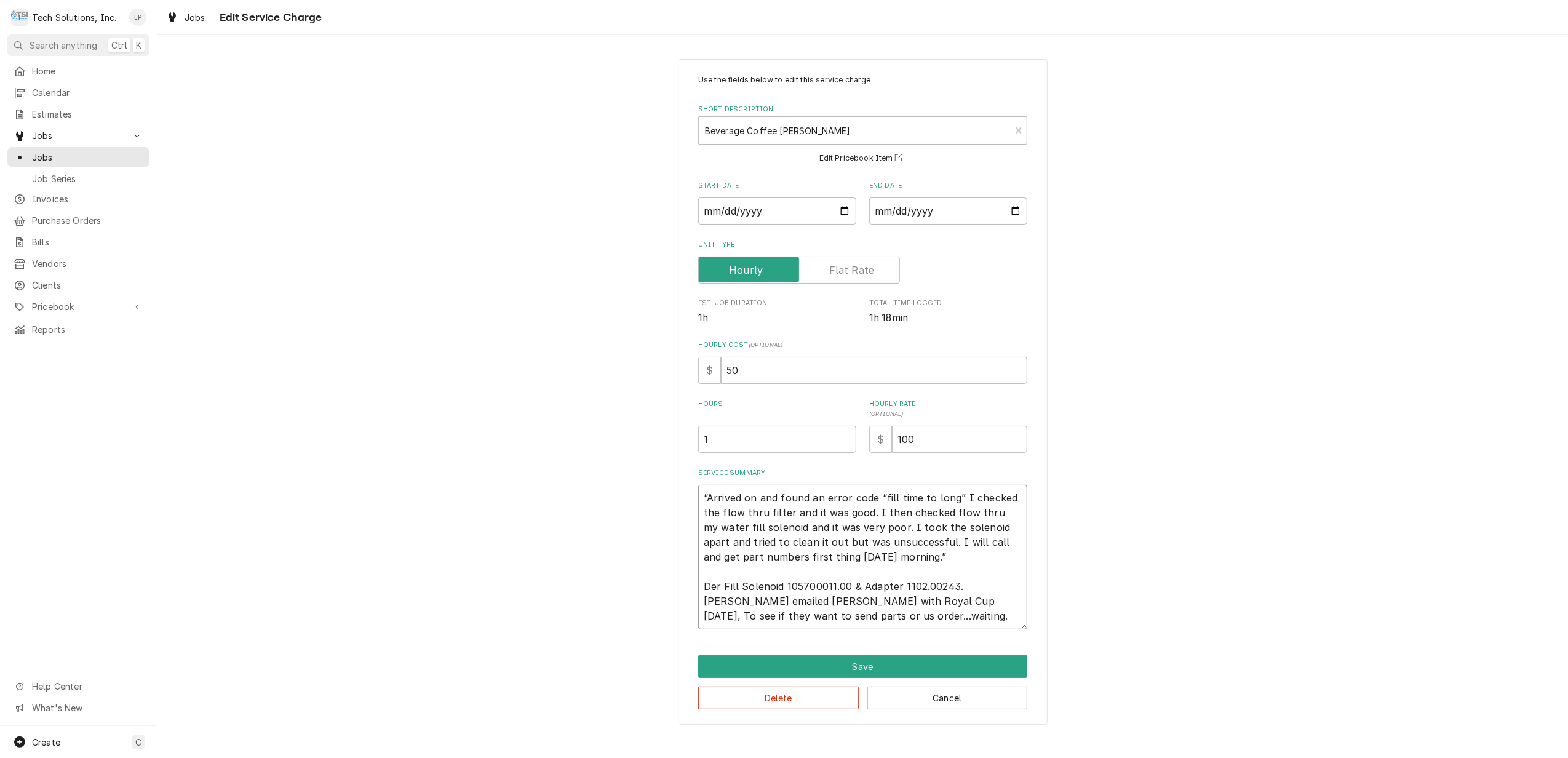
type textarea "x"
type textarea "“Arrived on and found an error code “fill time to long” I checked the flow thru…"
type textarea "x"
type textarea "“Arrived on and found an error code “fill time to long” I checked the flow thru…"
type textarea "x"
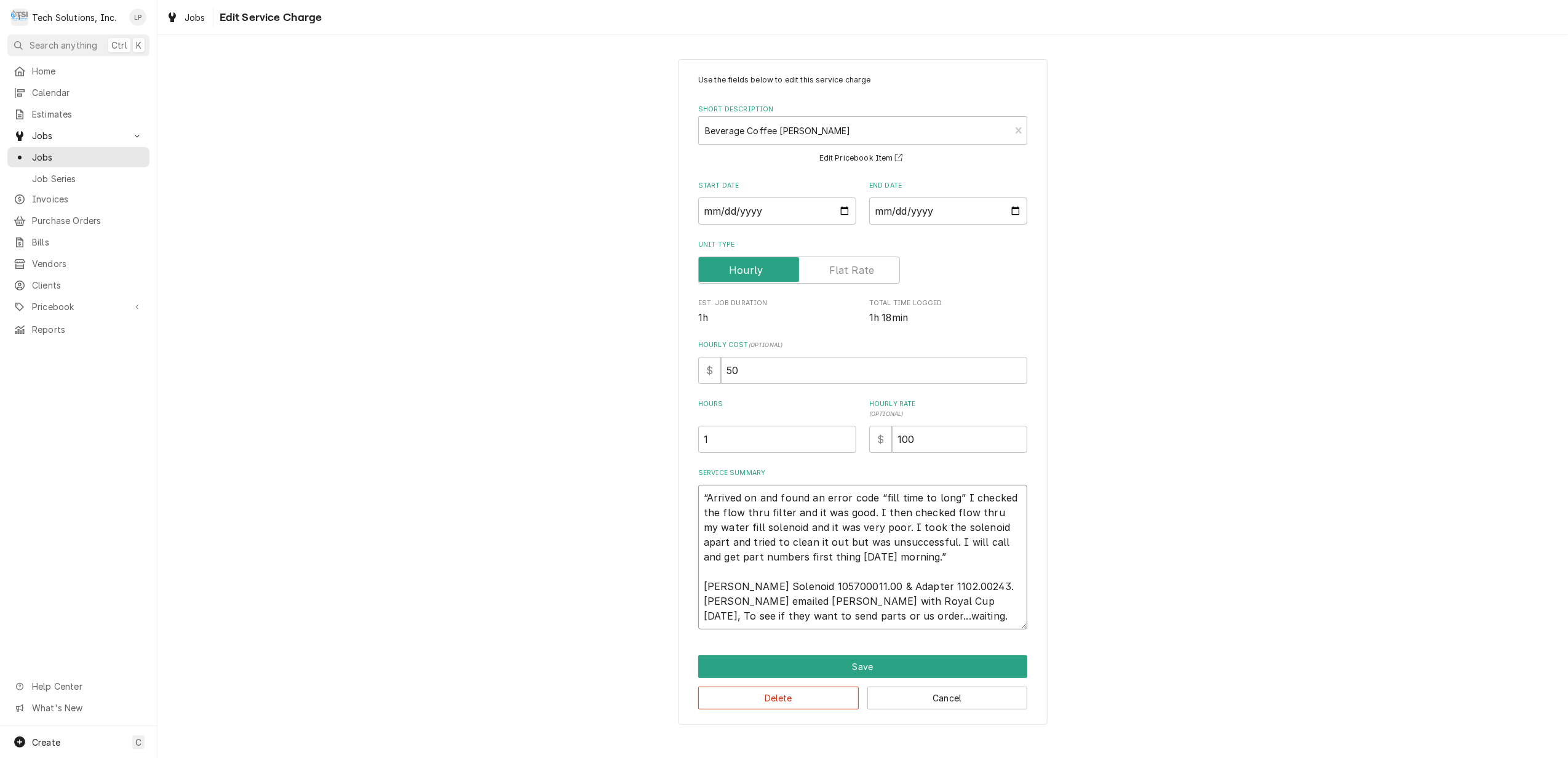
type textarea "“Arrived on and found an error code “fill time to long” I checked the flow thru…"
type textarea "x"
type textarea "“Arrived on and found an error code “fill time to long” I checked the flow thru…"
type textarea "x"
type textarea "“Arrived on and found an error code “fill time to long” I checked the flow thru…"
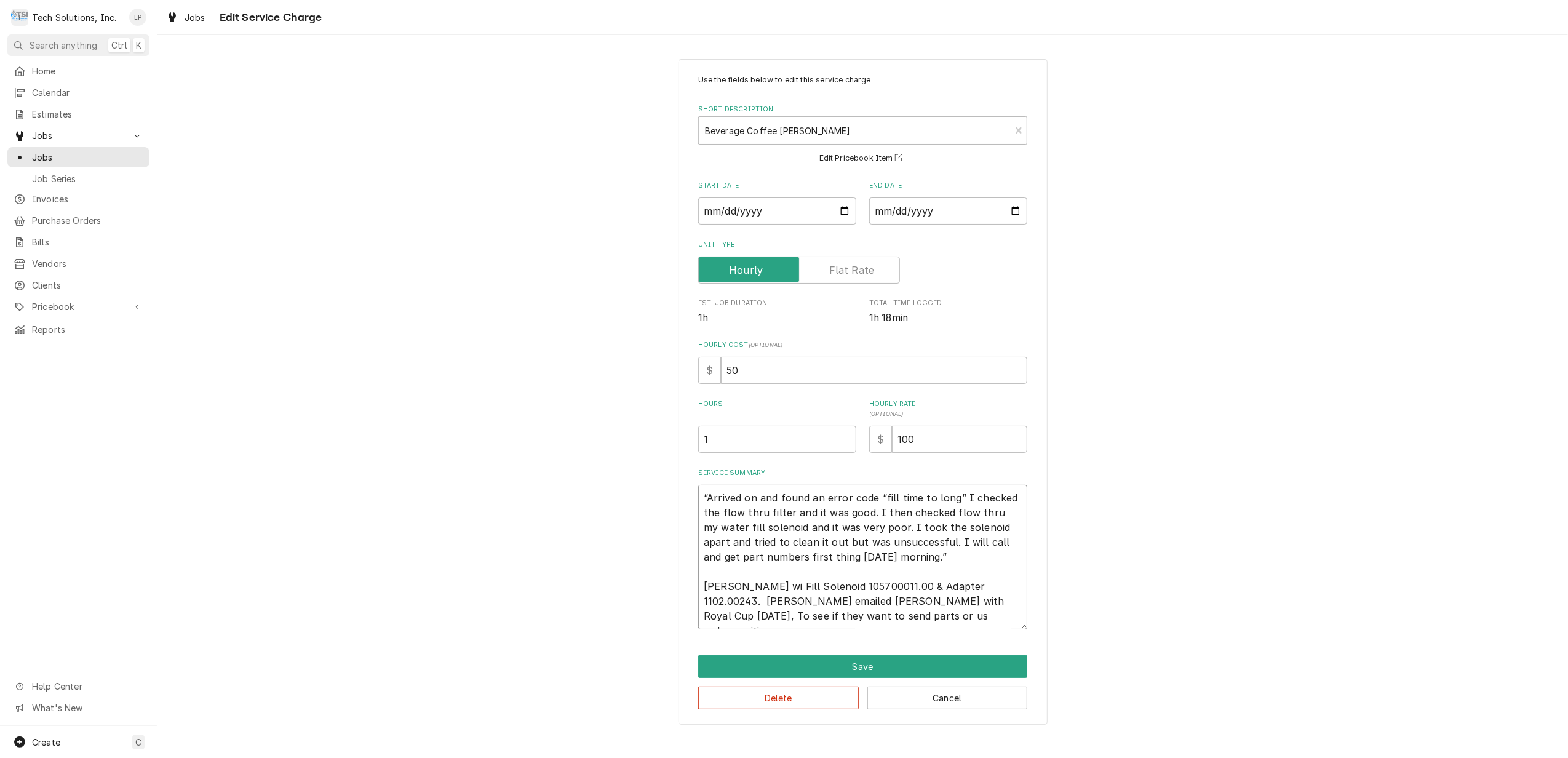
type textarea "x"
type textarea "“Arrived on and found an error code “fill time to long” I checked the flow thru…"
type textarea "x"
type textarea "“Arrived on and found an error code “fill time to long” I checked the flow thru…"
type textarea "x"
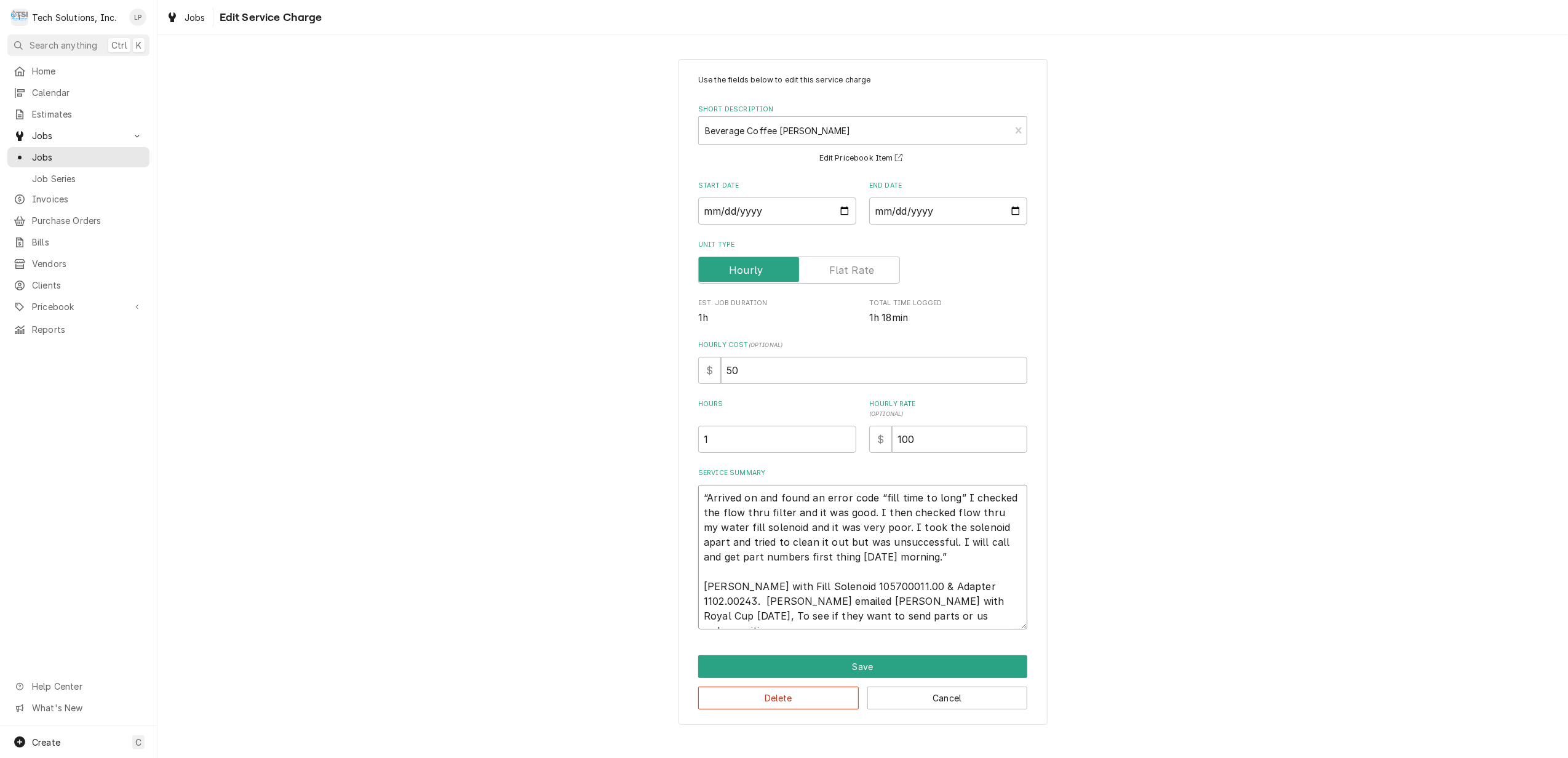
type textarea "“Arrived on and found an error code “fill time to long” I checked the flow thru…"
type textarea "x"
type textarea "“Arrived on and found an error code “fill time to long” I checked the flow thru…"
type textarea "x"
type textarea "“Arrived on and found an error code “fill time to long” I checked the flow thru…"
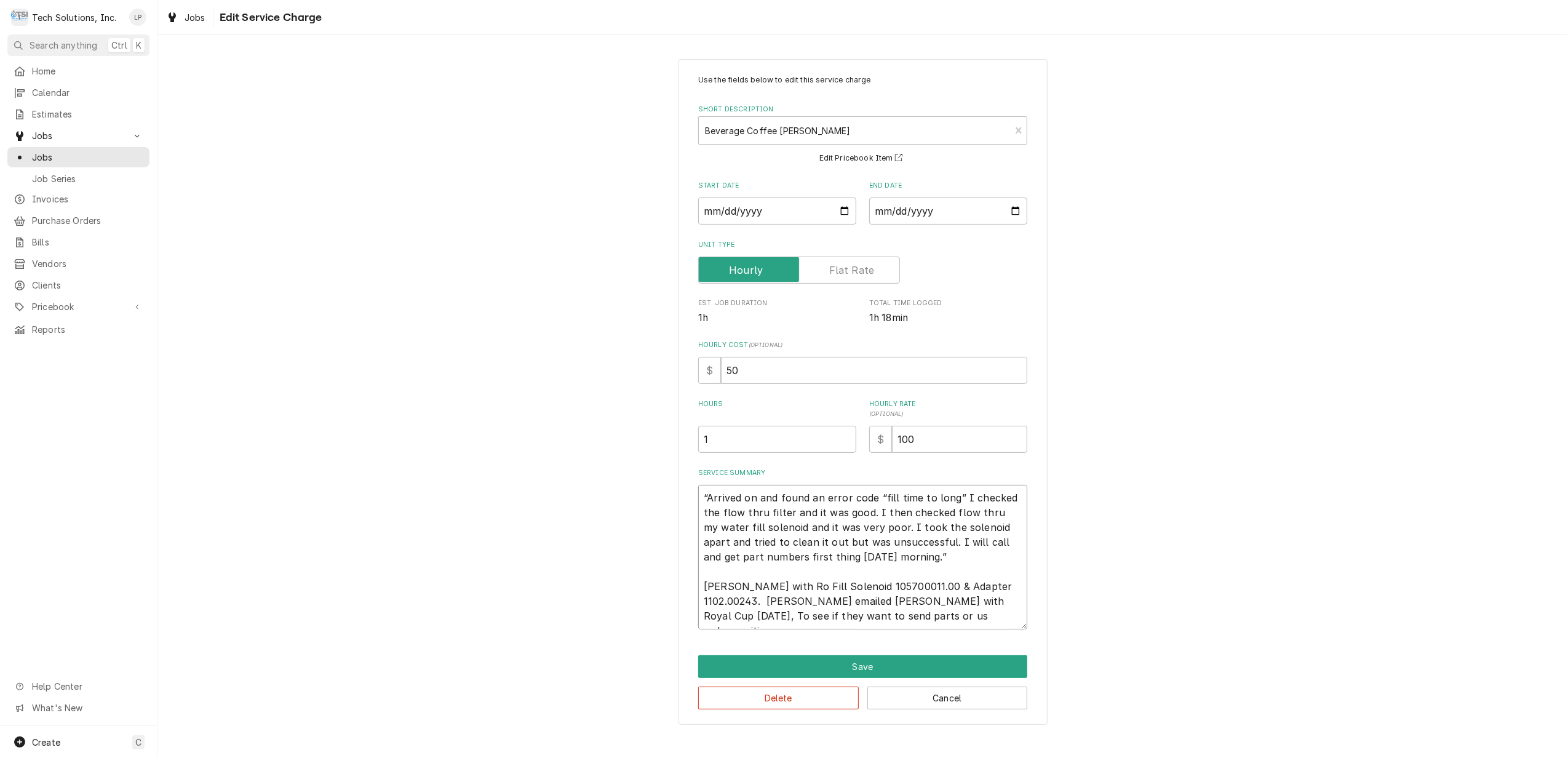
type textarea "x"
type textarea "“Arrived on and found an error code “fill time to long” I checked the flow thru…"
type textarea "x"
type textarea "“Arrived on and found an error code “fill time to long” I checked the flow thru…"
type textarea "x"
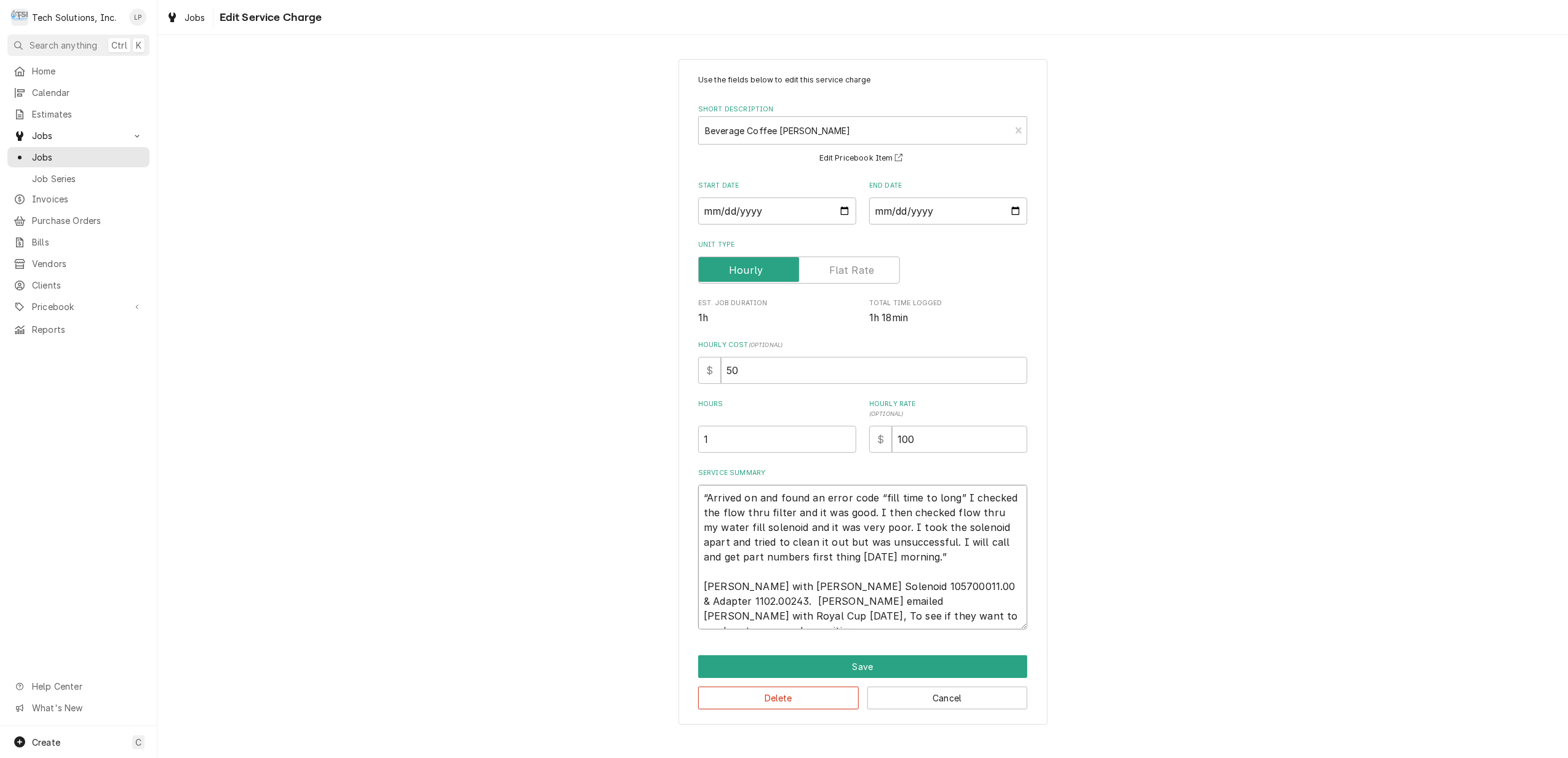
type textarea "“Arrived on and found an error code “fill time to long” I checked the flow thru…"
type textarea "x"
type textarea "“Arrived on and found an error code “fill time to long” I checked the flow thru…"
type textarea "x"
type textarea "“Arrived on and found an error code “fill time to long” I checked the flow thru…"
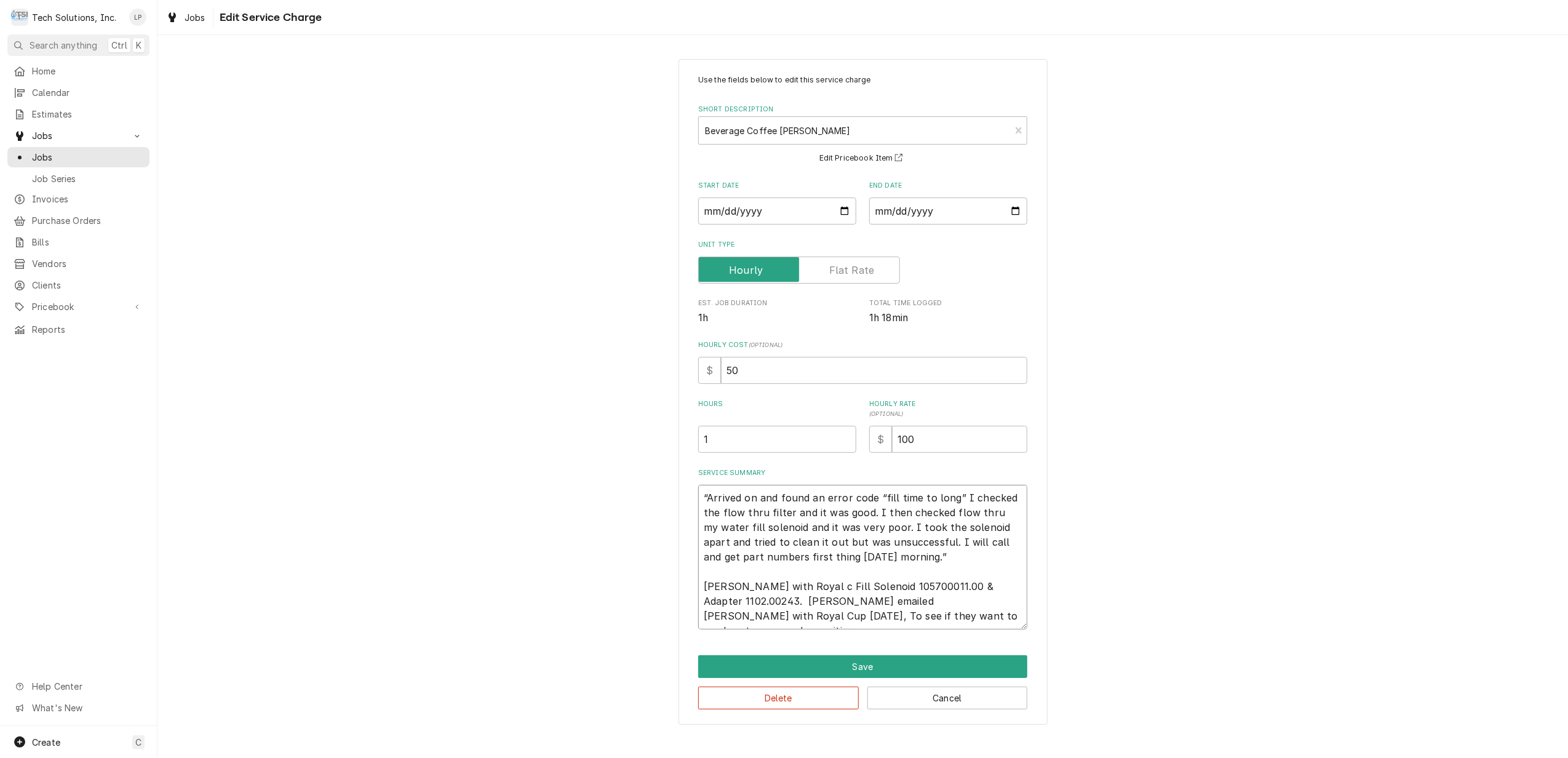
type textarea "x"
type textarea "“Arrived on and found an error code “fill time to long” I checked the flow thru…"
type textarea "x"
type textarea "“Arrived on and found an error code “fill time to long” I checked the flow thru…"
type textarea "x"
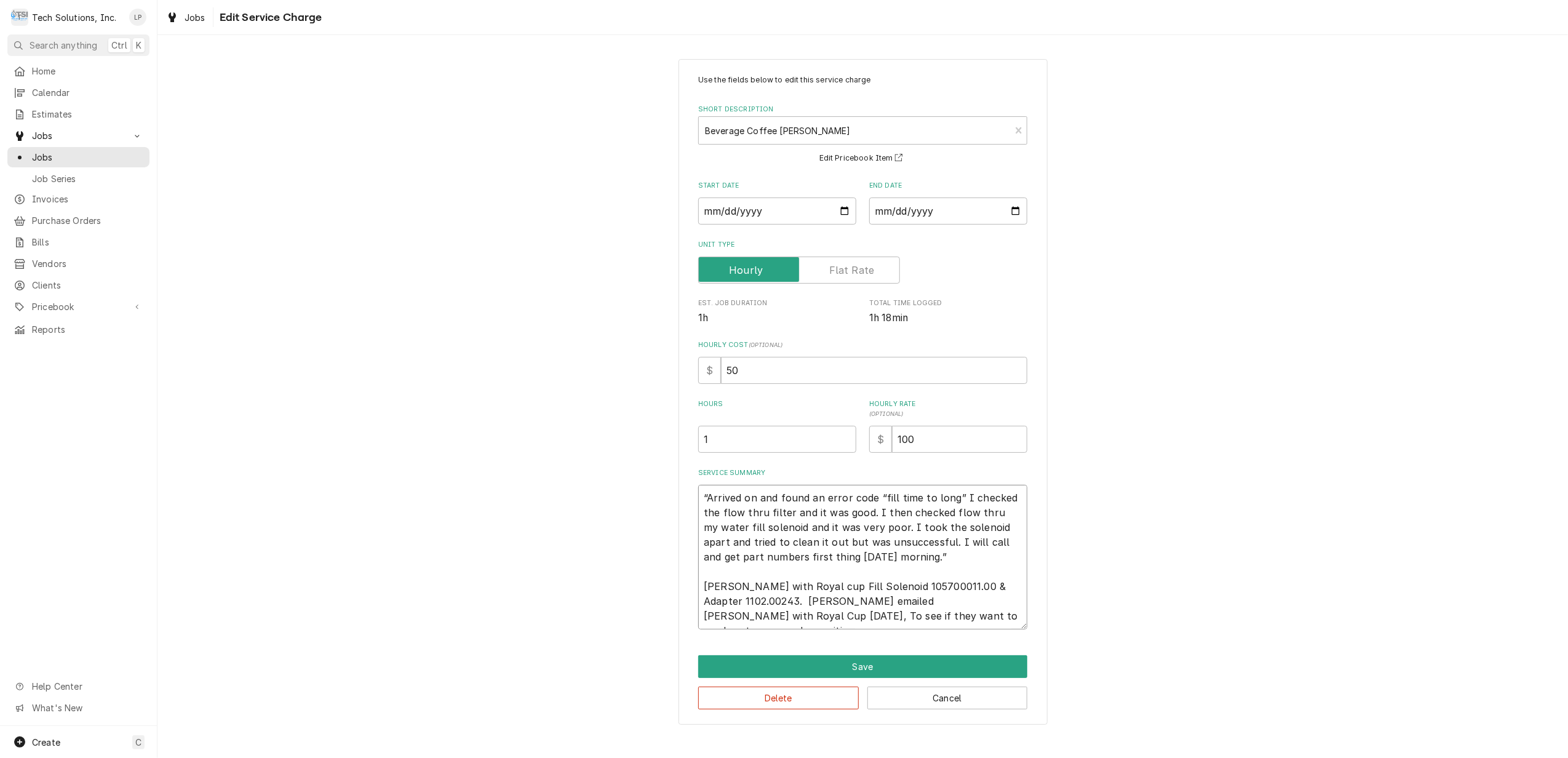
type textarea "“Arrived on and found an error code “fill time to long” I checked the flow thru…"
type textarea "x"
type textarea "“Arrived on and found an error code “fill time to long” I checked the flow thru…"
type textarea "x"
type textarea "“Arrived on and found an error code “fill time to long” I checked the flow thru…"
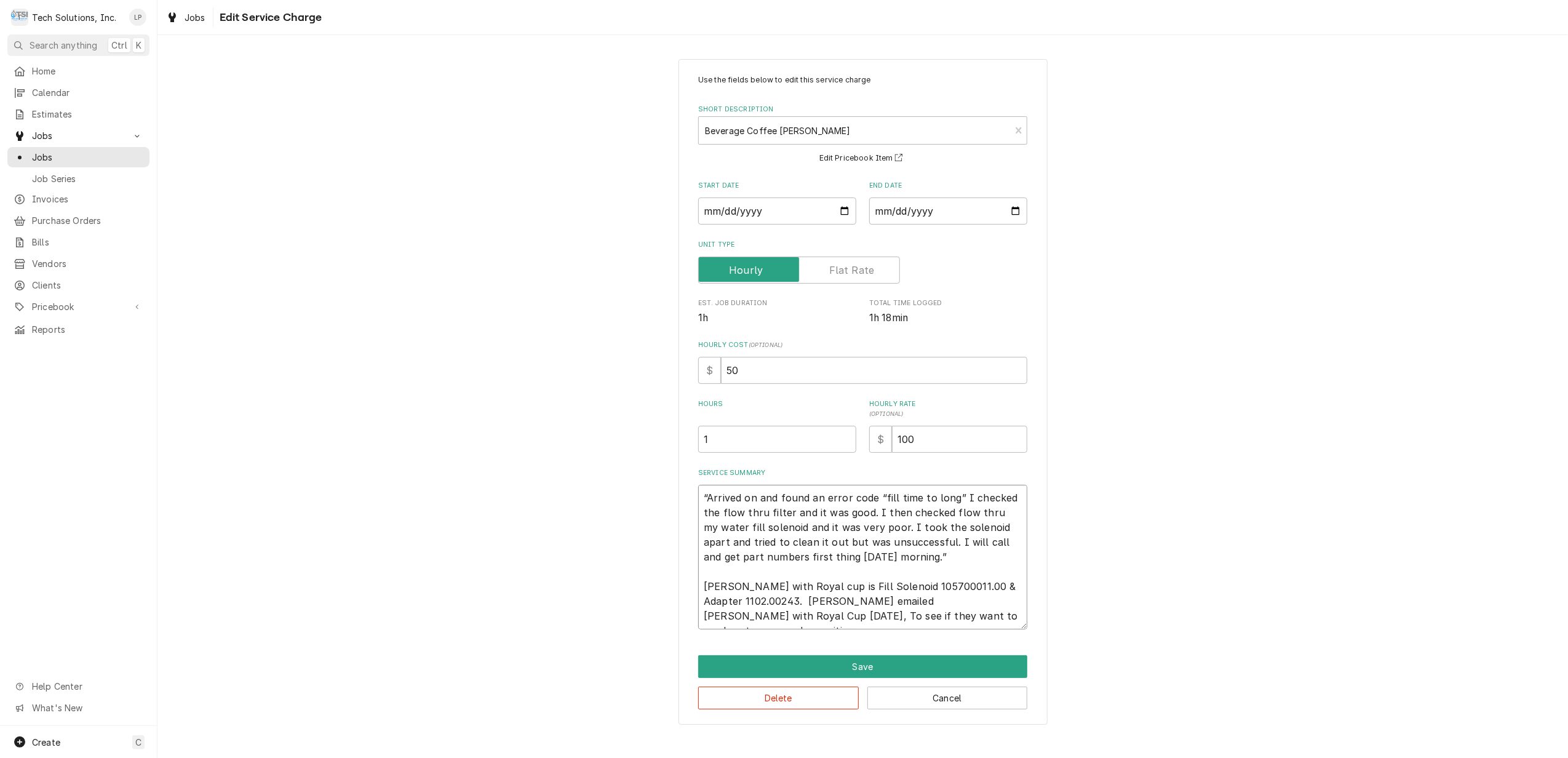
type textarea "x"
type textarea "“Arrived on and found an error code “fill time to long” I checked the flow thru…"
type textarea "x"
type textarea "“Arrived on and found an error code “fill time to long” I checked the flow thru…"
type textarea "x"
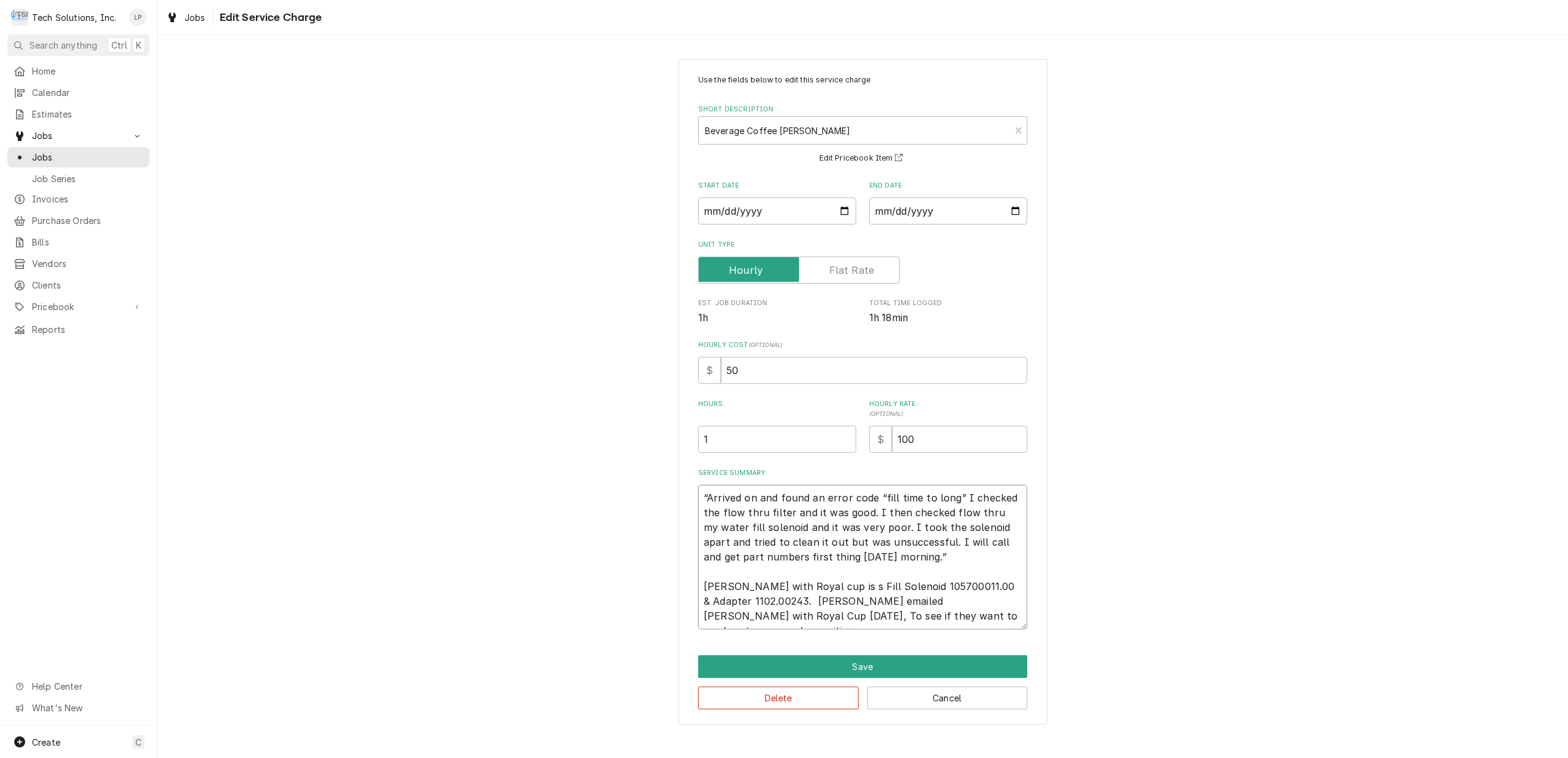
type textarea "“Arrived on and found an error code “fill time to long” I checked the flow thru…"
type textarea "x"
type textarea "“Arrived on and found an error code “fill time to long” I checked the flow thru…"
type textarea "x"
type textarea "“Arrived on and found an error code “fill time to long” I checked the flow thru…"
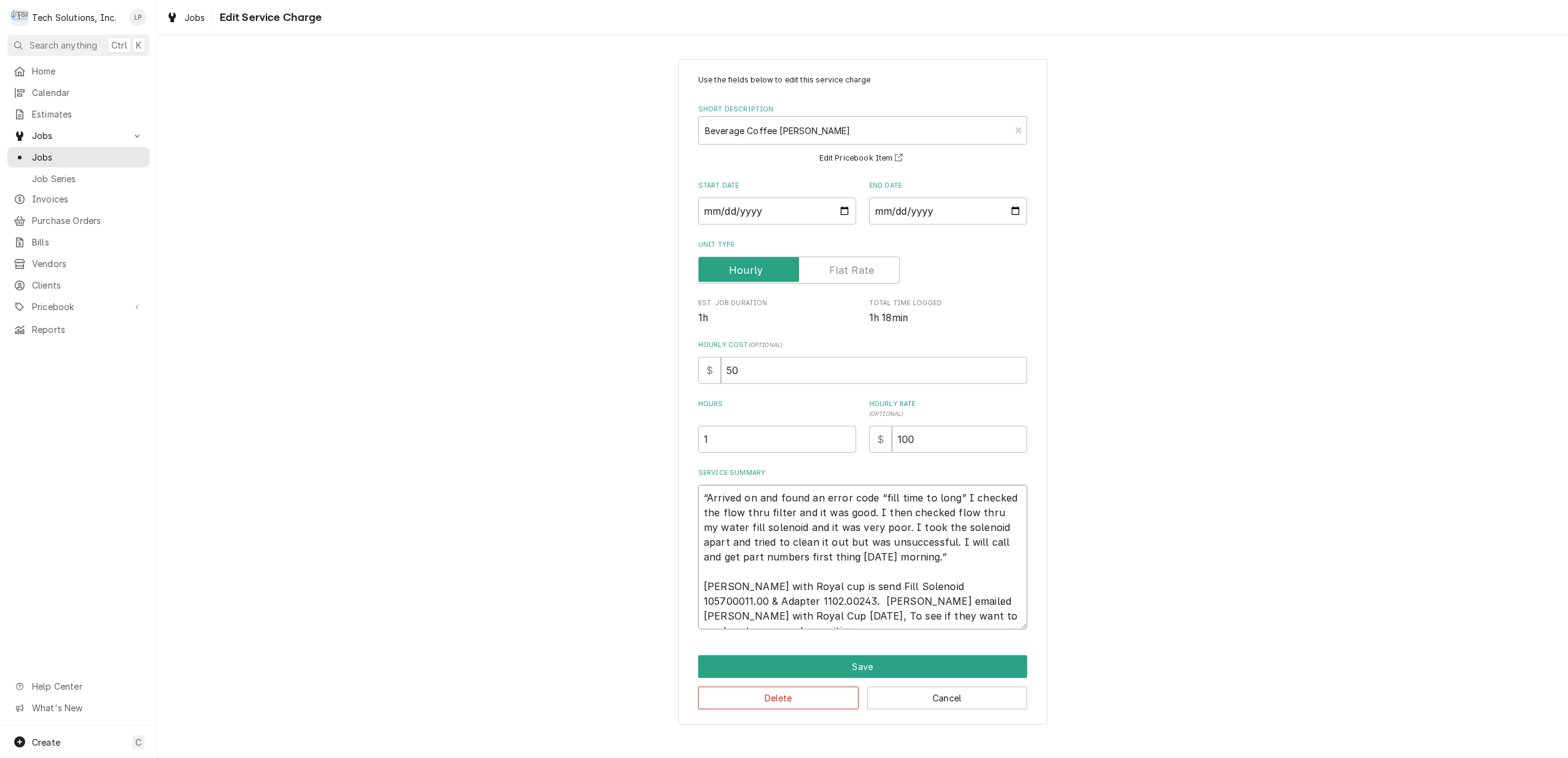
type textarea "x"
type textarea "“Arrived on and found an error code “fill time to long” I checked the flow thru…"
type textarea "x"
type textarea "“Arrived on and found an error code “fill time to long” I checked the flow thru…"
type textarea "x"
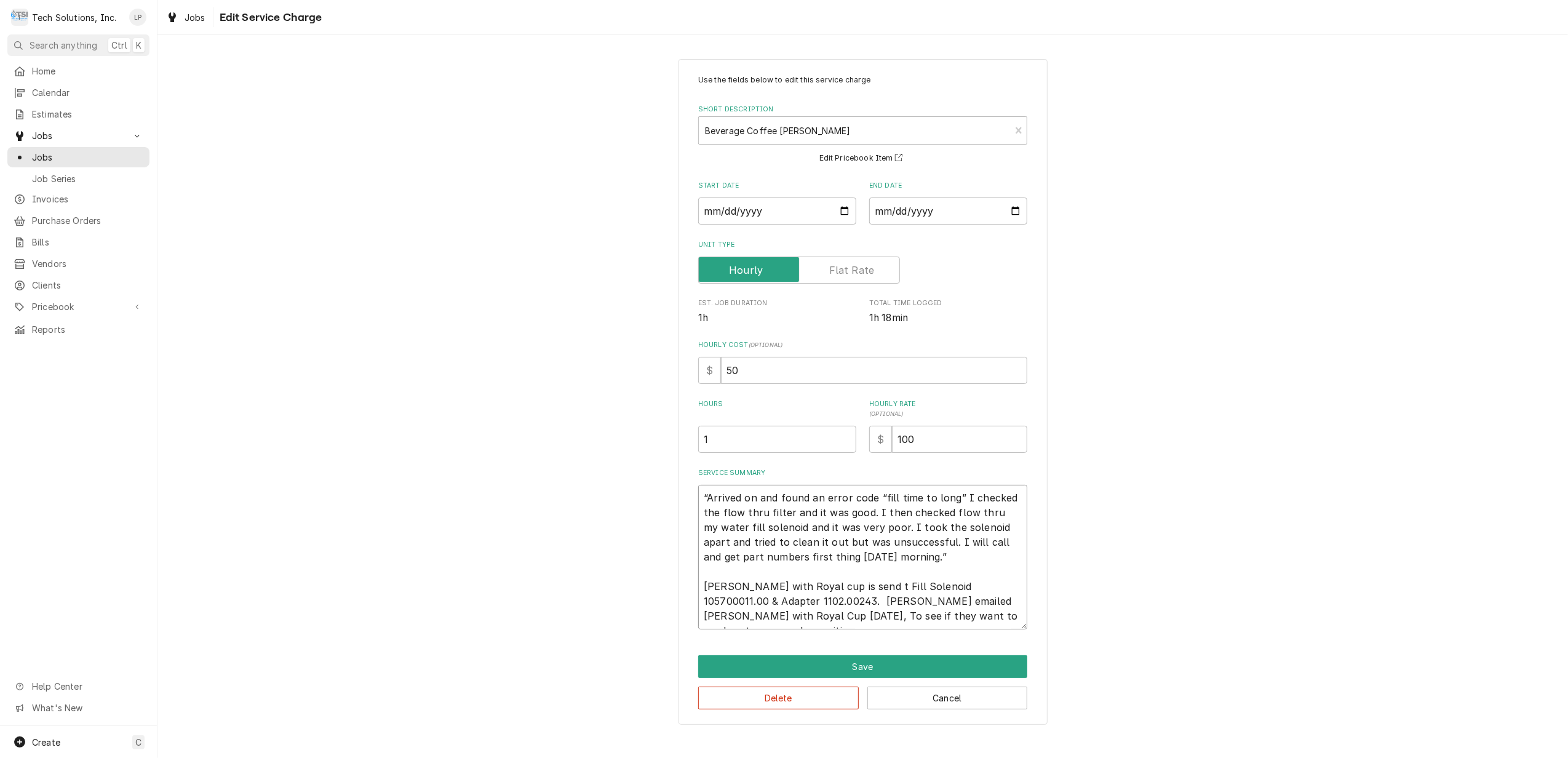
type textarea "“Arrived on and found an error code “fill time to long” I checked the flow thru…"
type textarea "x"
type textarea "“Arrived on and found an error code “fill time to long” I checked the flow thru…"
type textarea "x"
type textarea "“Arrived on and found an error code “fill time to long” I checked the flow thru…"
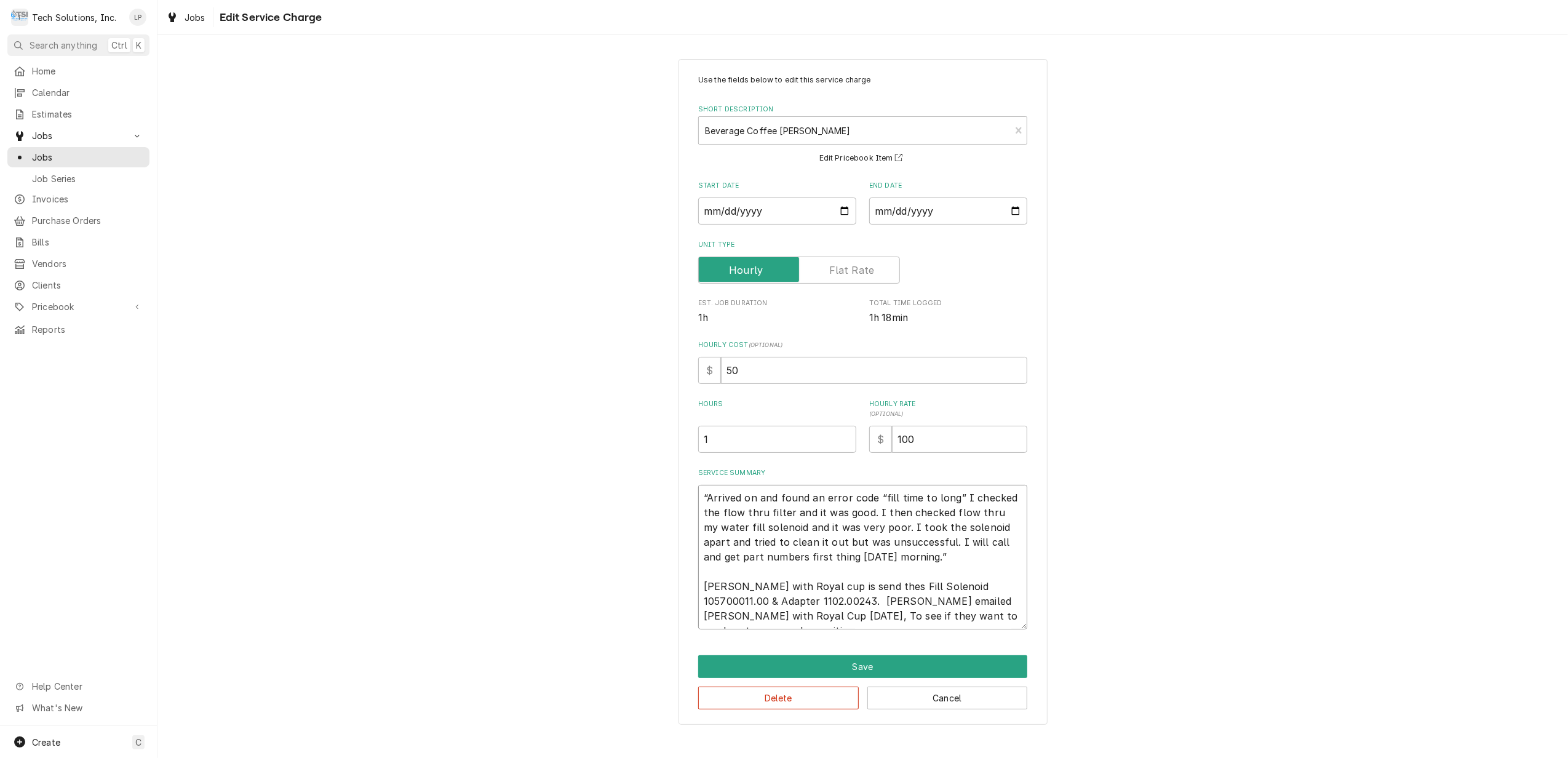
type textarea "x"
type textarea "“Arrived on and found an error code “fill time to long” I checked the flow thru…"
type textarea "x"
type textarea "“Arrived on and found an error code “fill time to long” I checked the flow thru…"
type textarea "x"
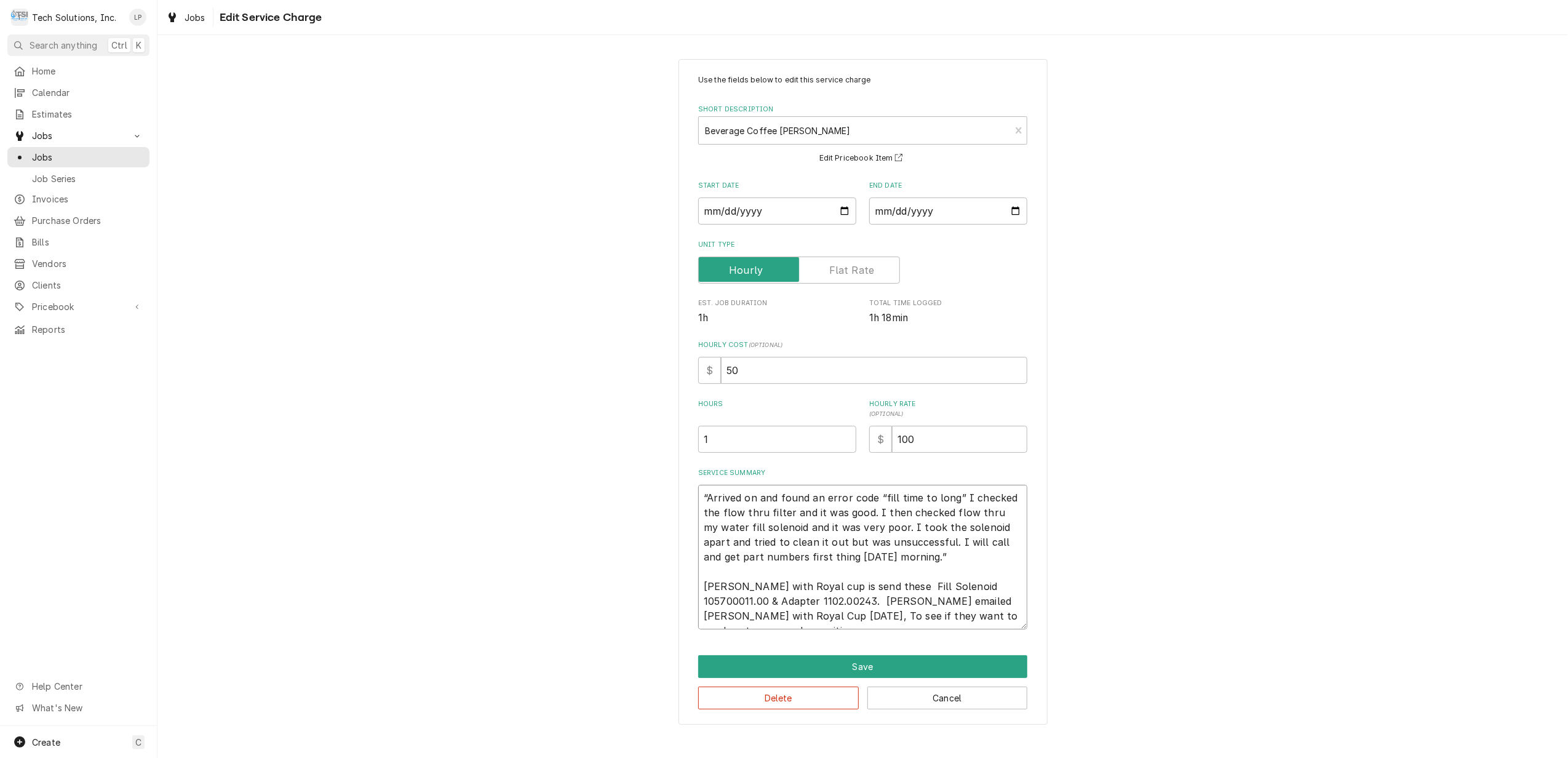
type textarea "“Arrived on and found an error code “fill time to long” I checked the flow thru…"
type textarea "x"
type textarea "“Arrived on and found an error code “fill time to long” I checked the flow thru…"
type textarea "x"
type textarea "“Arrived on and found an error code “fill time to long” I checked the flow thru…"
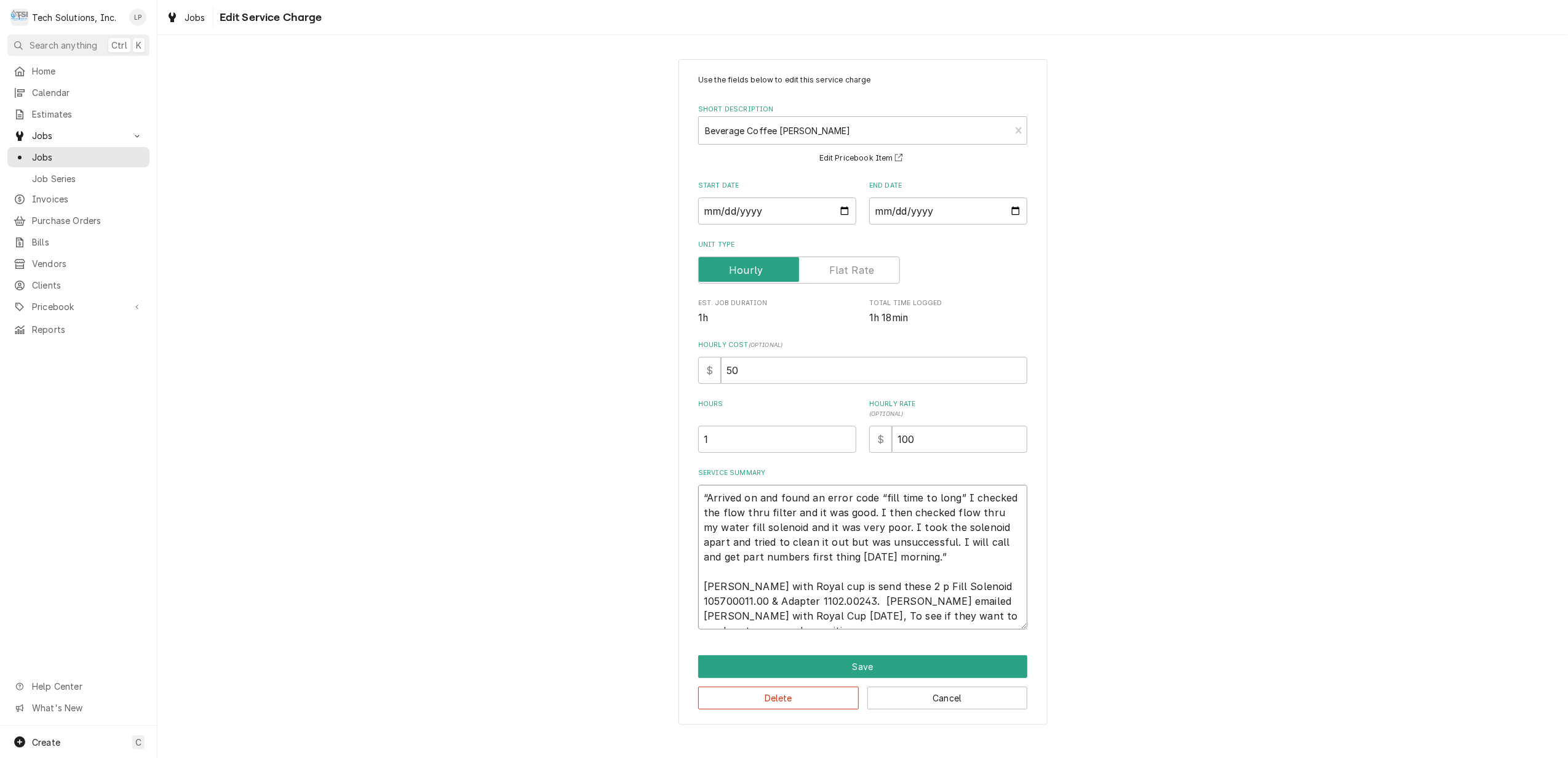
type textarea "x"
type textarea "“Arrived on and found an error code “fill time to long” I checked the flow thru…"
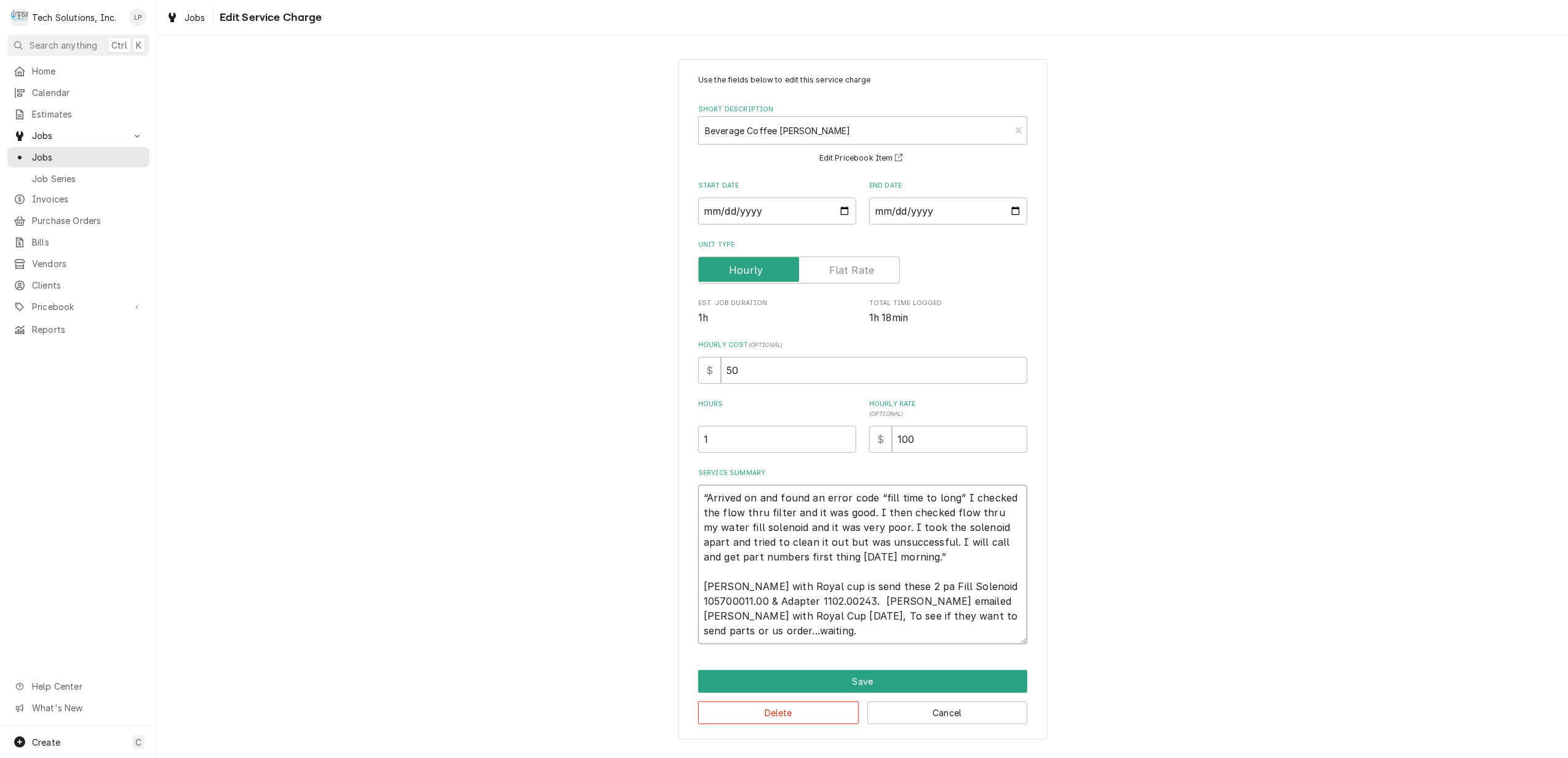
type textarea "x"
type textarea "“Arrived on and found an error code “fill time to long” I checked the flow thru…"
type textarea "x"
type textarea "“Arrived on and found an error code “fill time to long” I checked the flow thru…"
type textarea "x"
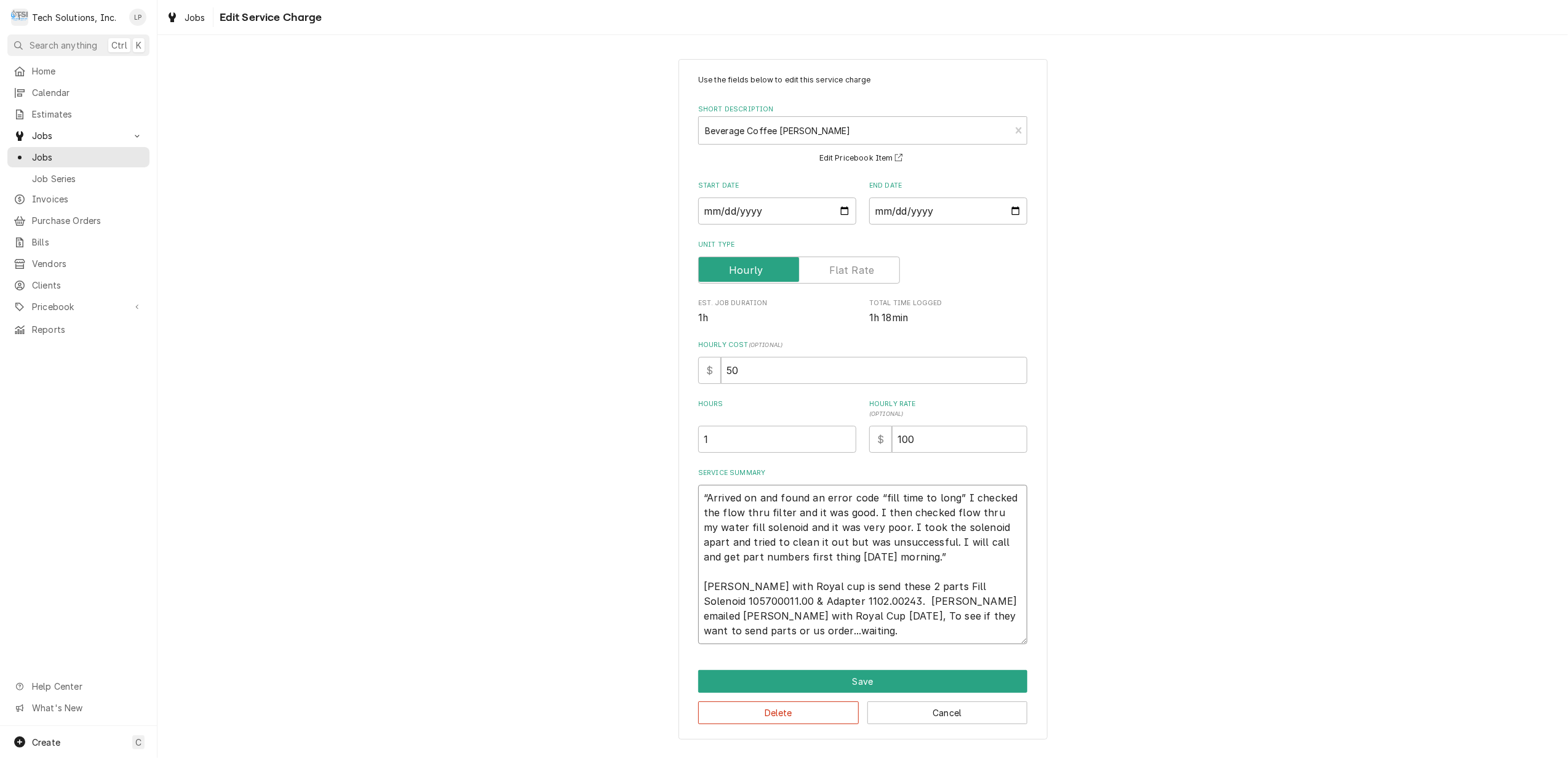
type textarea "“Arrived on and found an error code “fill time to long” I checked the flow thru…"
type textarea "x"
type textarea "“Arrived on and found an error code “fill time to long” I checked the flow thru…"
type textarea "x"
type textarea "“Arrived on and found an error code “fill time to long” I checked the flow thru…"
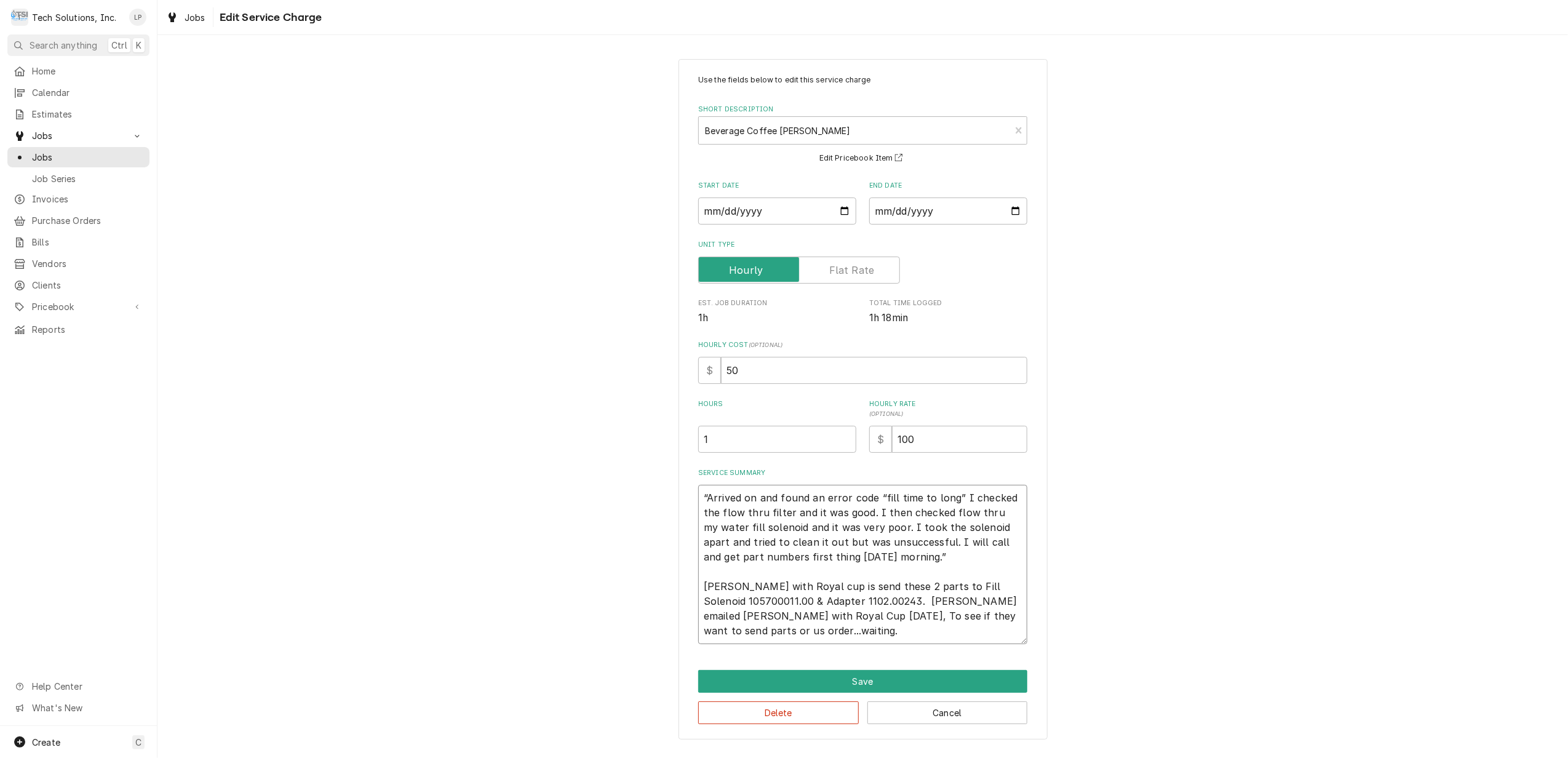
type textarea "x"
type textarea "“Arrived on and found an error code “fill time to long” I checked the flow thru…"
type textarea "x"
type textarea "“Arrived on and found an error code “fill time to long” I checked the flow thru…"
type textarea "x"
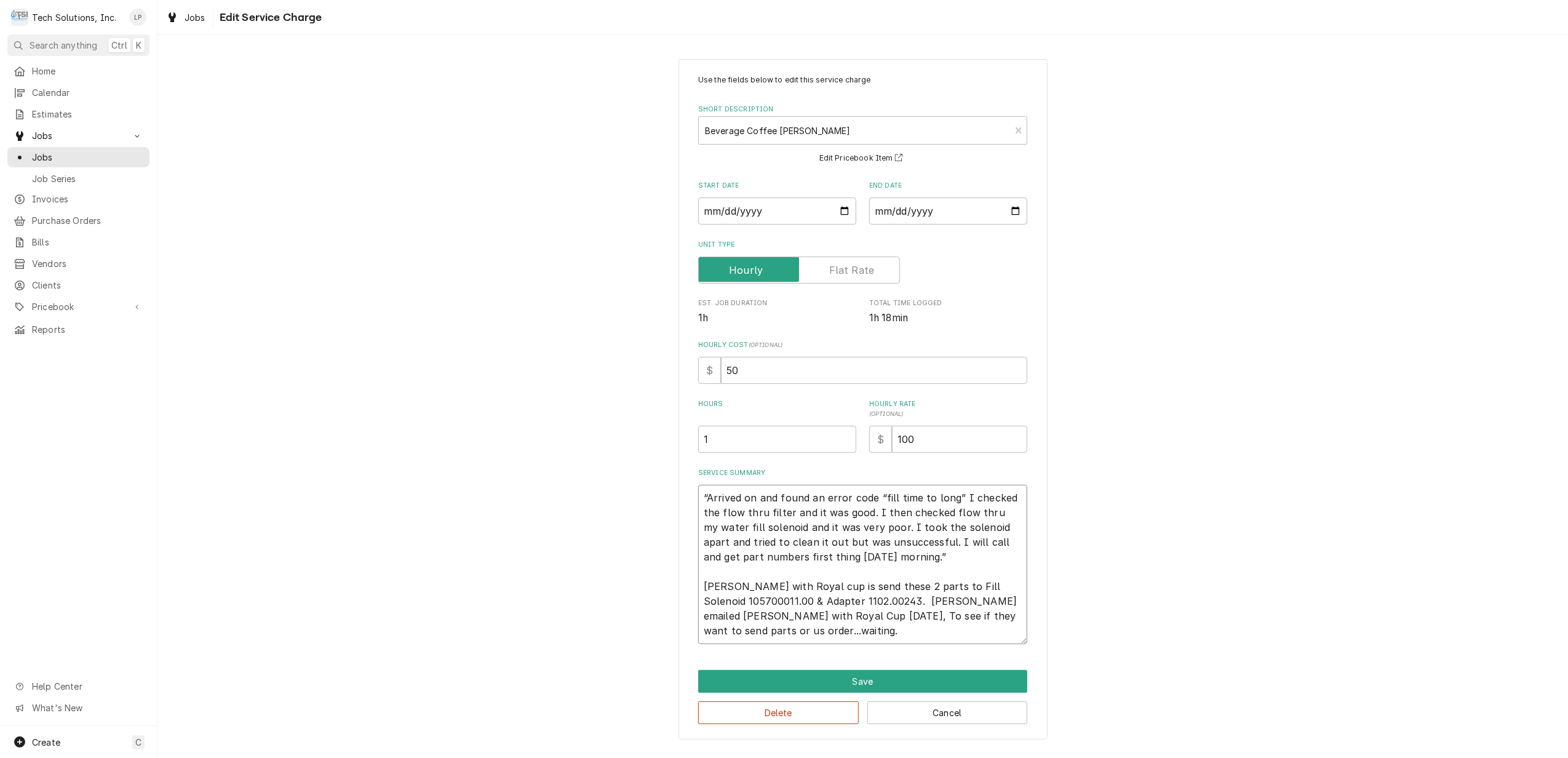
type textarea "“Arrived on and found an error code “fill time to long” I checked the flow thru…"
type textarea "x"
type textarea "“Arrived on and found an error code “fill time to long” I checked the flow thru…"
type textarea "x"
type textarea "“Arrived on and found an error code “fill time to long” I checked the flow thru…"
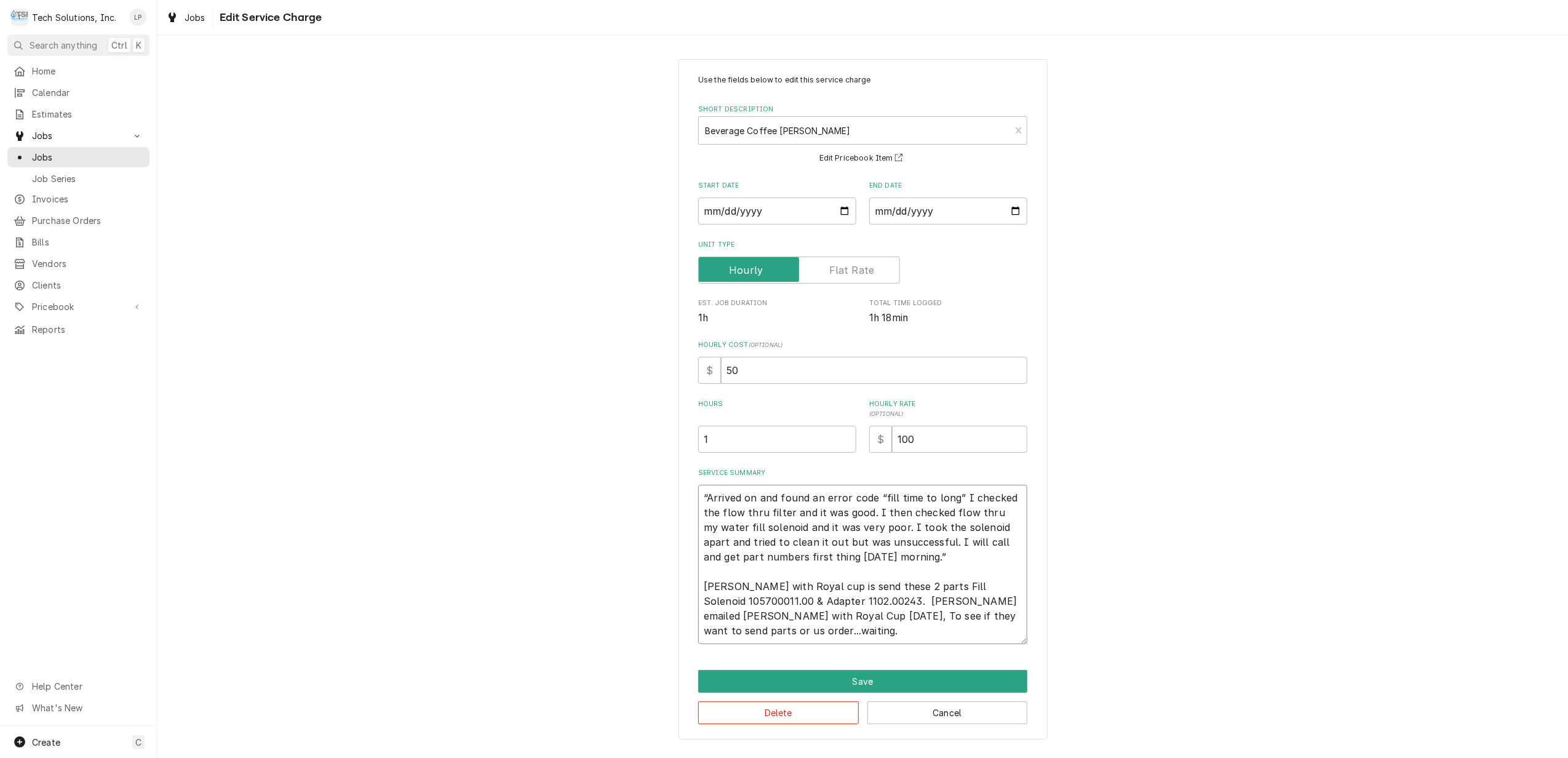
type textarea "x"
type textarea "“Arrived on and found an error code “fill time to long” I checked the flow thru…"
type textarea "x"
type textarea "“Arrived on and found an error code “fill time to long” I checked the flow thru…"
type textarea "x"
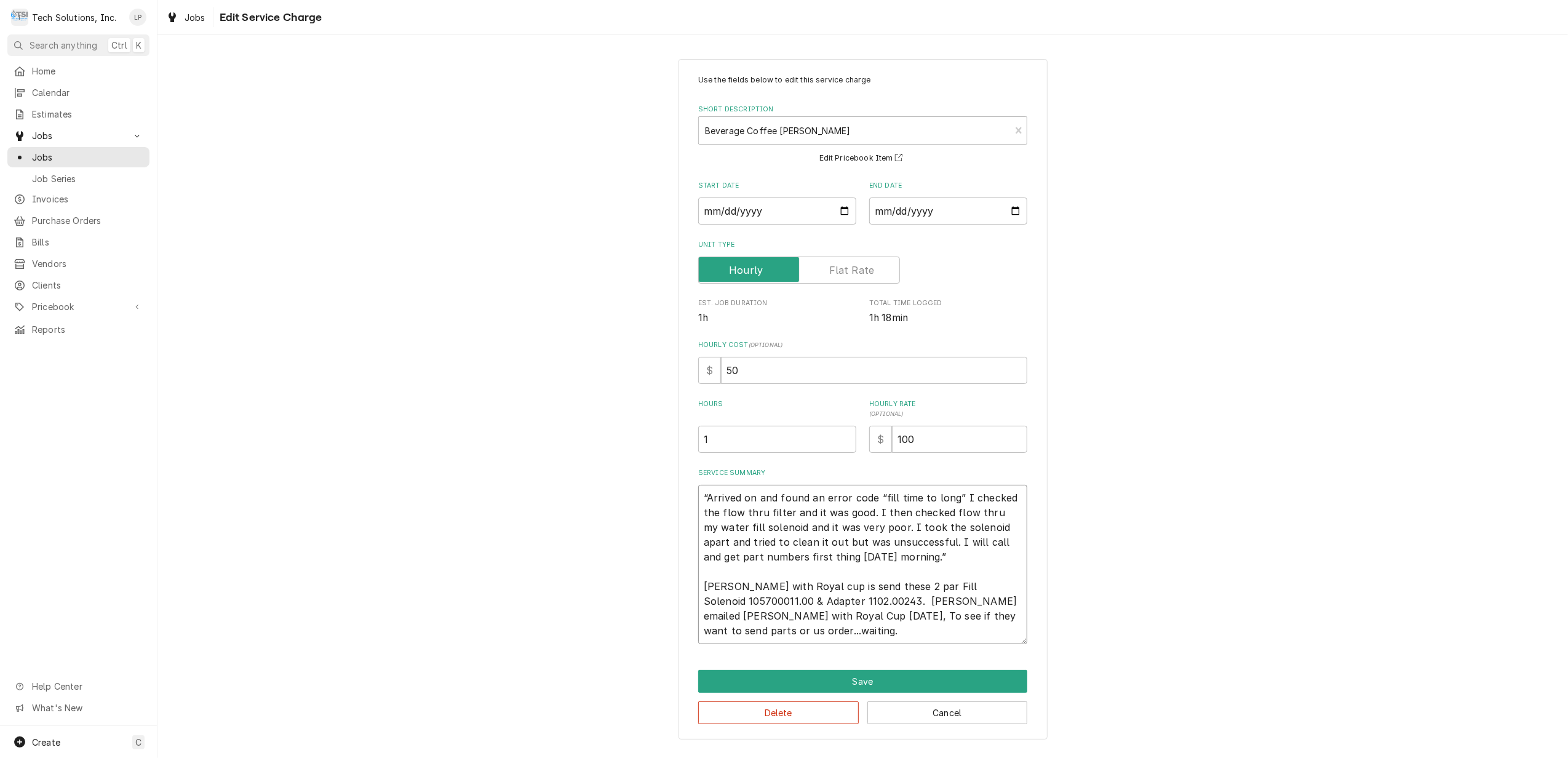
type textarea "“Arrived on and found an error code “fill time to long” I checked the flow thru…"
type textarea "x"
type textarea "“Arrived on and found an error code “fill time to long” I checked the flow thru…"
type textarea "x"
type textarea "“Arrived on and found an error code “fill time to long” I checked the flow thru…"
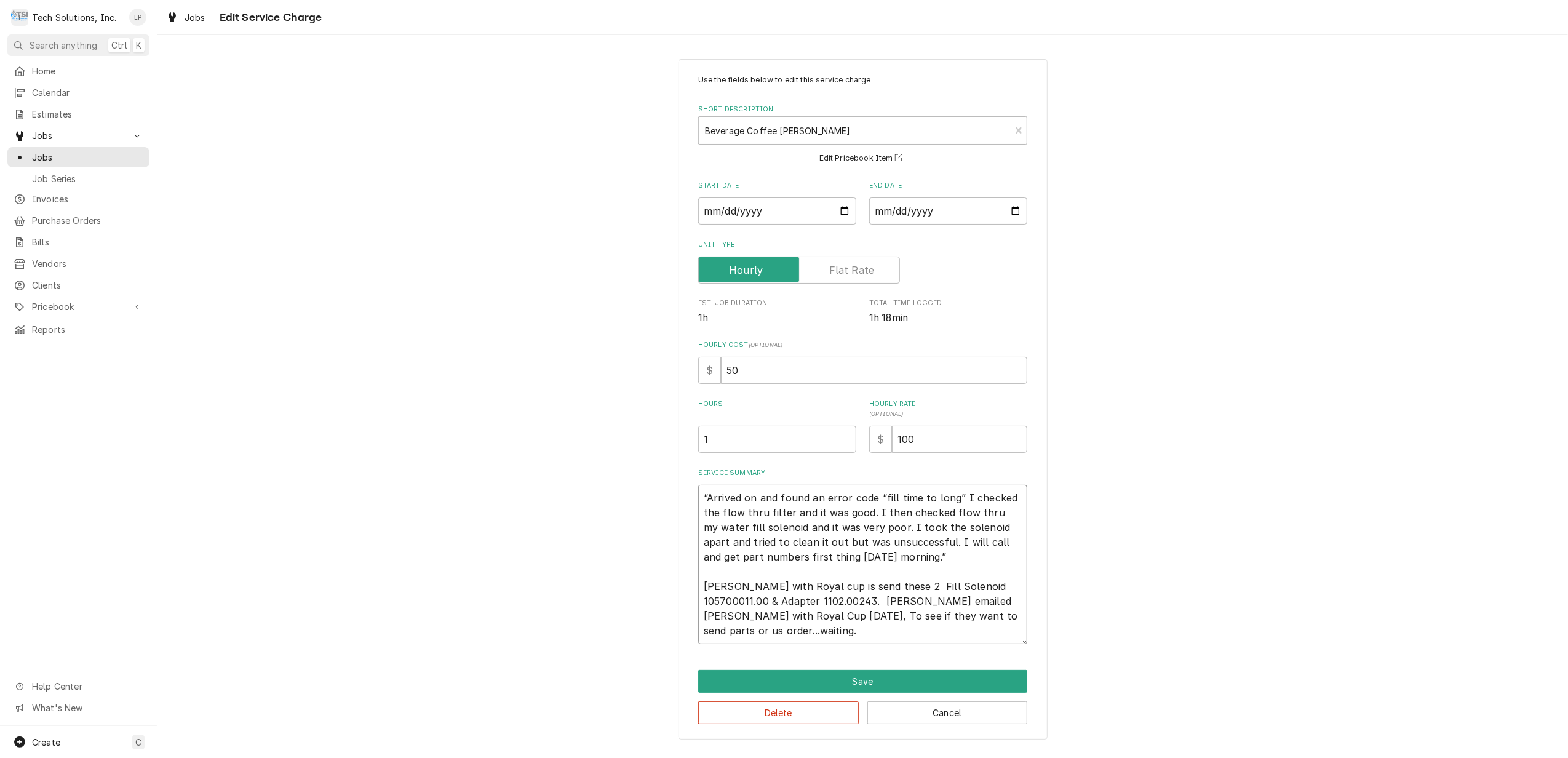
type textarea "x"
type textarea "“Arrived on and found an error code “fill time to long” I checked the flow thru…"
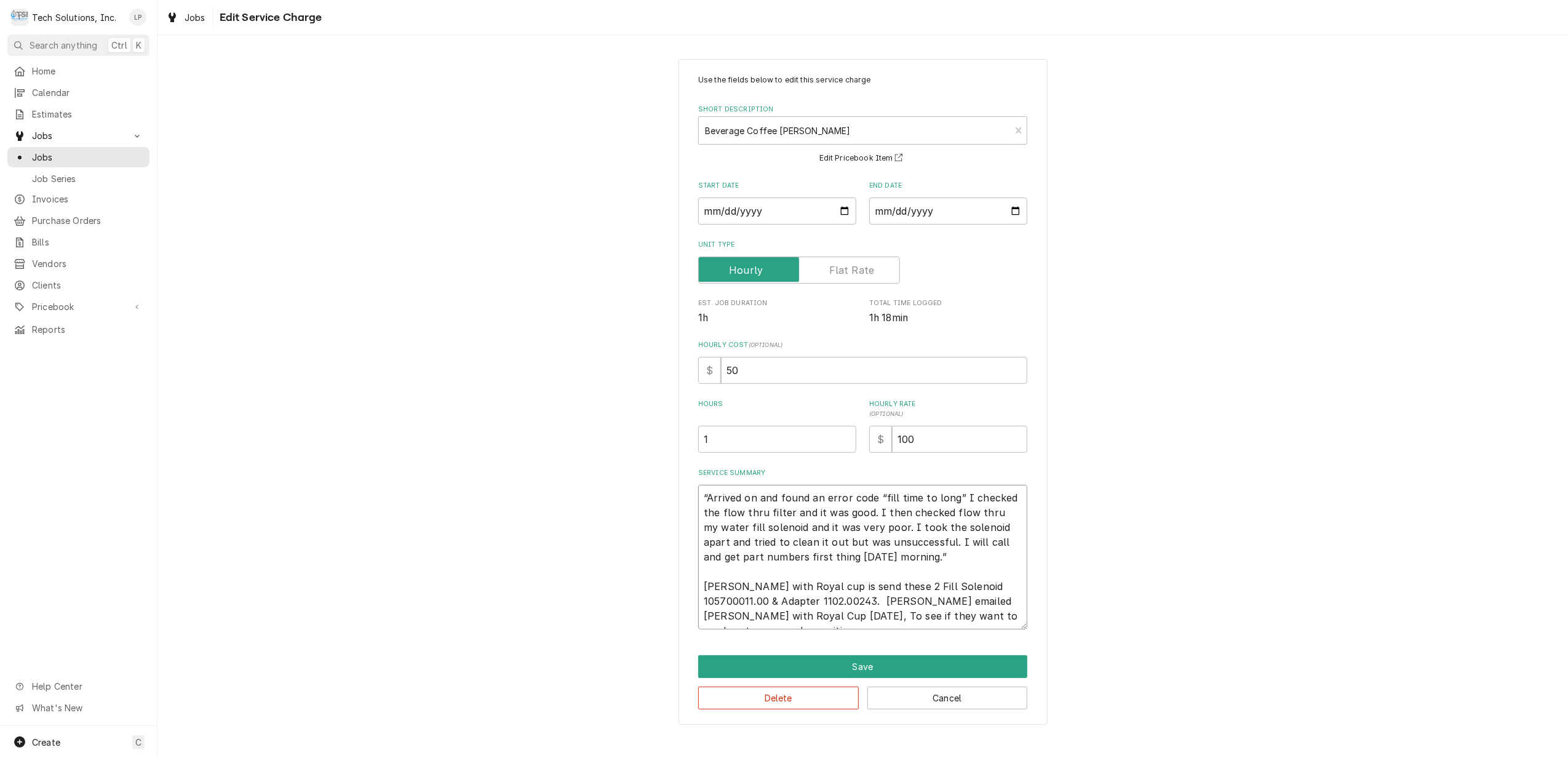
type textarea "x"
type textarea "“Arrived on and found an error code “fill time to long” I checked the flow thru…"
type textarea "x"
type textarea "“Arrived on and found an error code “fill time to long” I checked the flow thru…"
type textarea "x"
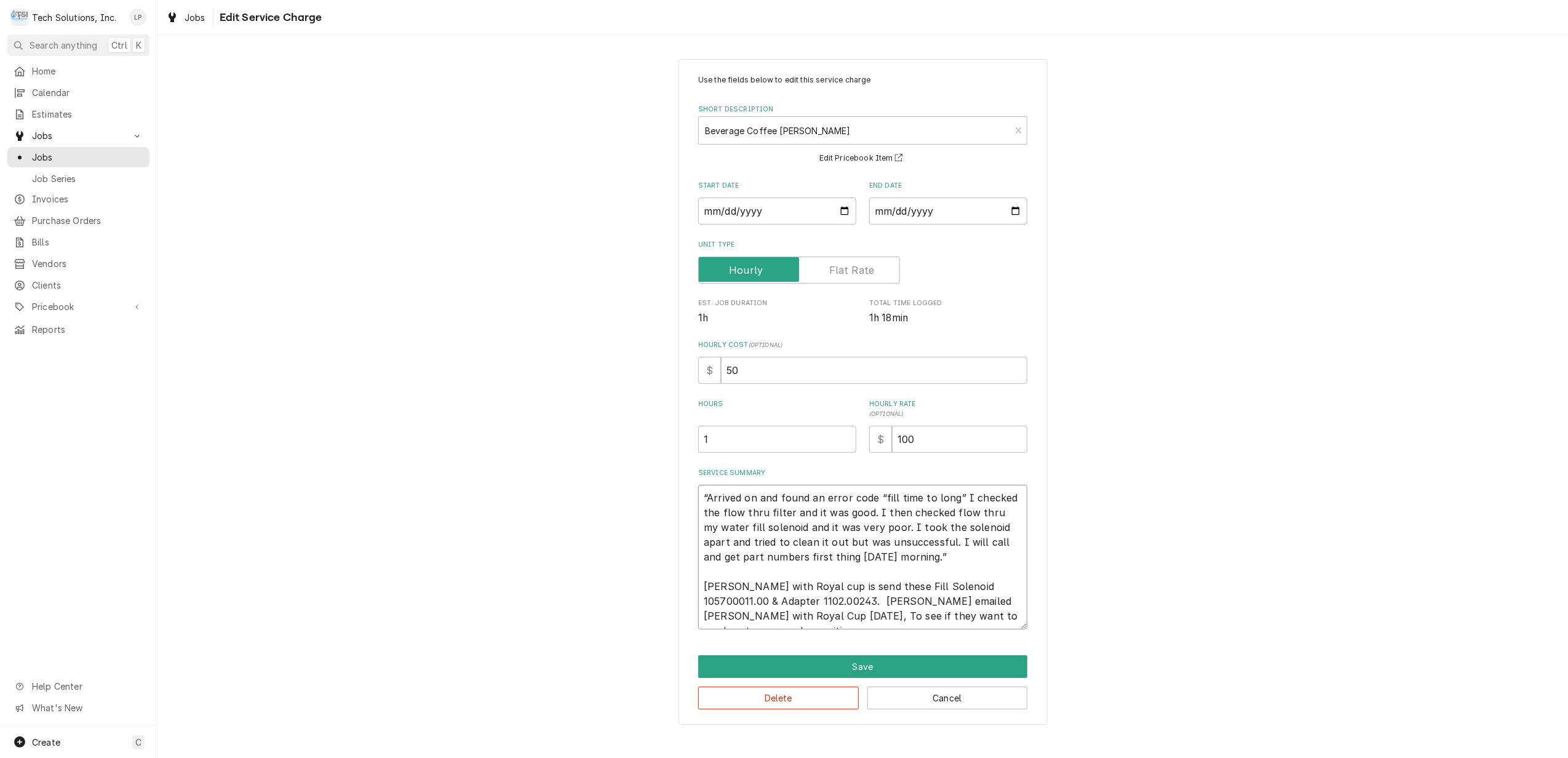
type textarea "“Arrived on and found an error code “fill time to long” I checked the flow thru…"
type textarea "x"
type textarea "“Arrived on and found an error code “fill time to long” I checked the flow thru…"
type textarea "x"
type textarea "“Arrived on and found an error code “fill time to long” I checked the flow thru…"
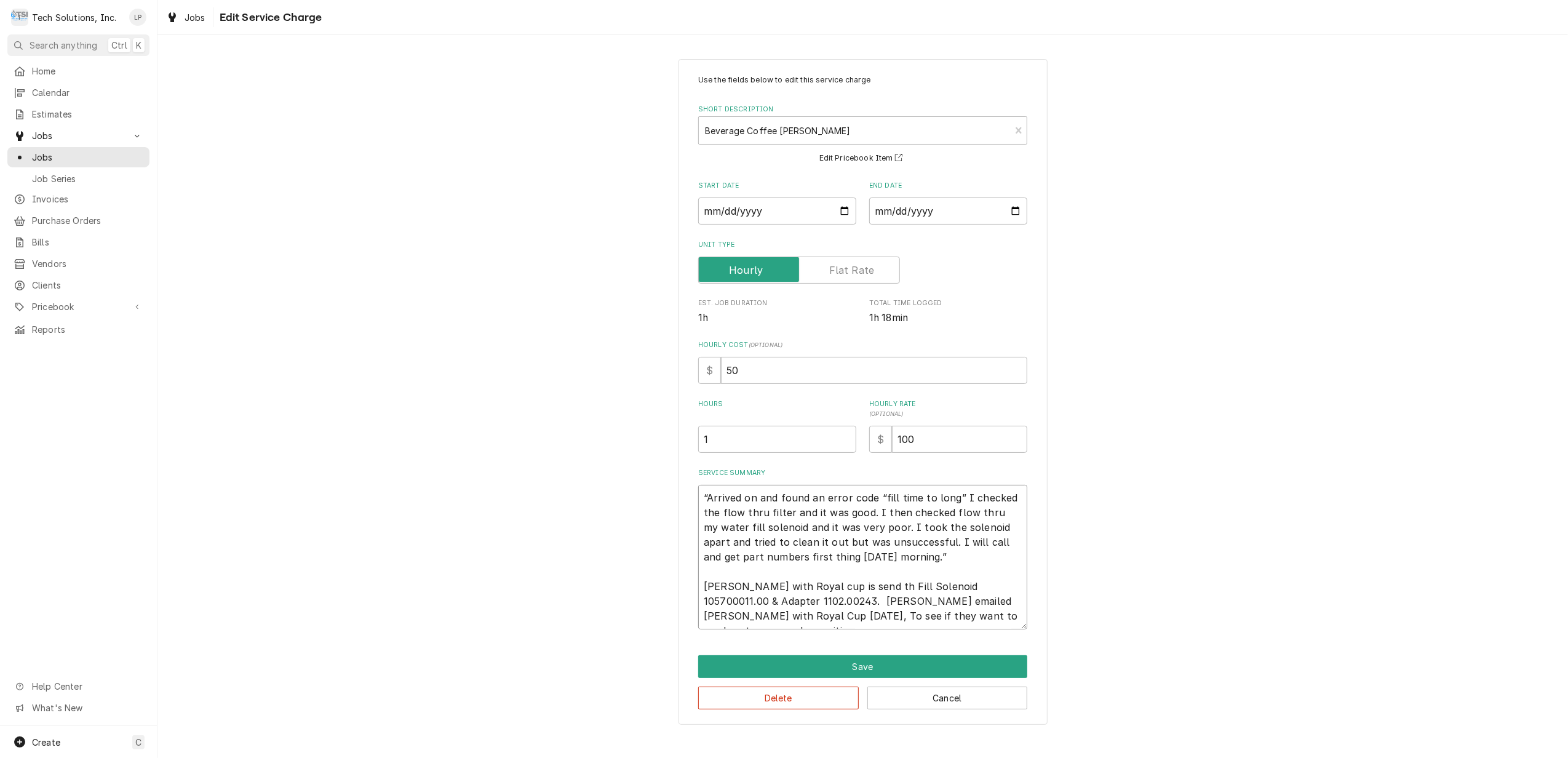
type textarea "x"
type textarea "“Arrived on and found an error code “fill time to long” I checked the flow thru…"
type textarea "x"
type textarea "“Arrived on and found an error code “fill time to long” I checked the flow thru…"
type textarea "x"
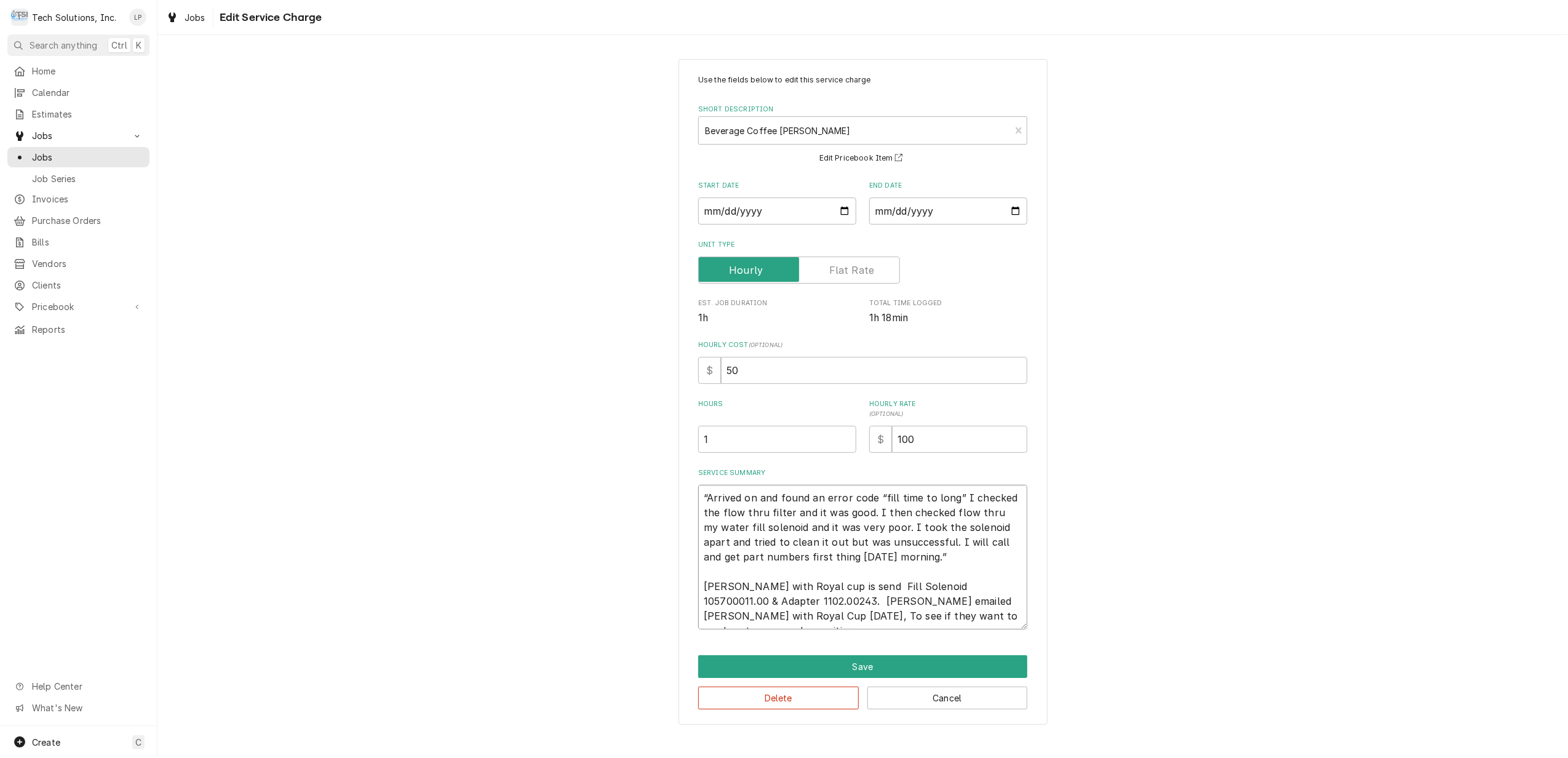
type textarea "“Arrived on and found an error code “fill time to long” I checked the flow thru…"
type textarea "x"
type textarea "“Arrived on and found an error code “fill time to long” I checked the flow thru…"
type textarea "x"
type textarea "“Arrived on and found an error code “fill time to long” I checked the flow thru…"
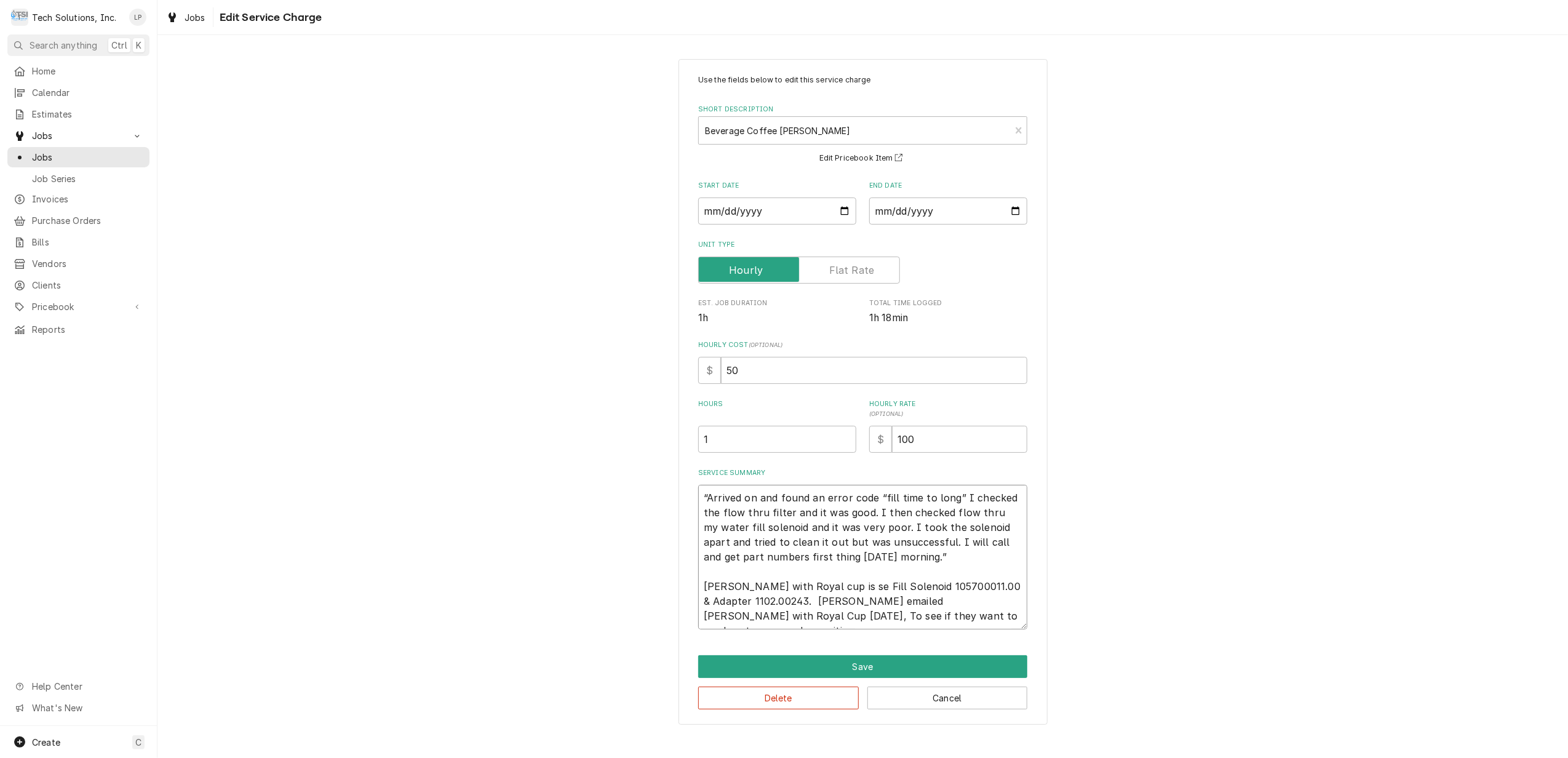
type textarea "x"
type textarea "“Arrived on and found an error code “fill time to long” I checked the flow thru…"
type textarea "x"
type textarea "“Arrived on and found an error code “fill time to long” I checked the flow thru…"
type textarea "x"
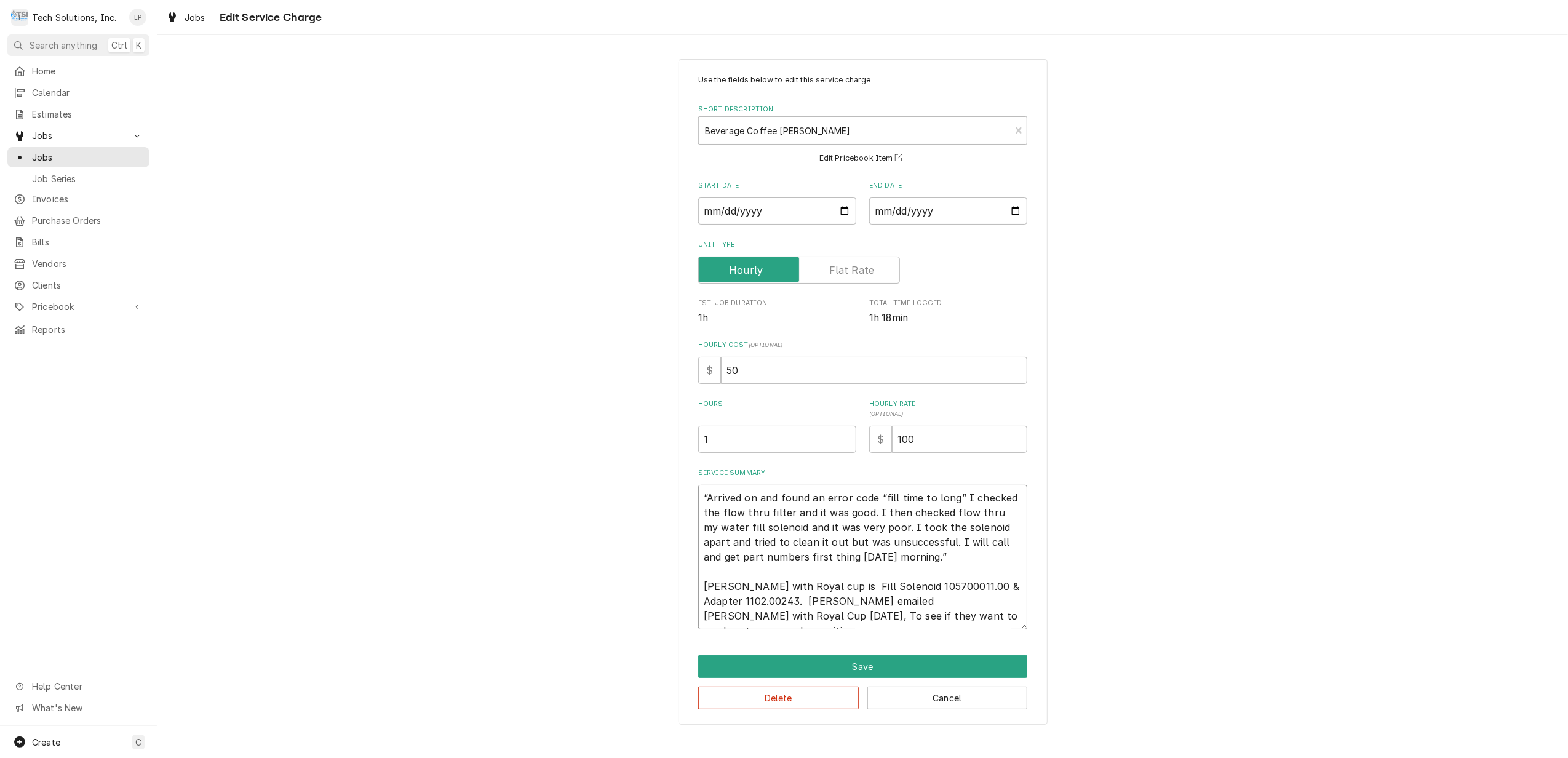
type textarea "“Arrived on and found an error code “fill time to long” I checked the flow thru…"
type textarea "x"
type textarea "“Arrived on and found an error code “fill time to long” I checked the flow thru…"
type textarea "x"
type textarea "“Arrived on and found an error code “fill time to long” I checked the flow thru…"
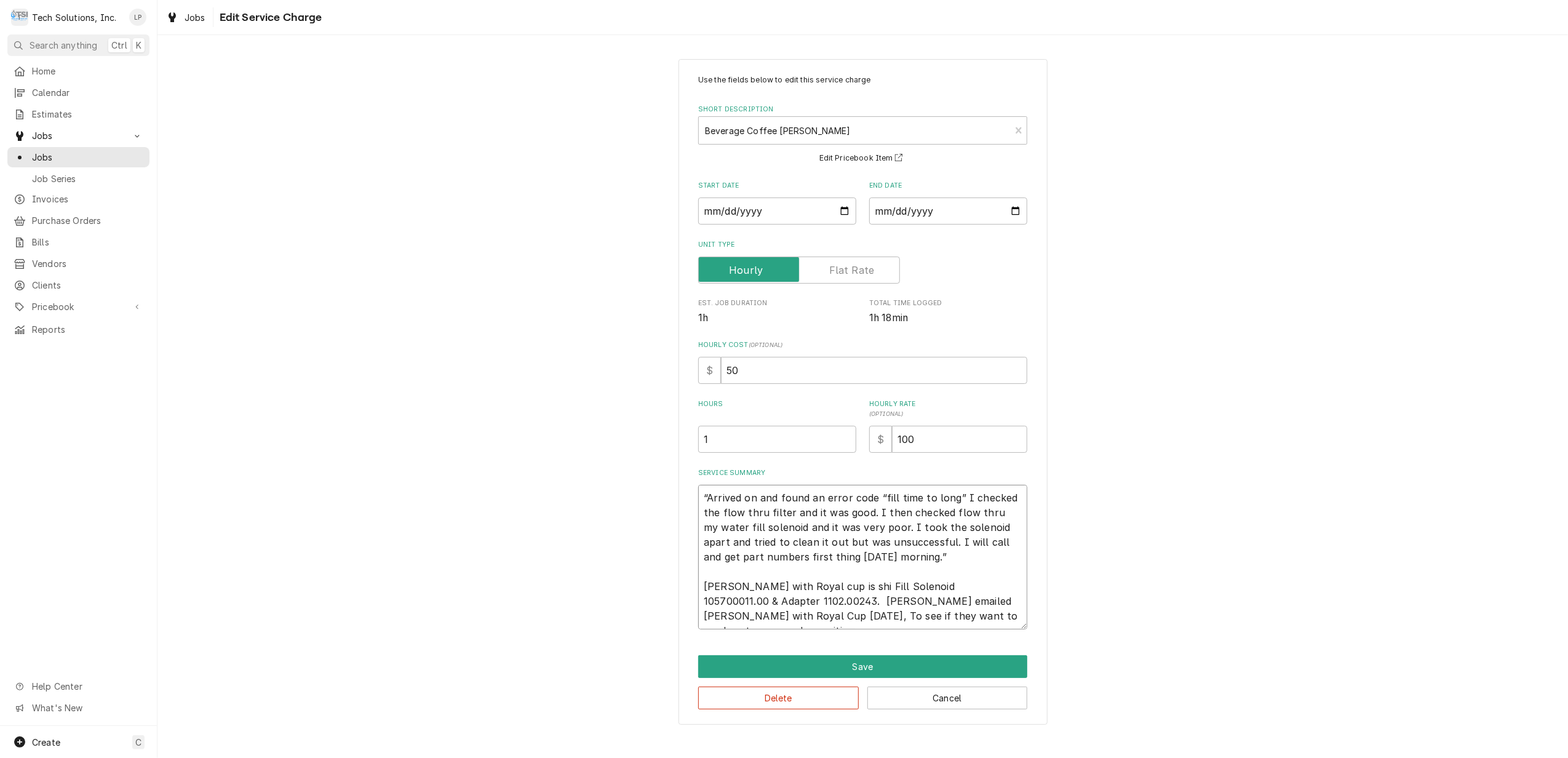
type textarea "x"
type textarea "“Arrived on and found an error code “fill time to long” I checked the flow thru…"
type textarea "x"
type textarea "“Arrived on and found an error code “fill time to long” I checked the flow thru…"
type textarea "x"
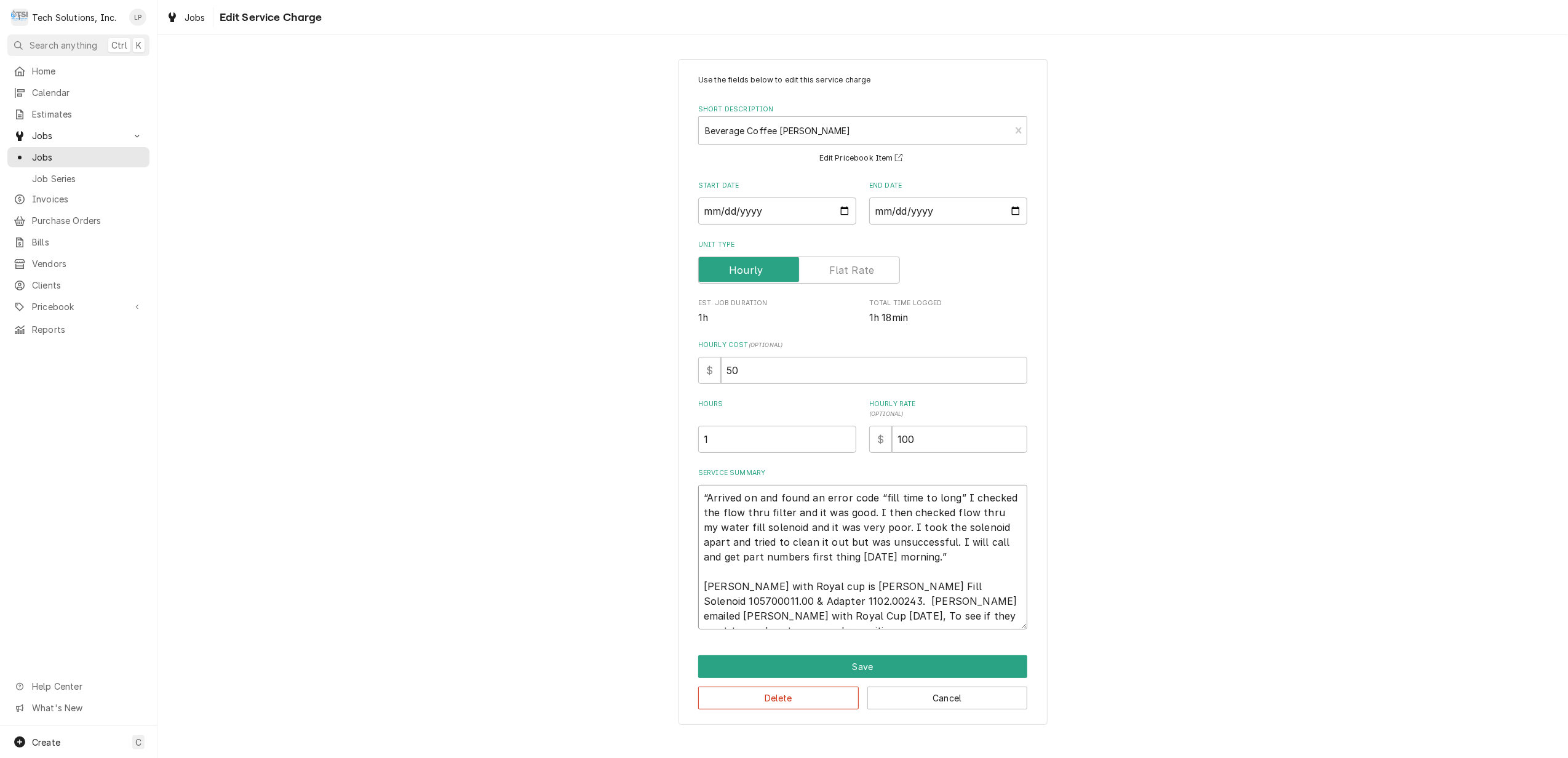
type textarea "“Arrived on and found an error code “fill time to long” I checked the flow thru…"
type textarea "x"
type textarea "“Arrived on and found an error code “fill time to long” I checked the flow thru…"
type textarea "x"
type textarea "“Arrived on and found an error code “fill time to long” I checked the flow thru…"
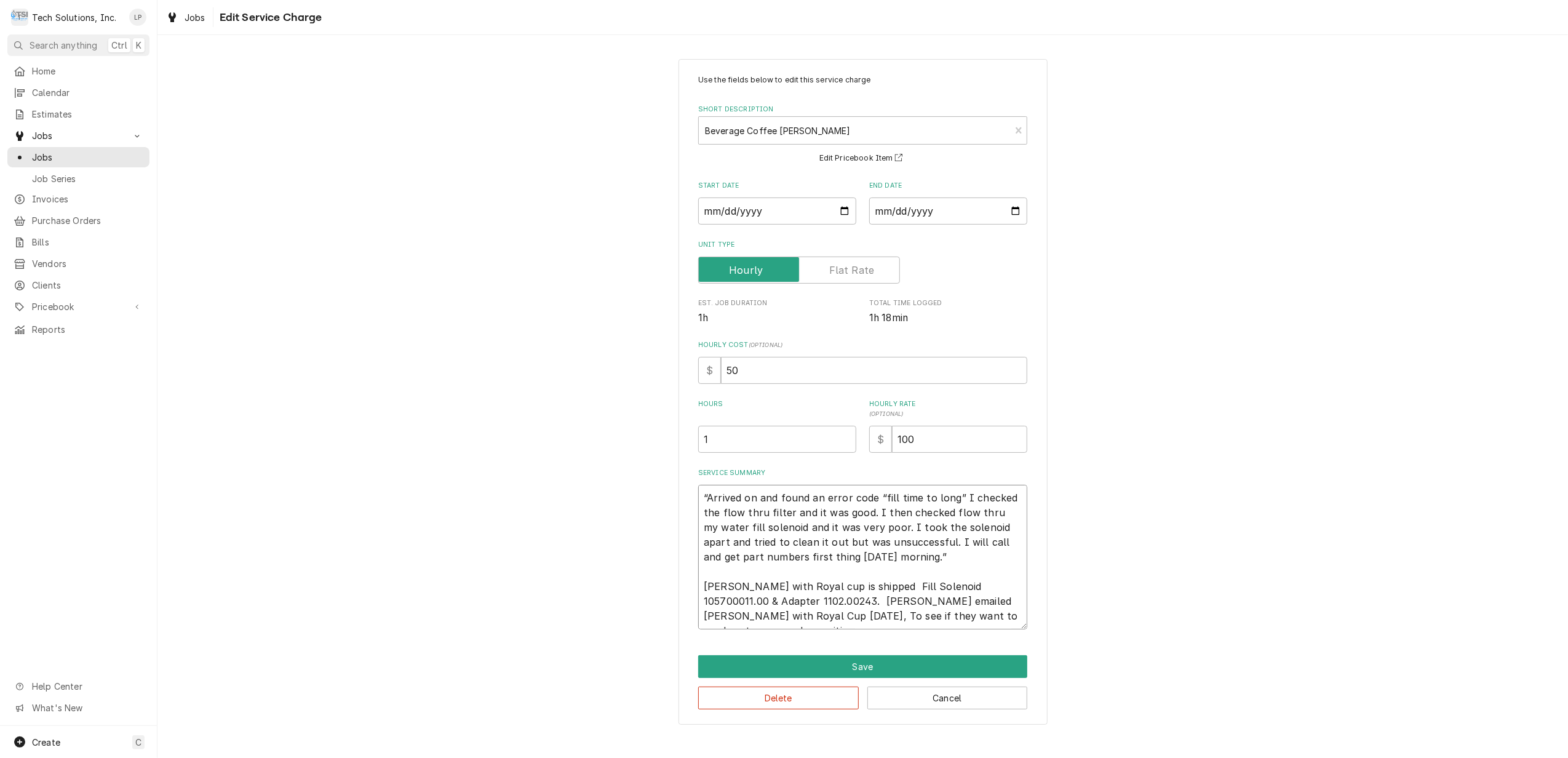
type textarea "x"
type textarea "“Arrived on and found an error code “fill time to long” I checked the flow thru…"
type textarea "x"
type textarea "“Arrived on and found an error code “fill time to long” I checked the flow thru…"
type textarea "x"
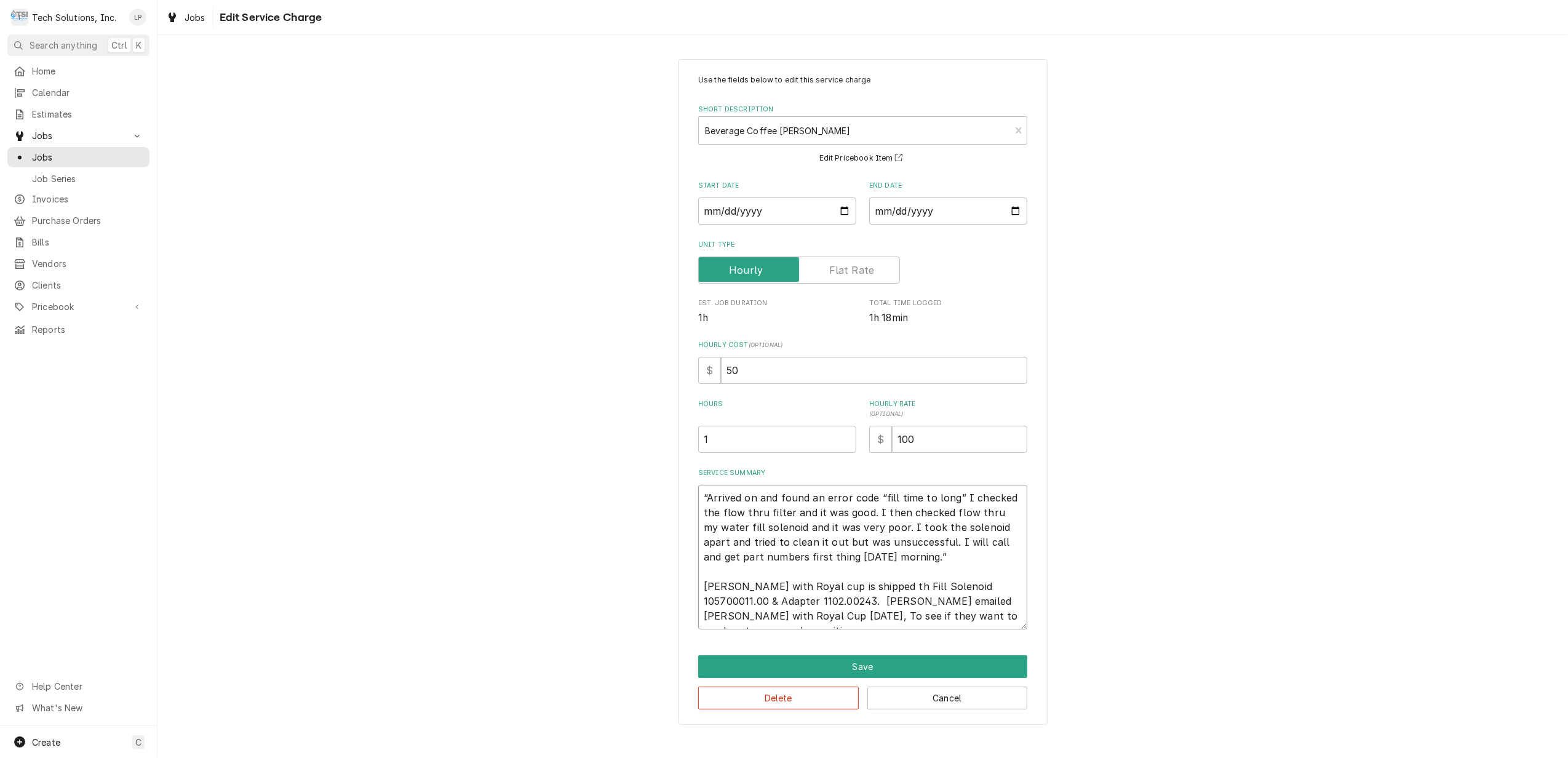
type textarea "“Arrived on and found an error code “fill time to long” I checked the flow thru…"
type textarea "x"
type textarea "“Arrived on and found an error code “fill time to long” I checked the flow thru…"
type textarea "x"
type textarea "“Arrived on and found an error code “fill time to long” I checked the flow thru…"
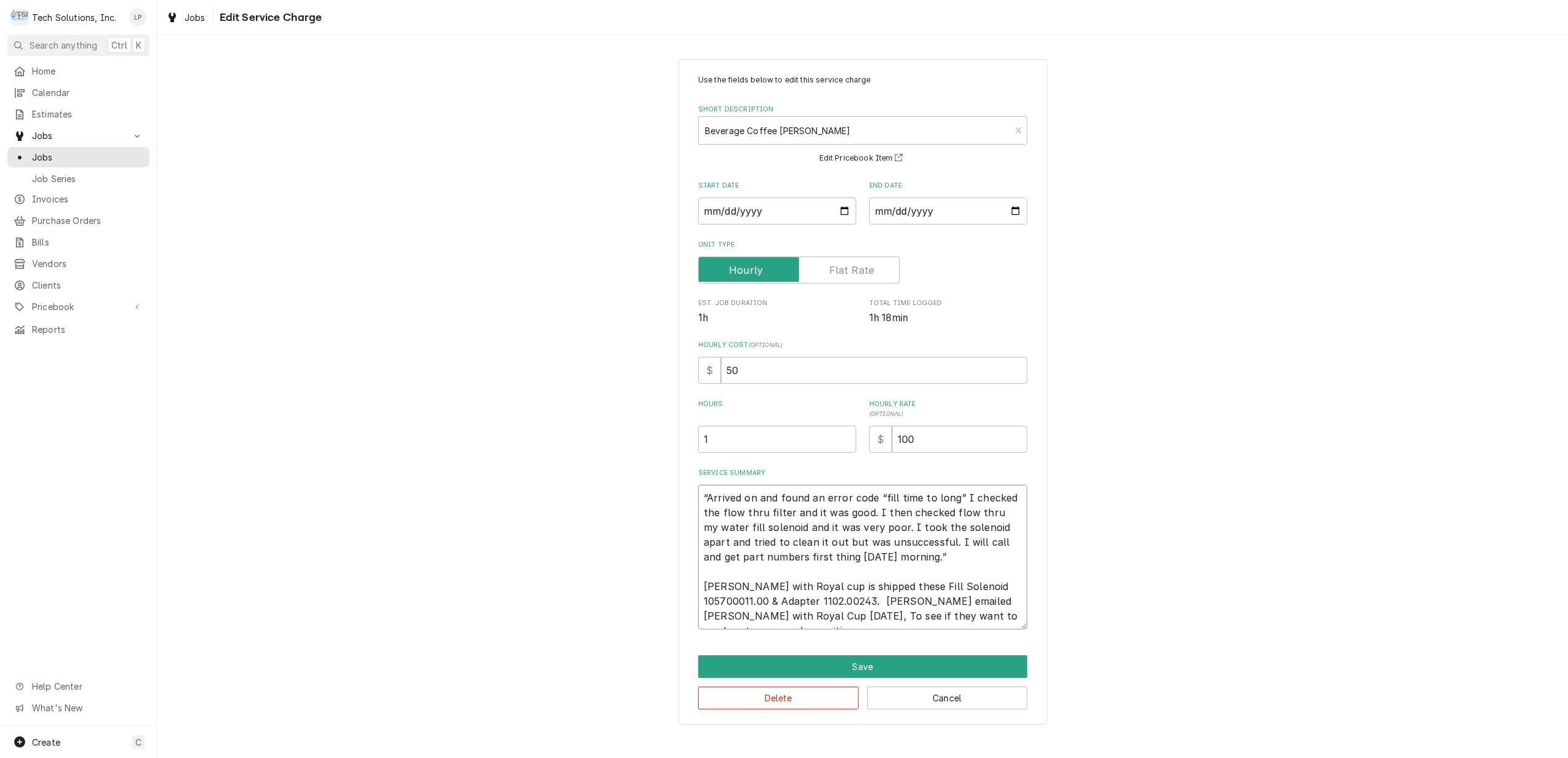
type textarea "x"
type textarea "“Arrived on and found an error code “fill time to long” I checked the flow thru…"
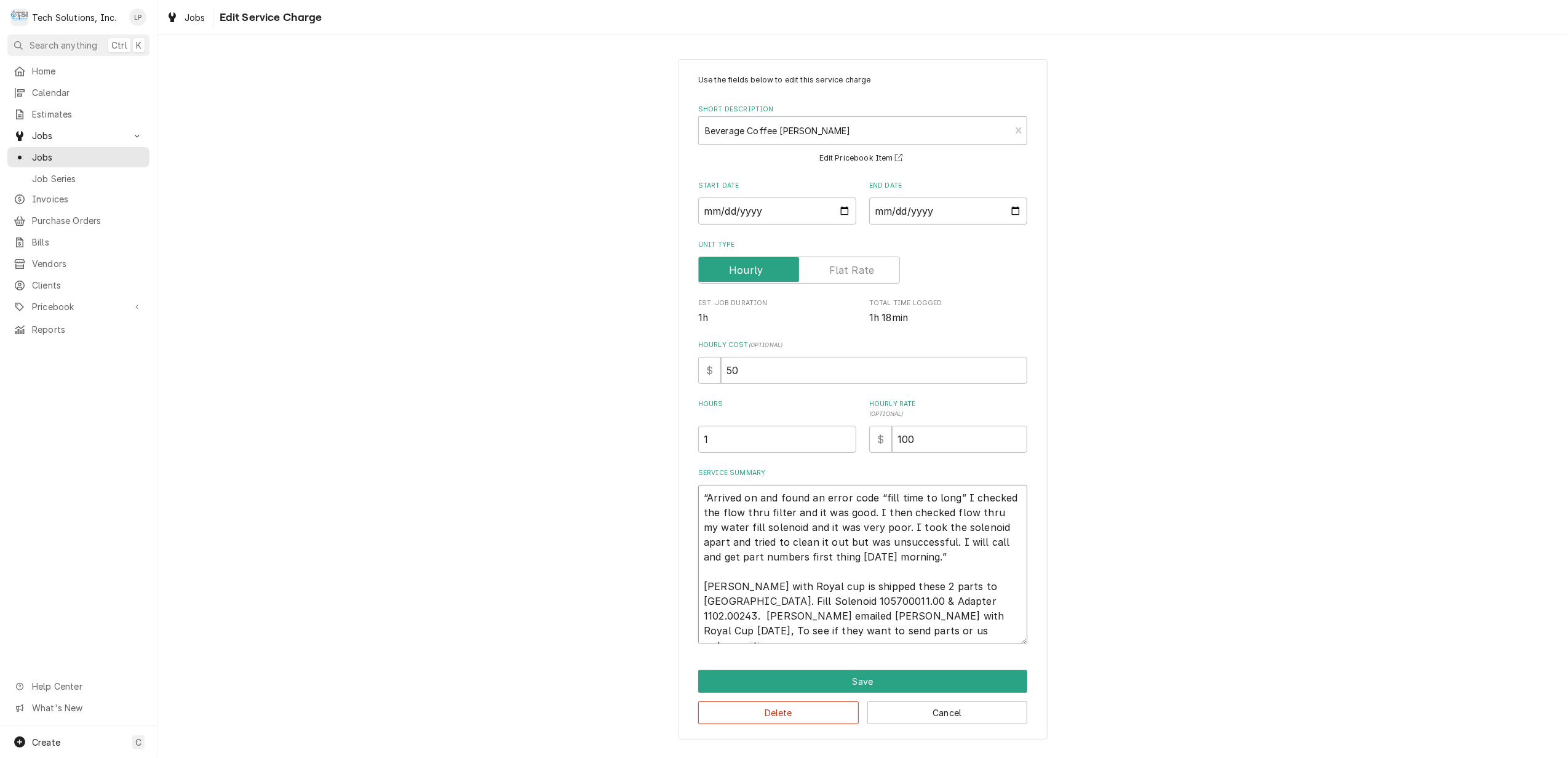
click at [805, 630] on textarea "“Arrived on and found an error code “fill time to long” I checked the flow thru…" at bounding box center [862, 564] width 329 height 159
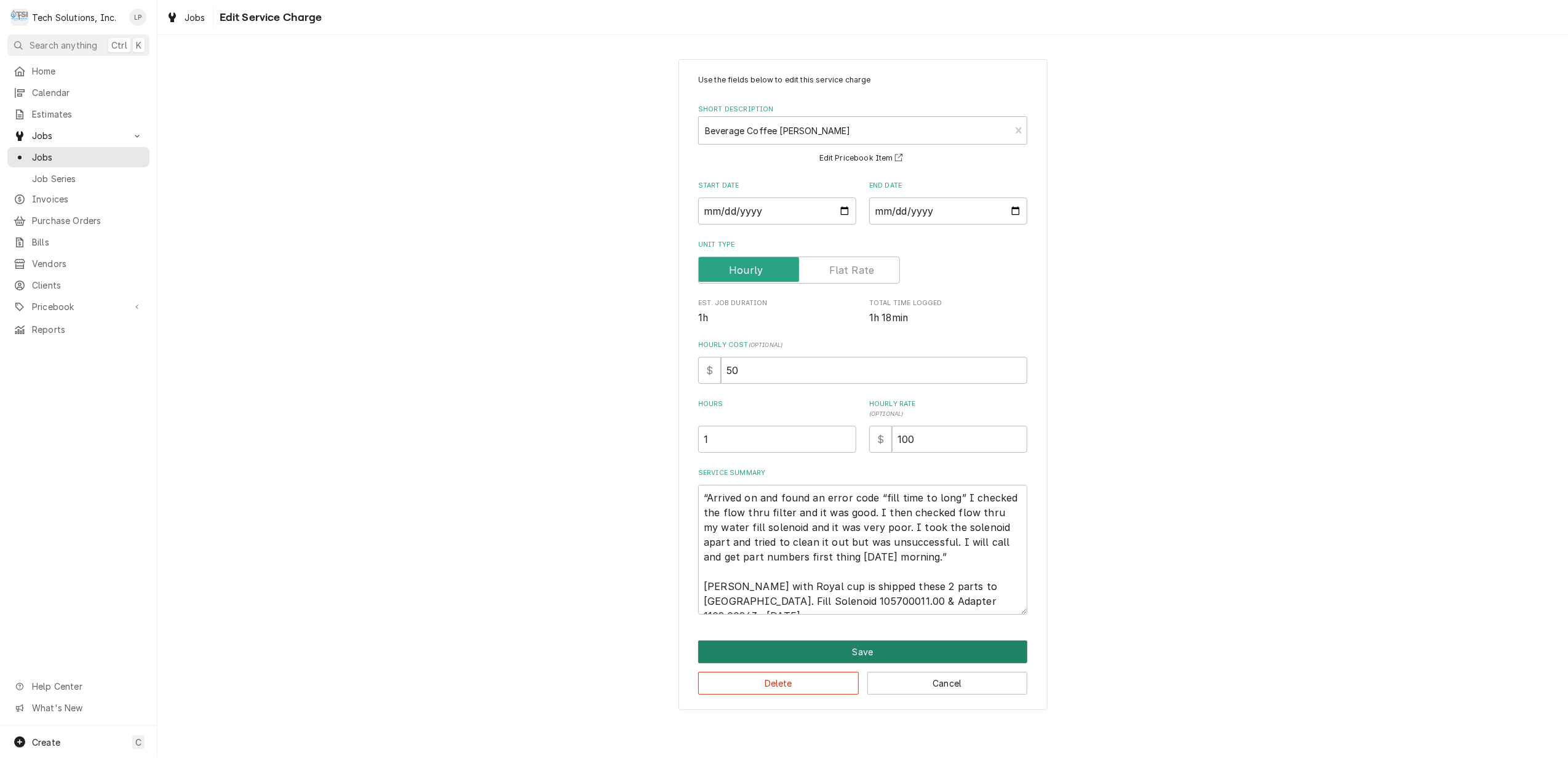
click at [881, 652] on button "Save" at bounding box center [862, 652] width 329 height 23
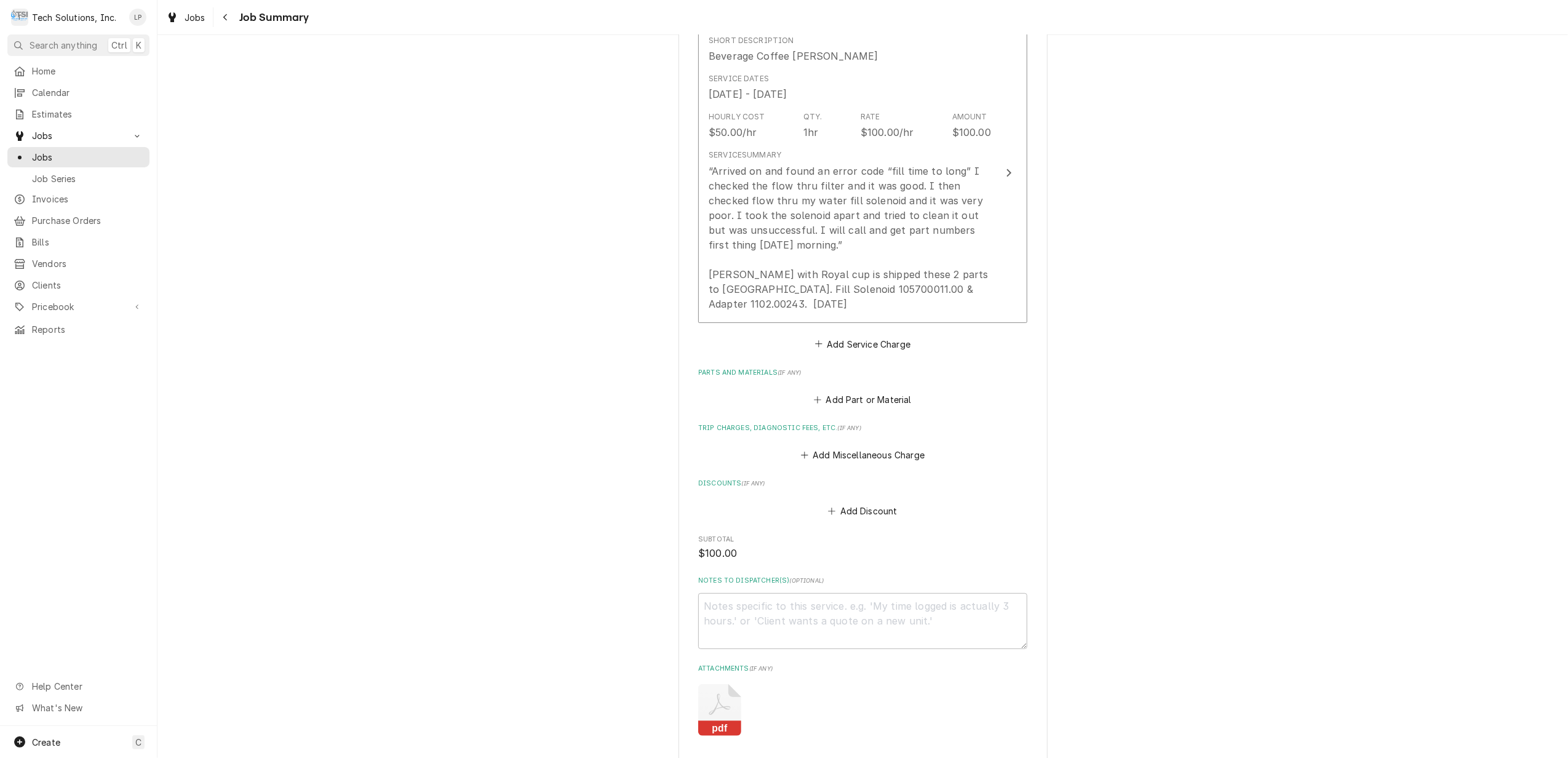
scroll to position [328, 0]
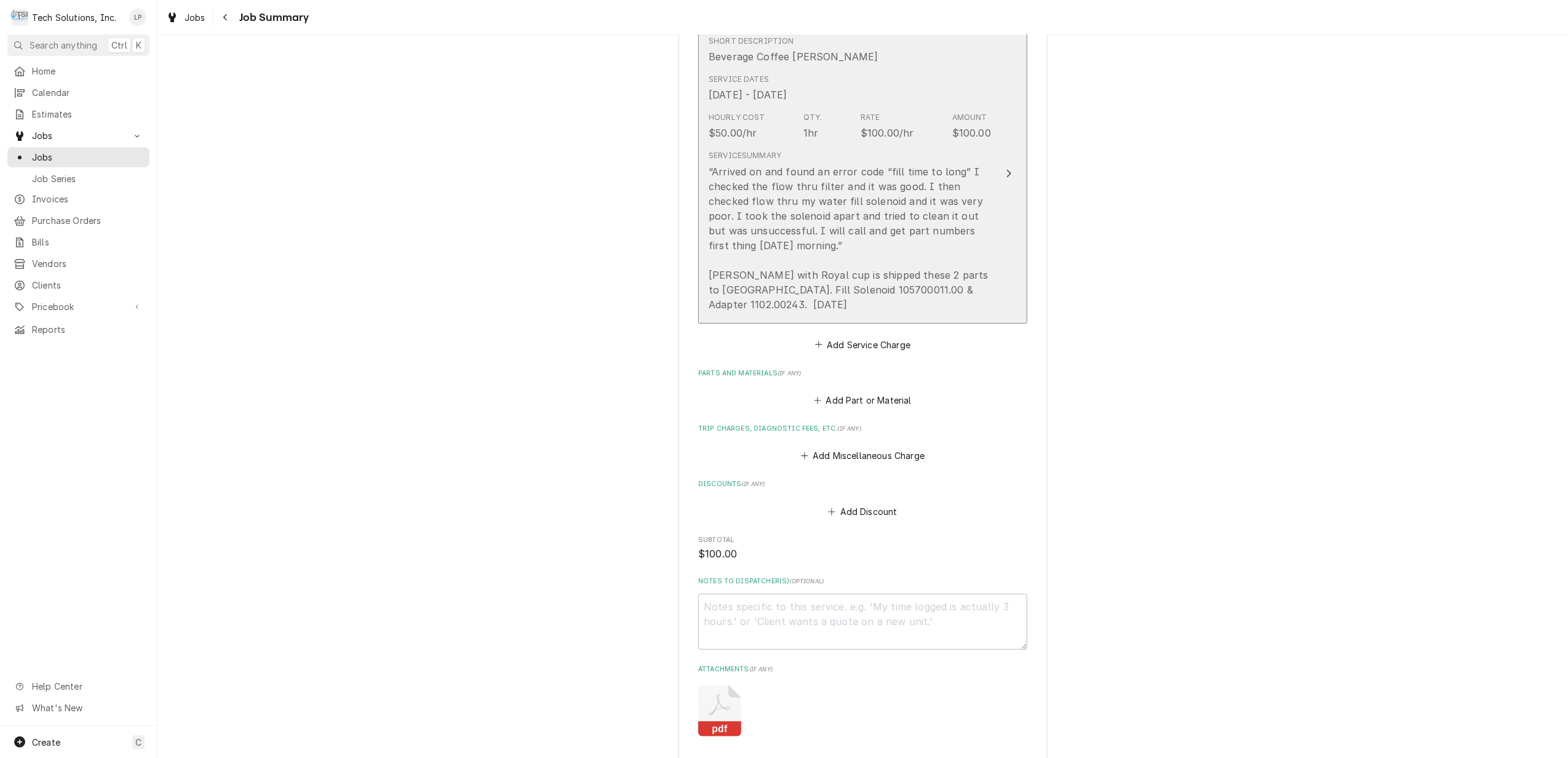
click at [1005, 170] on div "Update Line Item" at bounding box center [1008, 173] width 16 height 14
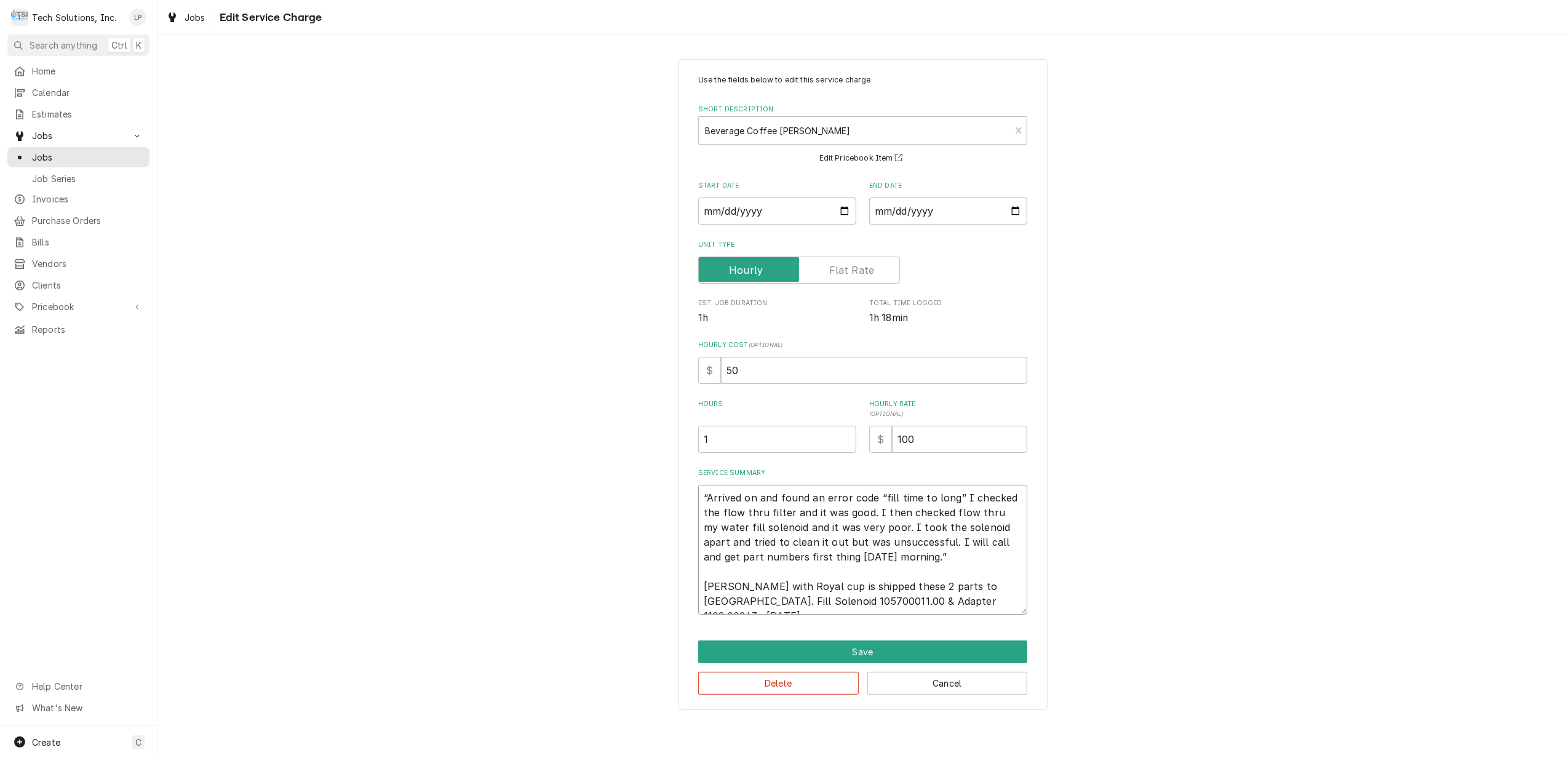
click at [857, 584] on textarea "“Arrived on and found an error code “fill time to long” I checked the flow thru…" at bounding box center [862, 550] width 329 height 130
click at [869, 653] on button "Save" at bounding box center [862, 652] width 329 height 23
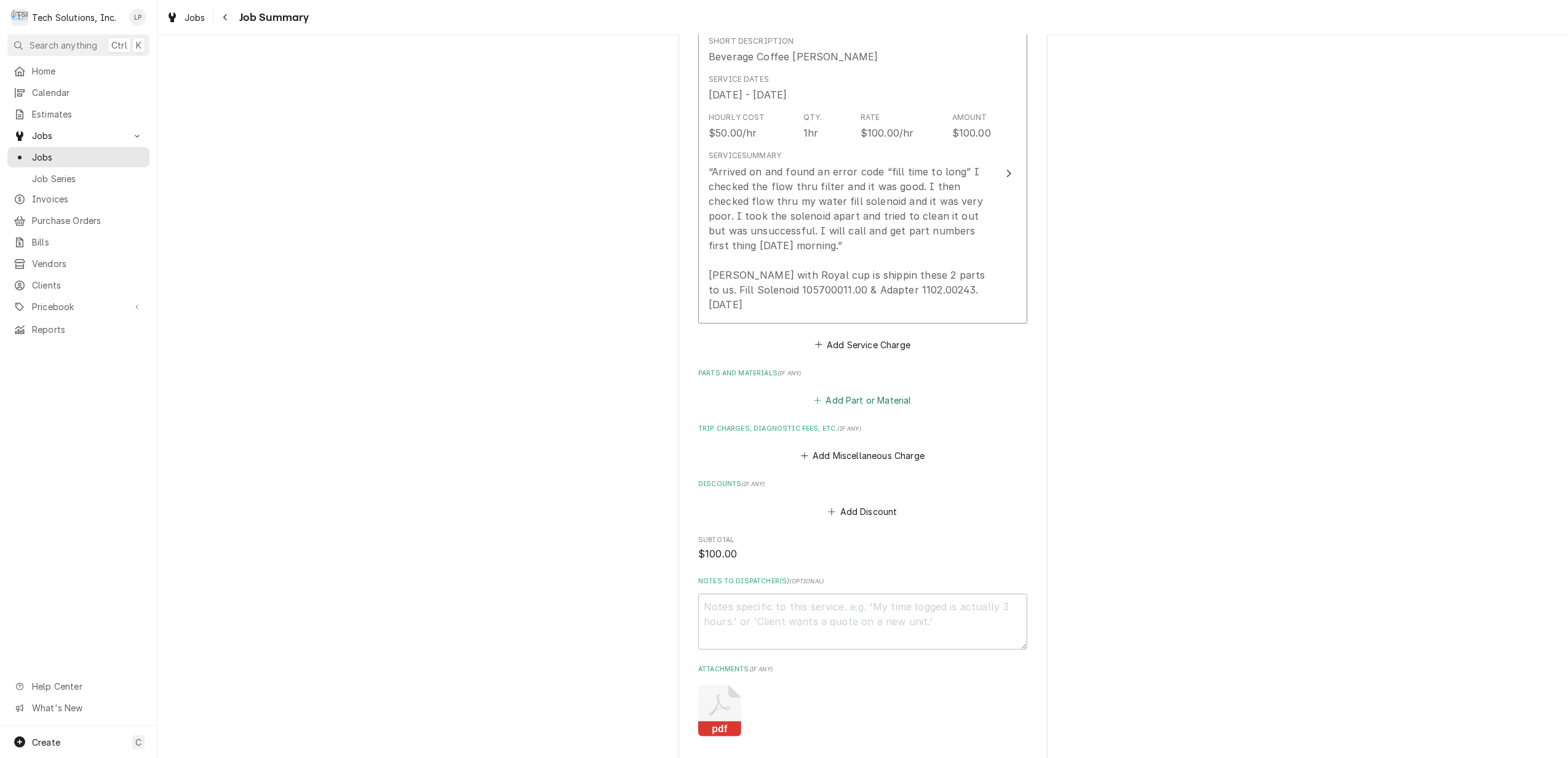
click at [830, 392] on button "Add Part or Material" at bounding box center [862, 400] width 101 height 17
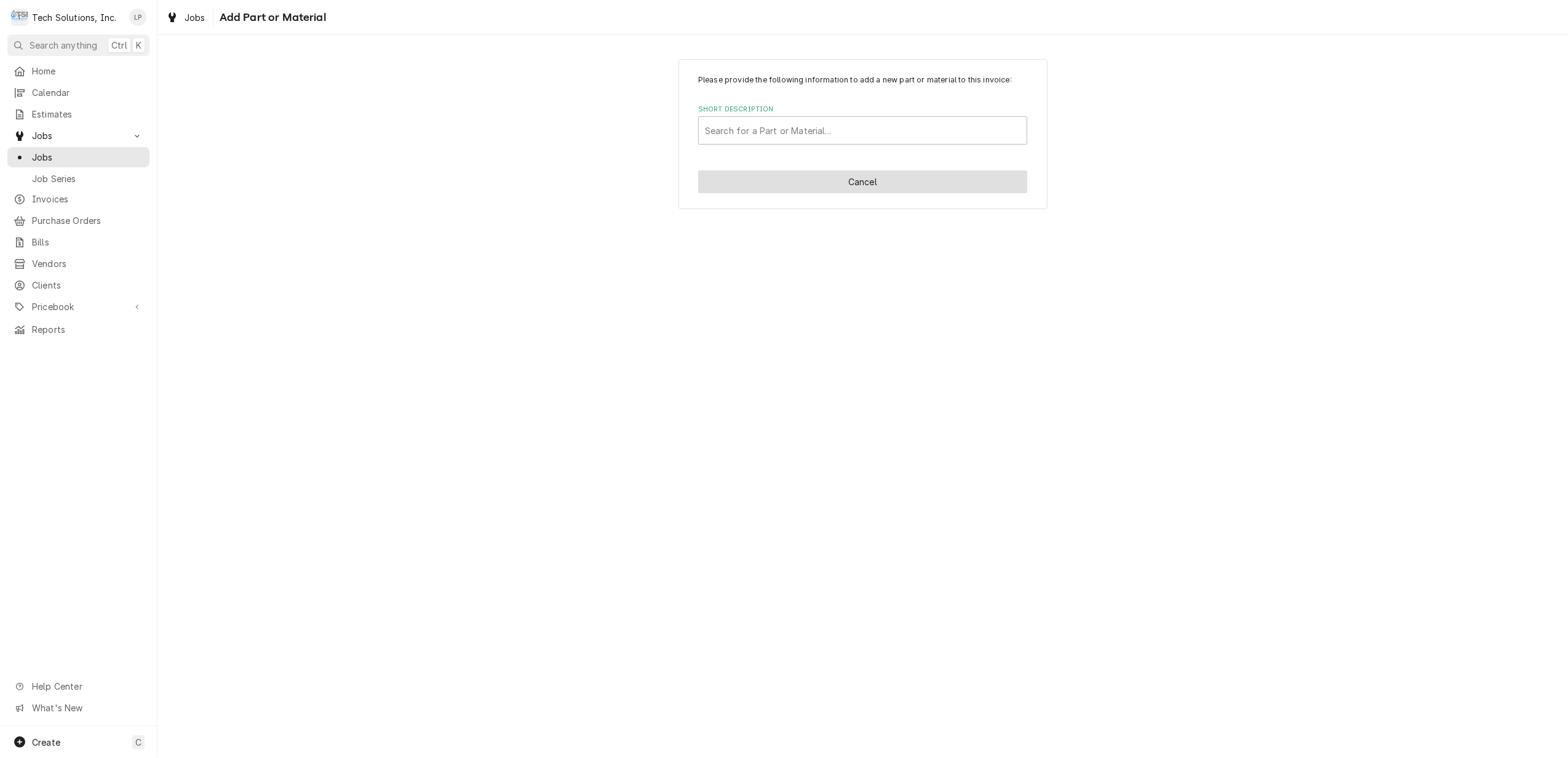
click at [830, 181] on button "Cancel" at bounding box center [862, 182] width 329 height 23
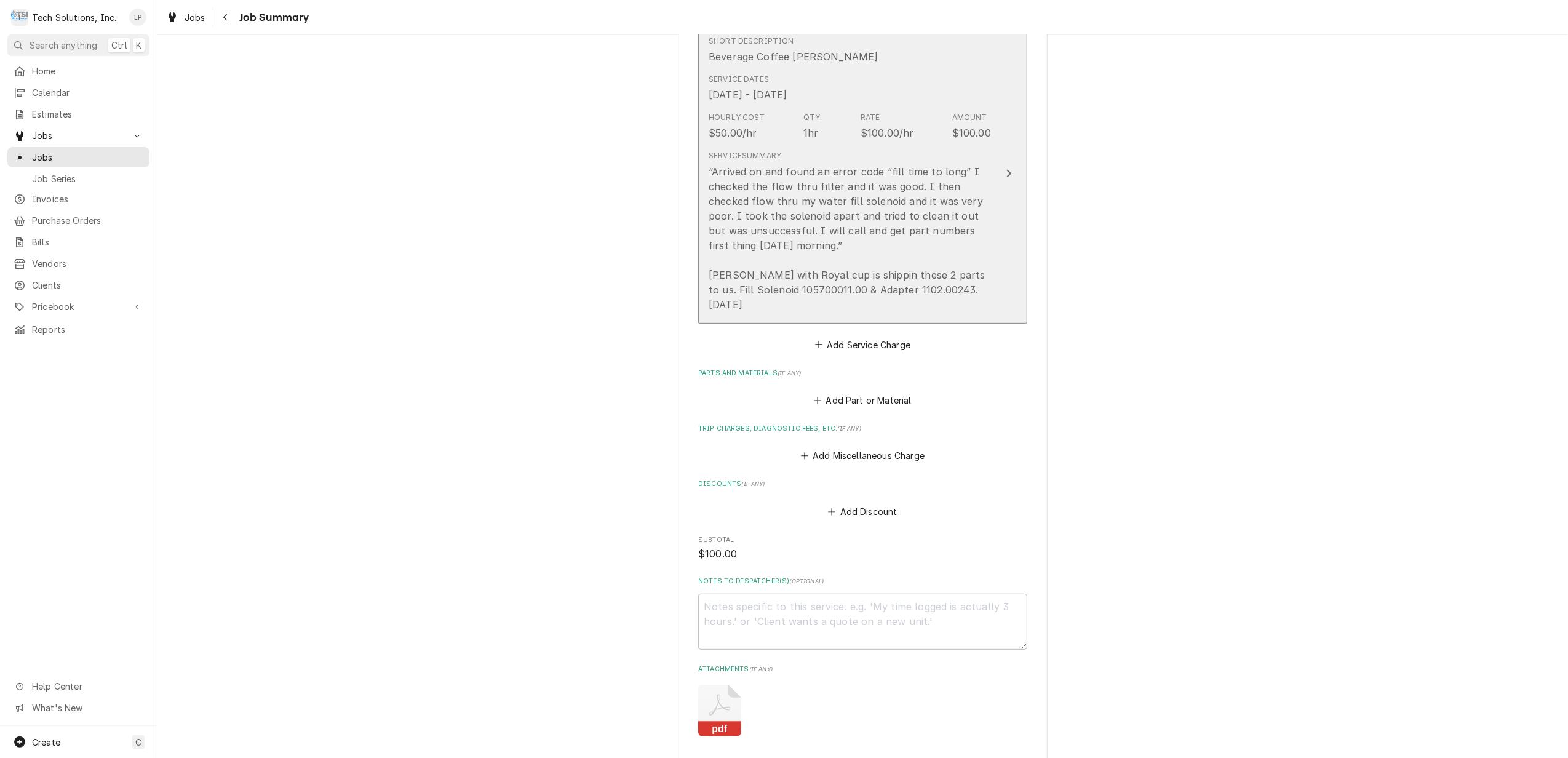
click at [1001, 168] on div "Update Line Item" at bounding box center [1008, 173] width 16 height 14
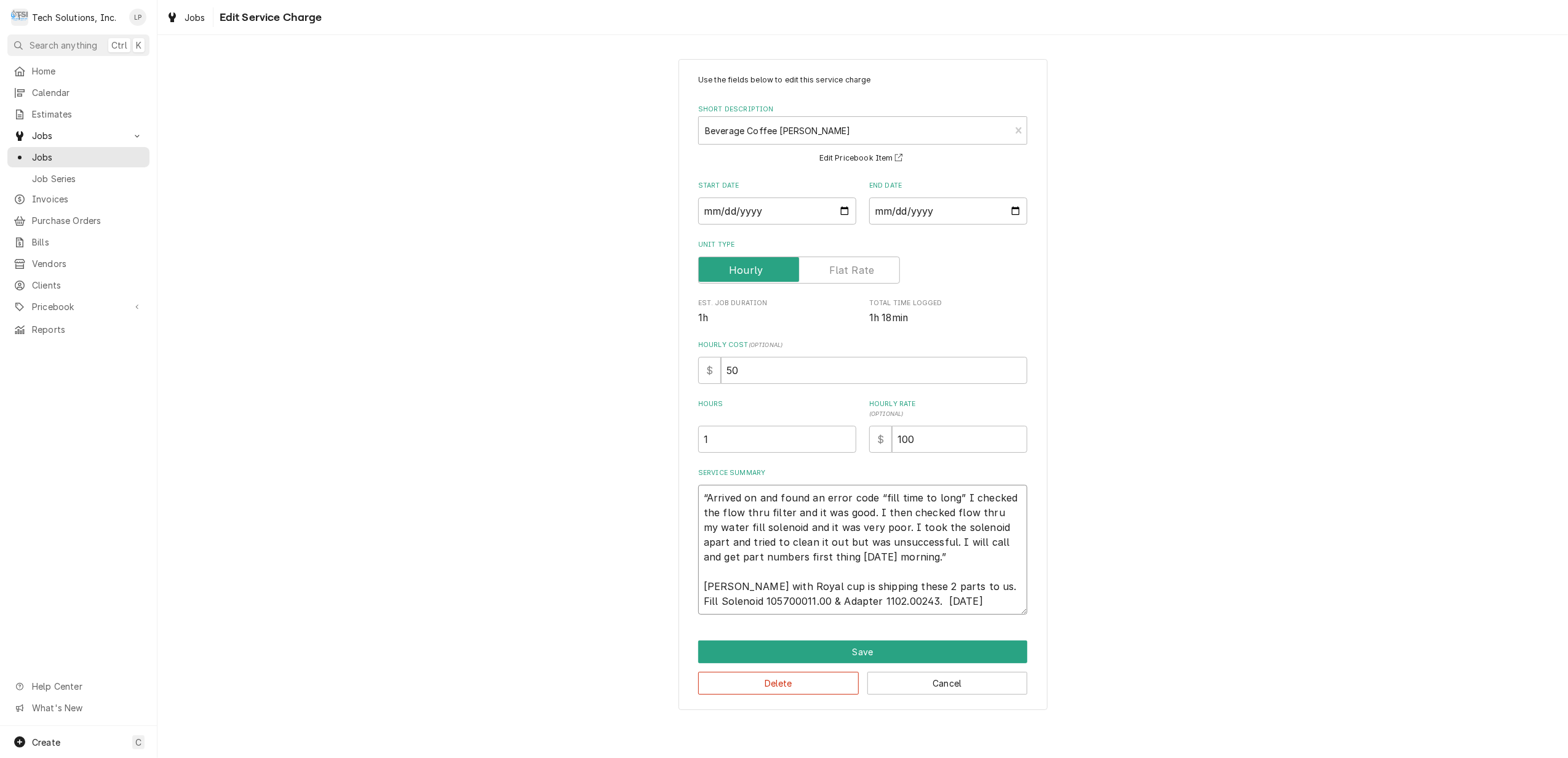
click at [953, 585] on textarea "“Arrived on and found an error code “fill time to long” I checked the flow thru…" at bounding box center [862, 550] width 329 height 130
click at [803, 604] on textarea "“Arrived on and found an error code “fill time to long” I checked the flow thru…" at bounding box center [862, 550] width 329 height 130
click at [969, 618] on div "Use the fields below to edit this service charge Short Description Beverage Cof…" at bounding box center [863, 385] width 369 height 652
click at [702, 588] on textarea "“Arrived on and found an error code “fill time to long” I checked the flow thru…" at bounding box center [862, 550] width 329 height 130
click at [945, 604] on textarea "“Arrived on and found an error code “fill time to long” I checked the flow thru…" at bounding box center [862, 550] width 329 height 130
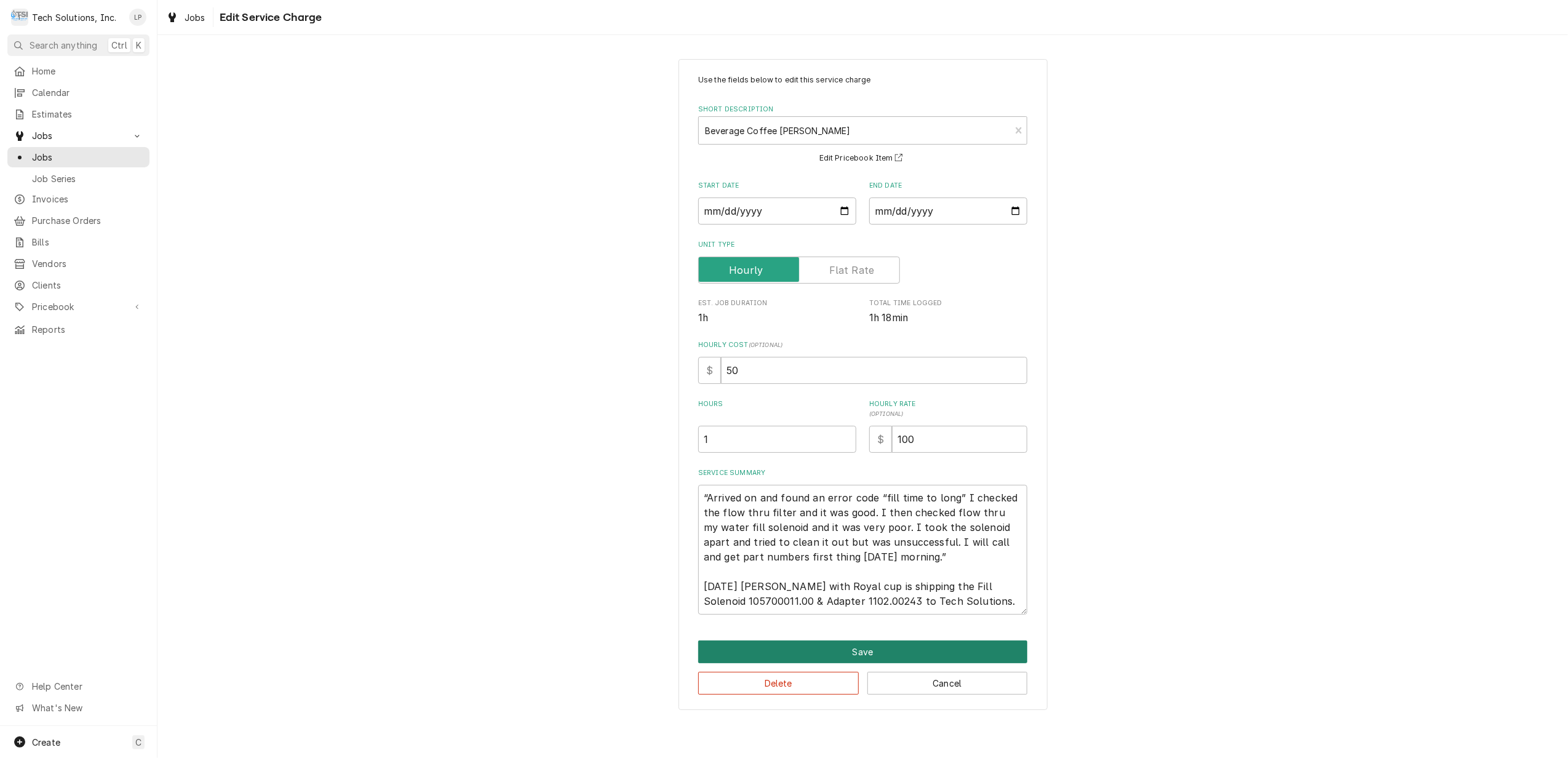
click at [859, 652] on button "Save" at bounding box center [862, 652] width 329 height 23
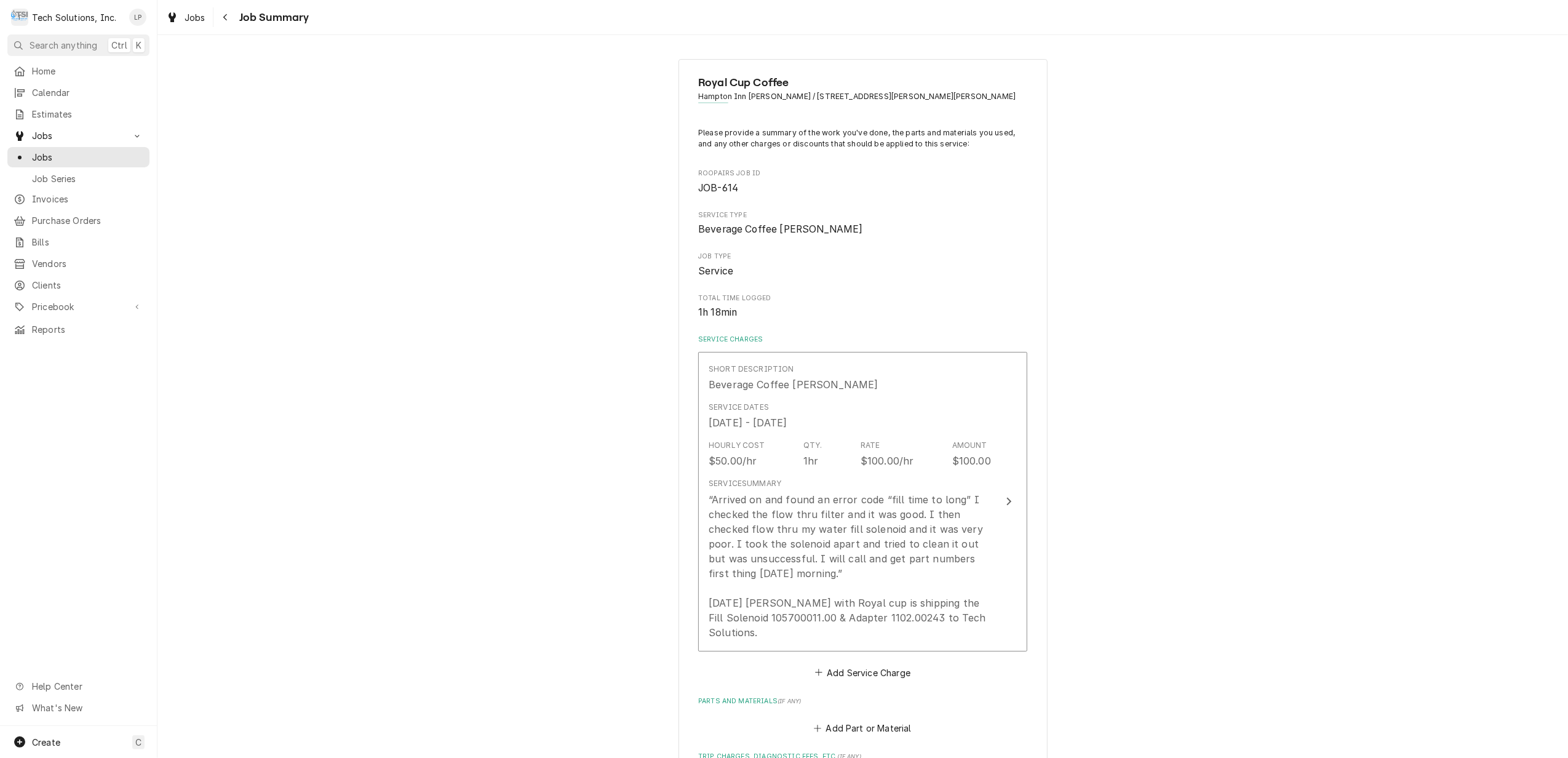
scroll to position [328, 0]
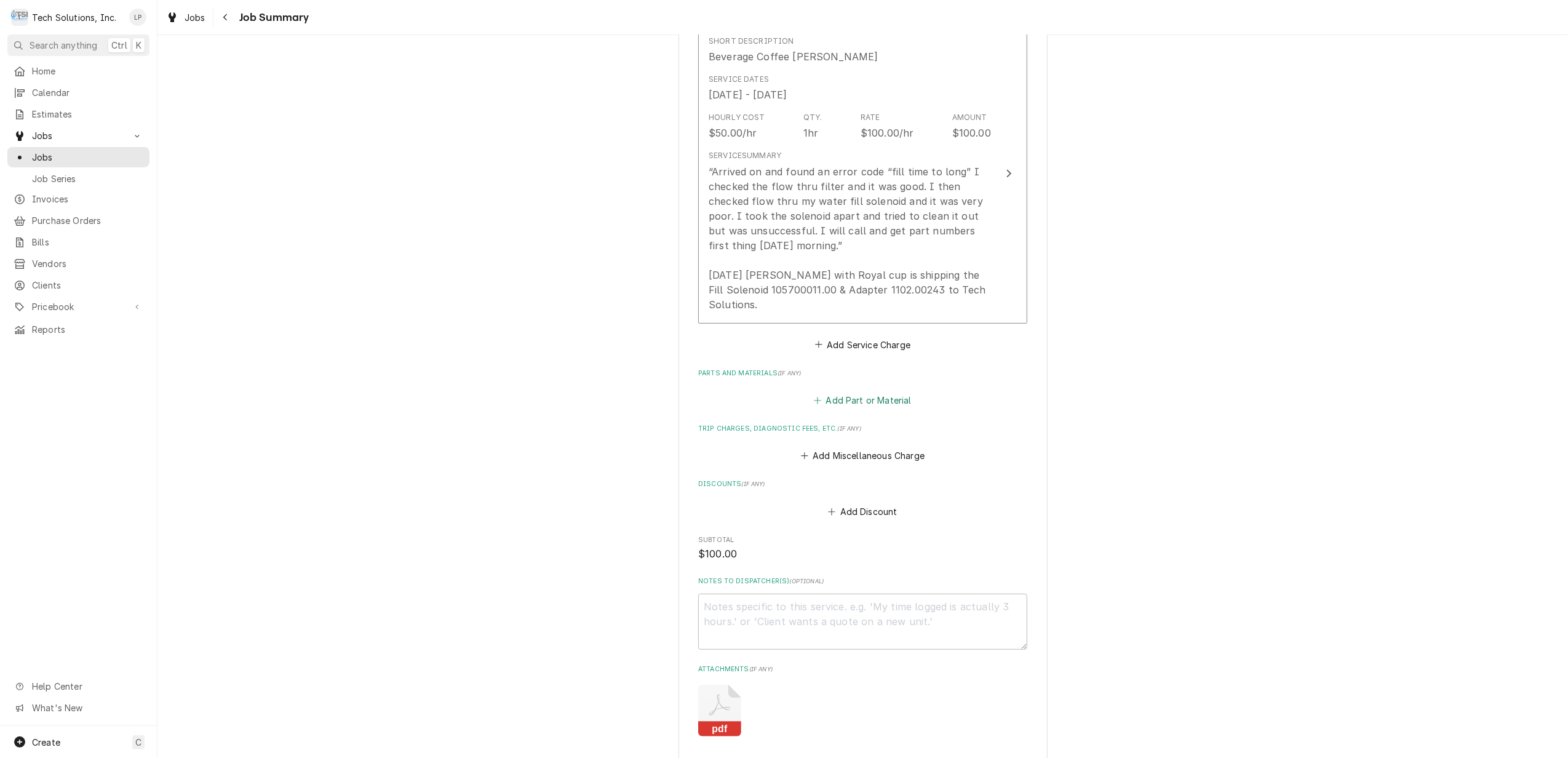
click at [852, 392] on button "Add Part or Material" at bounding box center [862, 400] width 101 height 17
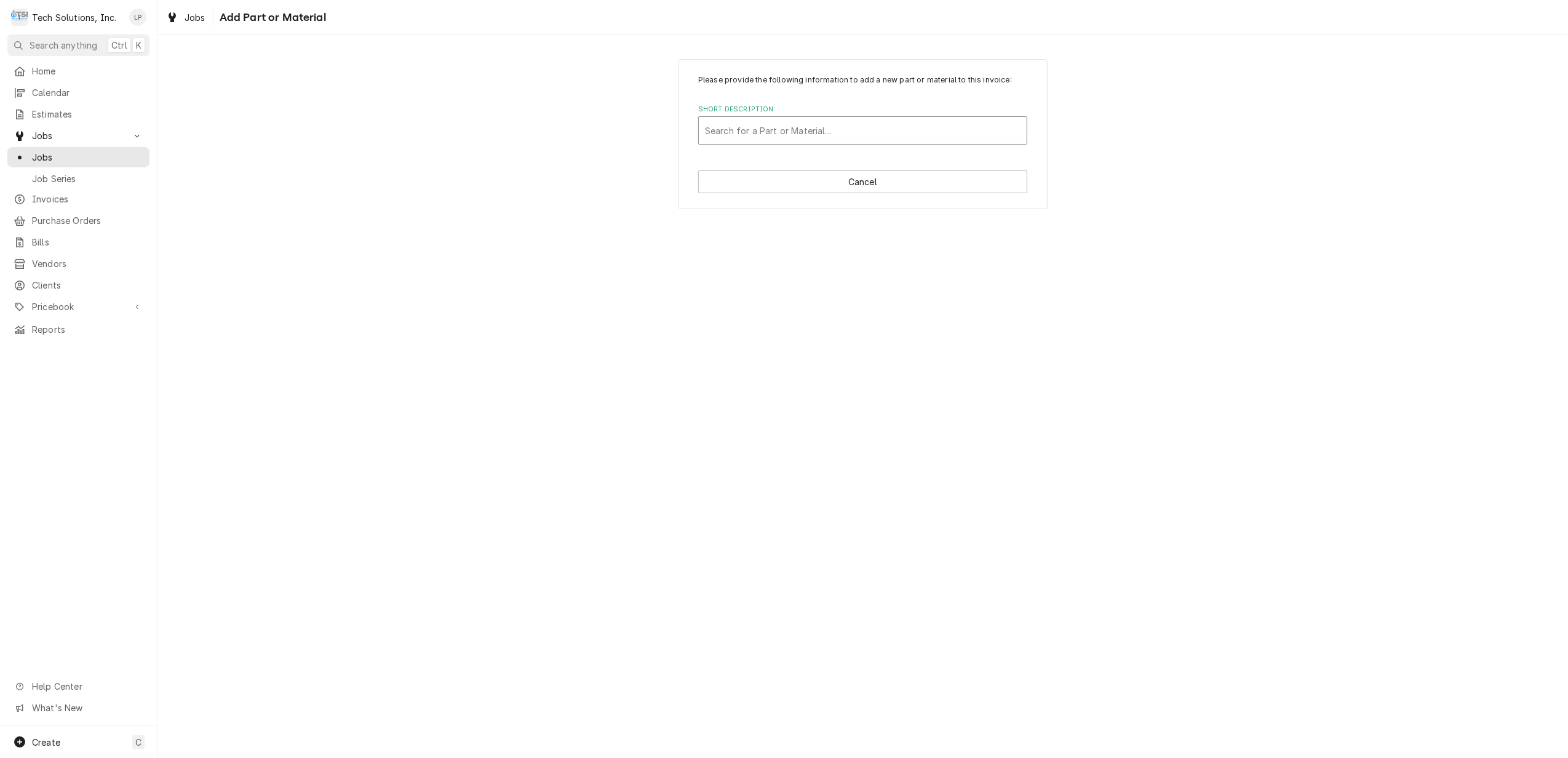
click at [762, 129] on div "Short Description" at bounding box center [862, 130] width 315 height 22
click at [1260, 225] on div "Please provide the following information to add a new part or material to this …" at bounding box center [862, 397] width 1410 height 723
click at [865, 179] on button "Cancel" at bounding box center [862, 182] width 329 height 23
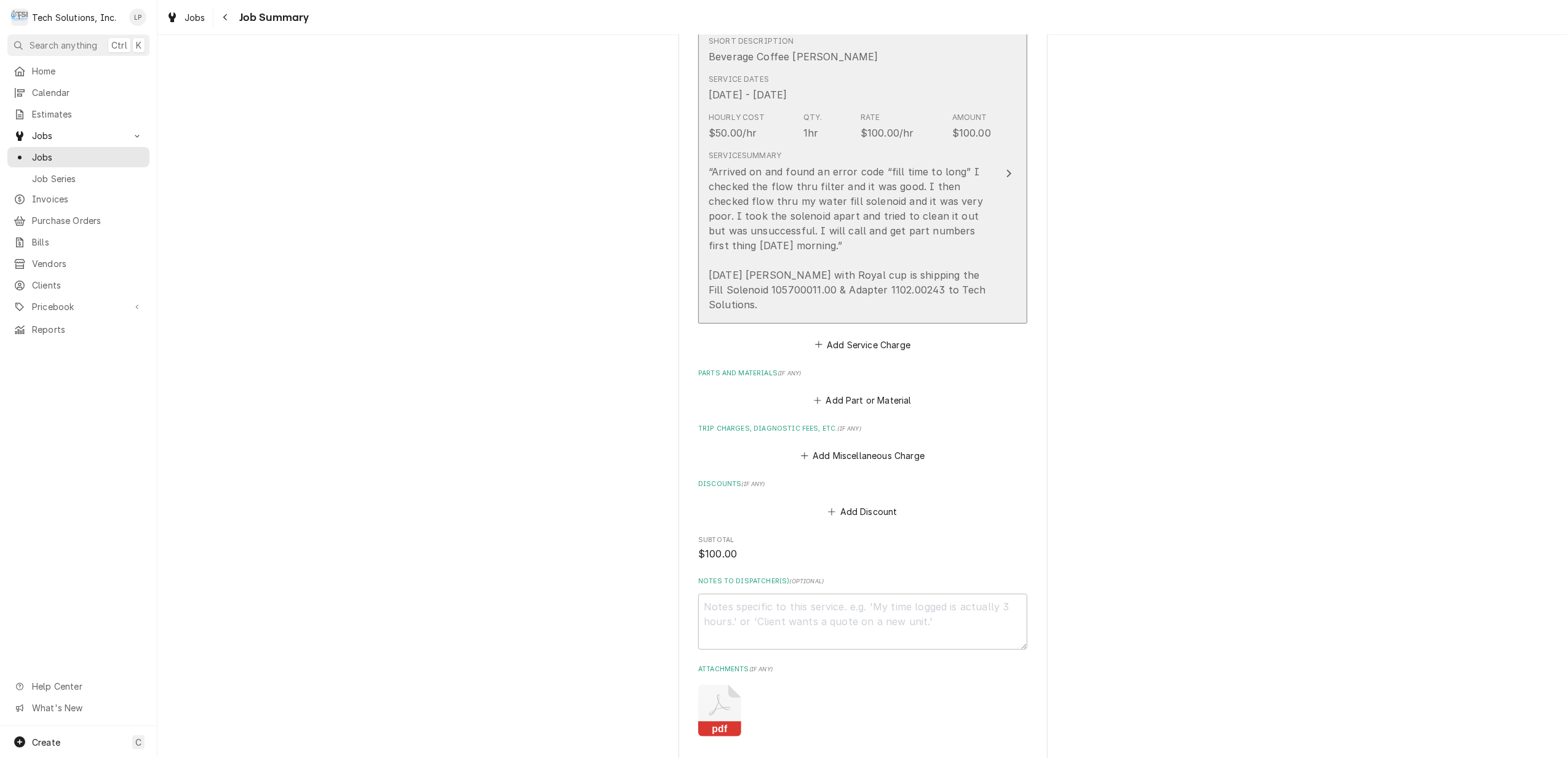
click at [1007, 170] on icon "Update Line Item" at bounding box center [1009, 174] width 5 height 8
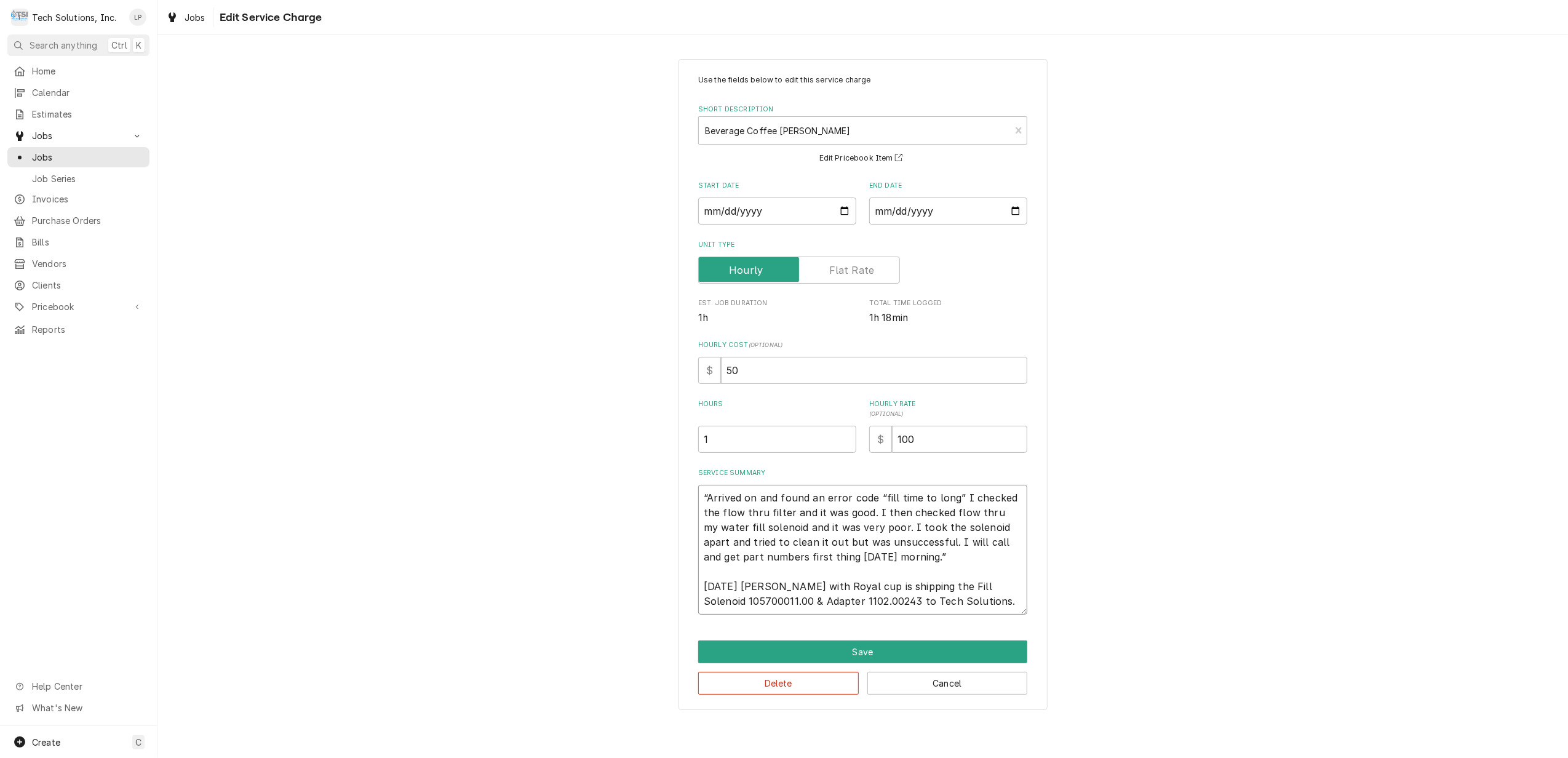
click at [969, 602] on textarea "“Arrived on and found an error code “fill time to long” I checked the flow thru…" at bounding box center [862, 550] width 329 height 130
click at [873, 656] on button "Save" at bounding box center [862, 652] width 329 height 23
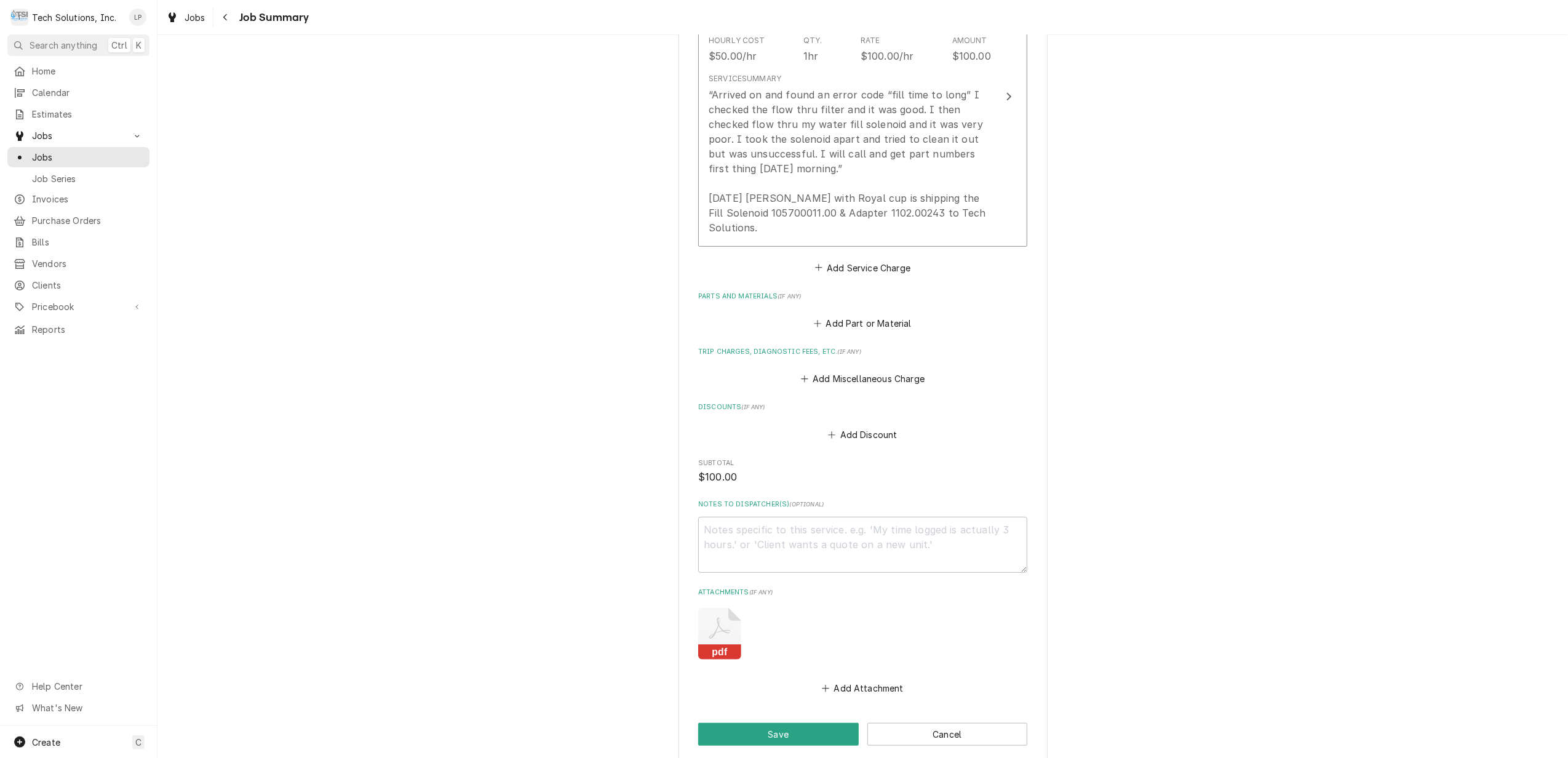
scroll to position [523, 0]
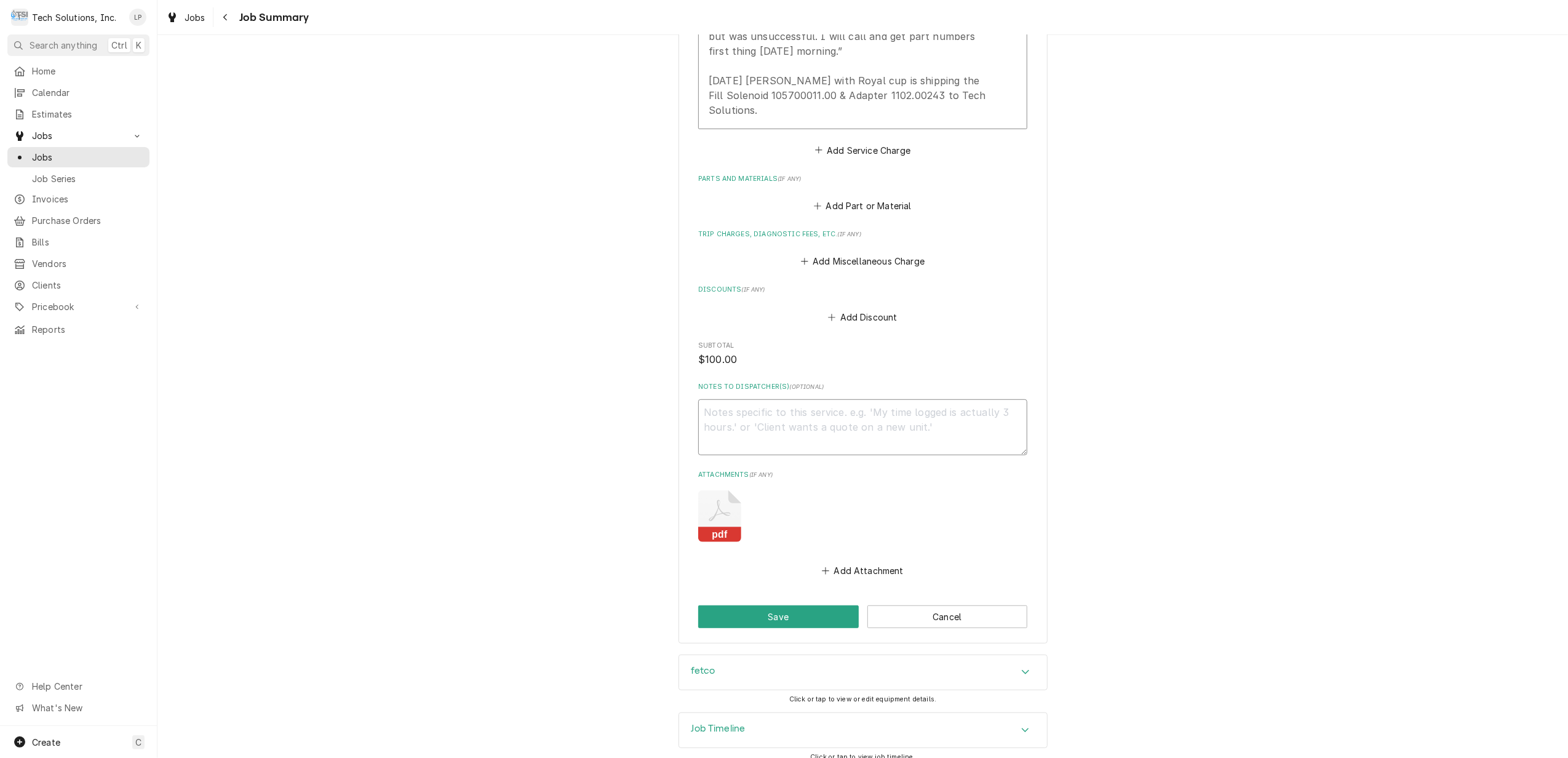
click at [876, 412] on textarea "Notes to Dispatcher(s) ( optional )" at bounding box center [862, 427] width 329 height 56
click at [792, 608] on button "Save" at bounding box center [778, 616] width 161 height 23
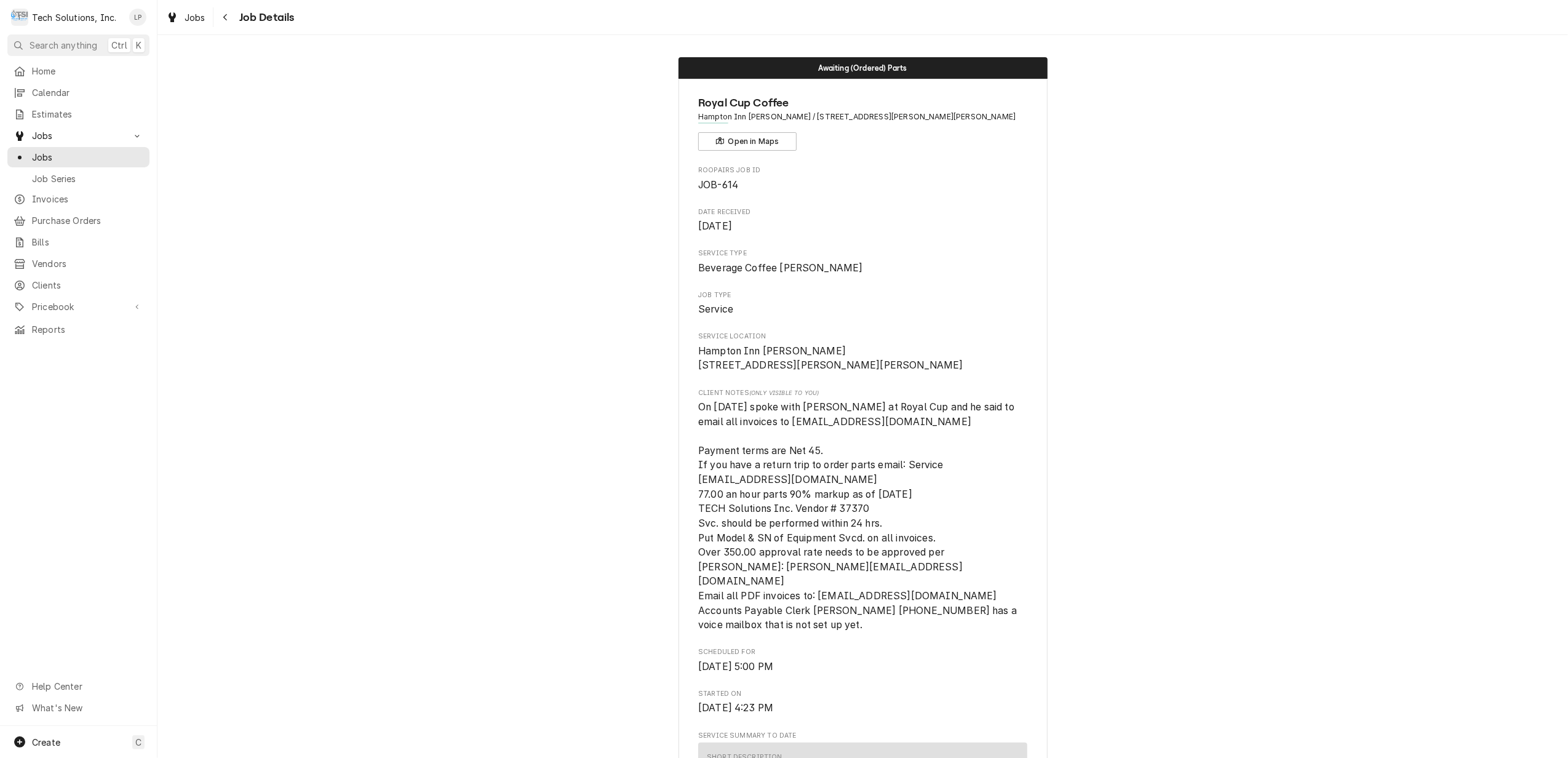
drag, startPoint x: 1314, startPoint y: 404, endPoint x: 1326, endPoint y: 414, distance: 15.6
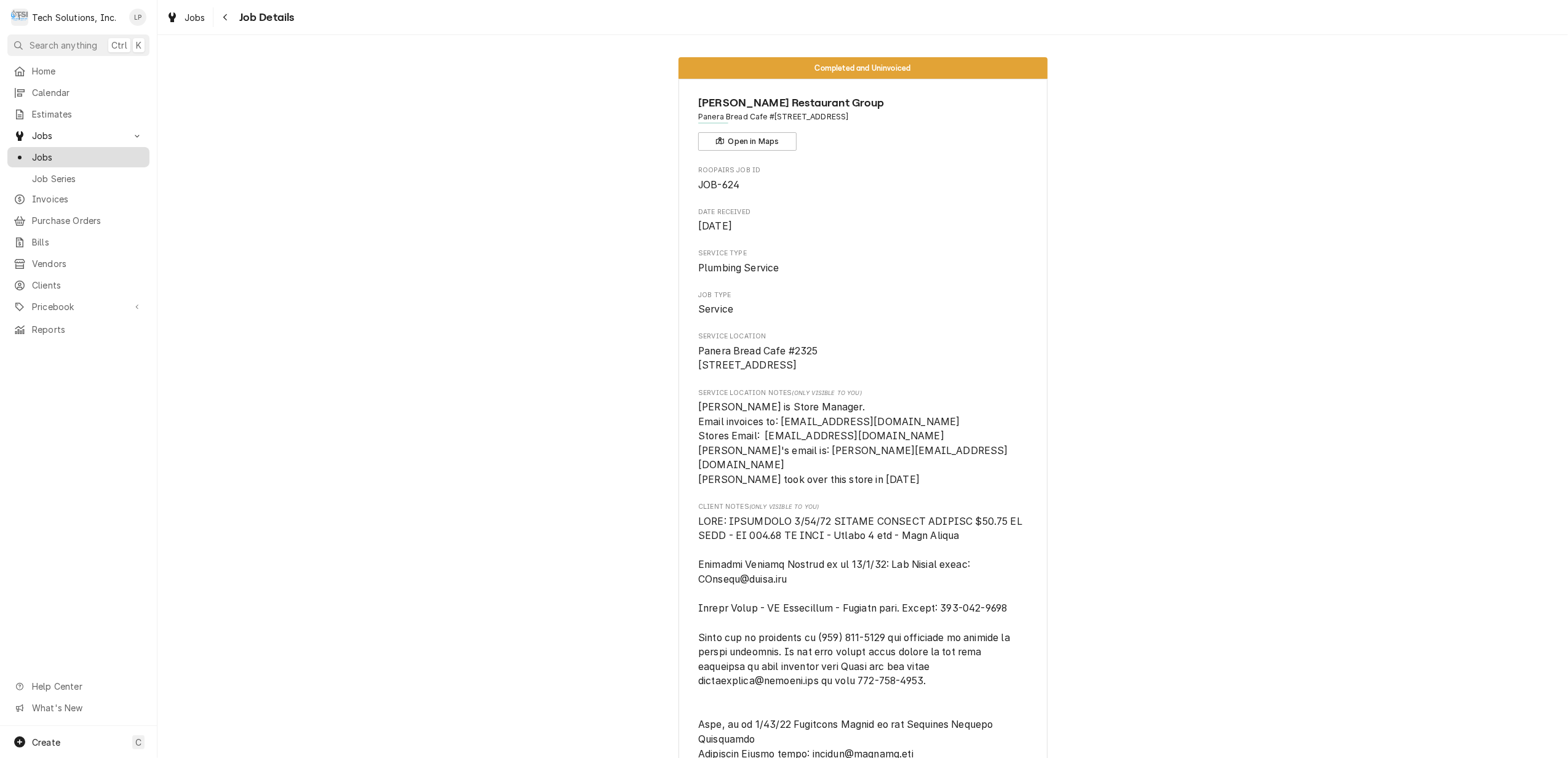
click at [43, 150] on span "Jobs" at bounding box center [87, 157] width 111 height 13
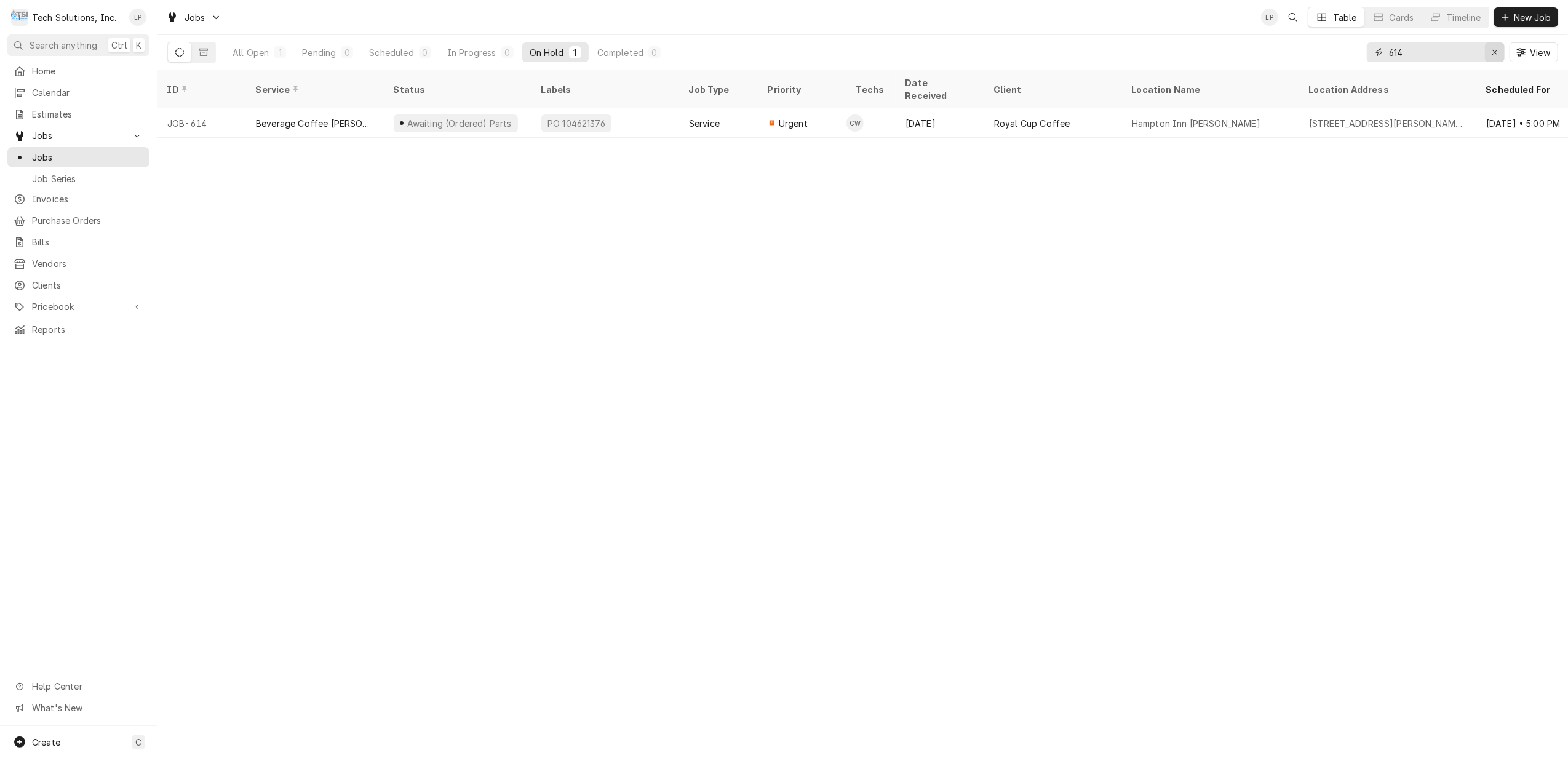
click at [1493, 53] on icon "Erase input" at bounding box center [1494, 52] width 5 height 5
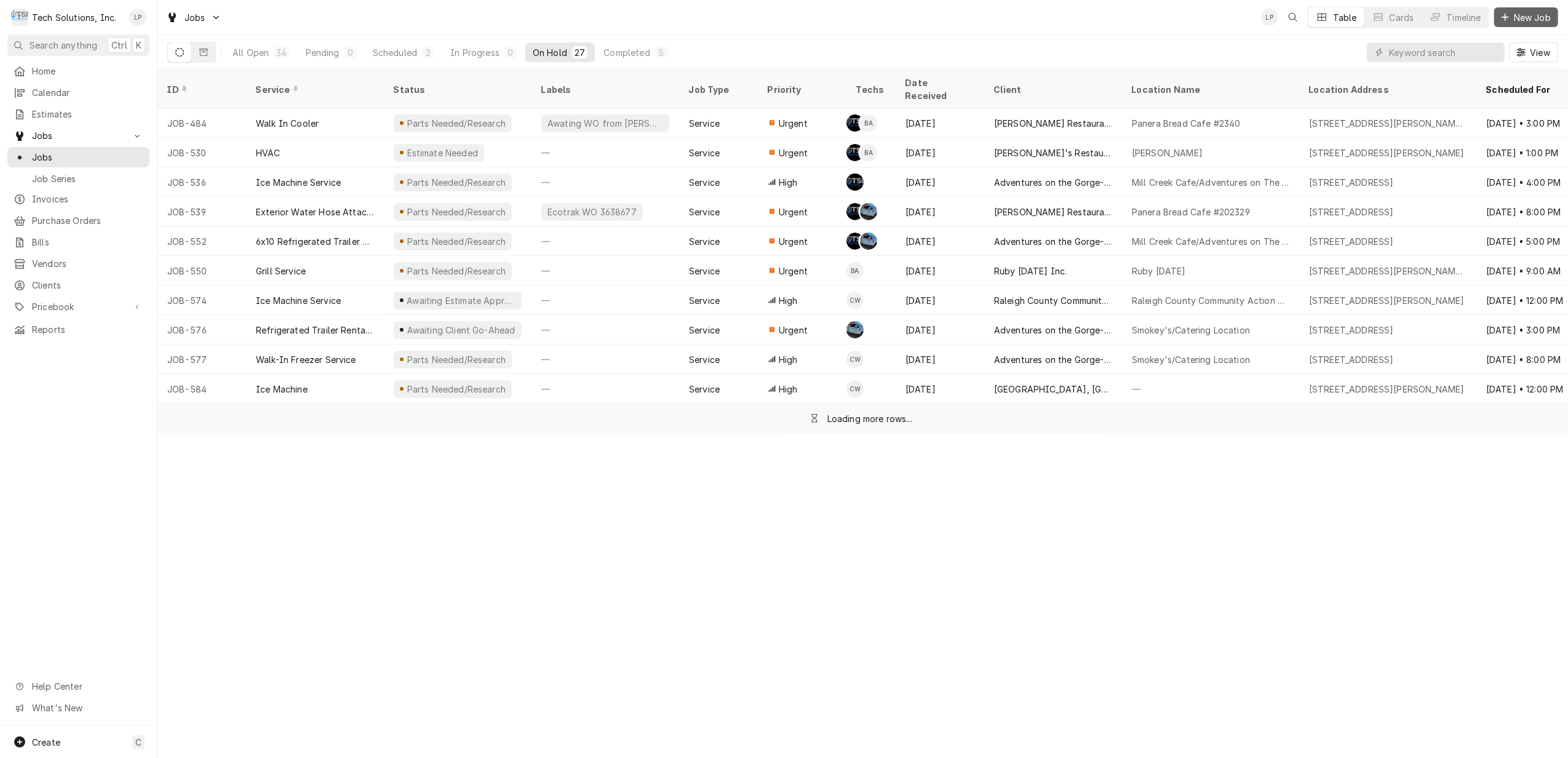
click at [1514, 15] on span "New Job" at bounding box center [1532, 18] width 42 height 13
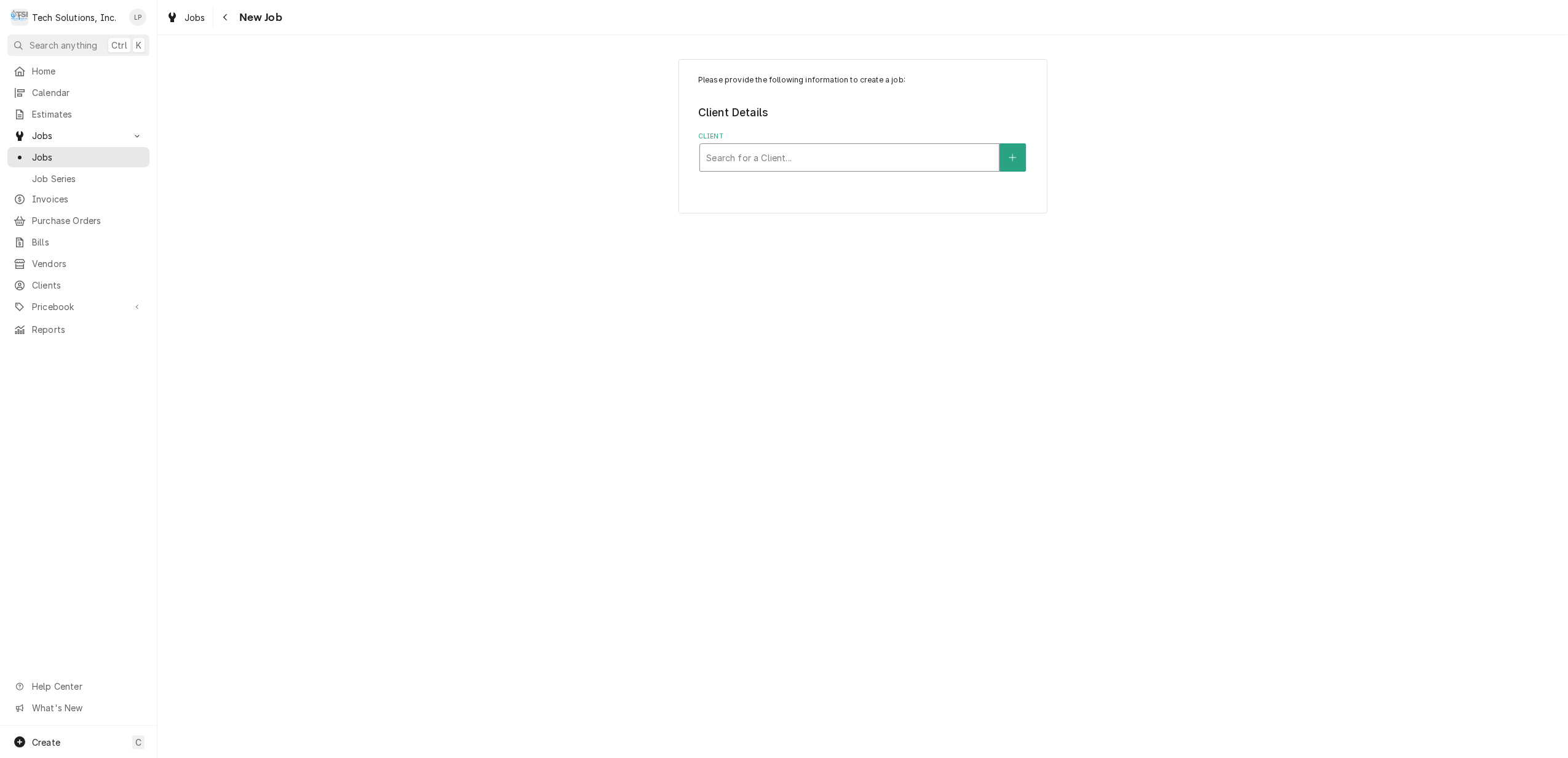
click at [928, 165] on div "Client" at bounding box center [849, 157] width 286 height 22
type input "flynn"
click at [916, 186] on div "Flynn Restaurant Group" at bounding box center [849, 184] width 299 height 19
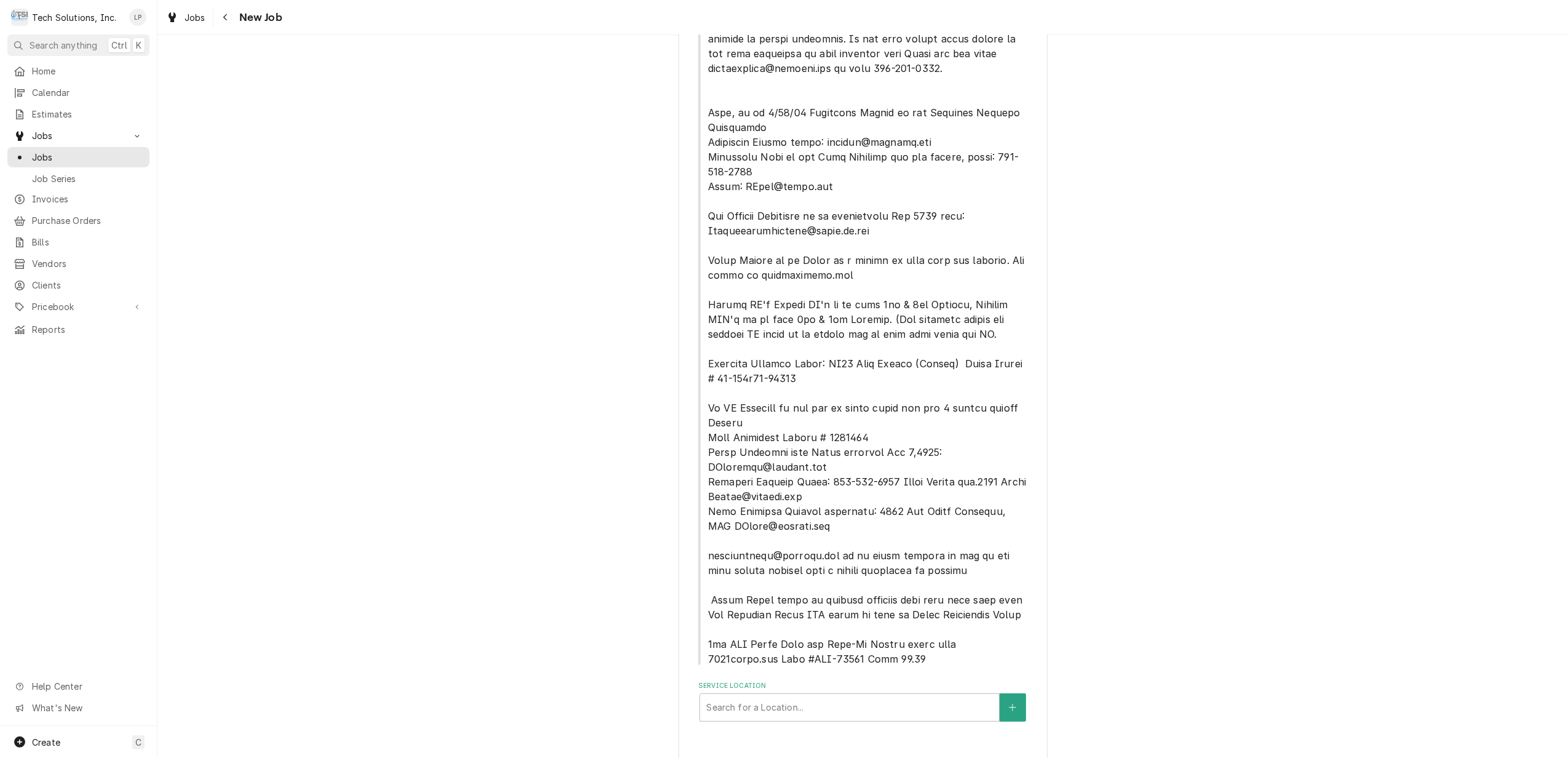
scroll to position [338, 0]
click at [954, 694] on div "Service Location" at bounding box center [849, 704] width 286 height 22
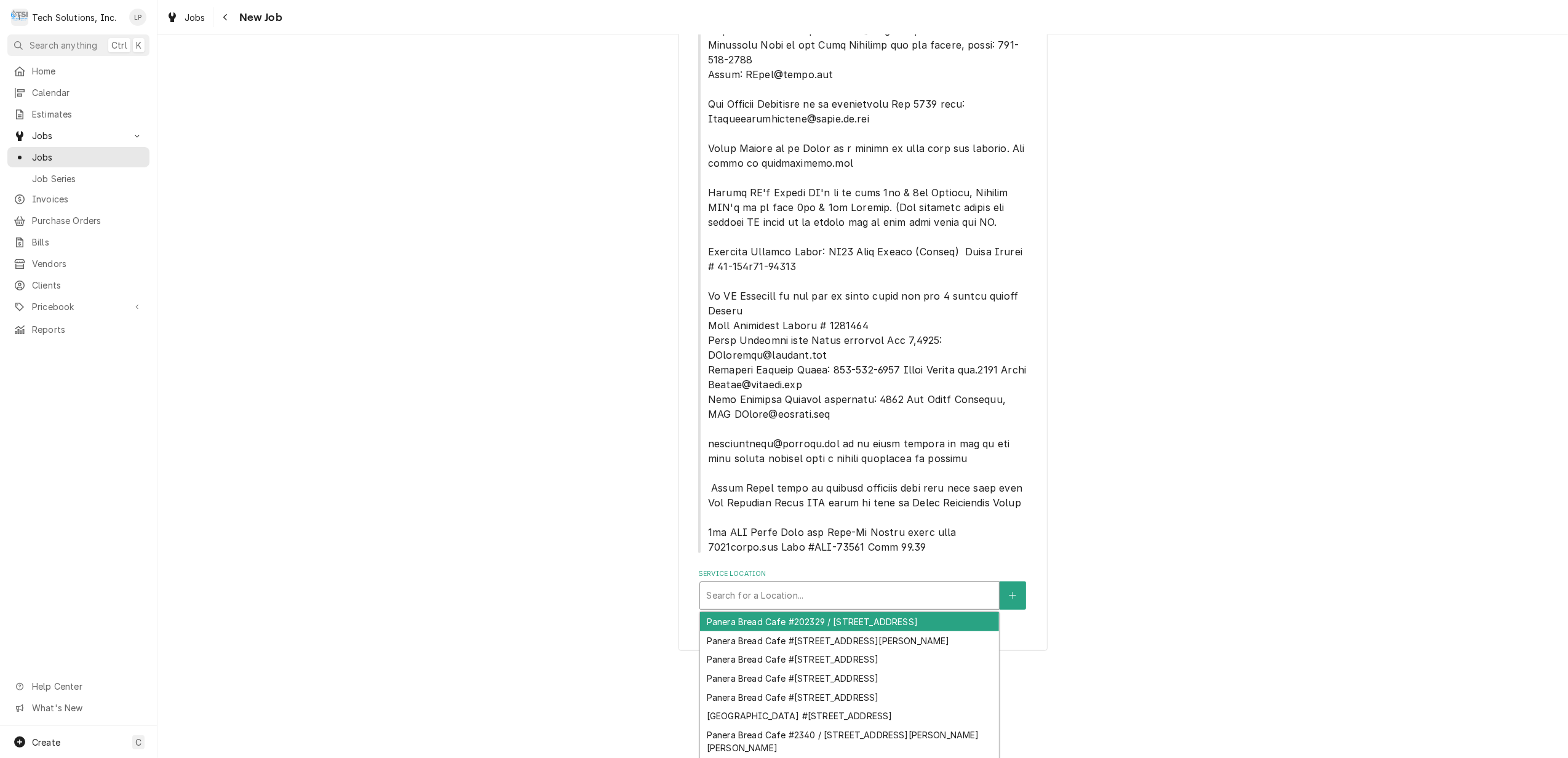
scroll to position [473, 0]
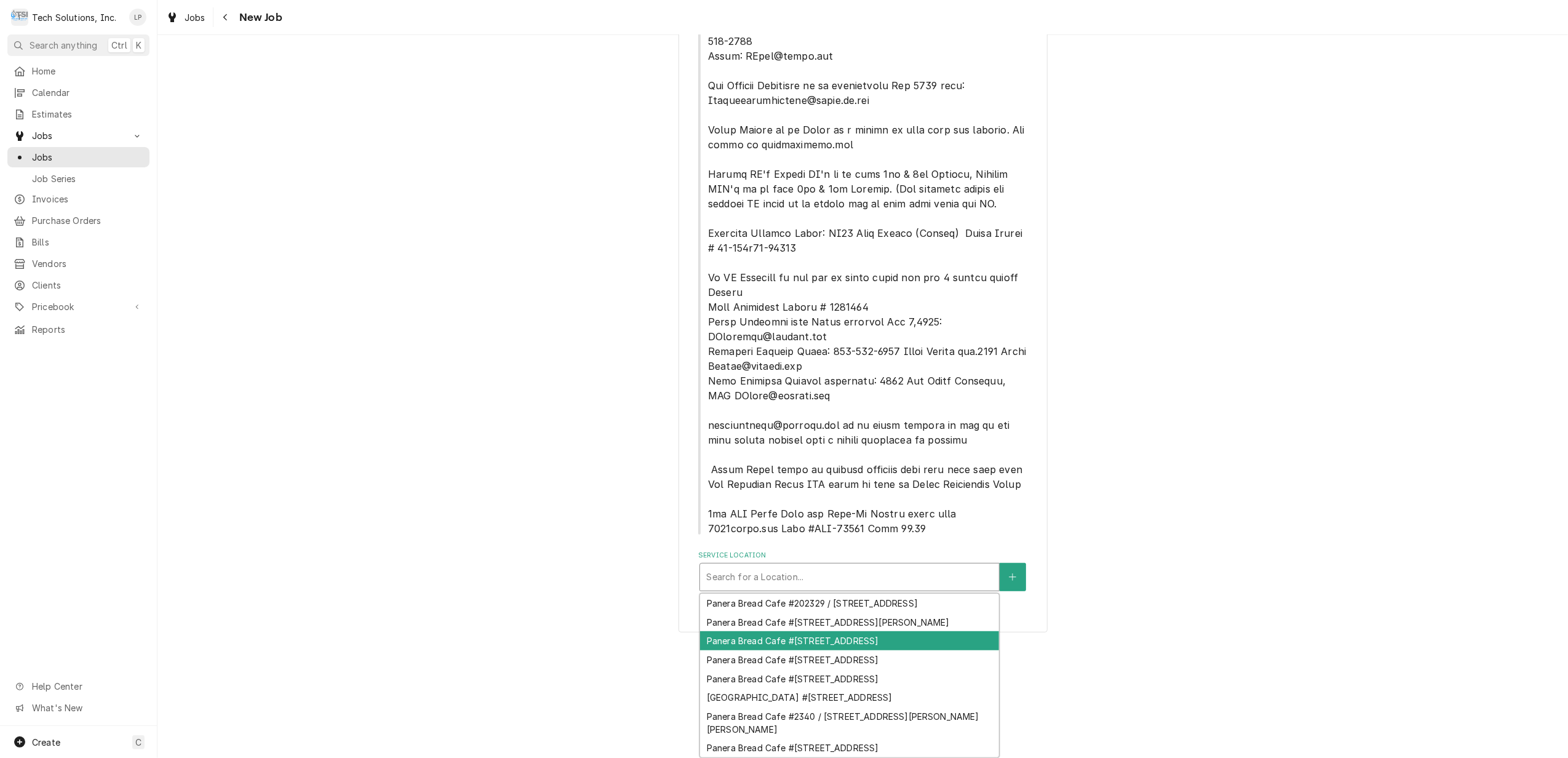
click at [936, 648] on div "Panera Bread Cafe #2325 / 2830 Mountaineer Blvd, Charleston, WV 25309" at bounding box center [849, 640] width 299 height 19
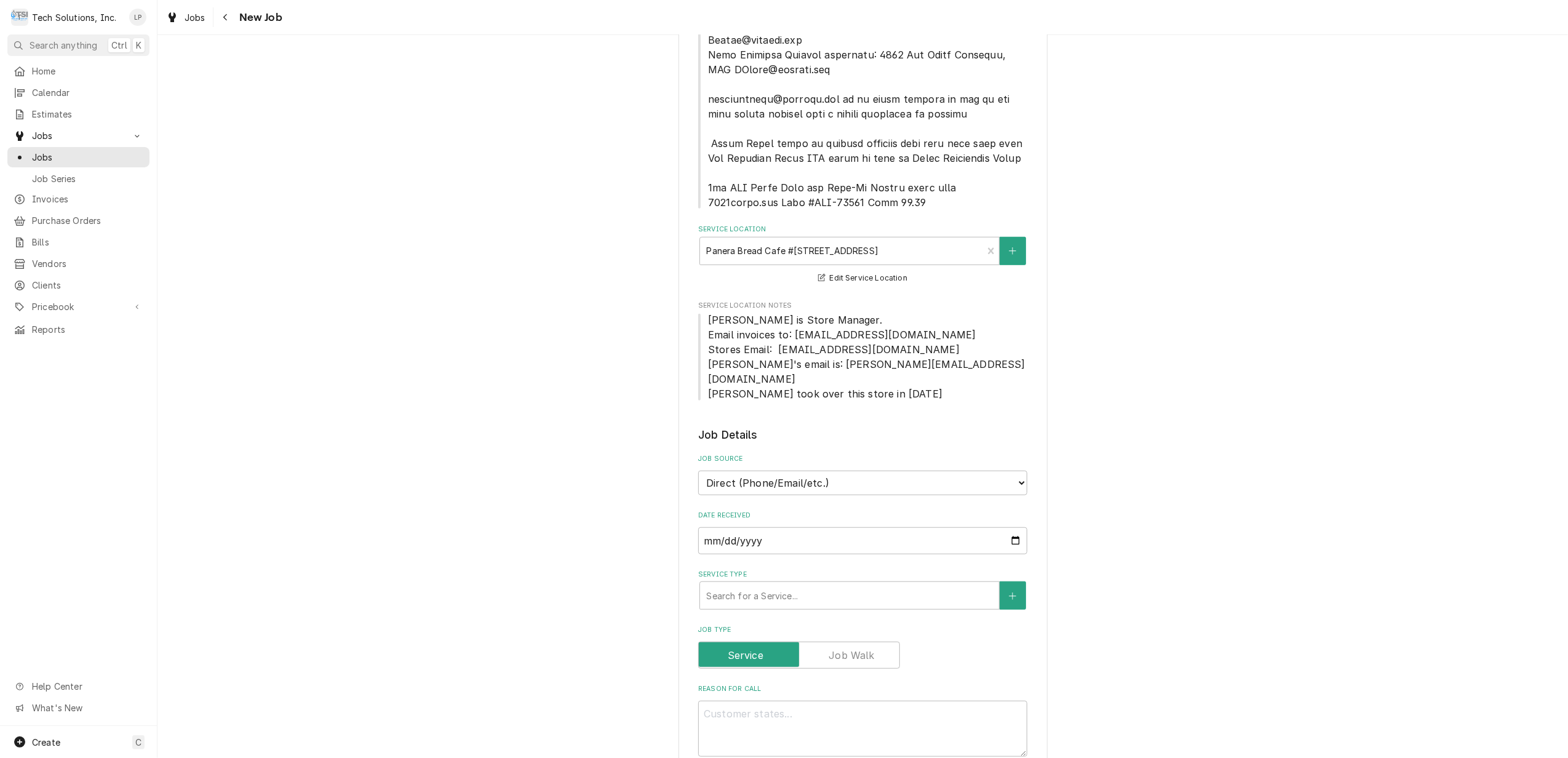
scroll to position [830, 0]
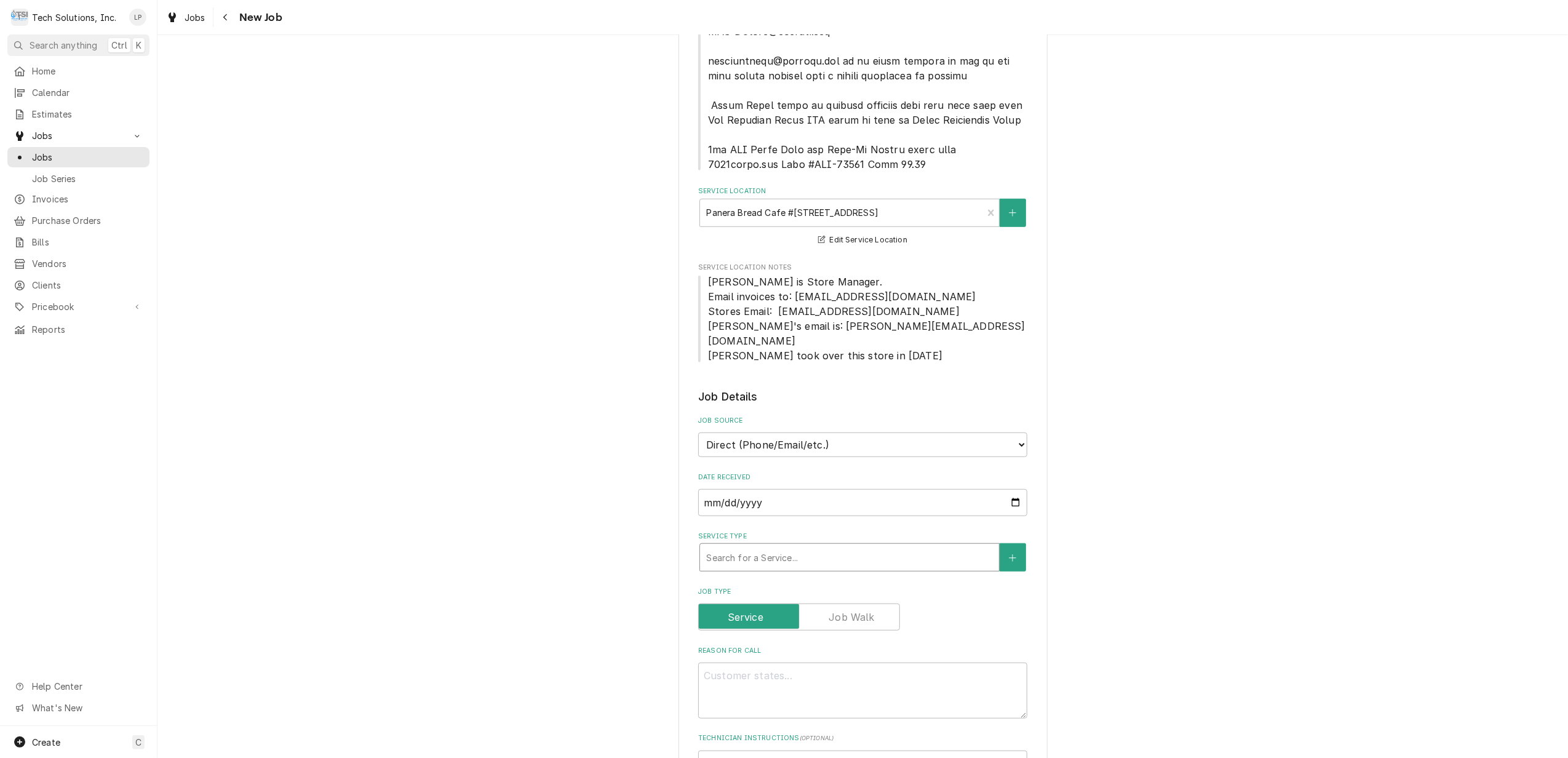
click at [945, 546] on div "Service Type" at bounding box center [849, 557] width 286 height 22
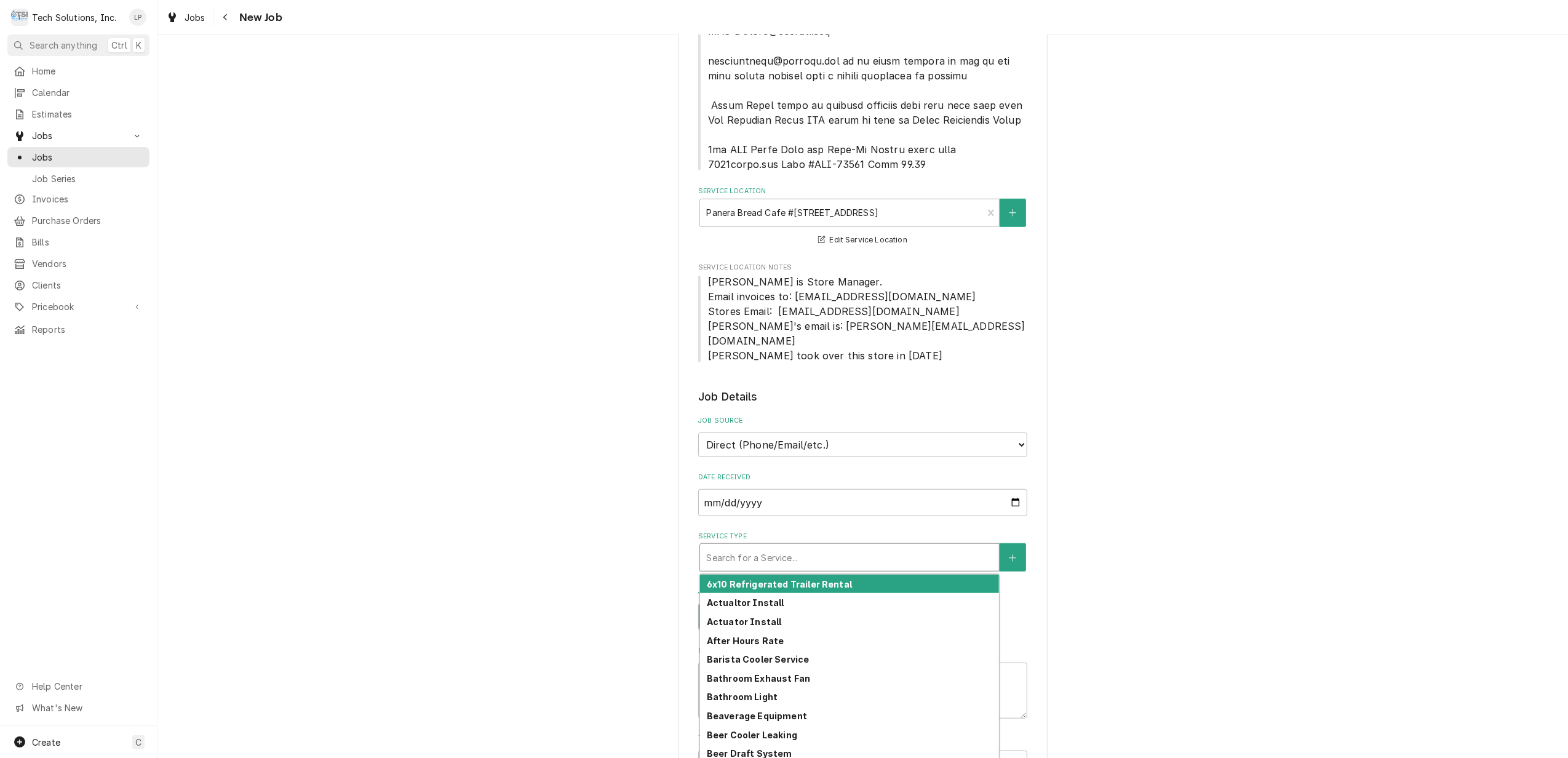
type textarea "x"
type input "D"
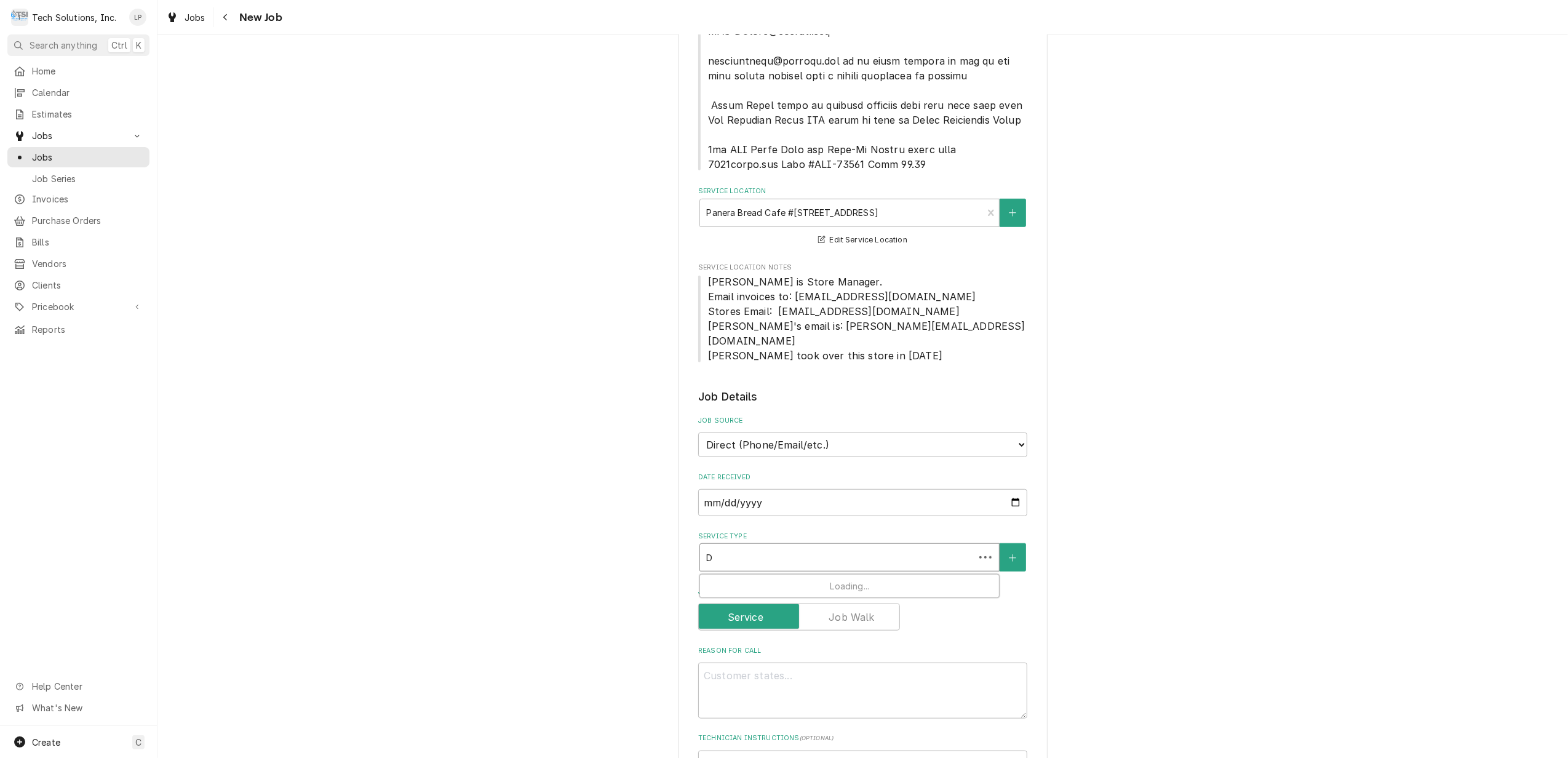
type textarea "x"
type input "Dri"
type textarea "x"
type input "Driv"
type textarea "x"
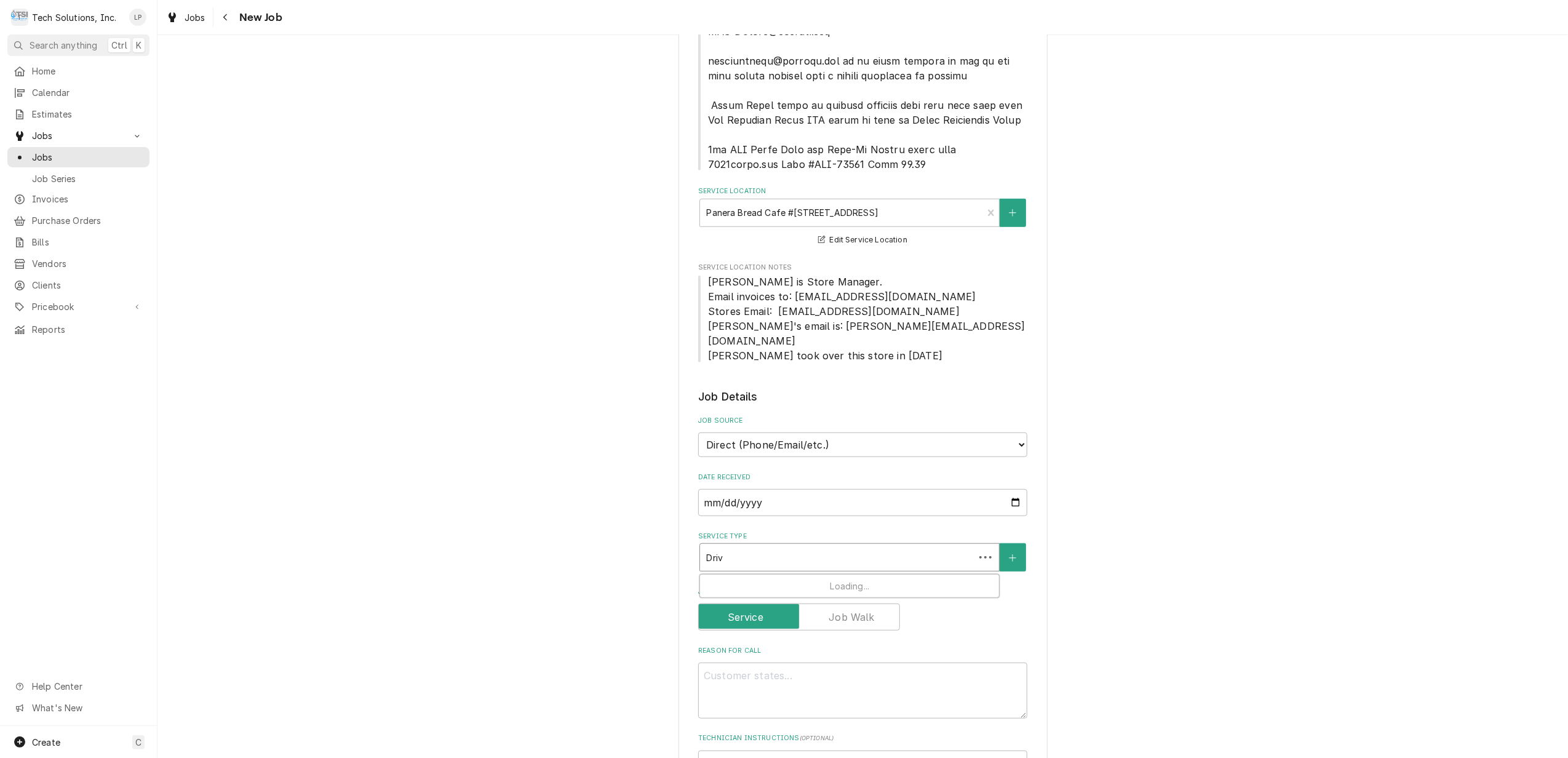
type input "Drive"
type textarea "x"
type input "Drive-"
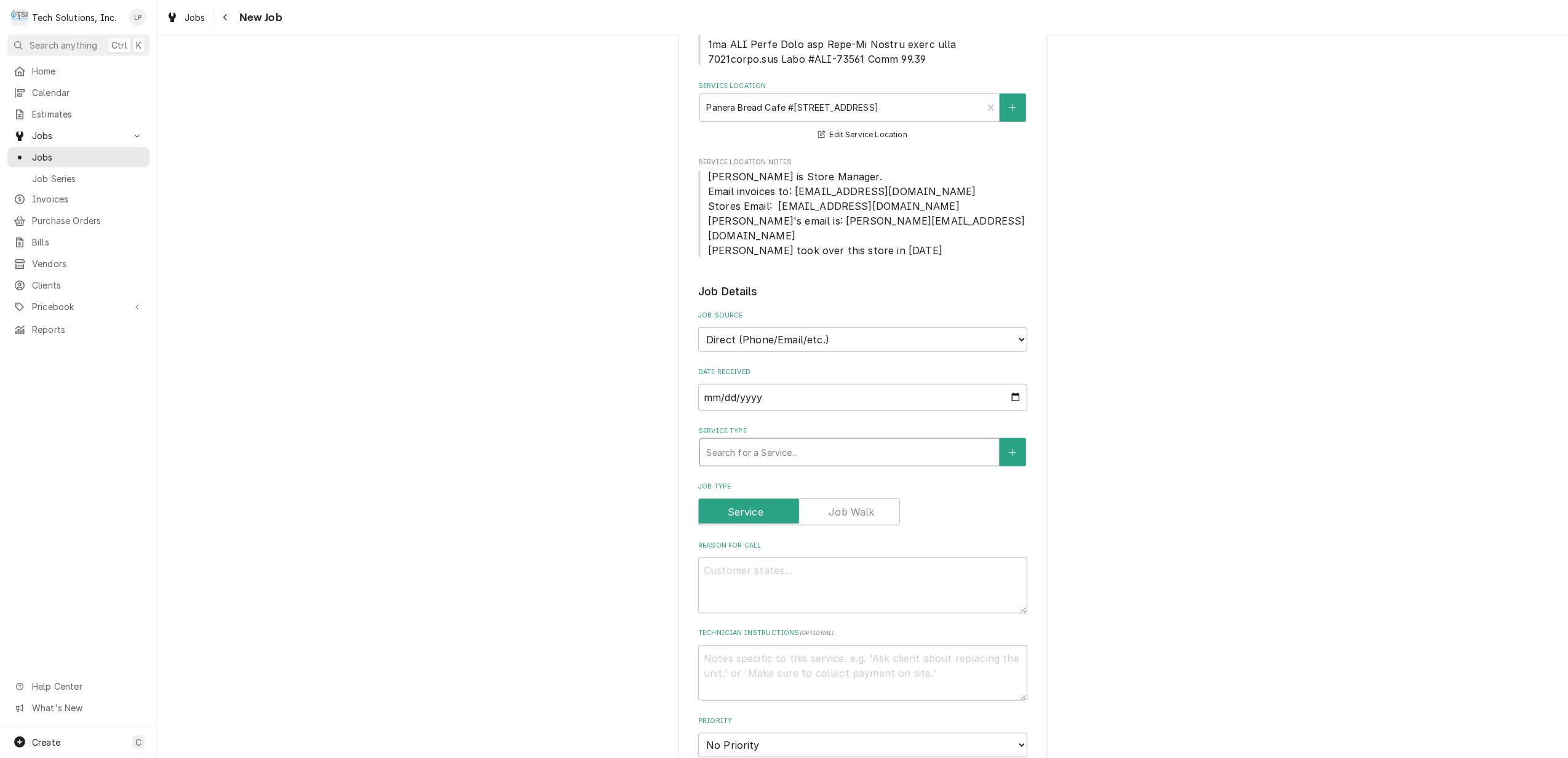
scroll to position [995, 0]
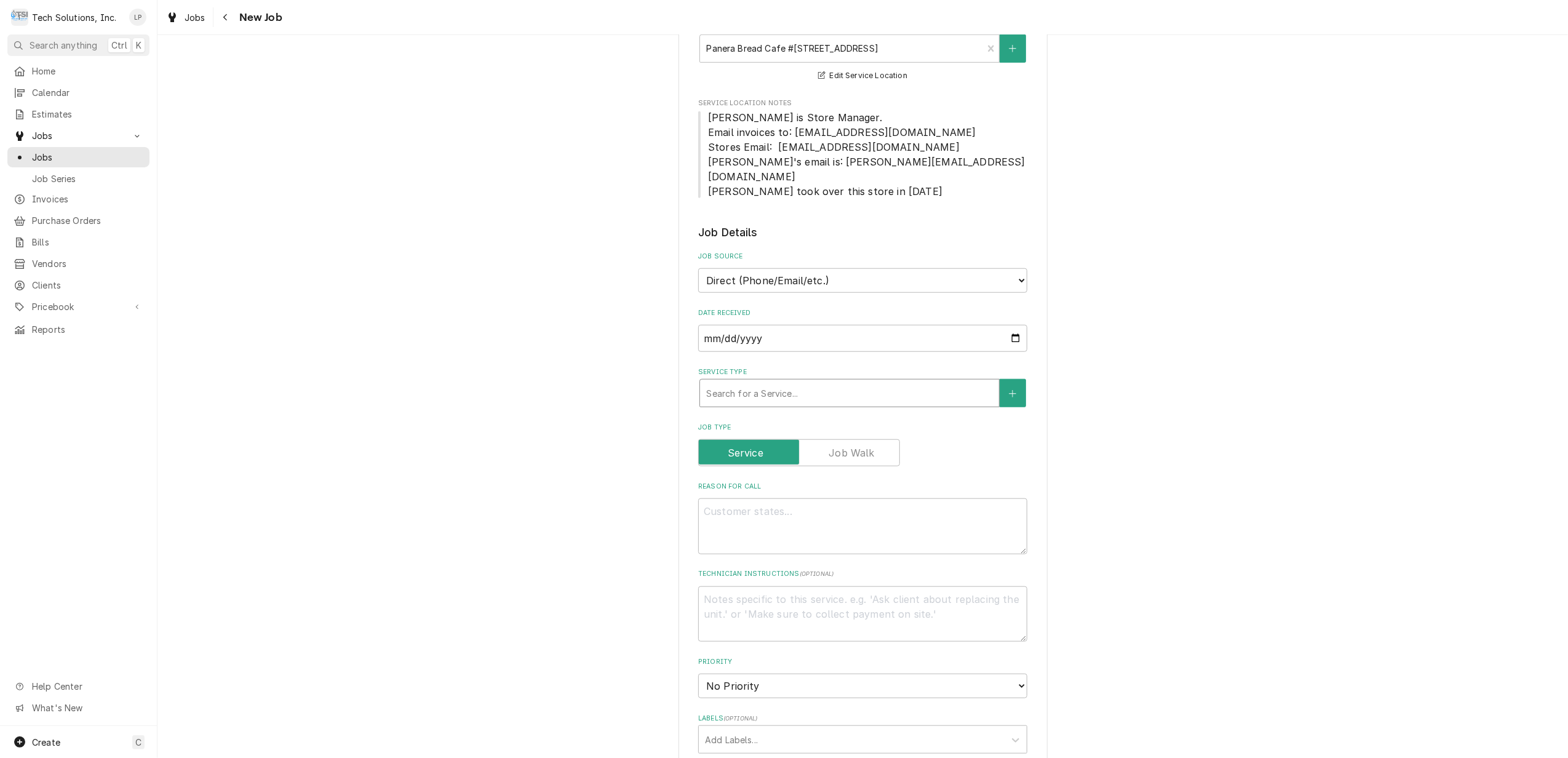
click at [908, 382] on div "Service Type" at bounding box center [849, 393] width 286 height 22
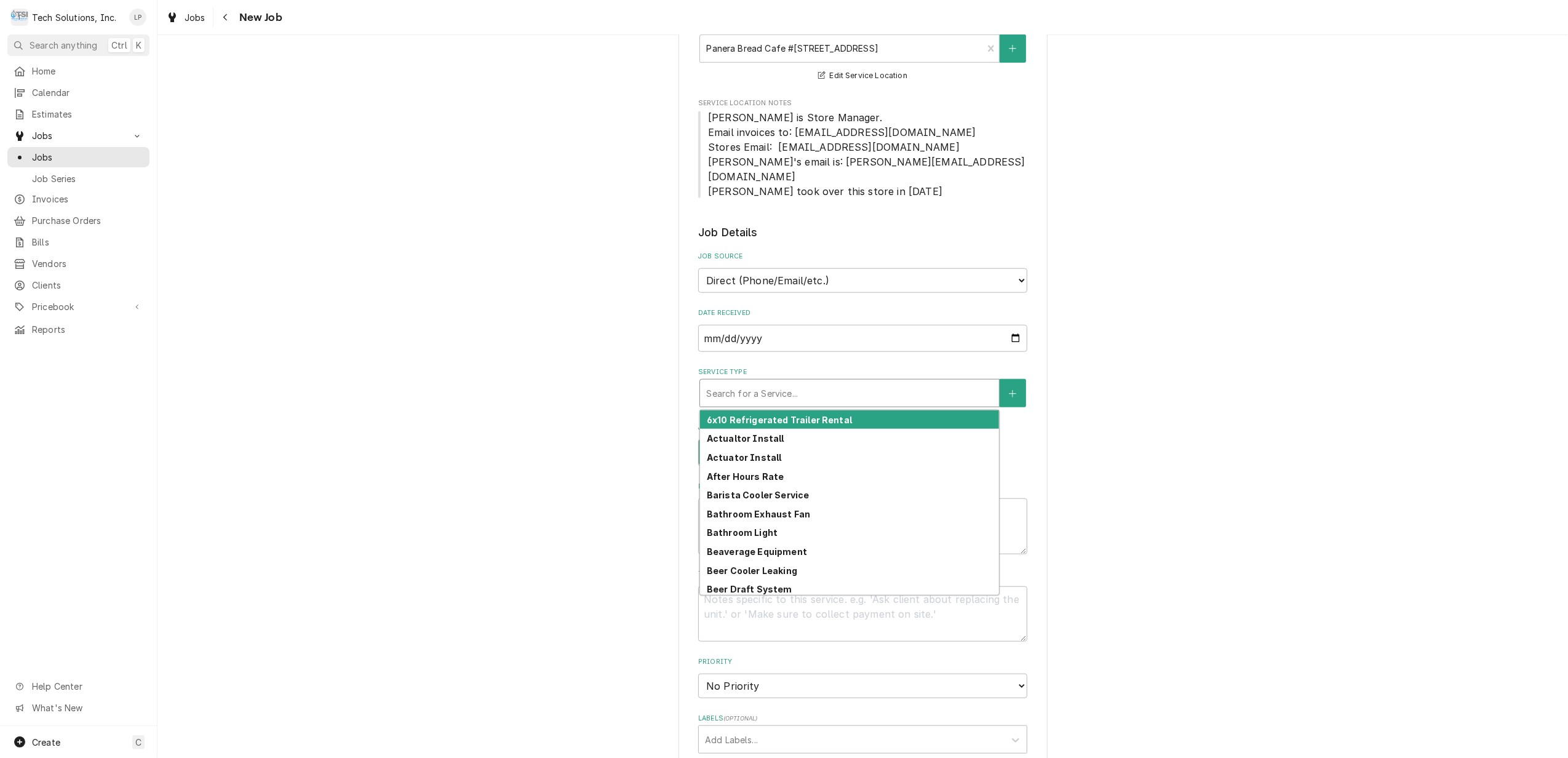
type textarea "x"
type input "D"
type textarea "x"
type input "Dr"
type textarea "x"
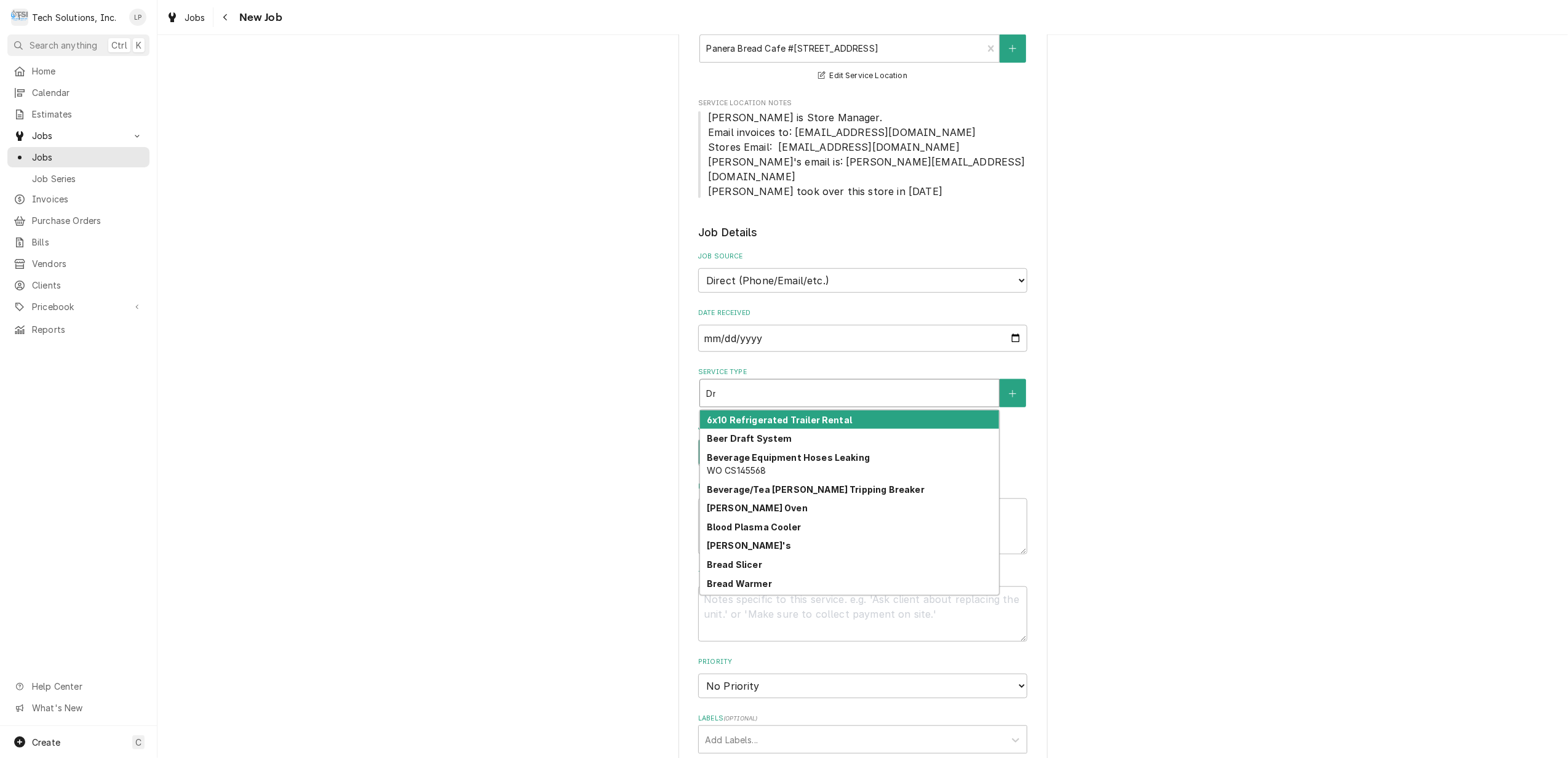
type input "Dra"
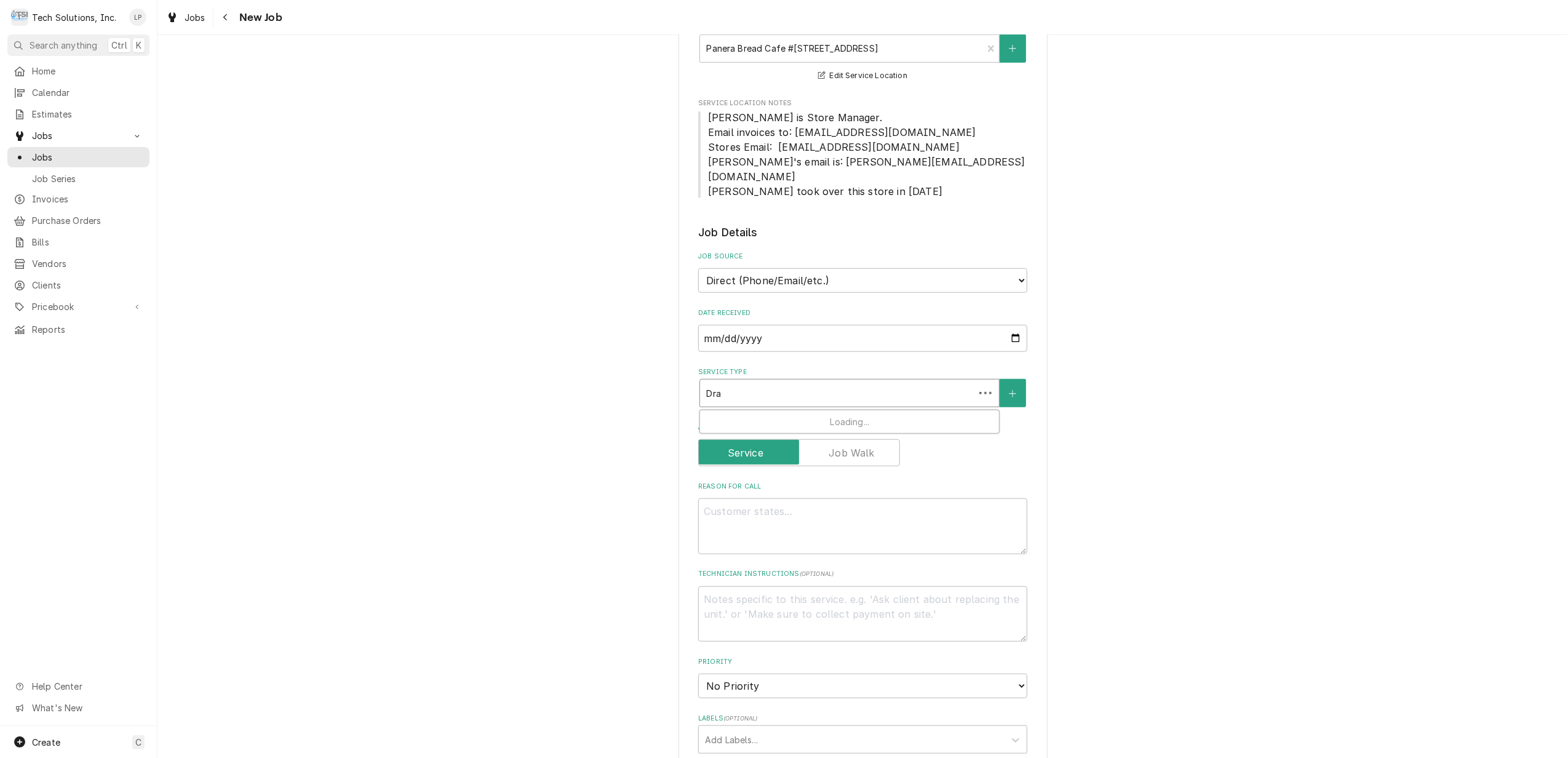
type textarea "x"
type input "Drai"
type textarea "x"
type input "Drain"
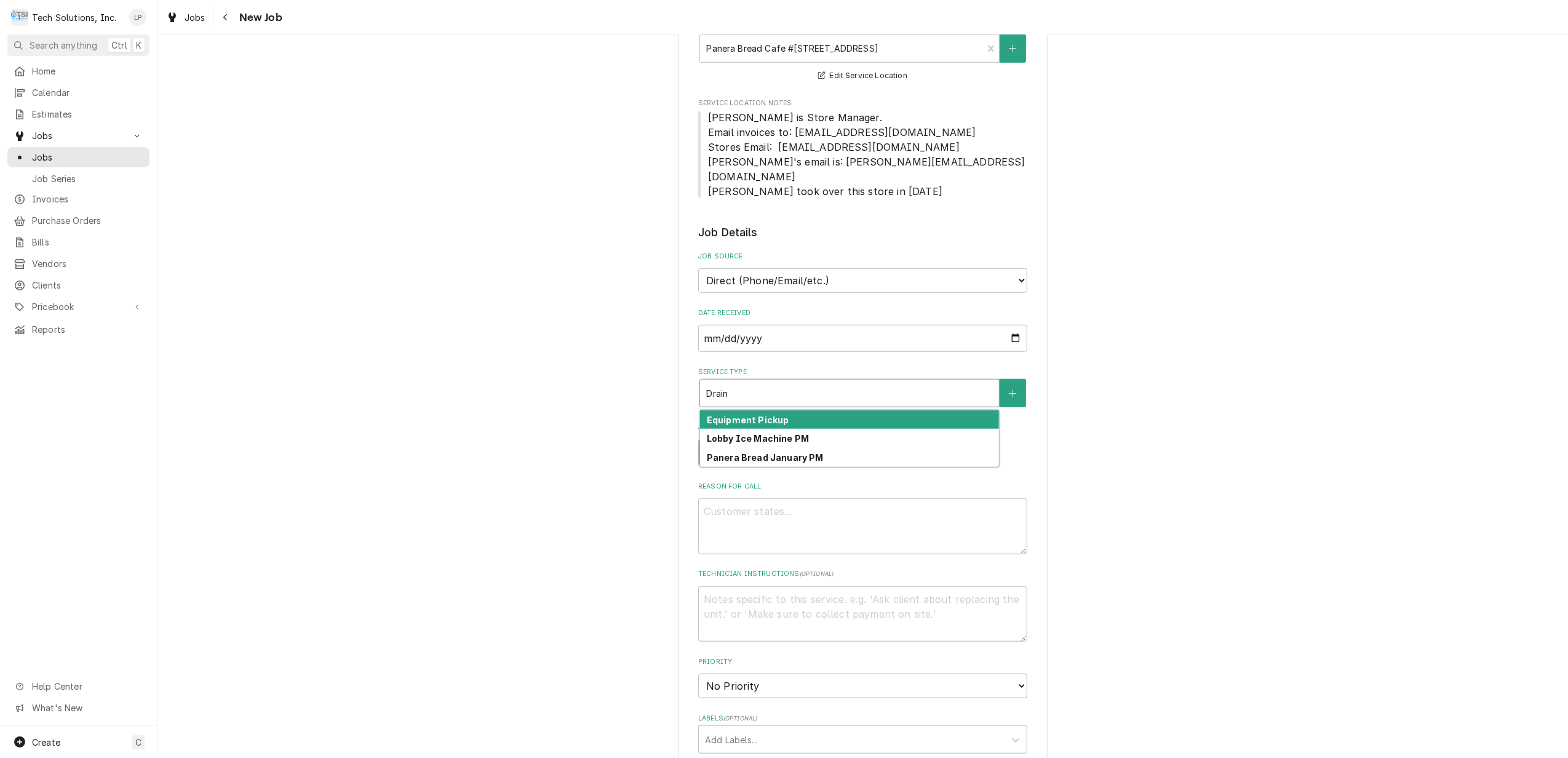
type textarea "x"
type input "Draina"
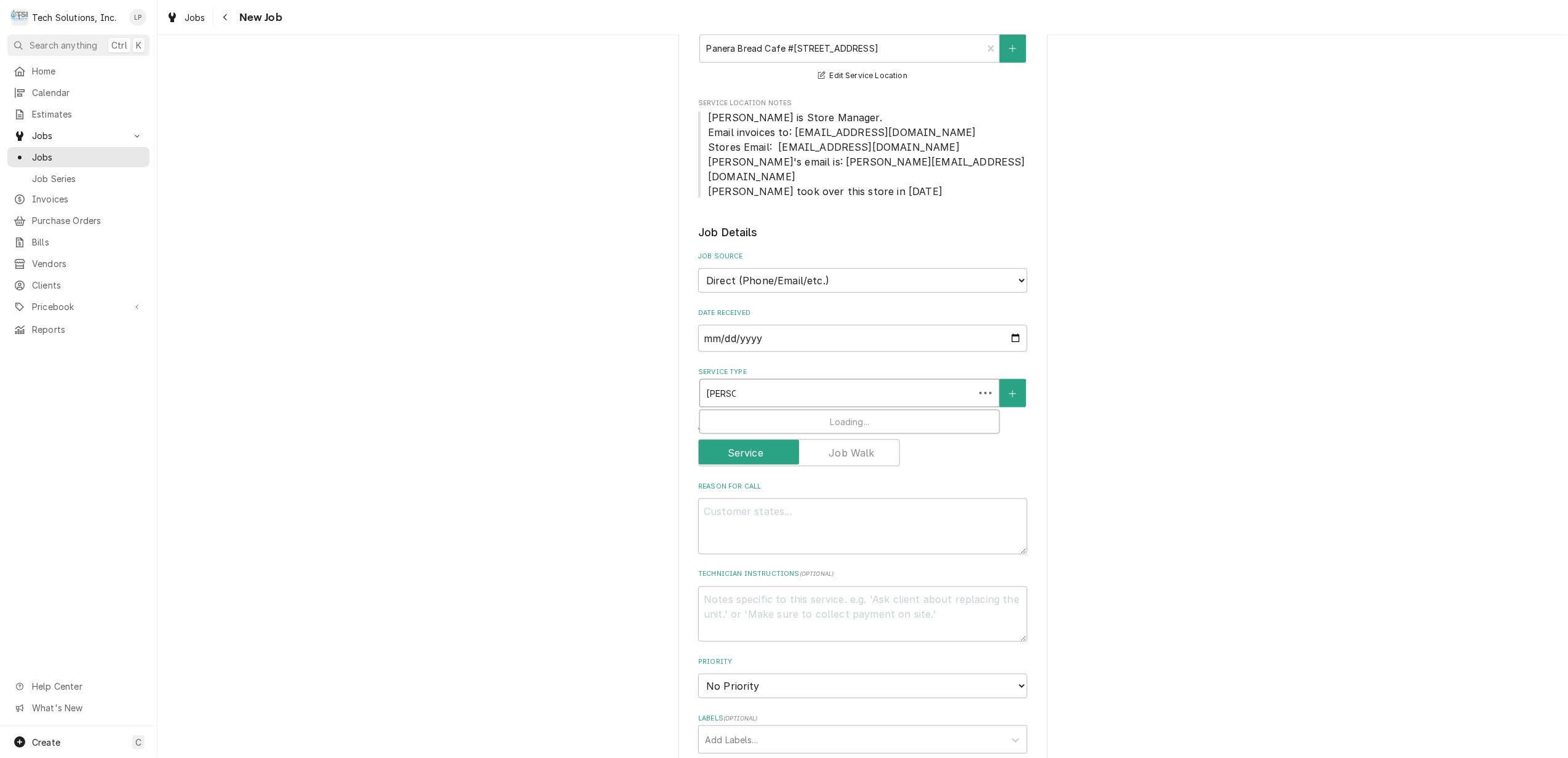
type textarea "x"
type input "Drainag"
type textarea "x"
type input "Draina"
type textarea "x"
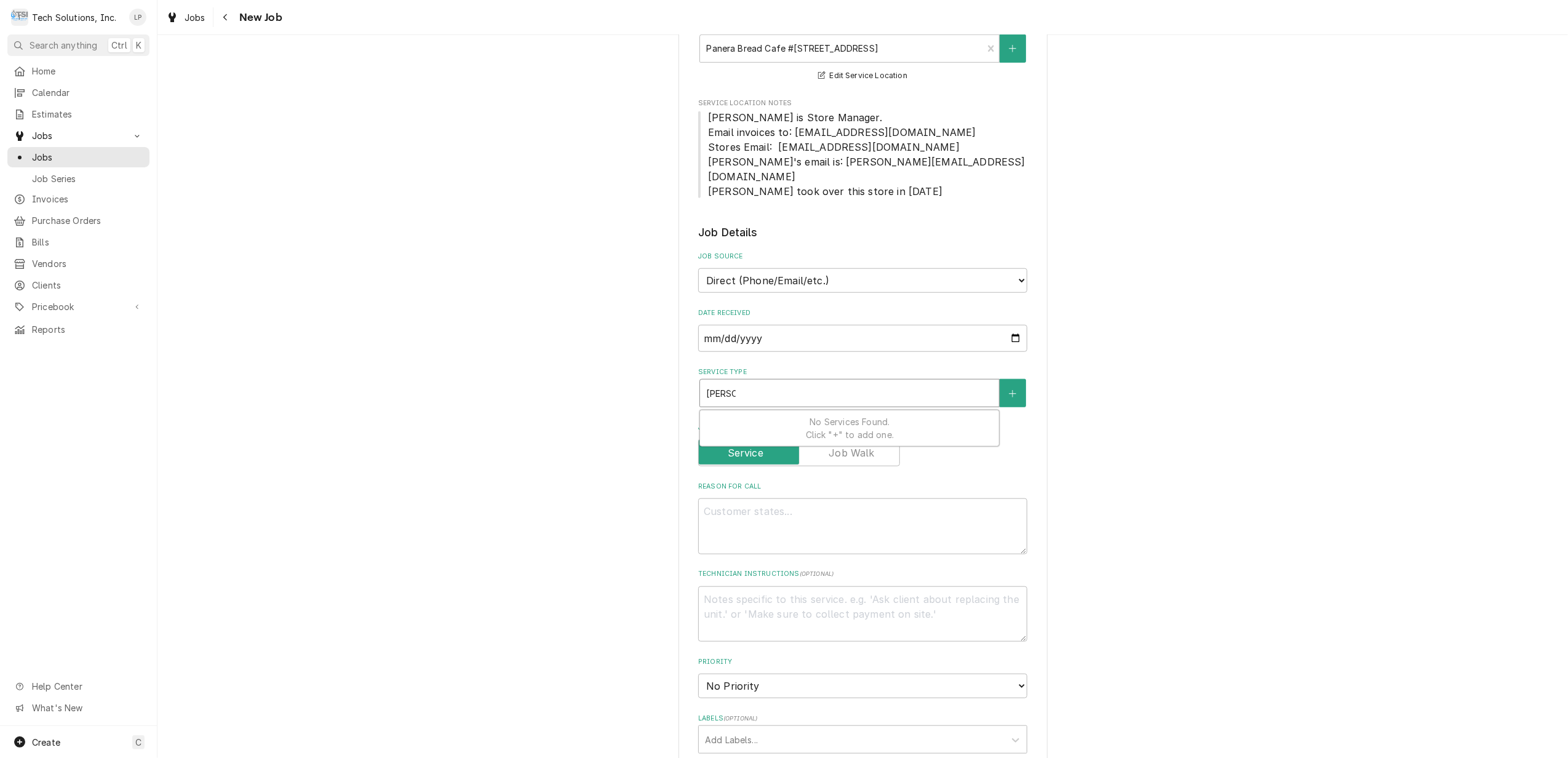
type input "Drain"
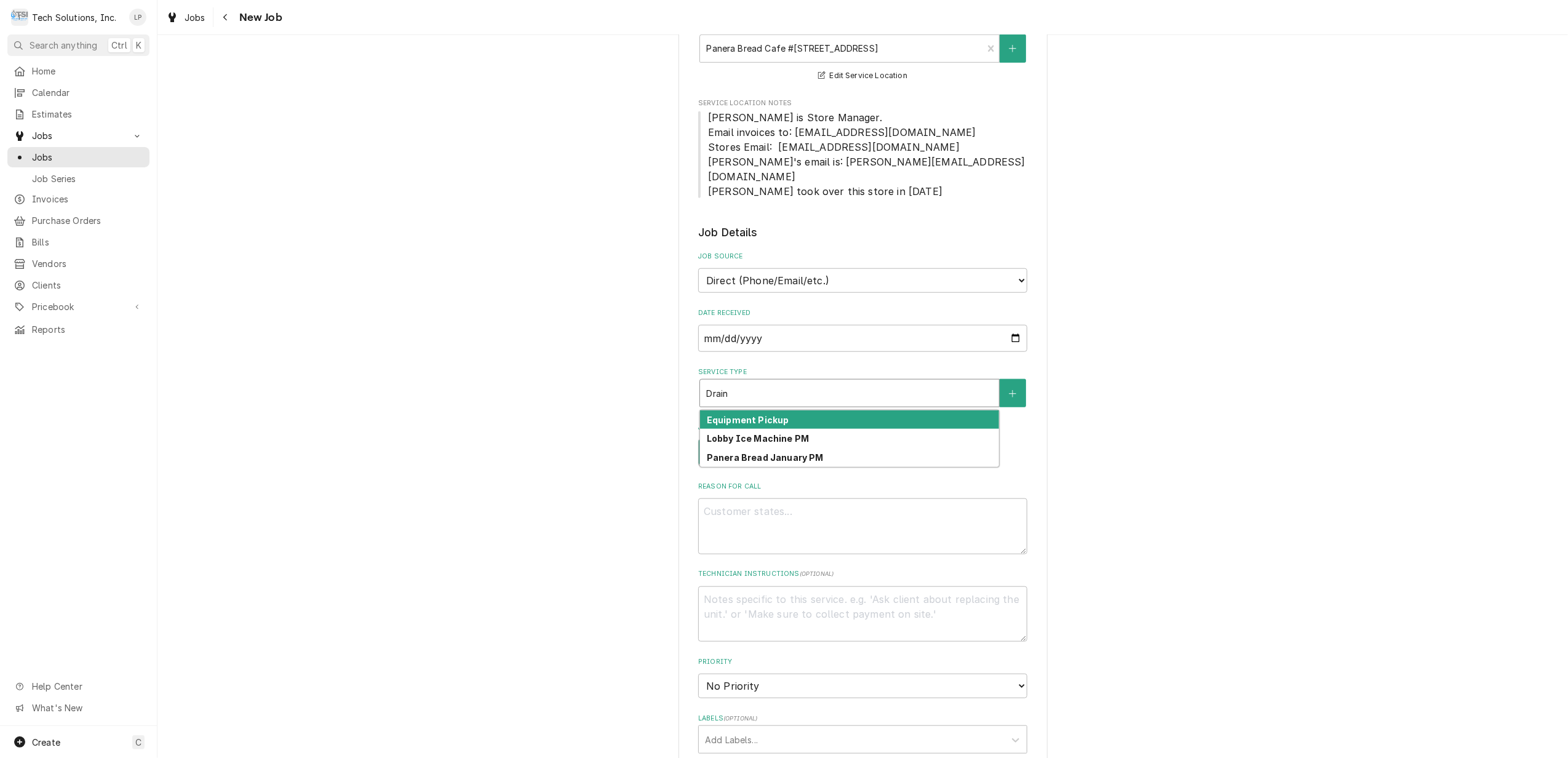
type textarea "x"
type input "Drai"
type textarea "x"
type input "Dra"
type textarea "x"
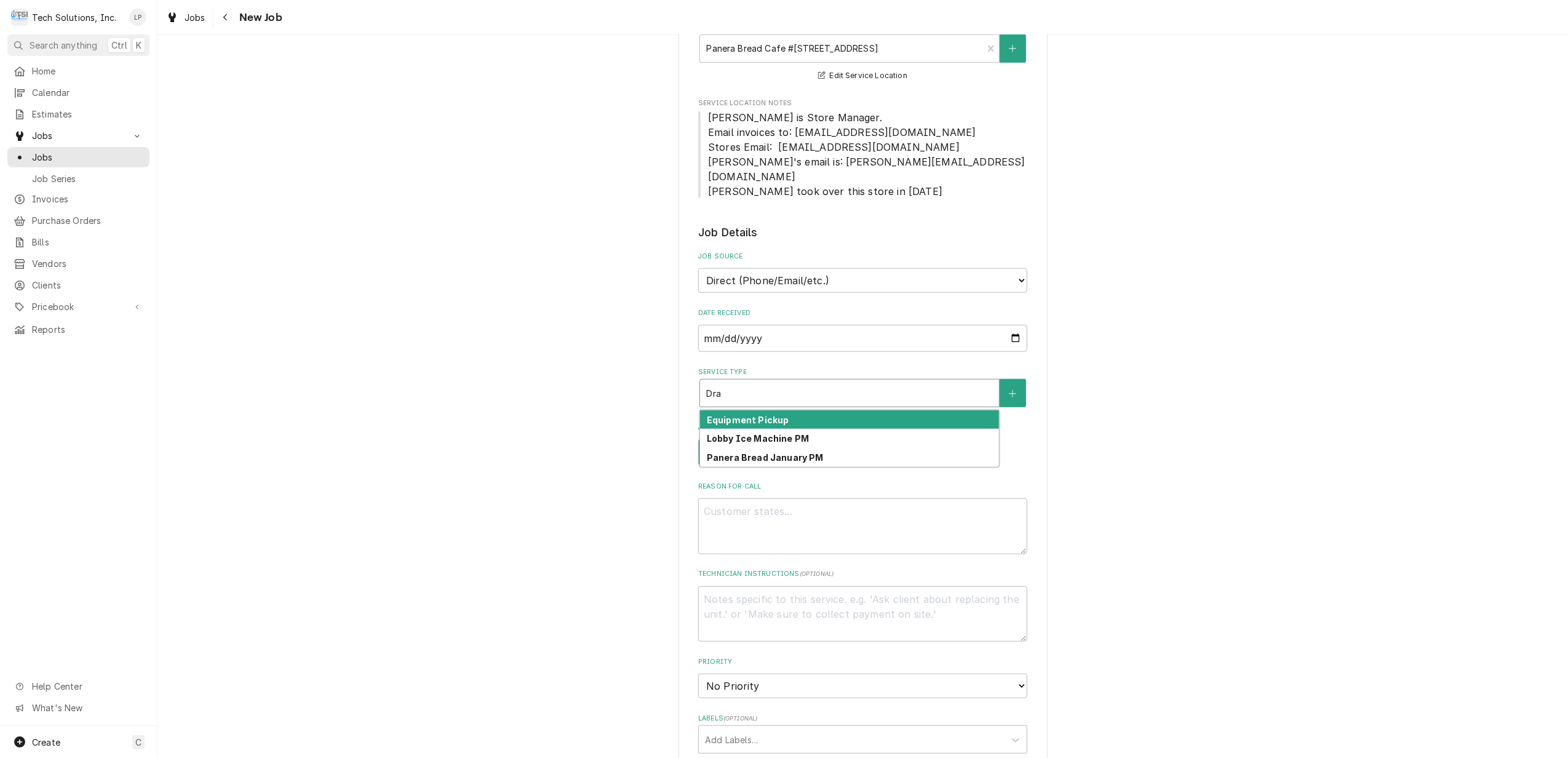
type input "Dr"
type textarea "x"
type input "D"
type textarea "x"
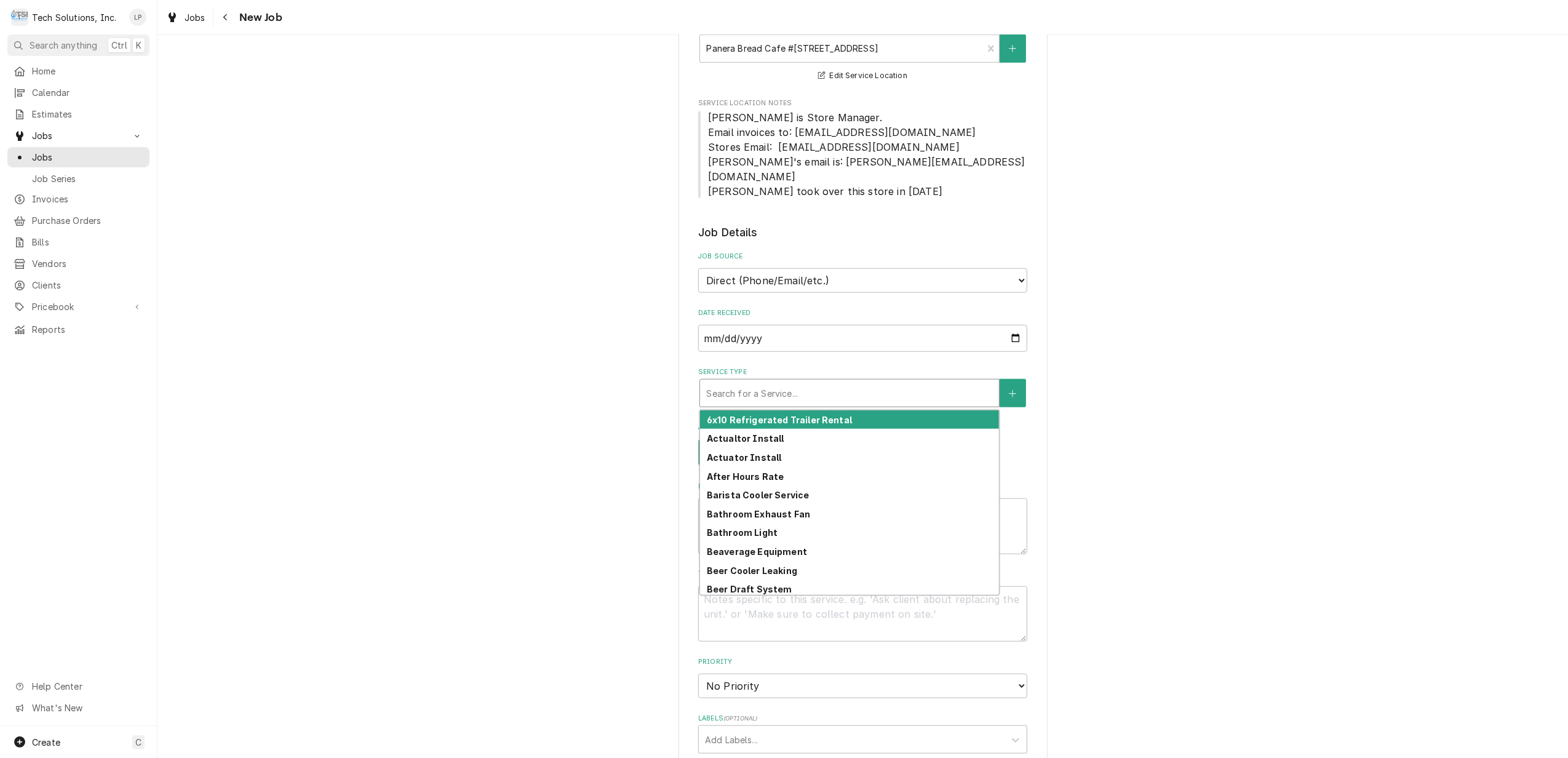
type textarea "x"
type input "l"
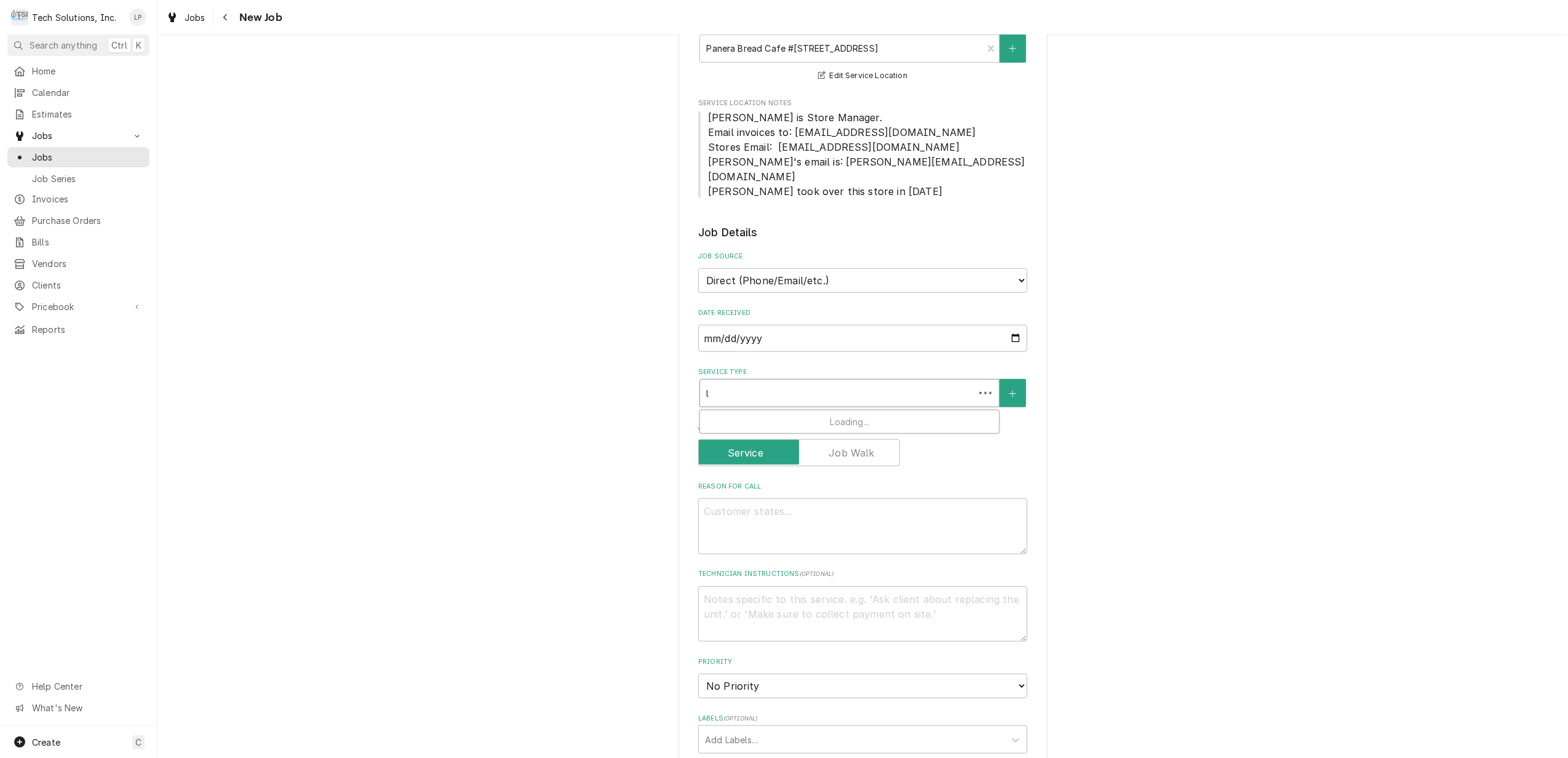
type textarea "x"
type input "la"
type textarea "x"
type input "lab"
type textarea "x"
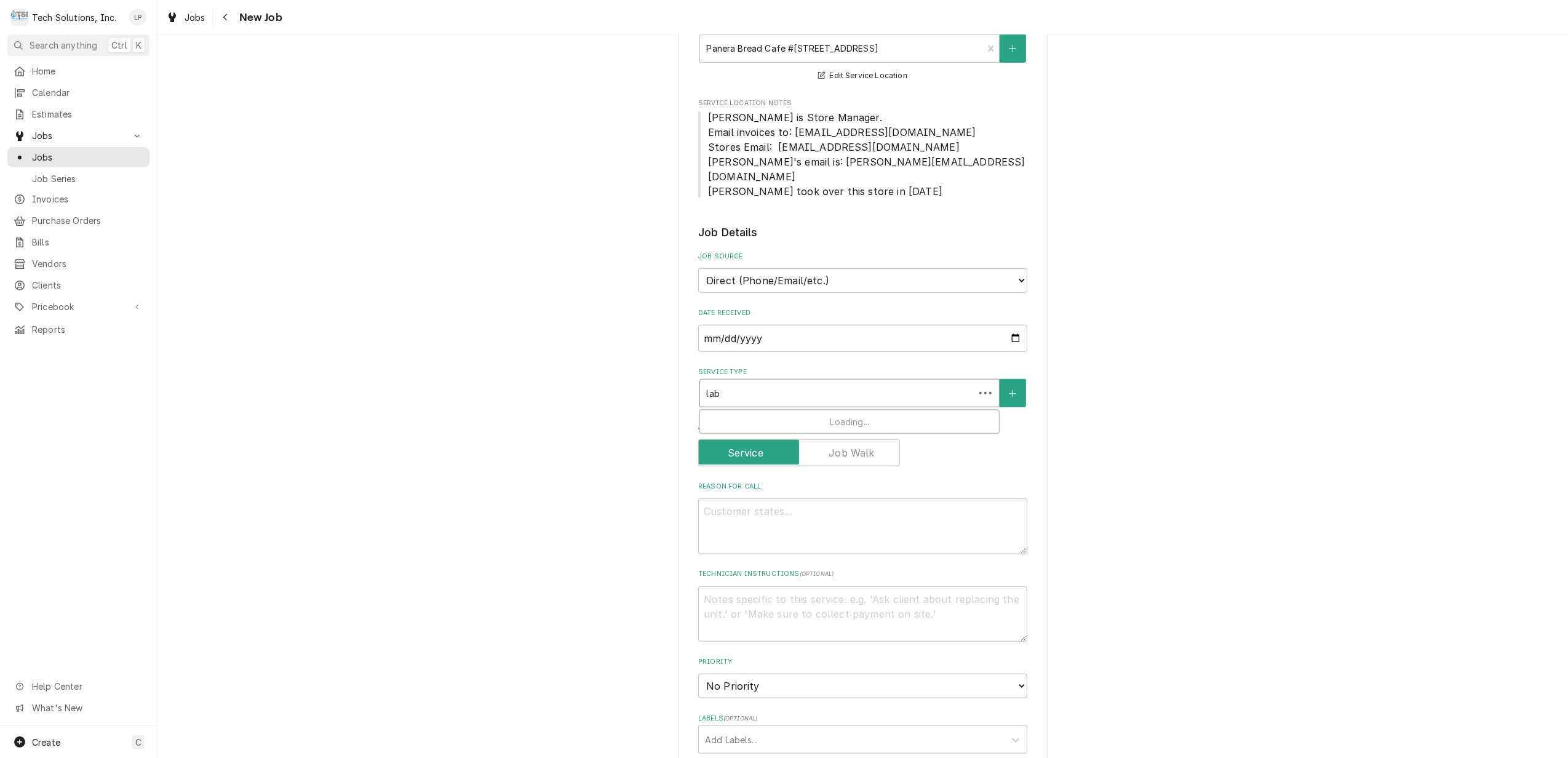
type input "labo"
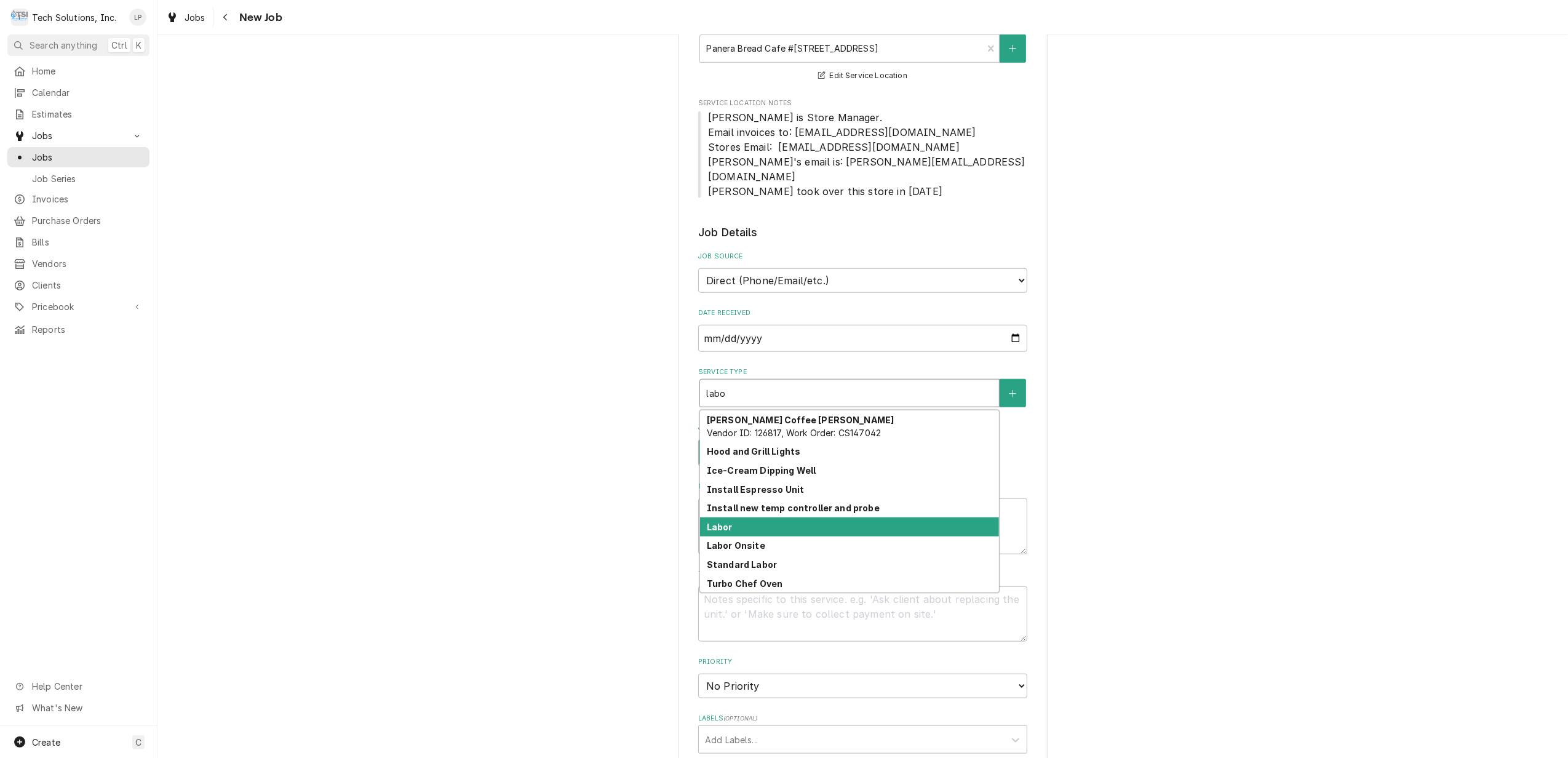
click at [879, 518] on div "Labor" at bounding box center [849, 527] width 299 height 19
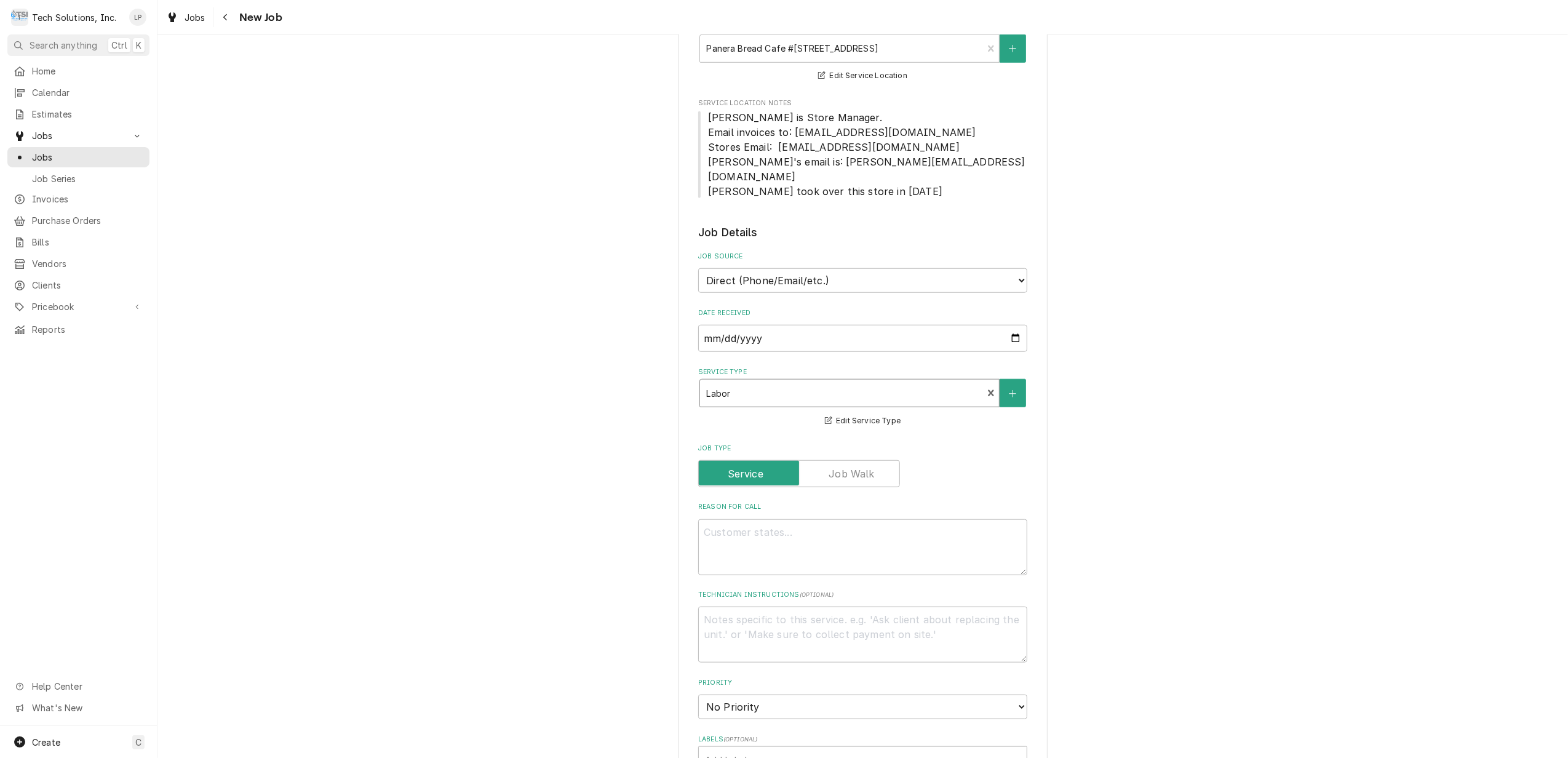
click at [1162, 460] on div "Please provide the following information to create a job: Client Details Client…" at bounding box center [862, 160] width 1410 height 2214
drag, startPoint x: 815, startPoint y: 508, endPoint x: 1261, endPoint y: 580, distance: 451.8
click at [1261, 580] on div "Please provide the following information to create a job: Client Details Client…" at bounding box center [862, 160] width 1410 height 2214
paste textarea "Drainage issue with ceiling drive thru unit"
type textarea "x"
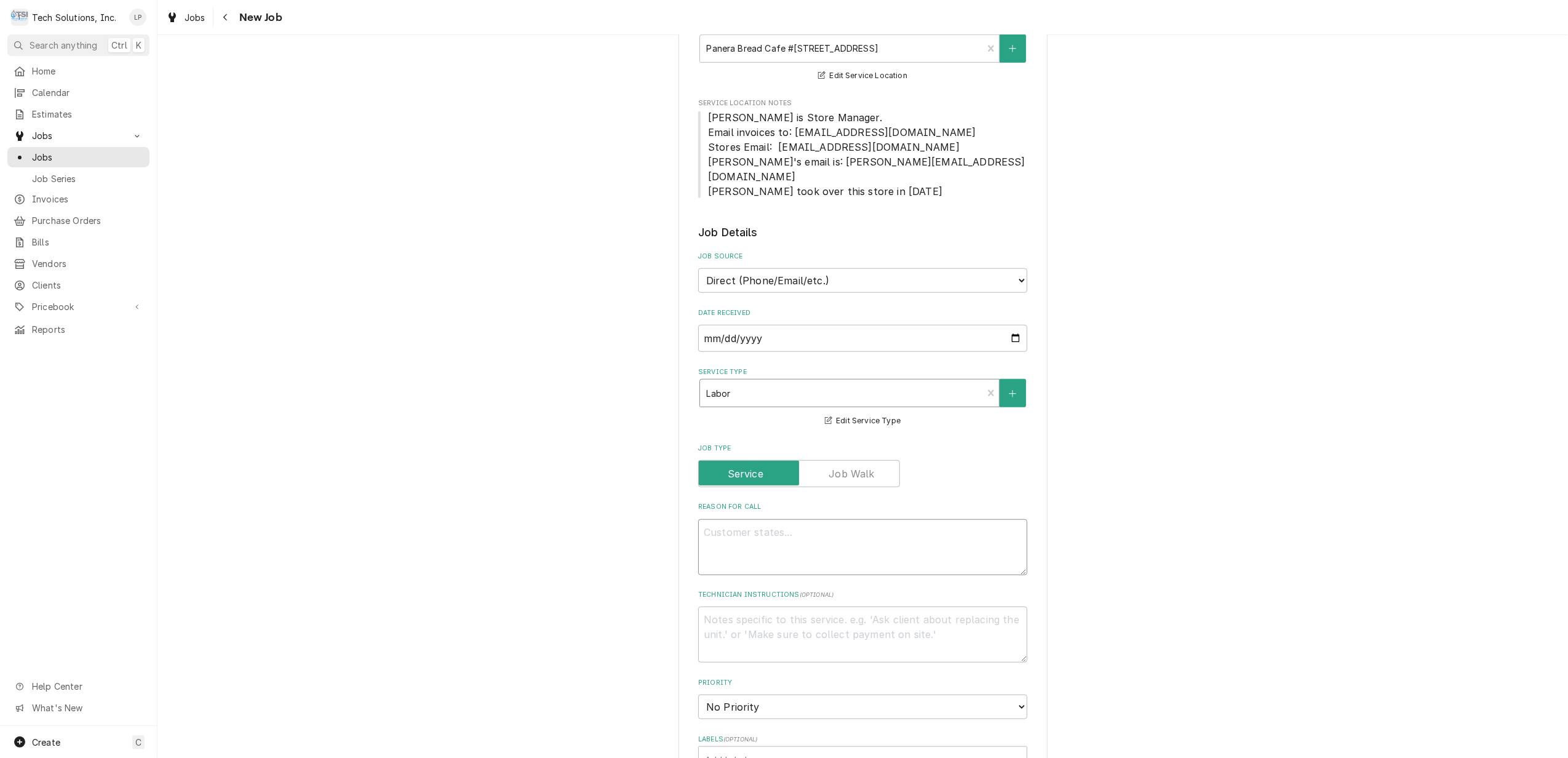
type textarea "Drainage issue with ceiling drive thru unit"
click at [876, 519] on textarea "Drainage issue with ceiling drive thru unit" at bounding box center [862, 547] width 329 height 56
type textarea "x"
type textarea "Drainage issue with ceiling drive thru Aunit"
type textarea "x"
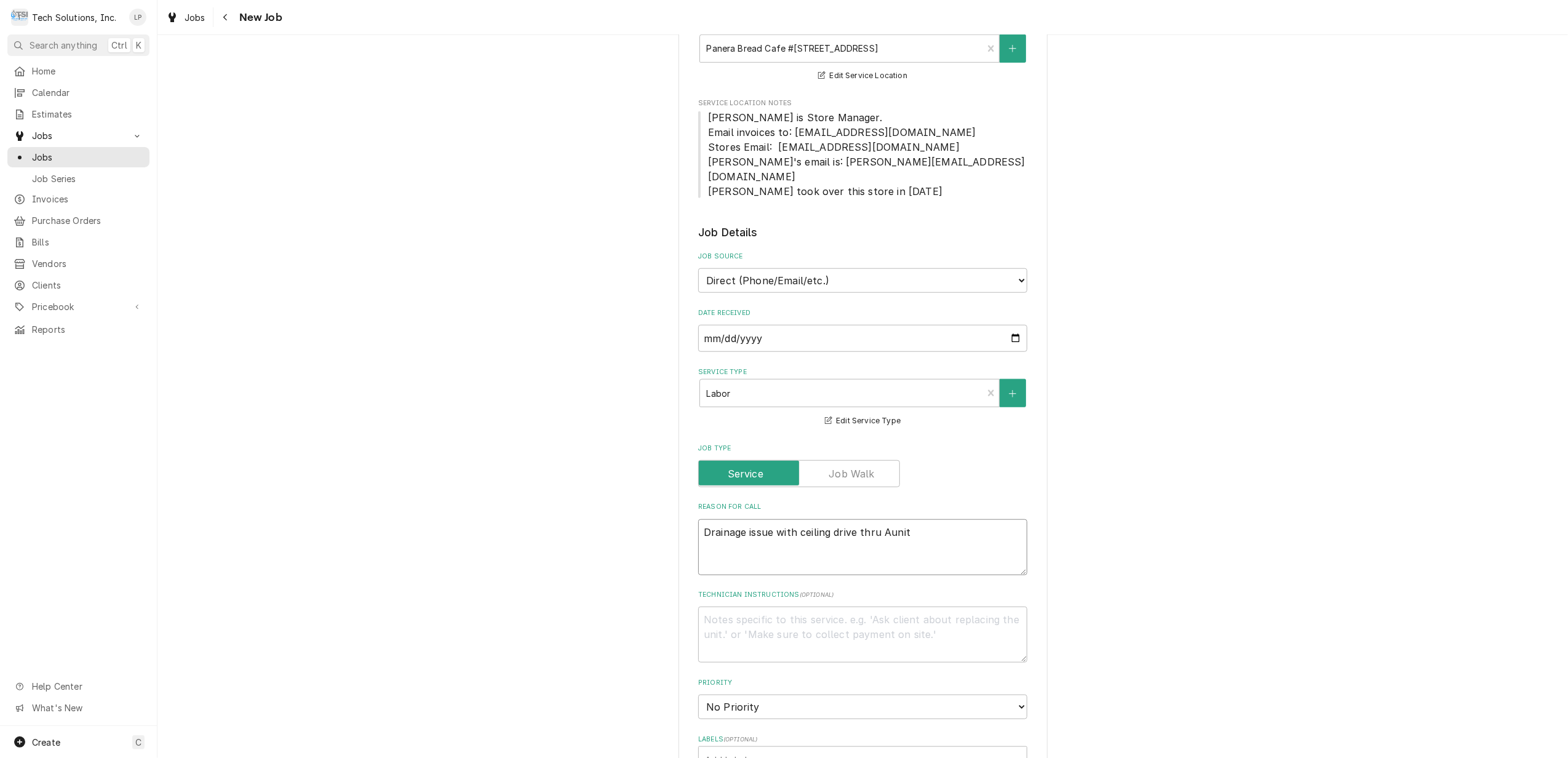
type textarea "Drainage issue with ceiling drive thru ACunit"
type textarea "x"
type textarea "Drainage issue with ceiling drive thru AC unit"
click at [914, 519] on textarea "Drainage issue with ceiling drive thru AC unit" at bounding box center [862, 547] width 329 height 56
type textarea "x"
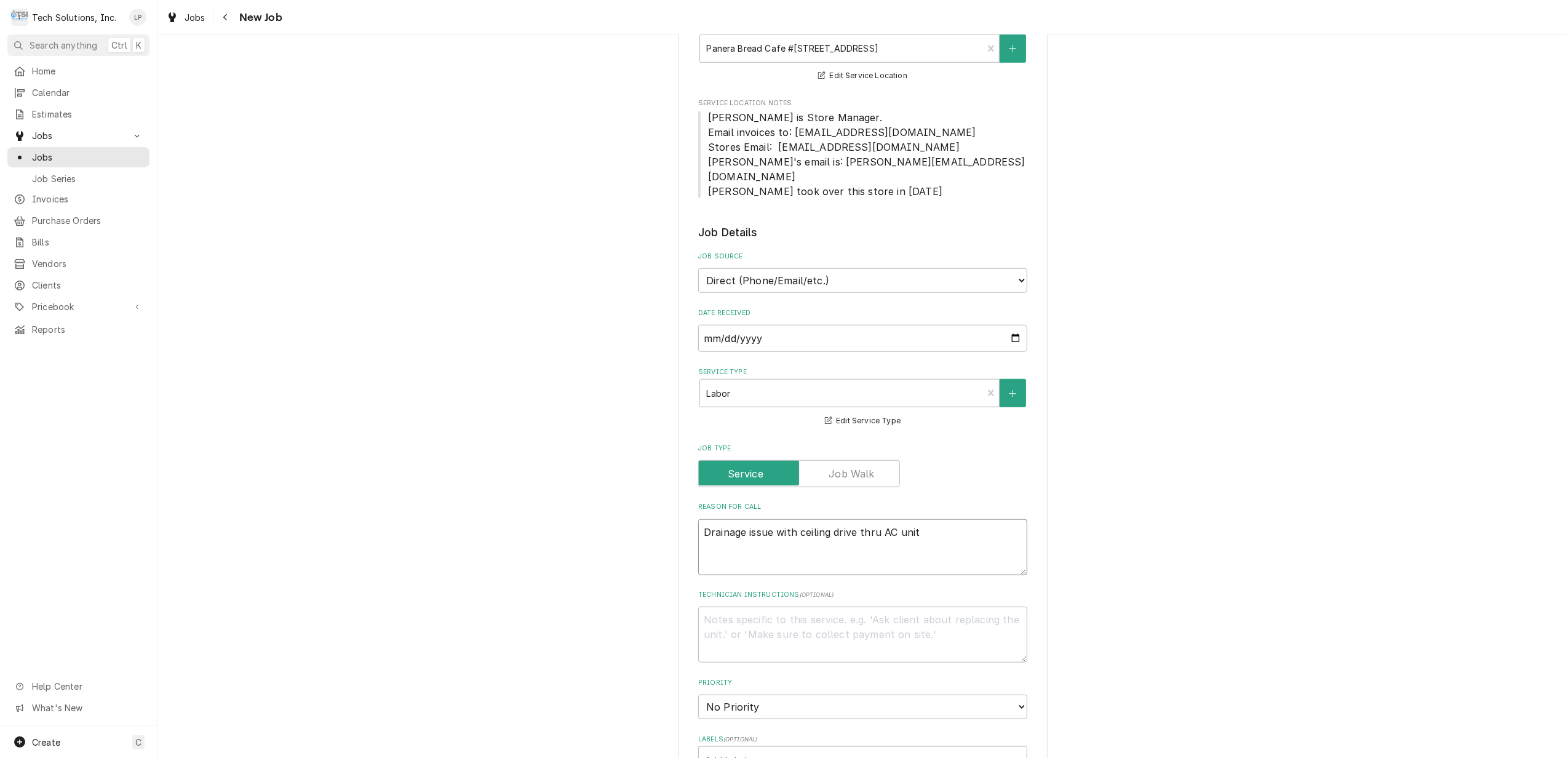
type textarea "Drainage issue with ceiling drive thru AC unit."
type textarea "x"
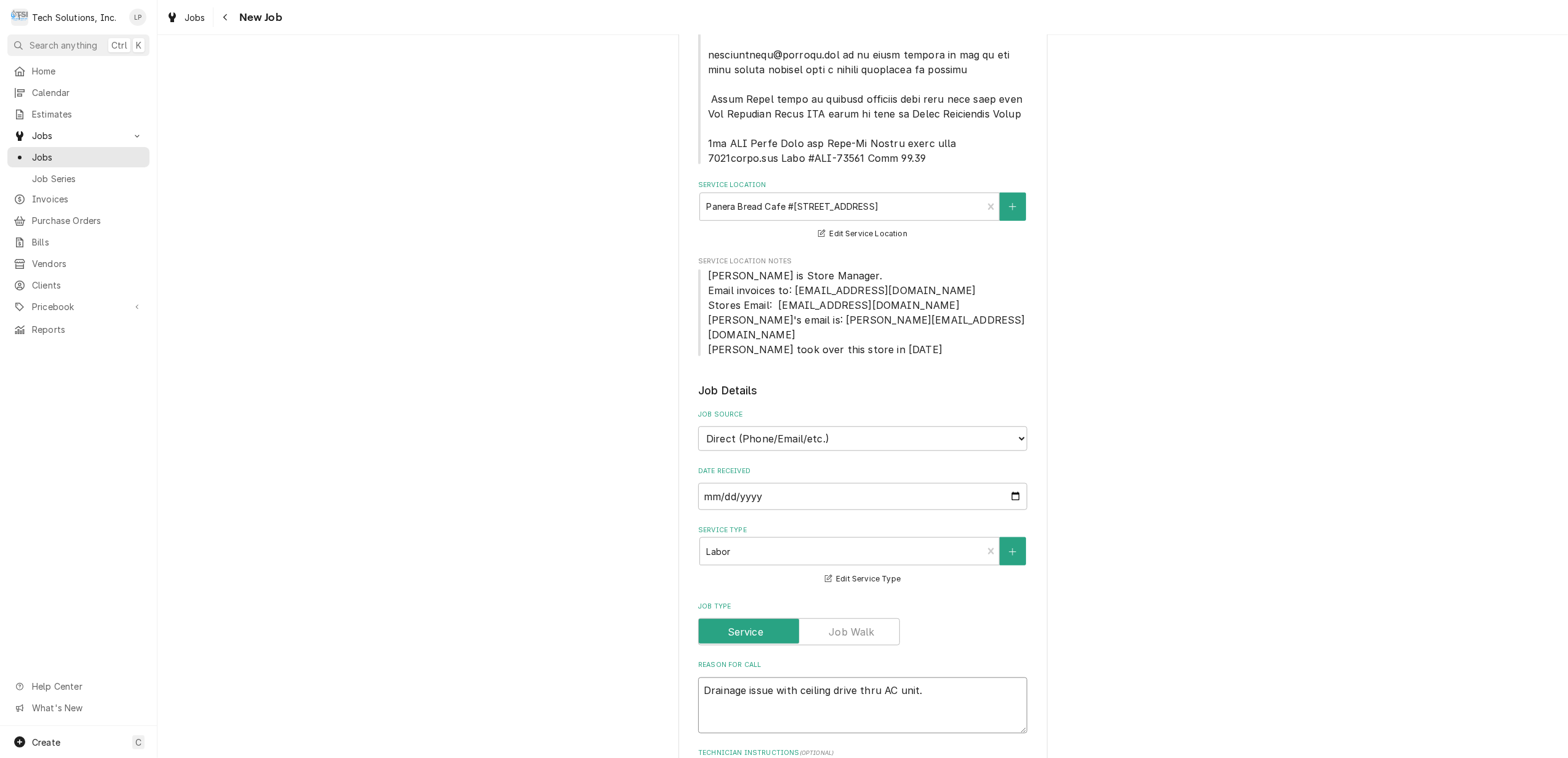
scroll to position [830, 0]
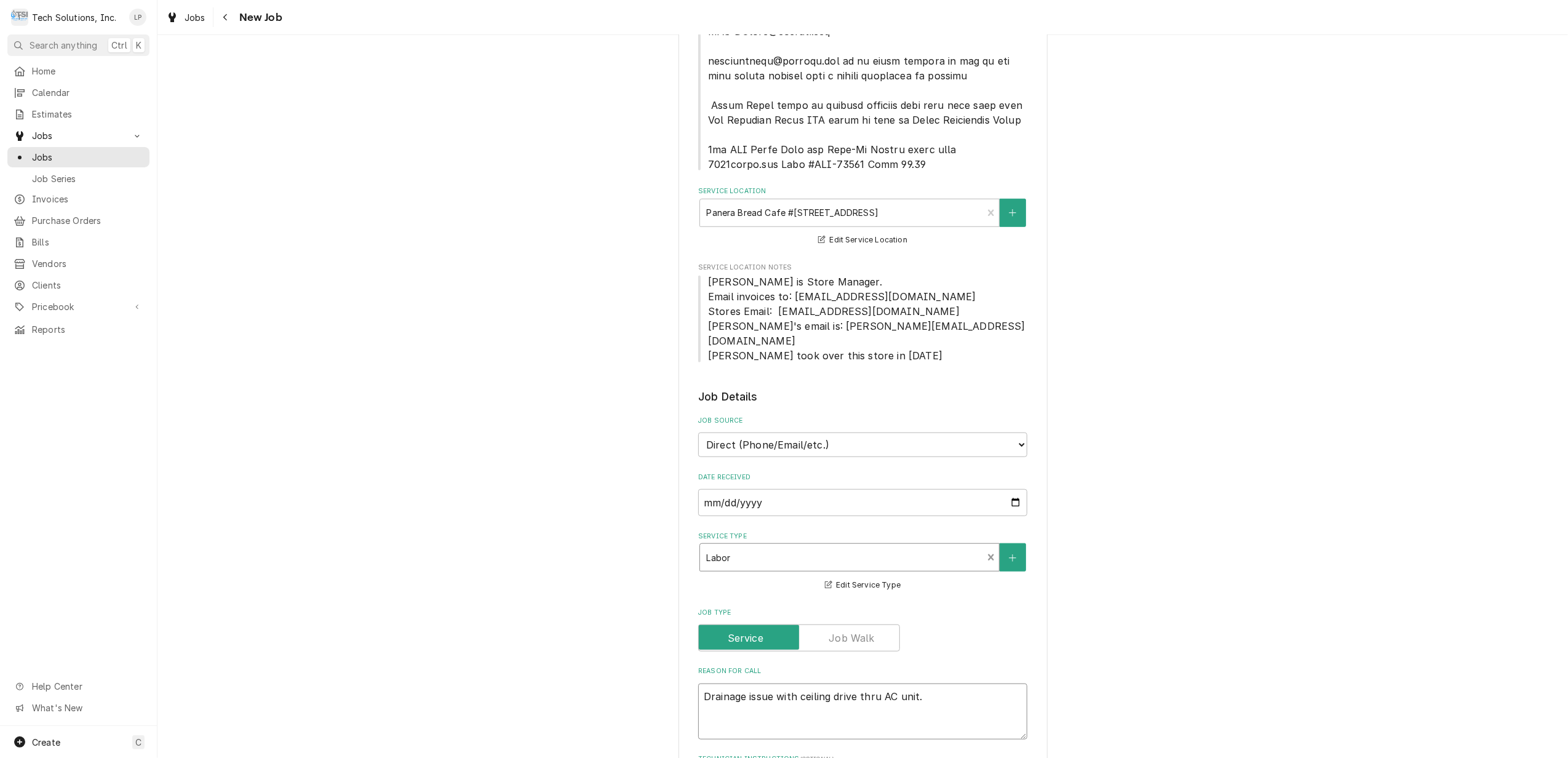
type textarea "Drainage issue with ceiling drive thru AC unit."
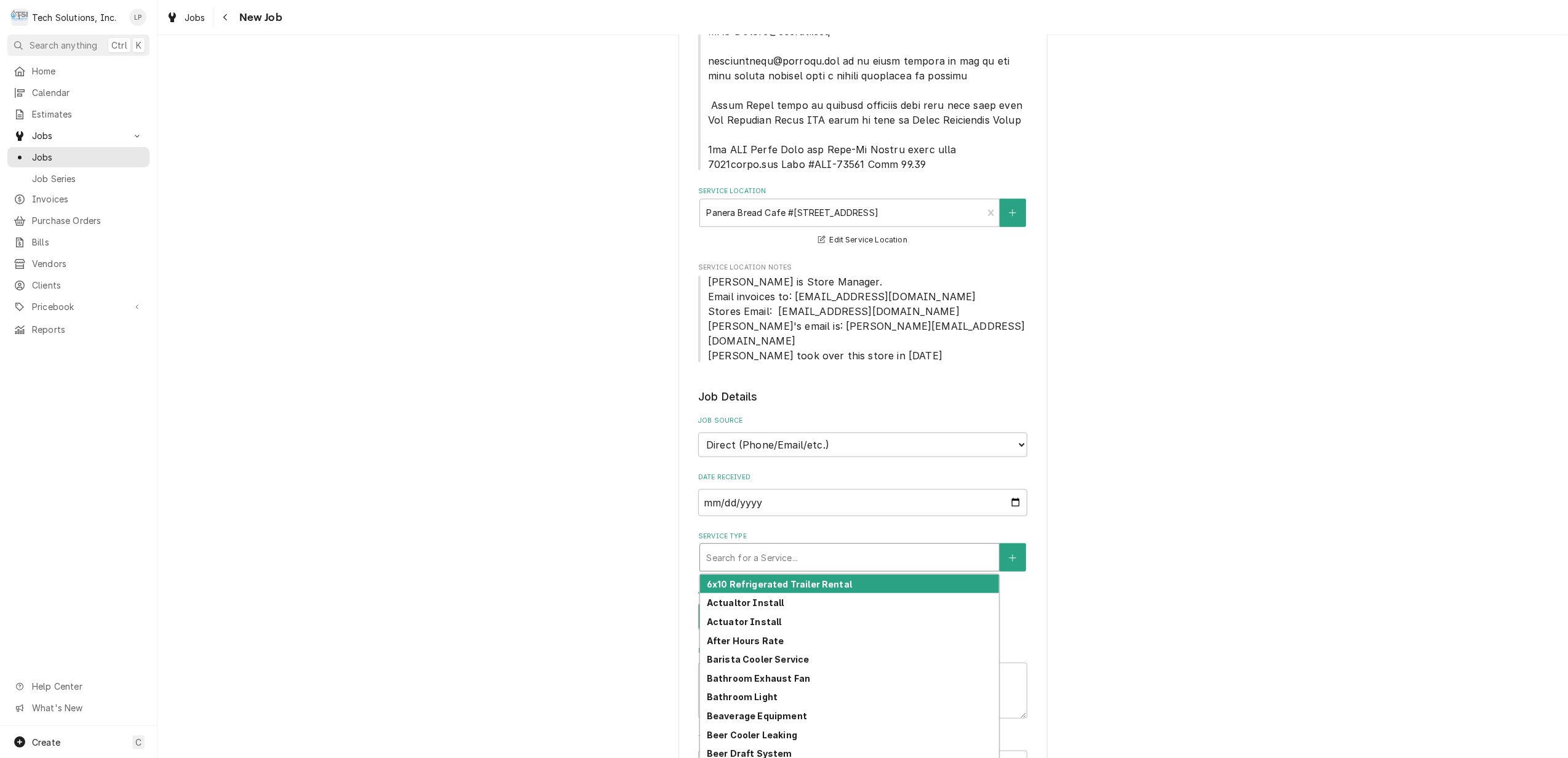
click at [879, 546] on div "Service Type" at bounding box center [849, 557] width 286 height 22
type textarea "x"
type input "A"
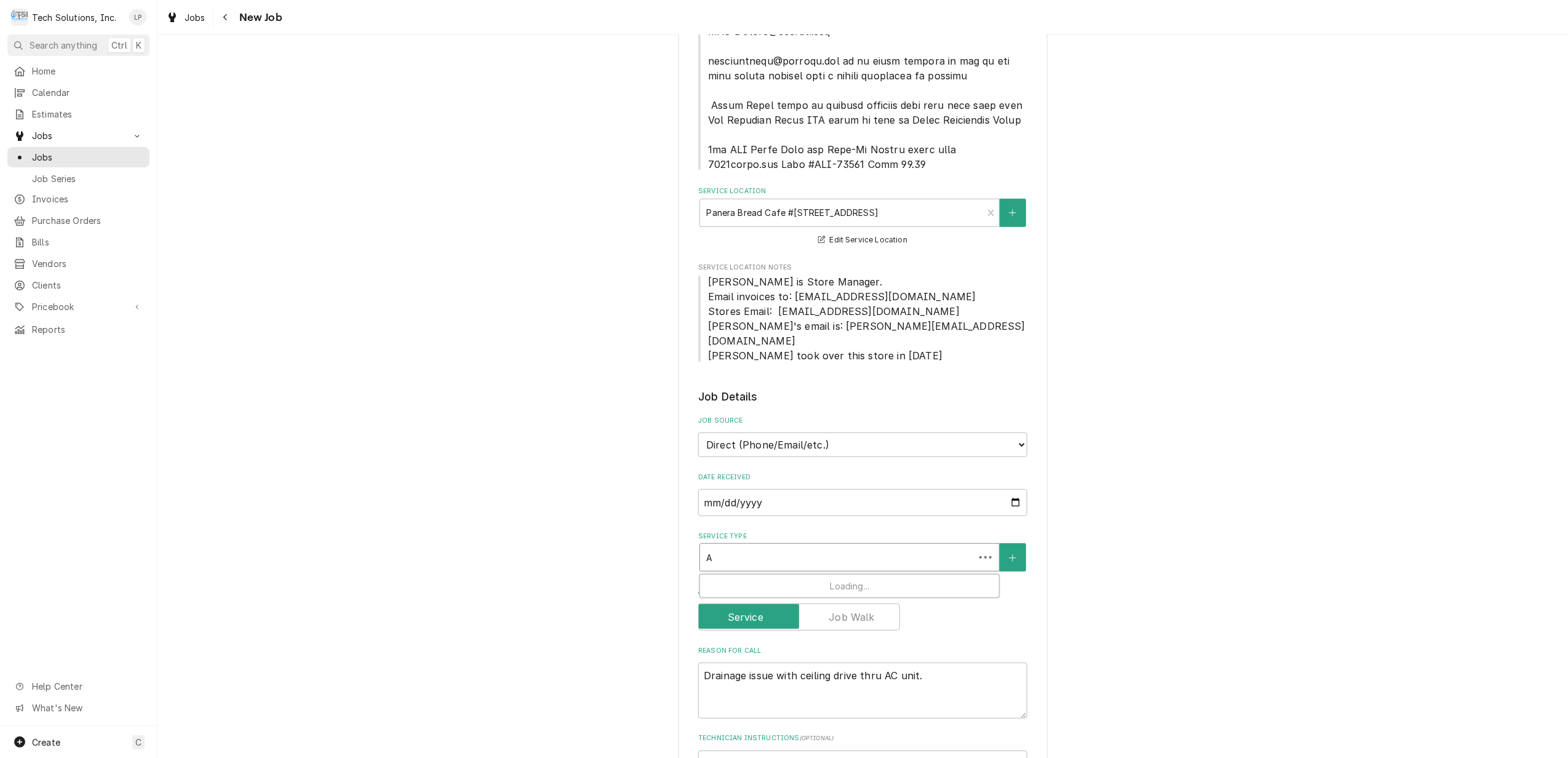
type textarea "x"
type input "AC"
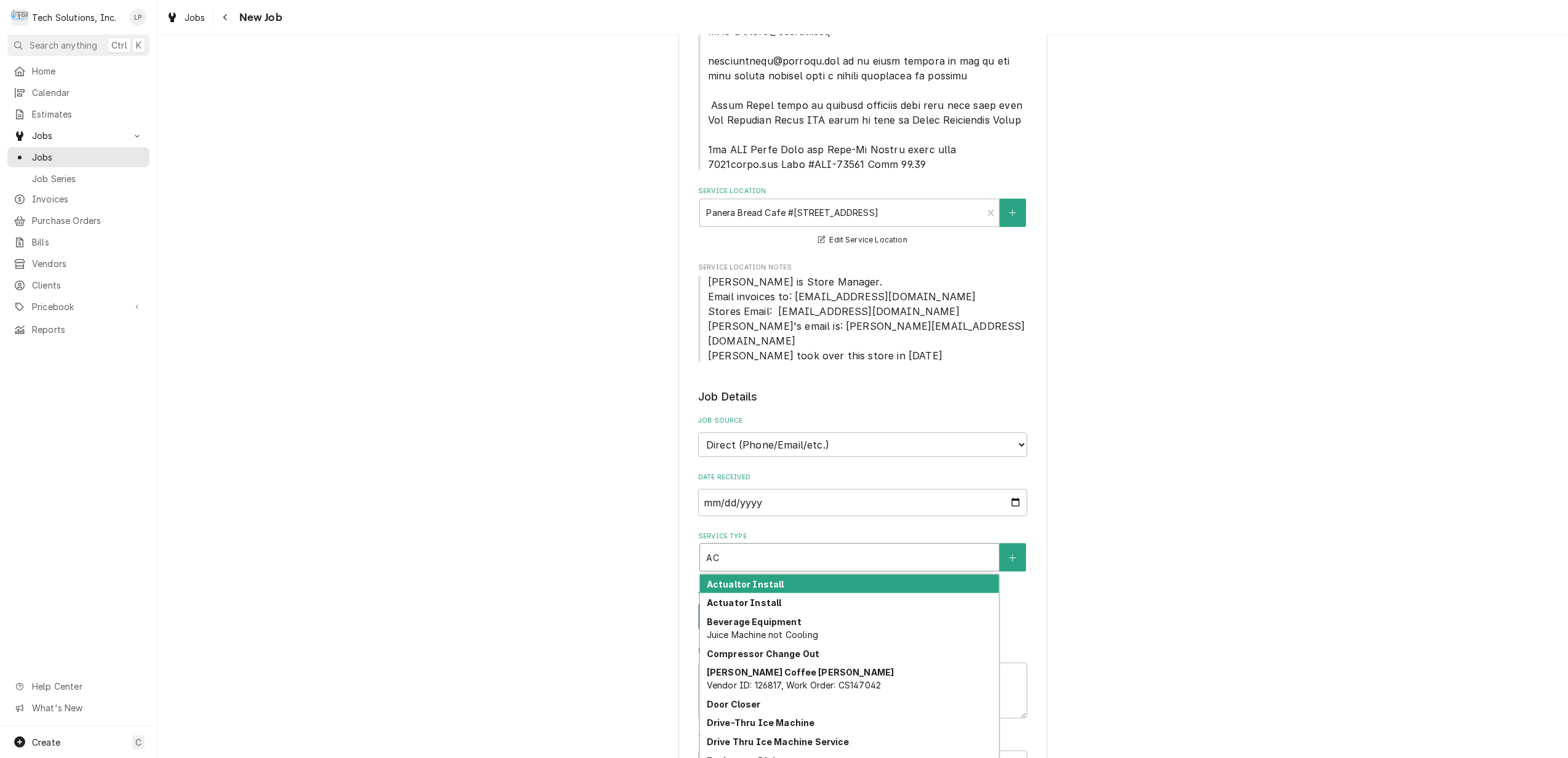
type textarea "x"
type input "A"
type textarea "x"
type input "A"
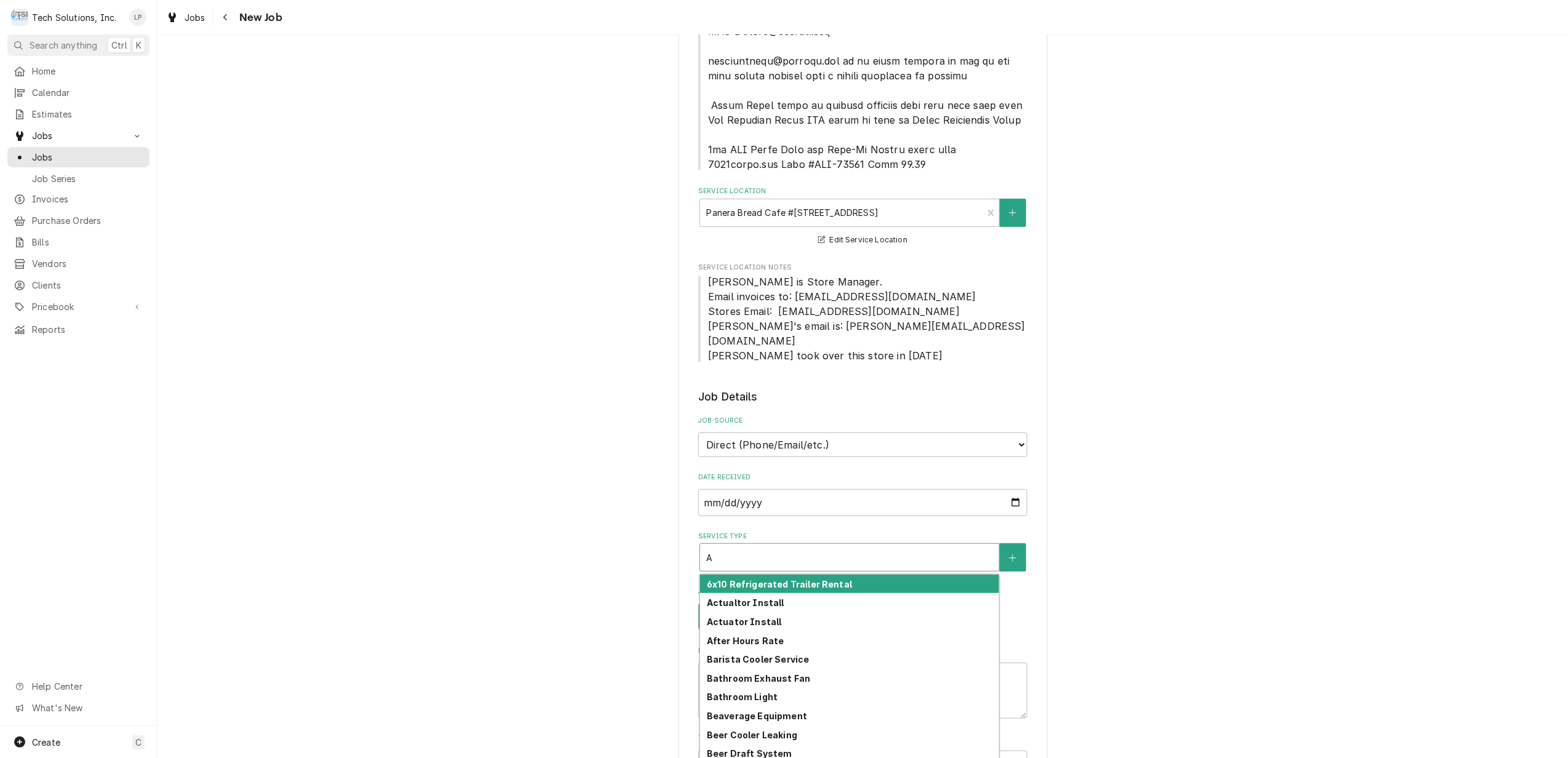
type textarea "x"
type input "Ai"
type textarea "x"
type input "Air"
type textarea "x"
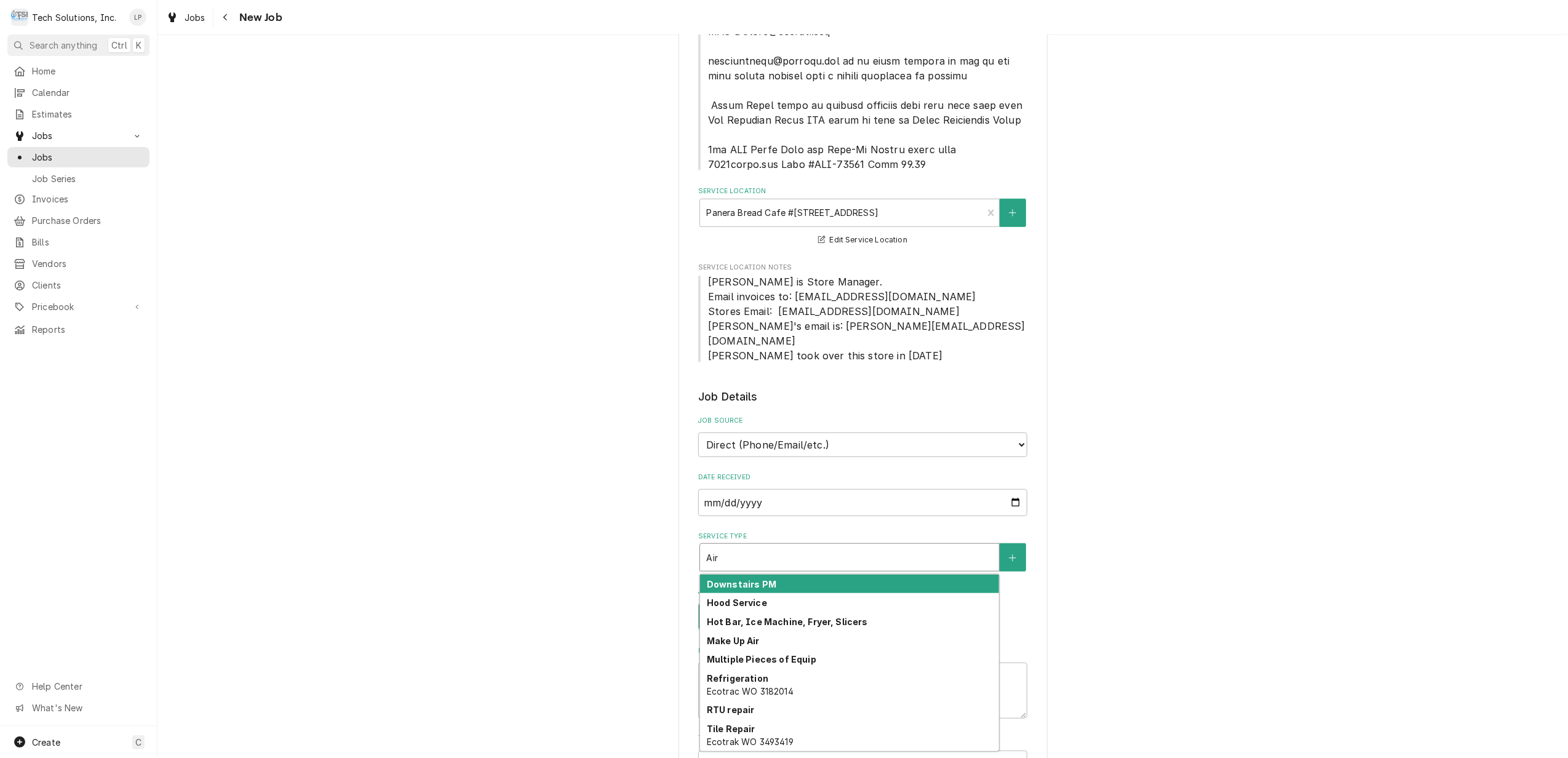
type input "Ai"
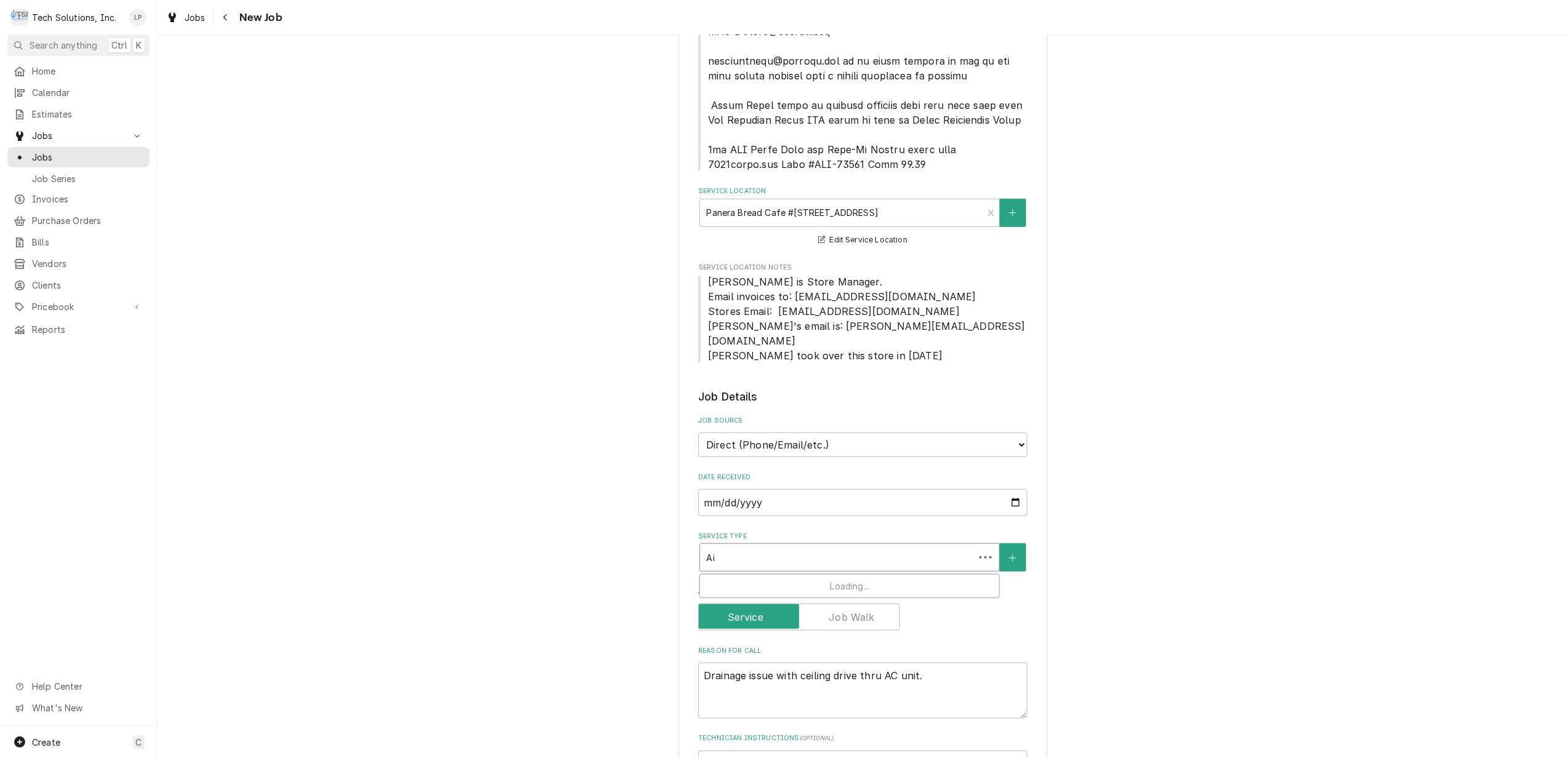
type textarea "x"
type input "A"
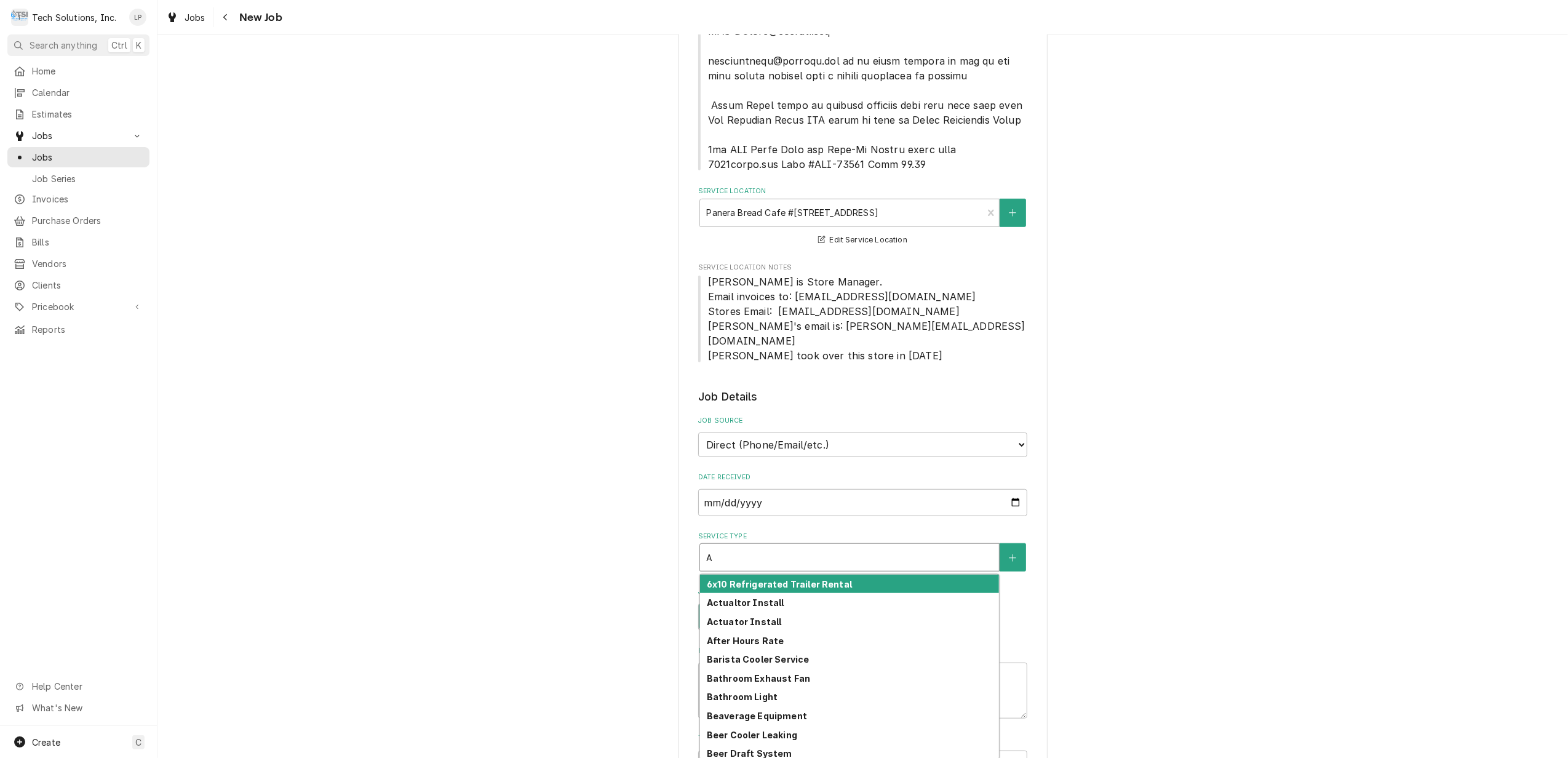
type textarea "x"
type input "D"
type textarea "x"
type input "Dr"
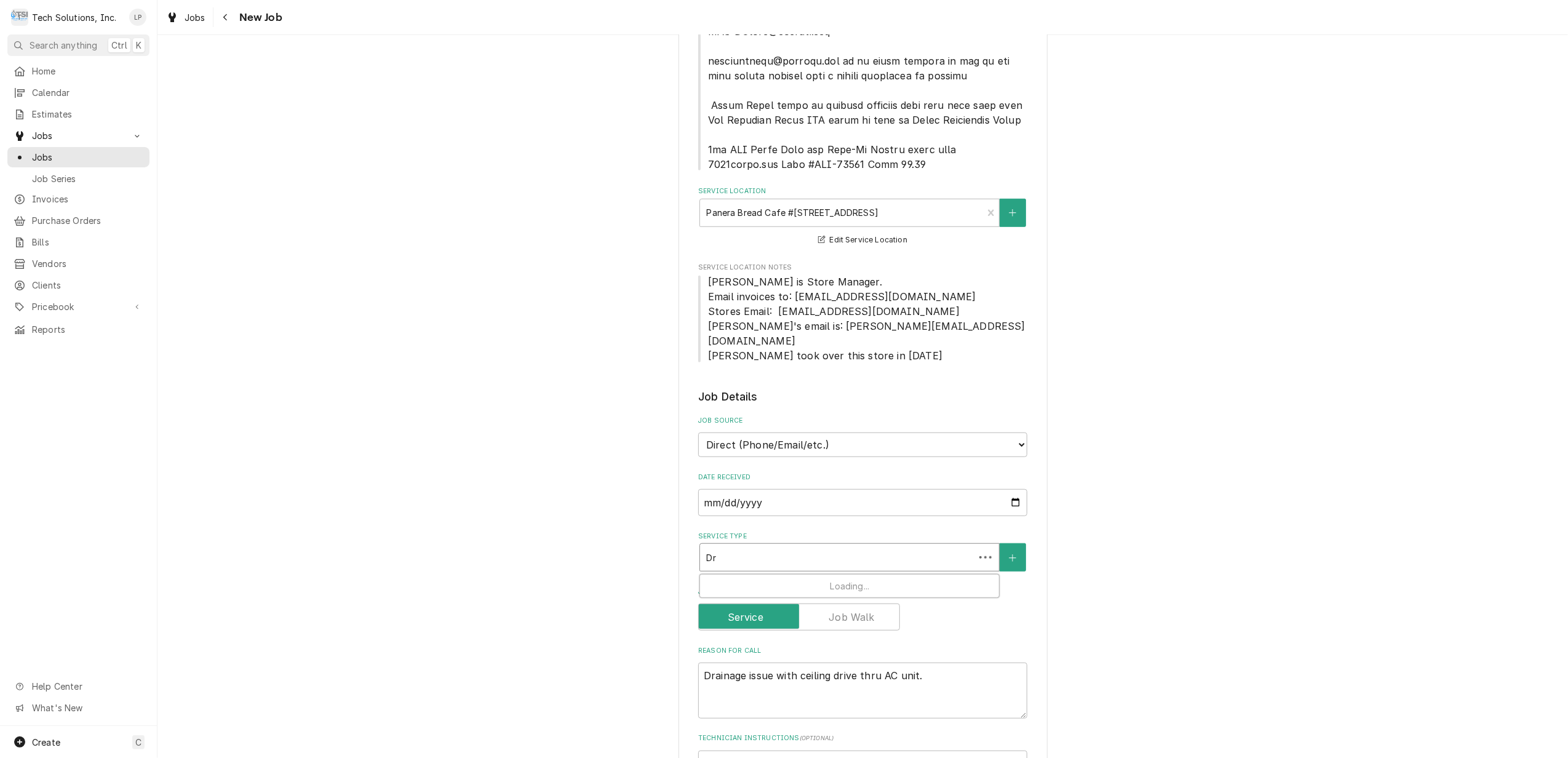
type textarea "x"
type input "Dri"
type textarea "x"
type input "Driv"
type textarea "x"
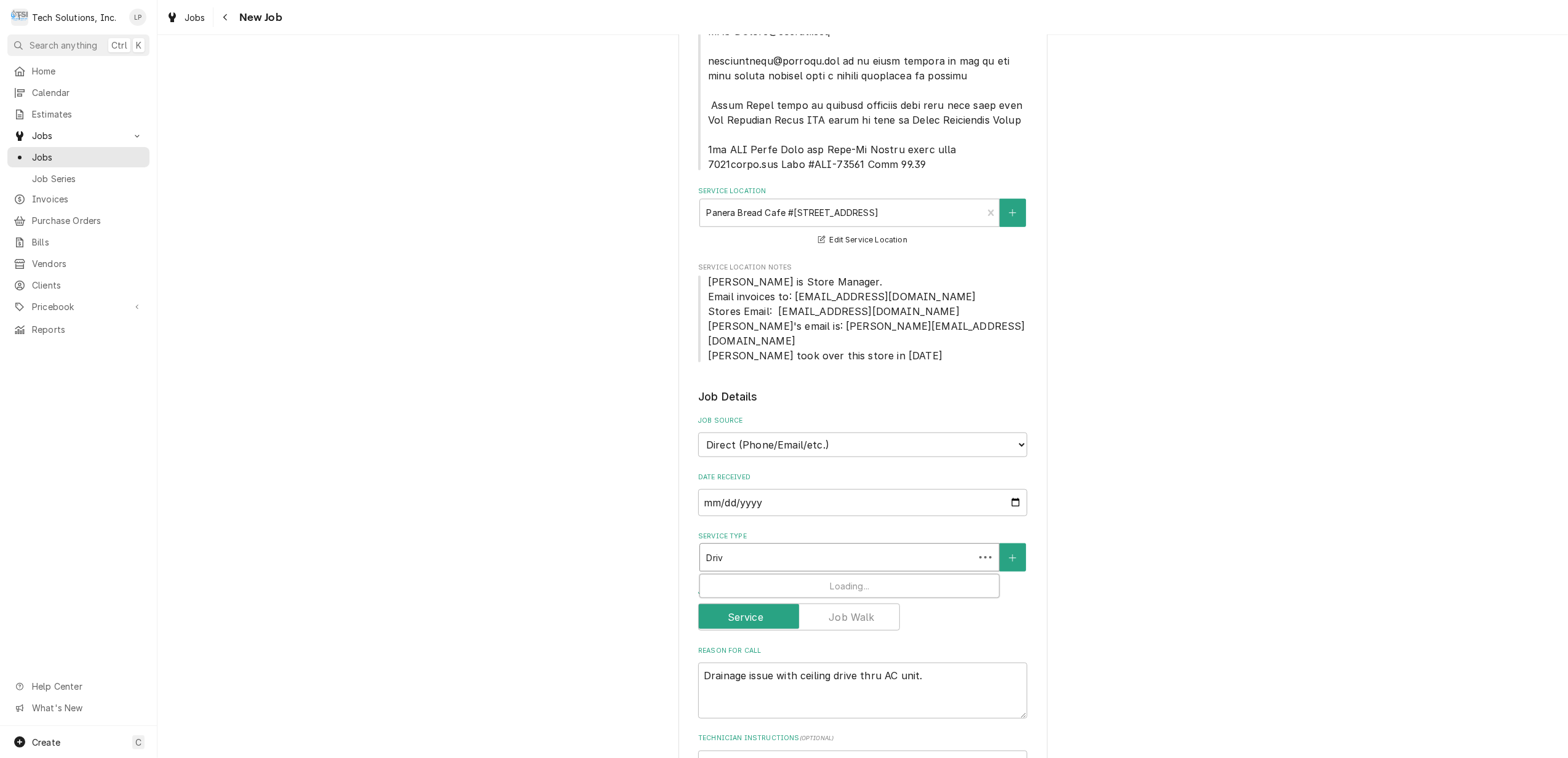
type input "Drive"
type textarea "x"
type input "Driv"
type textarea "x"
type input "Dri"
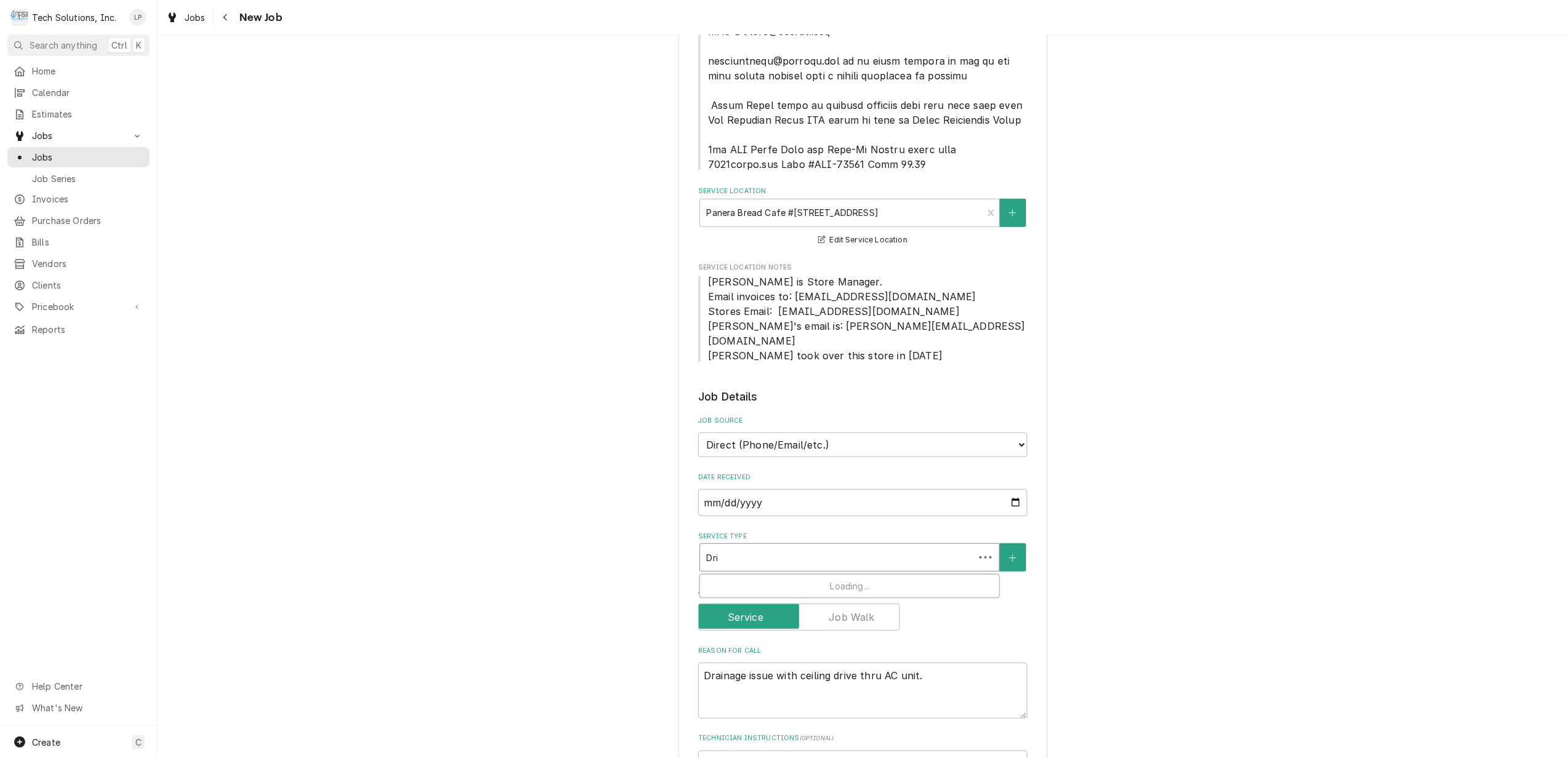
type textarea "x"
type input "Dr"
type textarea "x"
type input "D"
type textarea "x"
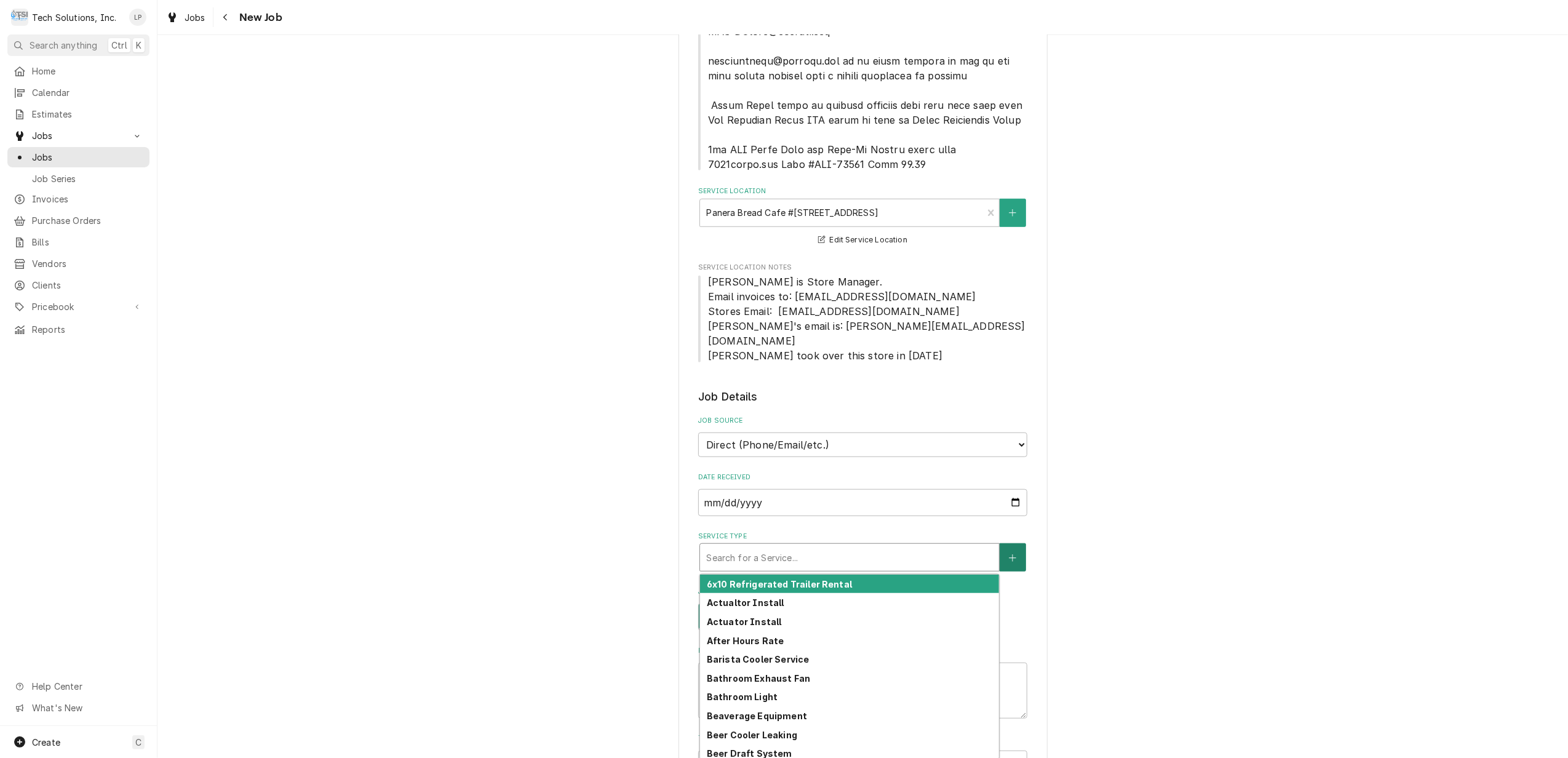
click at [1012, 543] on button "Service Type" at bounding box center [1012, 557] width 26 height 28
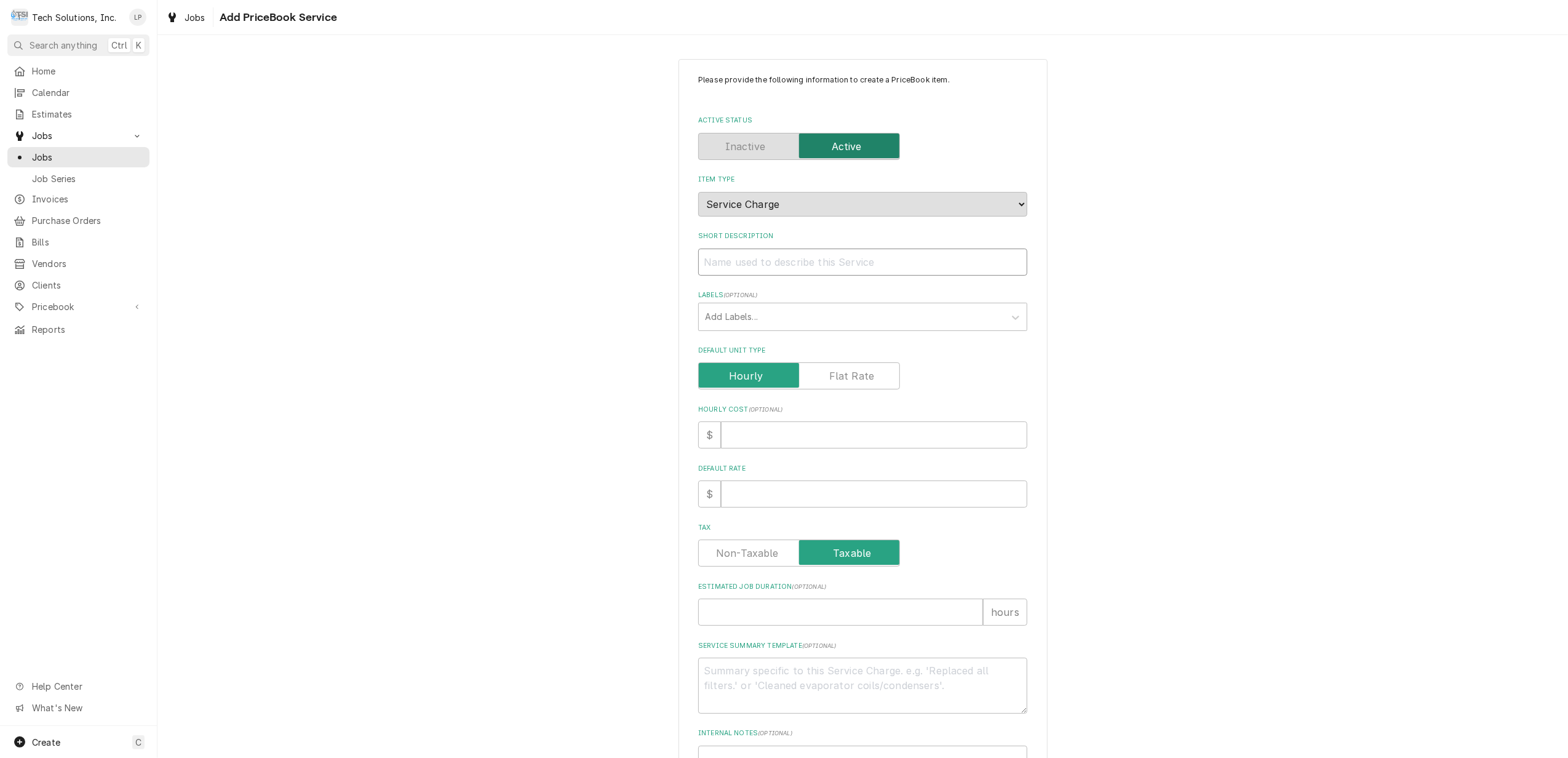
click at [759, 261] on input "Short Description" at bounding box center [862, 262] width 329 height 27
type textarea "x"
type input "D"
type textarea "x"
type input "Dr"
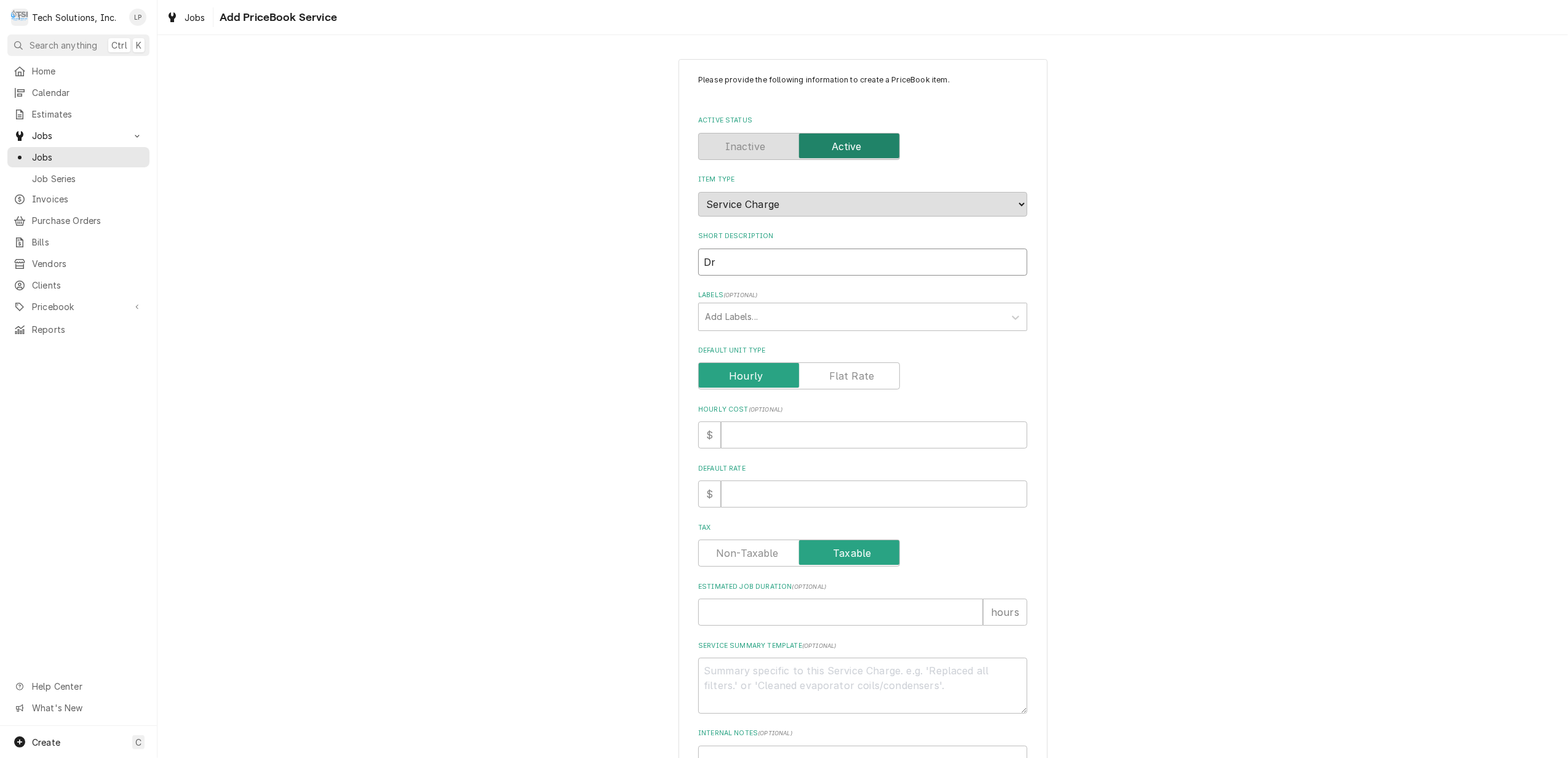
type textarea "x"
type input "Dri"
type textarea "x"
type input "Driv"
type textarea "x"
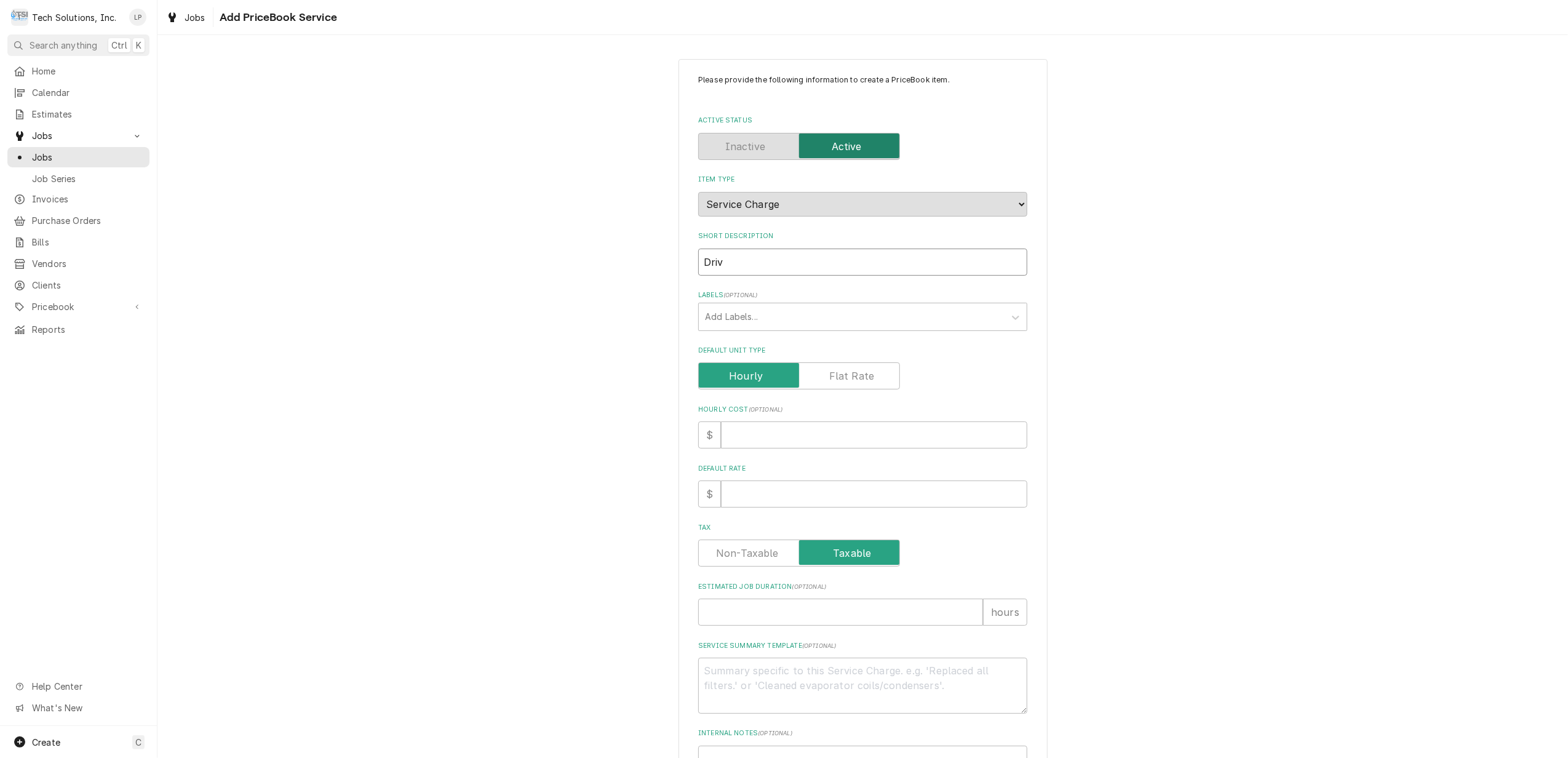
type input "Drive"
type textarea "x"
type input "Drive"
type textarea "x"
type input "Drive T"
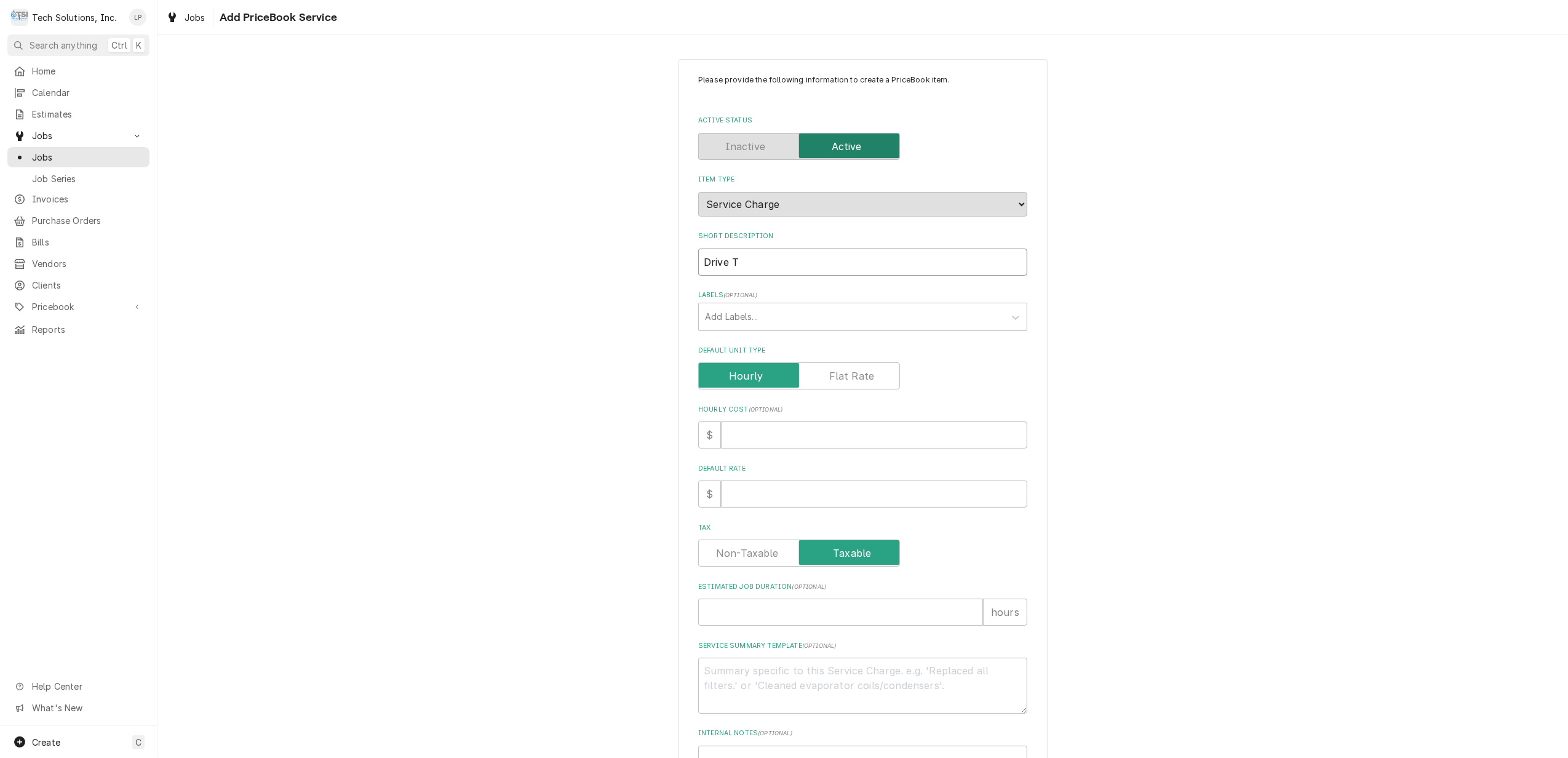
type textarea "x"
type input "Drive Th"
type textarea "x"
type input "Drive Thr"
type textarea "x"
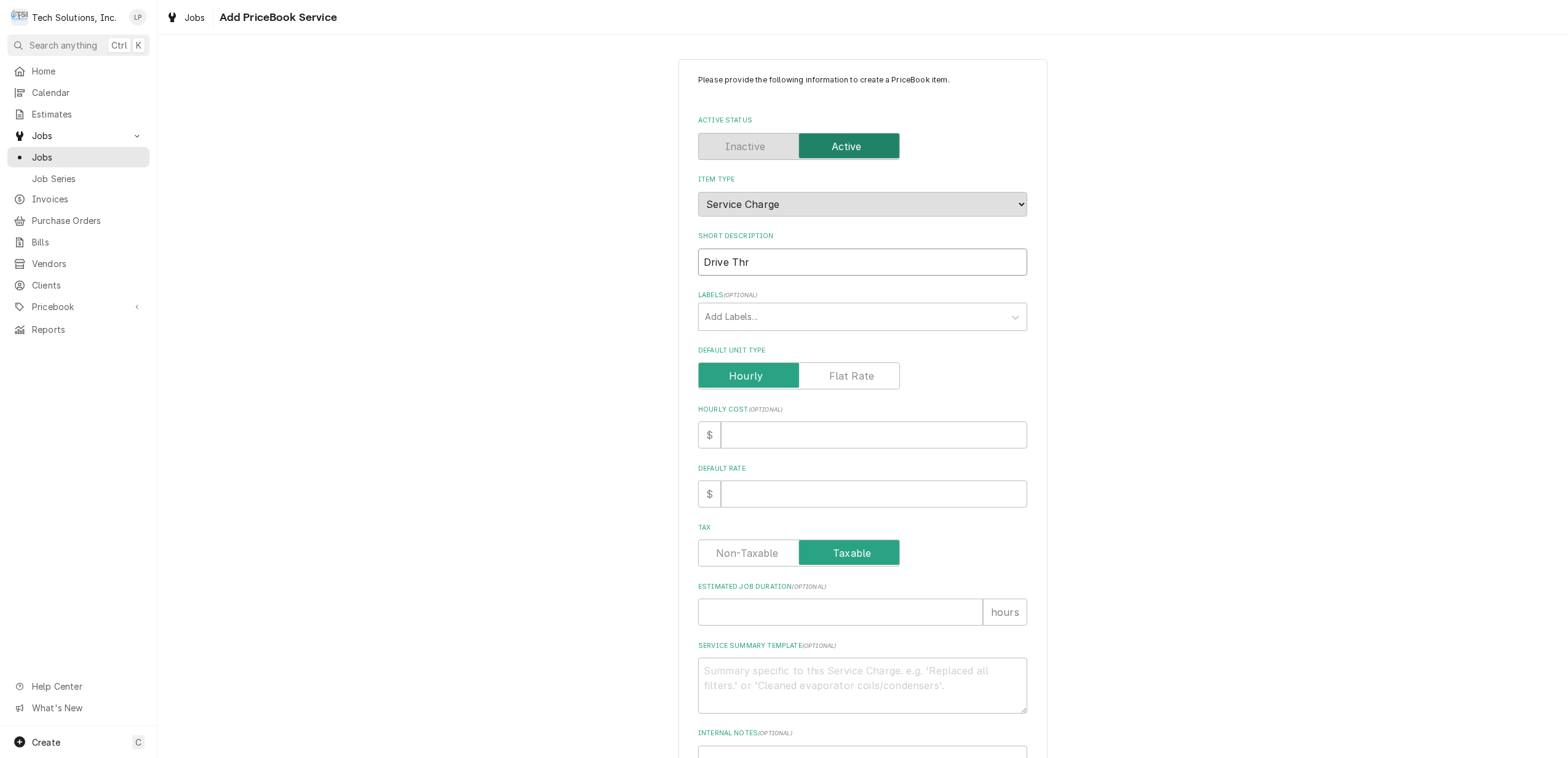
type input "Drive Thru"
type textarea "x"
type input "Drive Thru"
type textarea "x"
type input "Drive Thru C"
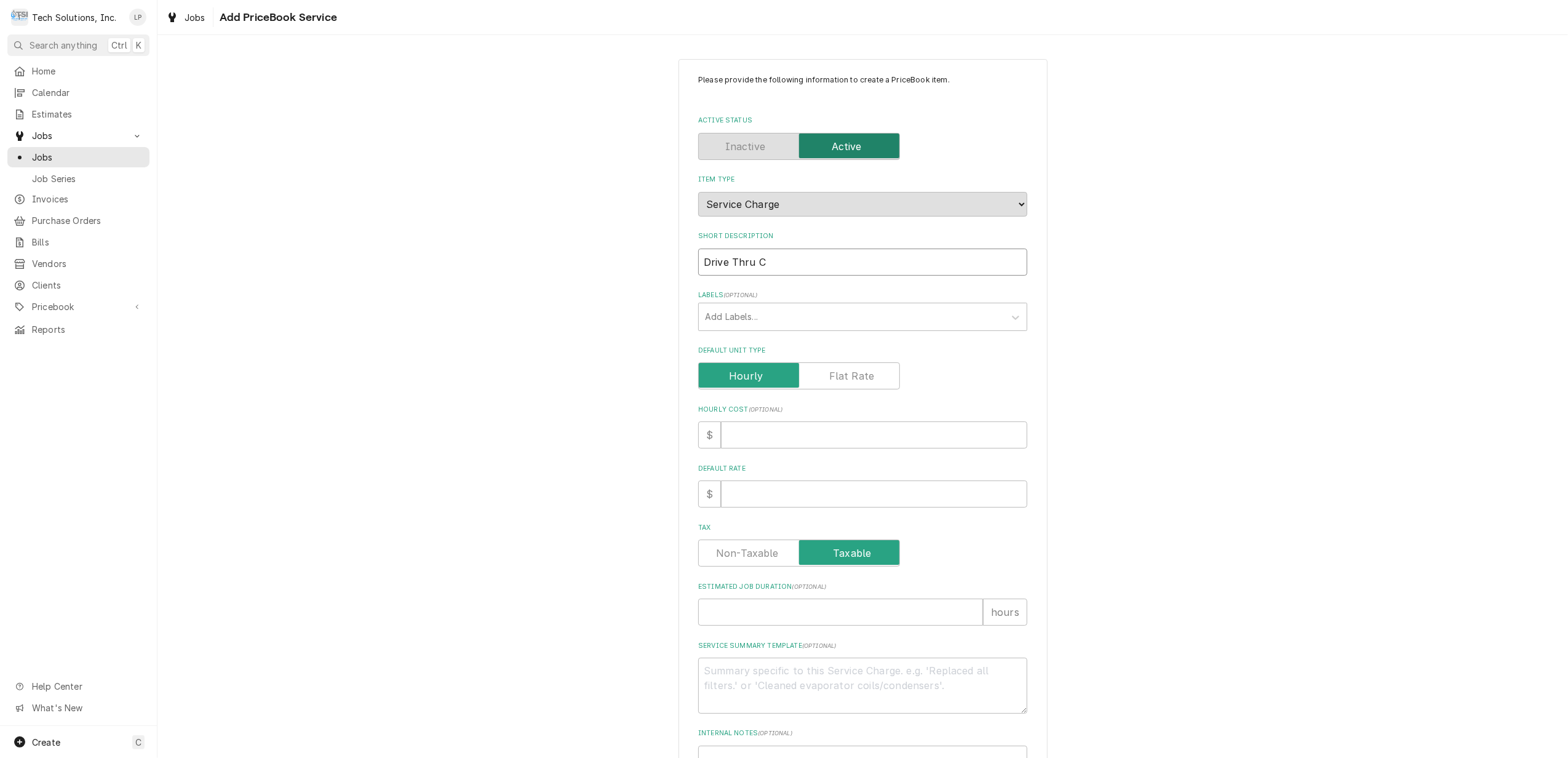
type textarea "x"
type input "Drive Thru Ce"
type textarea "x"
type input "Drive Thru Cei"
type textarea "x"
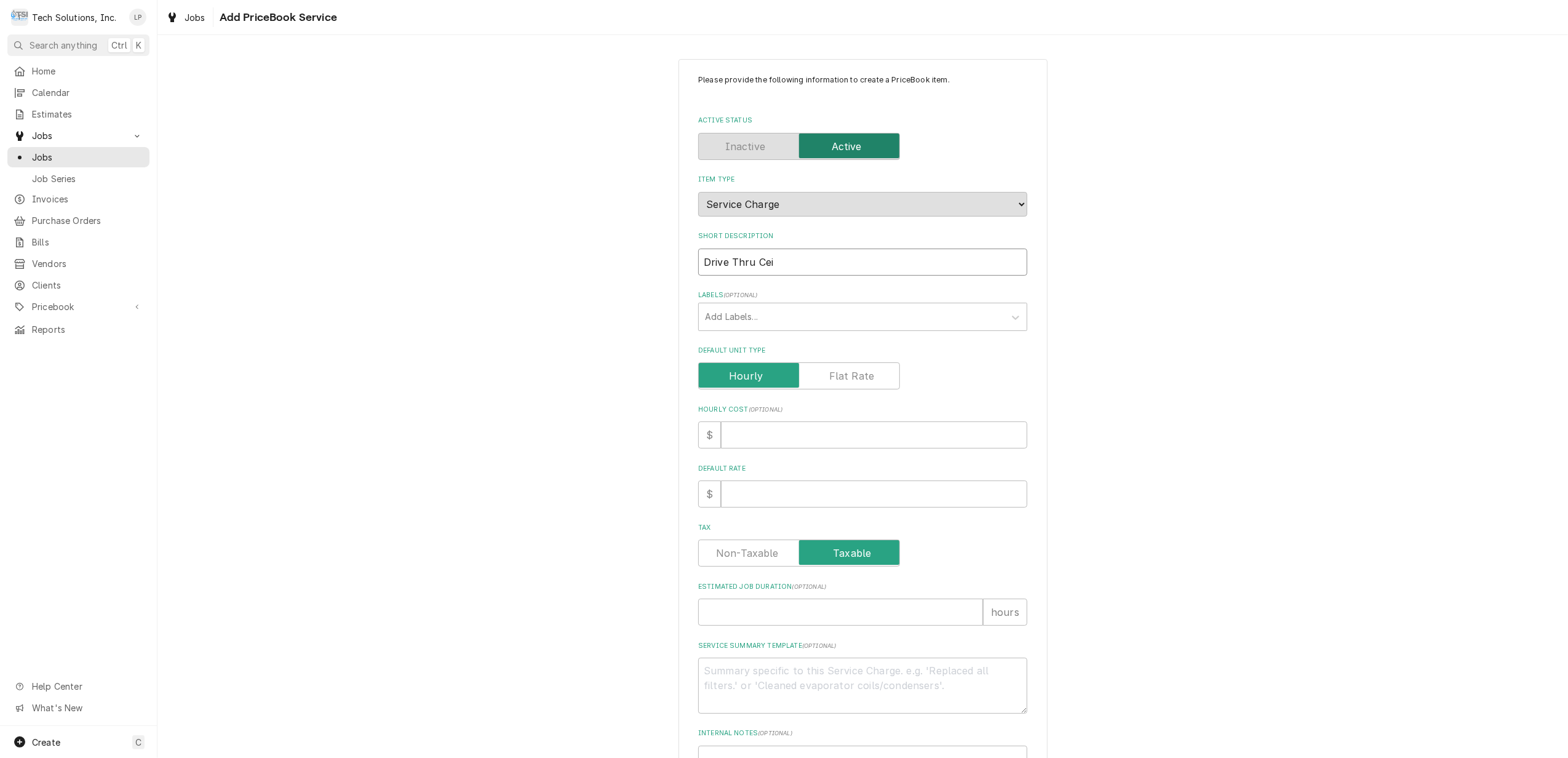
type input "Drive Thru Ceil"
type textarea "x"
type input "Drive Thru Ceili"
type textarea "x"
type input "Drive Thru Ceilin"
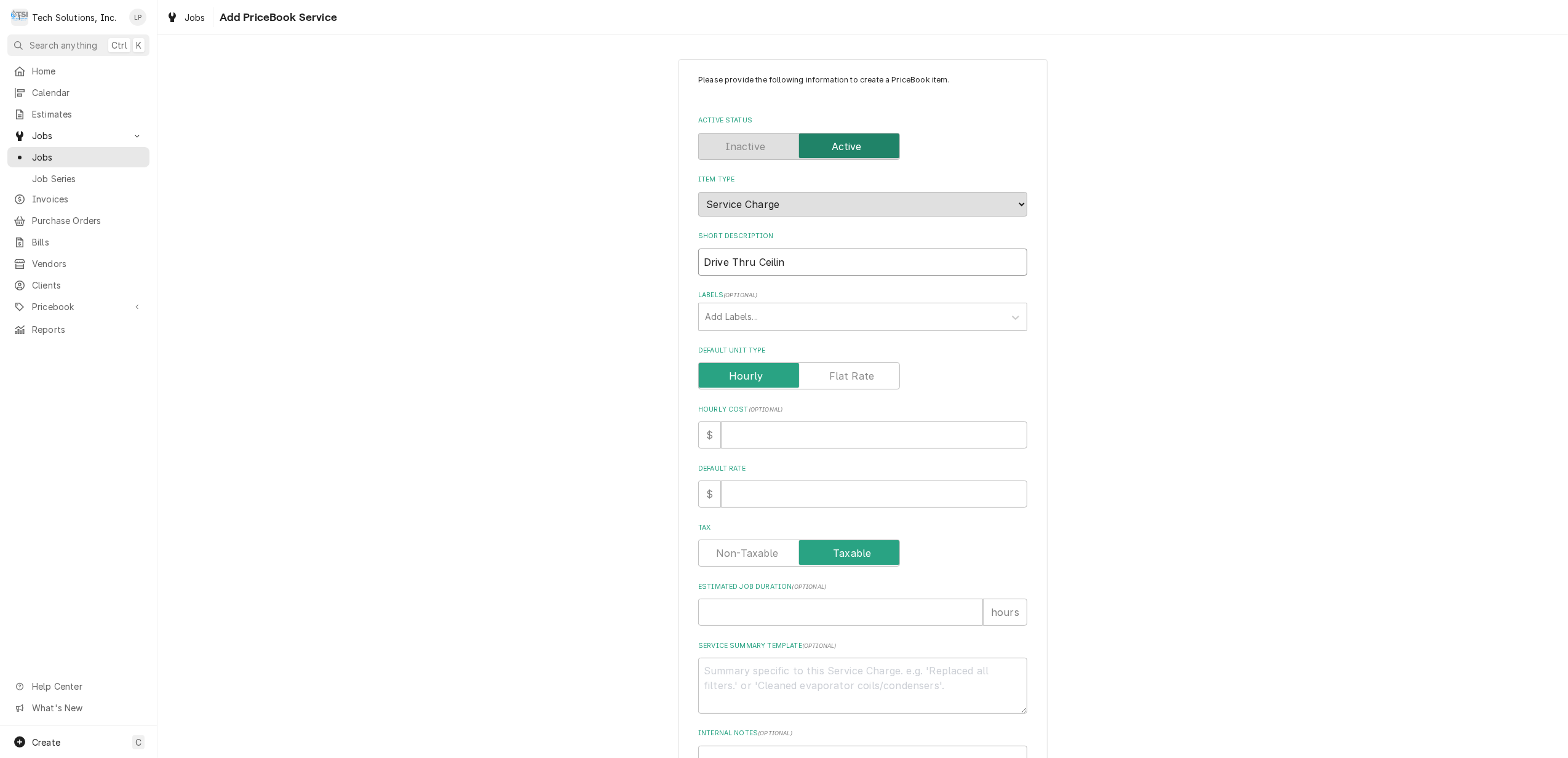
type textarea "x"
type input "Drive Thru Ceiling"
type textarea "x"
type input "Drive Thru Ceiling"
type textarea "x"
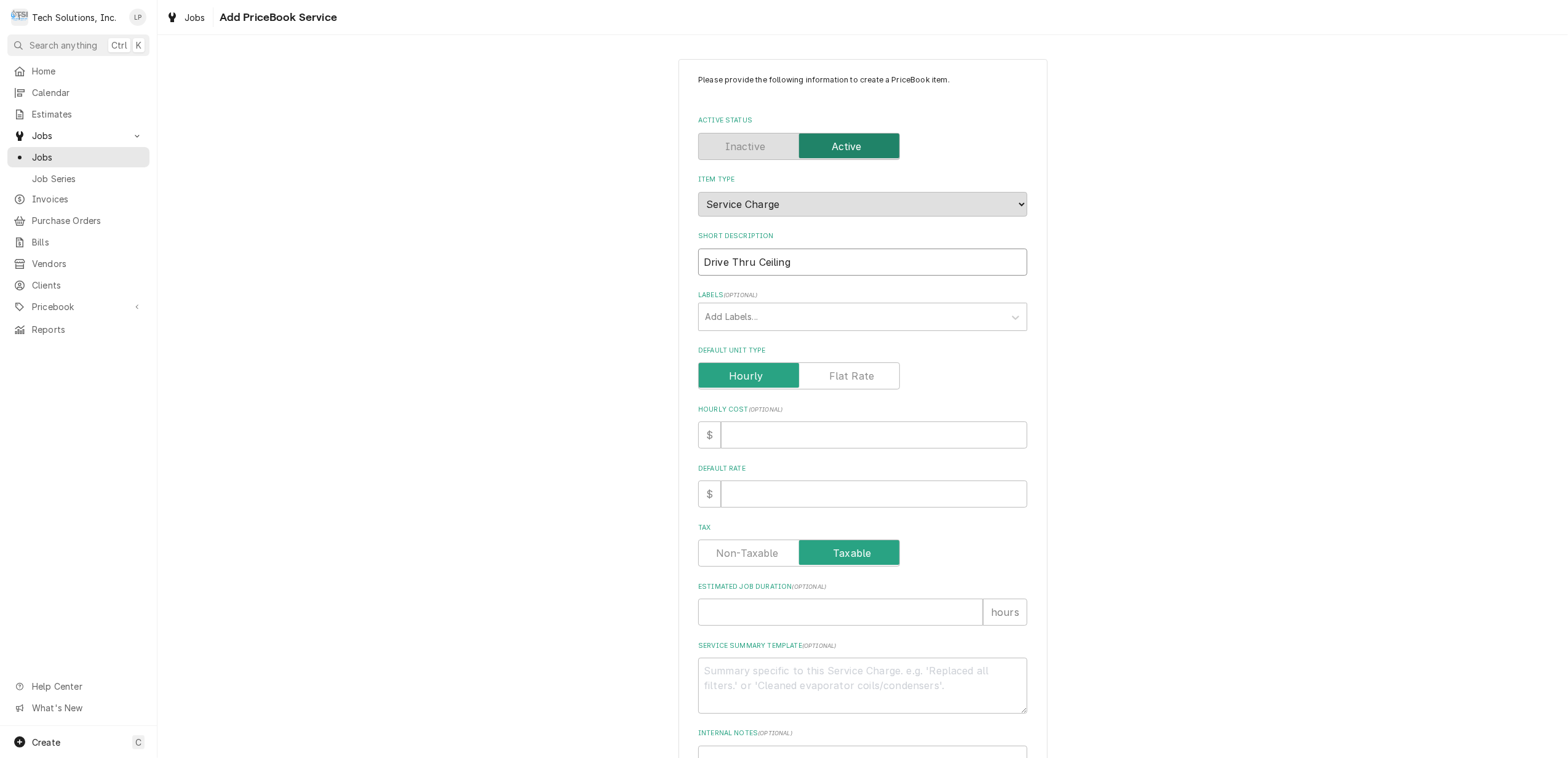
type input "Drive Thru Ceiling A"
type textarea "x"
type input "Drive Thru Ceiling AC"
type textarea "x"
type input "Drive Thru Ceiling AC"
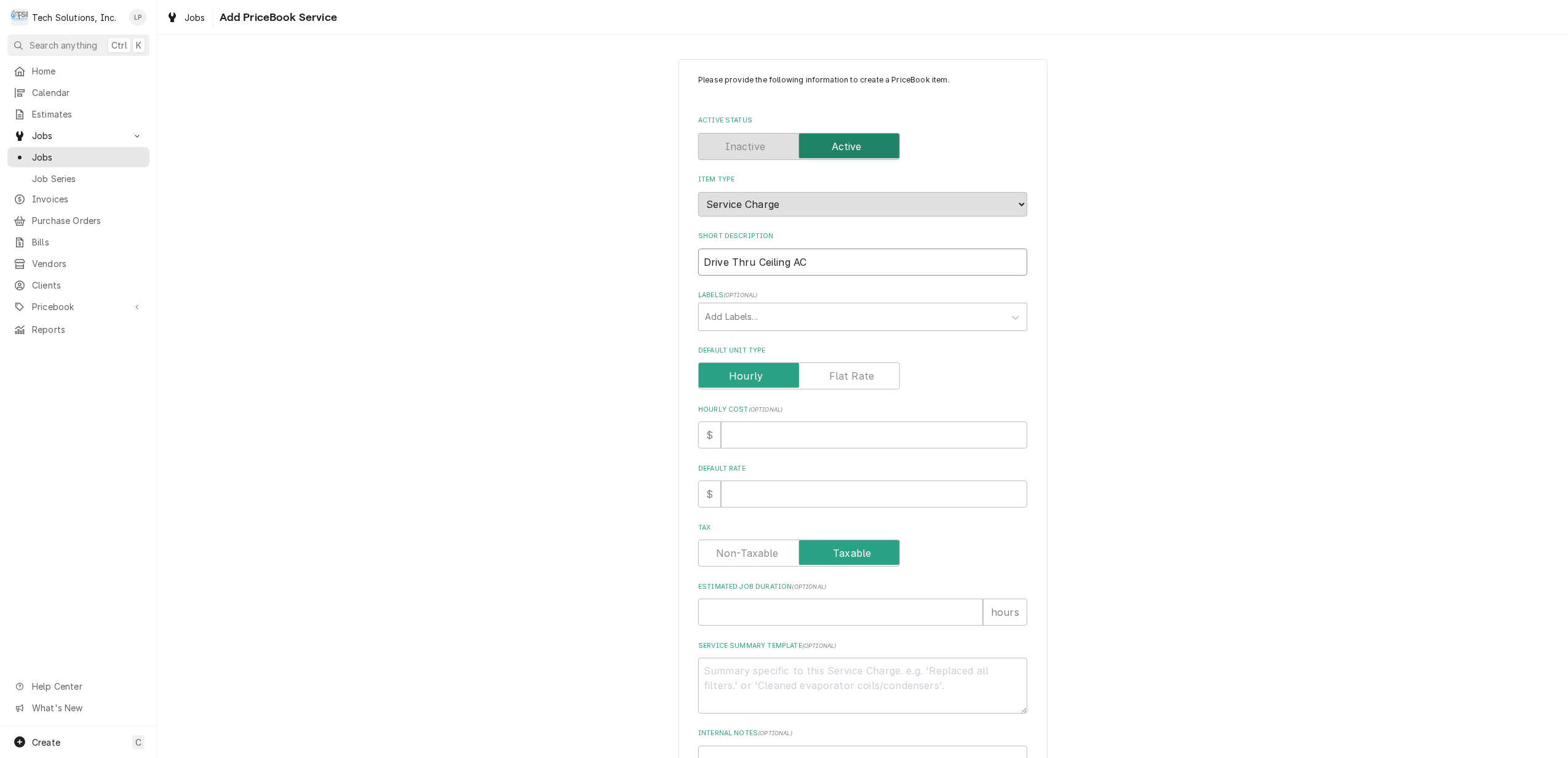
type textarea "x"
type input "Drive Thru Ceiling AC D"
type textarea "x"
type input "Drive Thru Ceiling AC Dr"
type textarea "x"
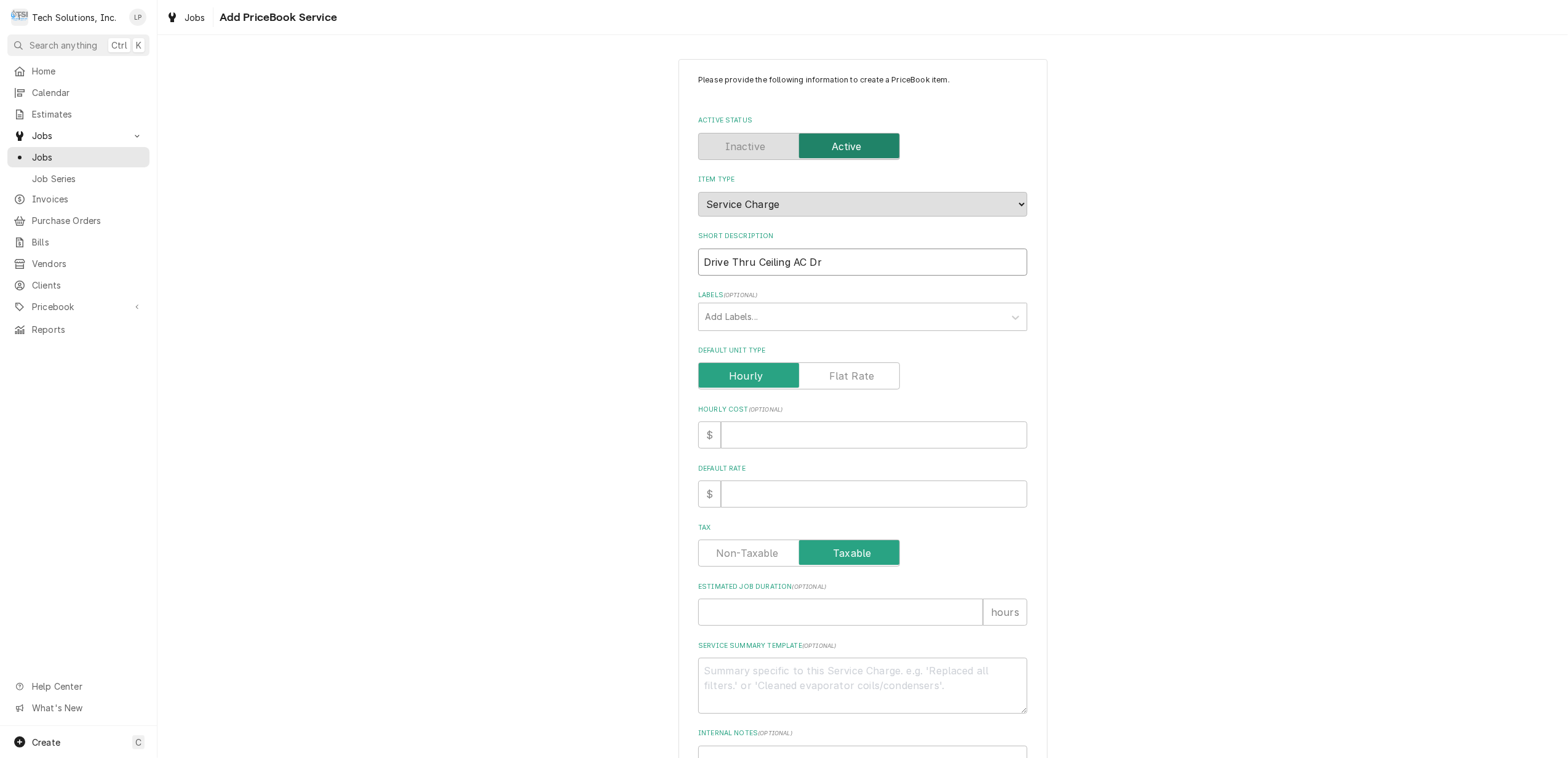
type input "Drive Thru Ceiling AC Dra"
type textarea "x"
type input "Drive Thru Ceiling AC Drai"
type textarea "x"
type input "Drive Thru Ceiling AC Drain"
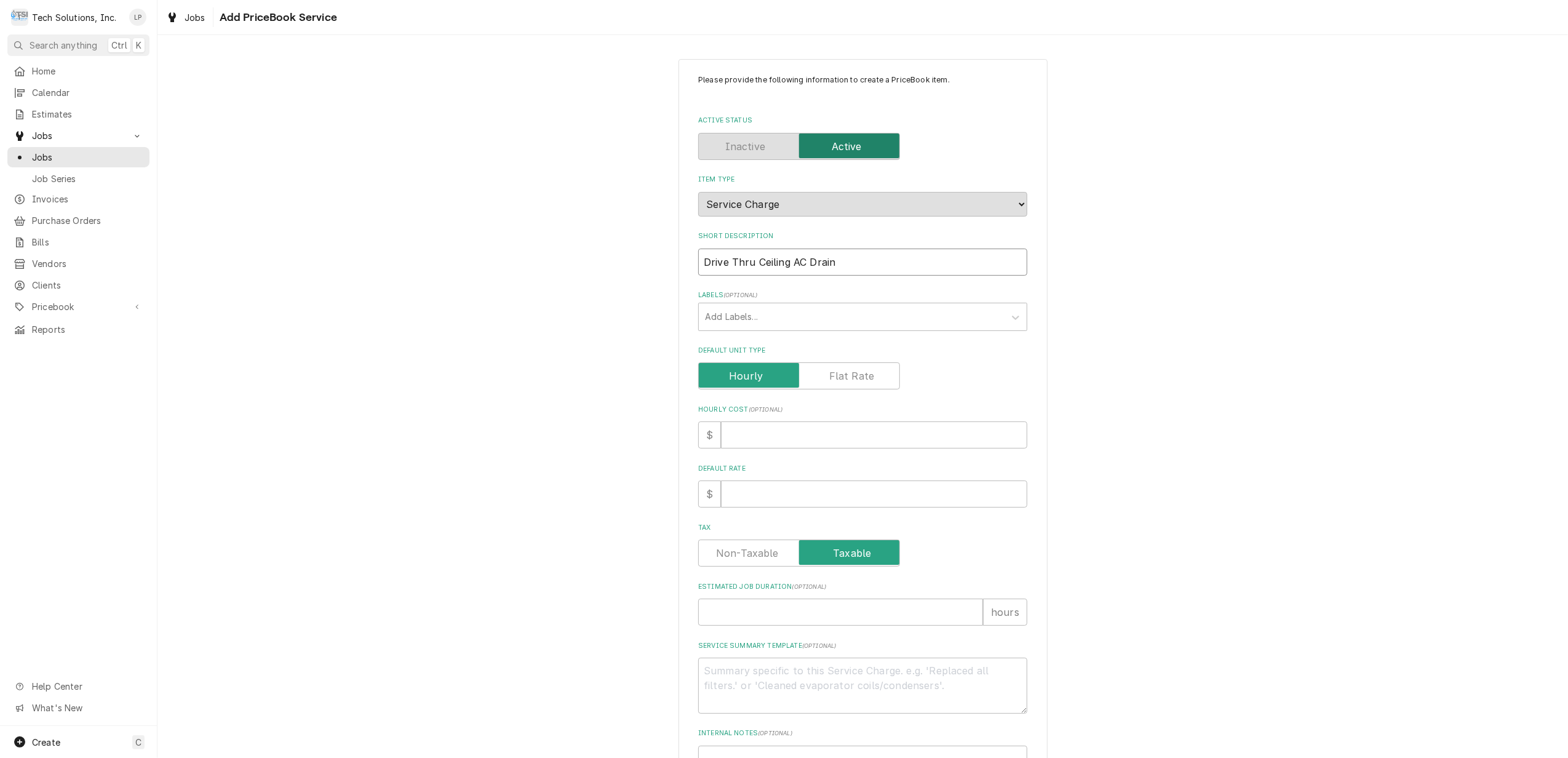
type textarea "x"
type input "Drive Thru Ceiling AC Draini"
type textarea "x"
type input "Drive Thru Ceiling AC Drain"
type textarea "x"
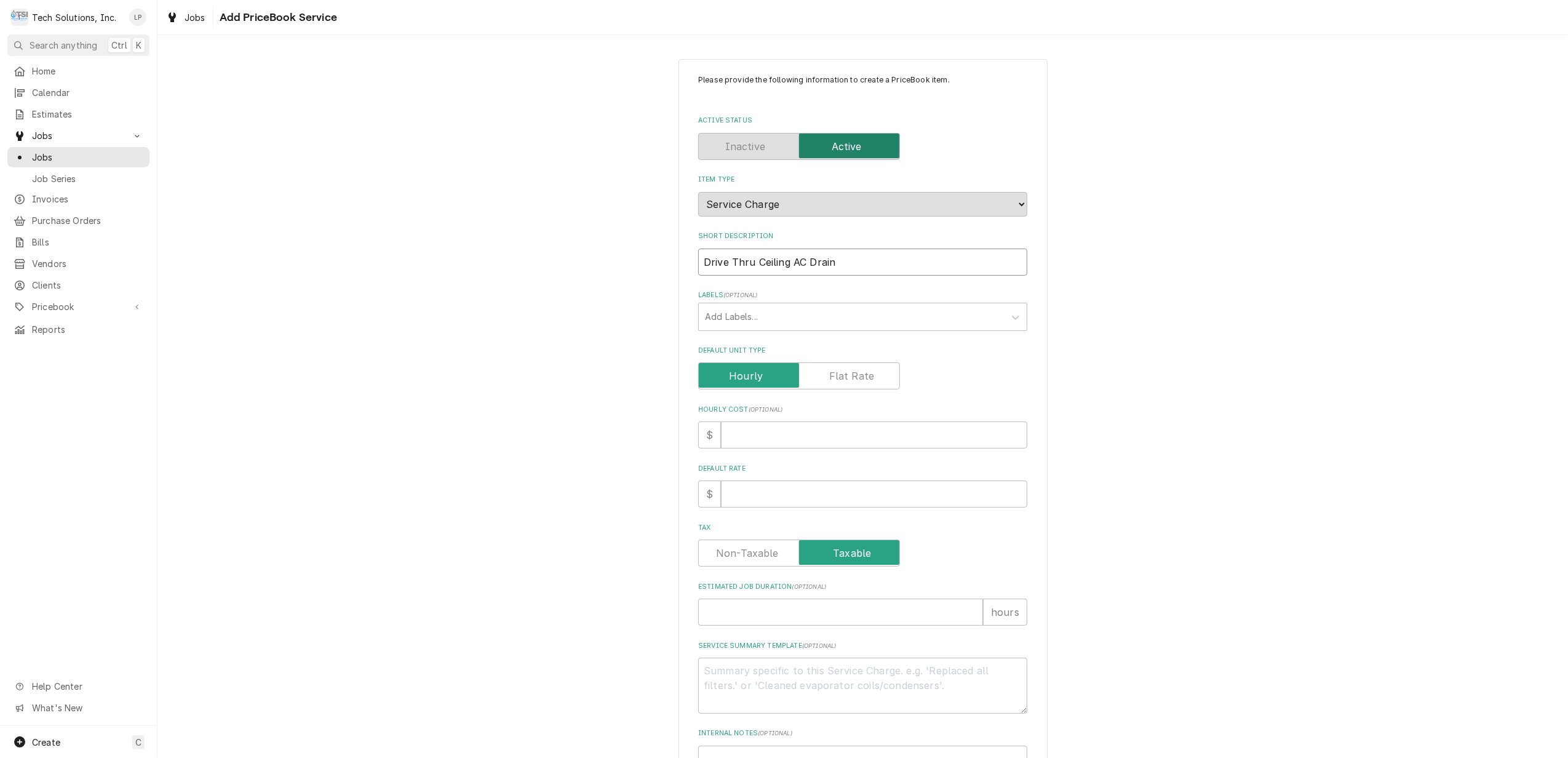
type input "Drive Thru Ceiling AC Draina"
type textarea "x"
type input "Drive Thru Ceiling AC Drainag"
type textarea "x"
type input "Drive Thru Ceiling AC Drainage"
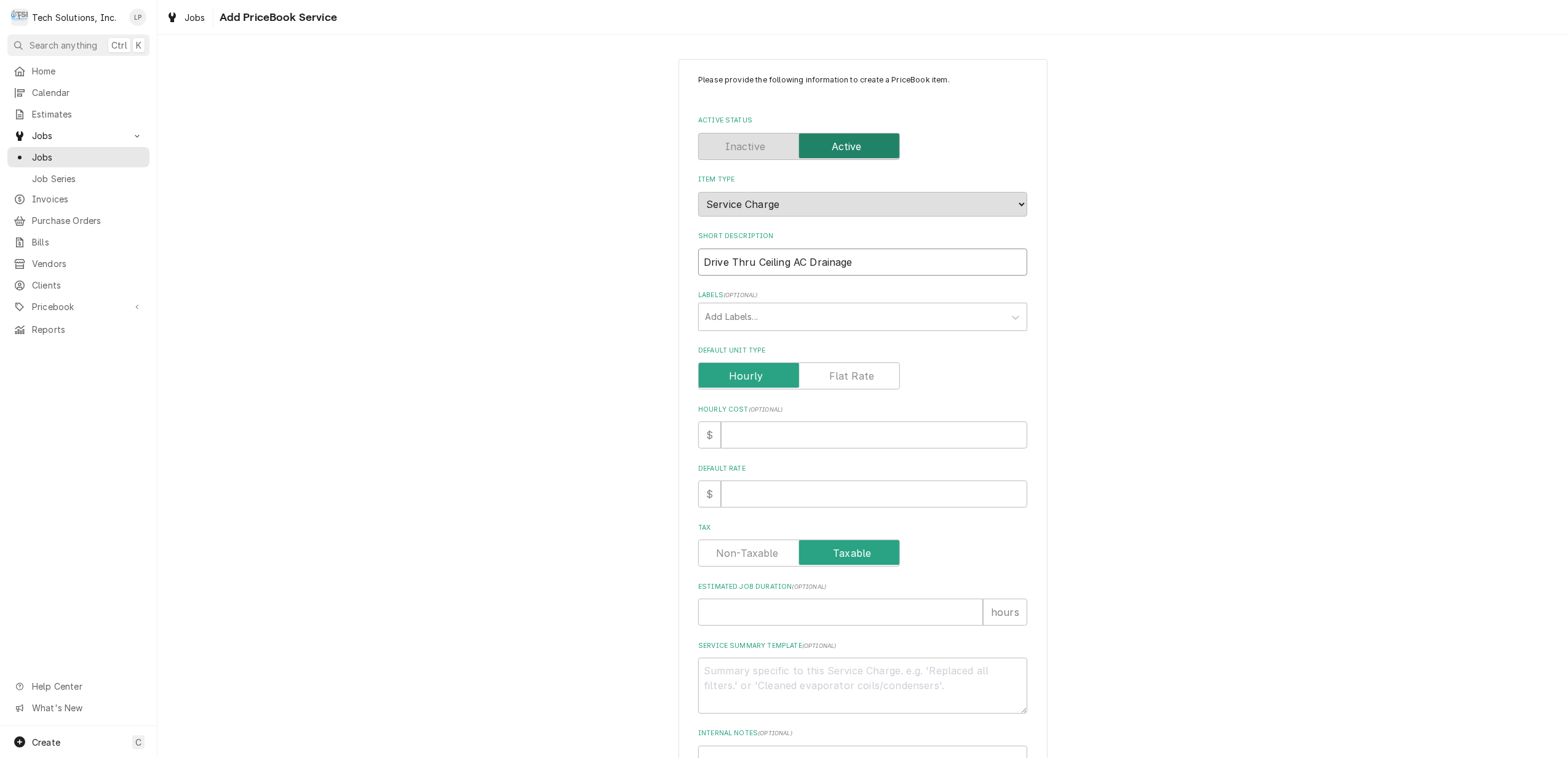
type textarea "x"
type input "Drive Thru Ceiling AC Drainage"
type textarea "x"
type input "Drive Thru Ceiling AC Drainage I"
type textarea "x"
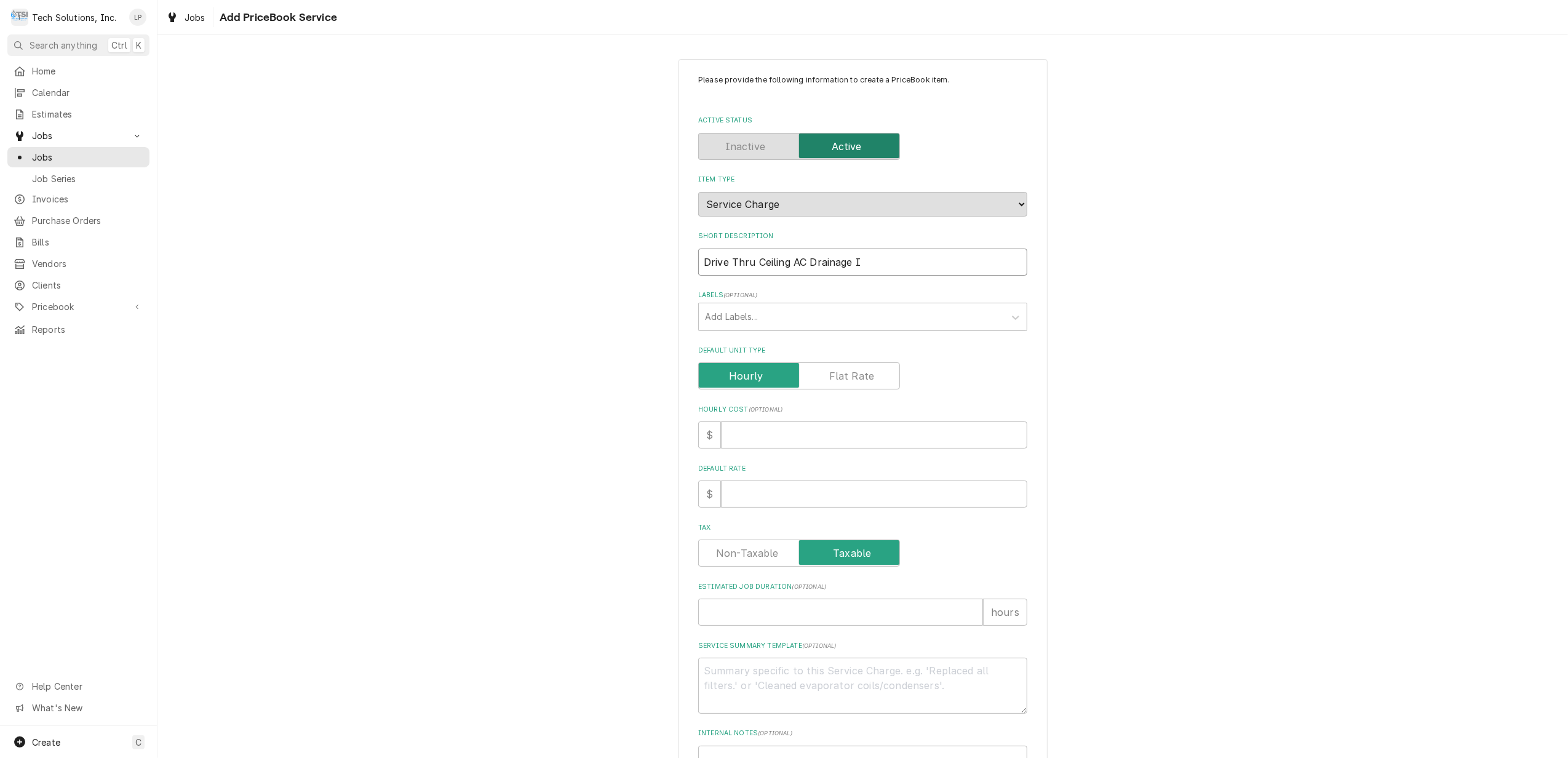
type input "Drive Thru Ceiling AC Drainage Is"
type textarea "x"
type input "Drive Thru Ceiling AC Drainage Iss"
type textarea "x"
type input "Drive Thru Ceiling AC Drainage Isse"
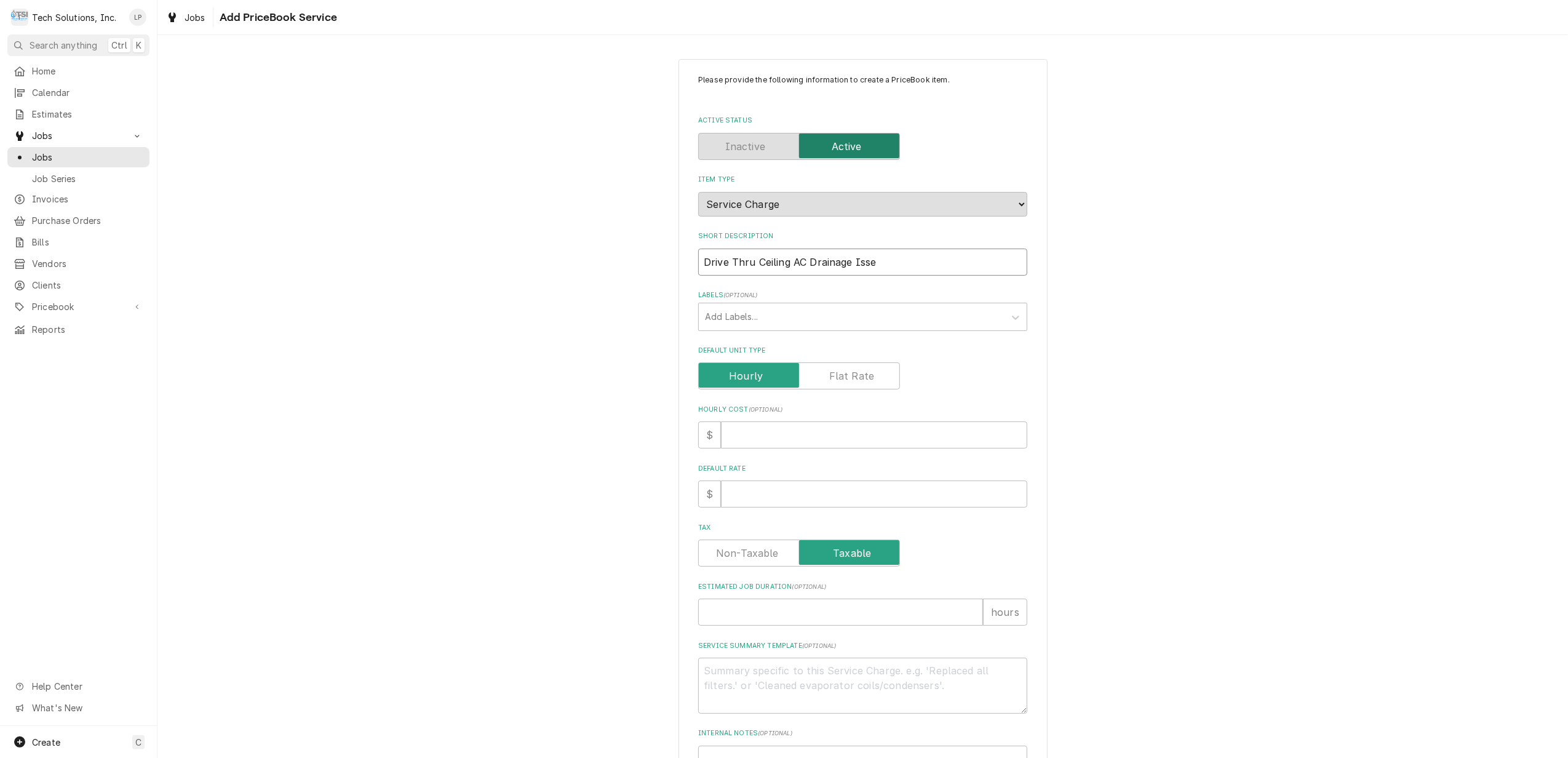
type textarea "x"
type input "Drive Thru Ceiling AC Drainage Iss"
type textarea "x"
type input "Drive Thru Ceiling AC Drainage Issu"
type textarea "x"
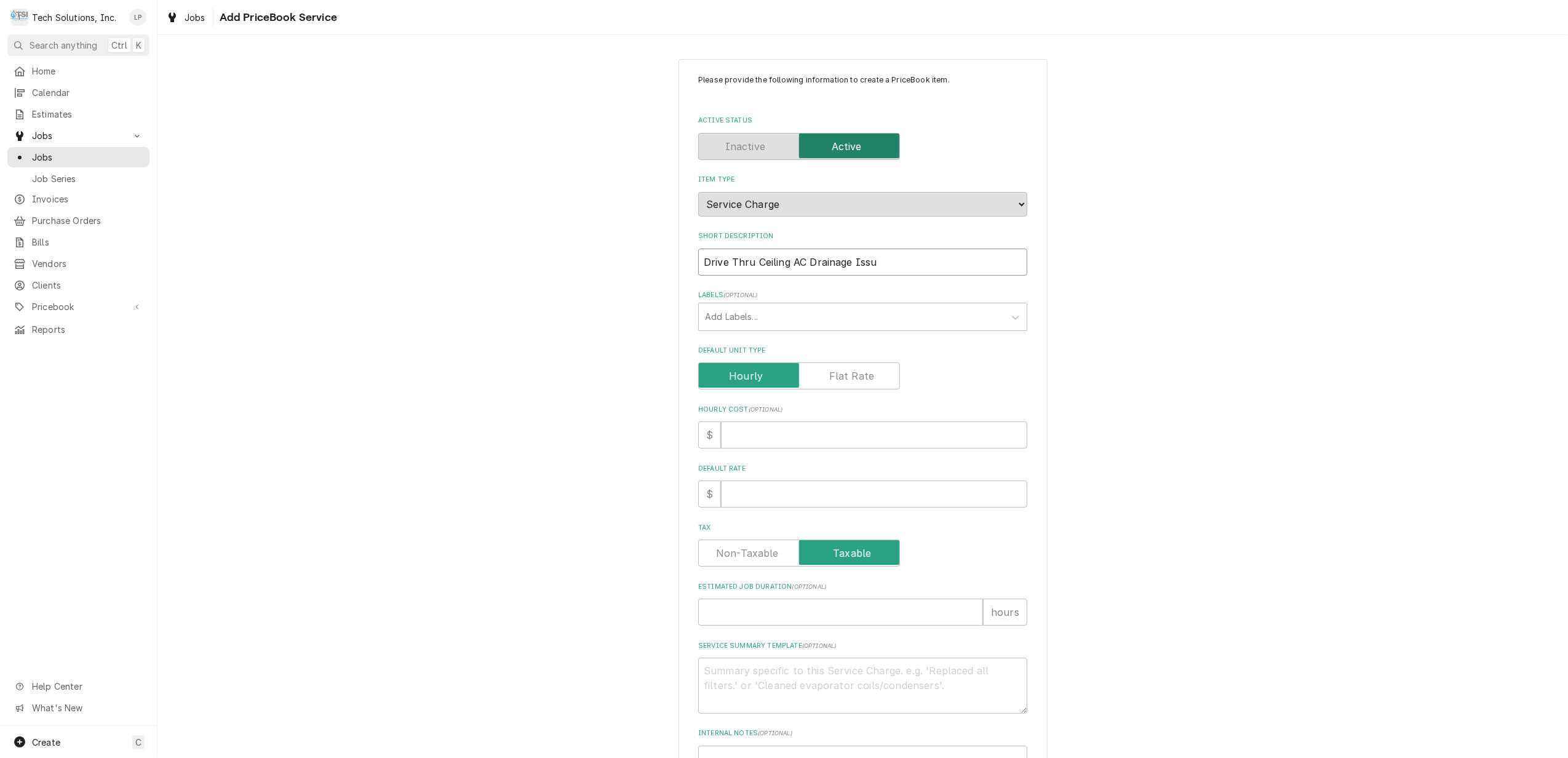
type input "Drive Thru Ceiling AC Drainage Issue"
type textarea "x"
type input "Drive Thru Ceiling AC Drainage Issue"
click at [903, 488] on input "Default Rate" at bounding box center [874, 494] width 307 height 27
type textarea "x"
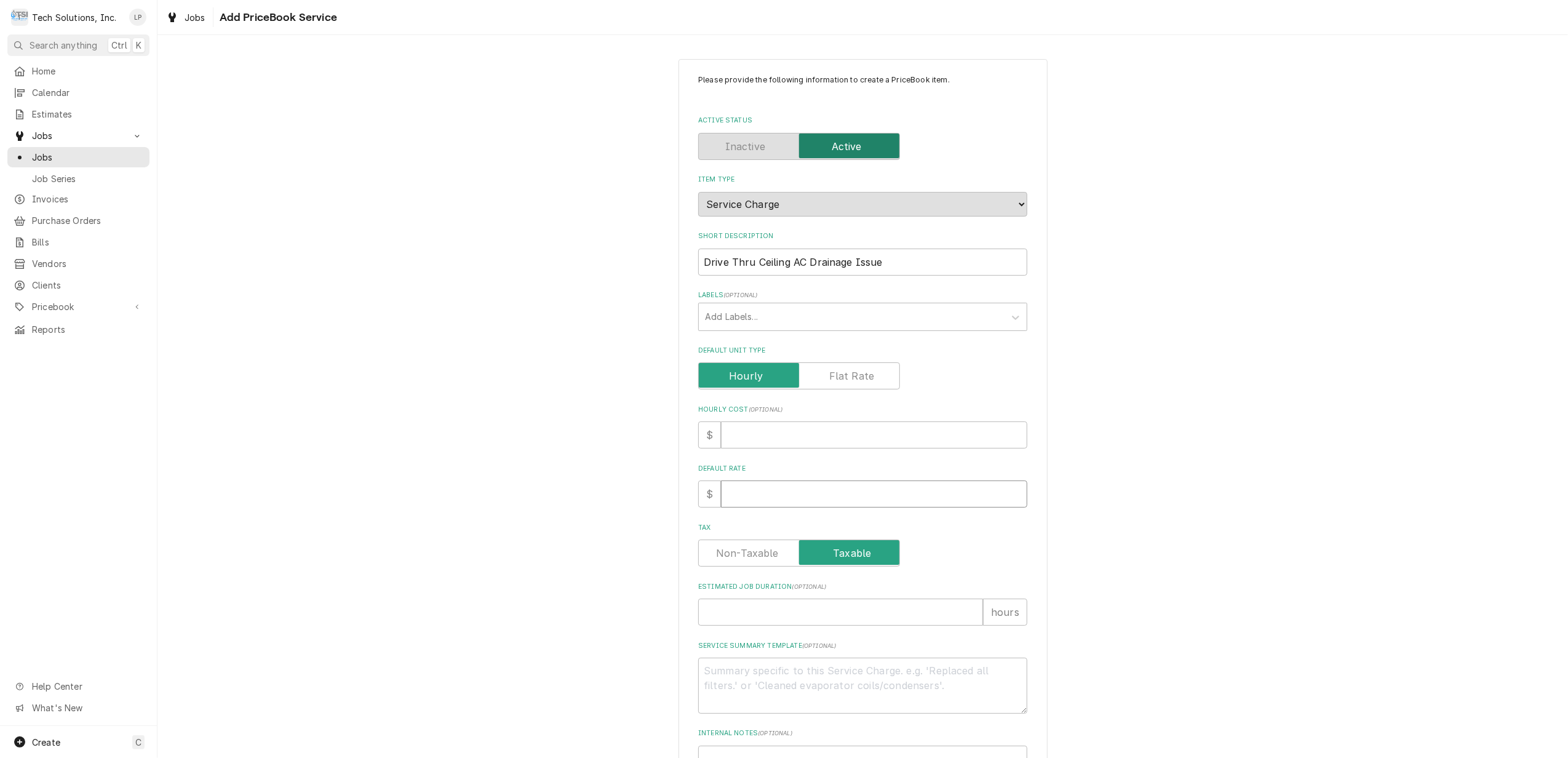
type input "1"
type textarea "x"
type input "9"
type textarea "x"
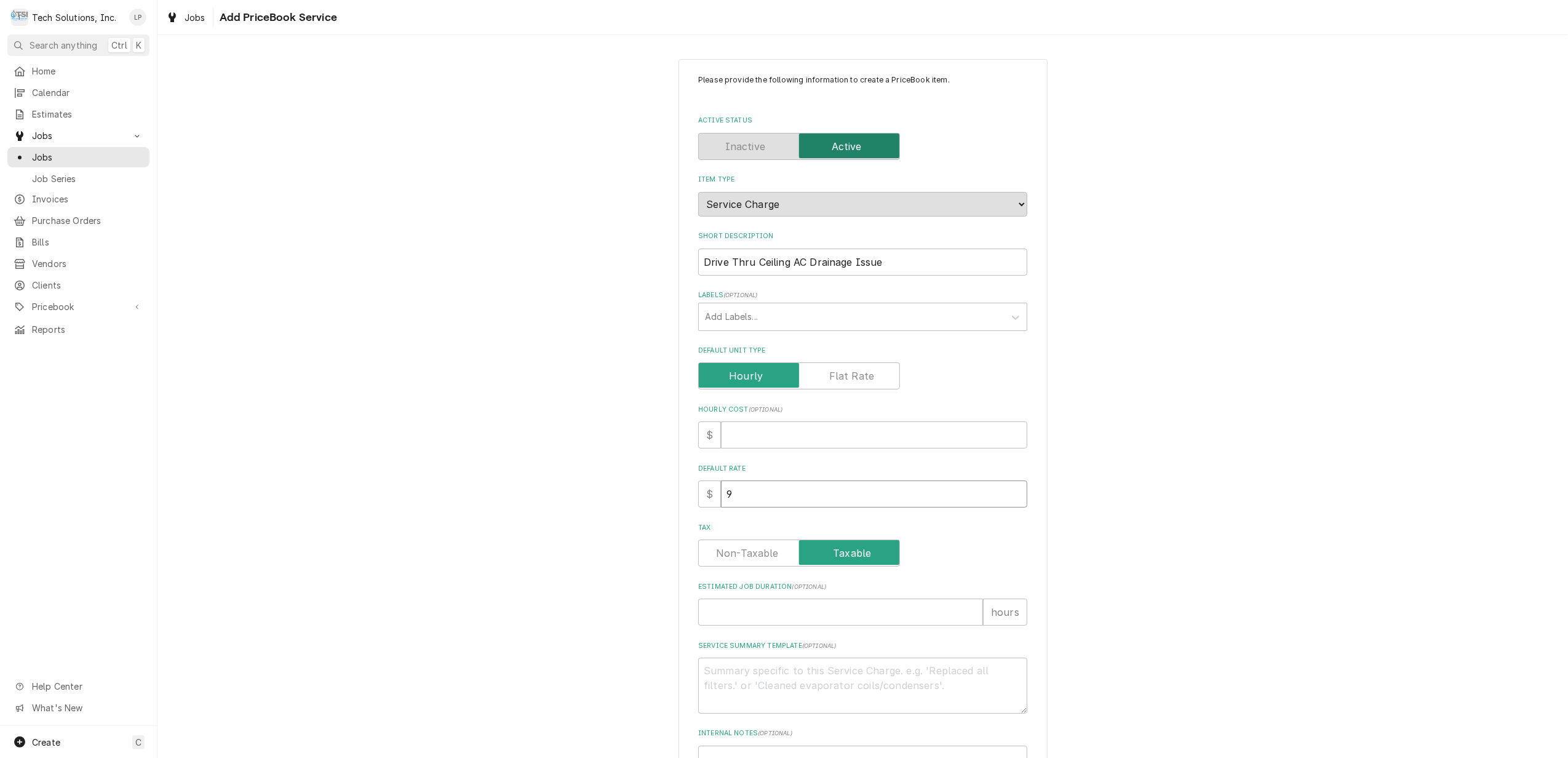
type input "90"
type textarea "x"
type input "90.0"
type textarea "x"
type input "90.00"
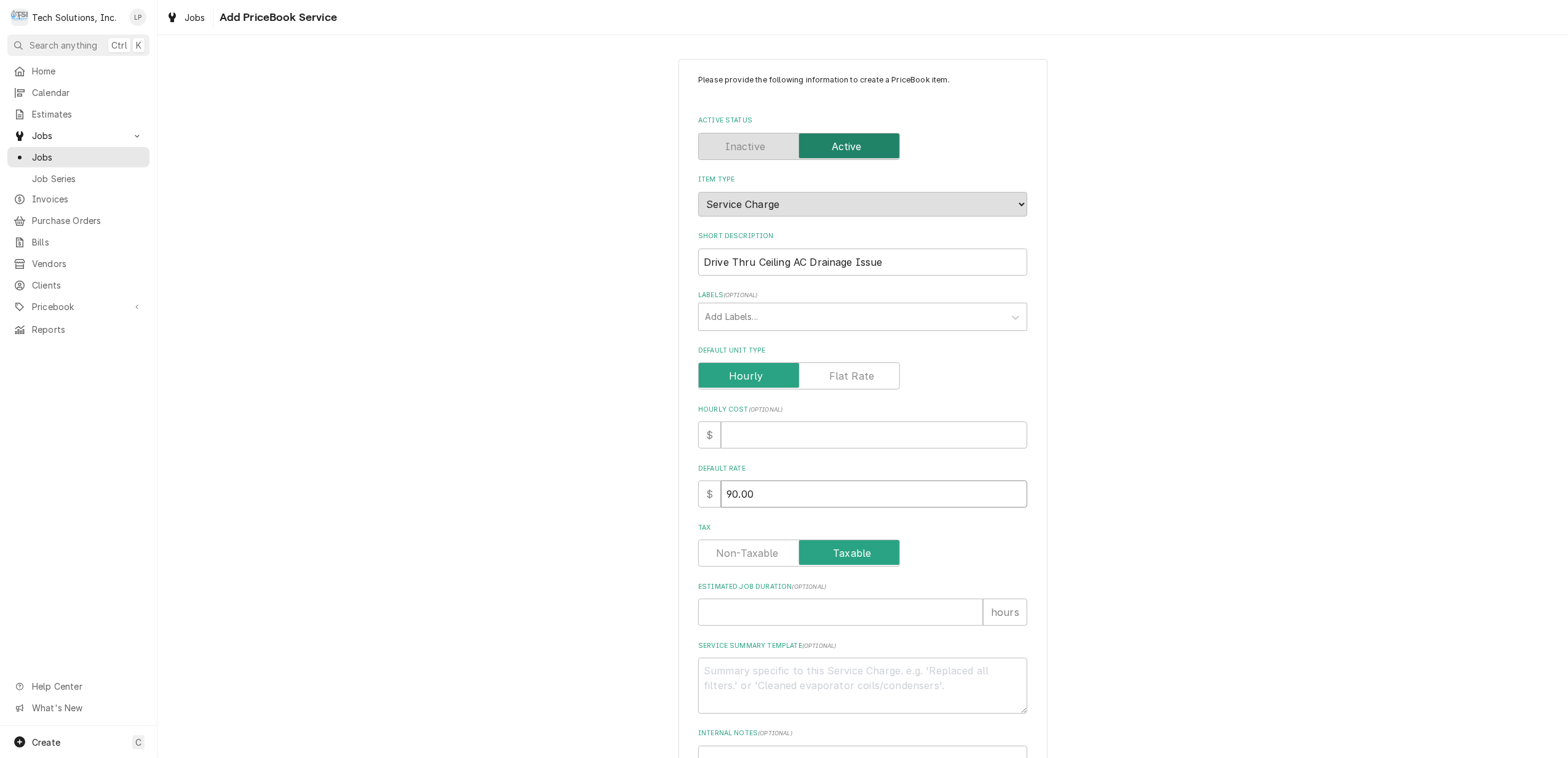
type textarea "x"
type input "90.00"
click at [945, 543] on div "Tax" at bounding box center [862, 553] width 329 height 27
type textarea "x"
type input "1"
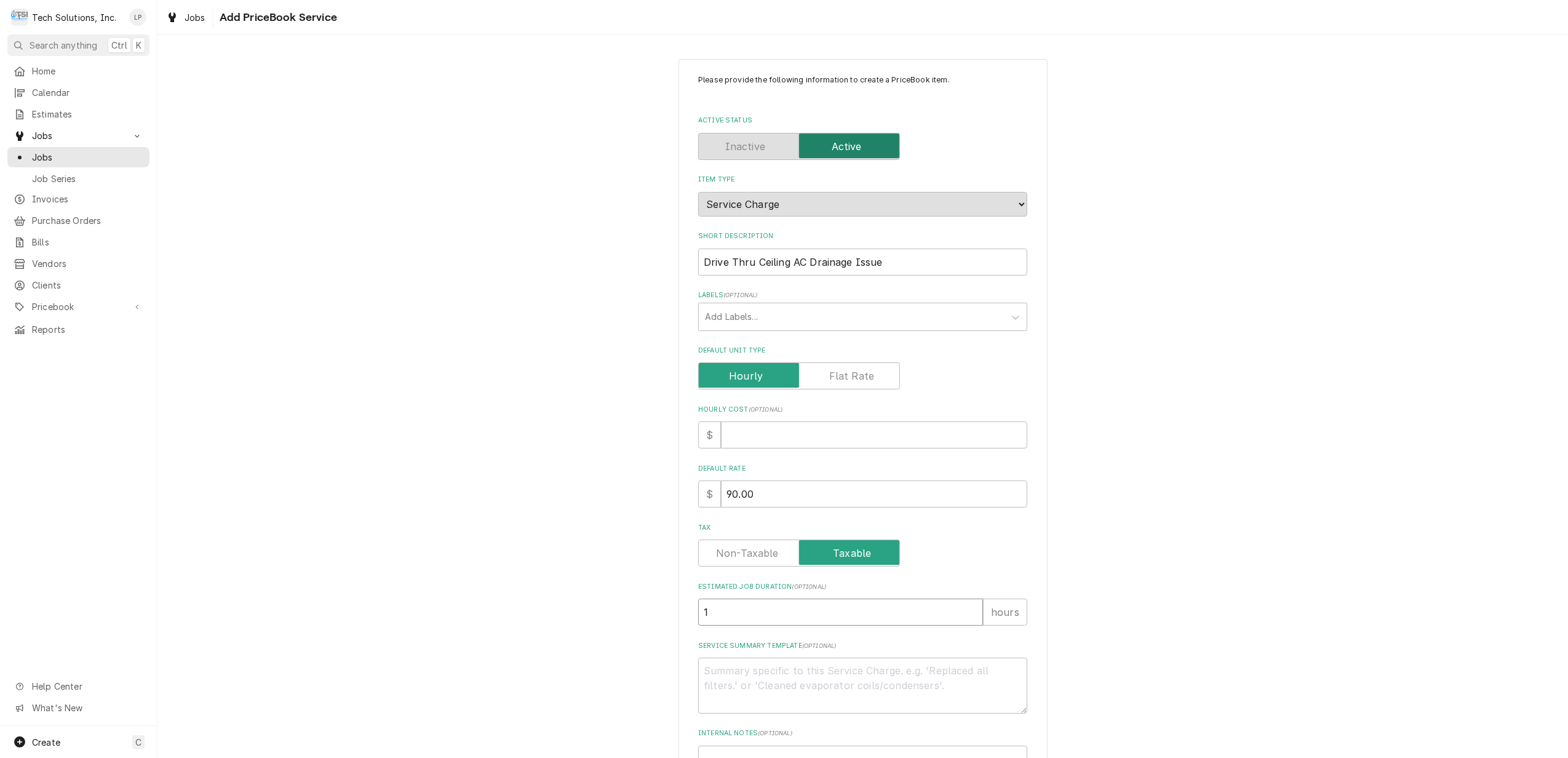
click at [966, 606] on input "1" at bounding box center [840, 612] width 285 height 27
click at [966, 606] on input "2" at bounding box center [840, 612] width 285 height 27
click at [973, 638] on div "Please provide the following information to create a PriceBook item. Active Sta…" at bounding box center [862, 438] width 329 height 727
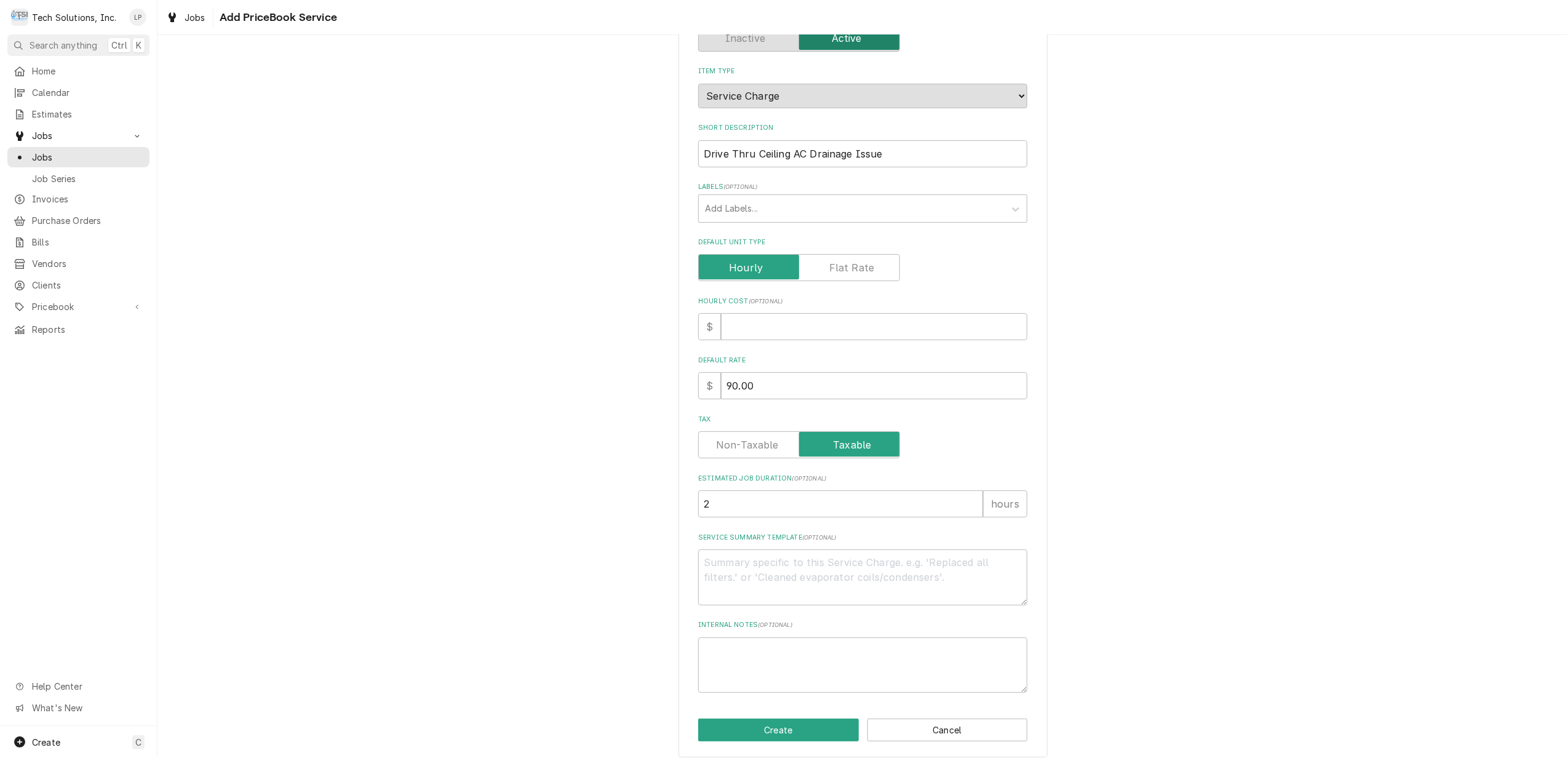
scroll to position [119, 0]
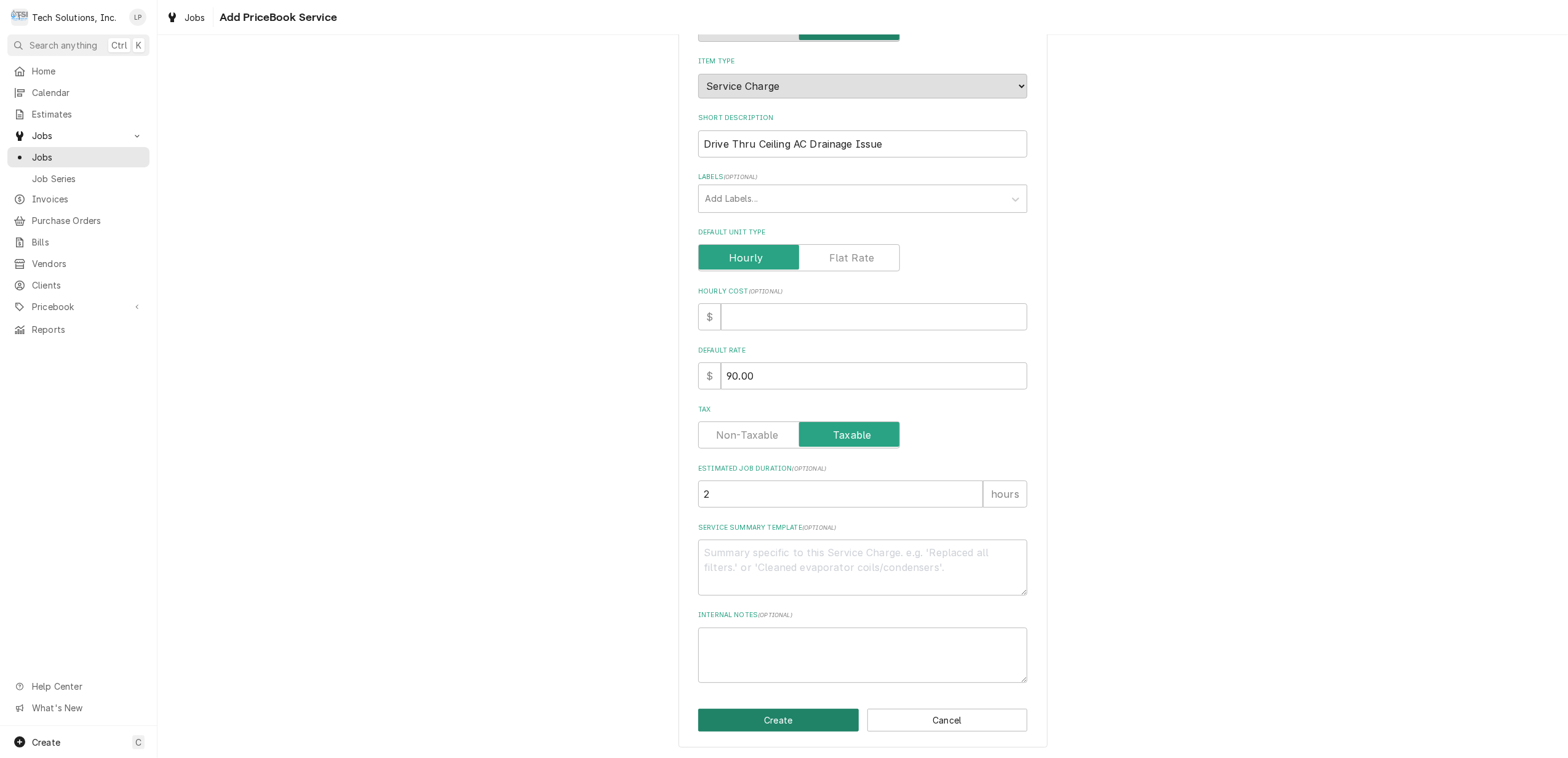
click at [808, 721] on button "Create" at bounding box center [778, 720] width 161 height 23
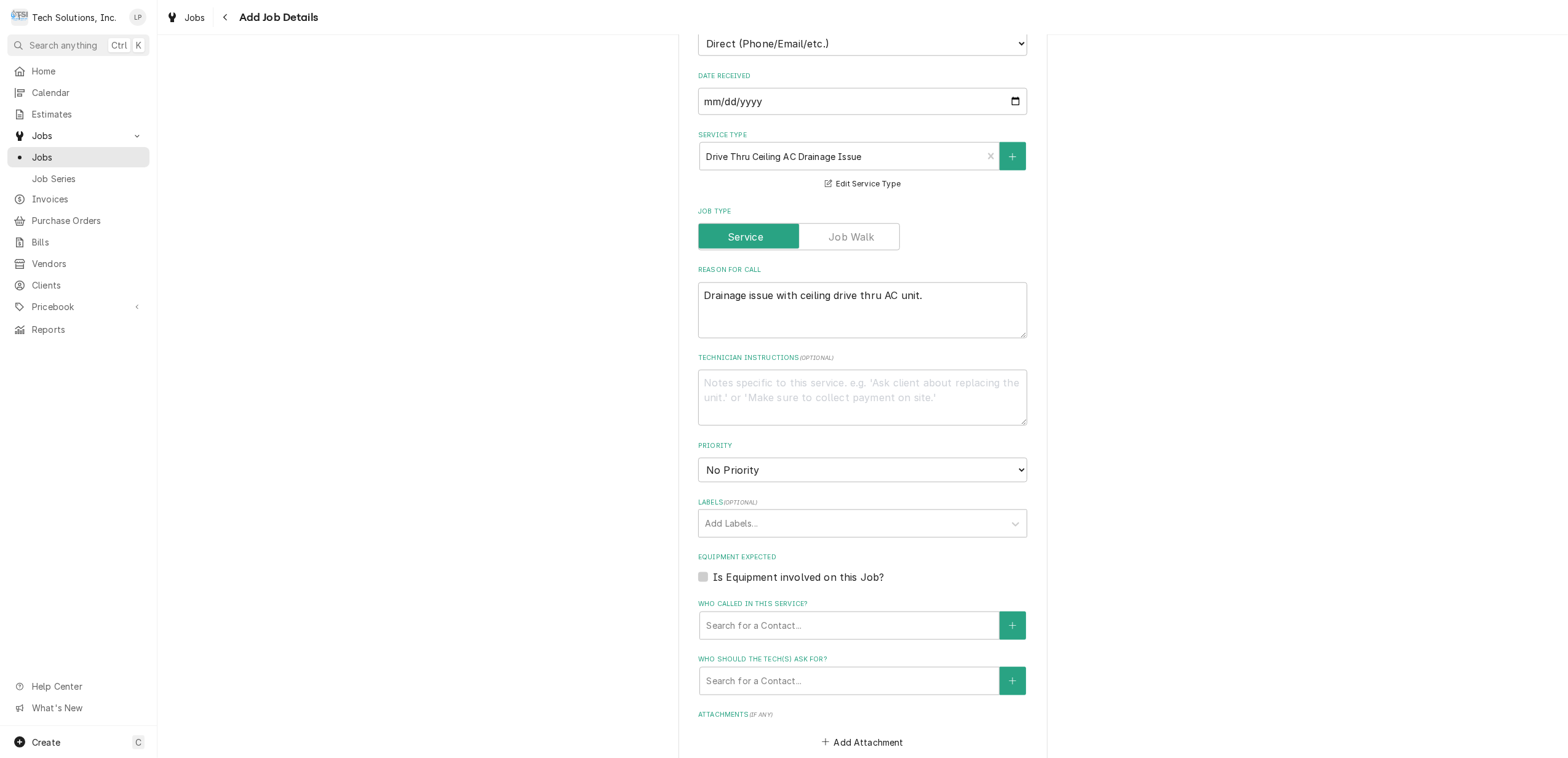
scroll to position [1230, 0]
click at [1018, 459] on select "No Priority Urgent High Medium Low" at bounding box center [862, 471] width 329 height 25
click at [698, 459] on select "No Priority Urgent High Medium Low" at bounding box center [862, 471] width 329 height 25
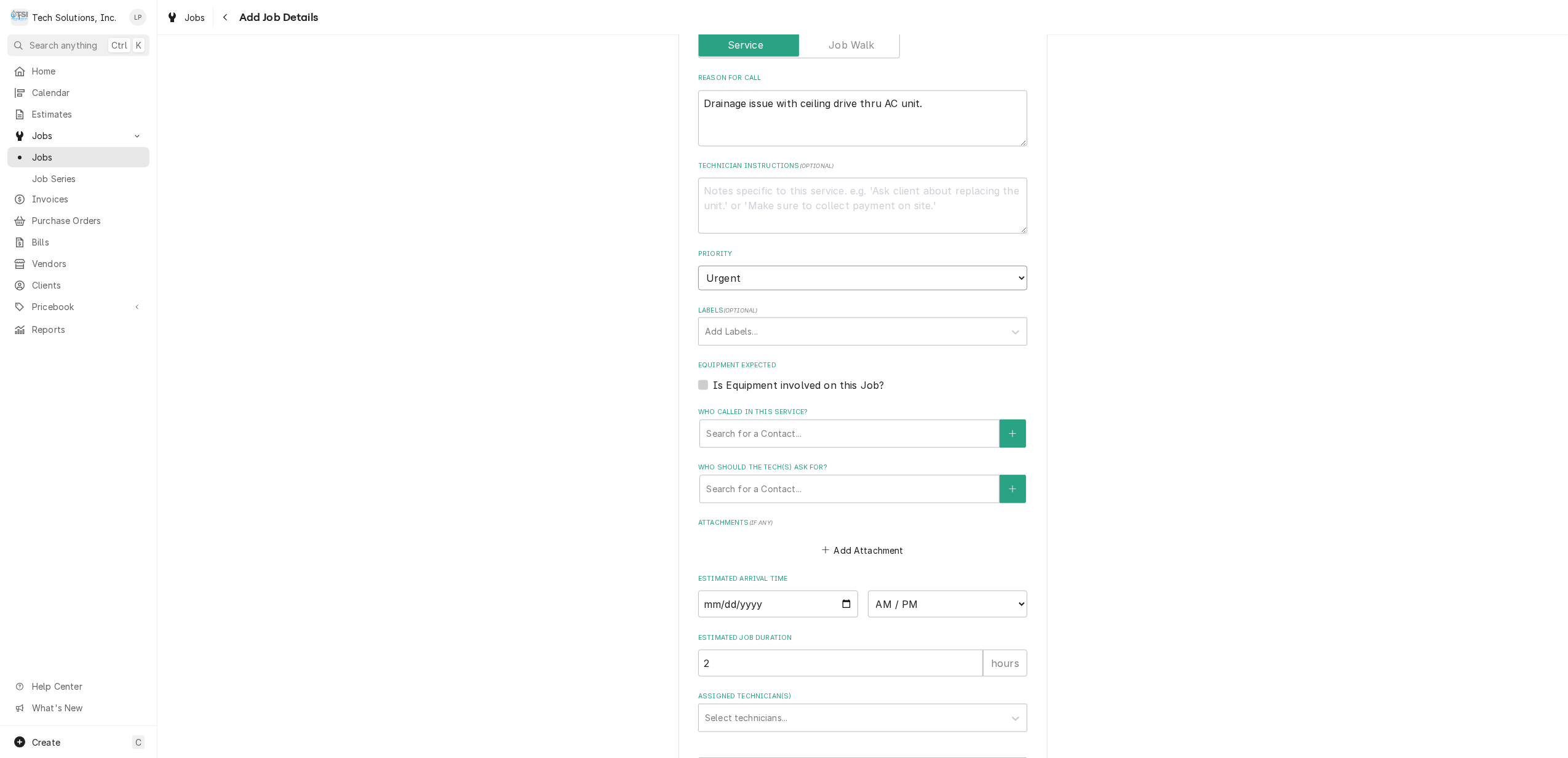
scroll to position [1395, 0]
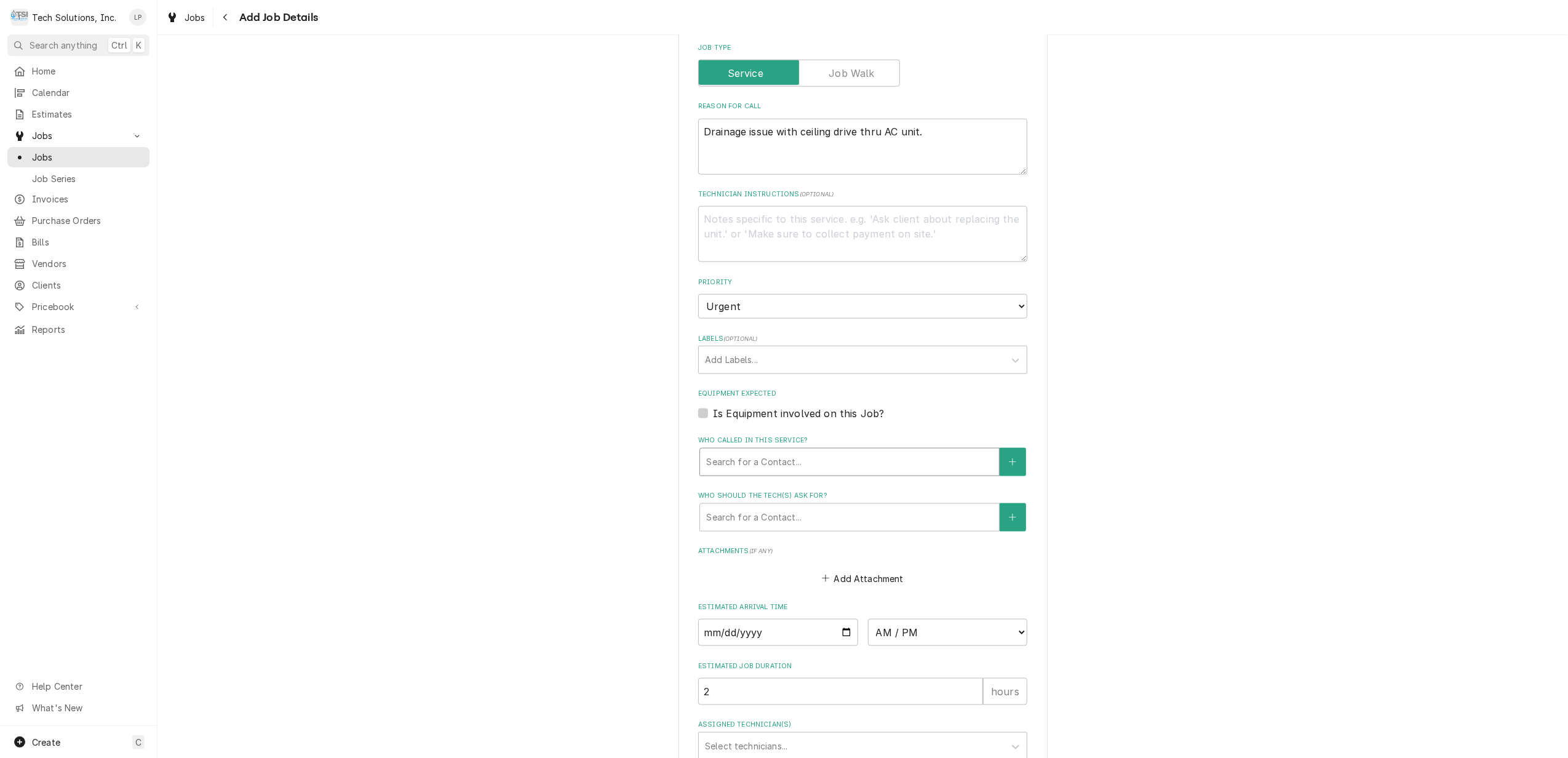
click at [900, 451] on div "Who called in this service?" at bounding box center [849, 461] width 286 height 22
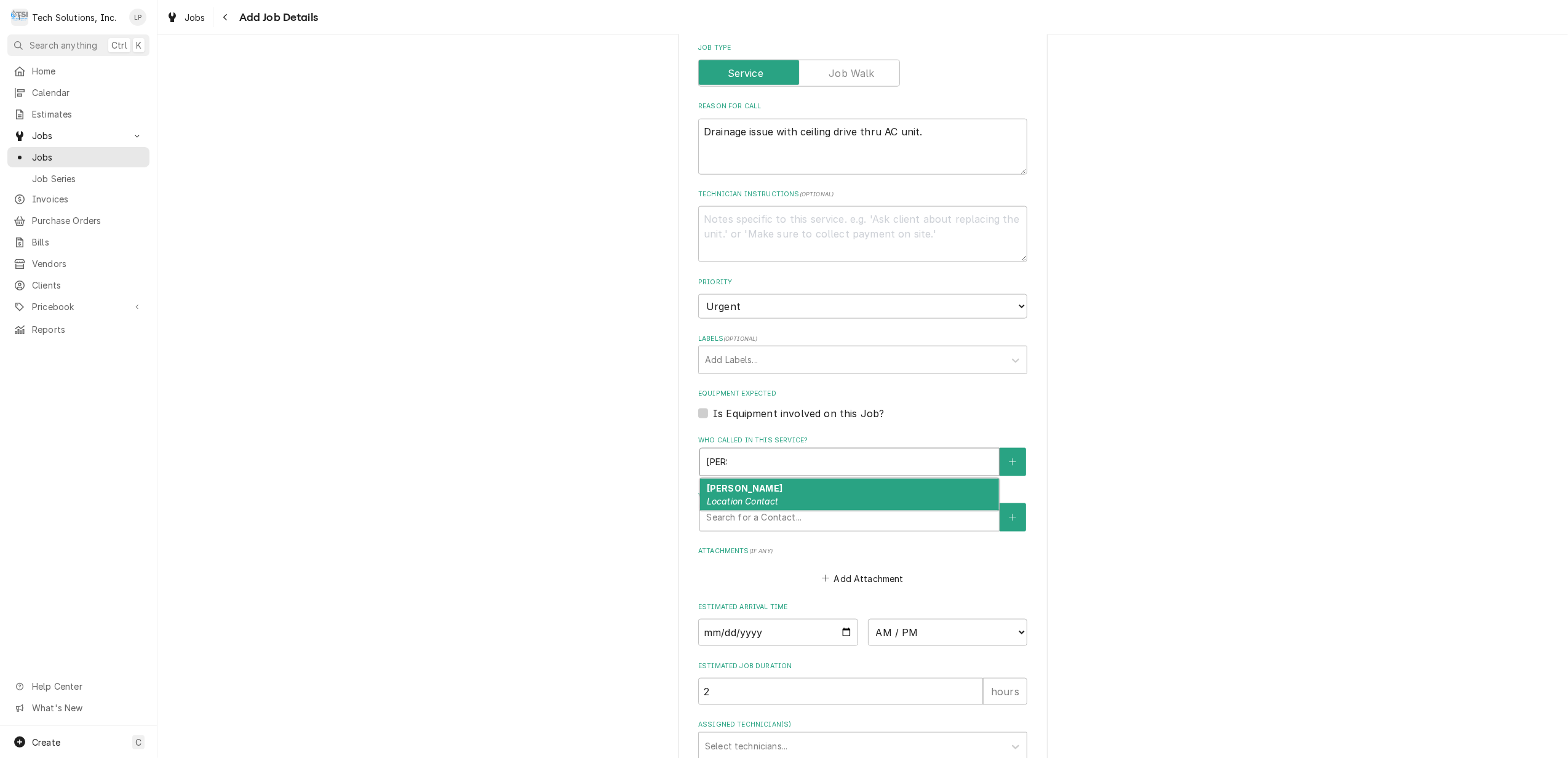
click at [861, 478] on div "Paul Blair Location Contact" at bounding box center [849, 494] width 299 height 32
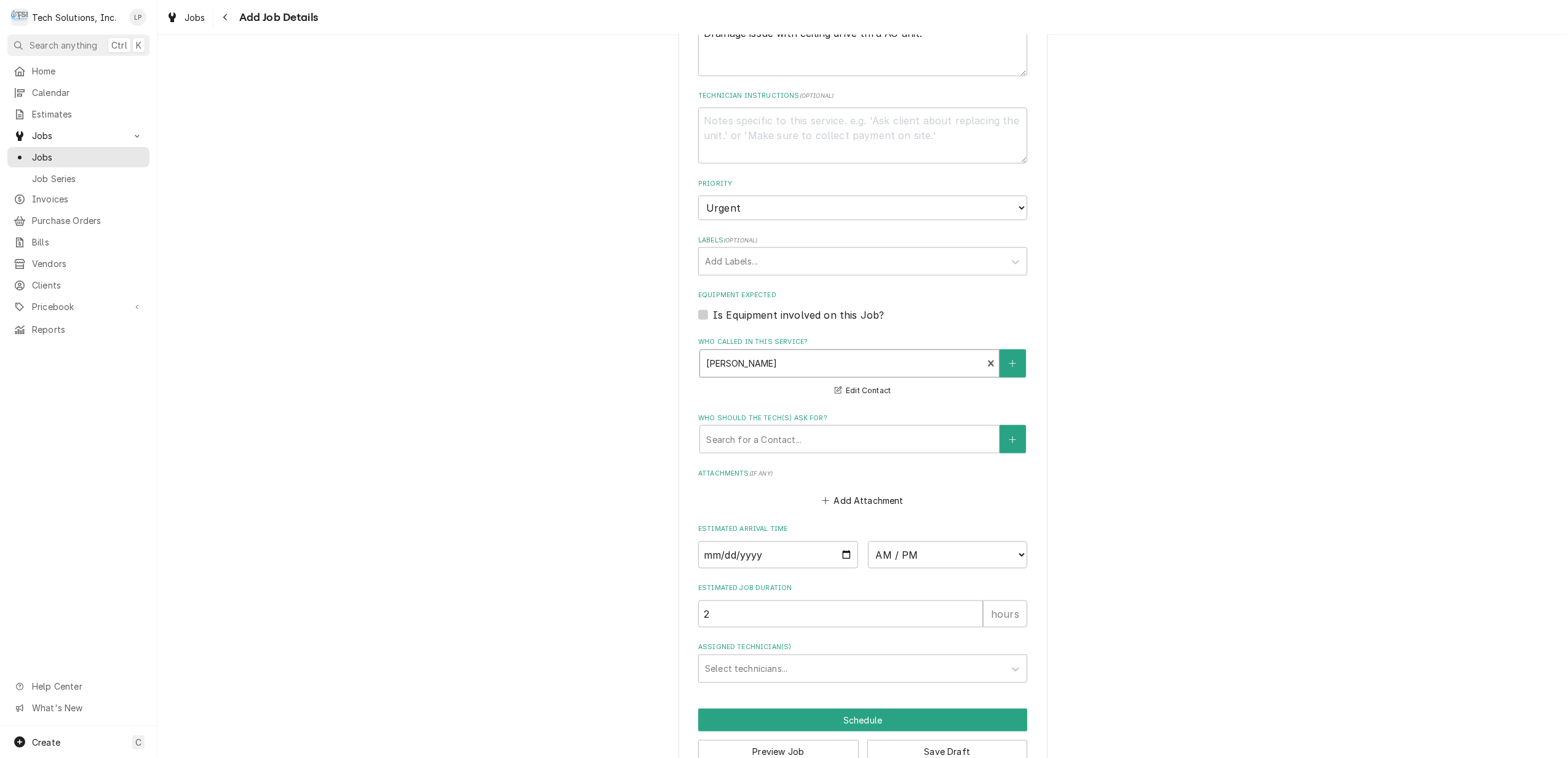
scroll to position [1497, 0]
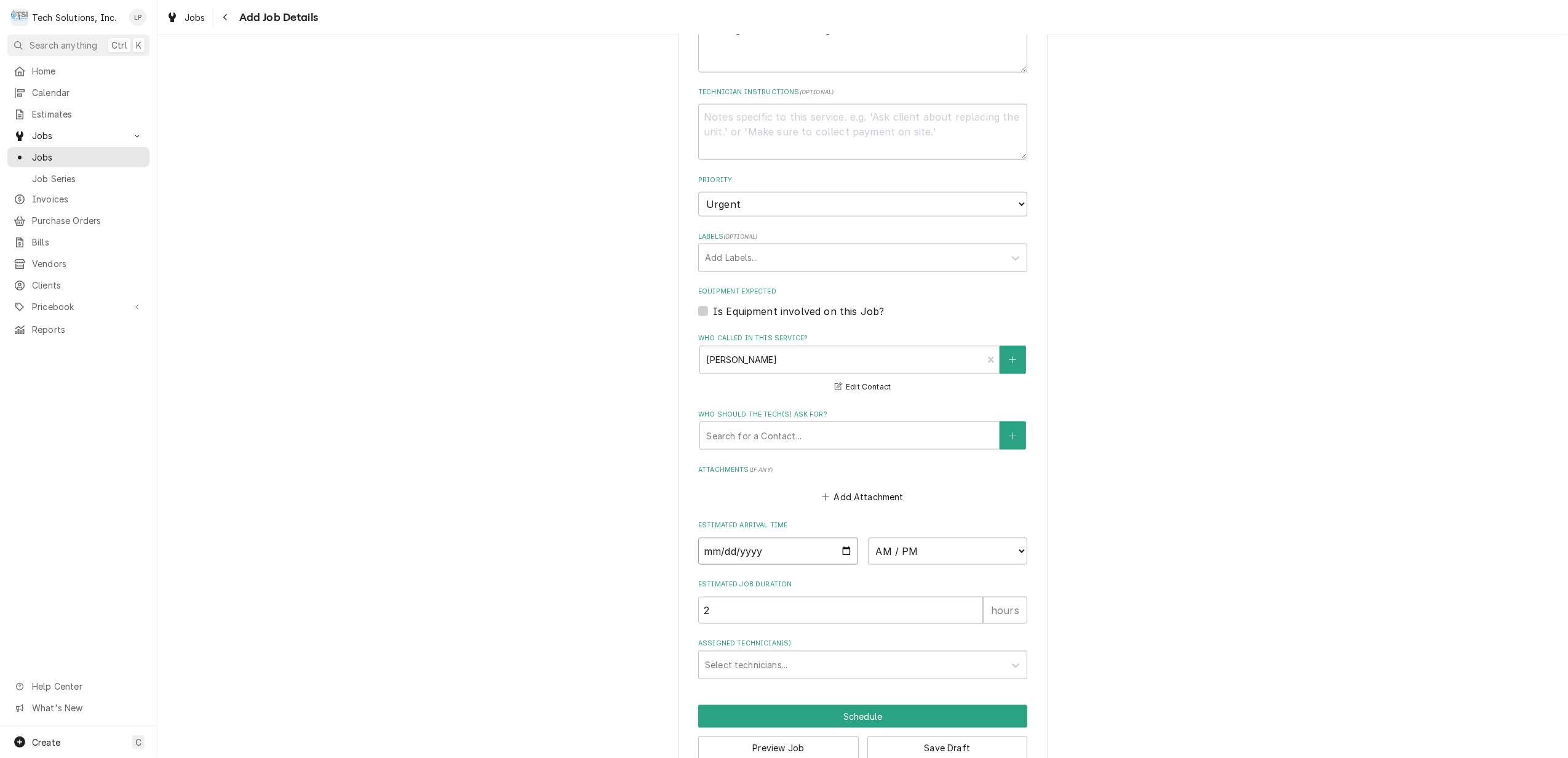
click at [840, 538] on input "Date" at bounding box center [778, 551] width 160 height 27
click at [1010, 538] on select "AM / PM 6:00 AM 6:15 AM 6:30 AM 6:45 AM 7:00 AM 7:15 AM 7:30 AM 7:45 AM 8:00 AM…" at bounding box center [948, 551] width 160 height 27
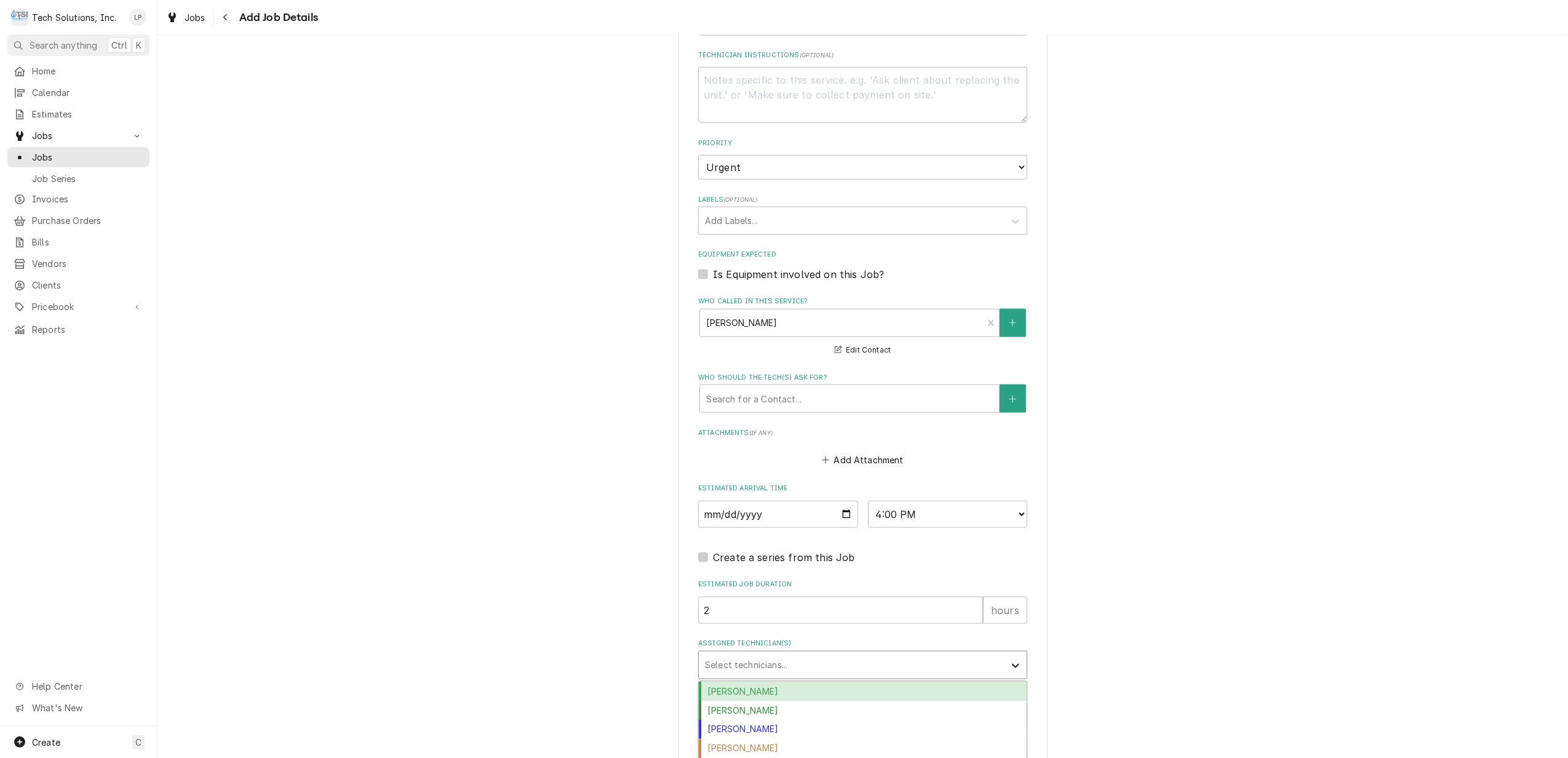
click at [1009, 659] on icon "Assigned Technician(s)" at bounding box center [1015, 665] width 13 height 13
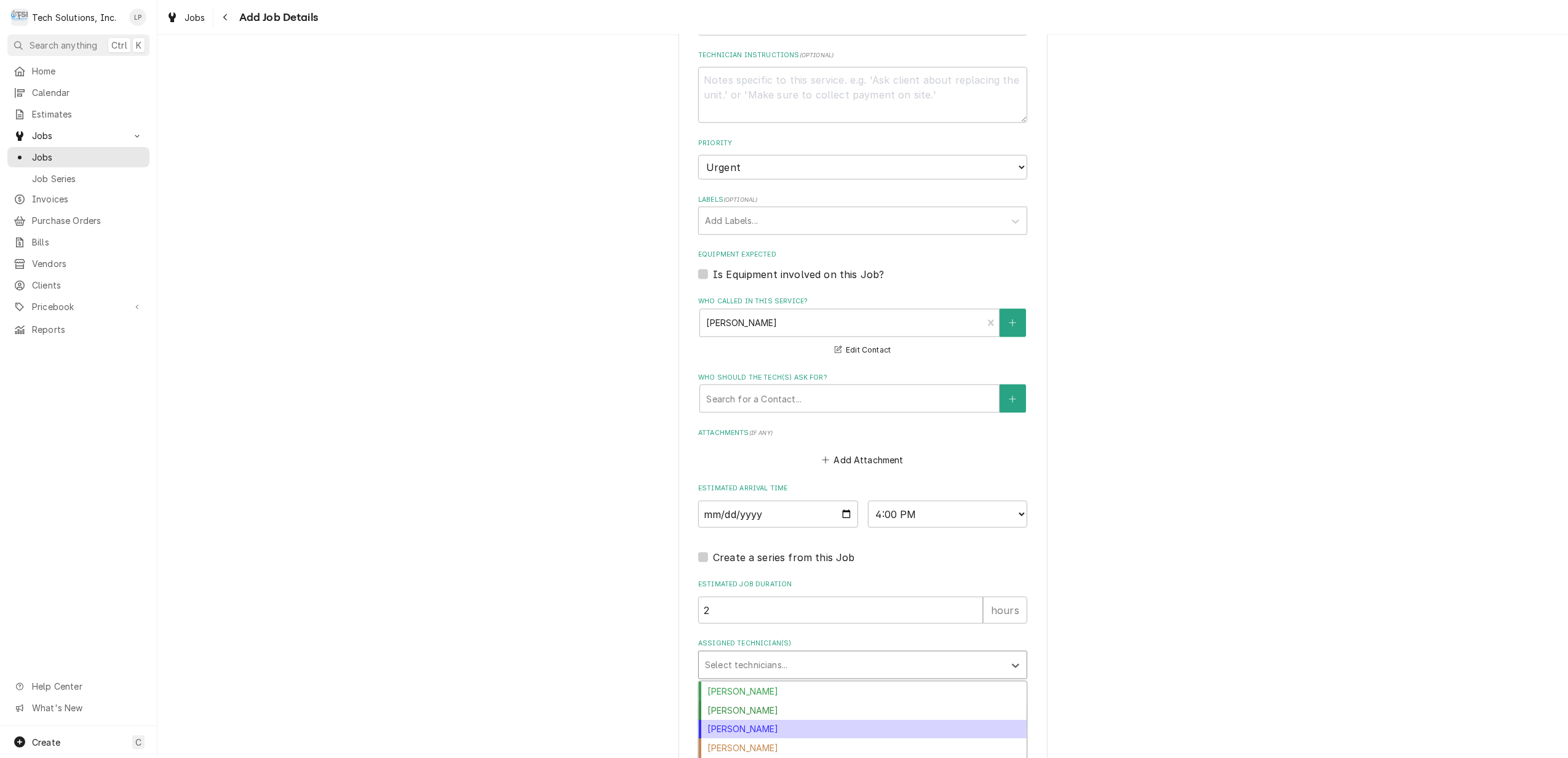
scroll to position [47, 0]
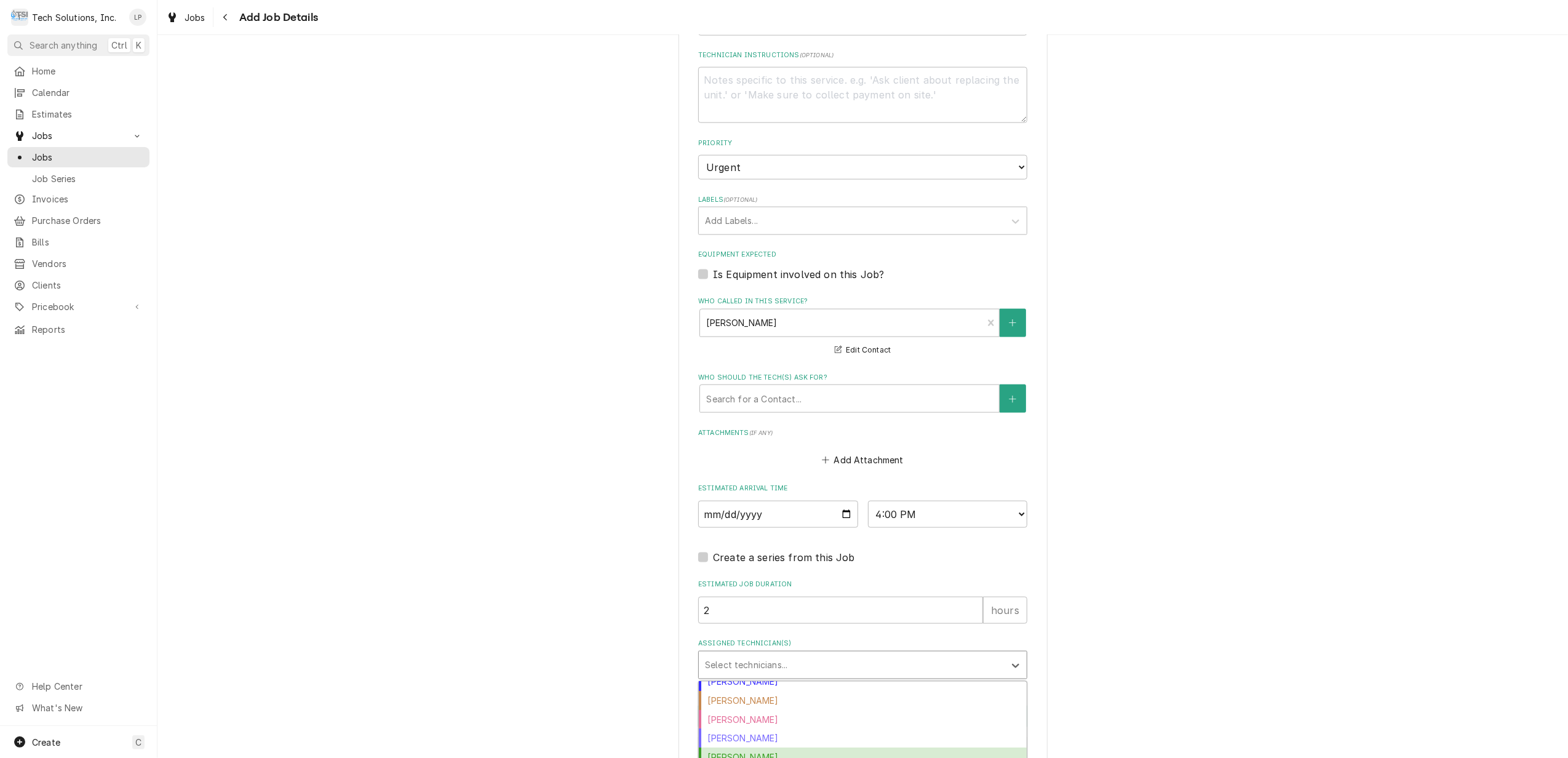
click at [815, 747] on div "Otis Tooley" at bounding box center [862, 757] width 328 height 19
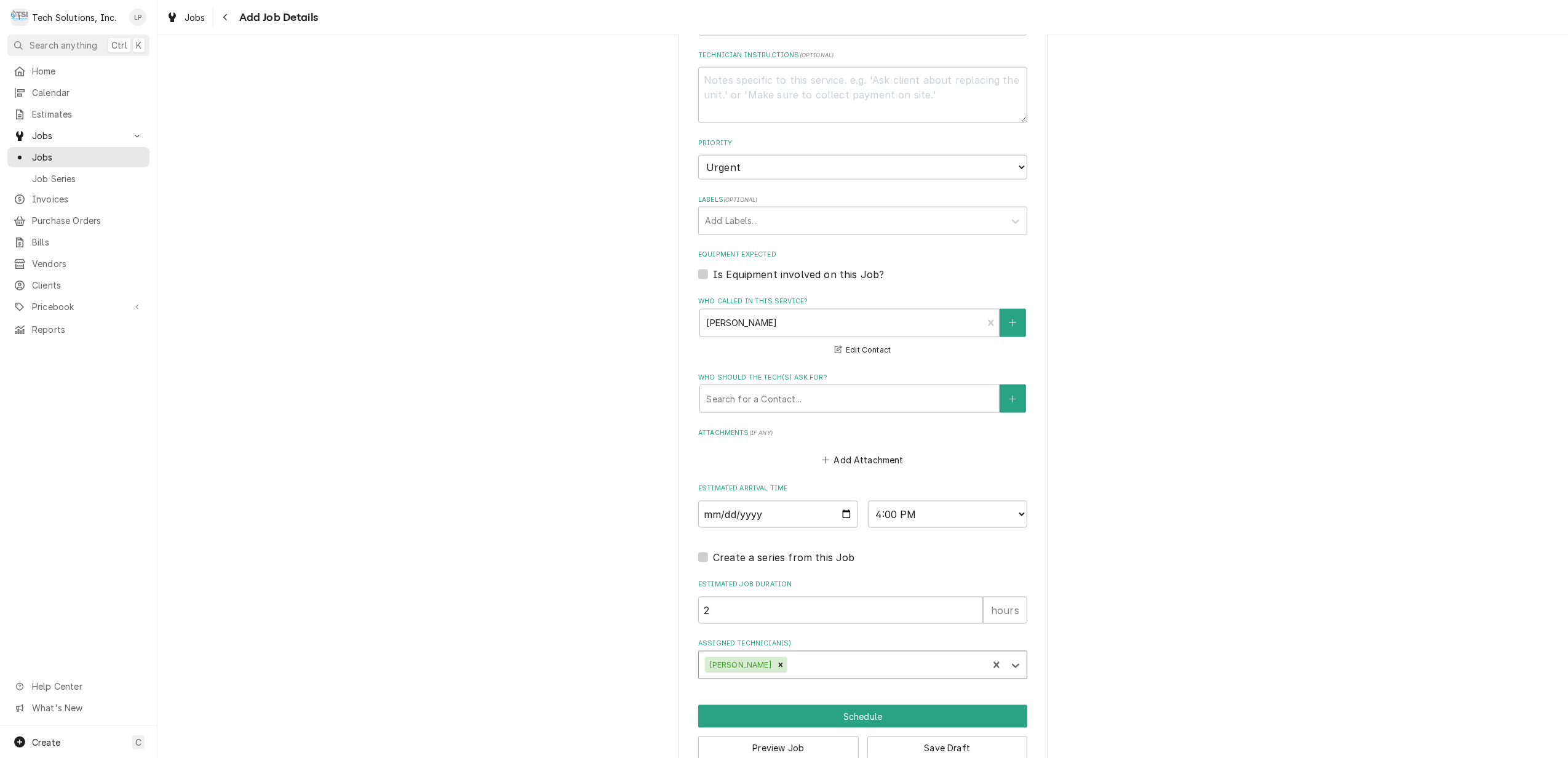
click at [845, 451] on button "Add Attachment" at bounding box center [862, 460] width 86 height 17
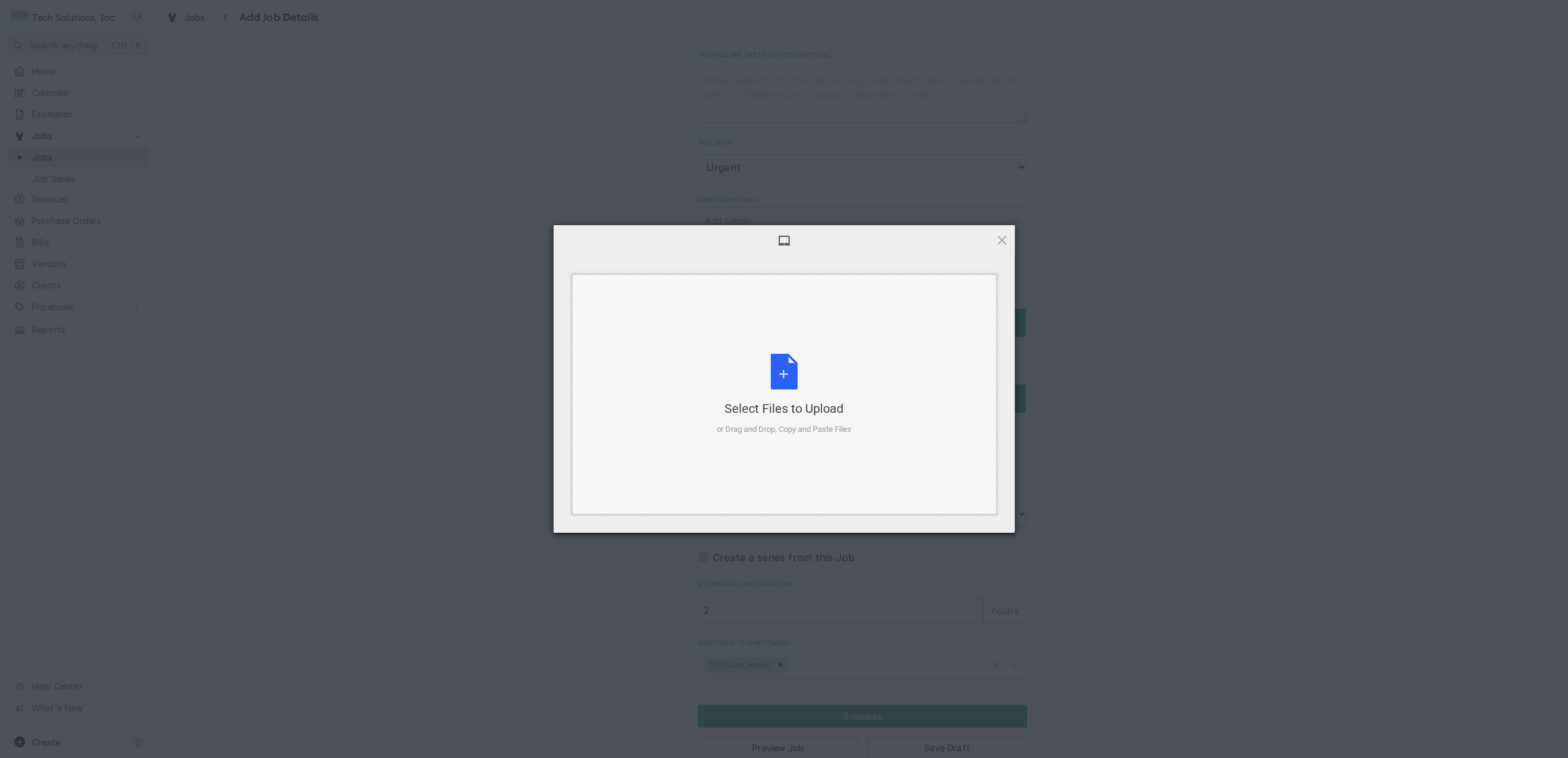
click at [786, 366] on div "Select Files to Upload or Drag and Drop, Copy and Paste Files" at bounding box center [784, 395] width 135 height 82
click at [969, 515] on span "Upload 1" at bounding box center [978, 517] width 24 height 9
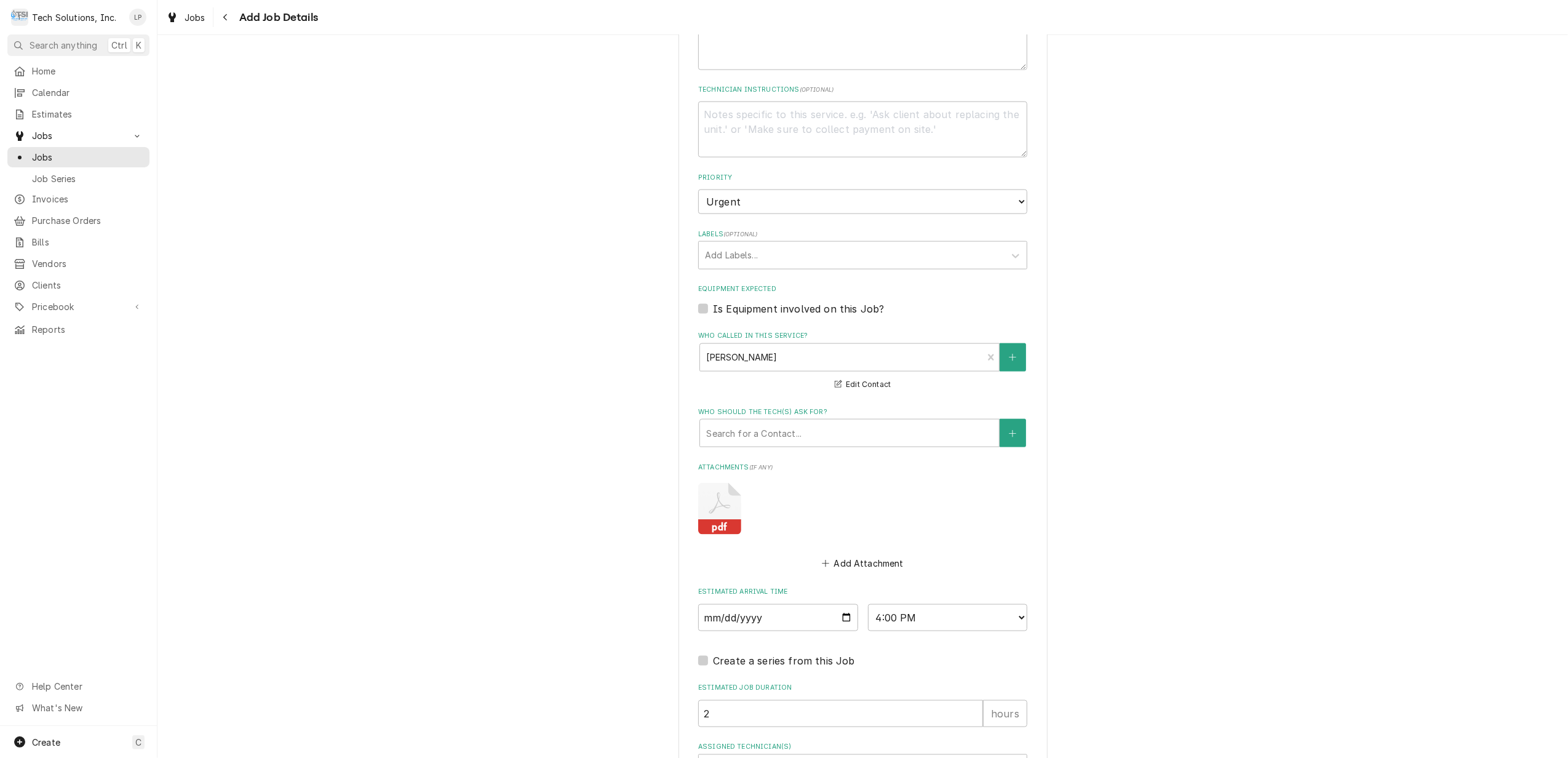
scroll to position [1603, 0]
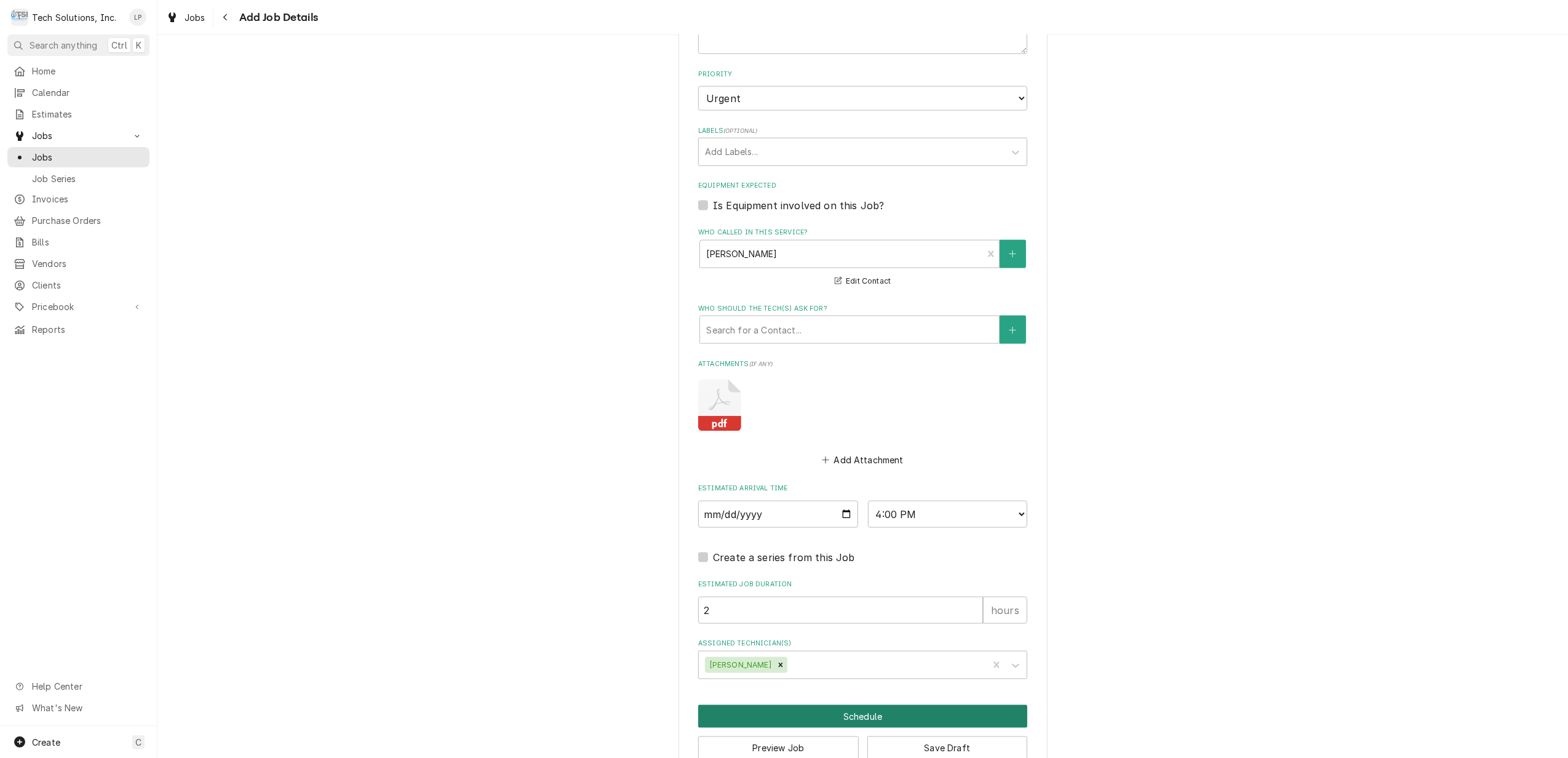
click at [856, 705] on button "Schedule" at bounding box center [862, 716] width 329 height 23
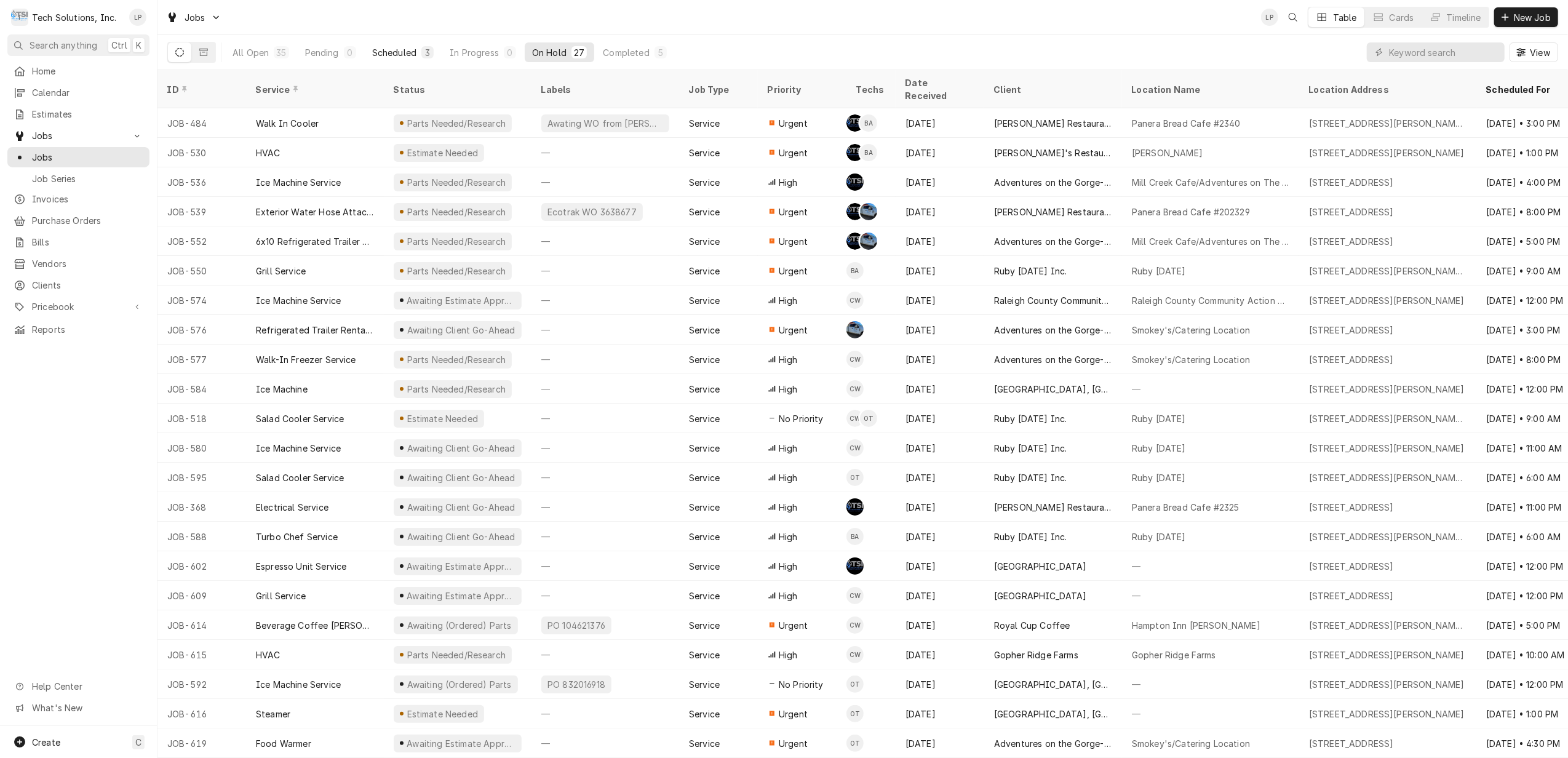
click at [390, 48] on div "Scheduled" at bounding box center [394, 52] width 44 height 13
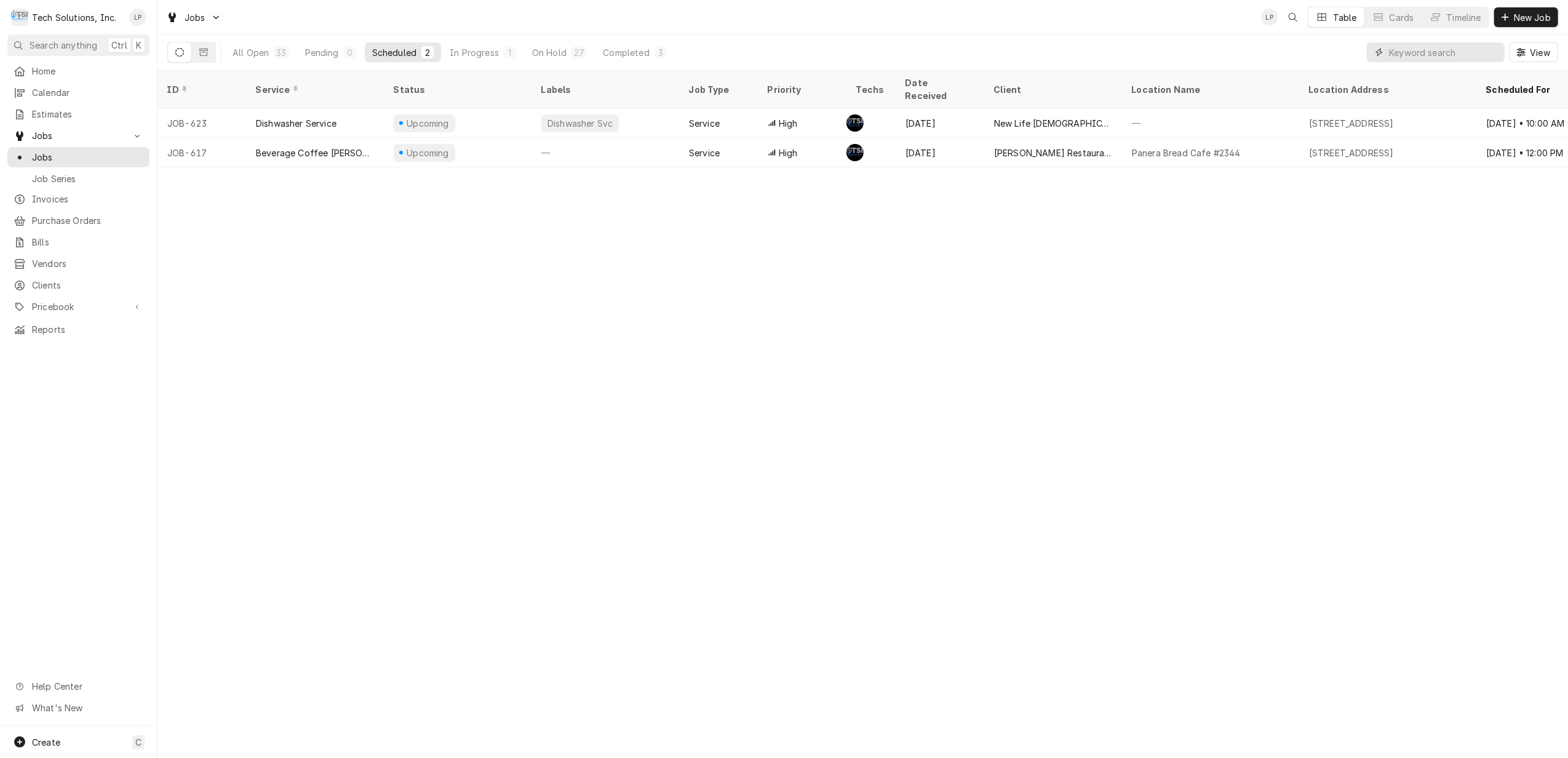
click at [1419, 52] on input "Dynamic Content Wrapper" at bounding box center [1443, 52] width 110 height 20
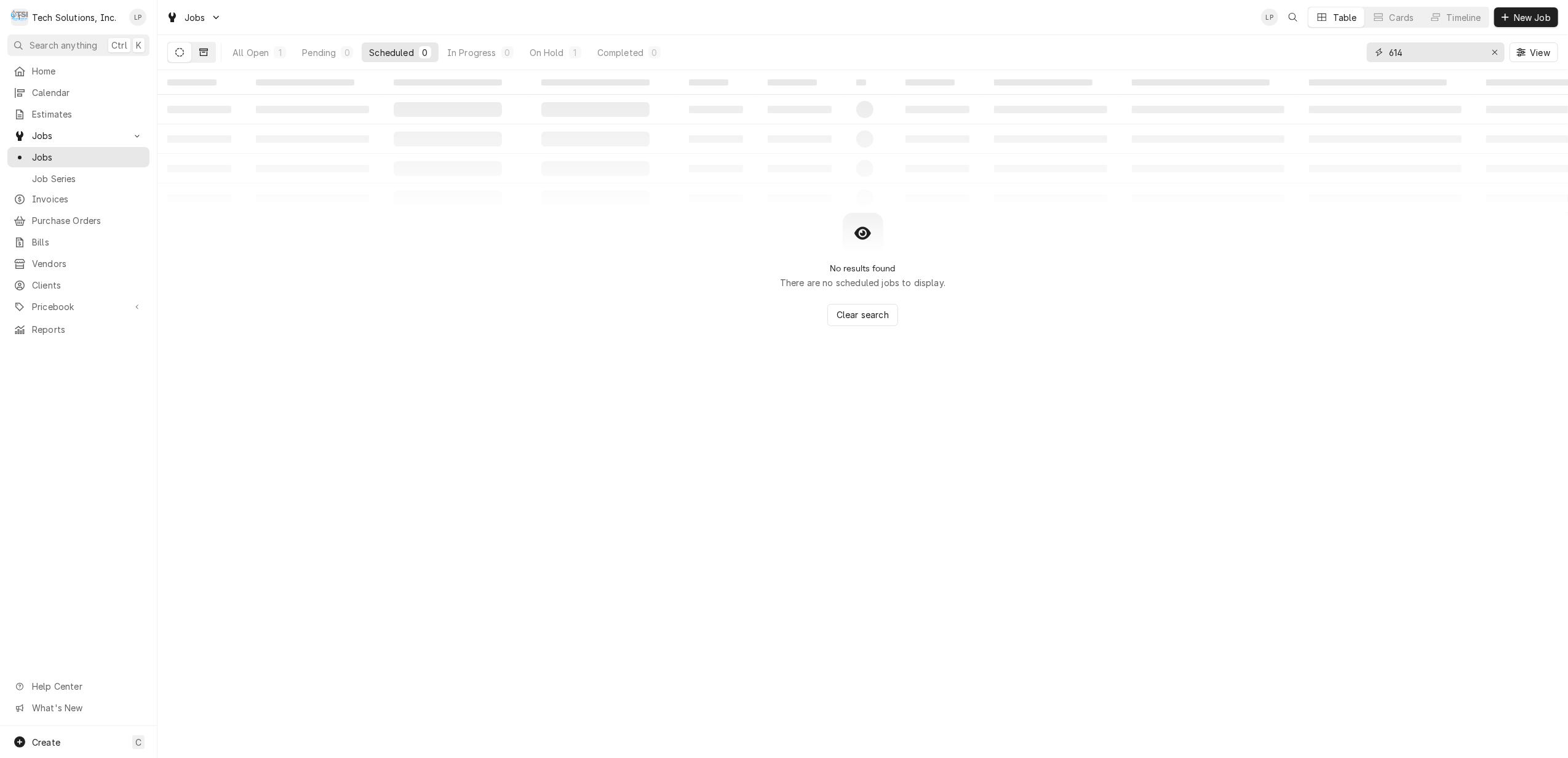
type input "614"
click at [202, 52] on icon "Dynamic Content Wrapper" at bounding box center [204, 52] width 9 height 8
click at [179, 53] on icon "Dynamic Content Wrapper" at bounding box center [179, 52] width 9 height 9
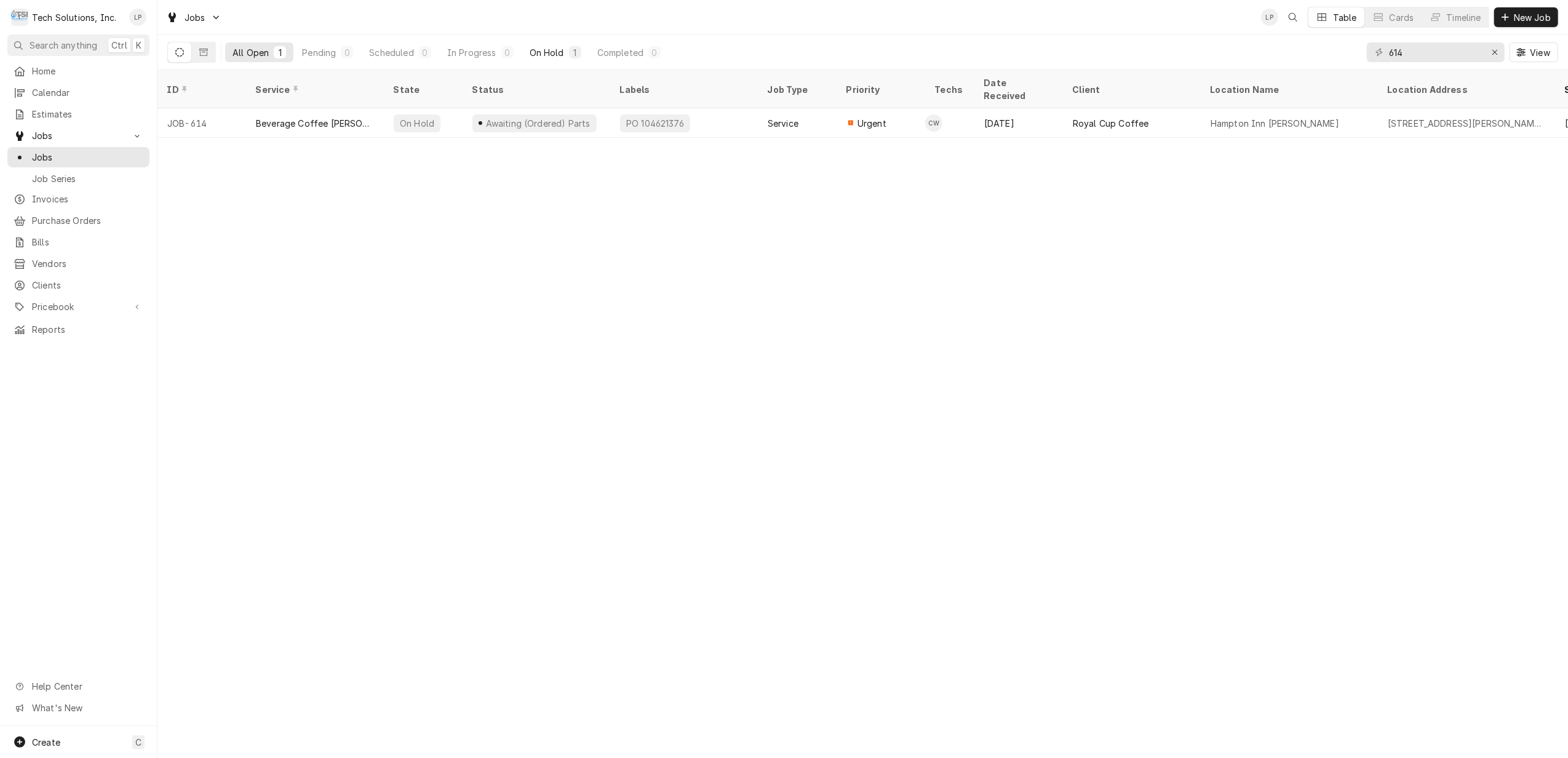
click at [553, 50] on div "On Hold" at bounding box center [546, 52] width 35 height 13
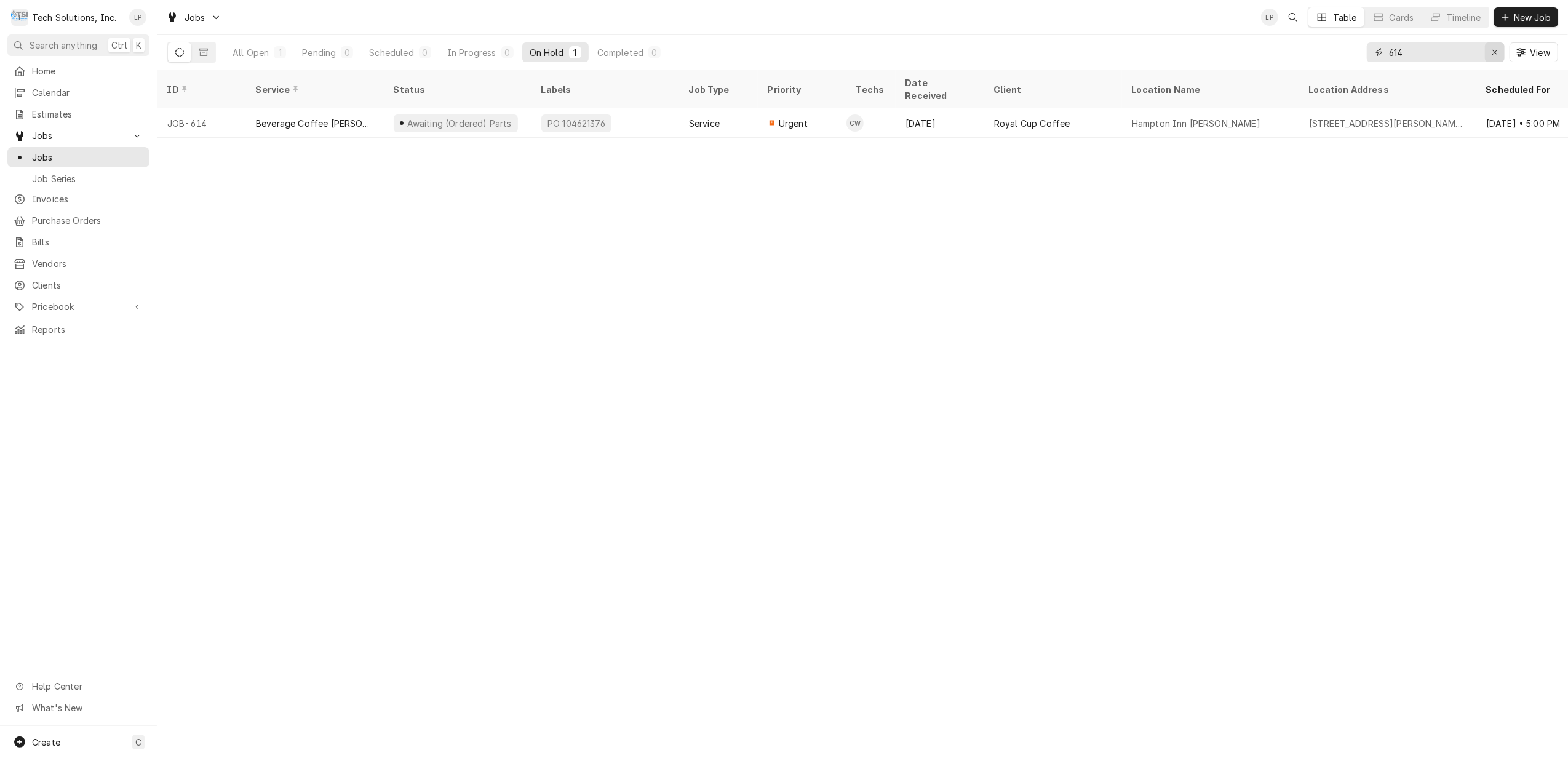
click at [1491, 50] on icon "Erase input" at bounding box center [1494, 52] width 7 height 9
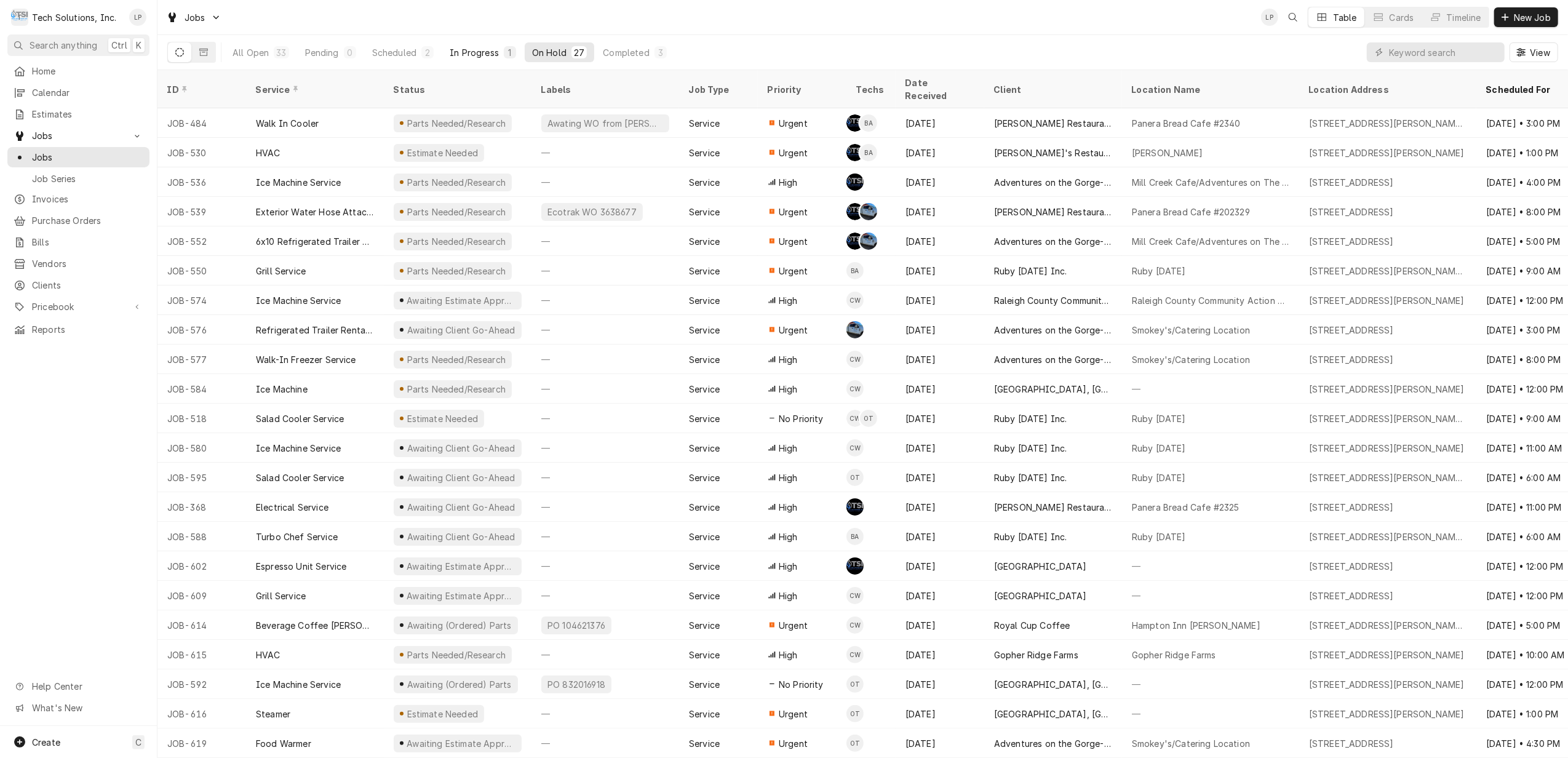
click at [468, 53] on div "In Progress" at bounding box center [474, 52] width 49 height 13
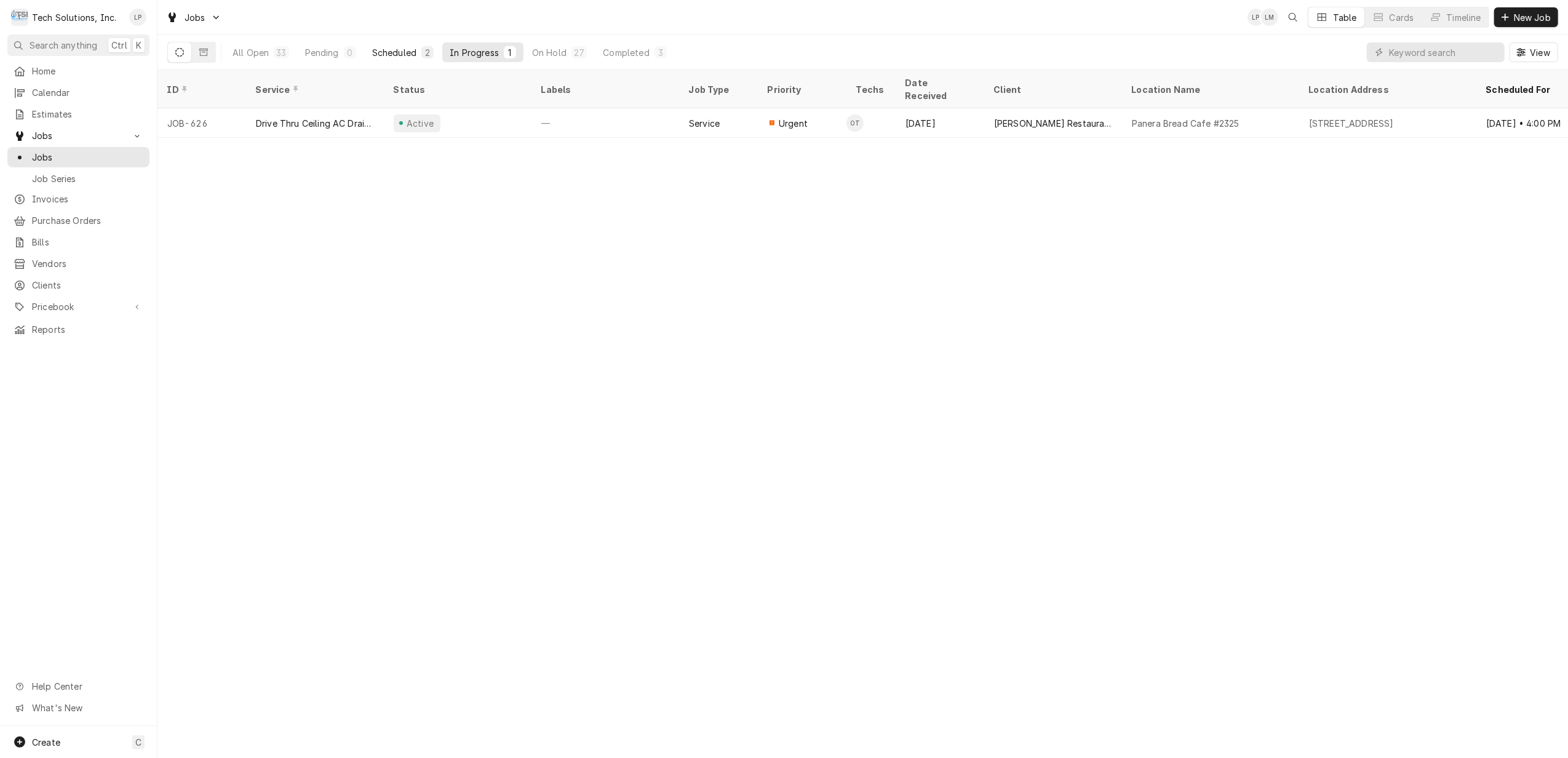
click at [402, 53] on div "Scheduled" at bounding box center [394, 52] width 44 height 13
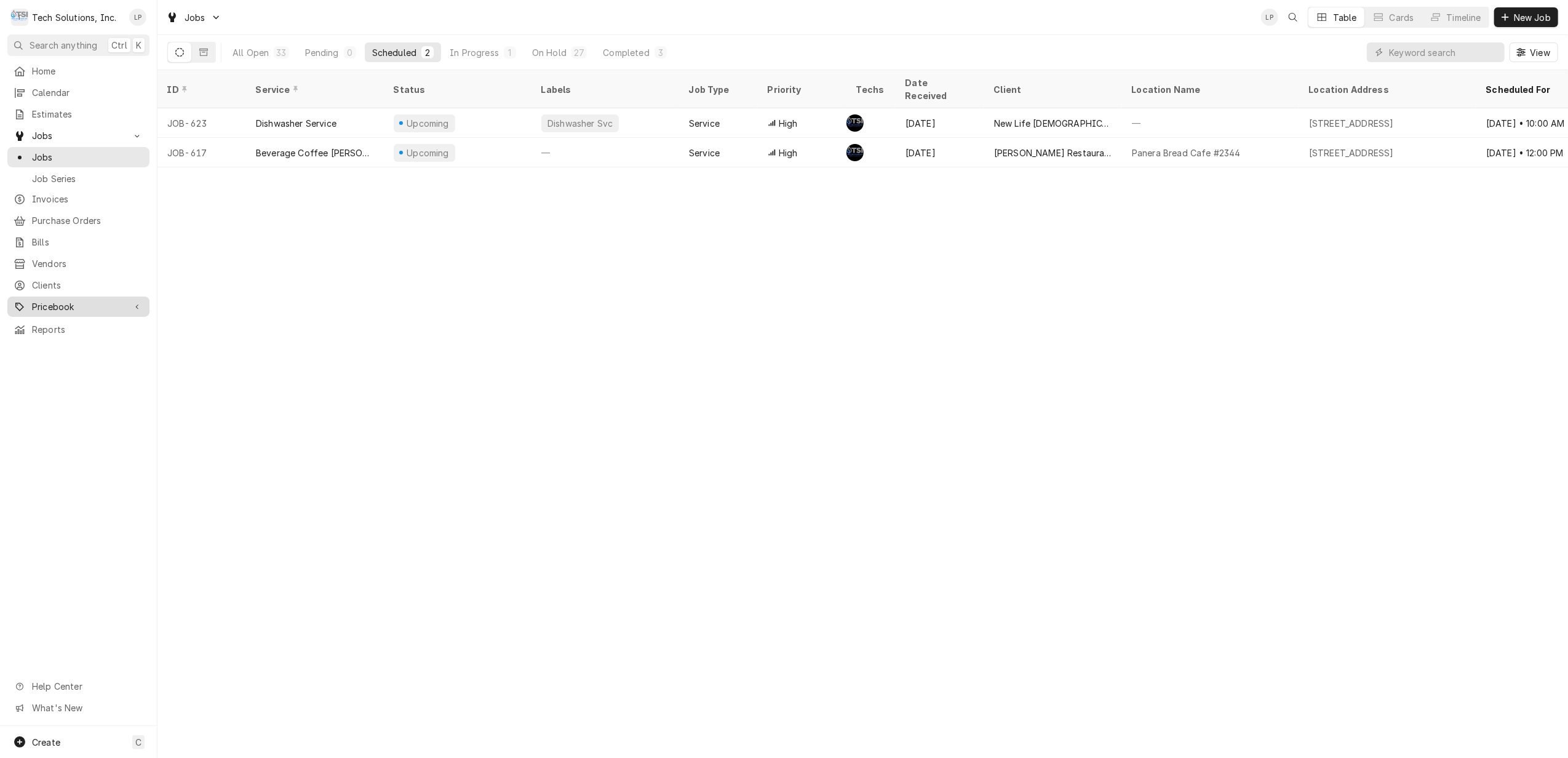
click at [57, 300] on span "Pricebook" at bounding box center [79, 307] width 93 height 13
click at [69, 343] on span "Parts & Materials" at bounding box center [87, 349] width 111 height 13
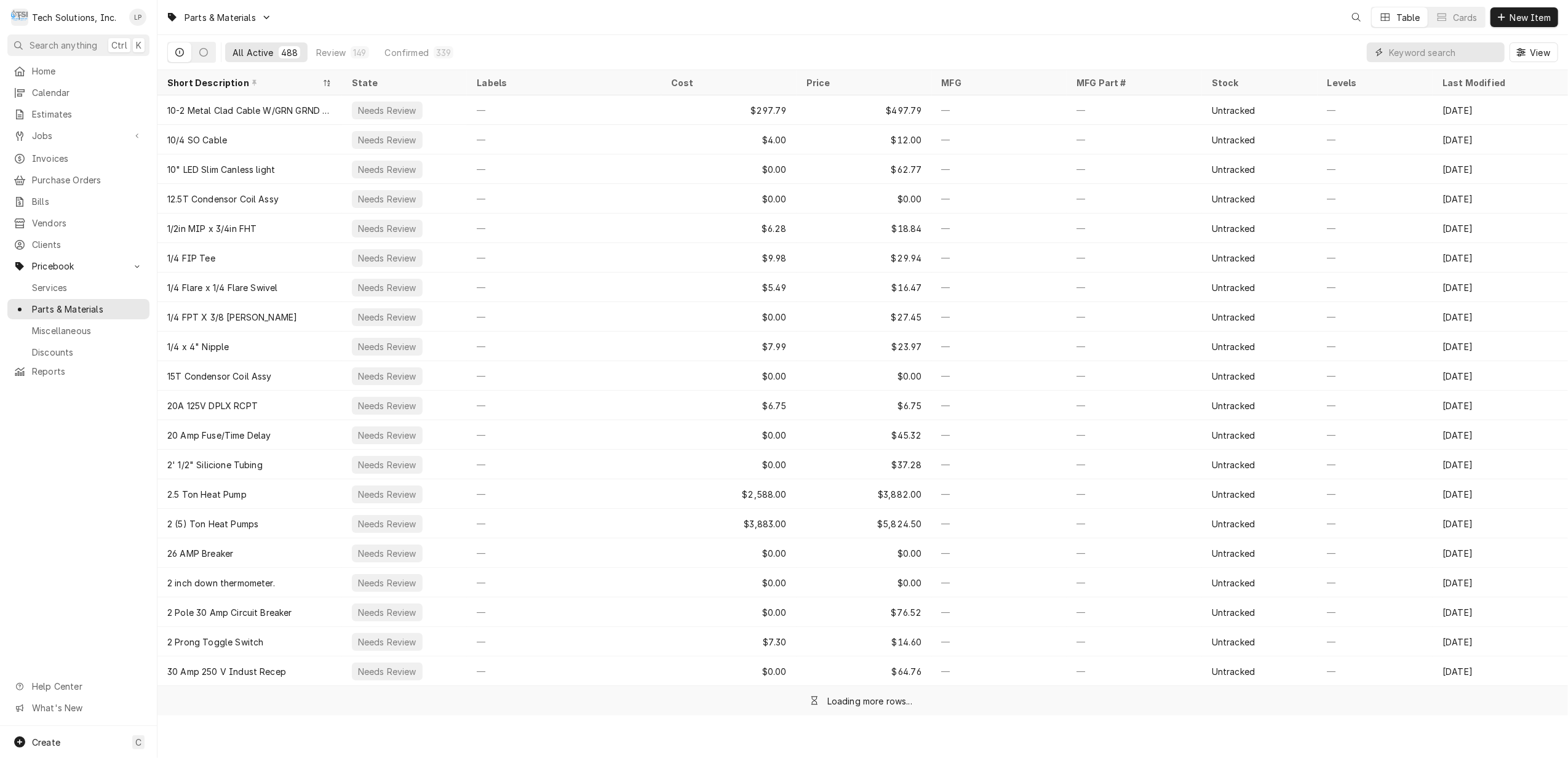
click at [1449, 54] on input "Dynamic Content Wrapper" at bounding box center [1443, 52] width 110 height 20
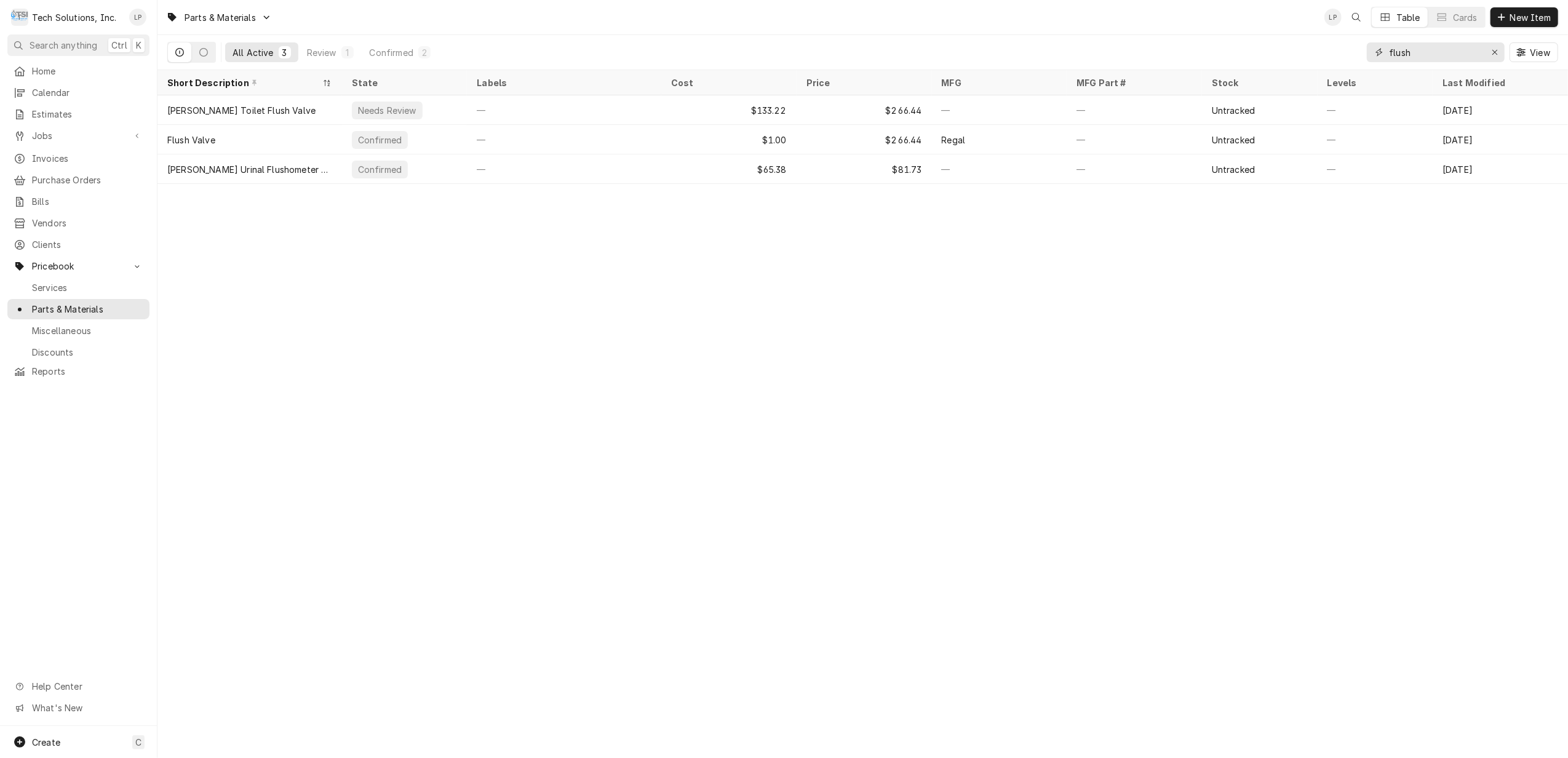
type input "flush"
